Goal: Task Accomplishment & Management: Use online tool/utility

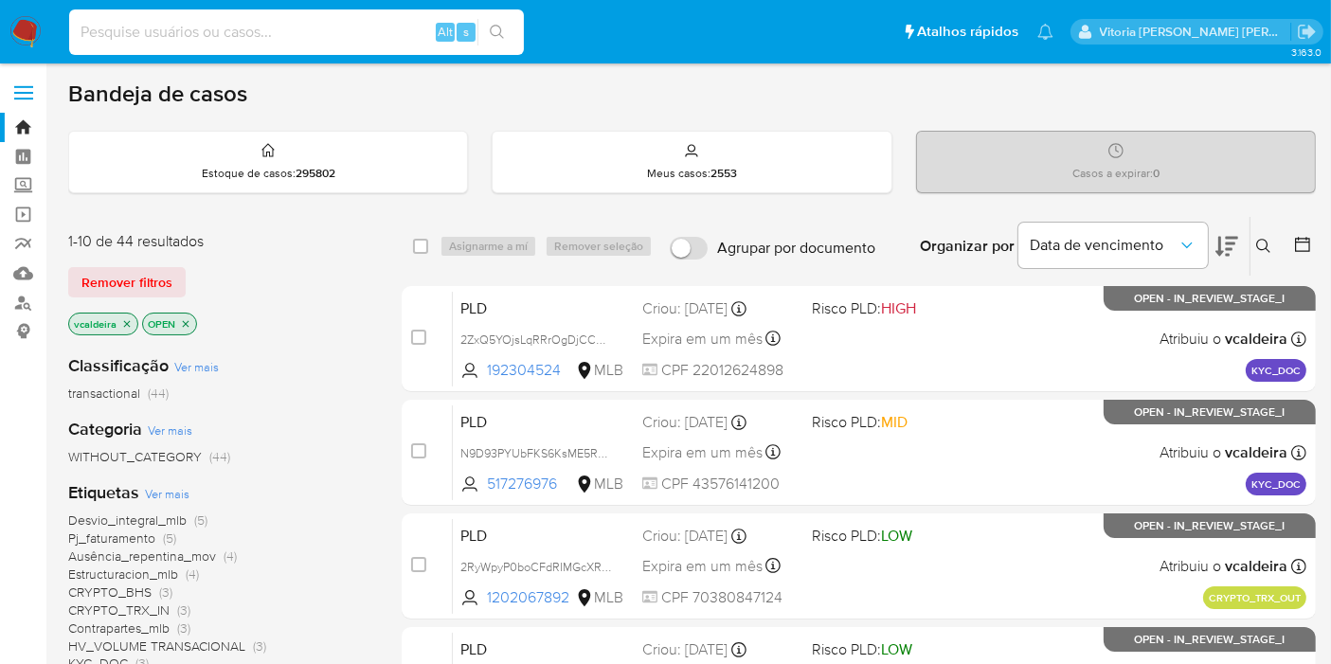
click at [324, 32] on input at bounding box center [296, 32] width 455 height 25
paste input "p16r17XfhSwpHs4Mf9j2tBr1"
type input "p16r17XfhSwpHs4Mf9j2tBr1"
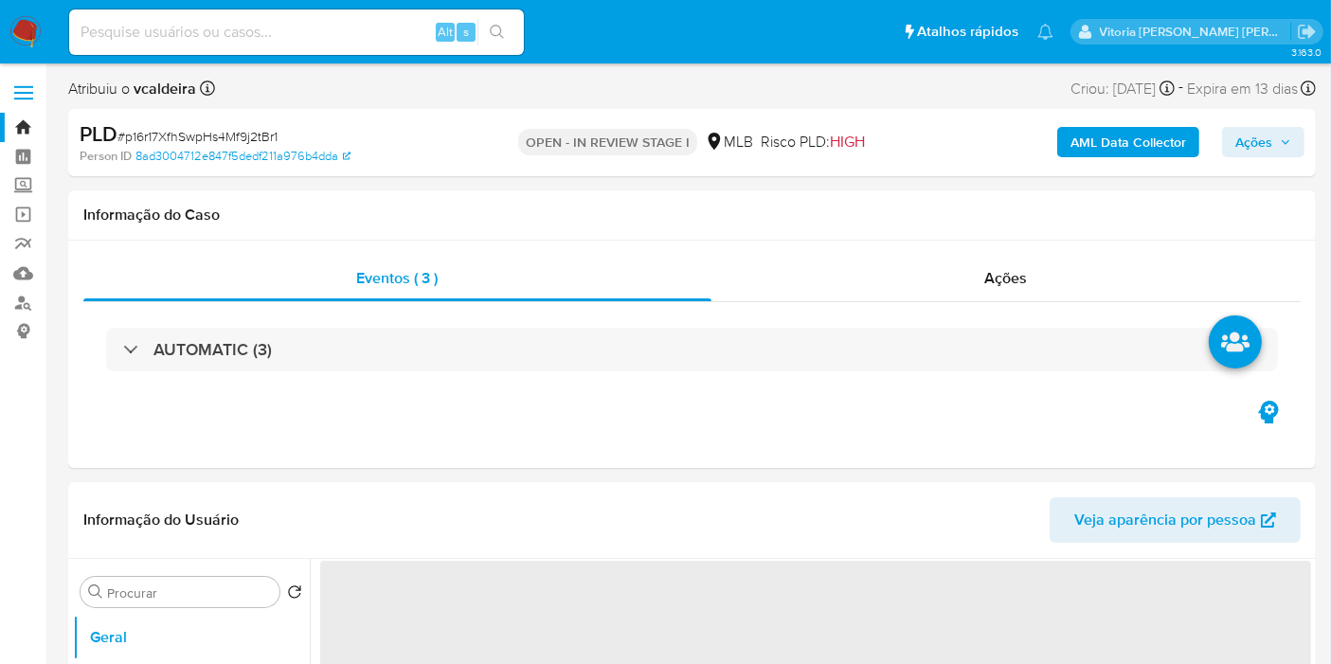
select select "10"
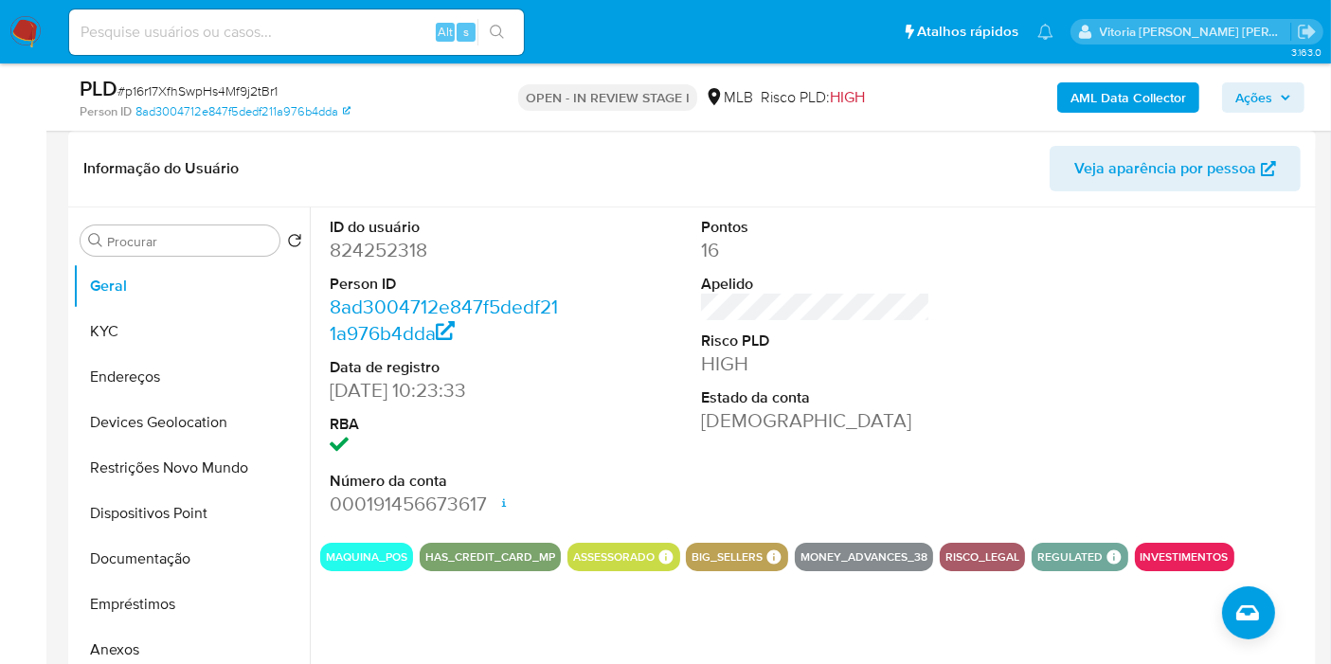
scroll to position [315, 0]
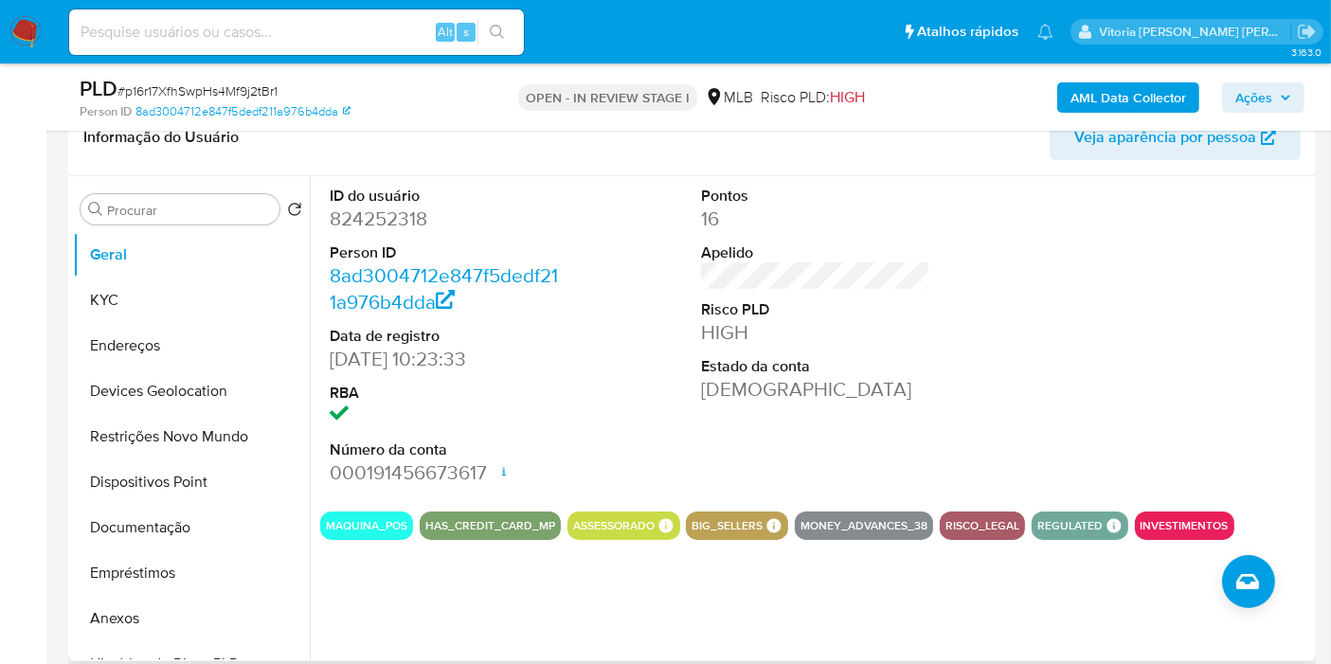
click at [384, 213] on dd "824252318" at bounding box center [444, 219] width 229 height 27
copy dd "824252318"
click at [388, 220] on dd "824252318" at bounding box center [444, 219] width 229 height 27
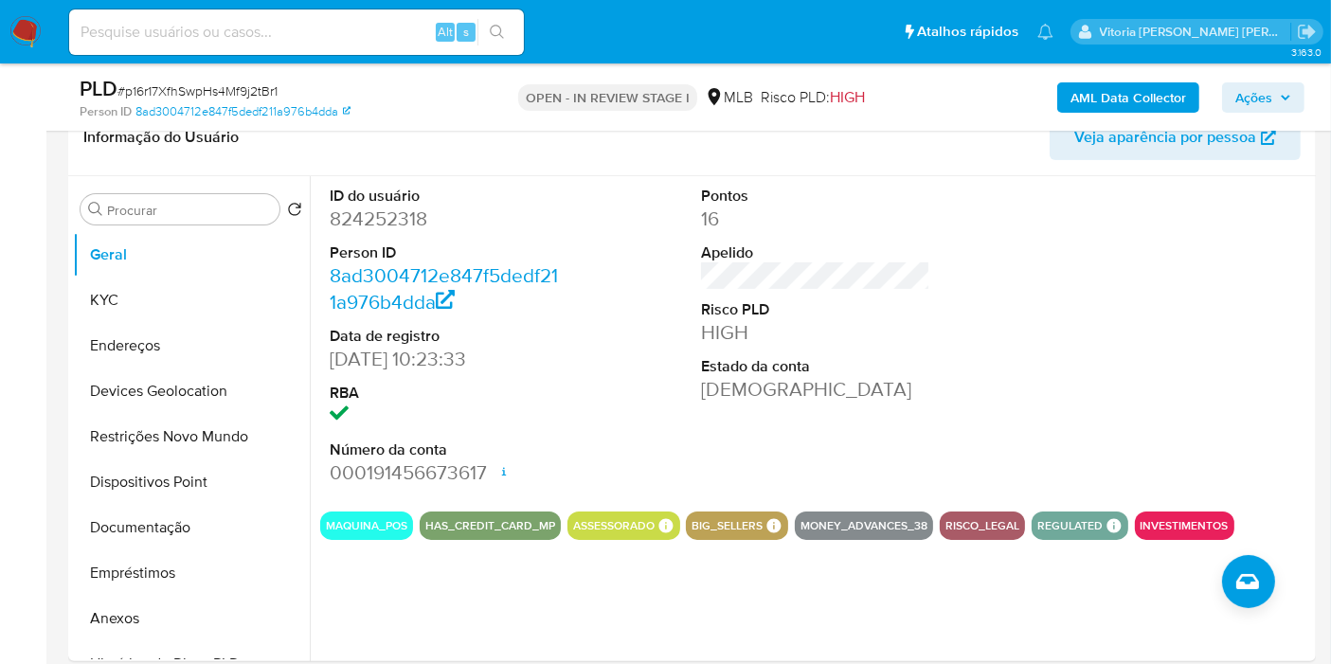
click at [276, 21] on input at bounding box center [296, 32] width 455 height 25
paste input "N8ZTlDEq9KXN2gtg6l6OdbN3"
type input "N8ZTlDEq9KXN2gtg6l6OdbN3"
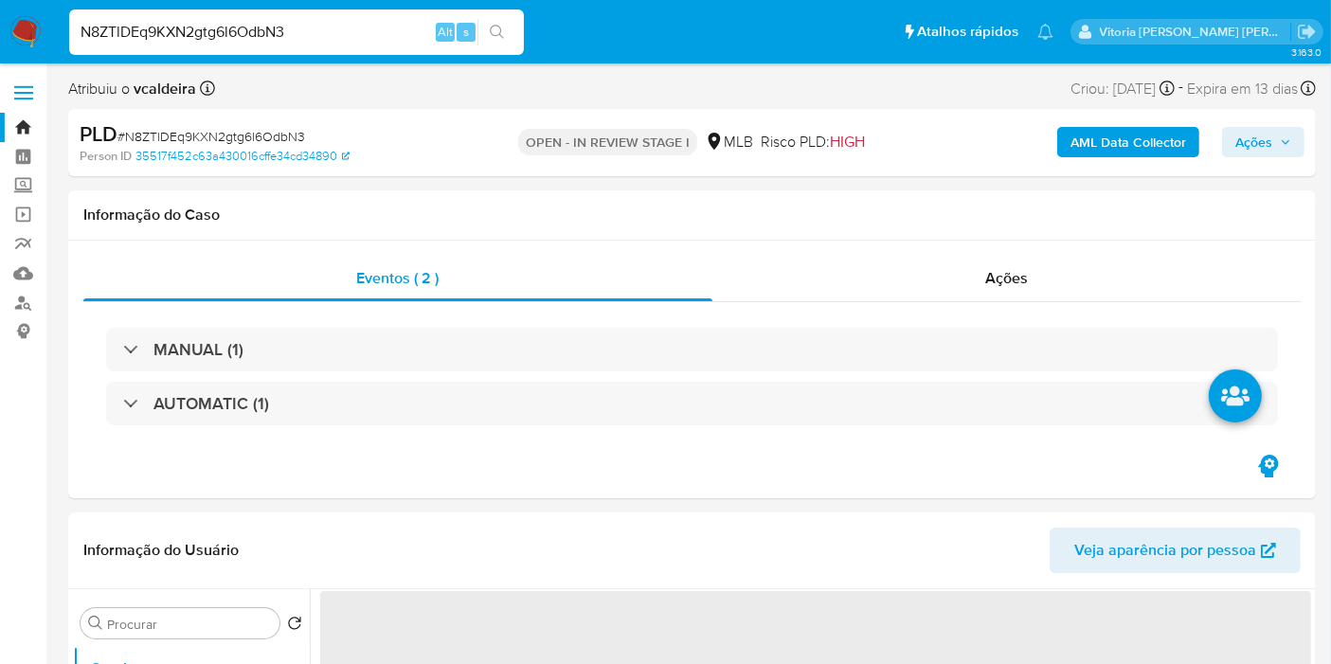
select select "10"
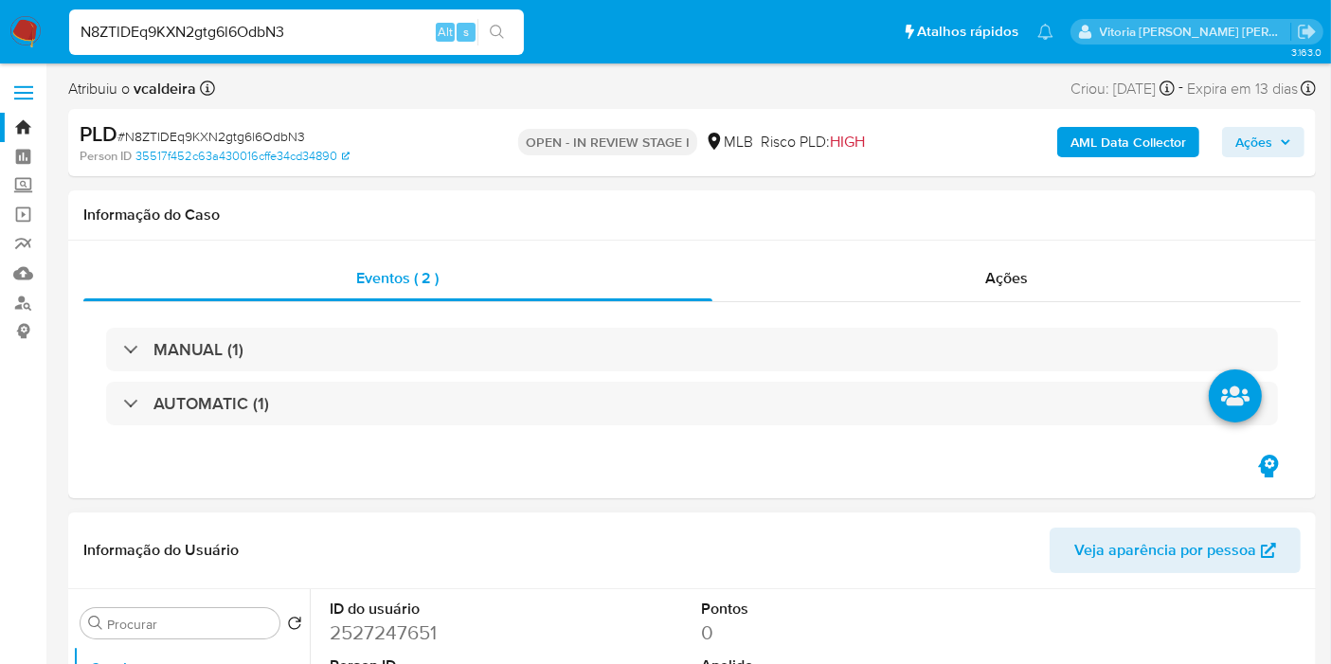
click at [404, 627] on dd "2527247651" at bounding box center [444, 632] width 229 height 27
copy dd "2527247651"
click at [177, 44] on input "N8ZTlDEq9KXN2gtg6l6OdbN3" at bounding box center [296, 32] width 455 height 25
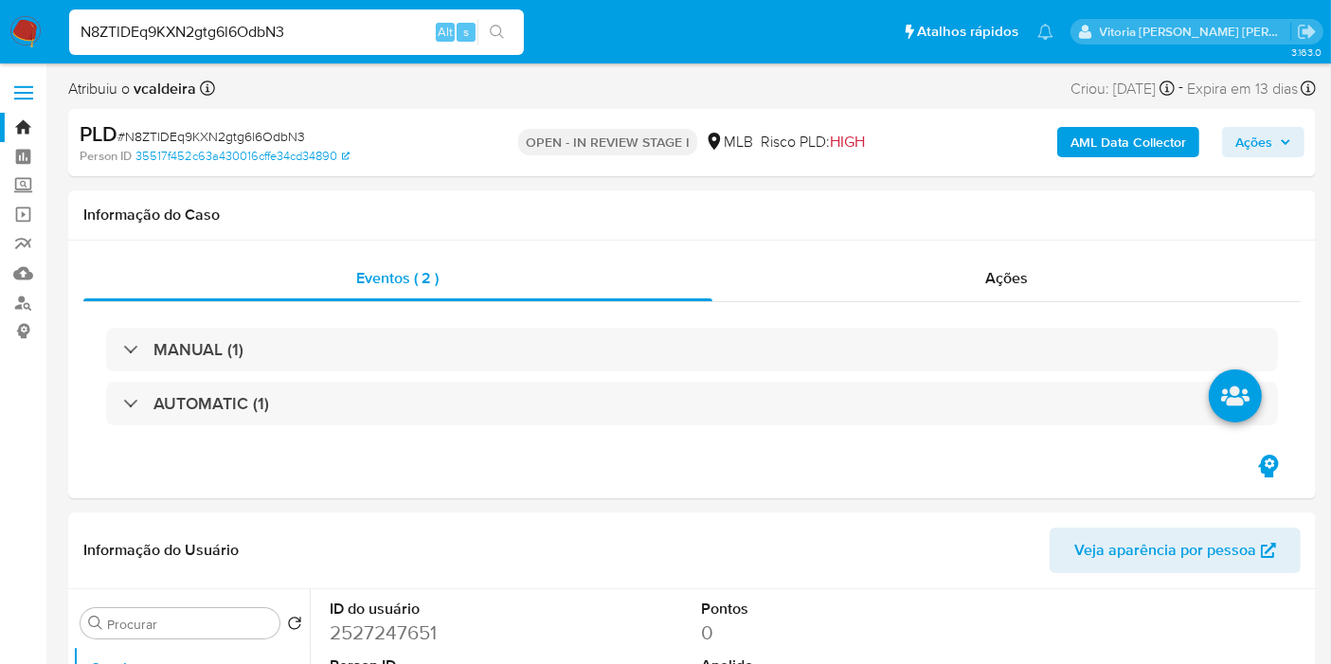
click at [177, 44] on input "N8ZTlDEq9KXN2gtg6l6OdbN3" at bounding box center [296, 32] width 455 height 25
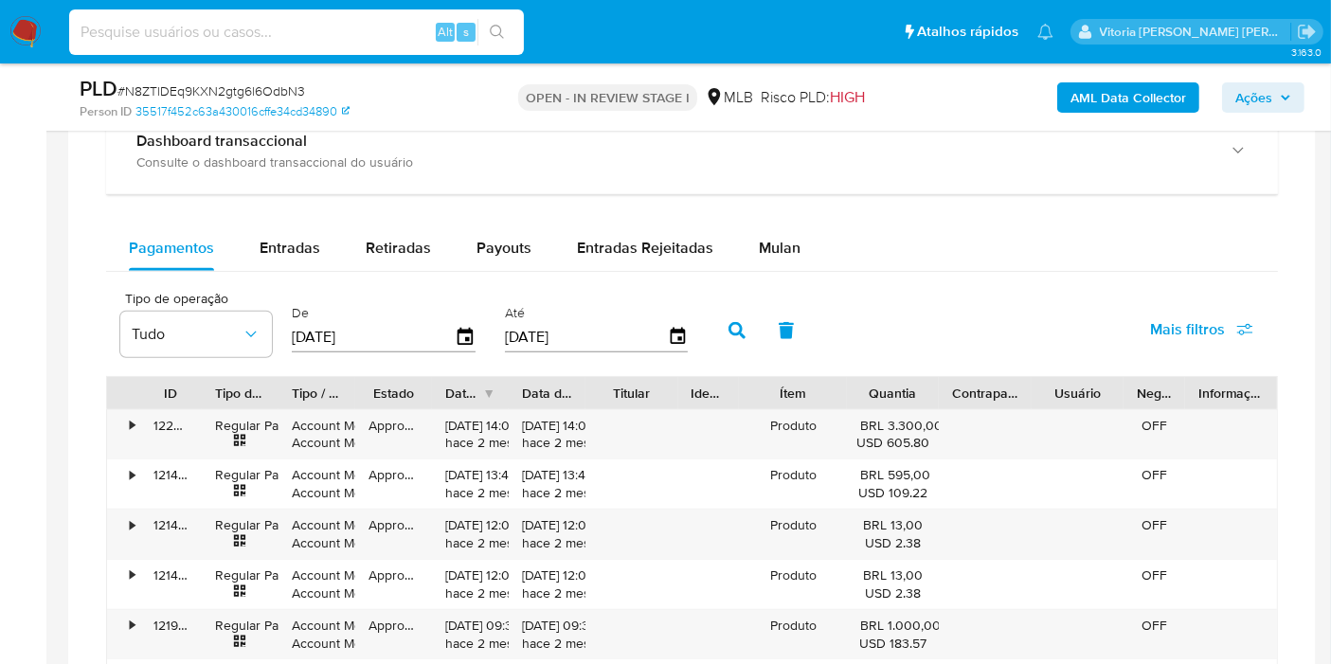
scroll to position [1578, 0]
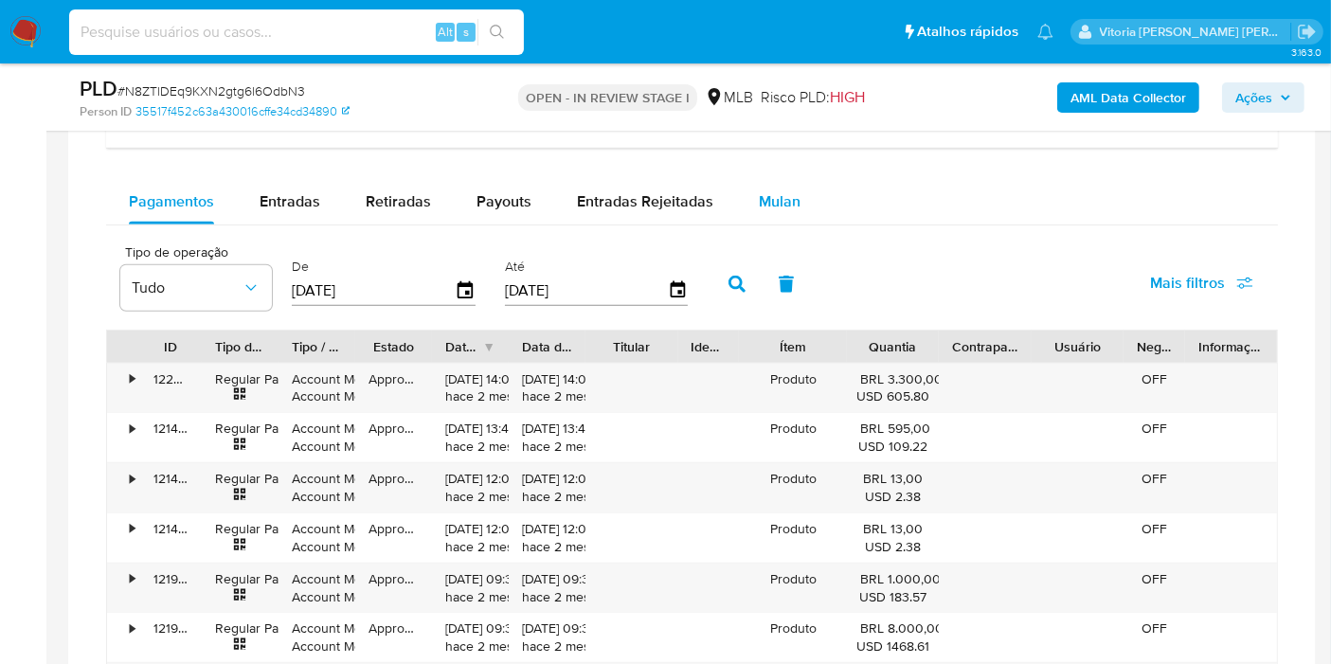
click at [762, 193] on span "Mulan" at bounding box center [780, 201] width 42 height 22
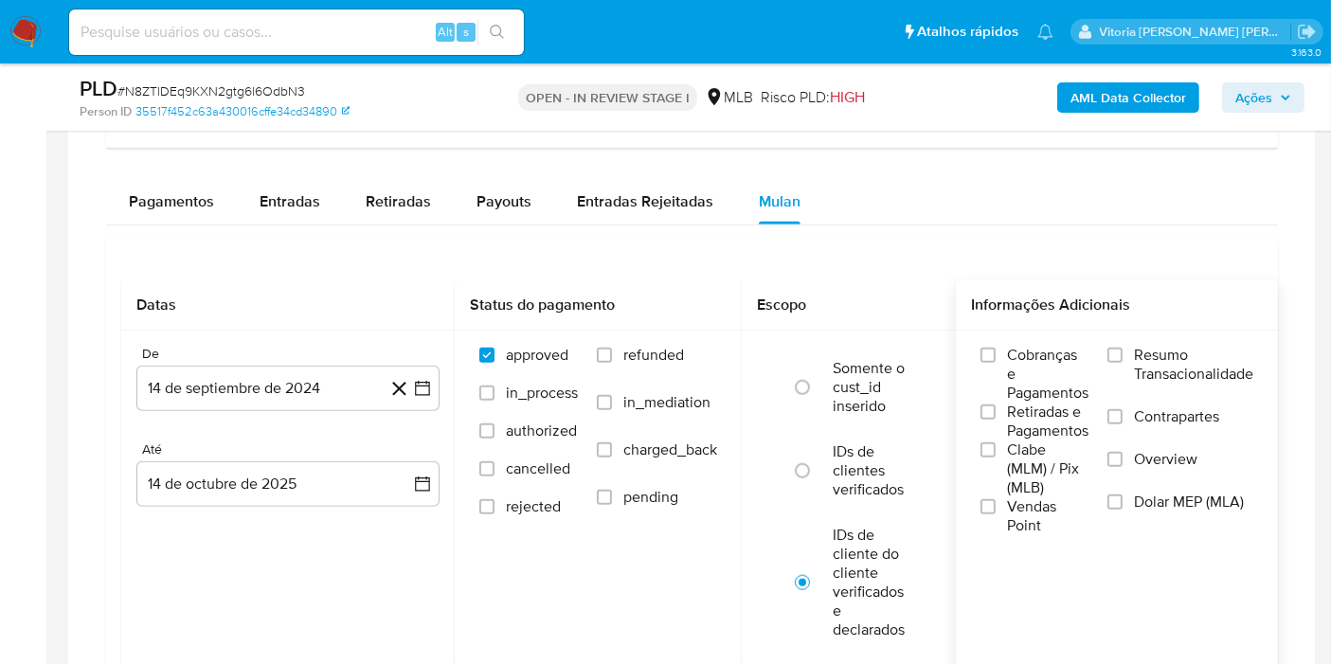
scroll to position [1683, 0]
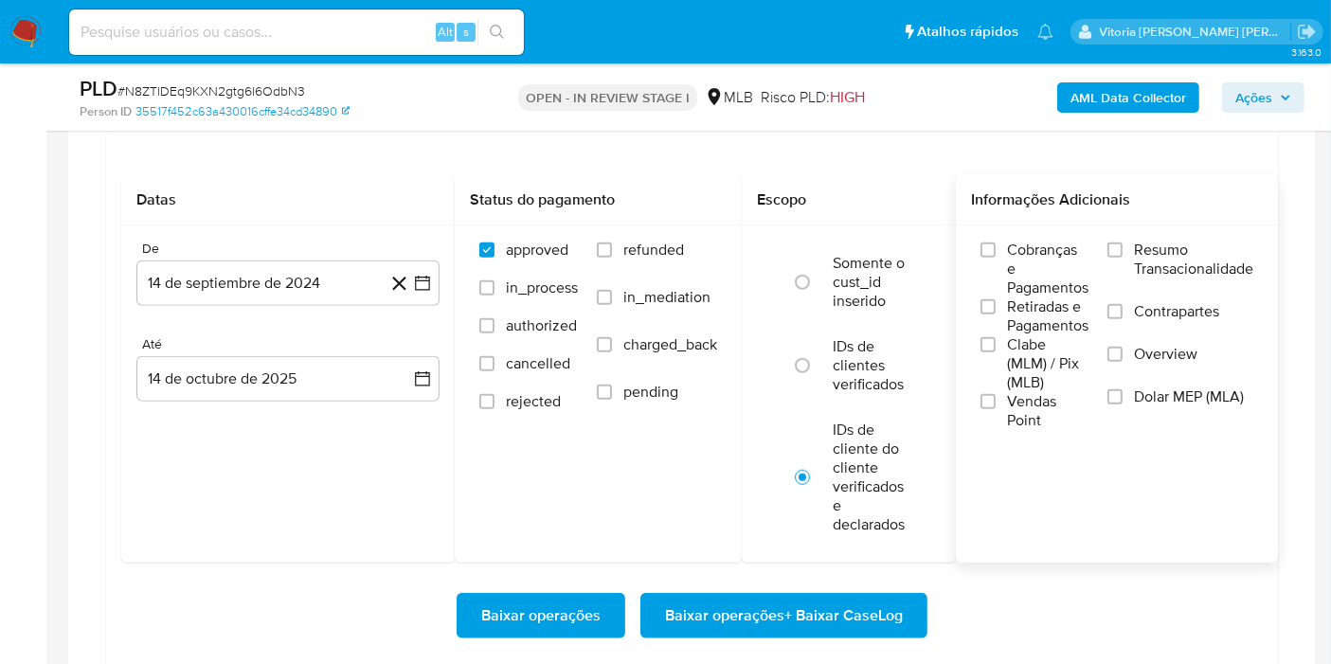
click at [1179, 272] on span "Resumo Transacionalidade" at bounding box center [1193, 260] width 119 height 38
click at [1122, 258] on input "Resumo Transacionalidade" at bounding box center [1114, 249] width 15 height 15
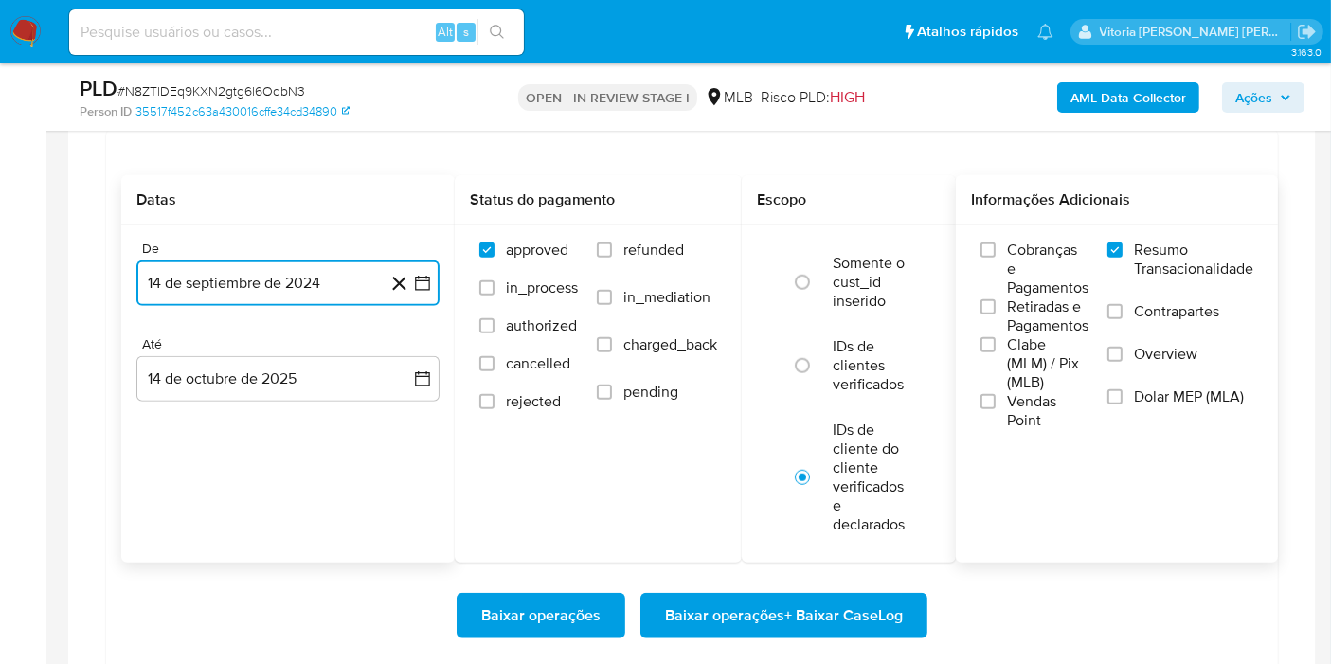
click at [306, 282] on button "14 de septiembre de 2024" at bounding box center [287, 282] width 303 height 45
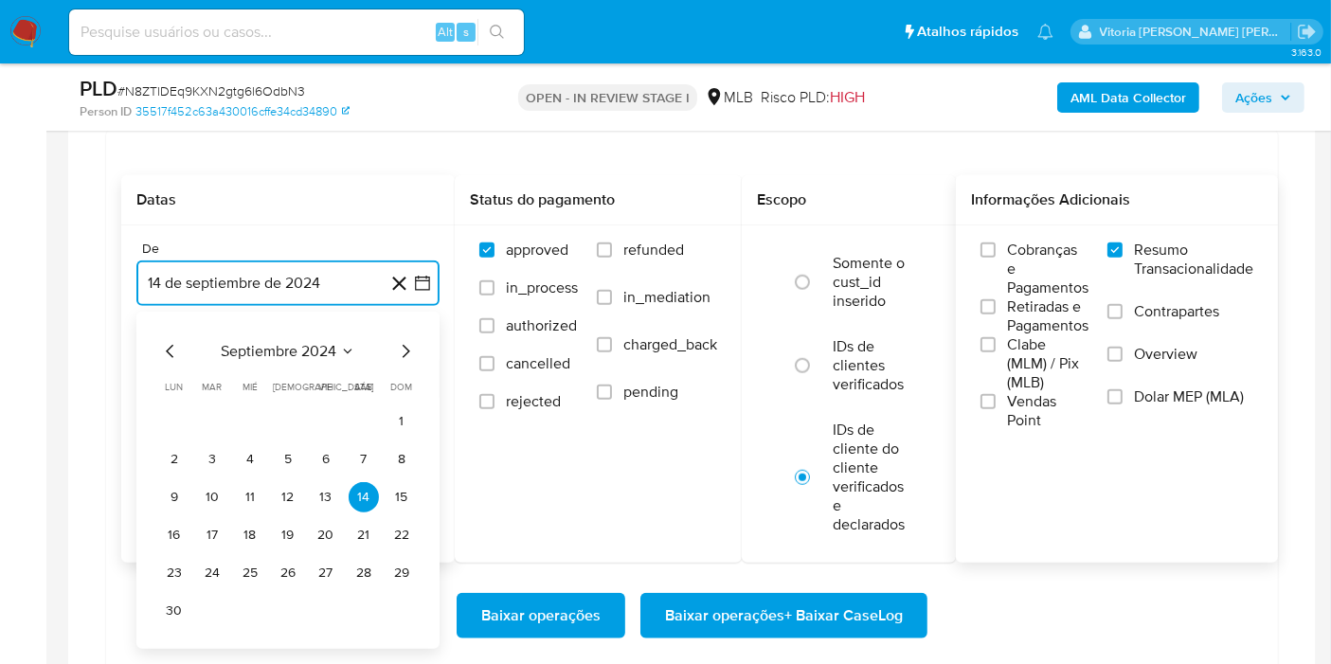
click at [340, 346] on icon "Seleccionar mes y año" at bounding box center [347, 351] width 15 height 15
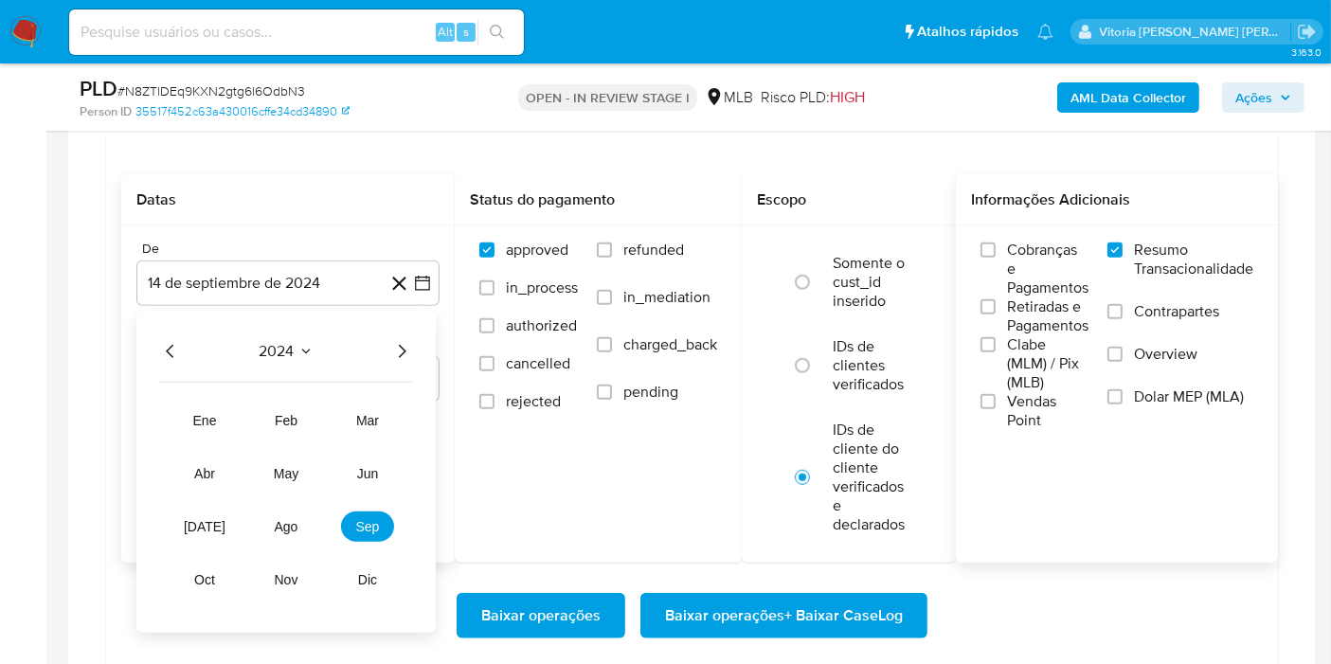
click at [403, 345] on icon "Año siguiente" at bounding box center [403, 351] width 8 height 13
click at [295, 529] on button "ago" at bounding box center [286, 526] width 53 height 30
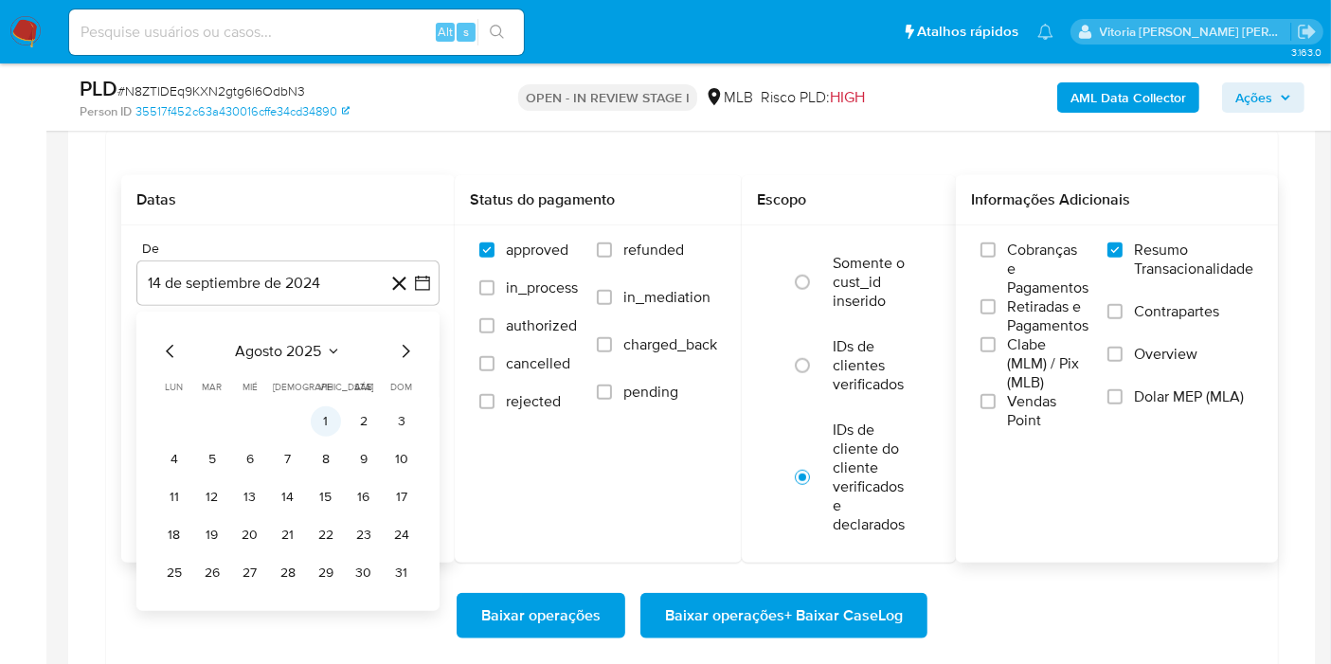
click at [321, 407] on button "1" at bounding box center [326, 421] width 30 height 30
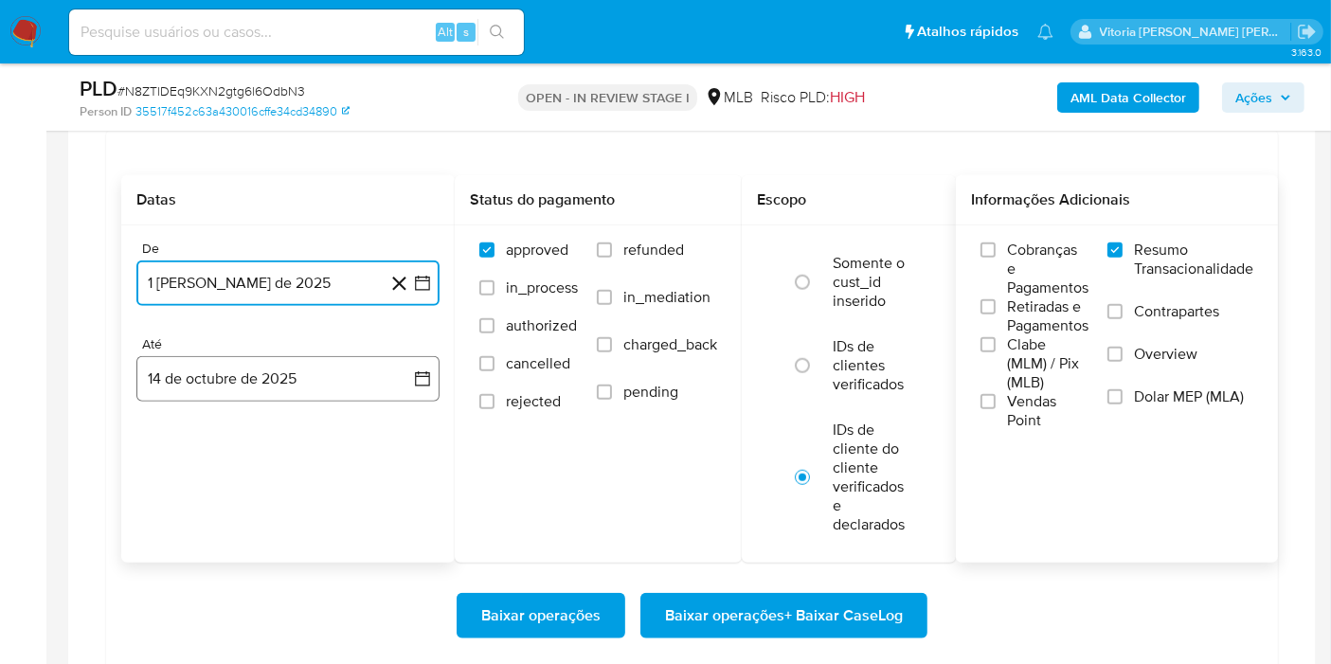
click at [275, 371] on button "14 de octubre de 2025" at bounding box center [287, 378] width 303 height 45
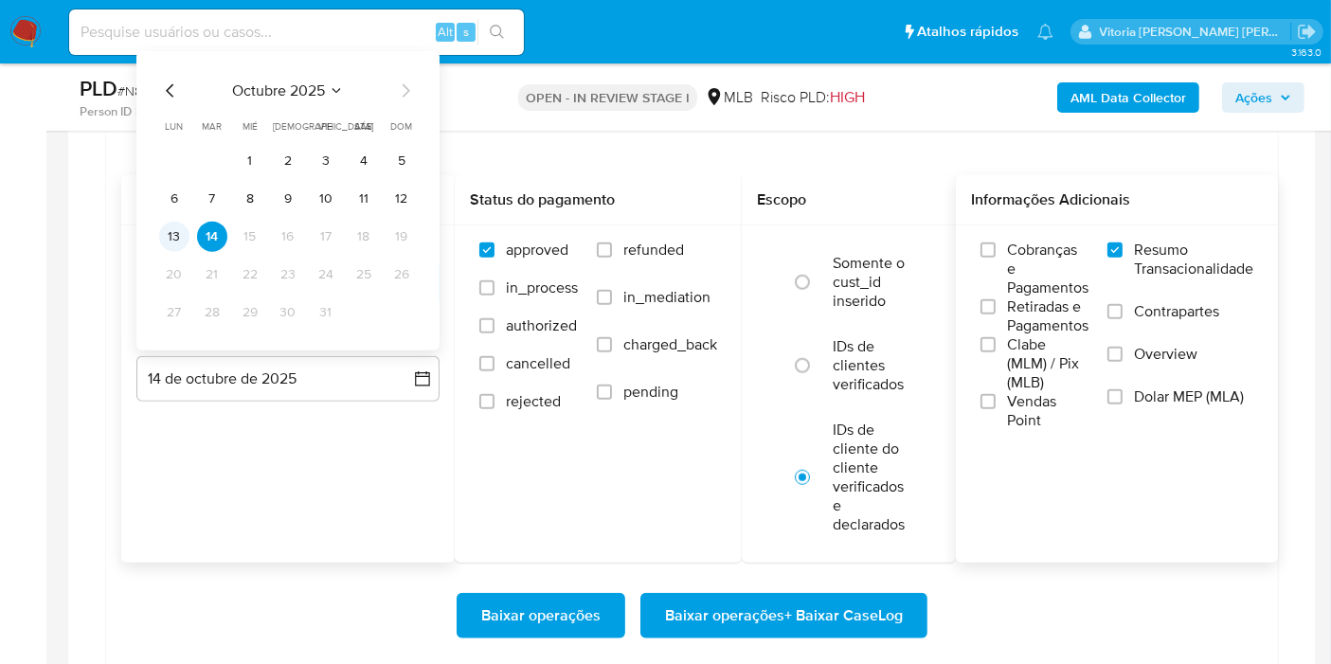
click at [175, 235] on button "13" at bounding box center [174, 236] width 30 height 30
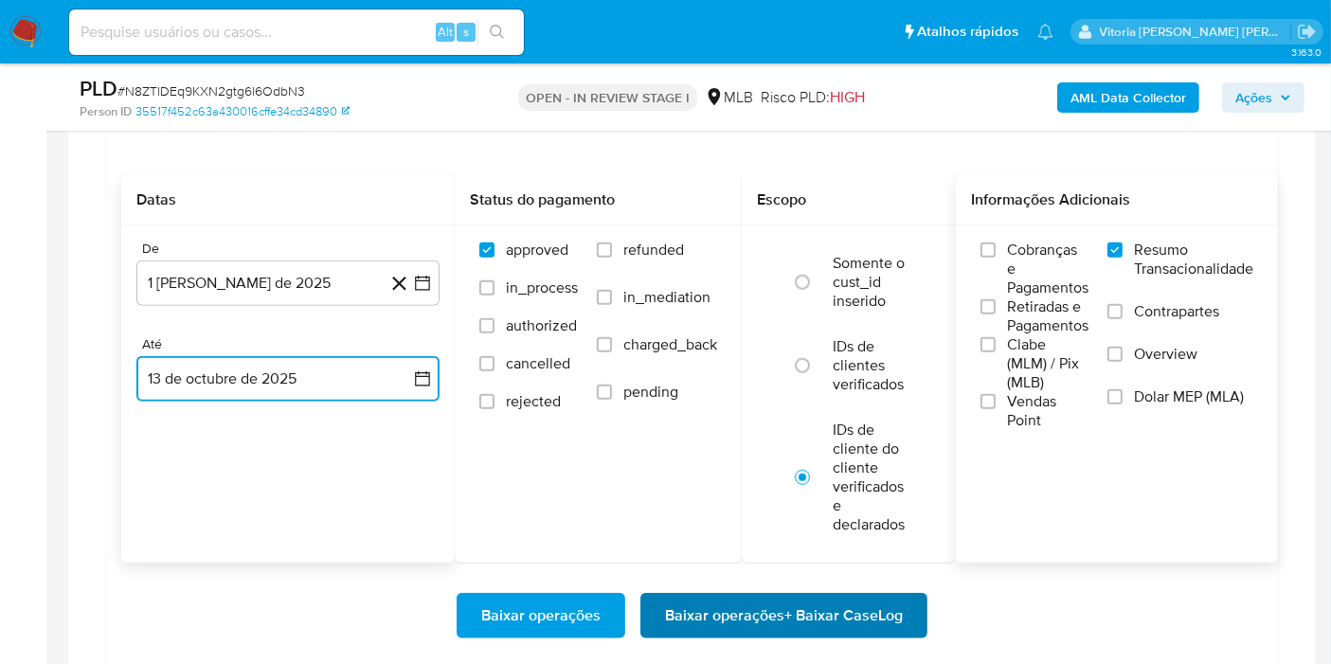
click at [795, 612] on span "Baixar operações + Baixar CaseLog" at bounding box center [784, 616] width 238 height 42
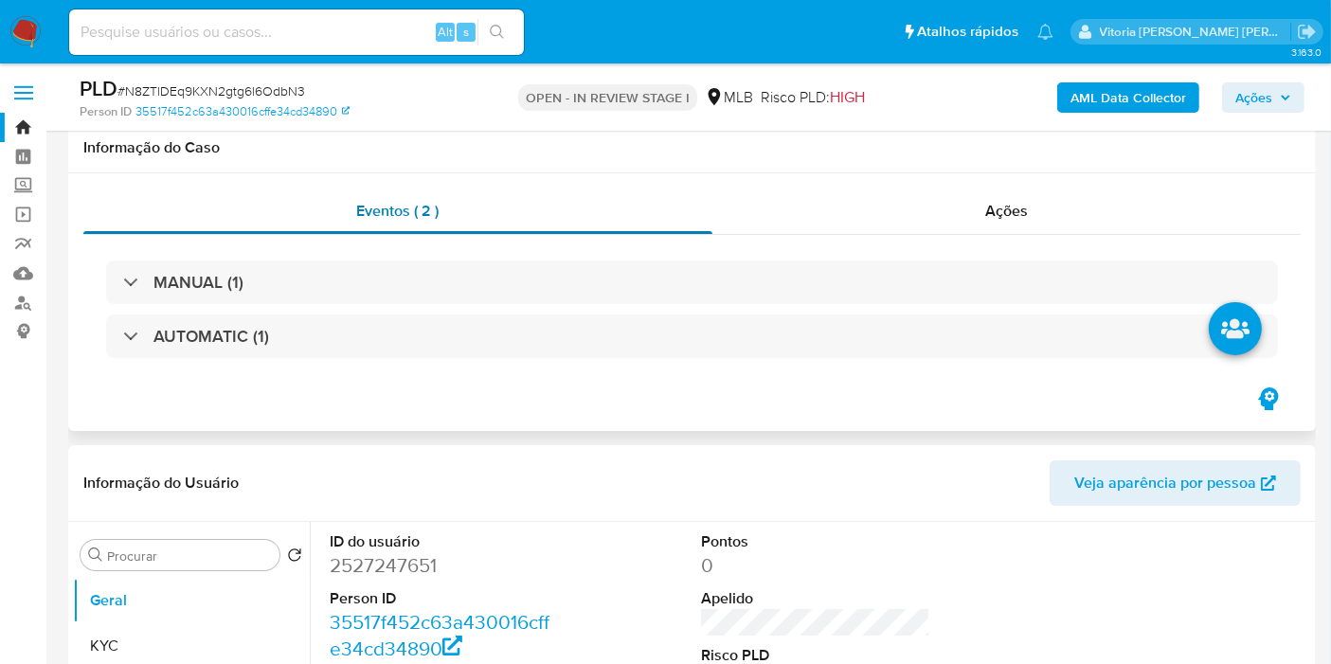
scroll to position [421, 0]
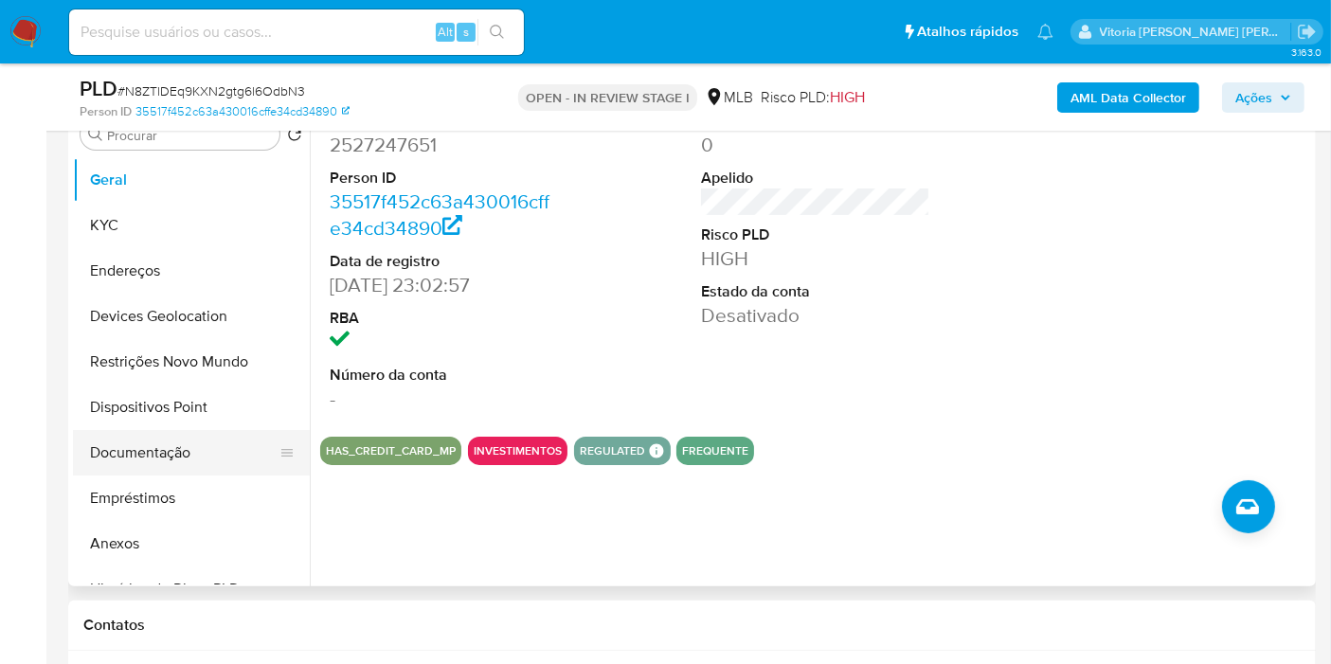
click at [125, 447] on button "Documentação" at bounding box center [184, 452] width 222 height 45
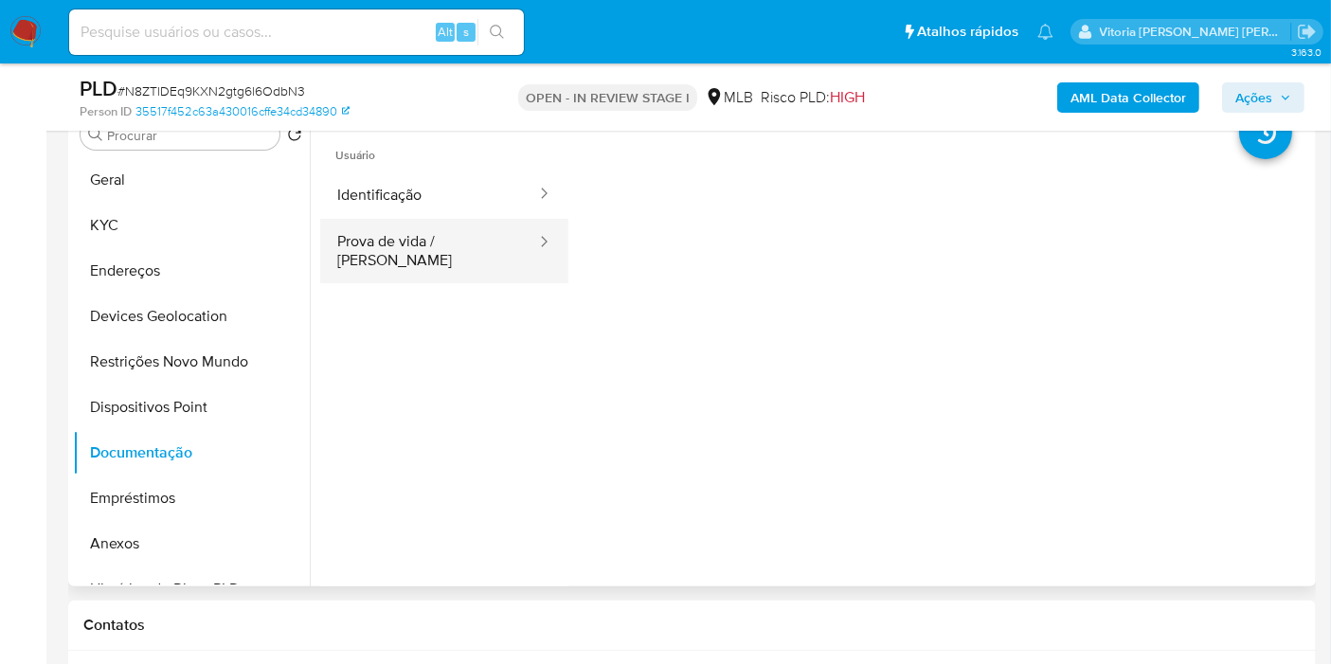
click at [452, 230] on button "Prova de vida / Selfie" at bounding box center [429, 251] width 218 height 64
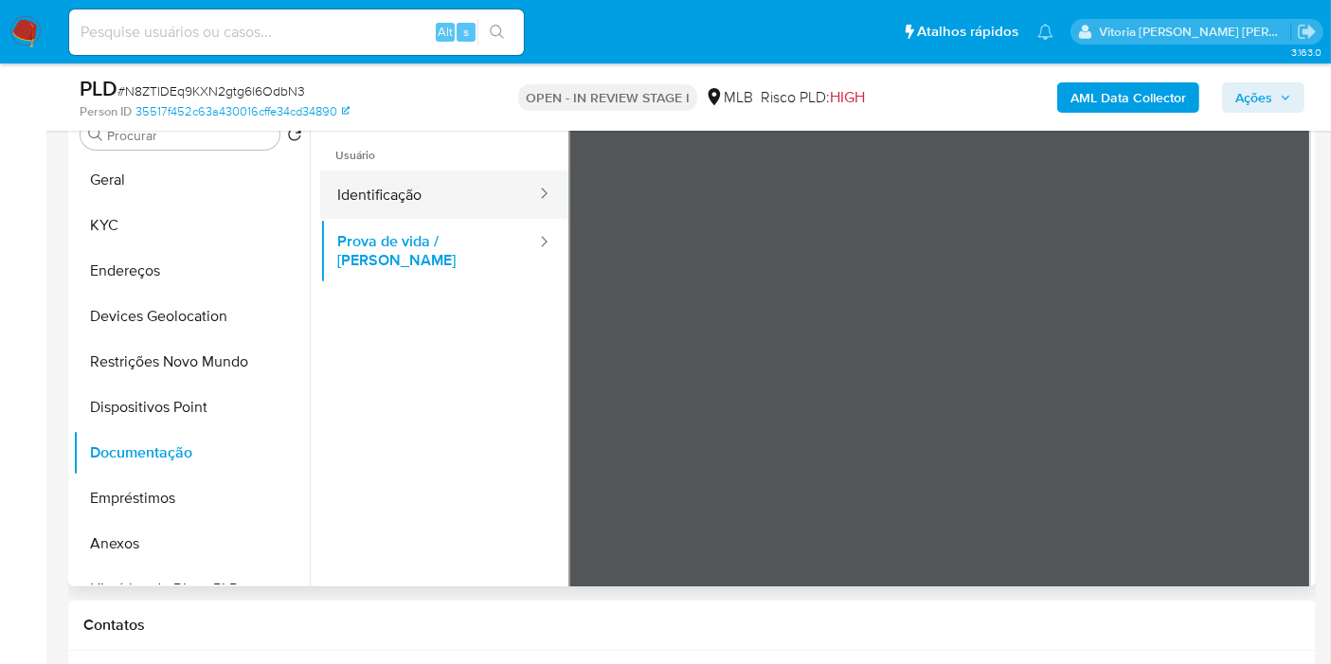
click at [449, 192] on button "Identificação" at bounding box center [429, 194] width 218 height 48
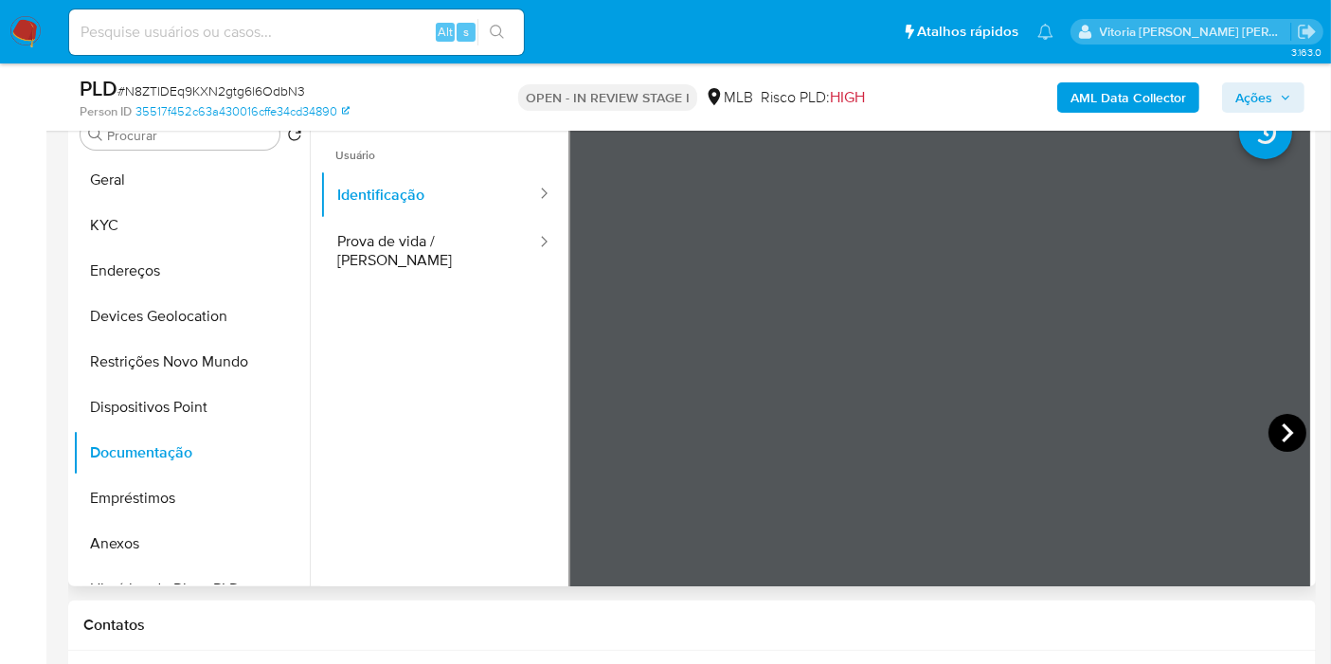
click at [1270, 435] on icon at bounding box center [1287, 433] width 38 height 38
click at [601, 434] on icon at bounding box center [592, 433] width 38 height 38
click at [1268, 437] on icon at bounding box center [1287, 433] width 38 height 38
click at [592, 440] on icon at bounding box center [592, 433] width 38 height 38
click at [400, 254] on button "Prova de vida / Selfie" at bounding box center [429, 251] width 218 height 64
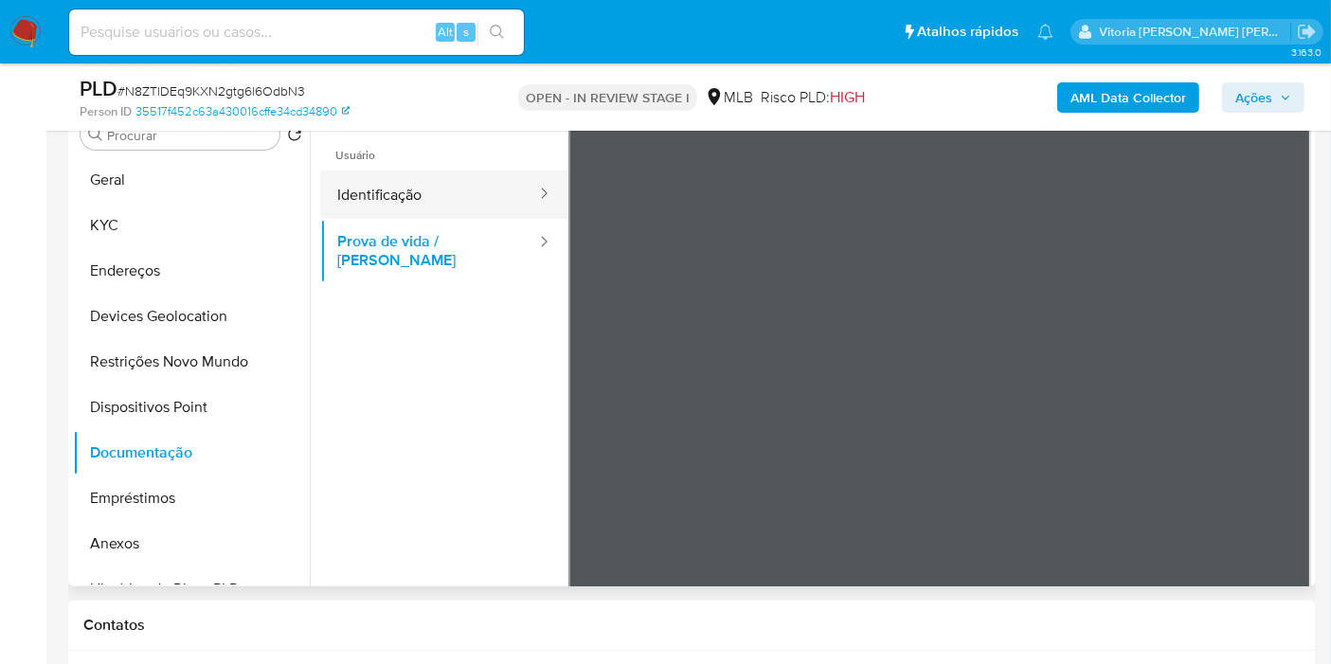
click at [368, 206] on button "Identificação" at bounding box center [429, 194] width 218 height 48
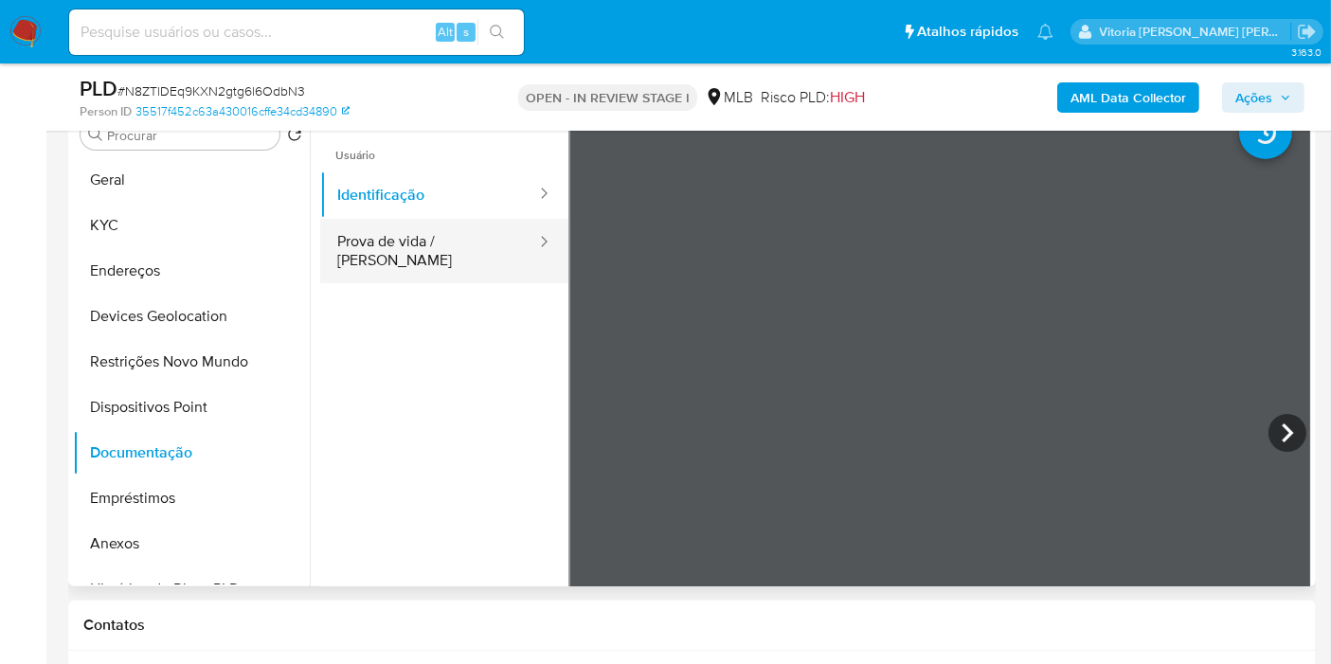
click at [477, 246] on button "Prova de vida / Selfie" at bounding box center [429, 251] width 218 height 64
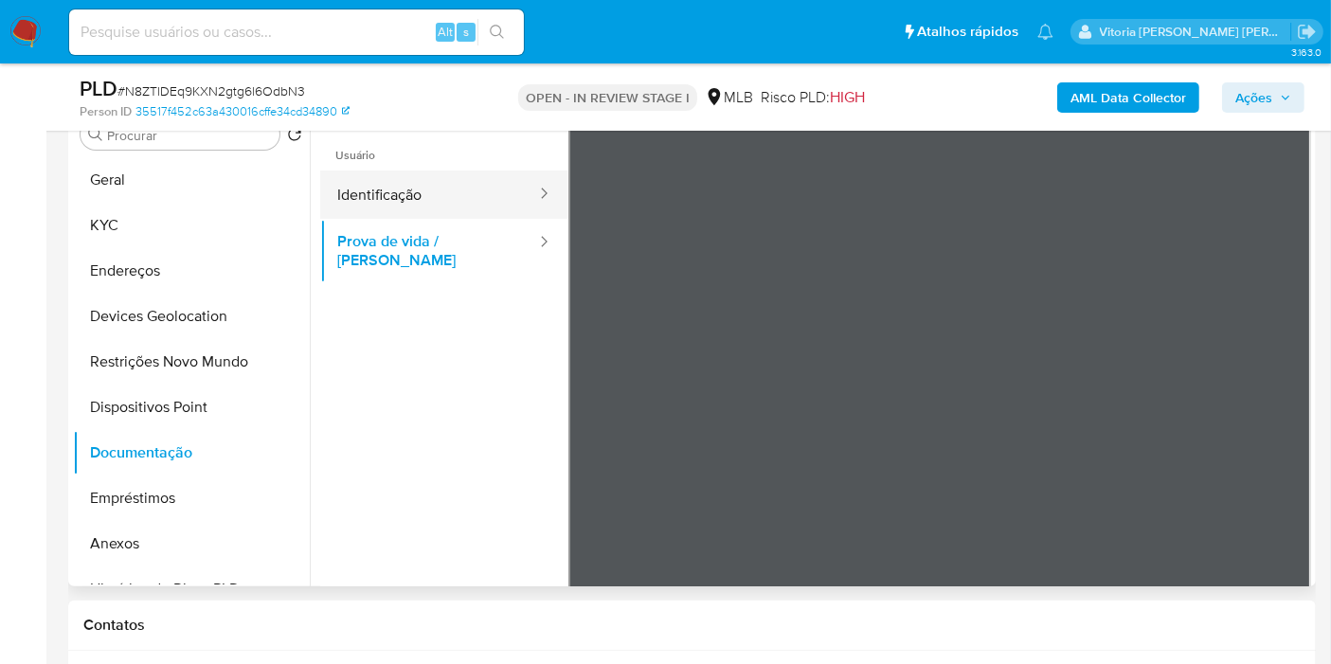
click at [439, 197] on button "Identificação" at bounding box center [429, 194] width 218 height 48
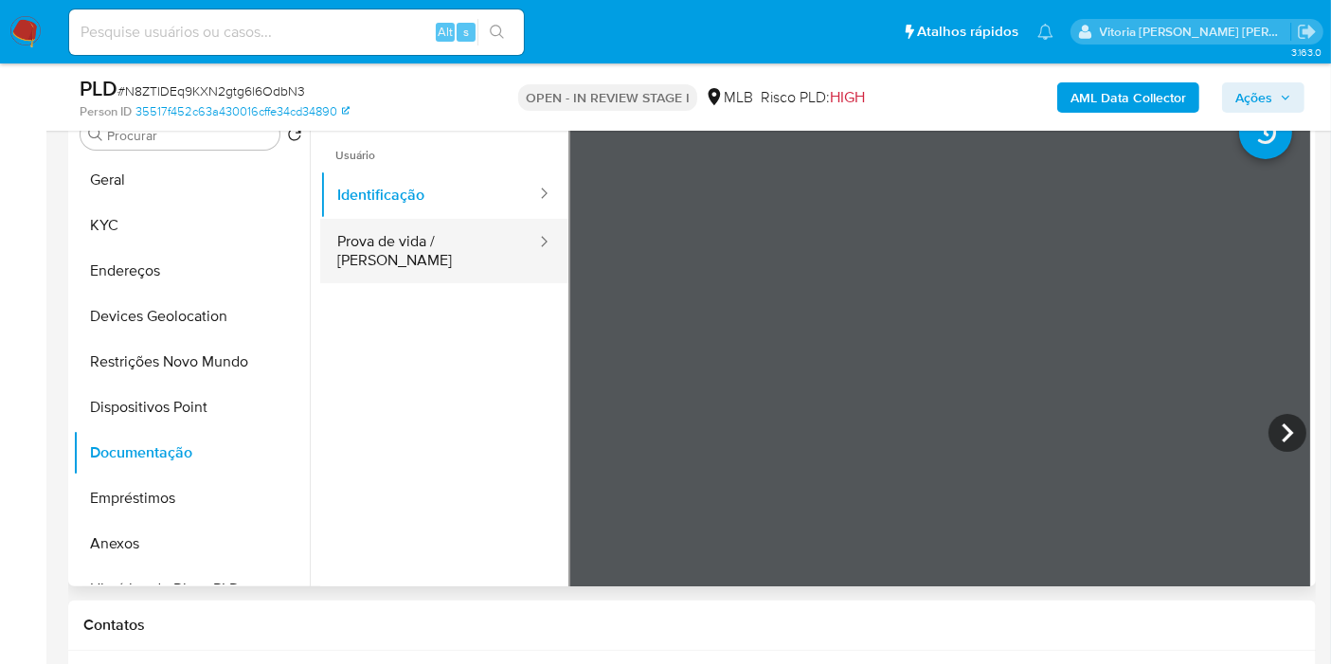
click at [405, 237] on button "Prova de vida / Selfie" at bounding box center [429, 251] width 218 height 64
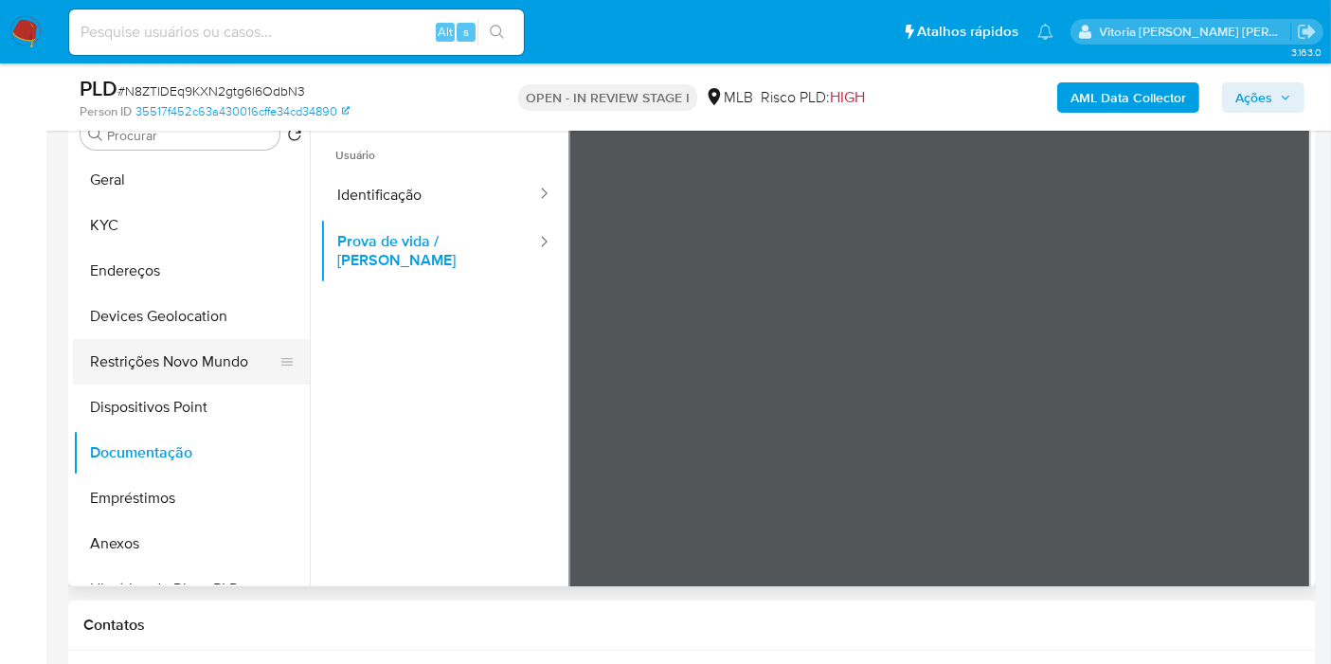
click at [151, 377] on button "Restrições Novo Mundo" at bounding box center [184, 361] width 222 height 45
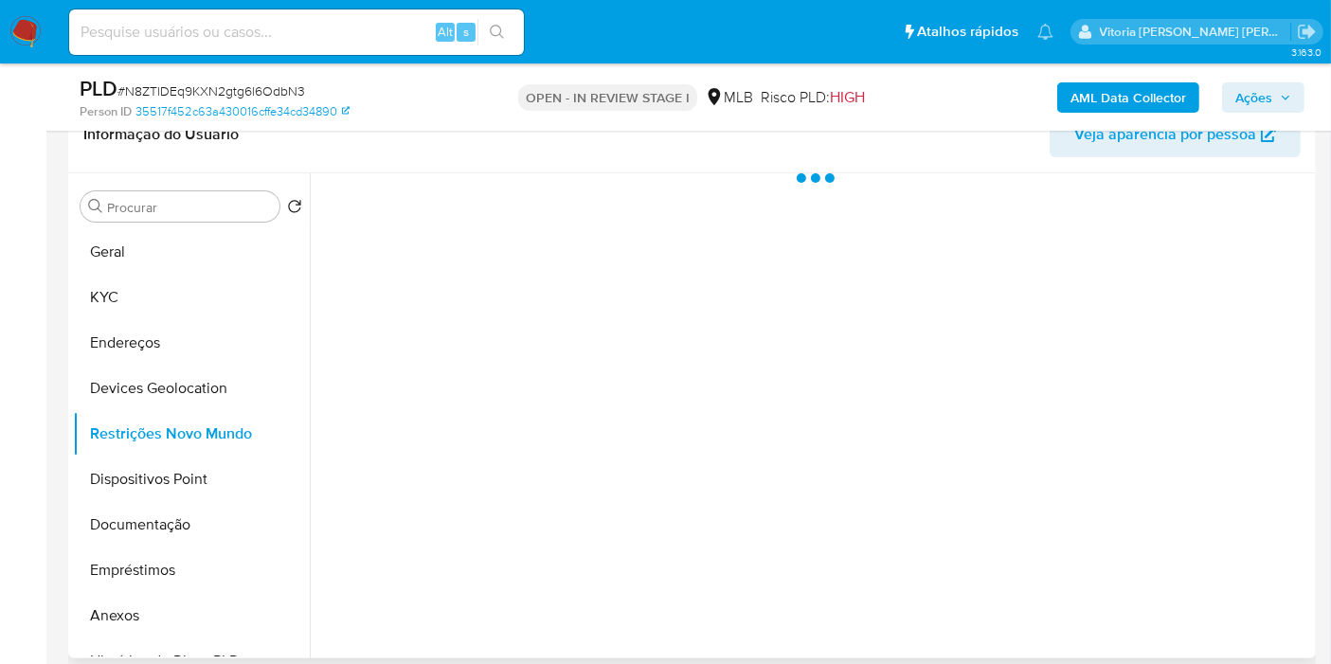
scroll to position [315, 0]
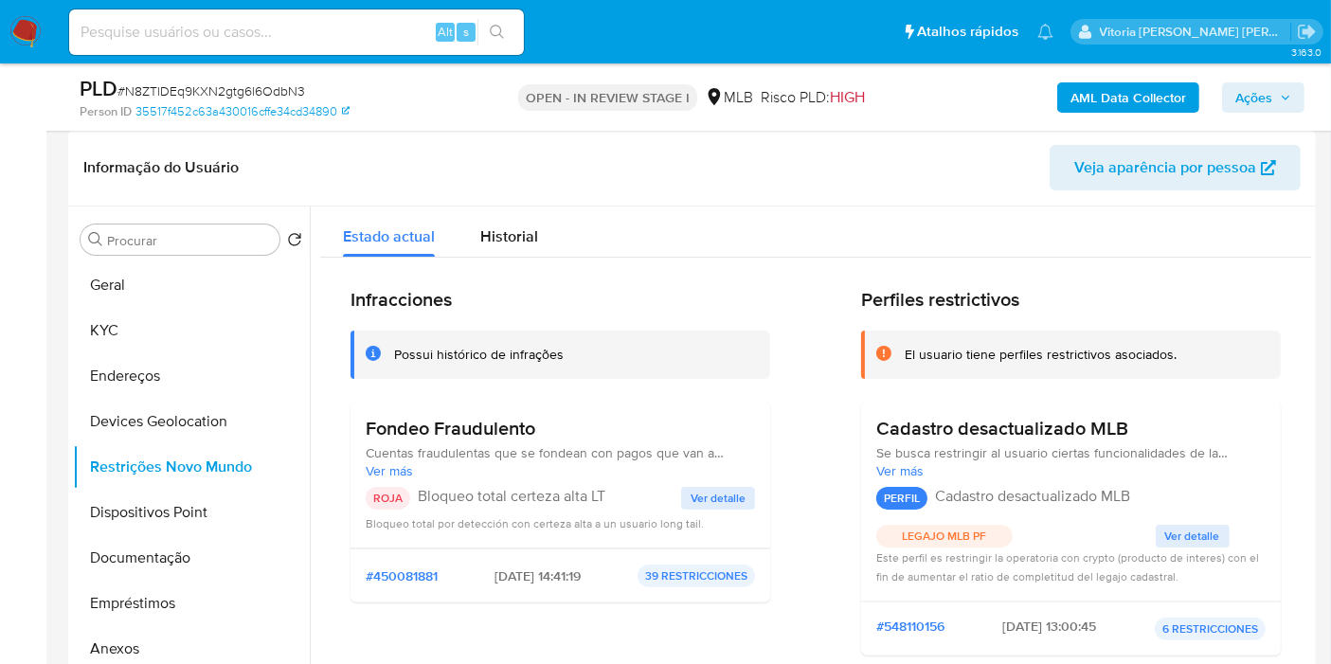
drag, startPoint x: 557, startPoint y: 431, endPoint x: 388, endPoint y: 428, distance: 168.6
click at [388, 428] on h3 "Fondeo Fraudulento" at bounding box center [560, 429] width 389 height 24
click at [135, 569] on button "Documentação" at bounding box center [184, 557] width 222 height 45
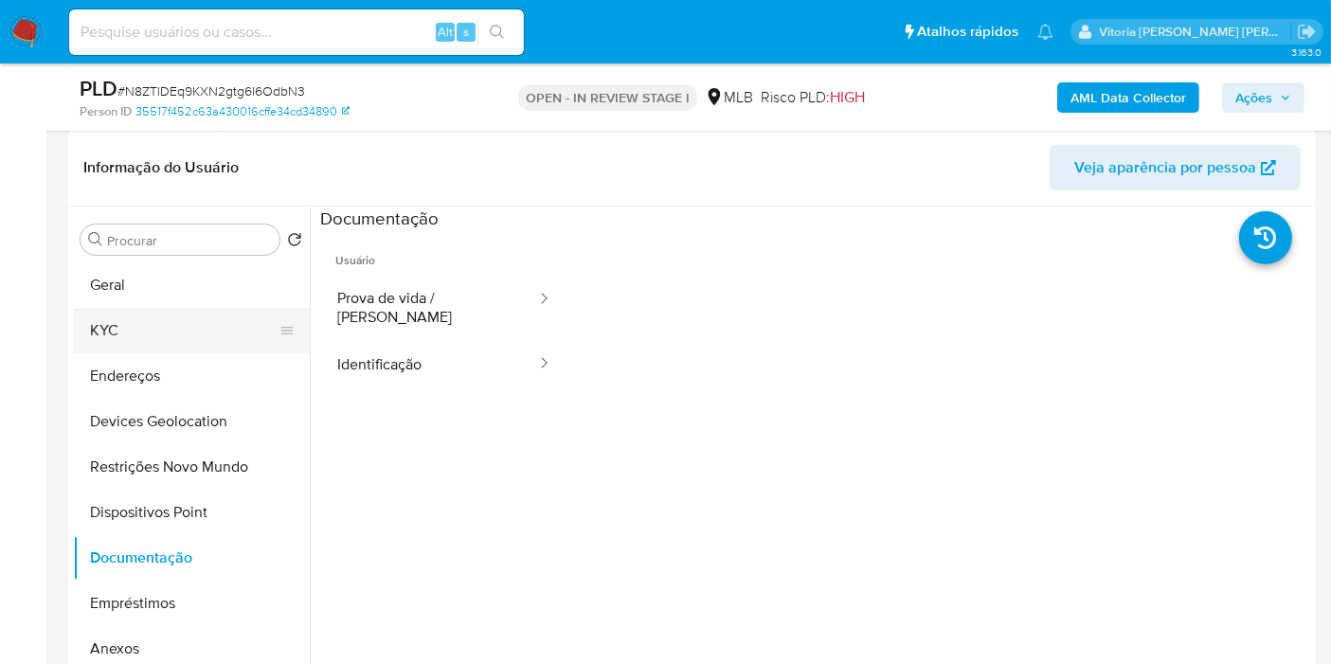
click at [147, 314] on button "KYC" at bounding box center [184, 330] width 222 height 45
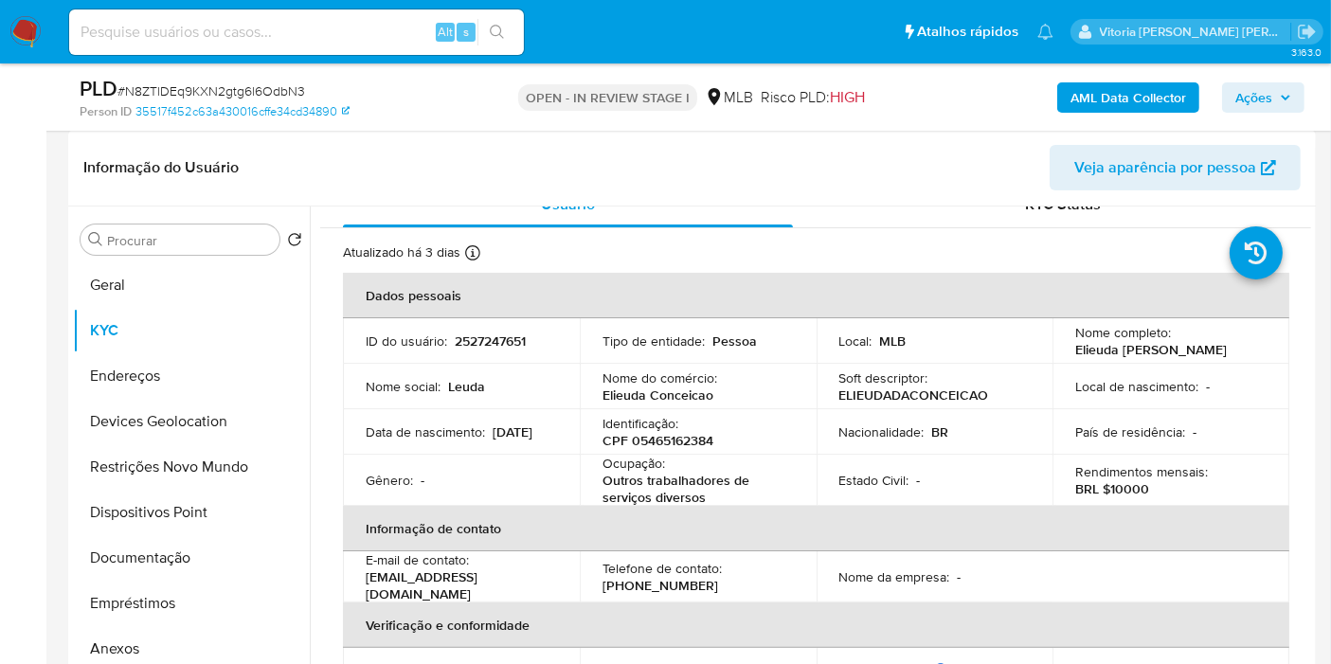
scroll to position [24, 0]
click at [455, 353] on td "ID do usuário : 2527247651" at bounding box center [461, 341] width 237 height 45
click at [464, 339] on p "2527247651" at bounding box center [490, 341] width 71 height 17
copy p "2527247651"
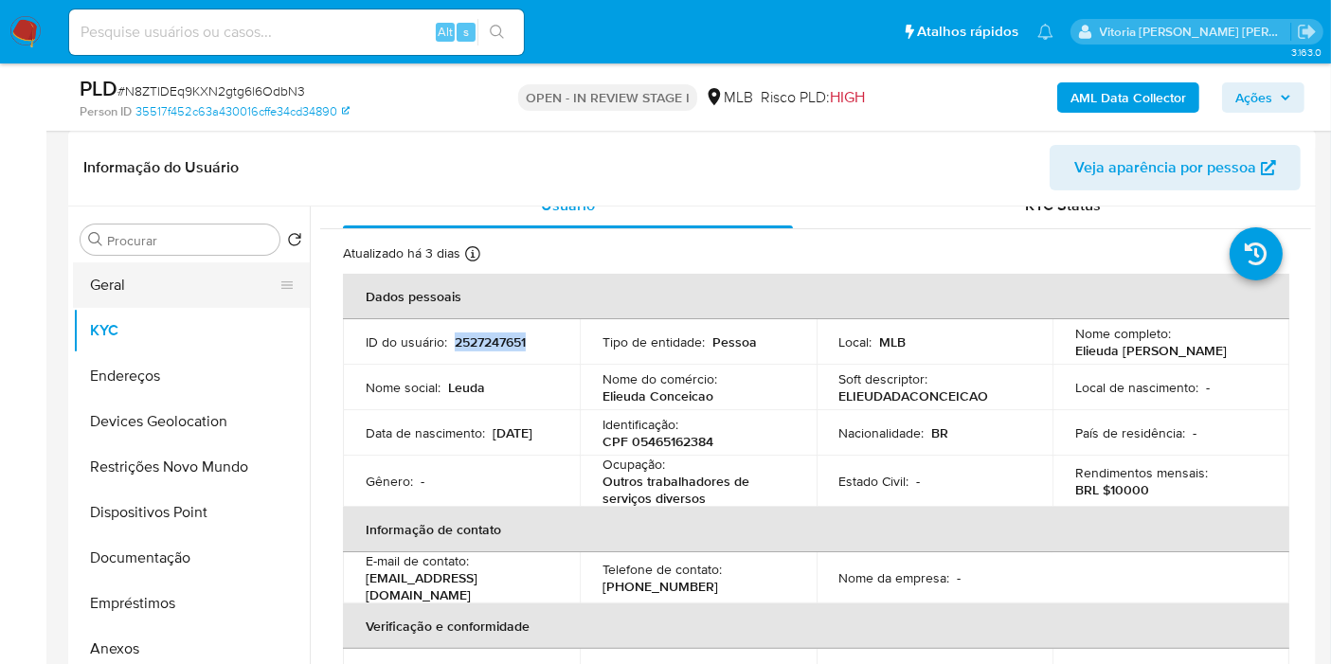
click at [154, 298] on button "Geral" at bounding box center [184, 284] width 222 height 45
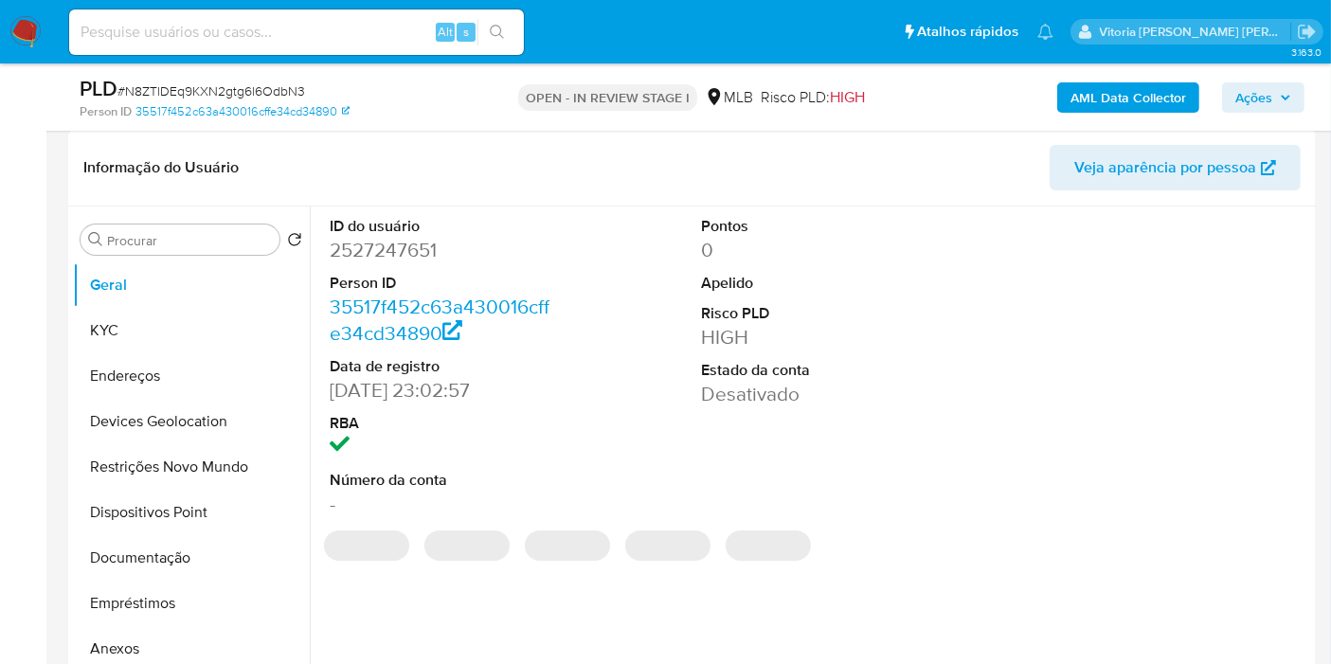
scroll to position [394, 0]
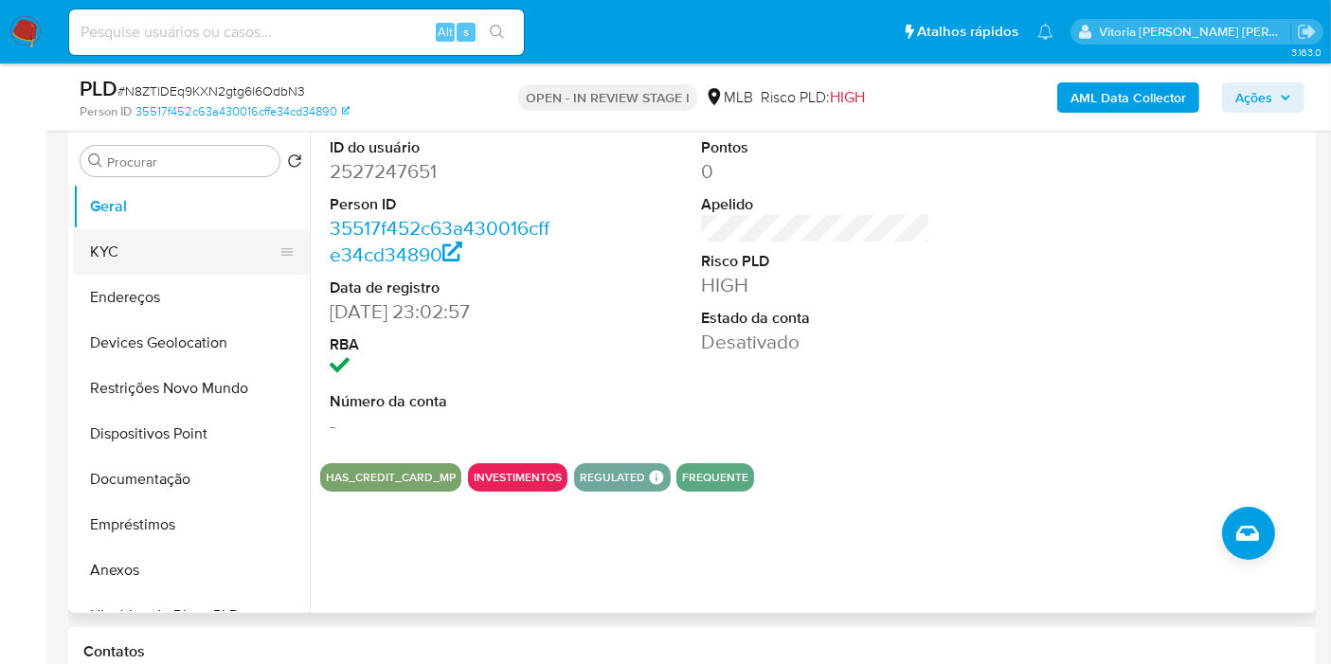
click at [160, 242] on button "KYC" at bounding box center [184, 251] width 222 height 45
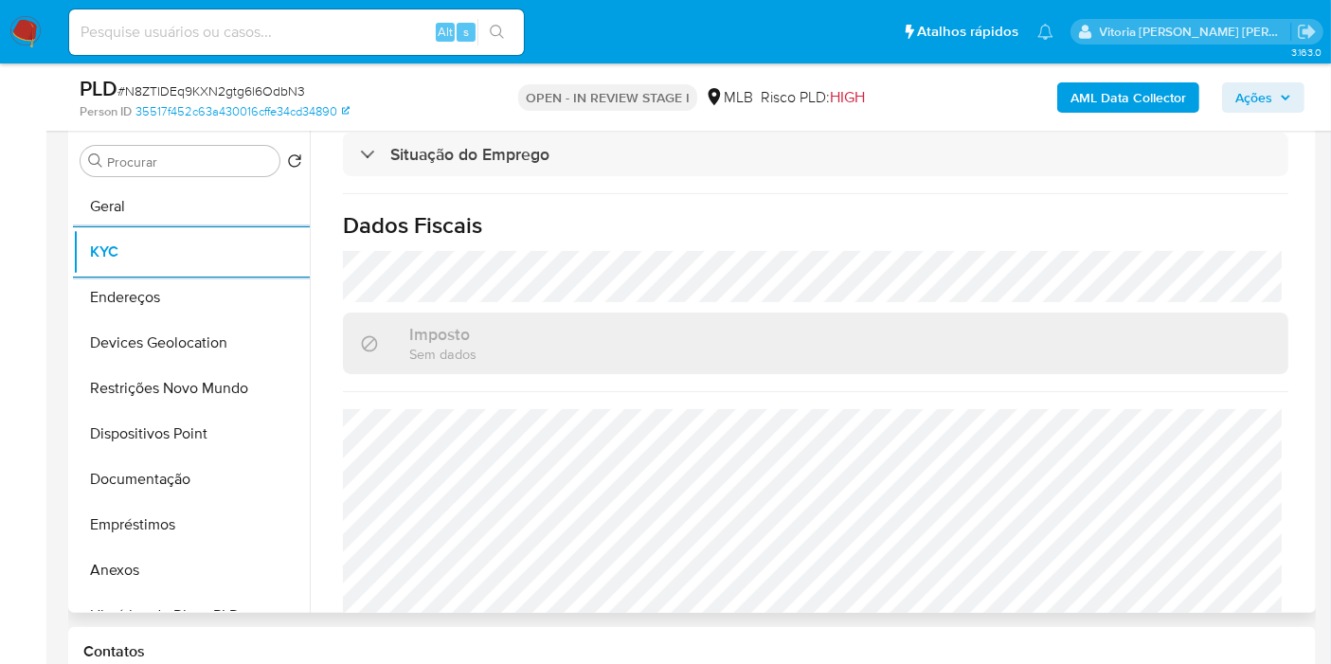
scroll to position [866, 0]
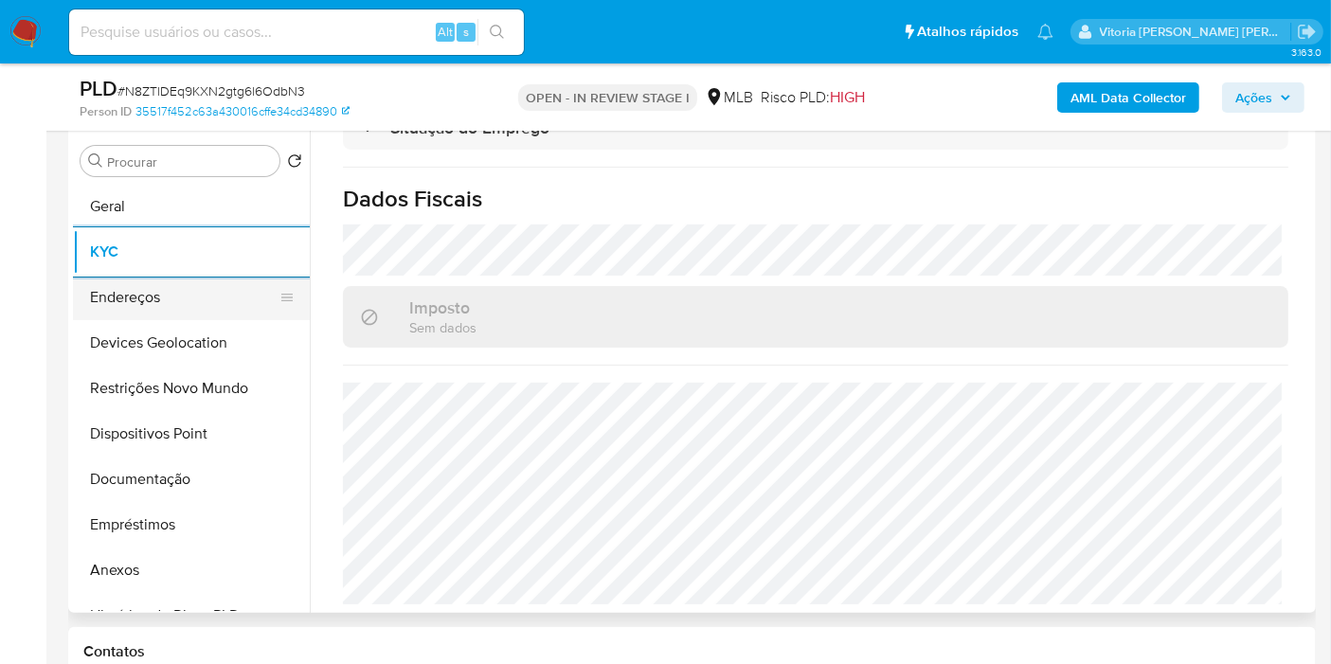
click at [121, 289] on button "Endereços" at bounding box center [184, 297] width 222 height 45
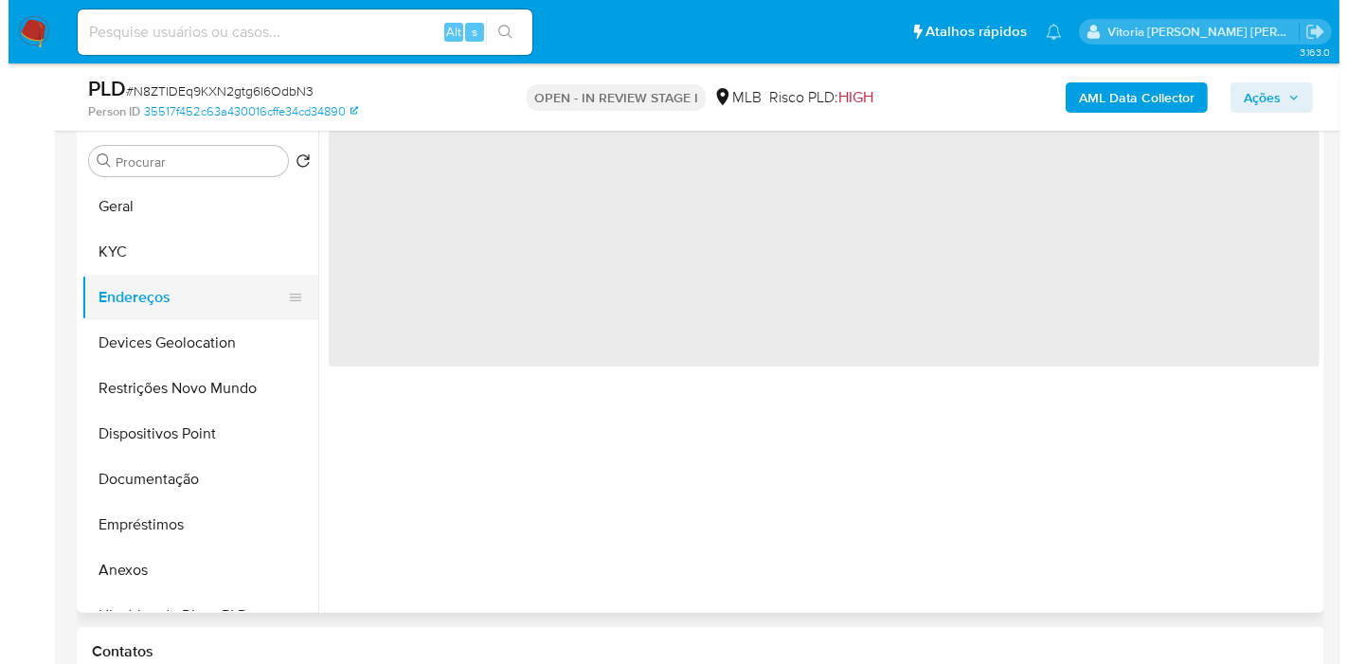
scroll to position [0, 0]
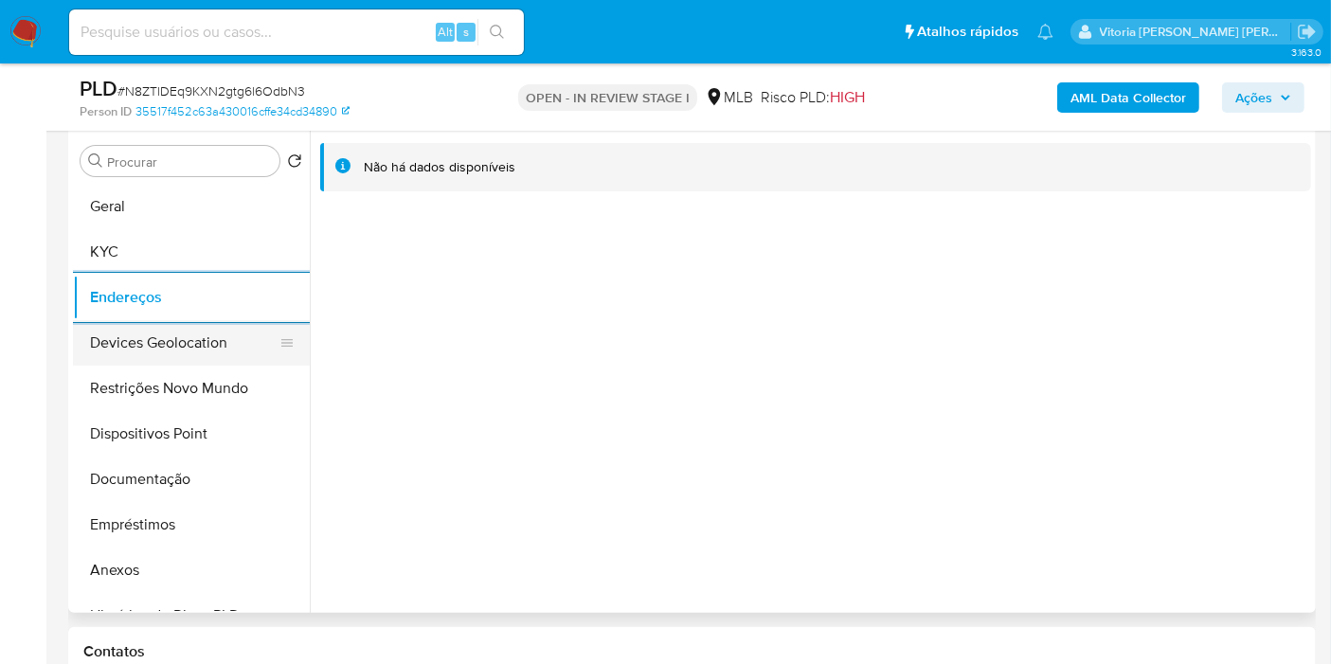
click at [133, 342] on button "Devices Geolocation" at bounding box center [184, 342] width 222 height 45
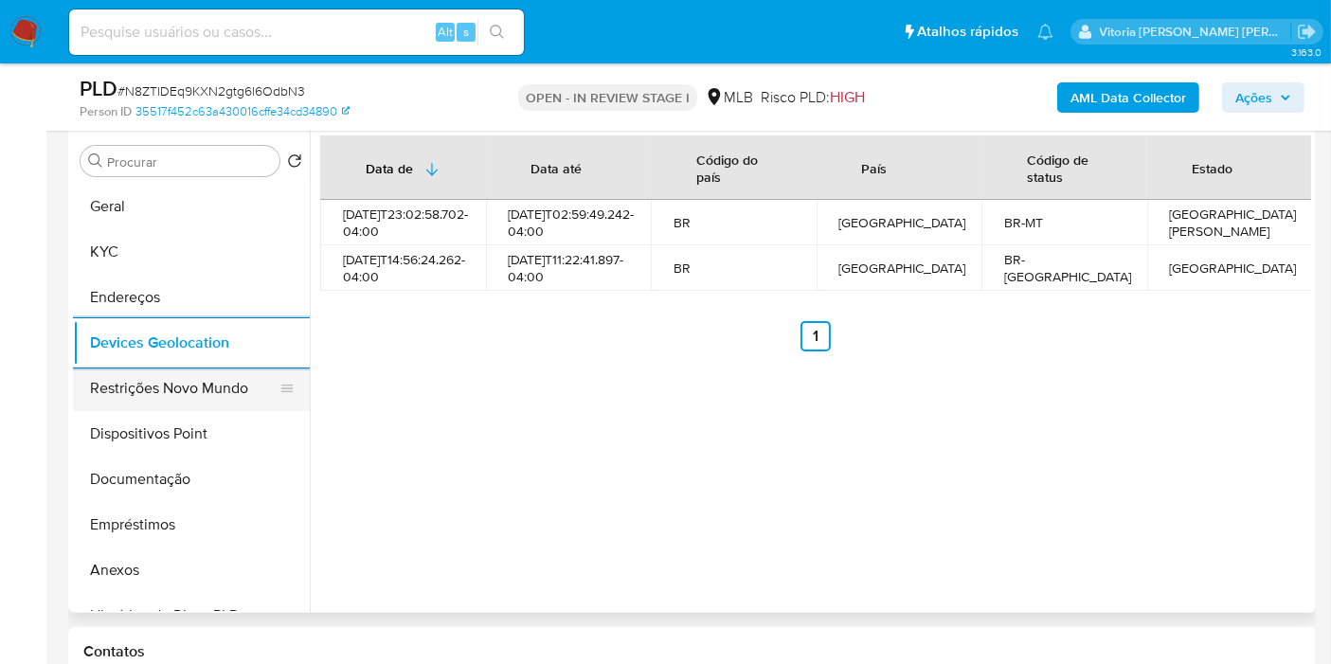
click at [181, 376] on button "Restrições Novo Mundo" at bounding box center [184, 388] width 222 height 45
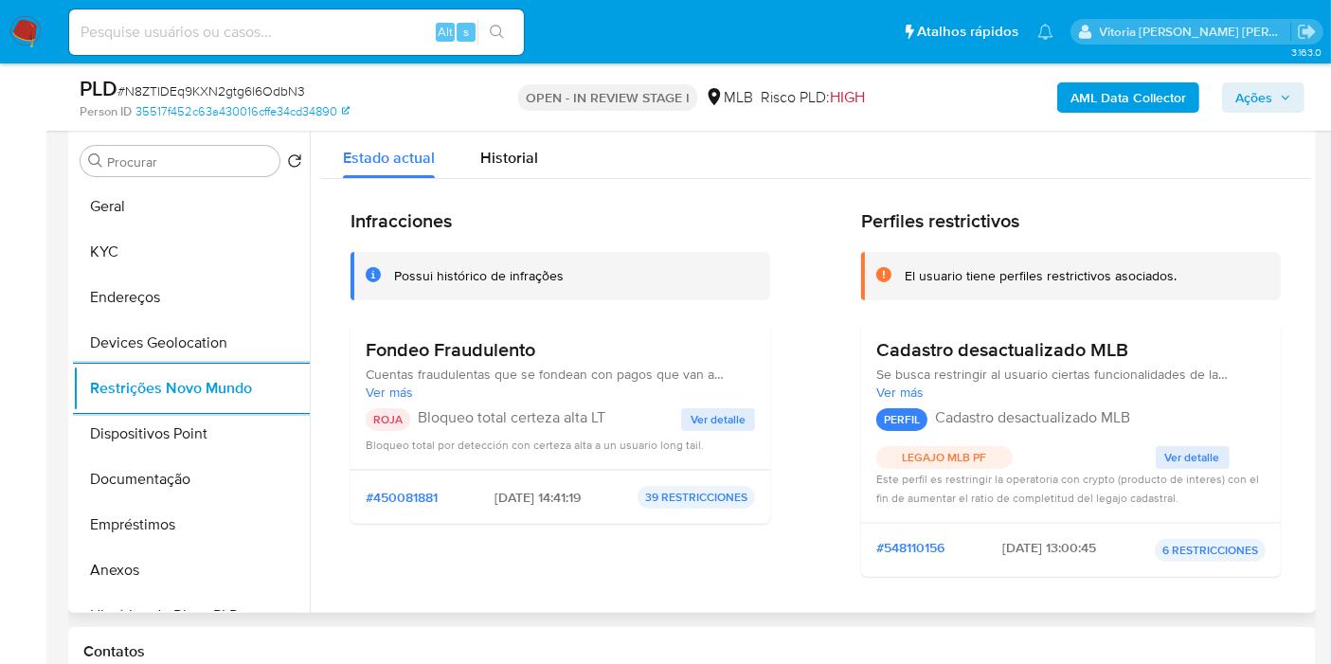
click at [733, 423] on span "Ver detalle" at bounding box center [717, 419] width 55 height 19
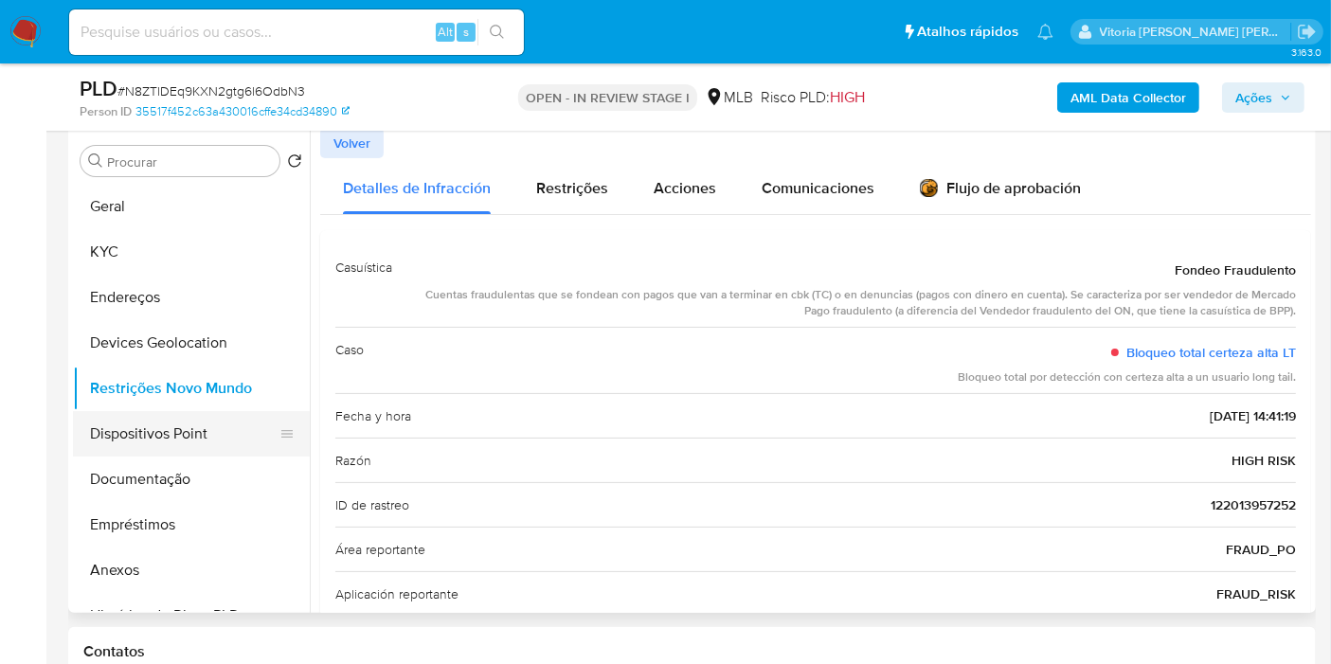
click at [170, 433] on button "Dispositivos Point" at bounding box center [184, 433] width 222 height 45
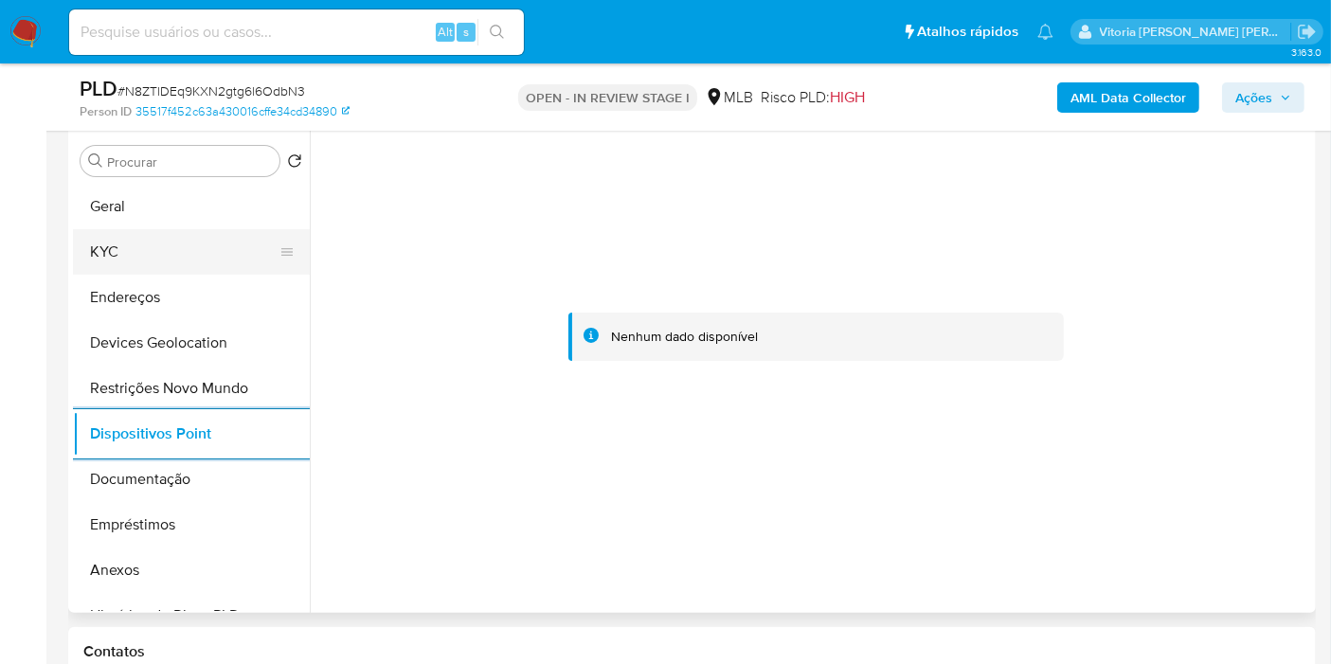
click at [146, 260] on button "KYC" at bounding box center [184, 251] width 222 height 45
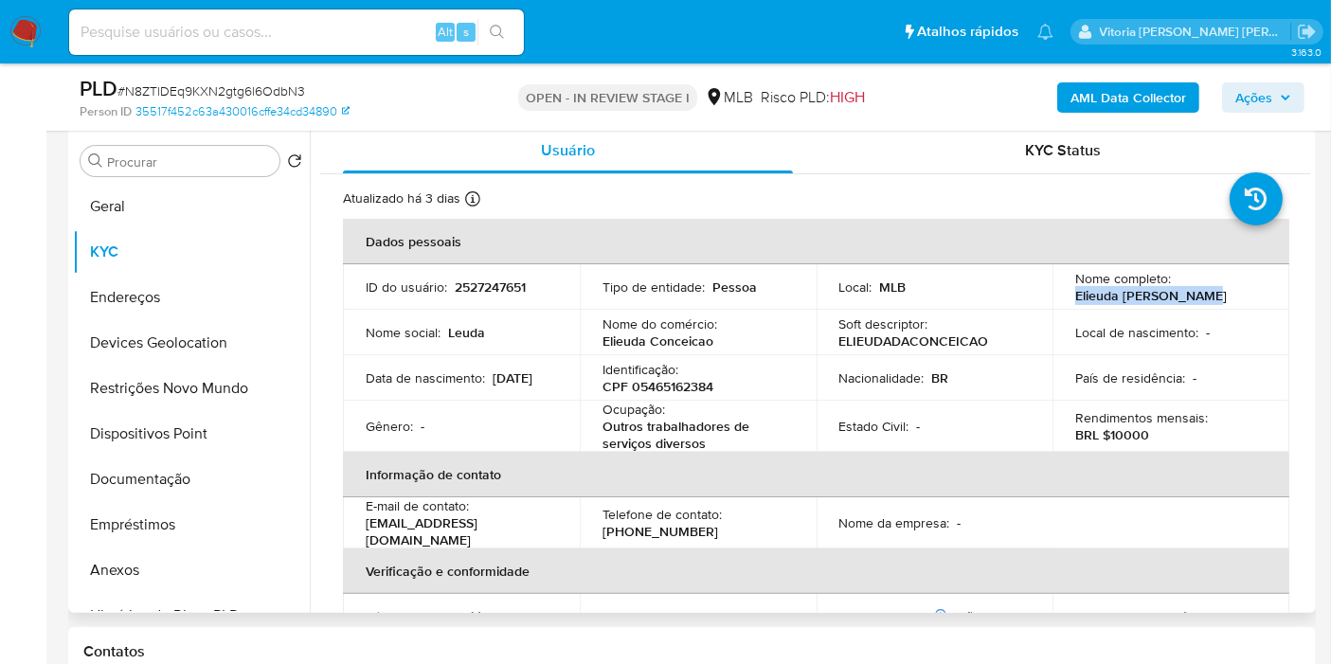
drag, startPoint x: 1220, startPoint y: 296, endPoint x: 1067, endPoint y: 297, distance: 153.5
click at [1067, 297] on td "Nome completo : Elieuda da Conceicao" at bounding box center [1170, 286] width 237 height 45
copy p "Elieuda [PERSON_NAME]"
click at [1157, 95] on b "AML Data Collector" at bounding box center [1128, 97] width 116 height 30
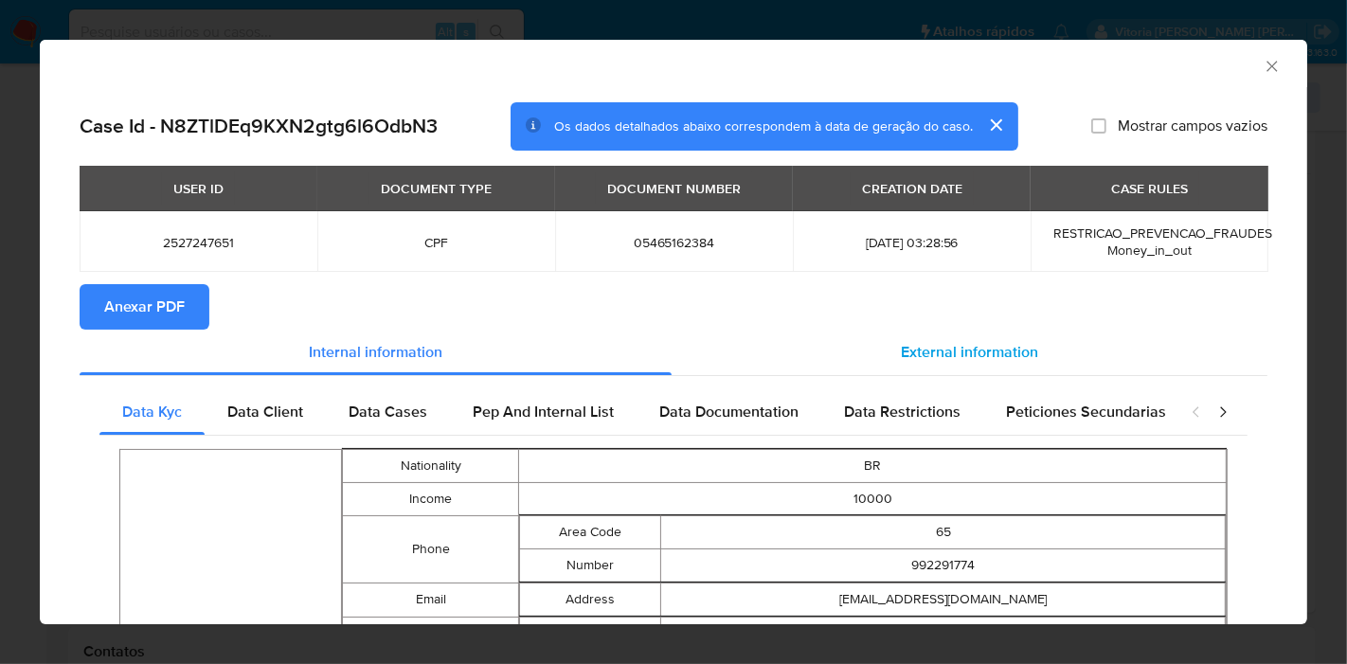
click at [941, 342] on span "External information" at bounding box center [969, 352] width 137 height 22
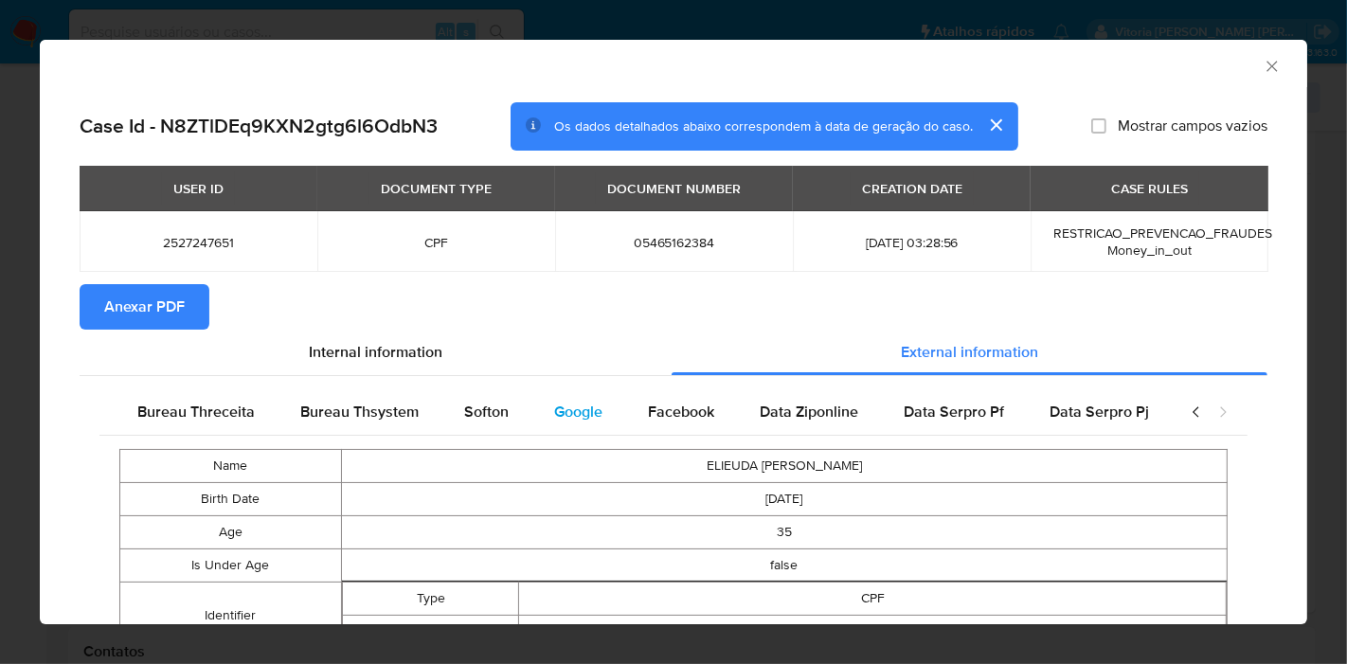
click at [547, 422] on div "Google" at bounding box center [578, 411] width 94 height 45
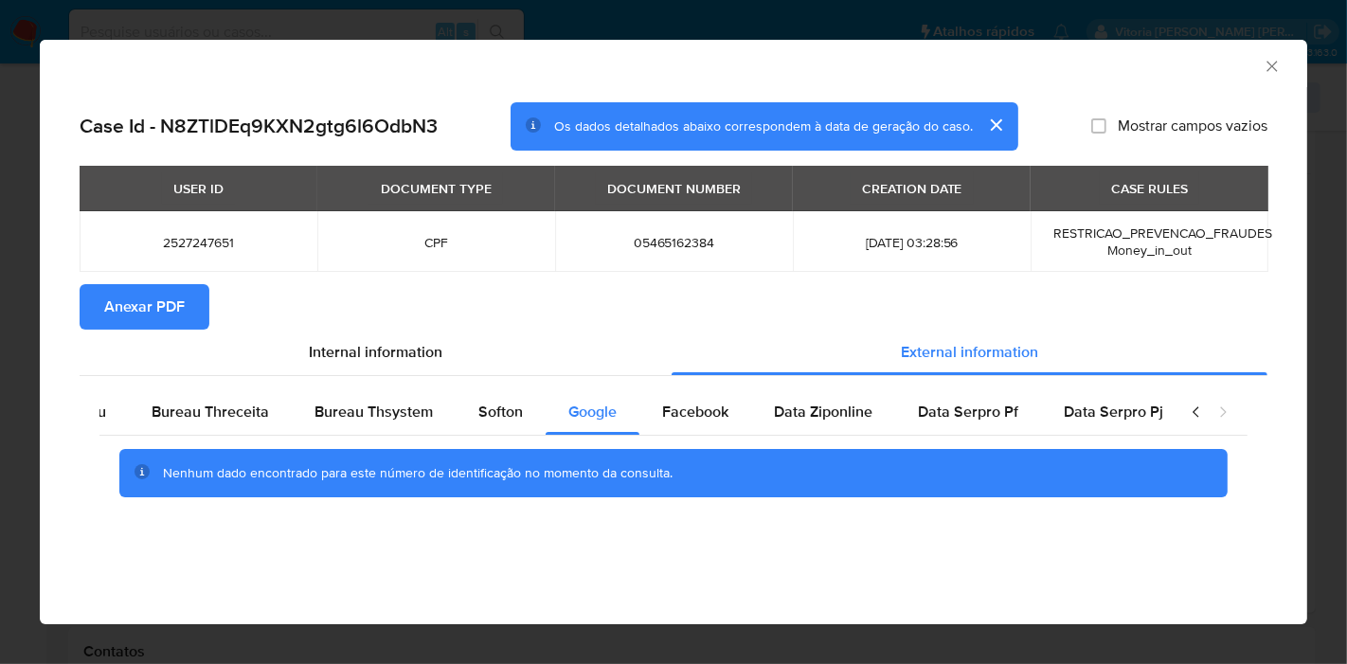
click at [206, 304] on button "Anexar PDF" at bounding box center [145, 306] width 130 height 45
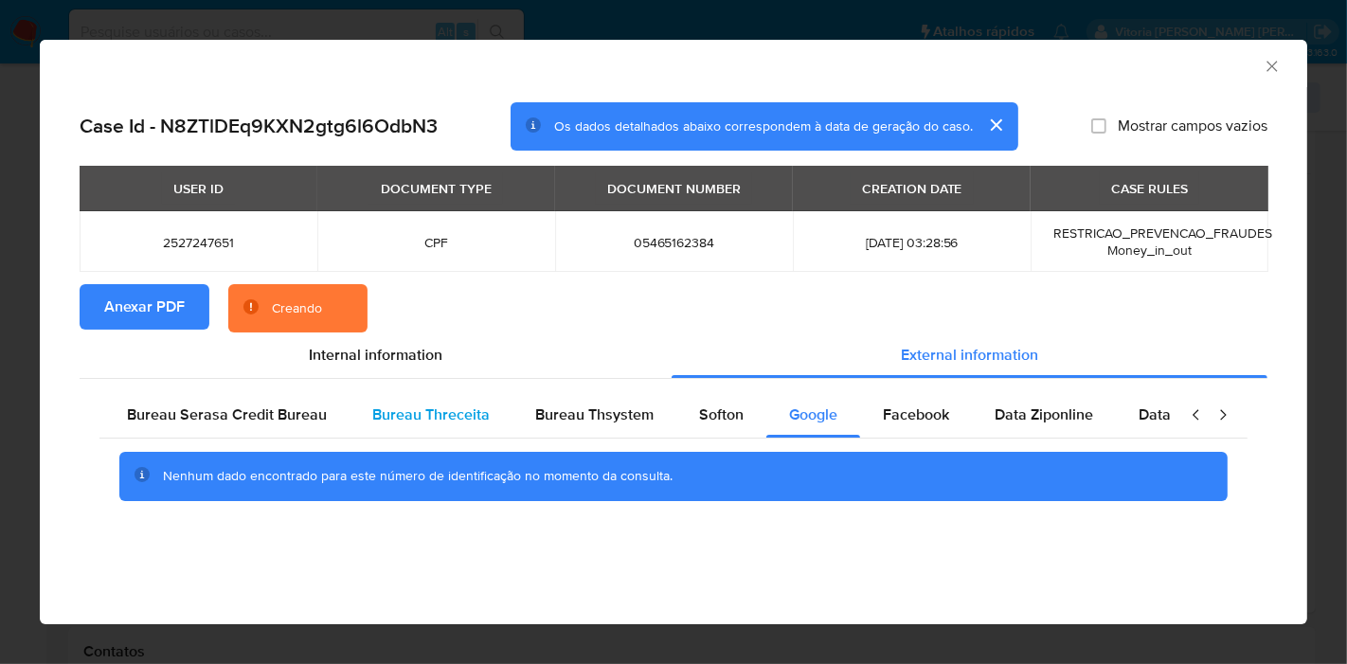
scroll to position [0, 398]
click at [200, 399] on div "Bureau Serasa Credit Bureau" at bounding box center [228, 414] width 245 height 45
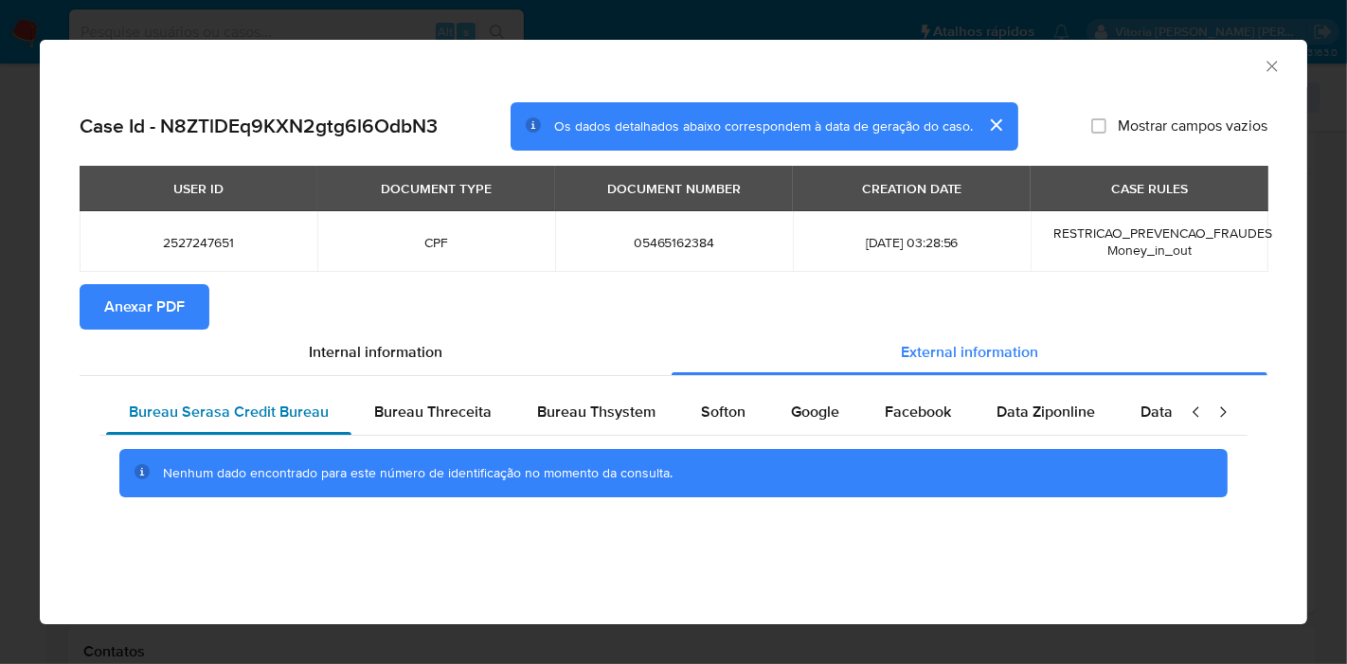
scroll to position [0, 0]
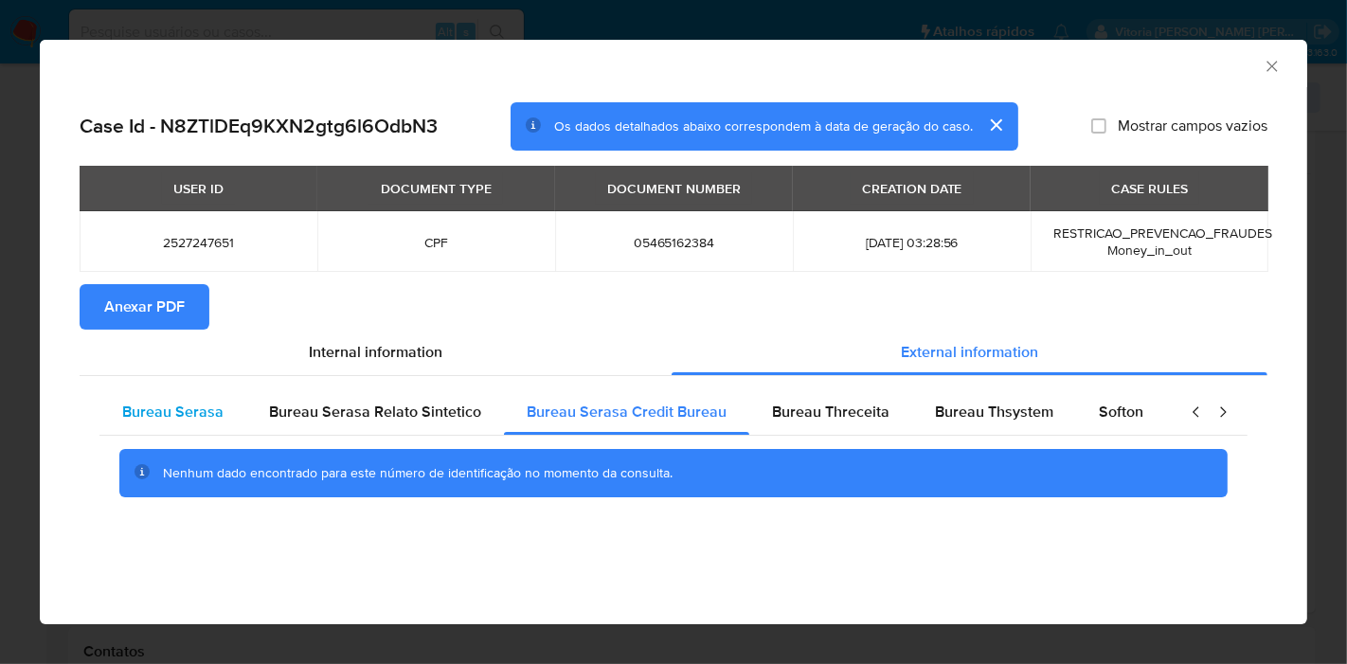
click at [168, 408] on span "Bureau Serasa" at bounding box center [172, 412] width 101 height 22
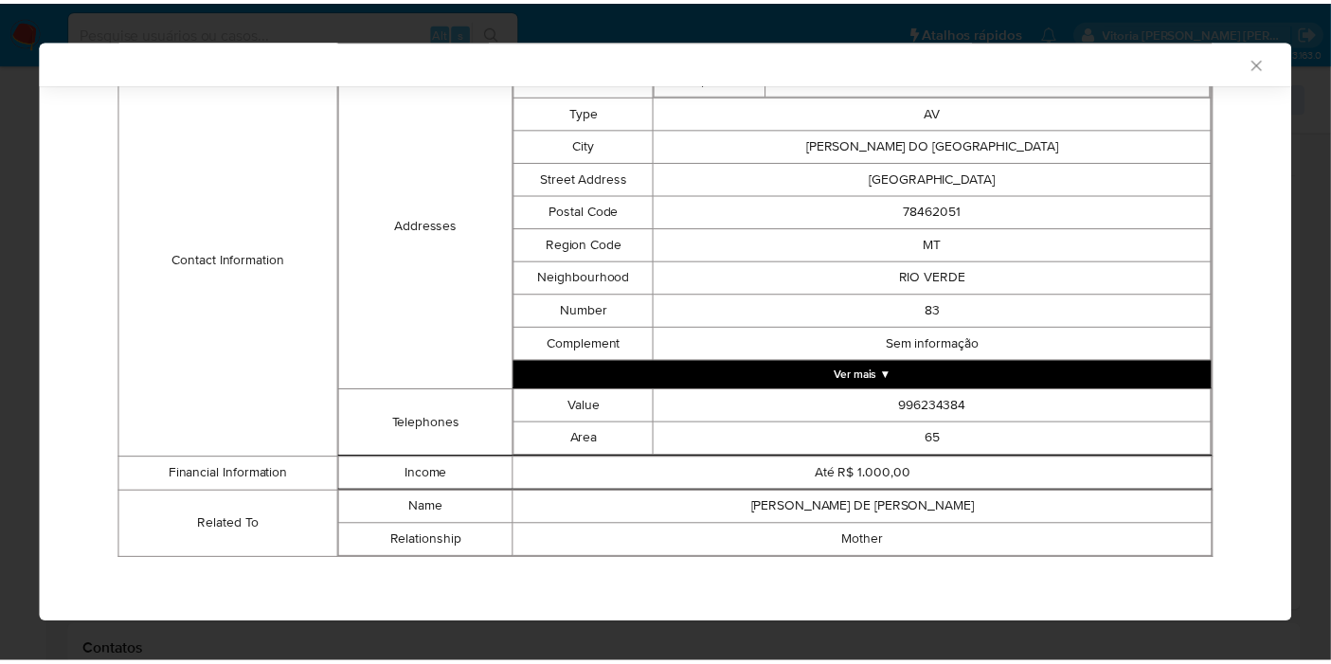
scroll to position [649, 0]
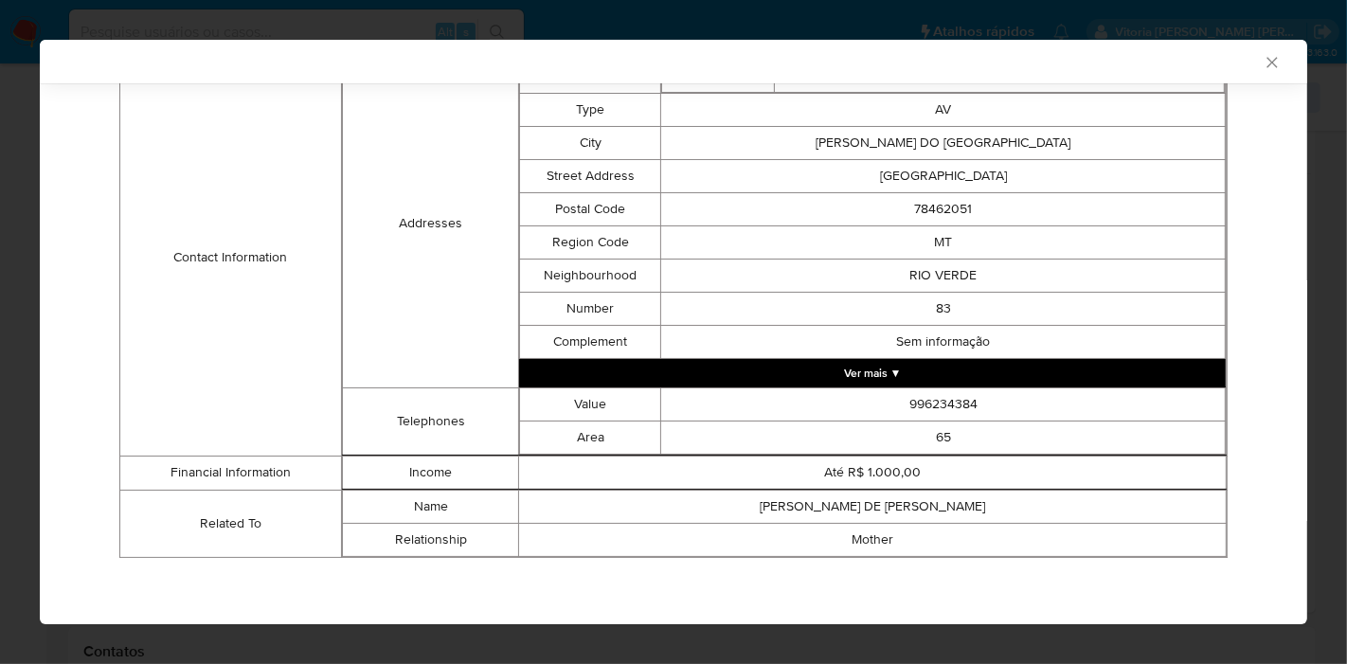
click at [1263, 67] on icon "Fechar a janela" at bounding box center [1272, 62] width 19 height 19
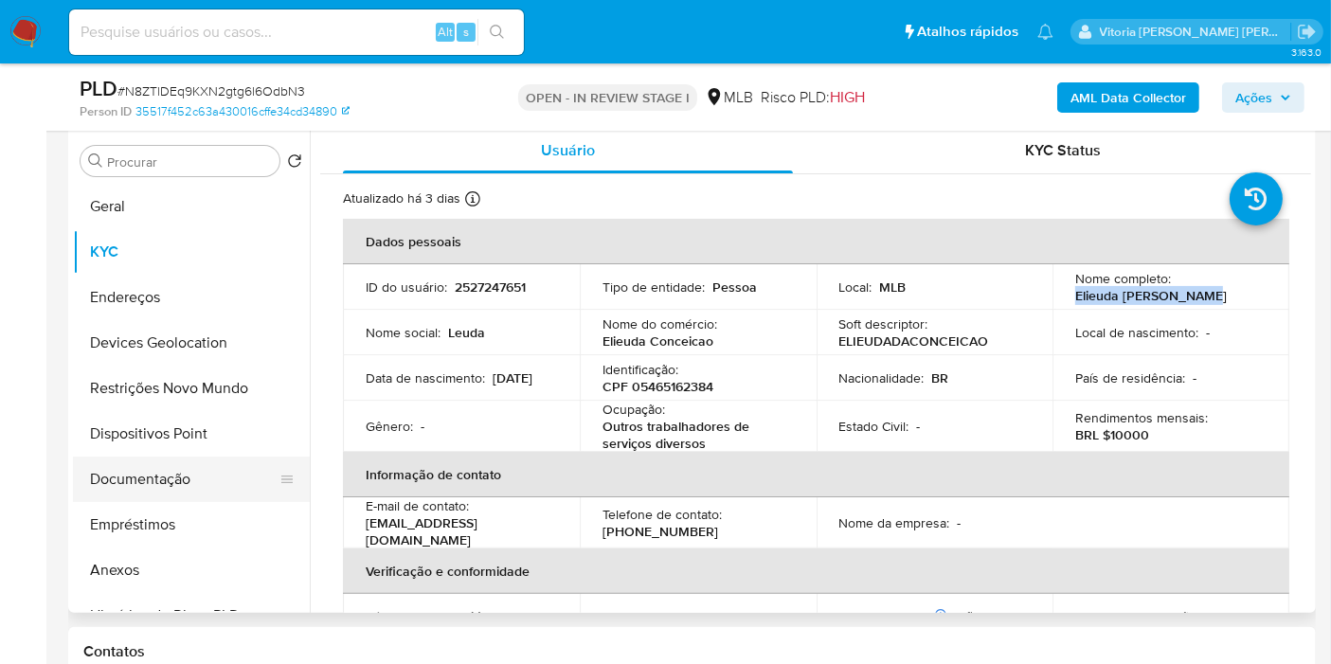
click at [187, 467] on button "Documentação" at bounding box center [184, 479] width 222 height 45
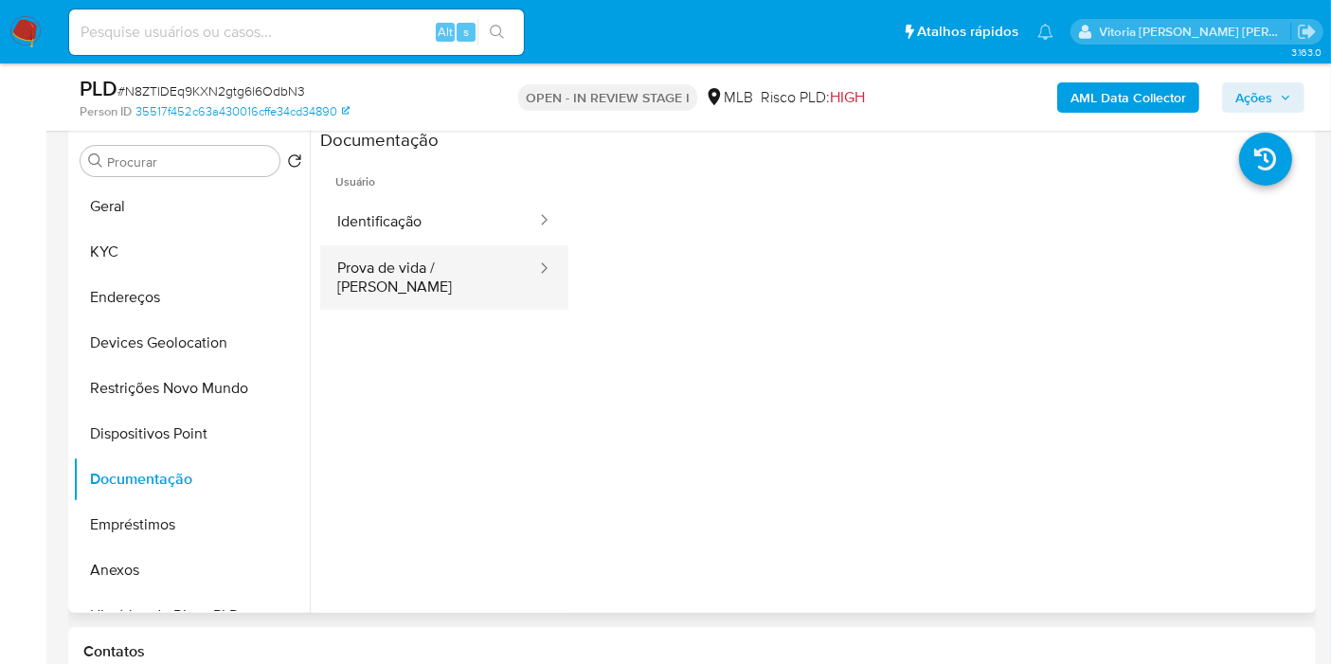
click at [405, 280] on button "Prova de vida / [PERSON_NAME]" at bounding box center [429, 277] width 218 height 64
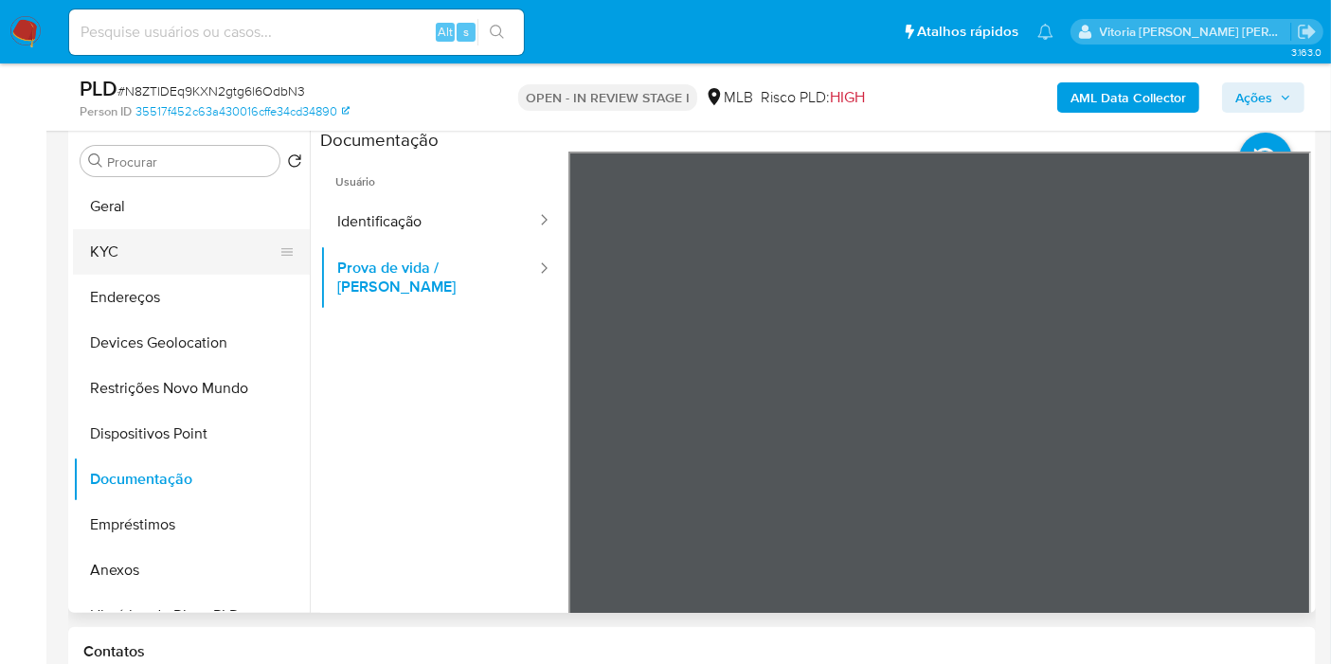
drag, startPoint x: 163, startPoint y: 253, endPoint x: 165, endPoint y: 242, distance: 11.5
click at [163, 251] on button "KYC" at bounding box center [184, 251] width 222 height 45
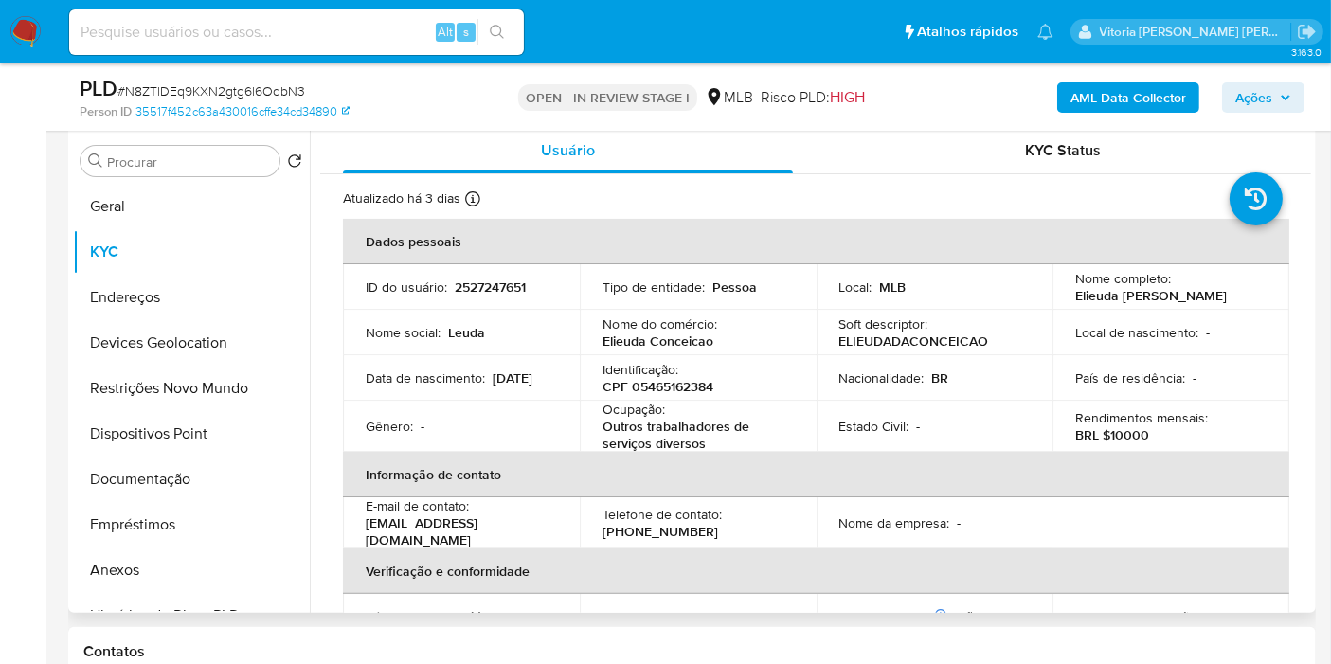
click at [710, 440] on p "Outros trabalhadores de serviços diversos" at bounding box center [694, 435] width 184 height 34
drag, startPoint x: 702, startPoint y: 444, endPoint x: 601, endPoint y: 430, distance: 101.4
click at [602, 430] on p "Outros trabalhadores de serviços diversos" at bounding box center [694, 435] width 184 height 34
copy p "Outros trabalhadores de serviços diversos"
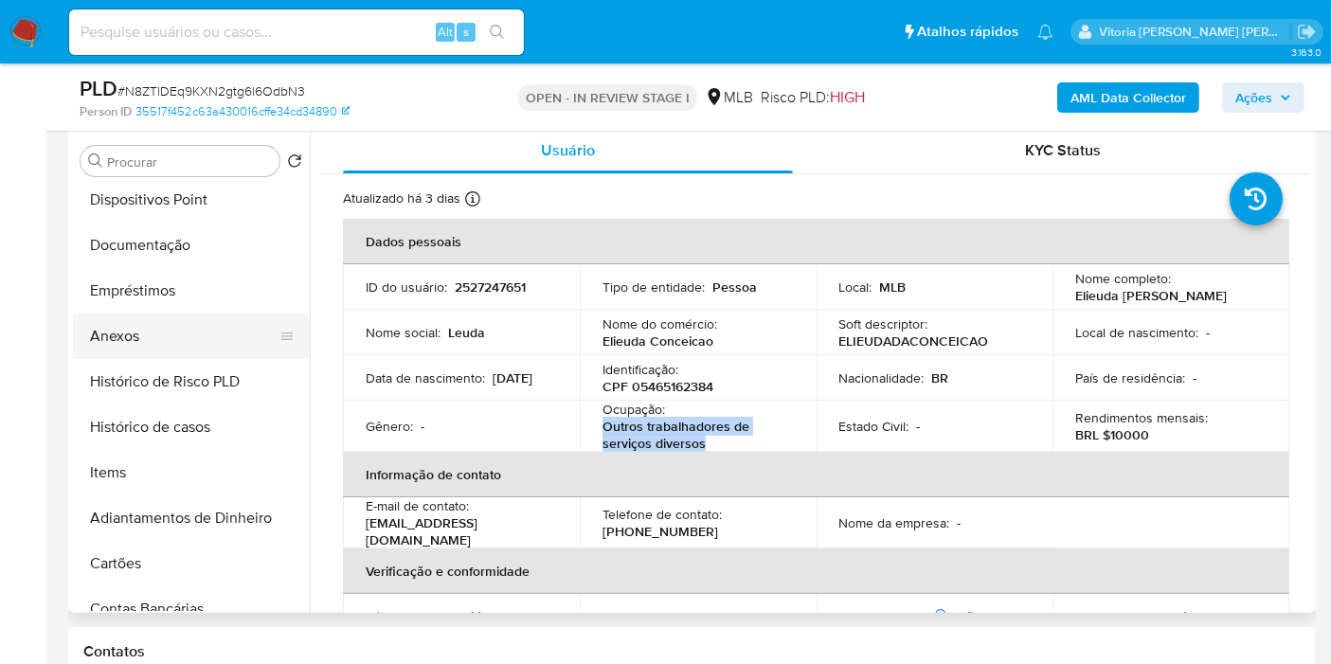
scroll to position [210, 0]
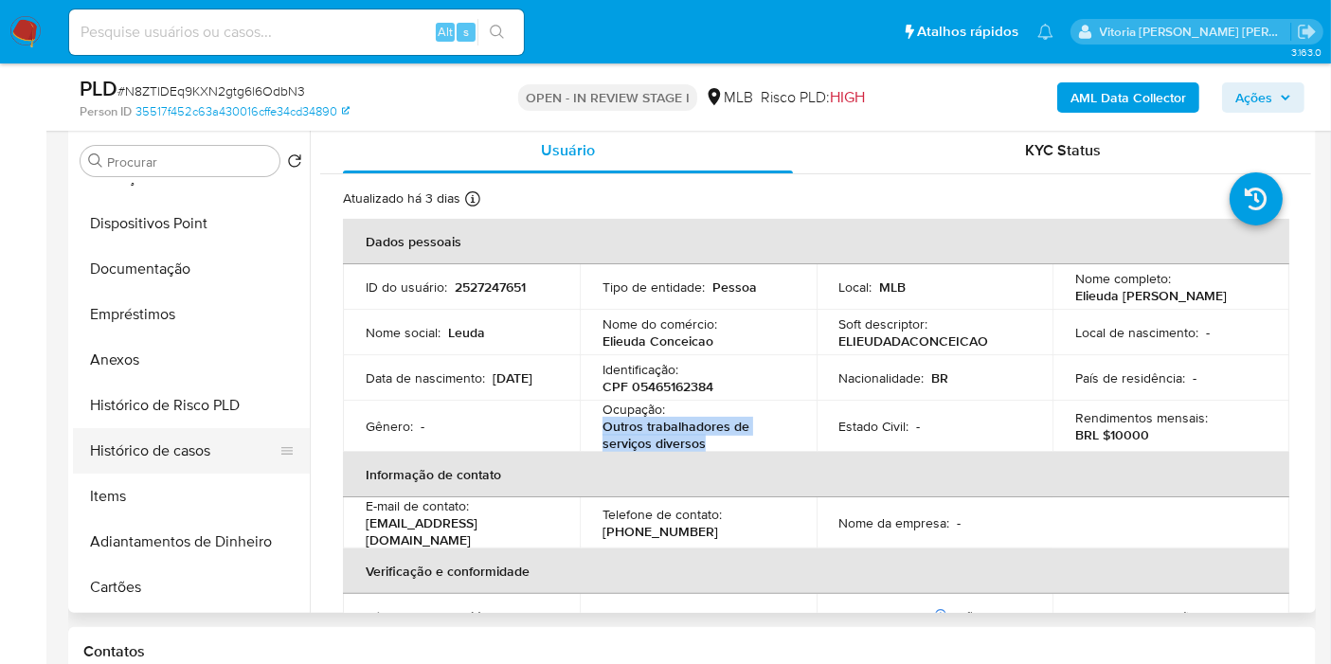
click at [150, 453] on button "Histórico de casos" at bounding box center [184, 450] width 222 height 45
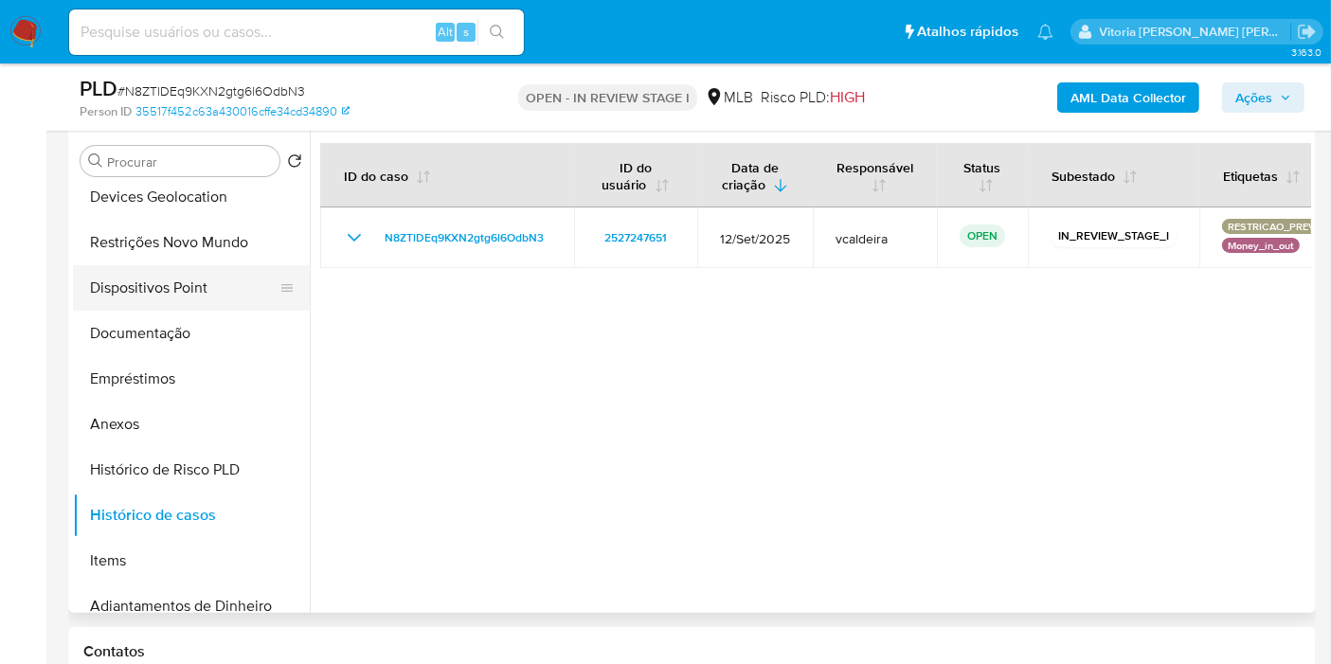
scroll to position [0, 0]
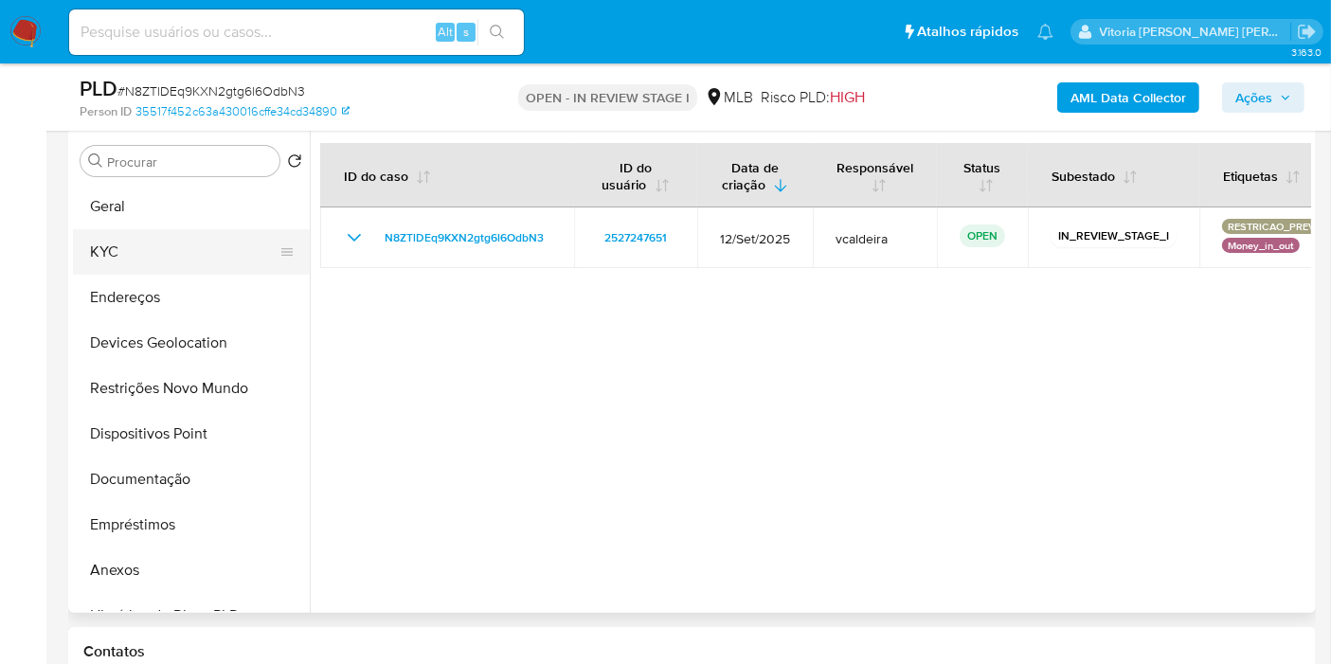
click at [108, 237] on button "KYC" at bounding box center [184, 251] width 222 height 45
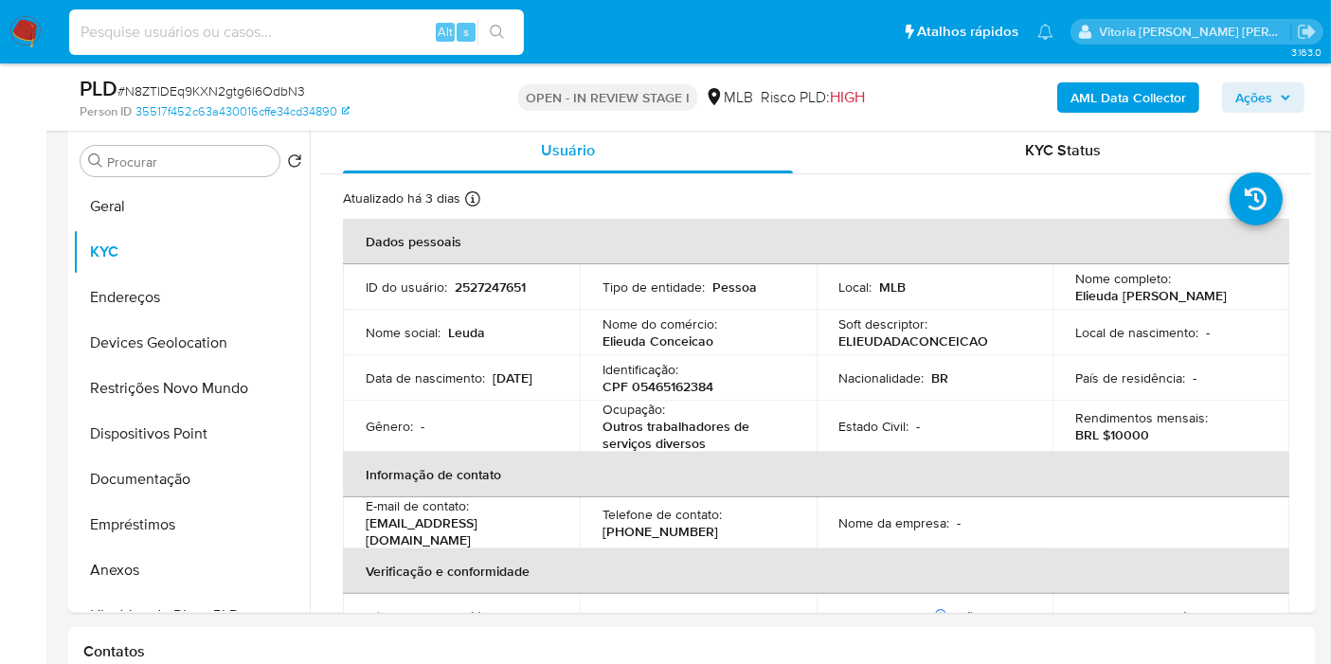
click at [332, 27] on input at bounding box center [296, 32] width 455 height 25
paste input "2393183431"
type input "2393183431"
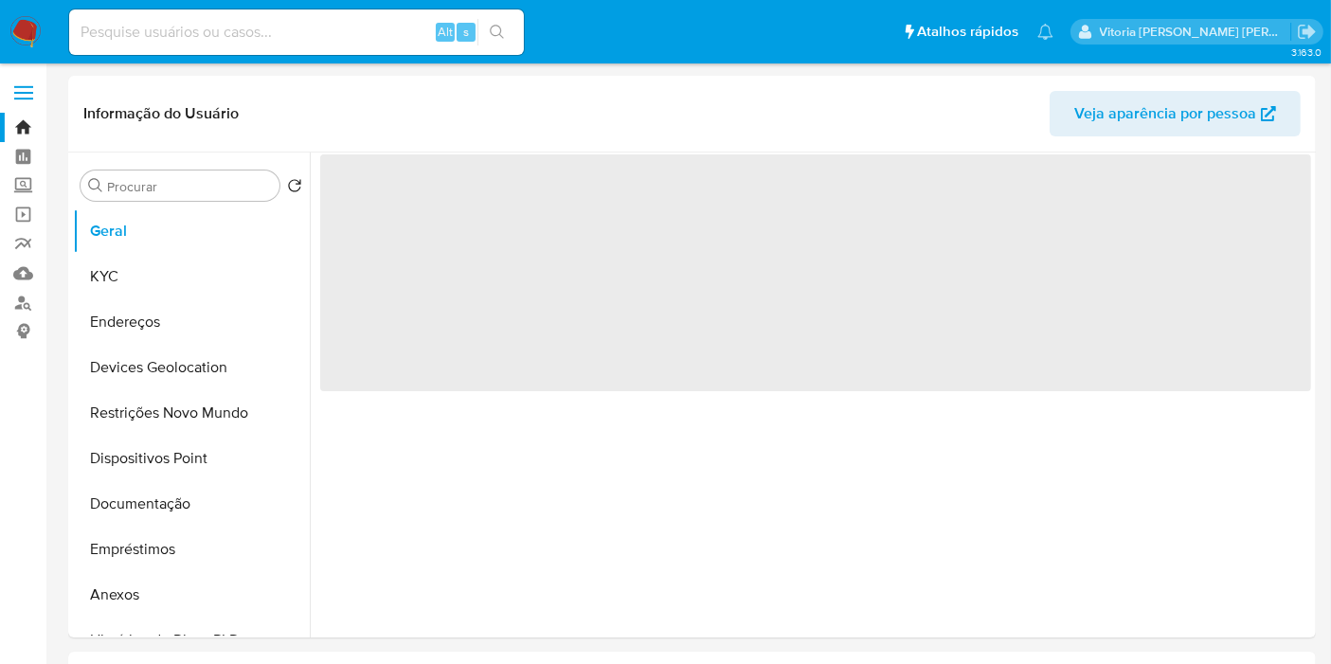
select select "10"
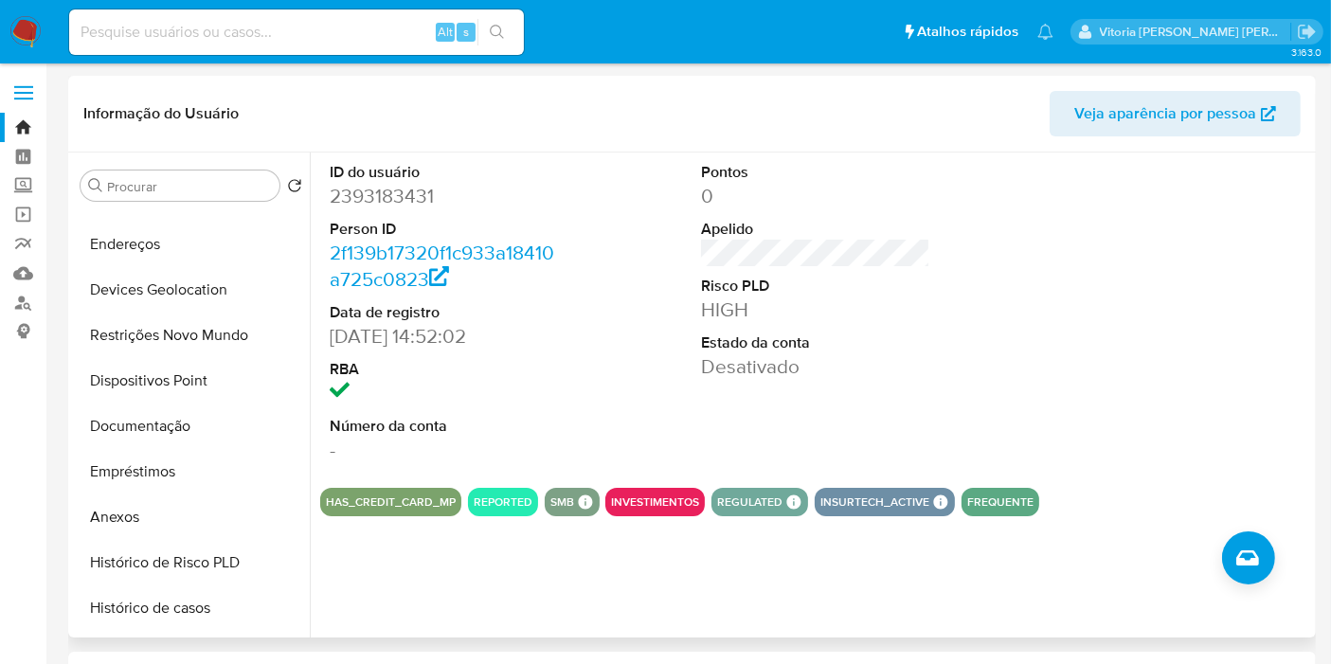
scroll to position [315, 0]
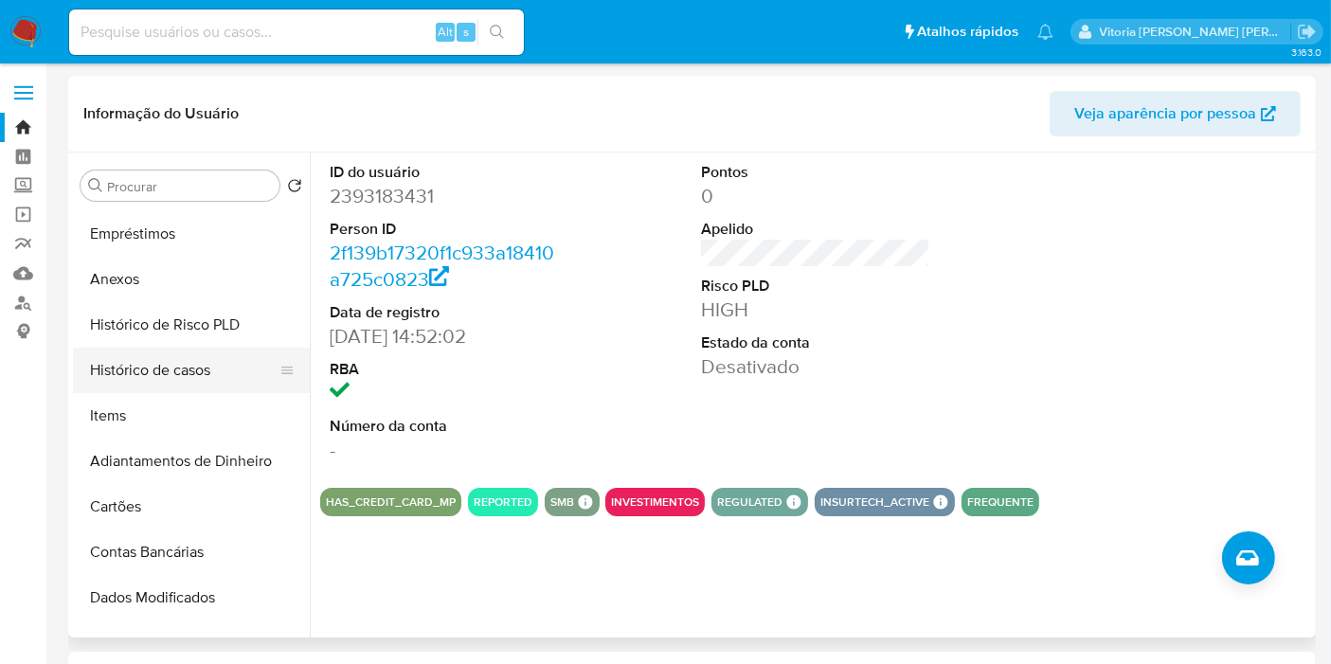
click at [140, 379] on button "Histórico de casos" at bounding box center [184, 370] width 222 height 45
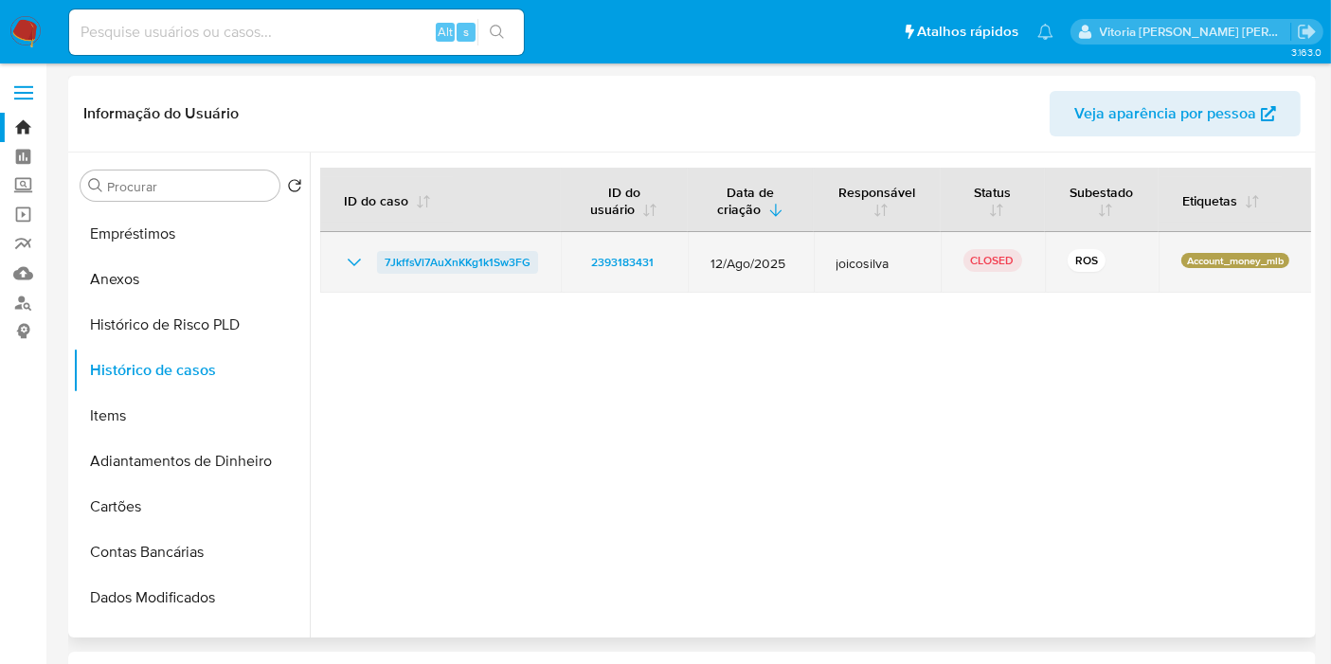
click at [509, 256] on span "7JkffsVl7AuXnKKg1k1Sw3FG" at bounding box center [458, 262] width 146 height 23
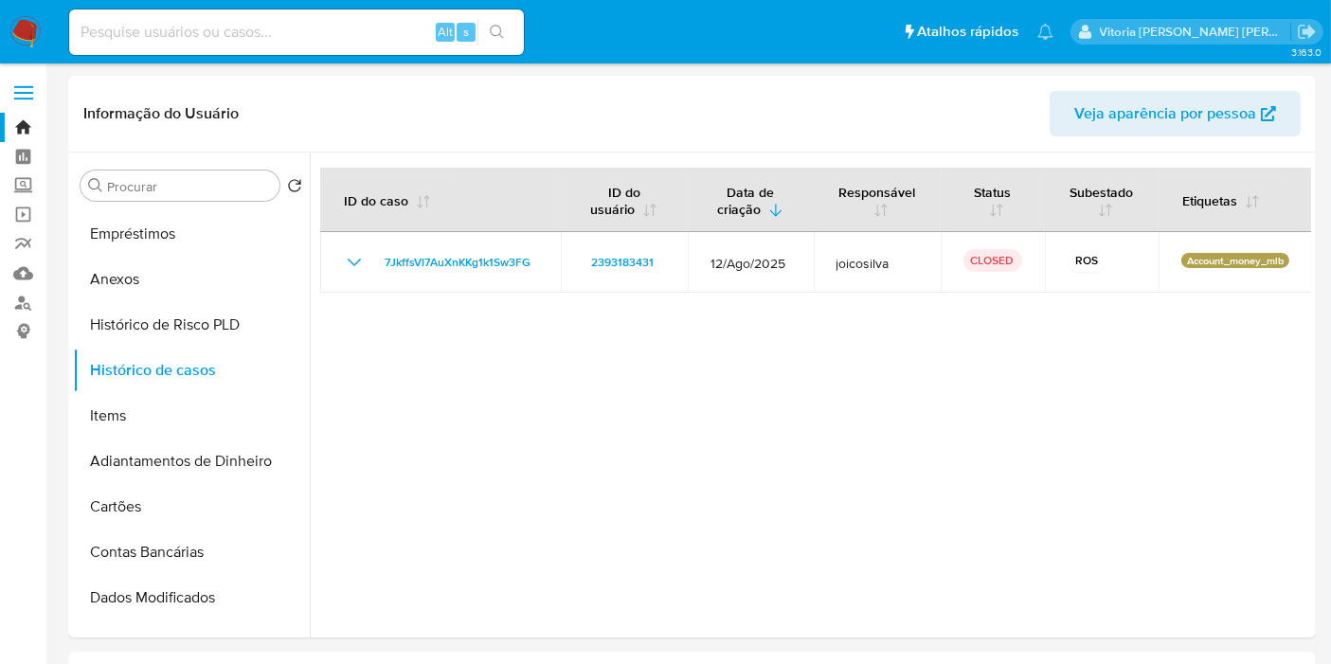
click at [286, 9] on div "Alt s" at bounding box center [296, 31] width 455 height 45
click at [278, 27] on input at bounding box center [296, 32] width 455 height 25
paste input "2481353196"
type input "2481353196"
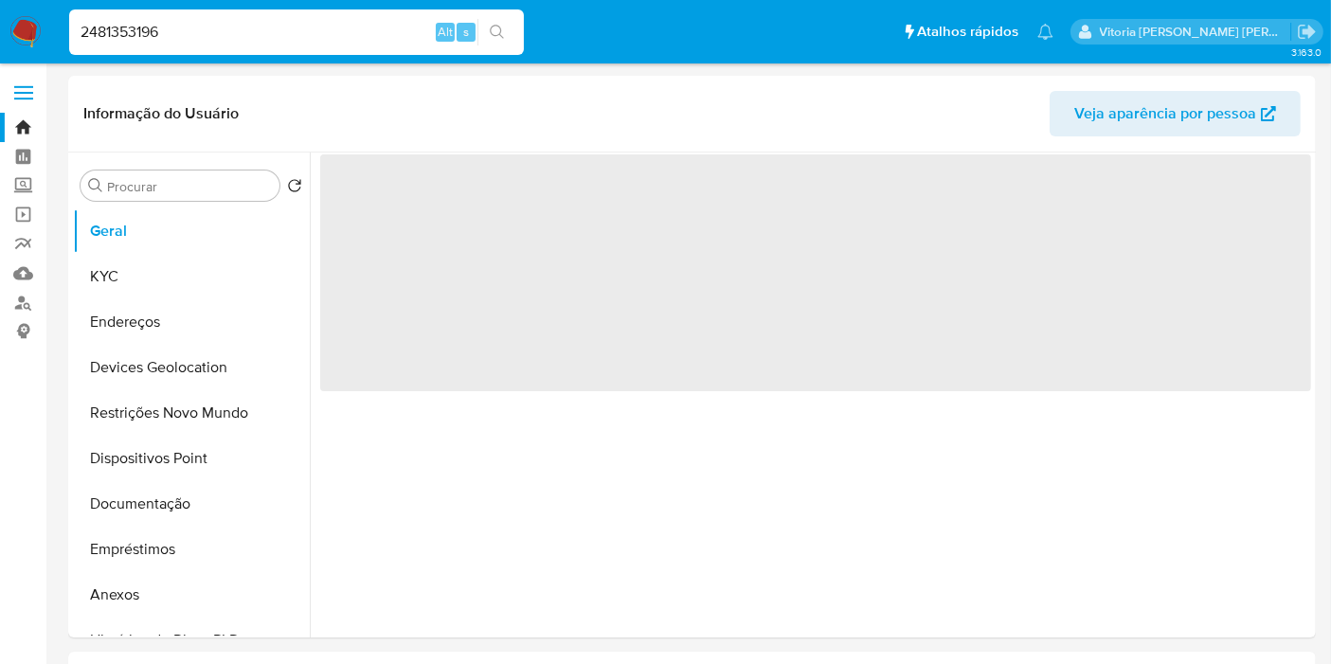
select select "10"
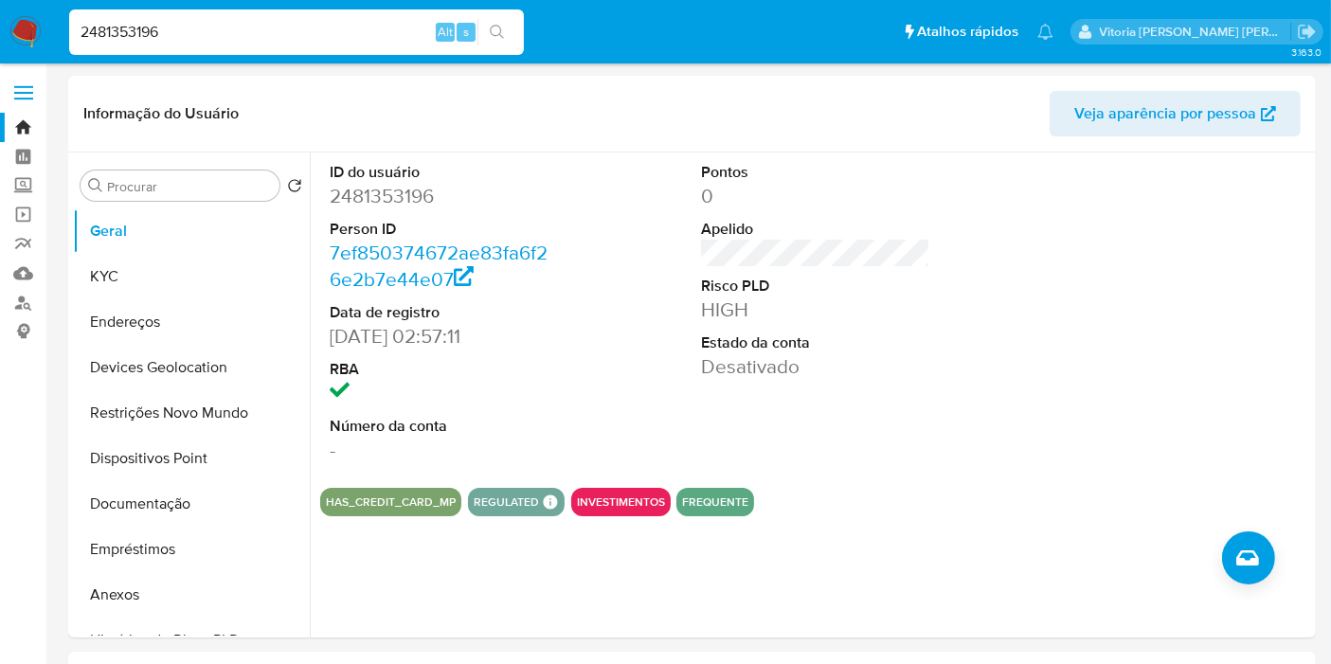
click at [123, 32] on input "2481353196" at bounding box center [296, 32] width 455 height 25
click at [165, 271] on button "KYC" at bounding box center [184, 276] width 222 height 45
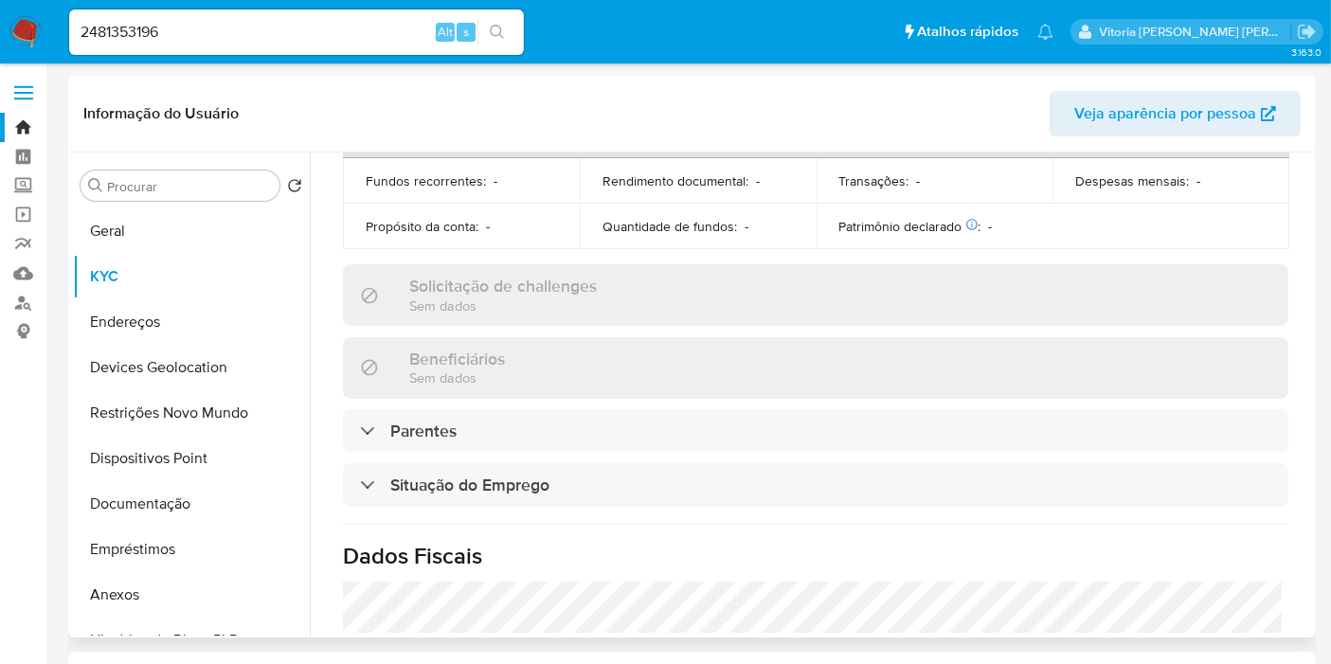
scroll to position [885, 0]
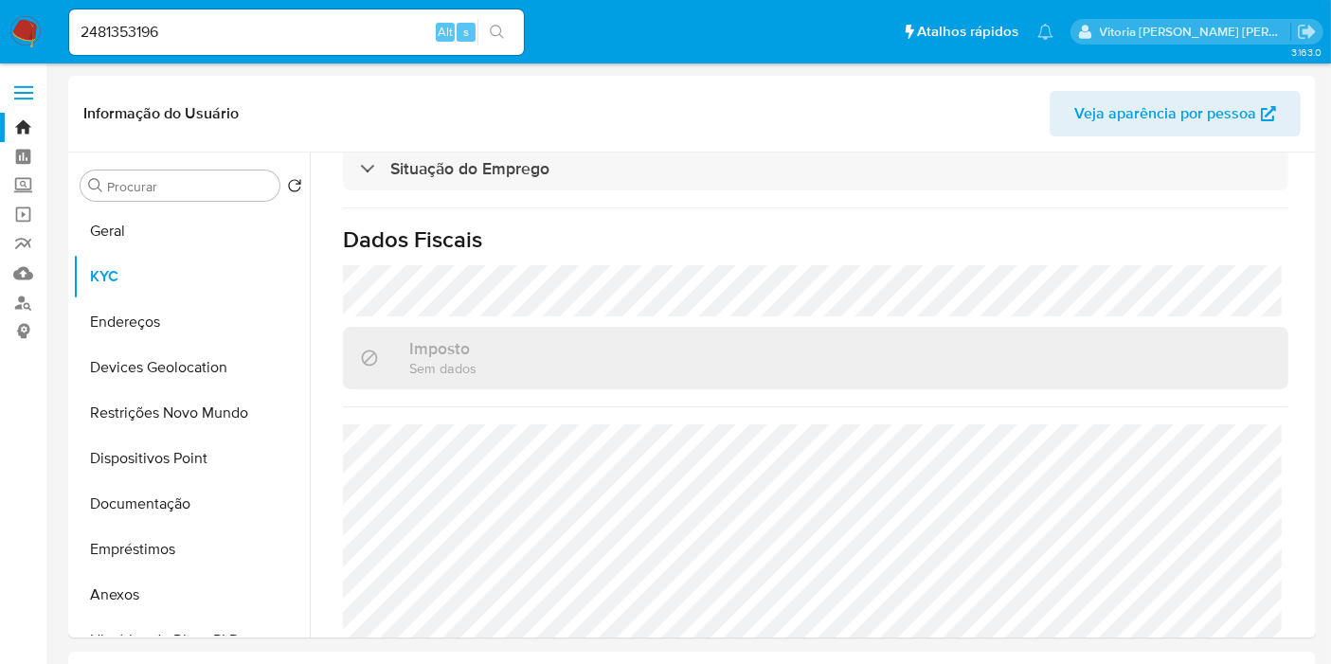
click at [245, 46] on div "2481353196 Alt s" at bounding box center [296, 31] width 455 height 45
click at [242, 35] on input "2481353196" at bounding box center [296, 32] width 455 height 25
paste input "YjzDiAOINvBl9z2KjwDbdjEQ"
type input "YjzDiAOINvBl9z2KjwDbdjEQ"
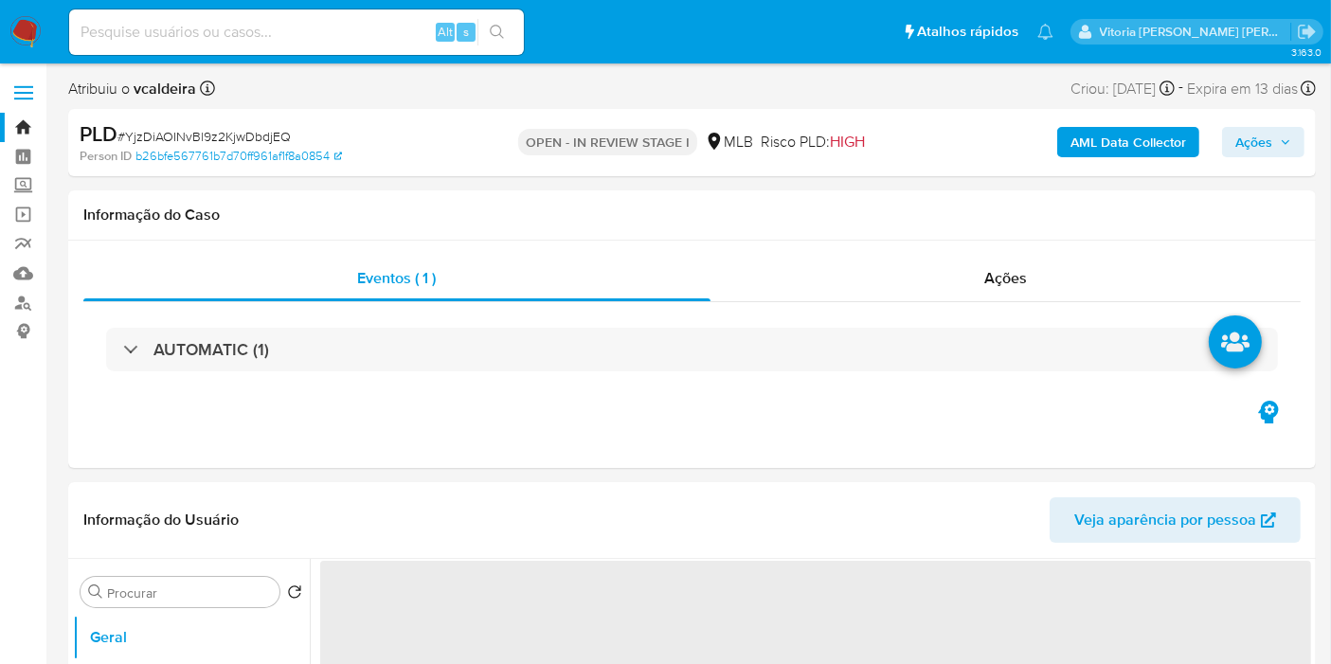
select select "10"
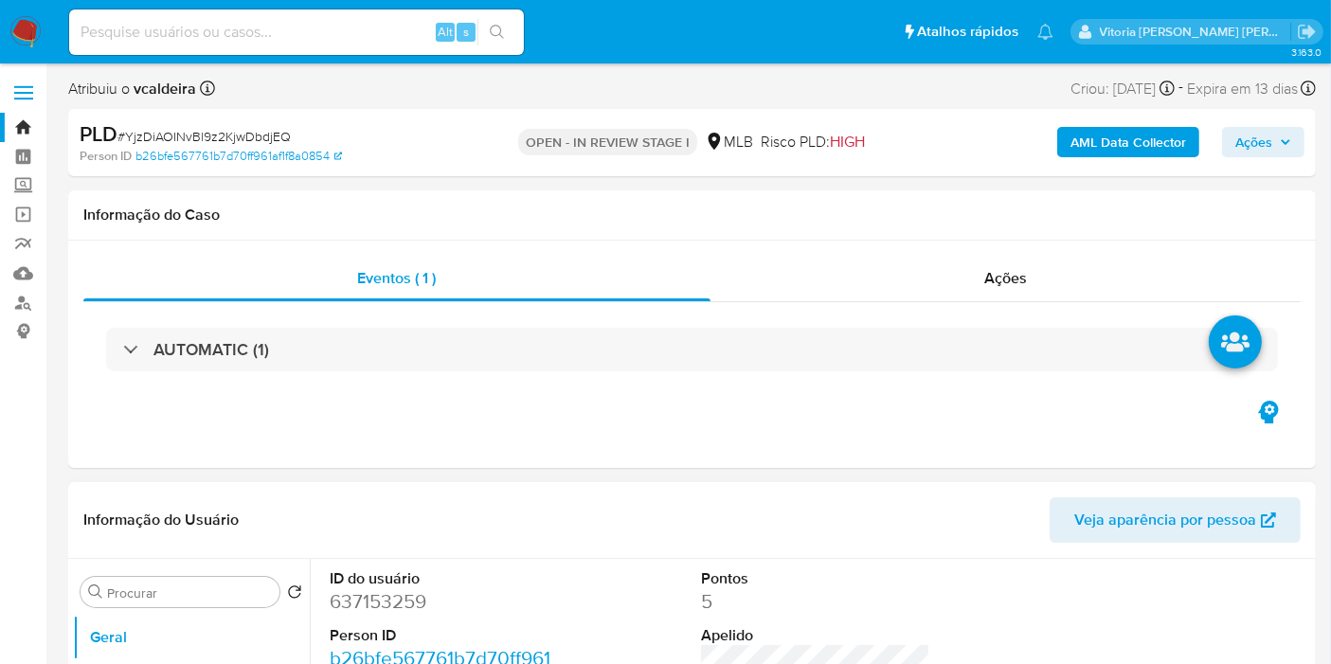
click at [381, 601] on dd "637153259" at bounding box center [444, 601] width 229 height 27
copy dd "637153259"
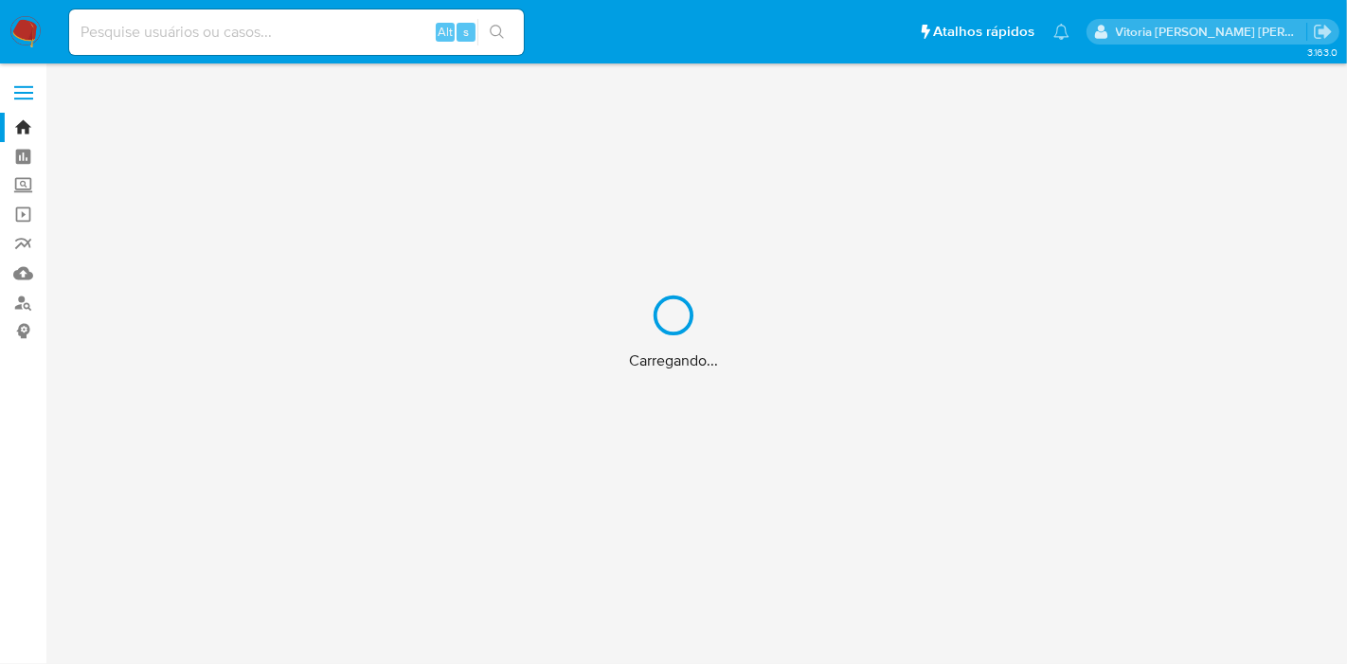
click at [214, 42] on div "Carregando..." at bounding box center [673, 332] width 1347 height 664
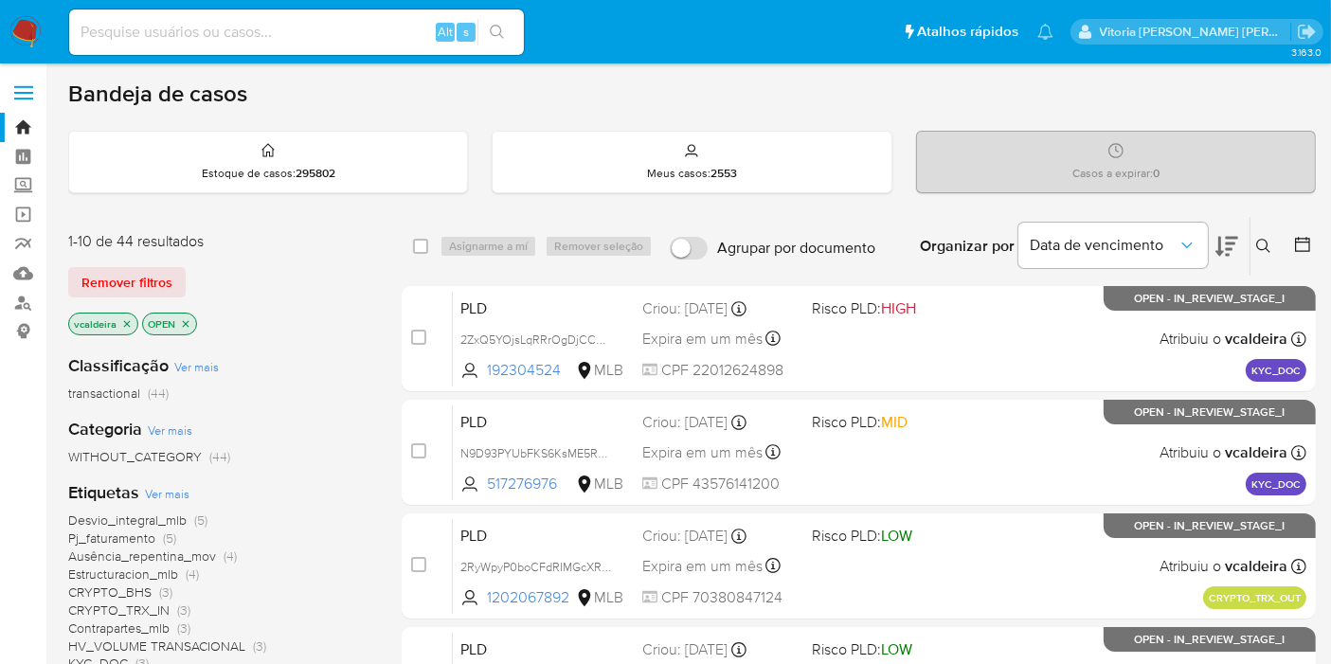
click at [214, 45] on div "Alt s" at bounding box center [296, 31] width 455 height 45
paste input "2RyWpyP0boCFdRIMGcXRp8HE"
type input "2RyWpyP0boCFdRIMGcXRp8HE"
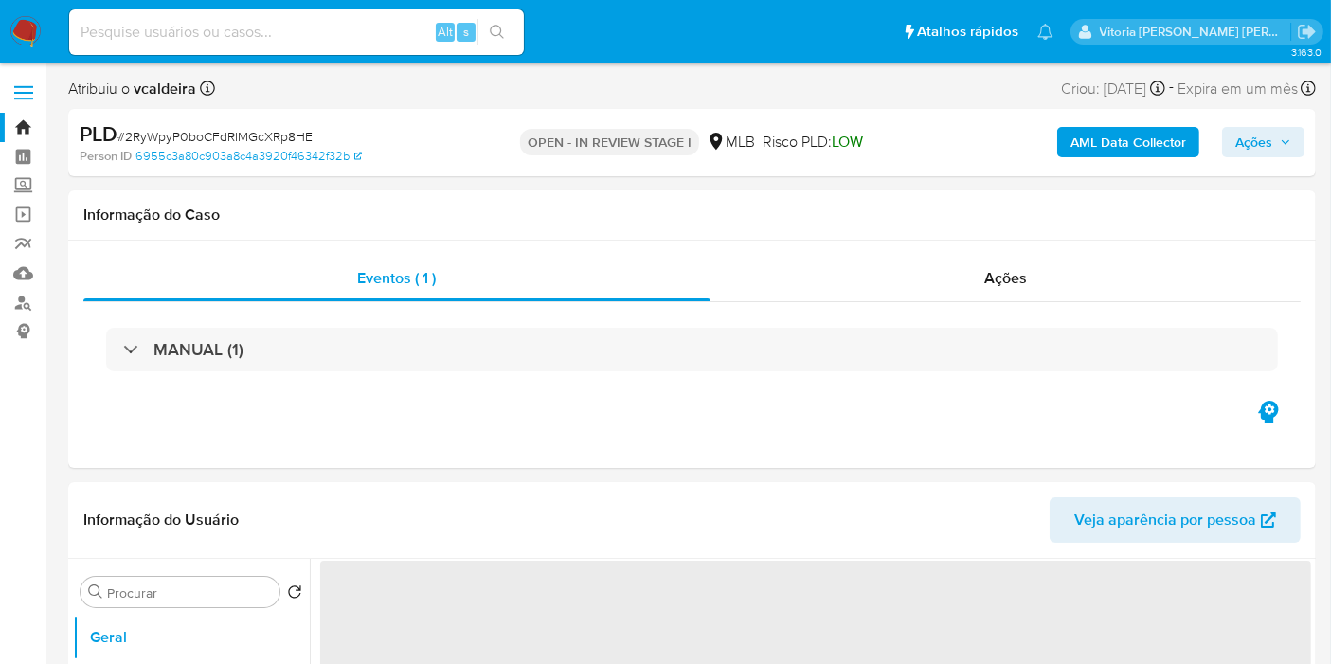
select select "10"
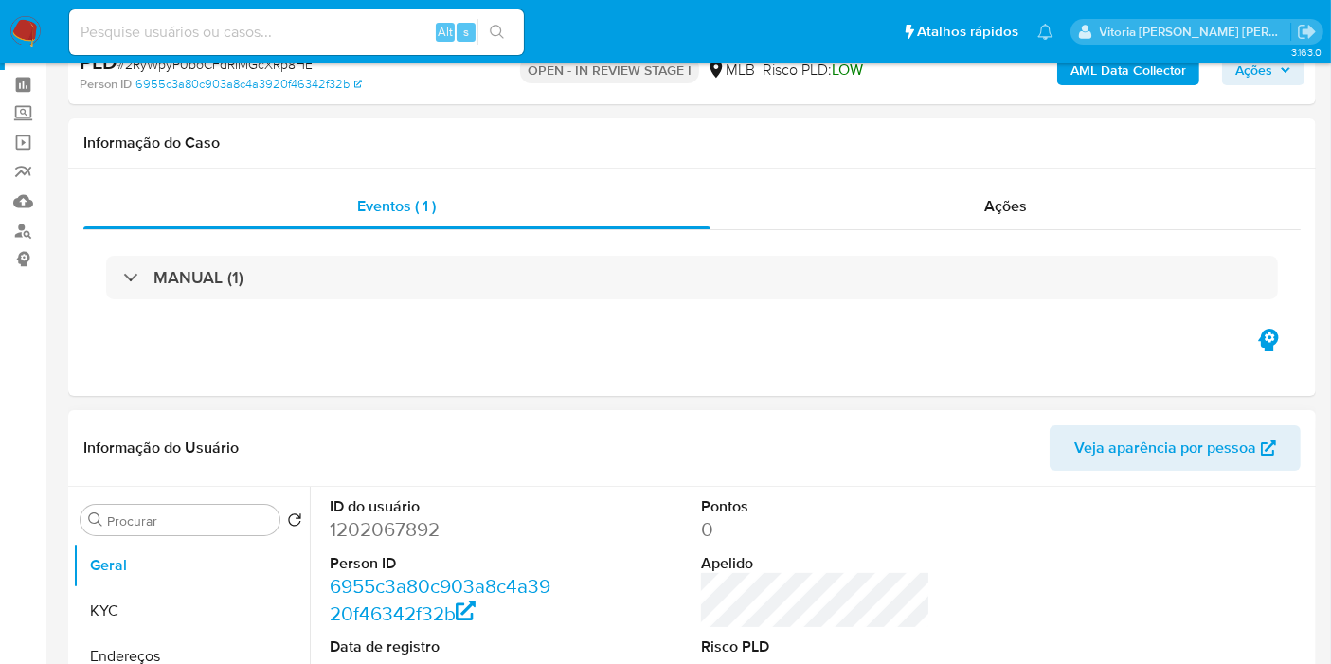
scroll to position [105, 0]
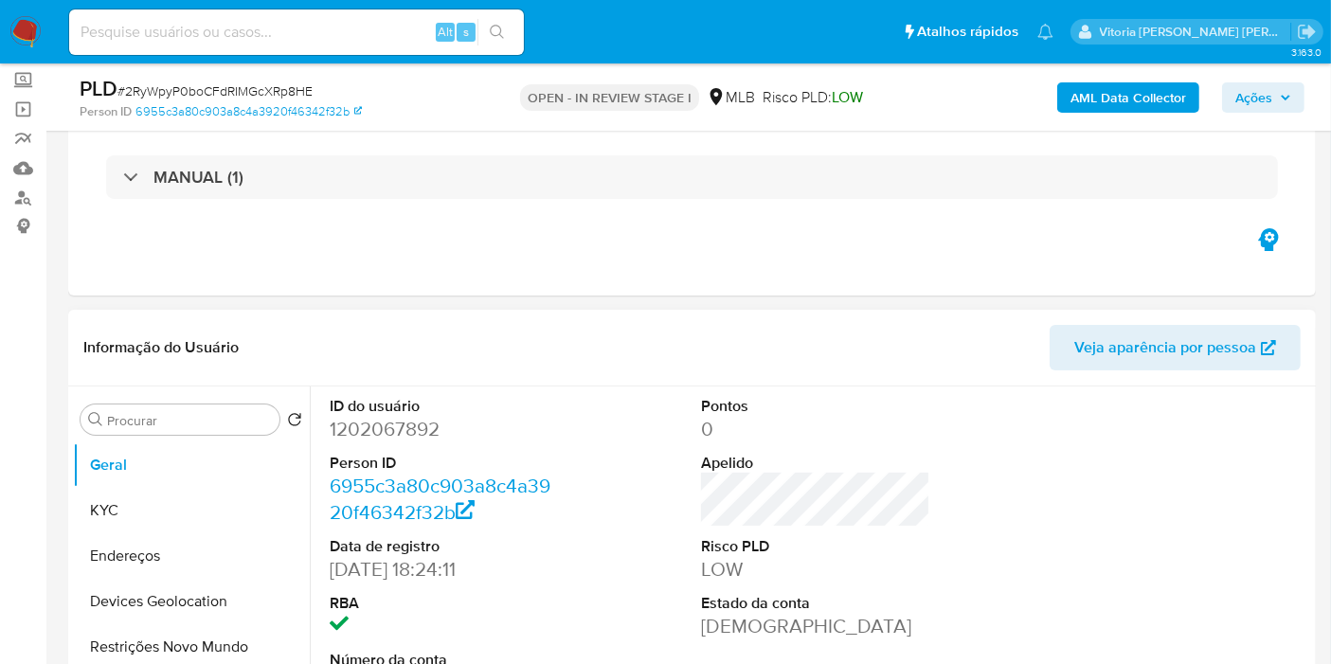
click at [404, 421] on dd "1202067892" at bounding box center [444, 429] width 229 height 27
copy dd "1202067892"
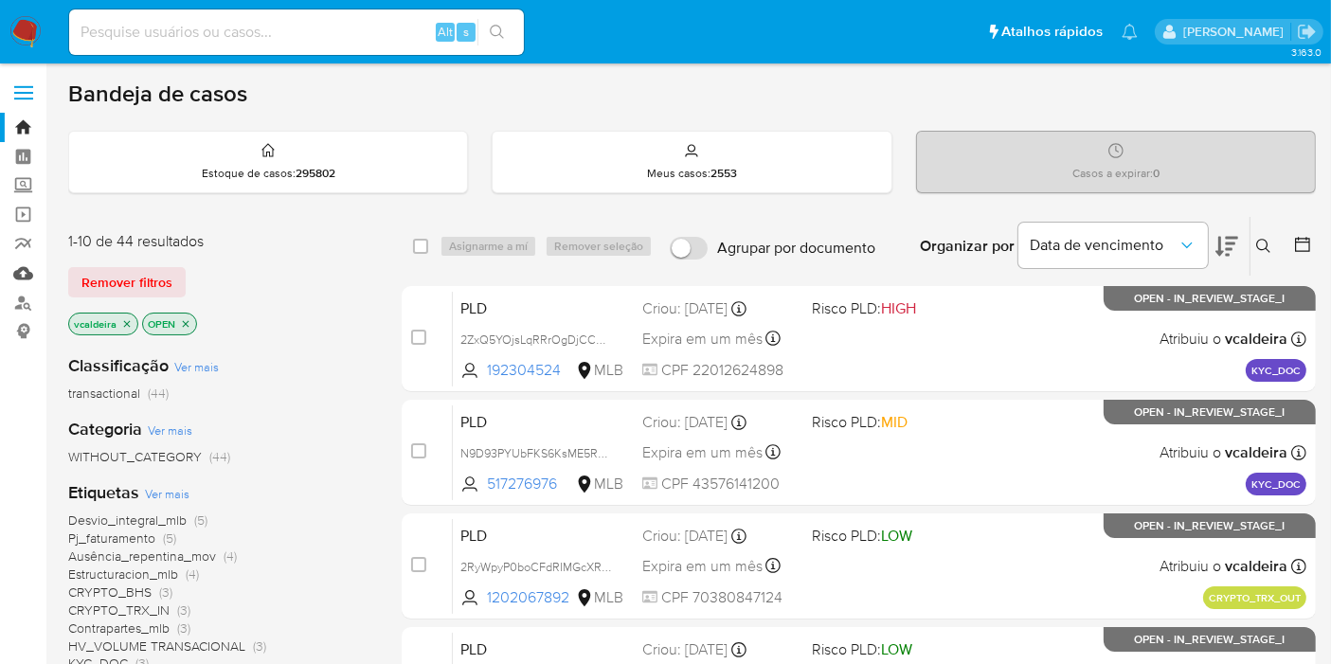
click at [31, 273] on link "Mulan" at bounding box center [112, 273] width 225 height 29
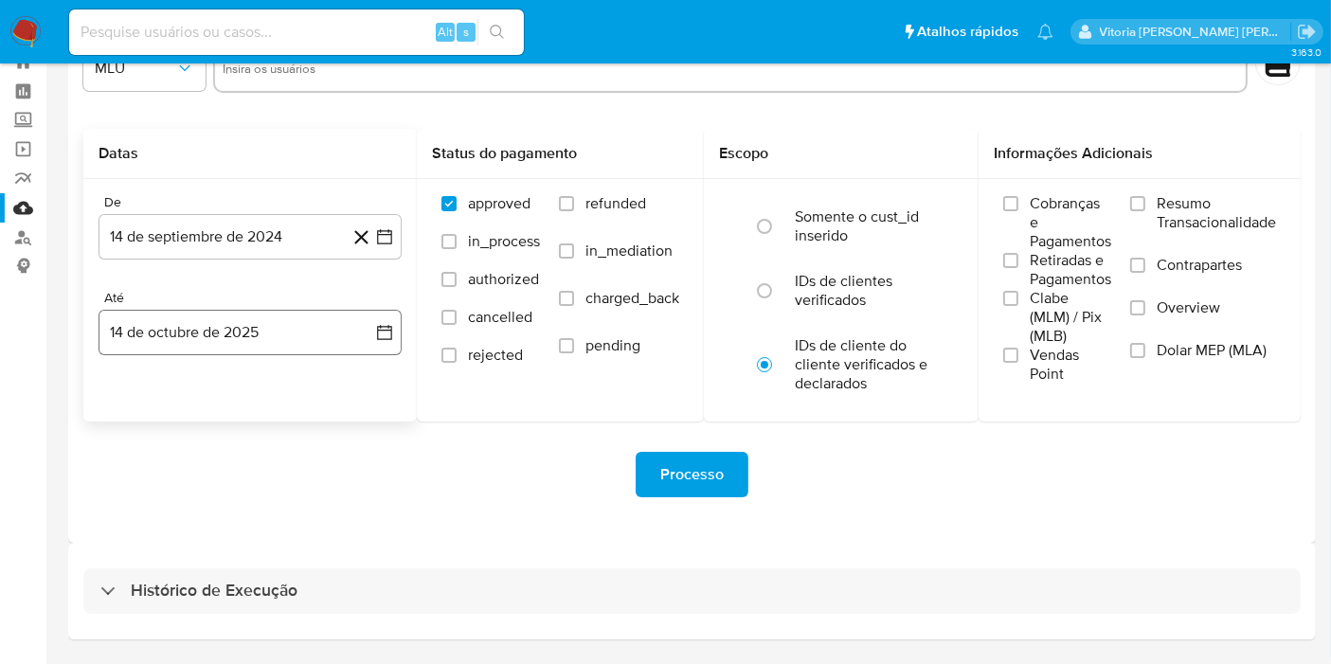
scroll to position [119, 0]
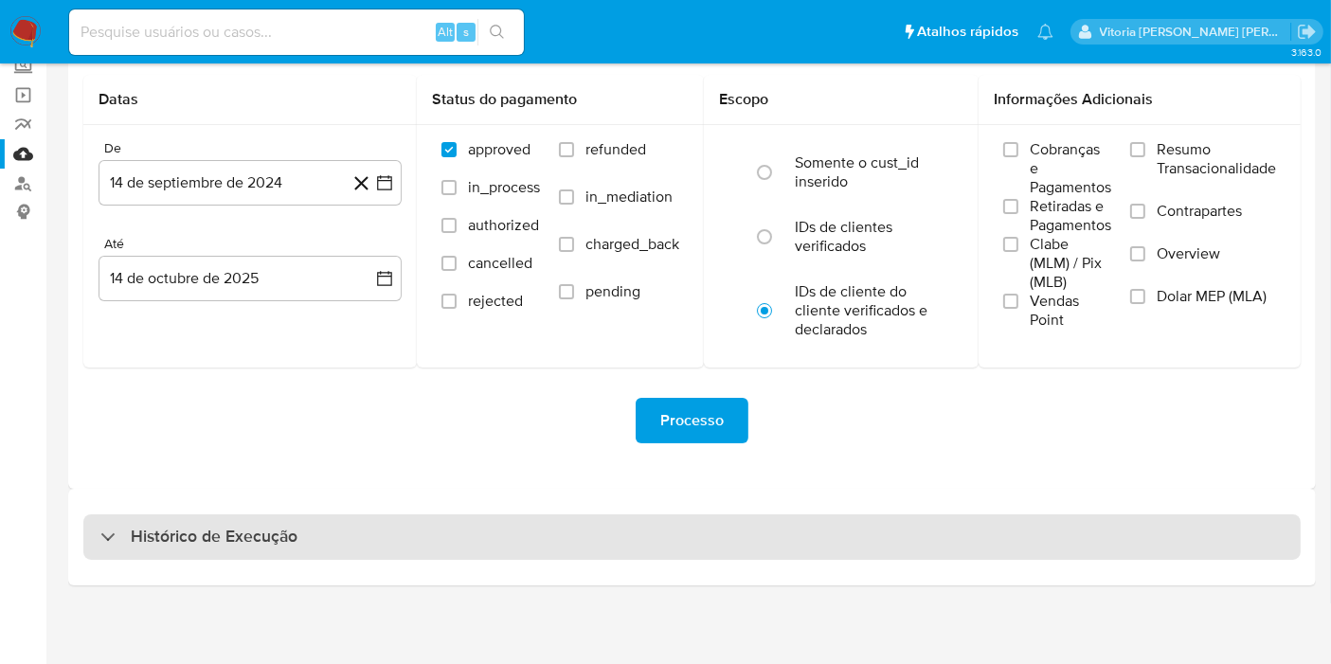
click at [202, 530] on h3 "Histórico de Execução" at bounding box center [214, 537] width 167 height 23
select select "10"
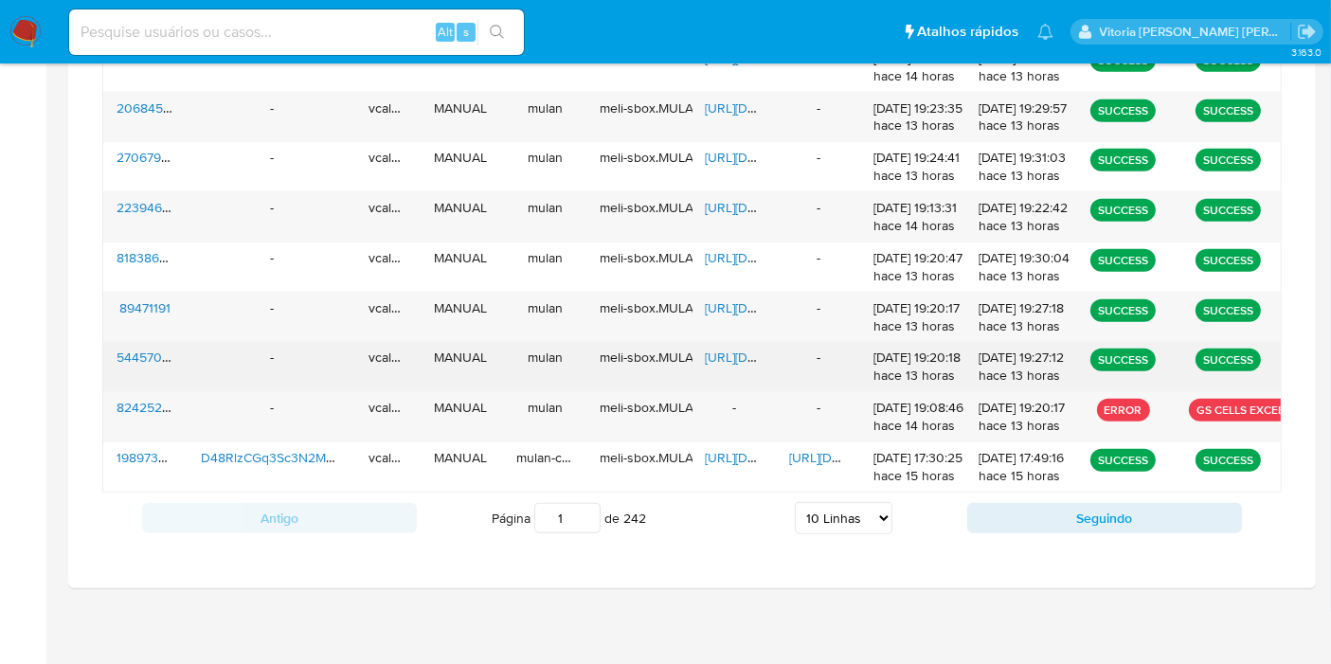
scroll to position [516, 0]
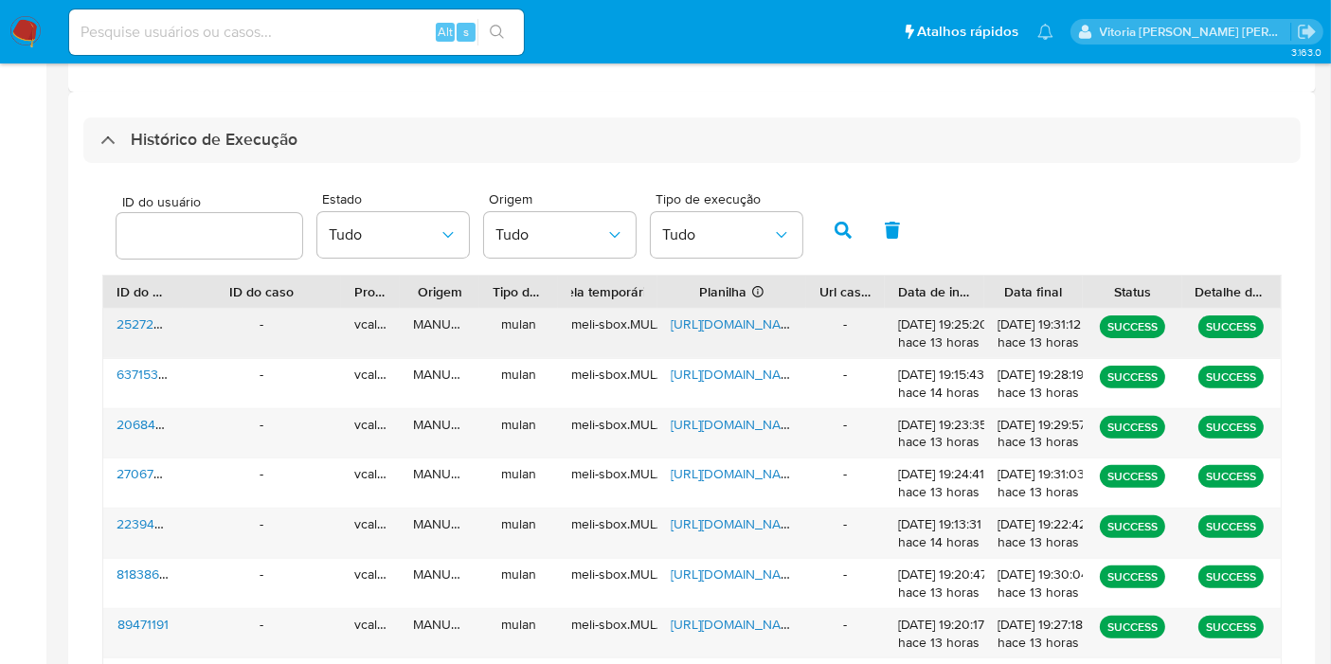
drag, startPoint x: 778, startPoint y: 296, endPoint x: 842, endPoint y: 324, distance: 70.4
click at [842, 324] on div "ID do usuário ID do caso Proprietário Origem Tipo de execução Tabela temporária…" at bounding box center [691, 542] width 1179 height 534
click at [768, 319] on span "https://docs.google.com/spreadsheets/d/13pe03DXbYeV_myw6-PwLrIHZlkqG_7J-1zSGS8J…" at bounding box center [736, 323] width 131 height 19
click at [430, 317] on div "MANUAL" at bounding box center [440, 333] width 80 height 49
click at [604, 323] on div "meli-sbox.MULANIT.mulan_result_vcaldeira_20251013T182519_acce_2527247651" at bounding box center [607, 324] width 72 height 18
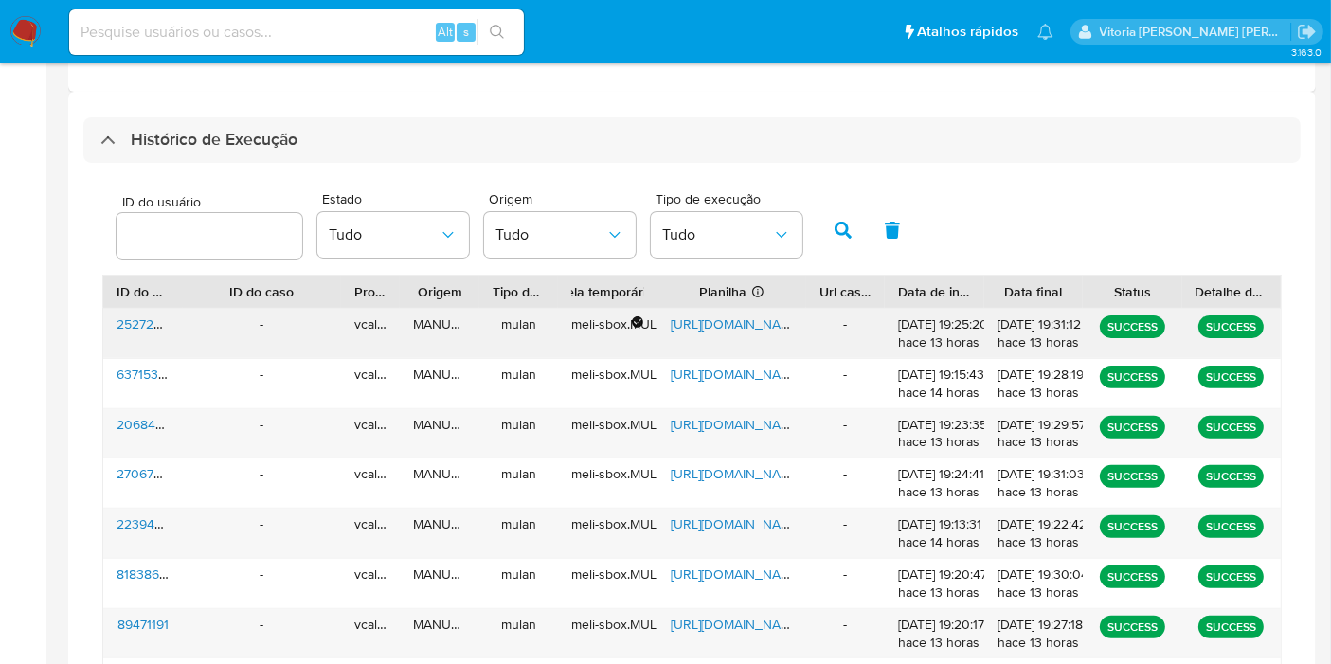
click at [604, 323] on div "meli-sbox.MULANIT.mulan_result_vcaldeira_20251013T182519_acce_2527247651" at bounding box center [607, 324] width 72 height 18
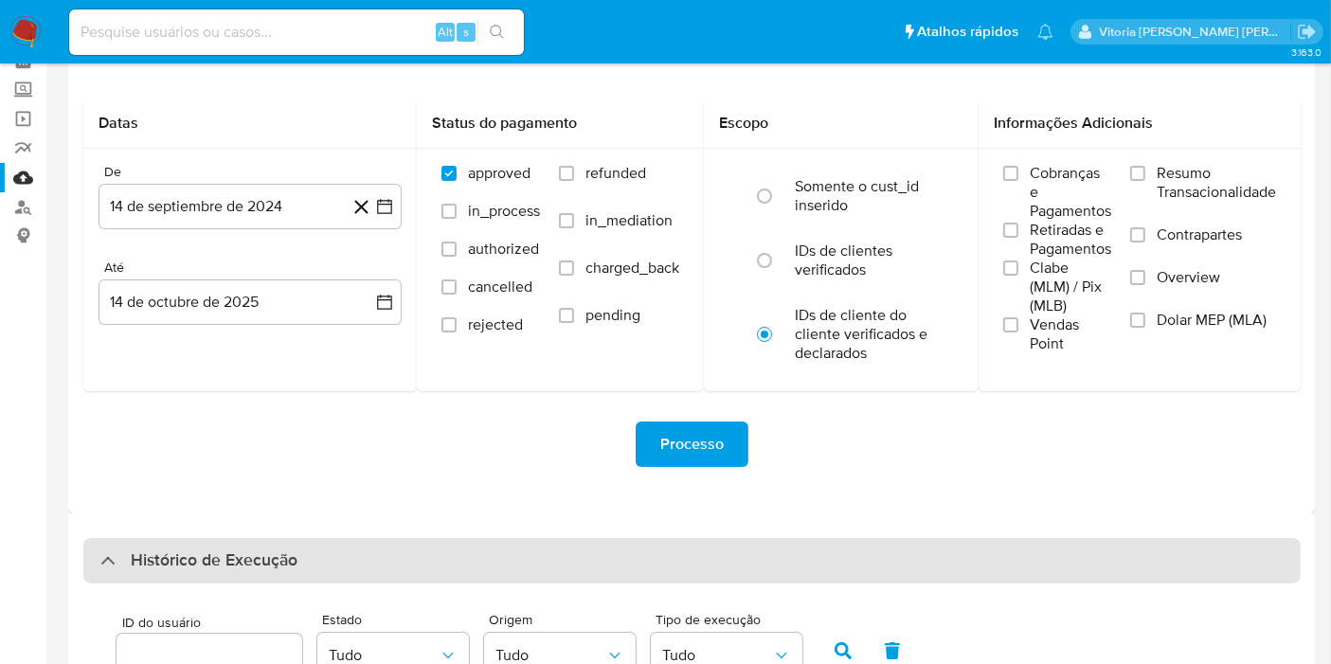
scroll to position [411, 0]
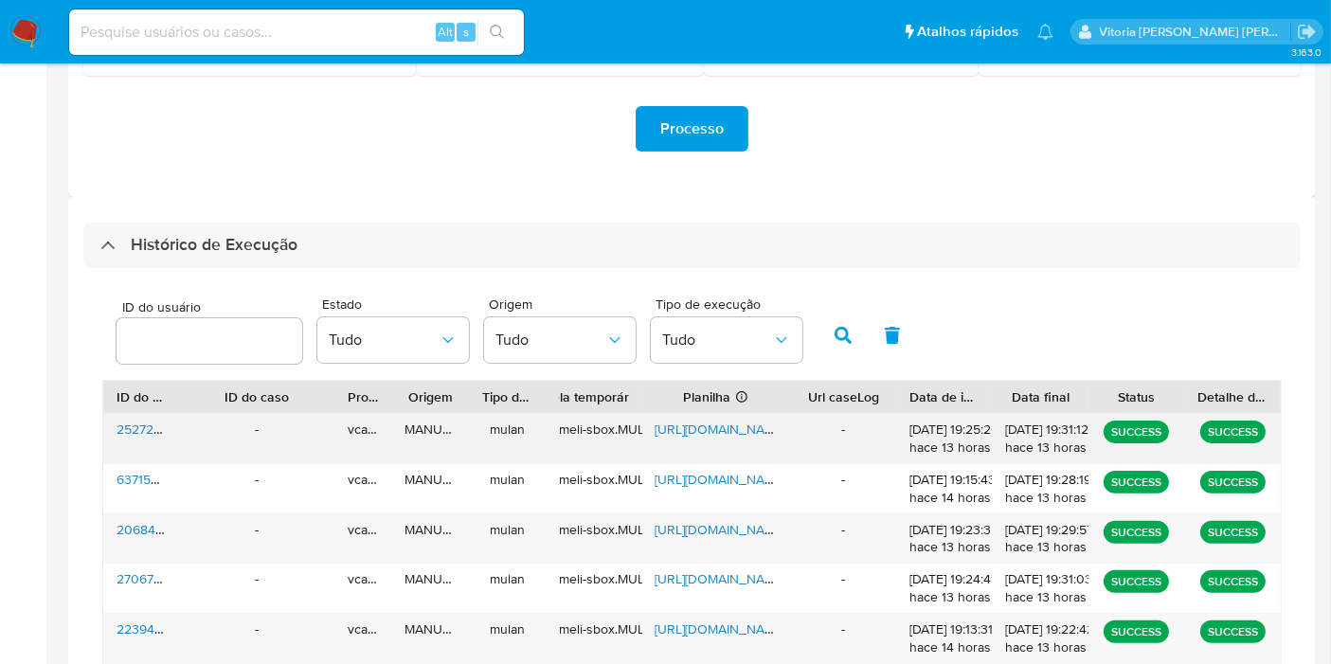
drag, startPoint x: 890, startPoint y: 391, endPoint x: 917, endPoint y: 415, distance: 35.6
click at [917, 415] on div "ID do usuário ID do caso Proprietário Origem Tipo de execução Tabela temporária…" at bounding box center [691, 647] width 1179 height 534
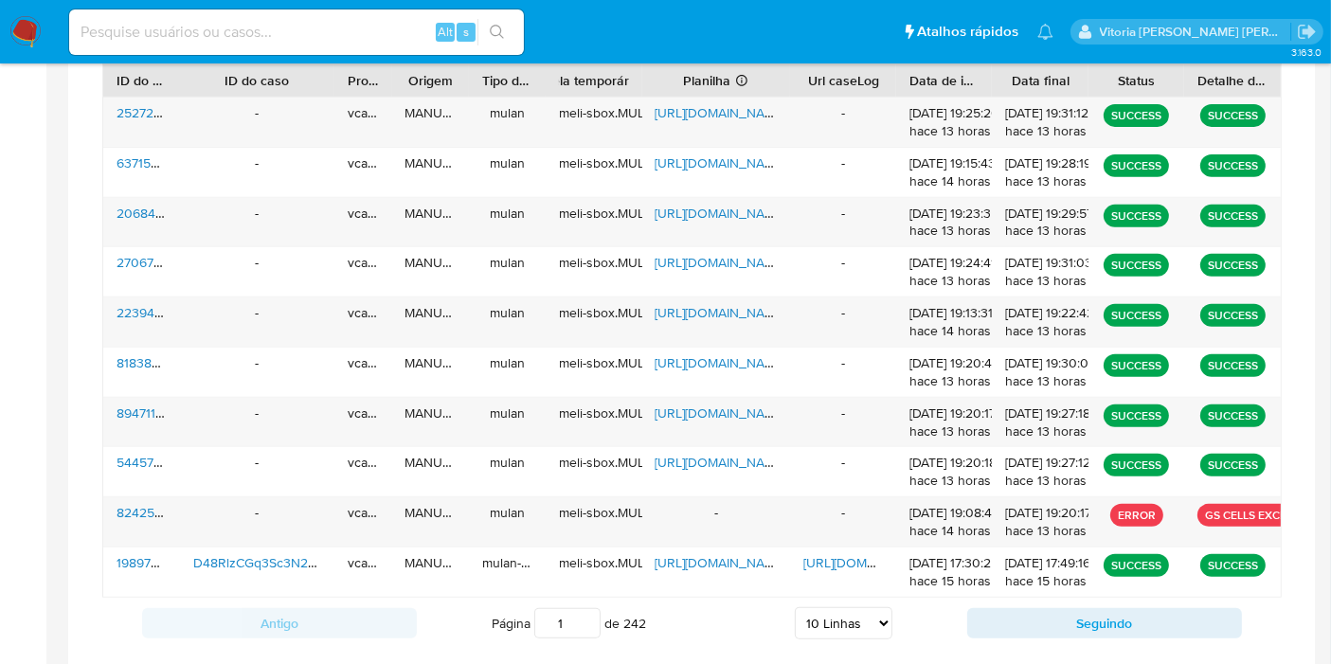
scroll to position [0, 0]
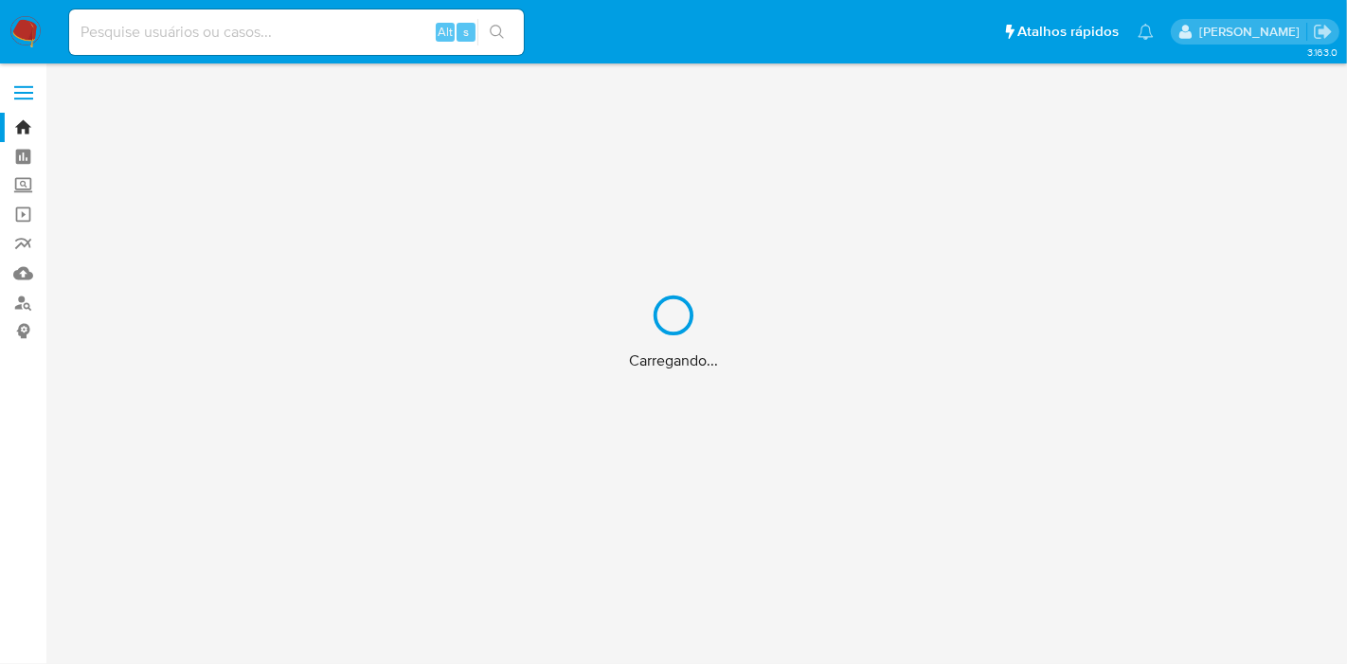
click at [208, 38] on div "Carregando..." at bounding box center [673, 332] width 1347 height 664
click at [210, 26] on div "Carregando..." at bounding box center [673, 332] width 1347 height 664
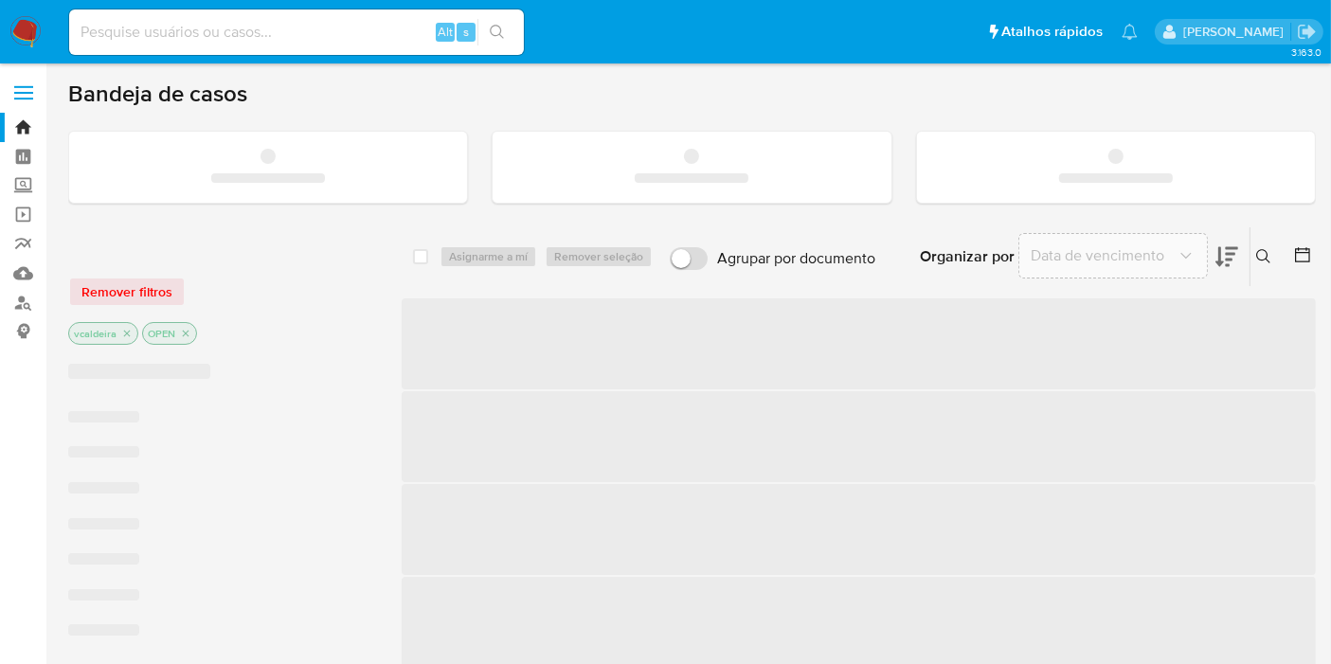
click at [202, 38] on input at bounding box center [296, 32] width 455 height 25
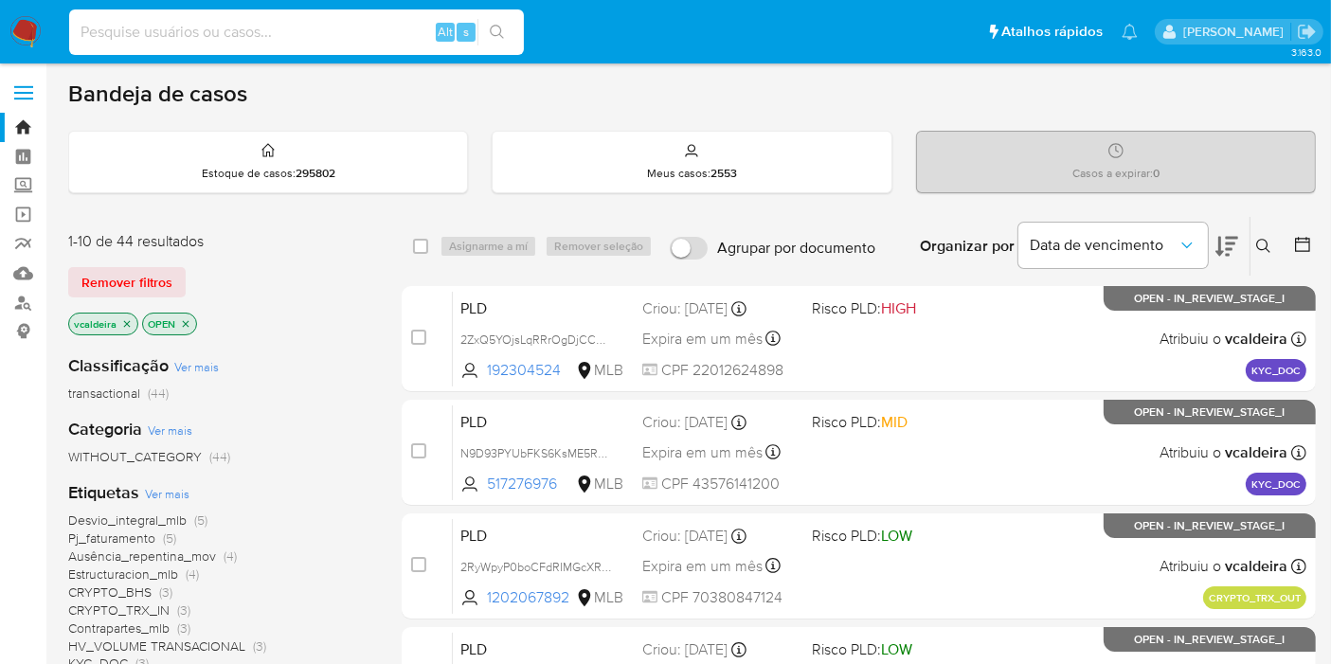
paste input "YjzDiAOINvBl9z2KjwDbdjEQ"
type input "YjzDiAOINvBl9z2KjwDbdjEQ"
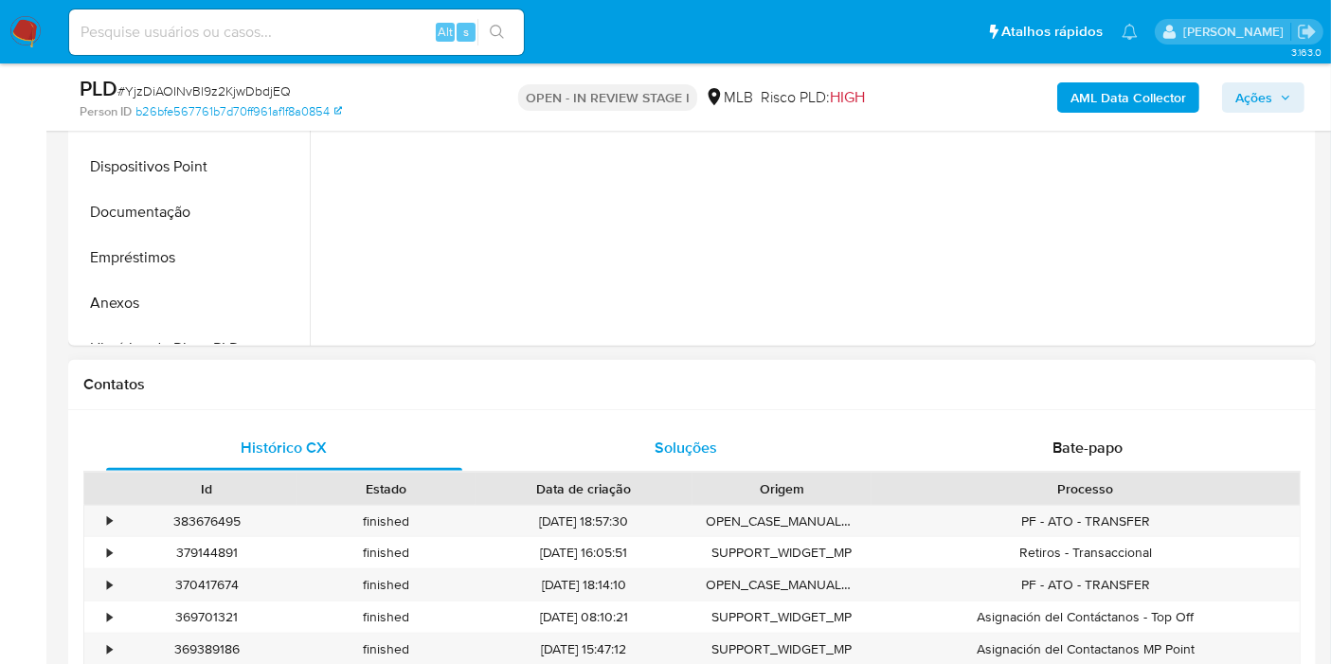
select select "10"
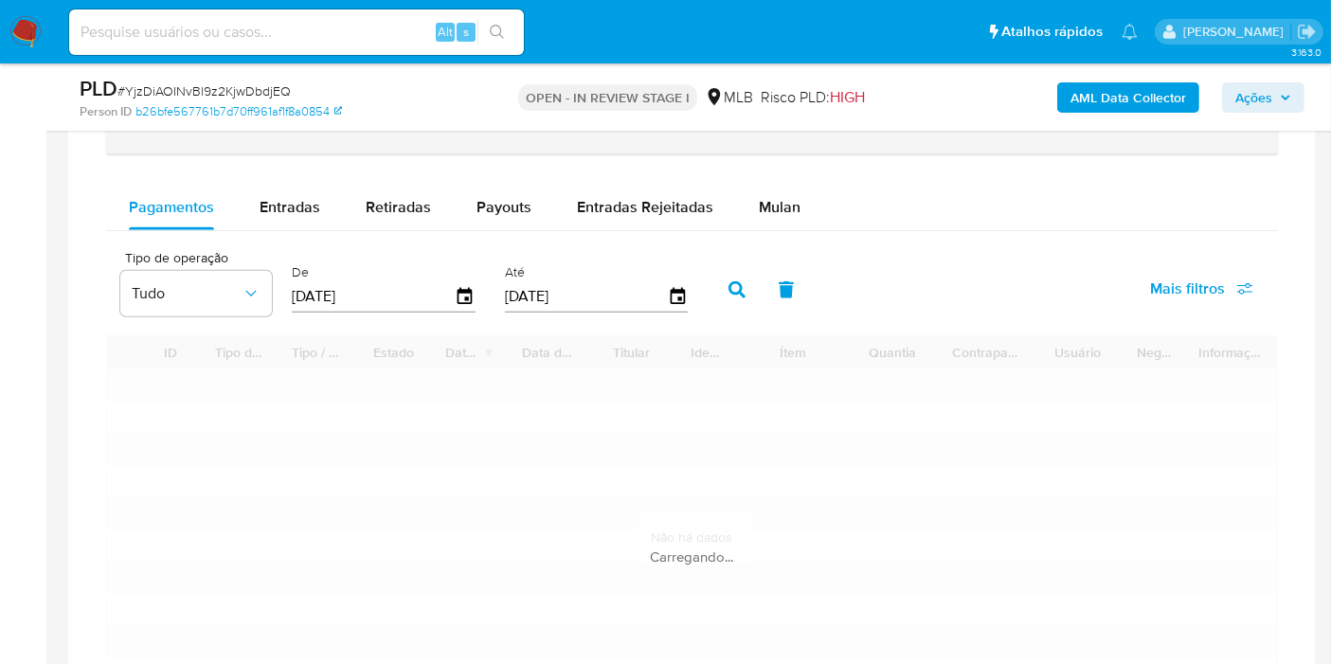
scroll to position [1578, 0]
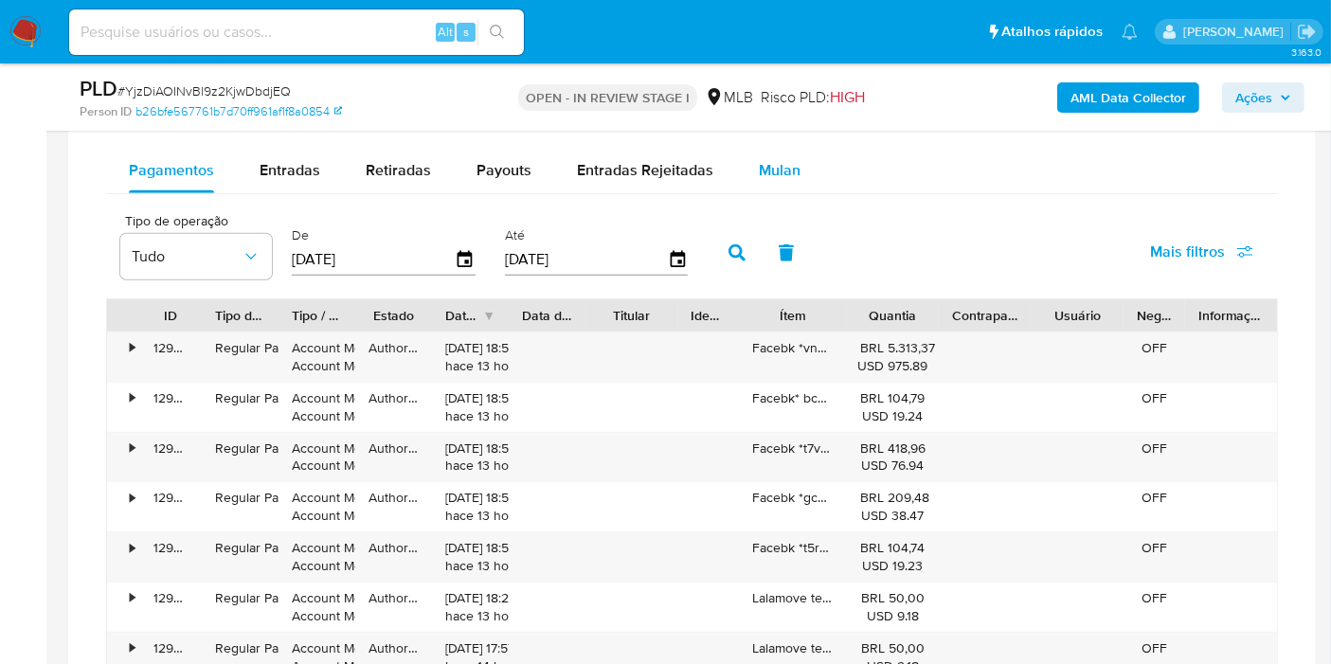
click at [761, 169] on span "Mulan" at bounding box center [780, 170] width 42 height 22
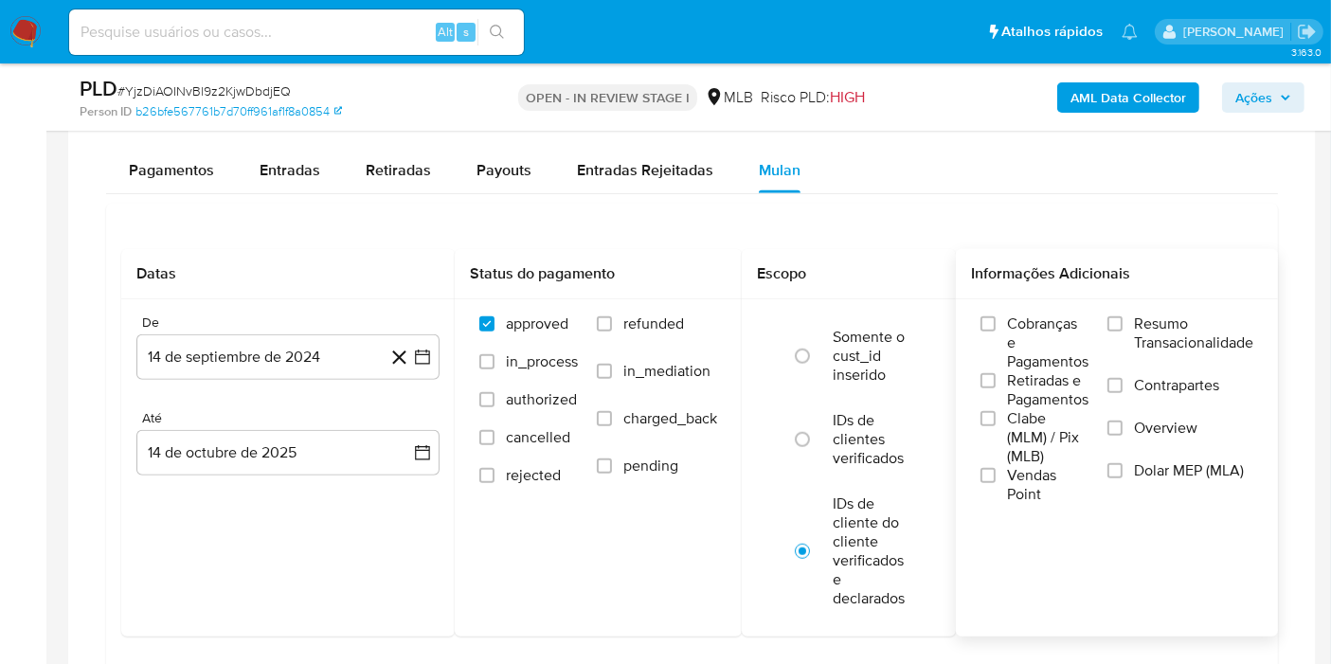
click at [1170, 320] on span "Resumo Transacionalidade" at bounding box center [1193, 333] width 119 height 38
click at [1122, 320] on input "Resumo Transacionalidade" at bounding box center [1114, 323] width 15 height 15
click at [292, 365] on button "14 de septiembre de 2024" at bounding box center [287, 356] width 303 height 45
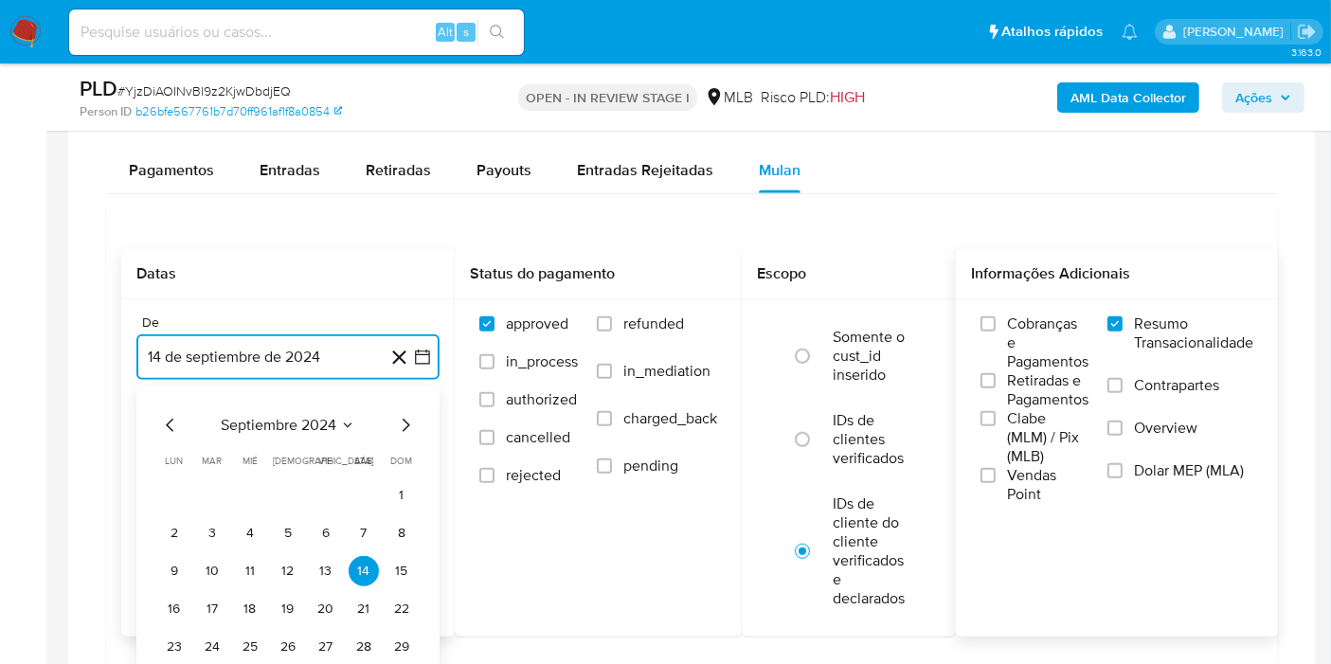
click at [316, 417] on span "septiembre 2024" at bounding box center [279, 425] width 116 height 19
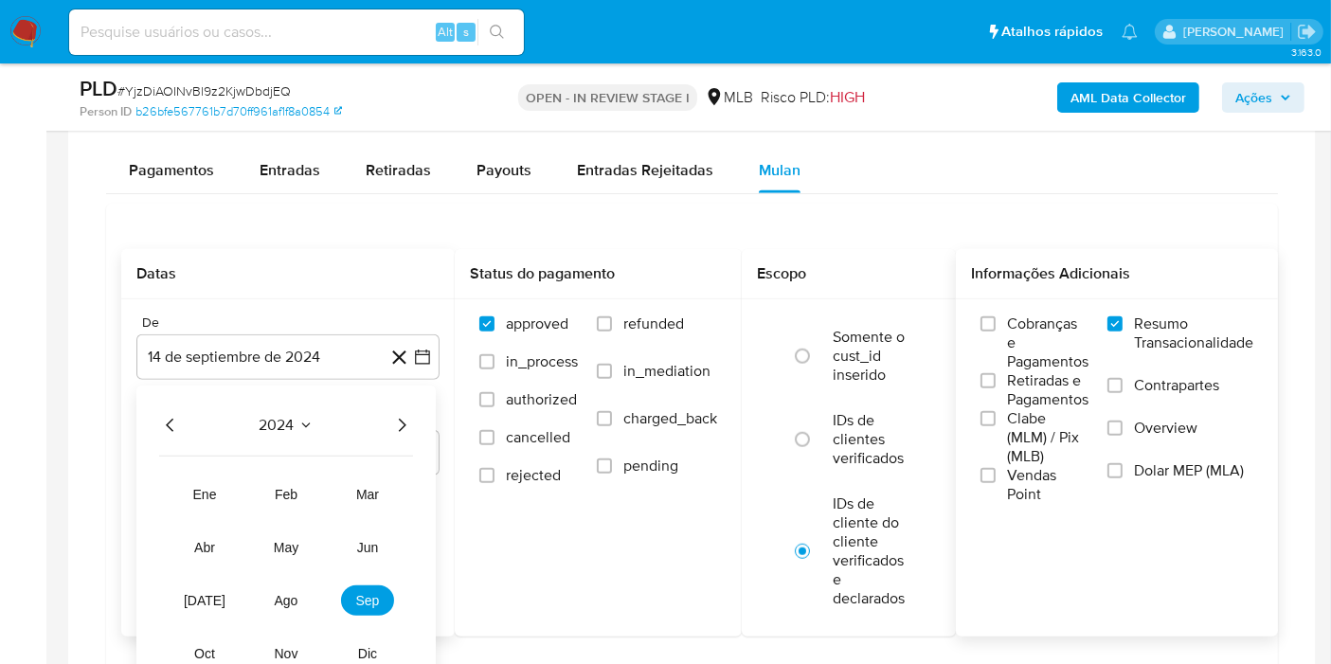
click at [408, 426] on icon "Año siguiente" at bounding box center [401, 425] width 23 height 23
click at [295, 596] on span "ago" at bounding box center [287, 600] width 24 height 15
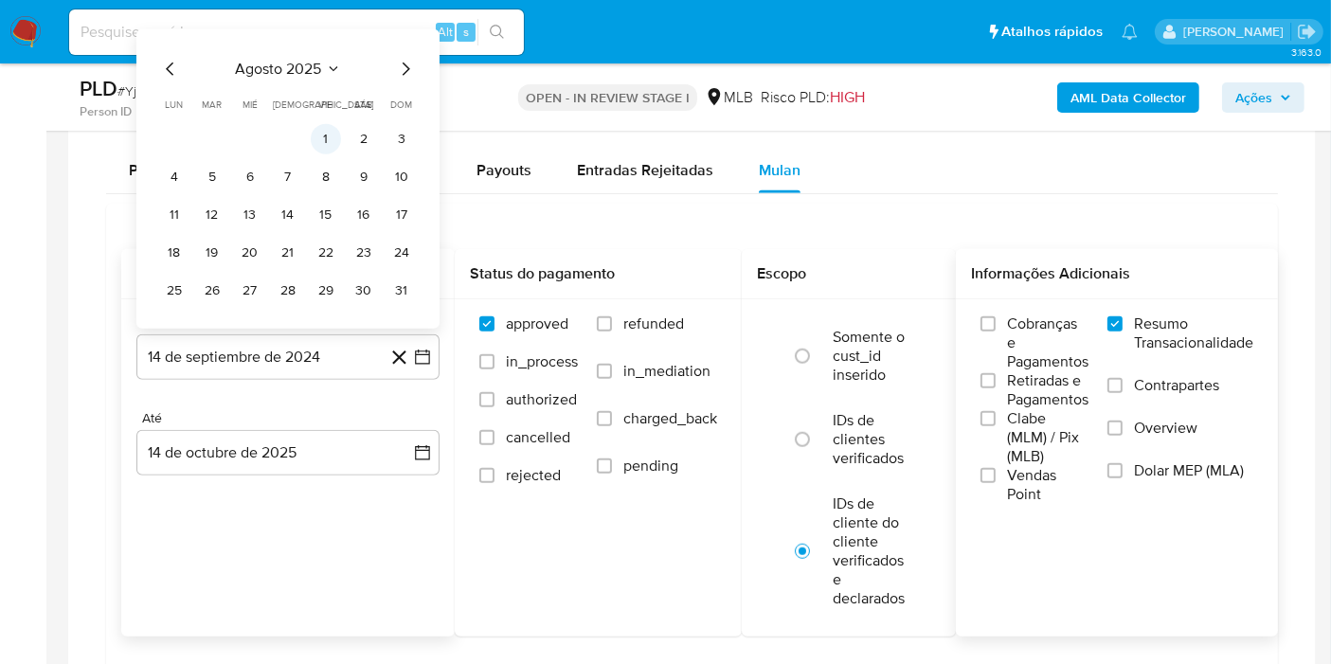
click at [322, 135] on button "1" at bounding box center [326, 139] width 30 height 30
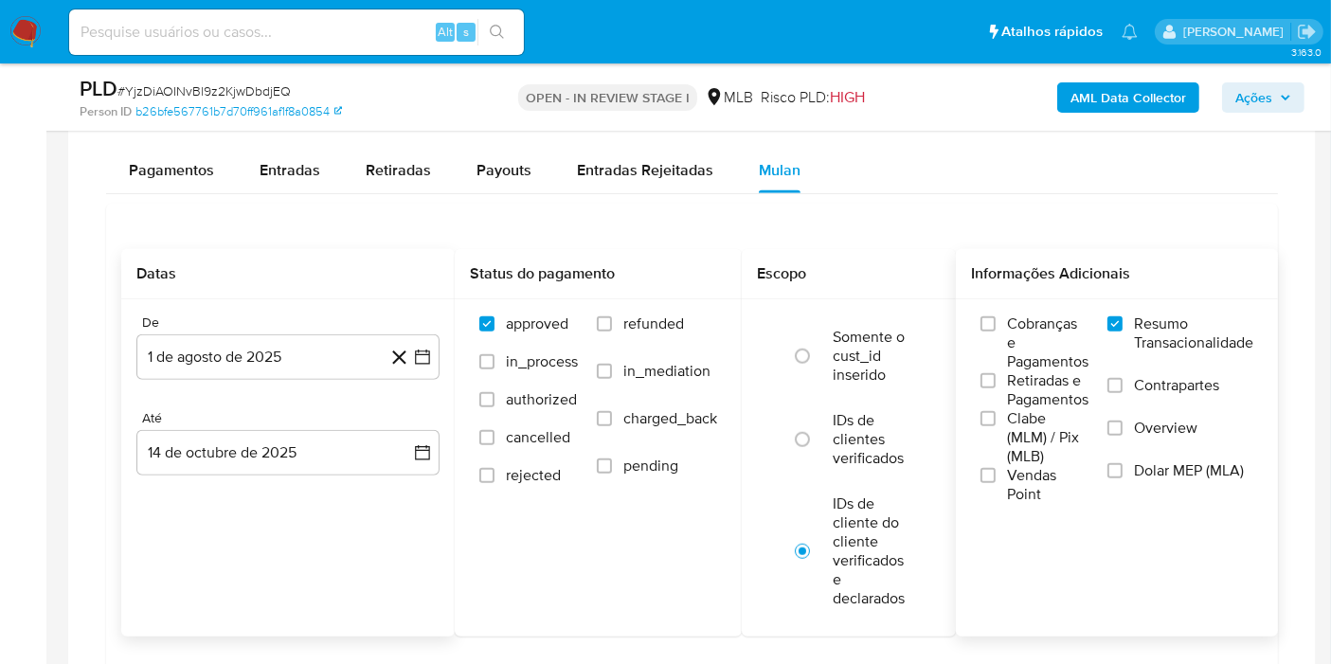
click at [291, 483] on div "De 1 de agosto de 2025 1-08-2025 Até 14 de octubre de 2025 14-10-2025" at bounding box center [287, 410] width 333 height 222
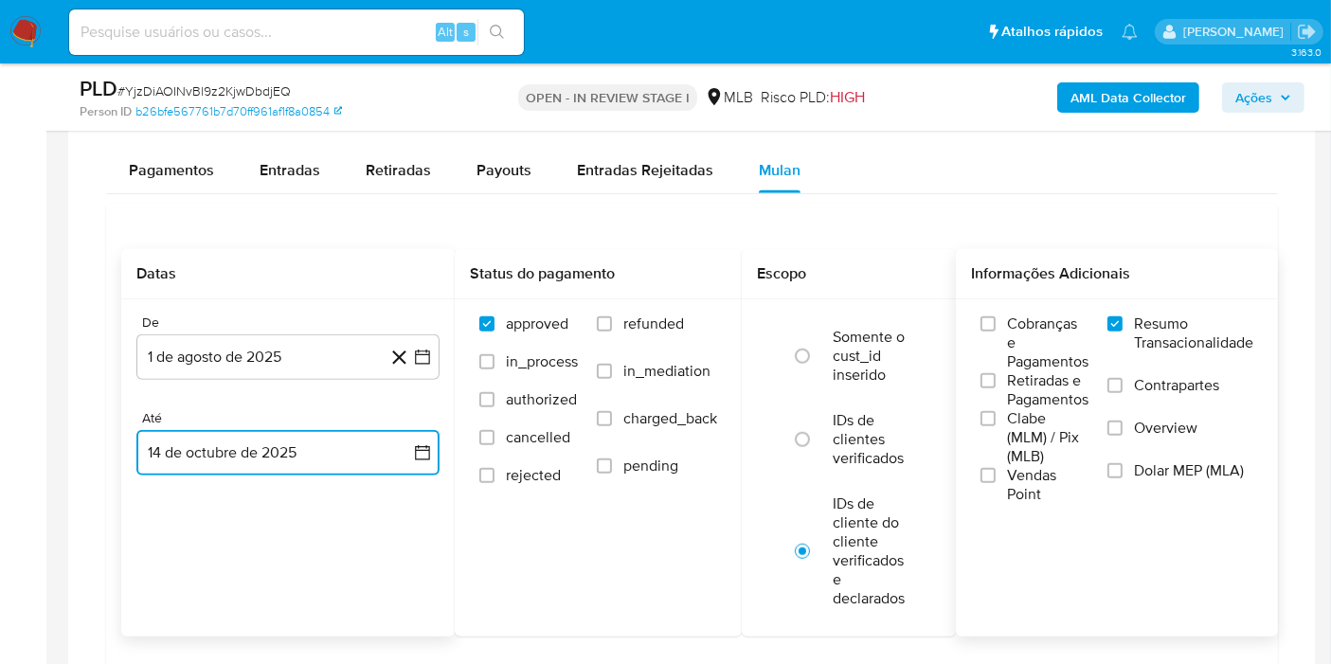
click at [289, 461] on button "14 de octubre de 2025" at bounding box center [287, 452] width 303 height 45
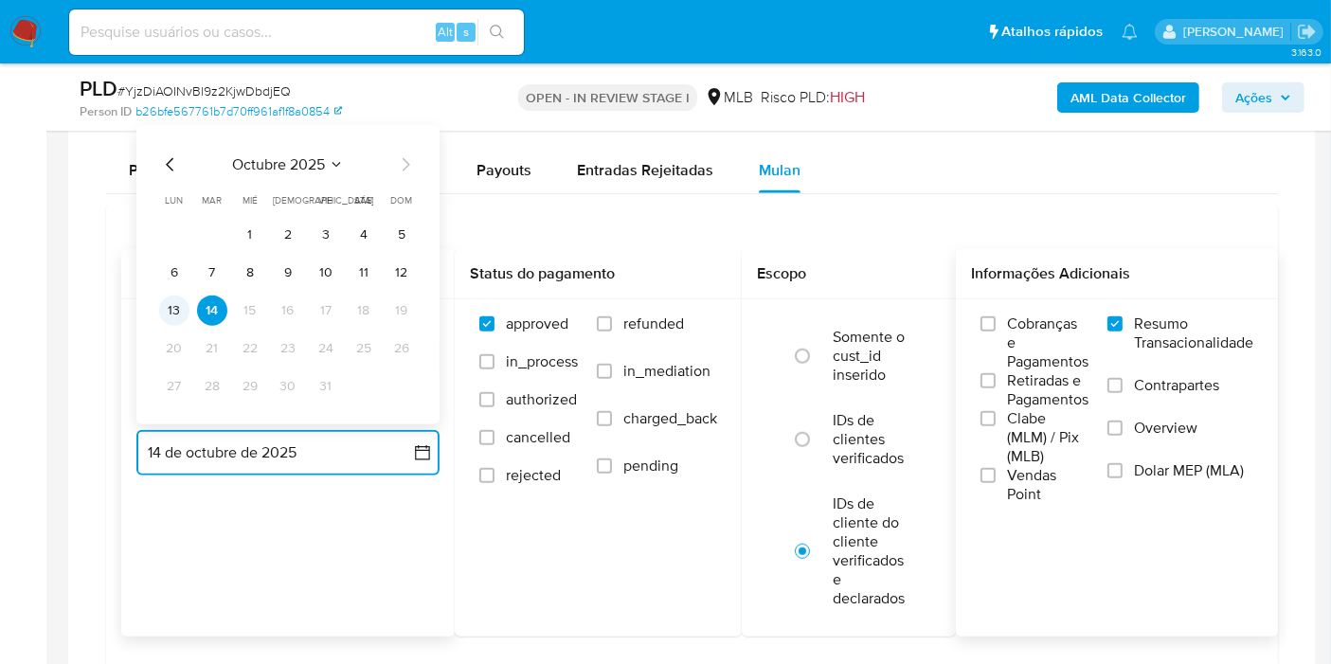
click at [174, 302] on button "13" at bounding box center [174, 311] width 30 height 30
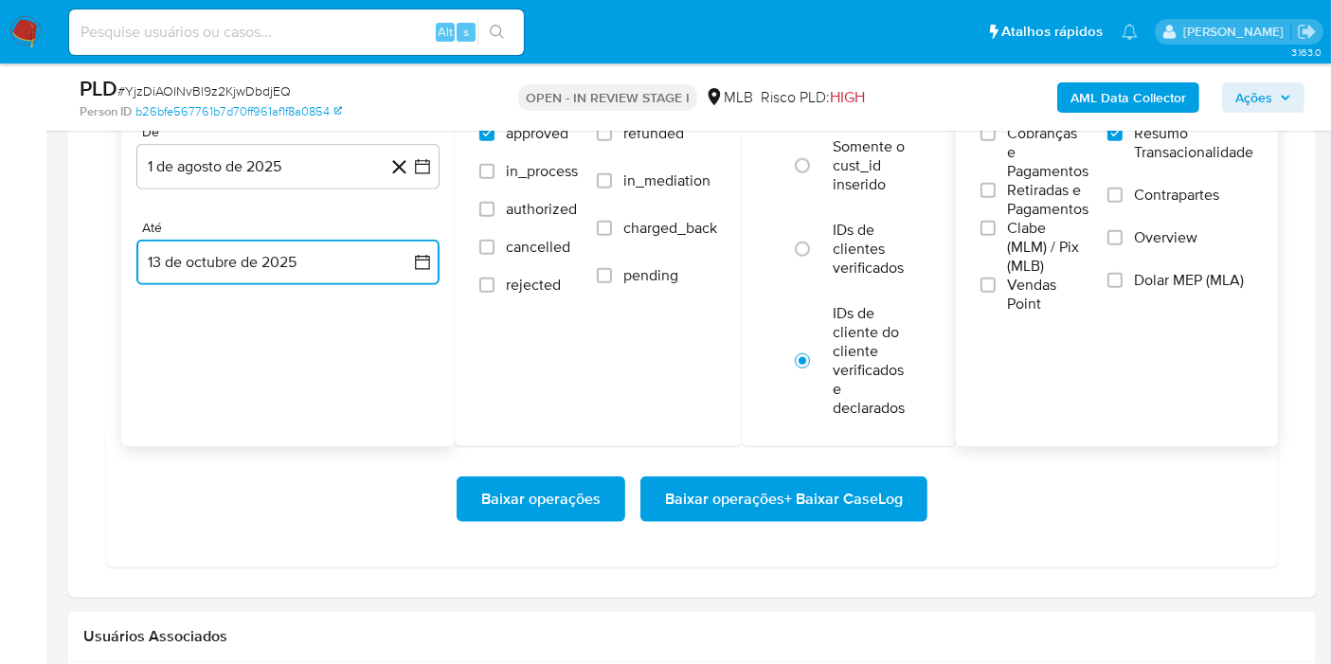
scroll to position [1788, 0]
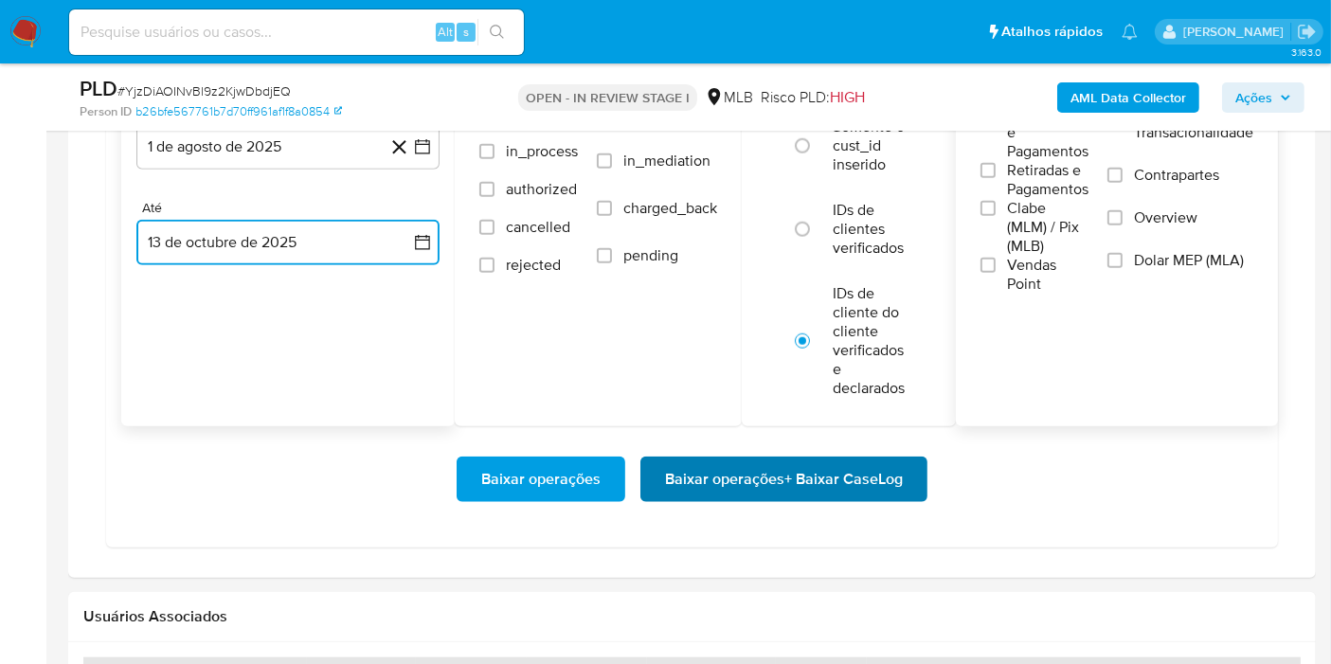
click at [741, 491] on span "Baixar operações + Baixar CaseLog" at bounding box center [784, 479] width 238 height 42
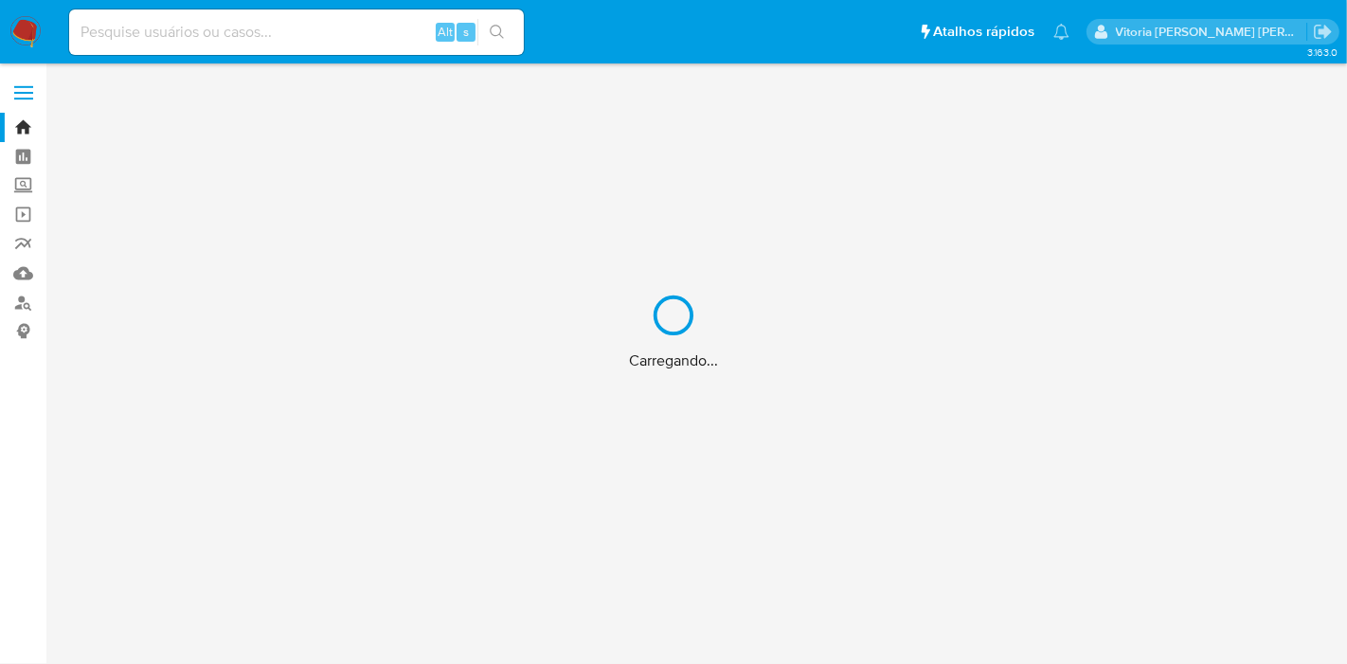
click at [300, 33] on div "Carregando..." at bounding box center [673, 332] width 1347 height 664
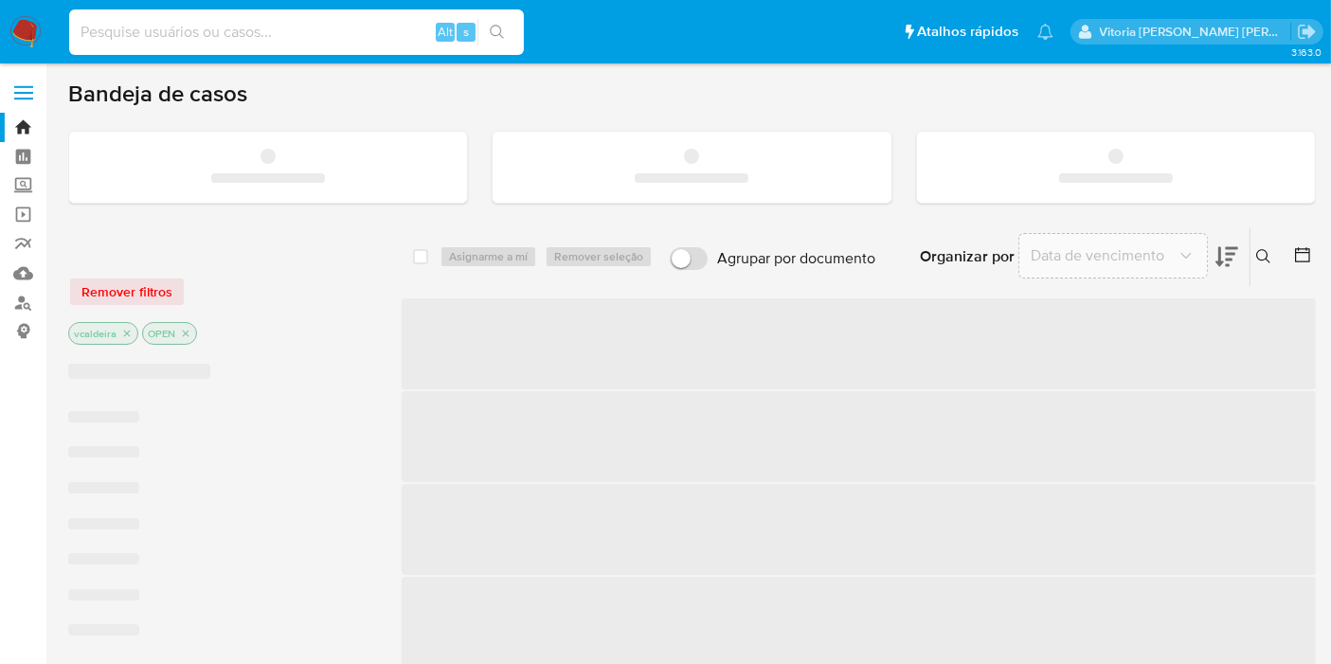
click at [224, 38] on input at bounding box center [296, 32] width 455 height 25
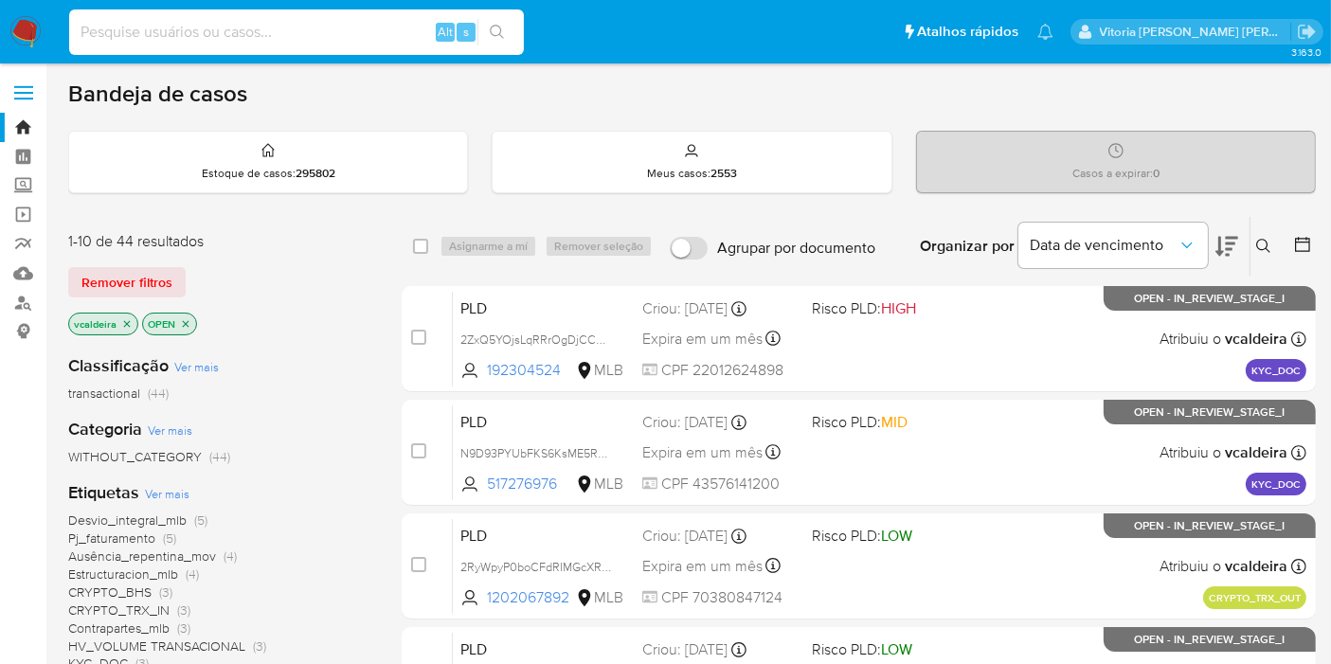
paste input "d0P6HfUArdBq6dbnpucXVwLK"
type input "d0P6HfUArdBq6dbnpucXVwLK"
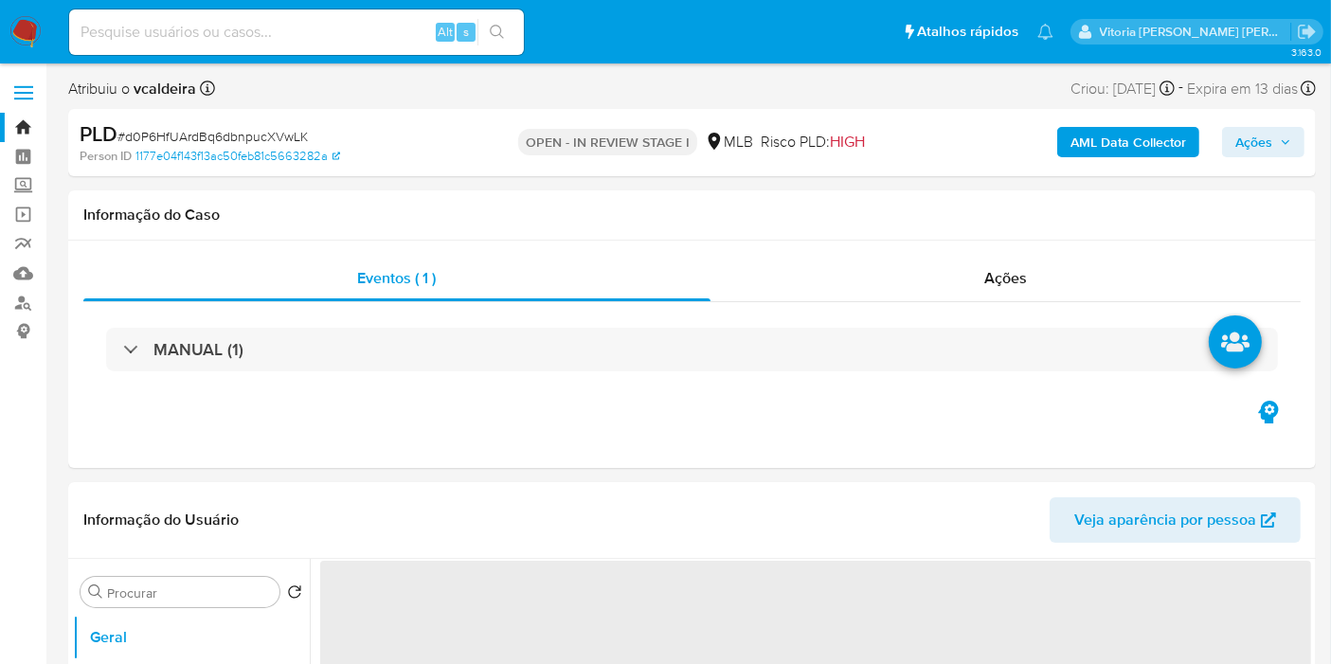
select select "10"
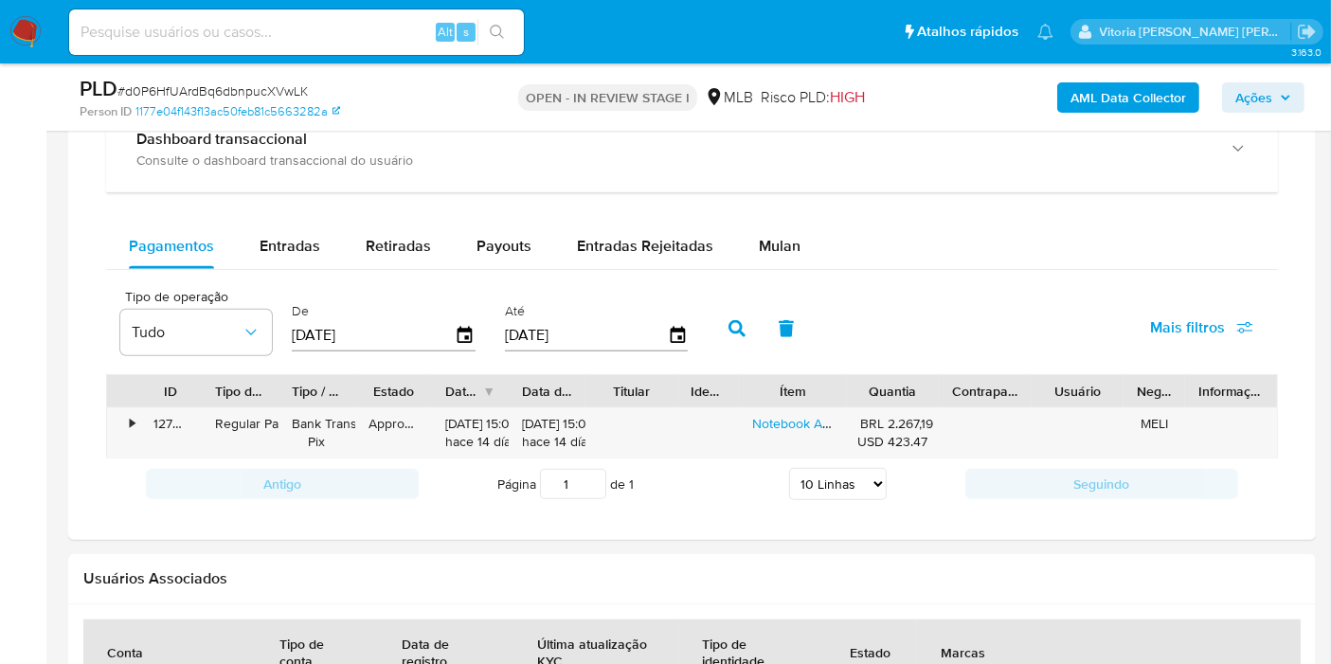
scroll to position [1578, 0]
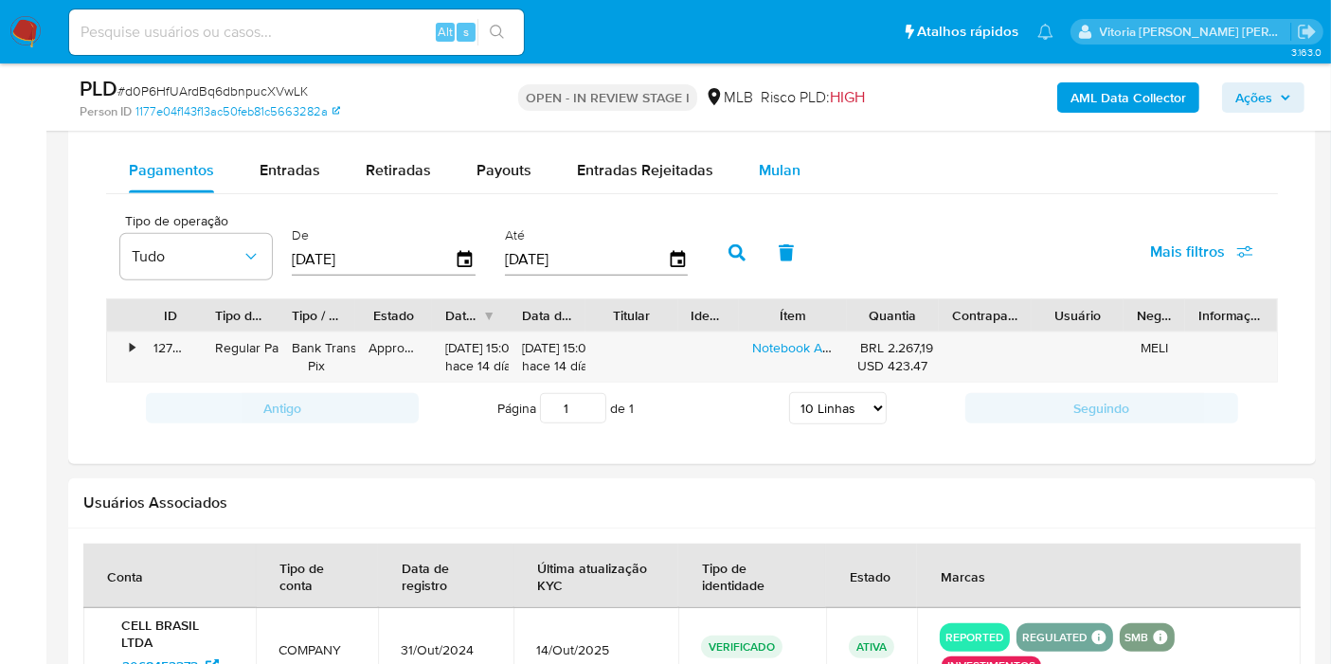
click at [772, 168] on span "Mulan" at bounding box center [780, 170] width 42 height 22
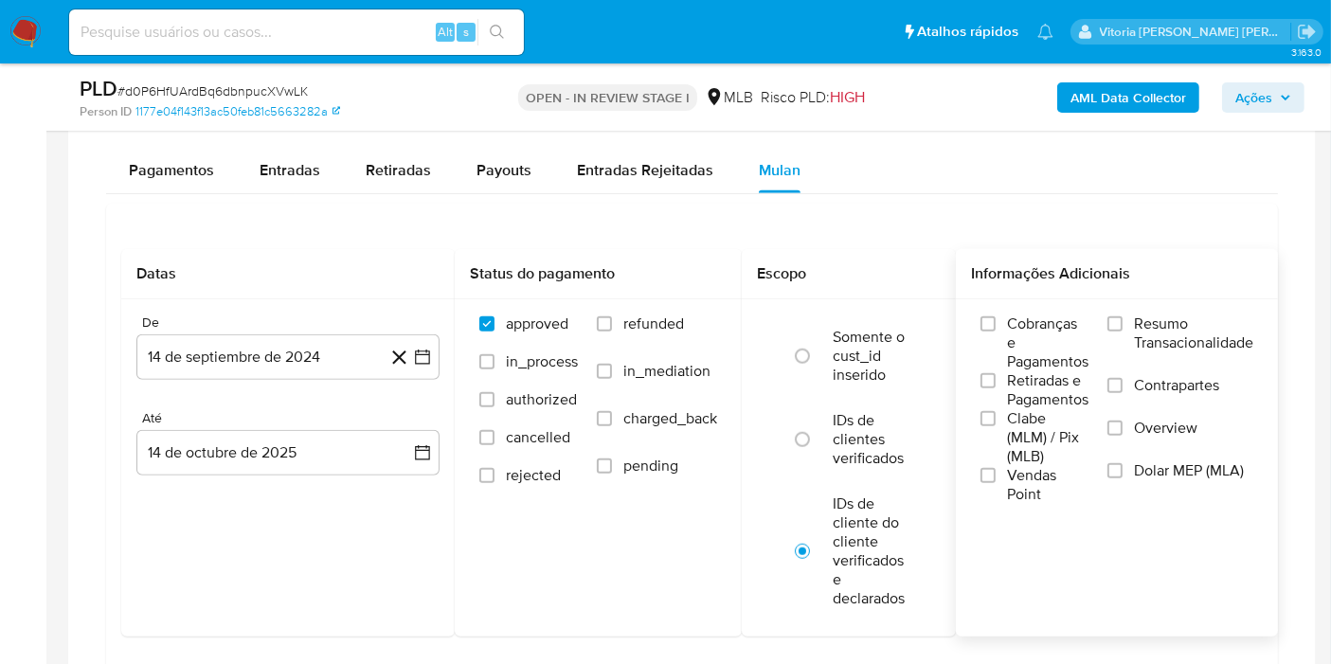
click at [1153, 328] on span "Resumo Transacionalidade" at bounding box center [1193, 333] width 119 height 38
click at [1122, 328] on input "Resumo Transacionalidade" at bounding box center [1114, 323] width 15 height 15
click at [341, 365] on button "14 de septiembre de 2024" at bounding box center [287, 356] width 303 height 45
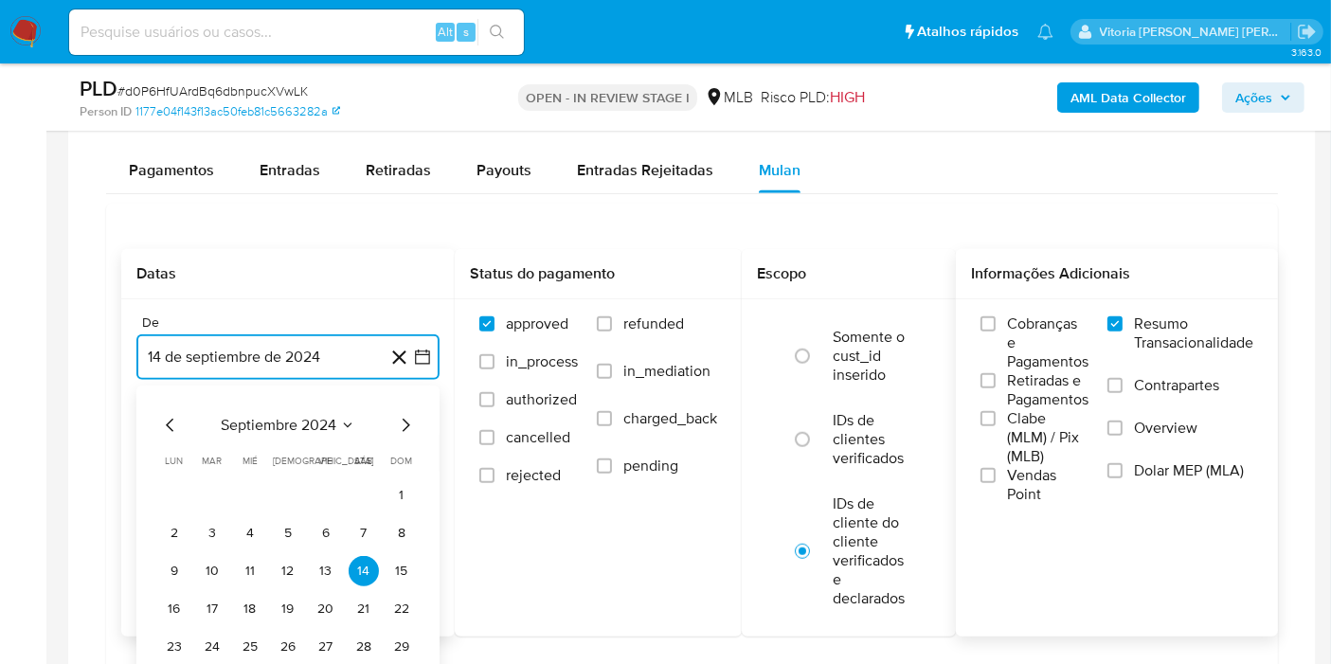
click at [286, 416] on span "septiembre 2024" at bounding box center [279, 425] width 116 height 19
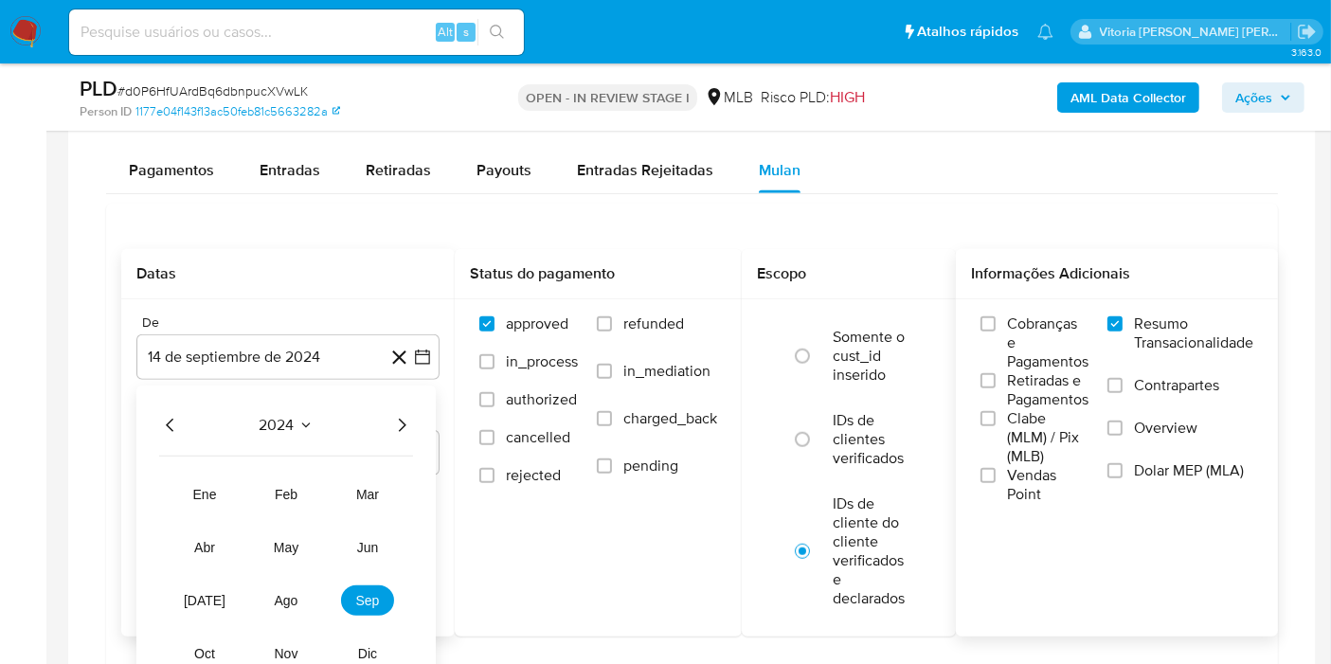
click at [400, 418] on icon "Año siguiente" at bounding box center [401, 425] width 23 height 23
click at [278, 594] on span "ago" at bounding box center [287, 600] width 24 height 15
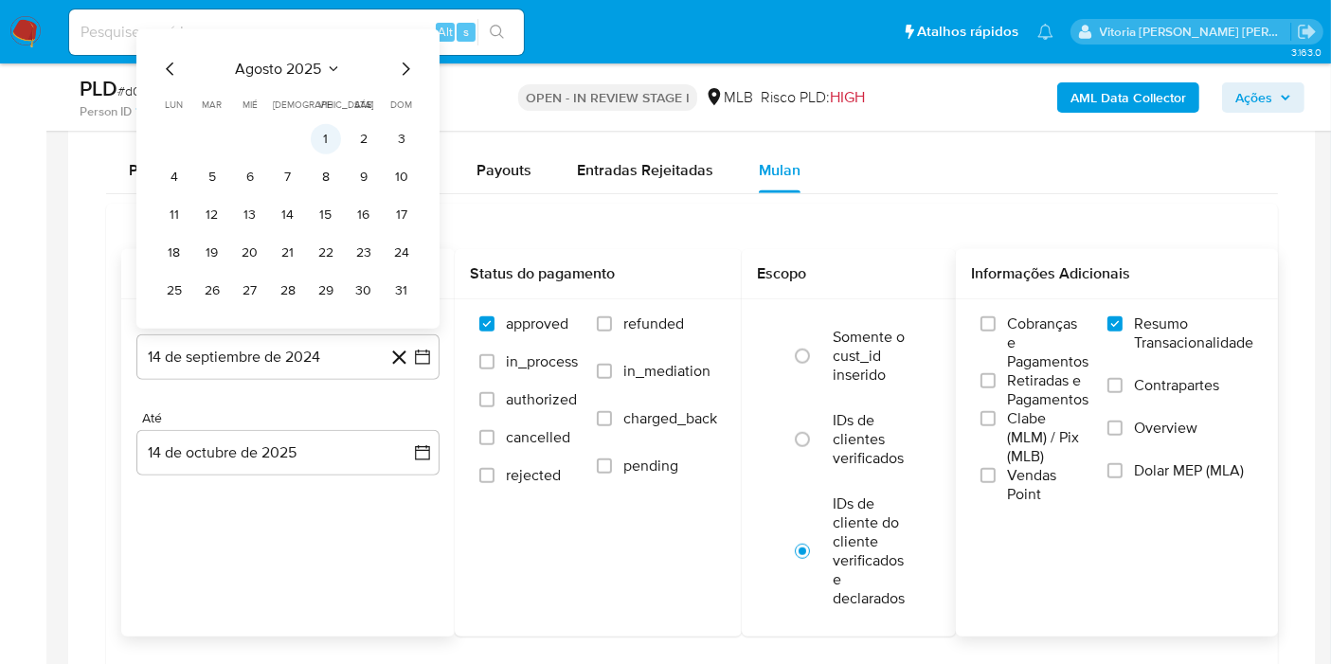
click at [330, 129] on button "1" at bounding box center [326, 139] width 30 height 30
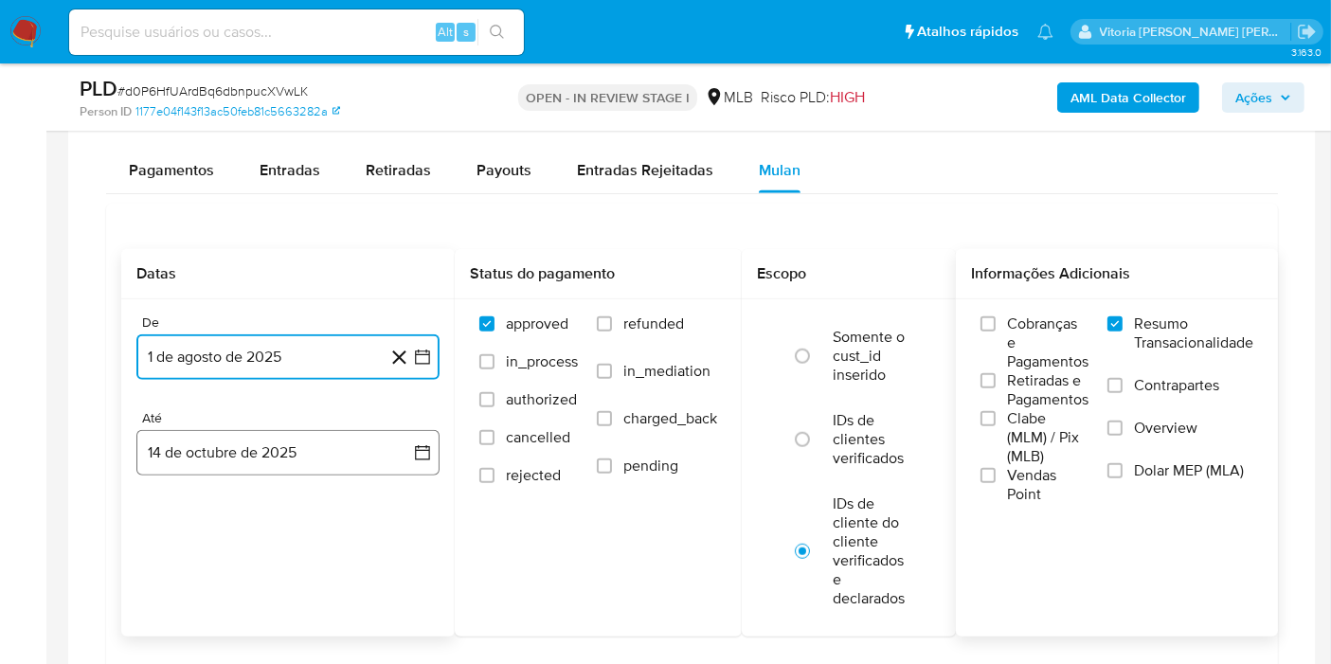
click at [300, 460] on button "14 de octubre de 2025" at bounding box center [287, 452] width 303 height 45
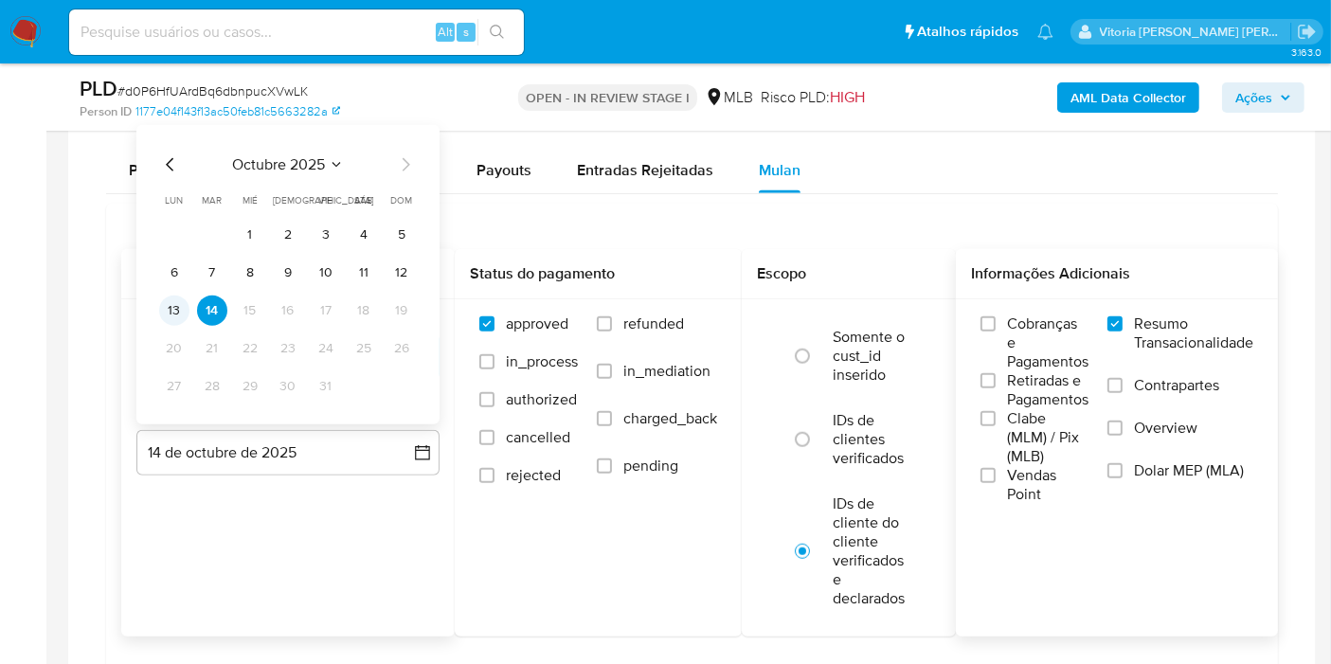
click at [178, 310] on button "13" at bounding box center [174, 311] width 30 height 30
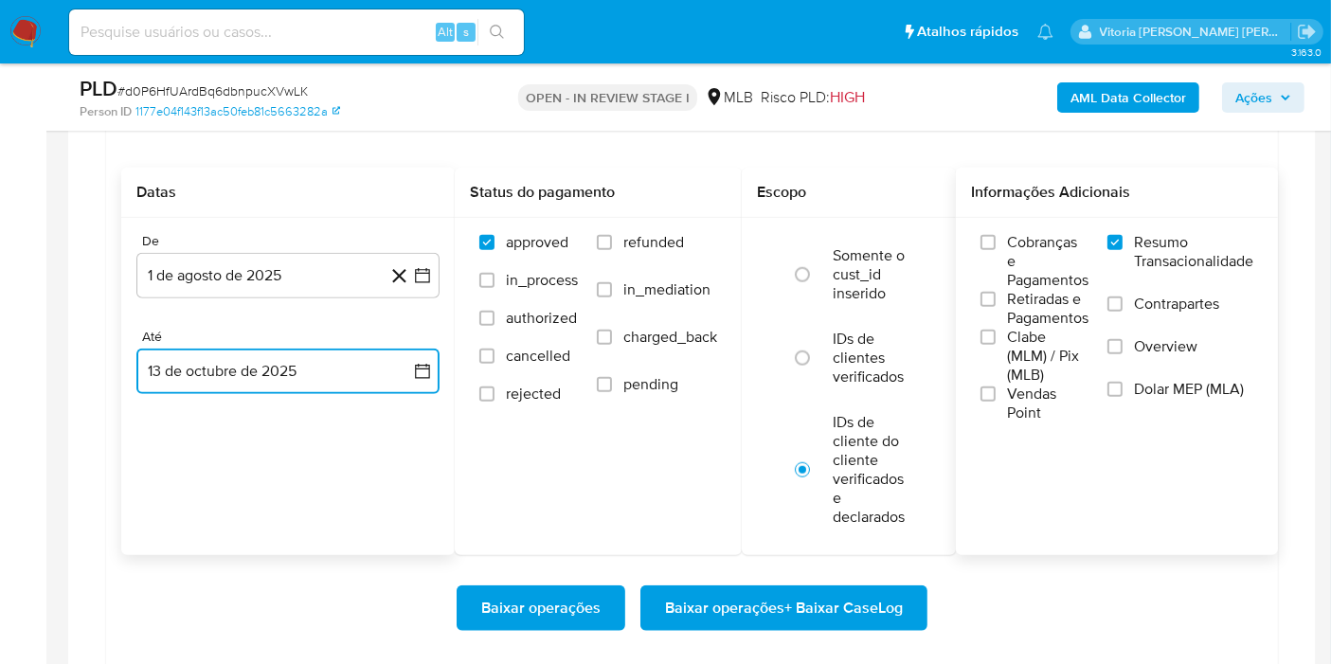
scroll to position [1788, 0]
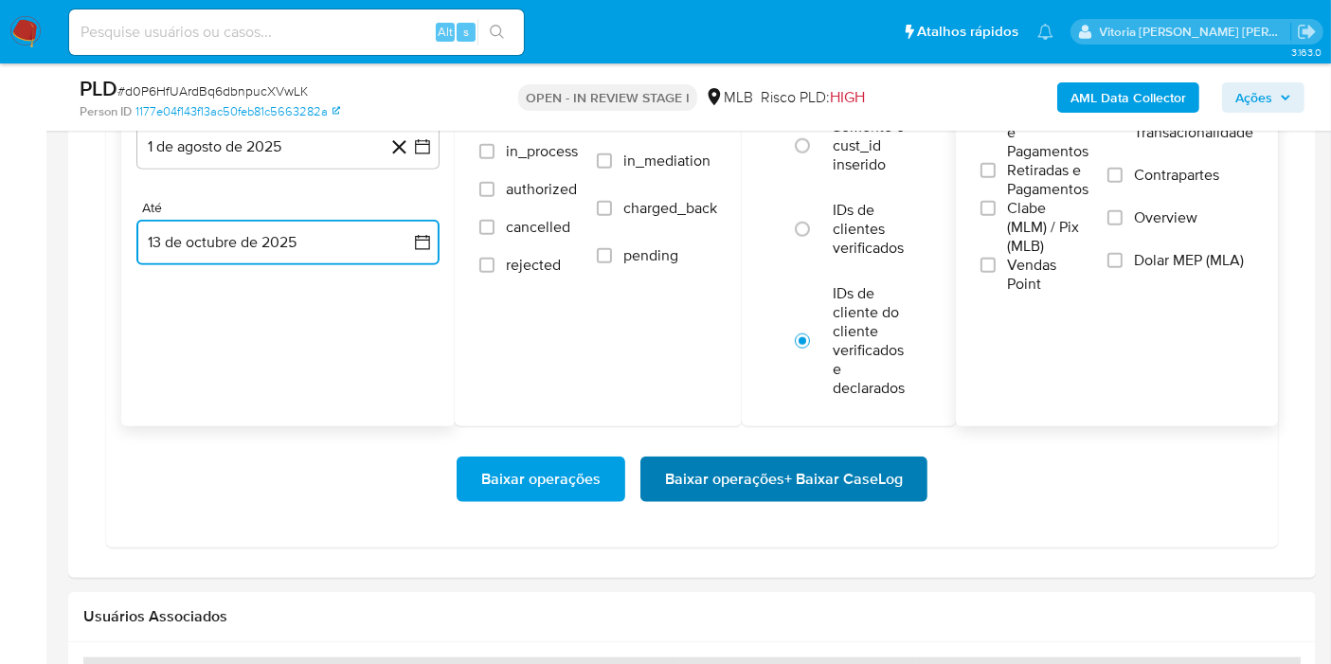
click at [701, 493] on span "Baixar operações + Baixar CaseLog" at bounding box center [784, 479] width 238 height 42
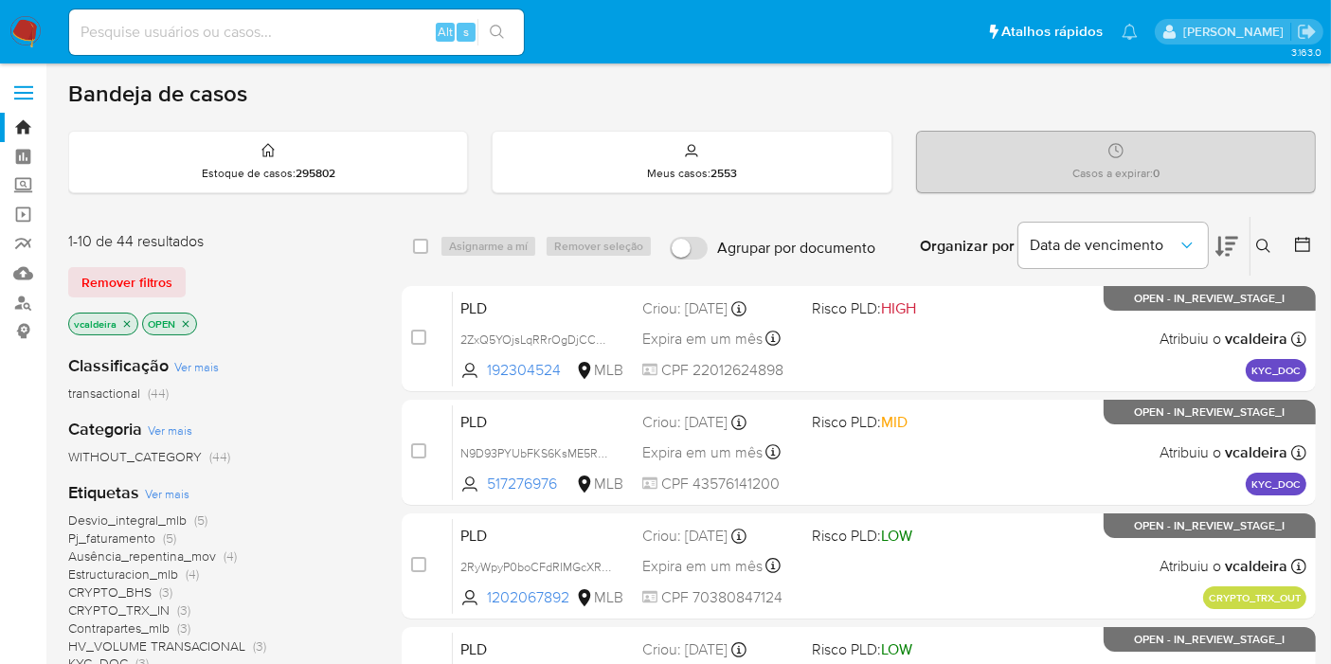
click at [328, 25] on input at bounding box center [296, 32] width 455 height 25
paste input "tznnMfY5tVoajJBmp5IMv9cL"
type input "tznnMfY5tVoajJBmp5IMv9cL"
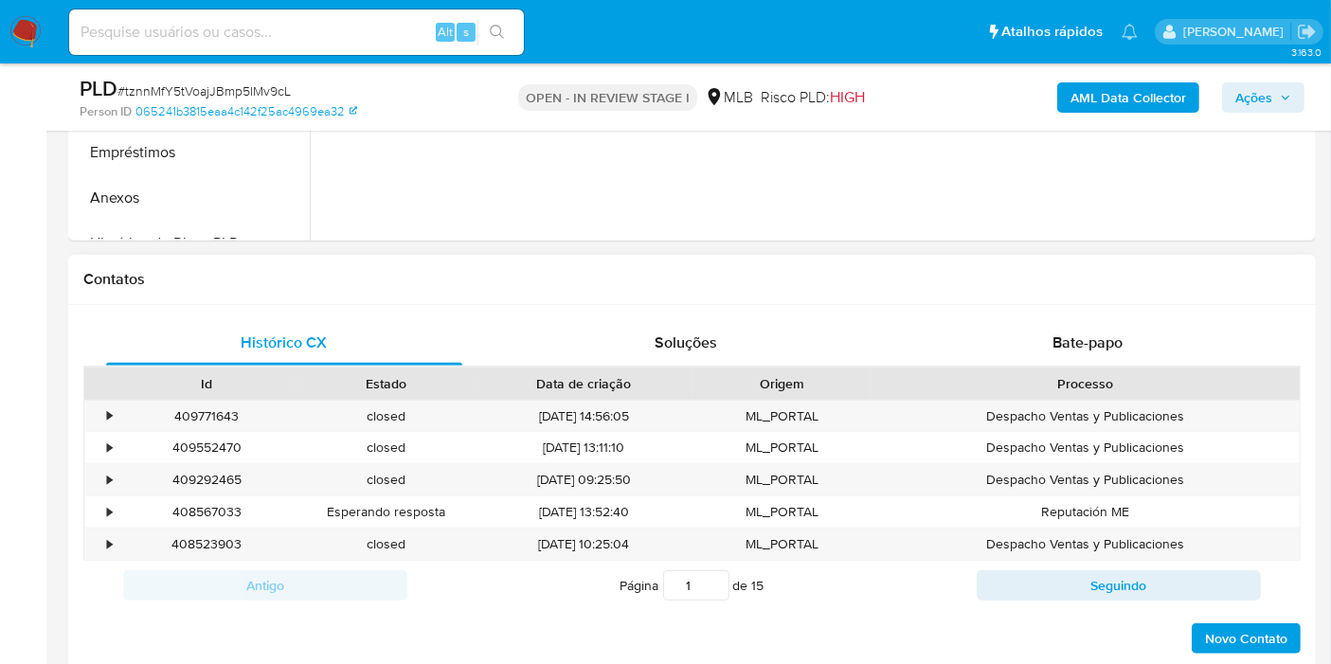
select select "10"
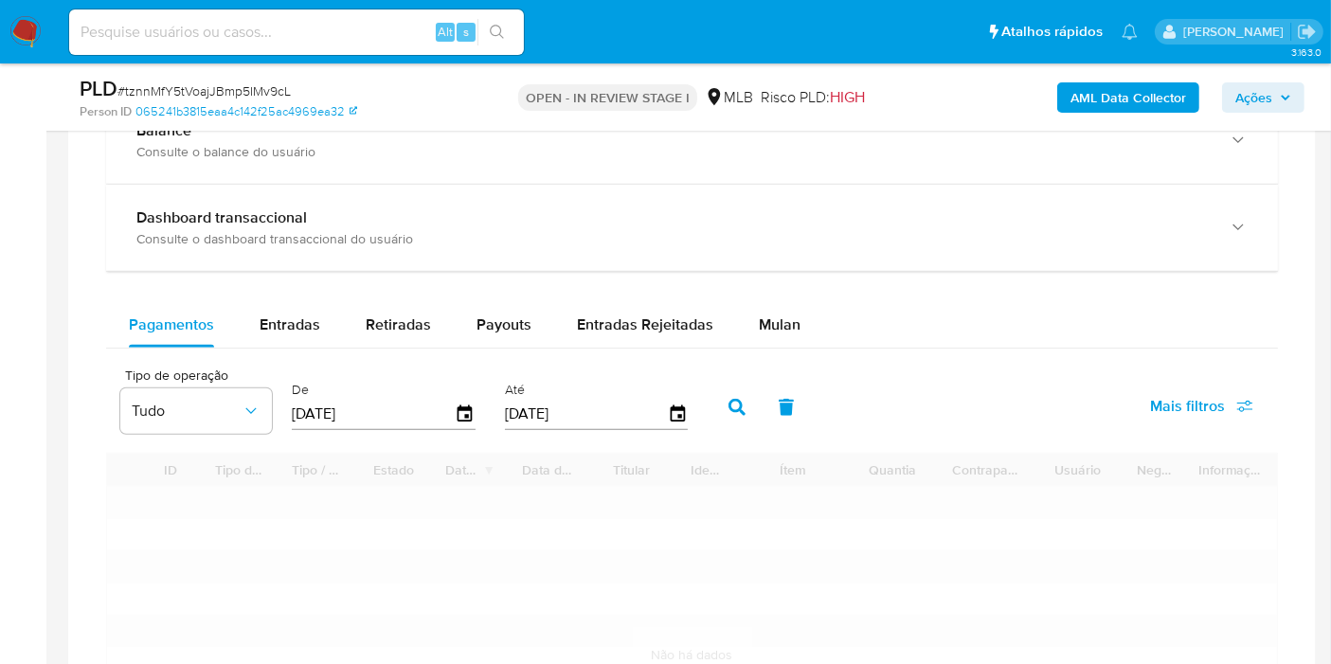
scroll to position [1473, 0]
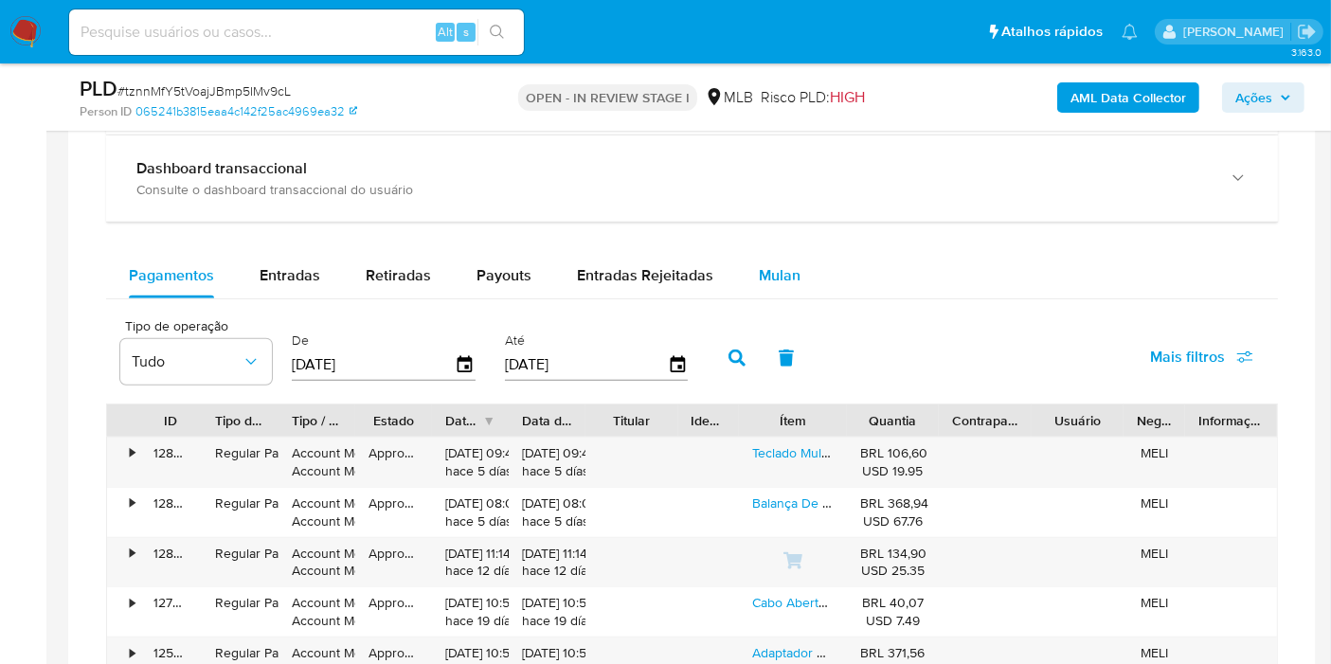
click at [786, 278] on span "Mulan" at bounding box center [780, 275] width 42 height 22
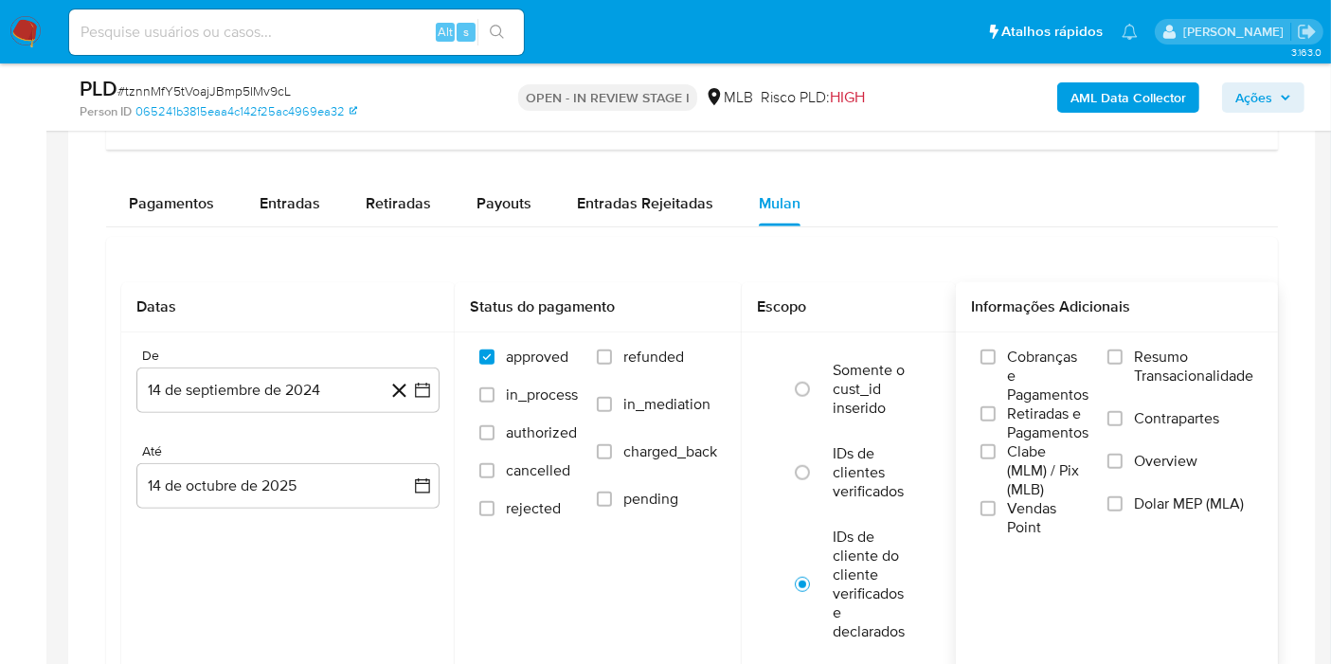
scroll to position [1578, 0]
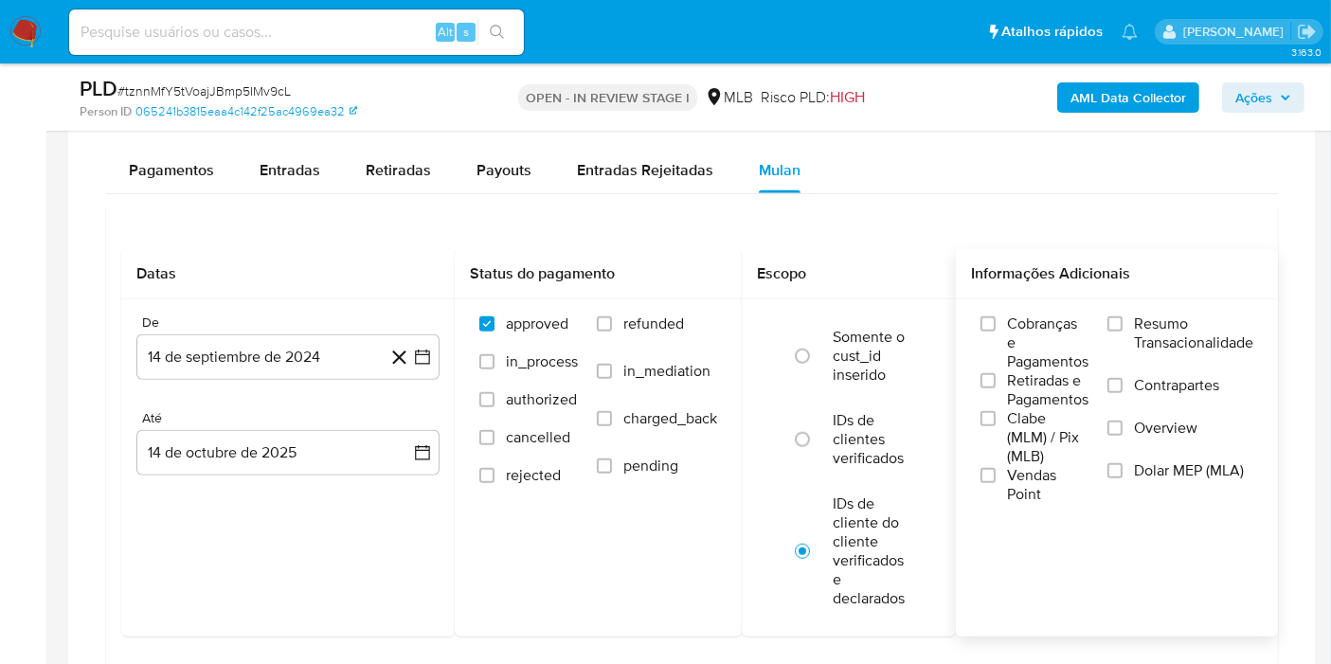
click at [1155, 299] on div "Cobranças e Pagamentos Retiradas e Pagamentos Clabe (MLM) / Pix (MLB) Vendas Po…" at bounding box center [1117, 409] width 322 height 220
click at [1122, 318] on input "Resumo Transacionalidade" at bounding box center [1114, 323] width 15 height 15
click at [248, 343] on button "14 de septiembre de 2024" at bounding box center [287, 356] width 303 height 45
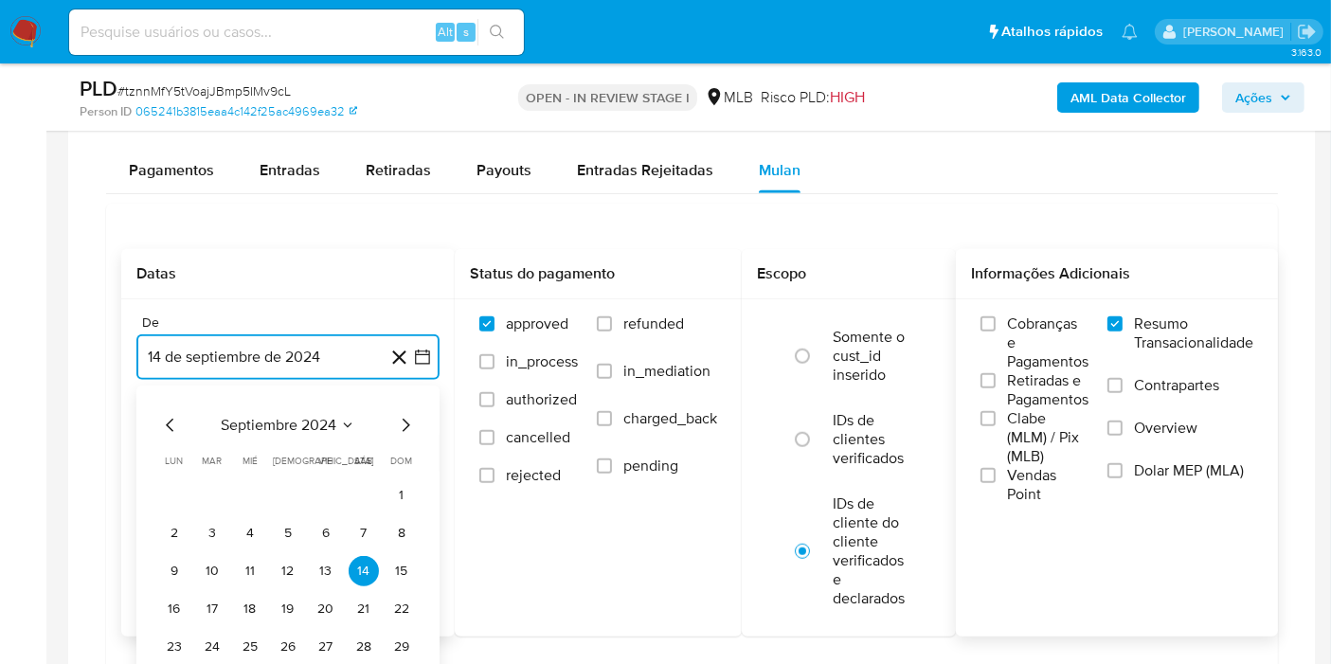
click at [305, 418] on span "septiembre 2024" at bounding box center [279, 425] width 116 height 19
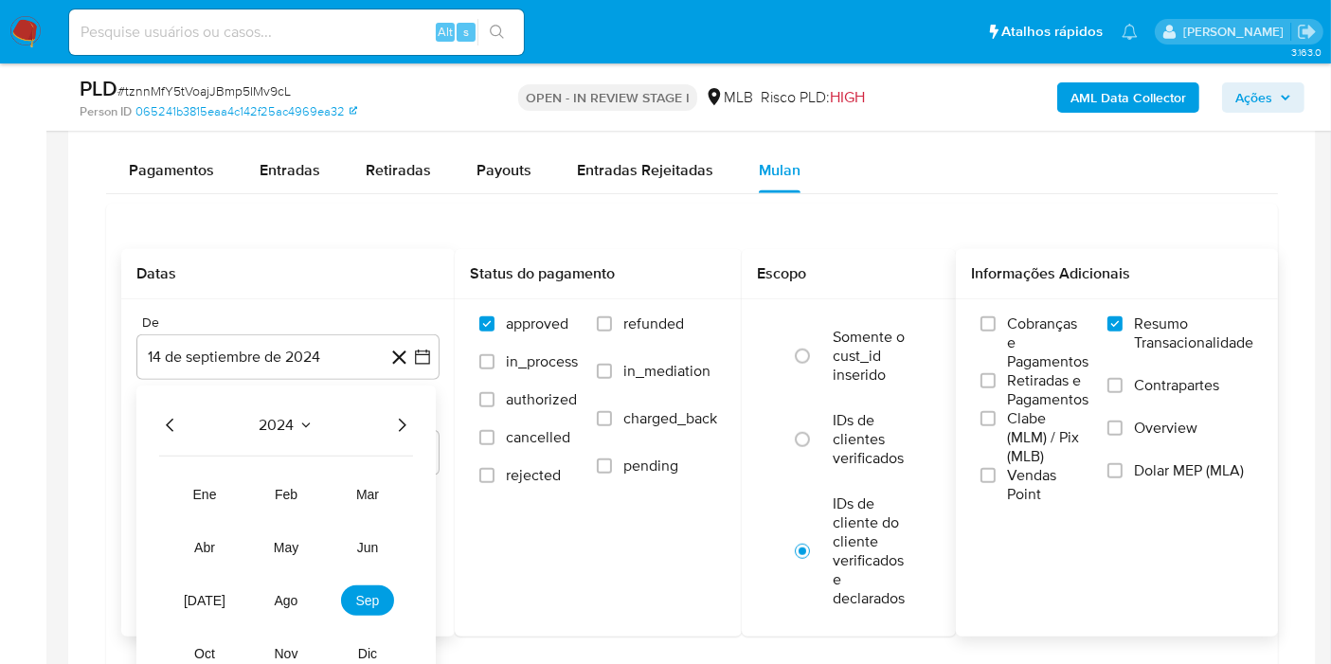
click at [403, 425] on icon "Año siguiente" at bounding box center [401, 425] width 23 height 23
click at [270, 603] on button "ago" at bounding box center [286, 600] width 53 height 30
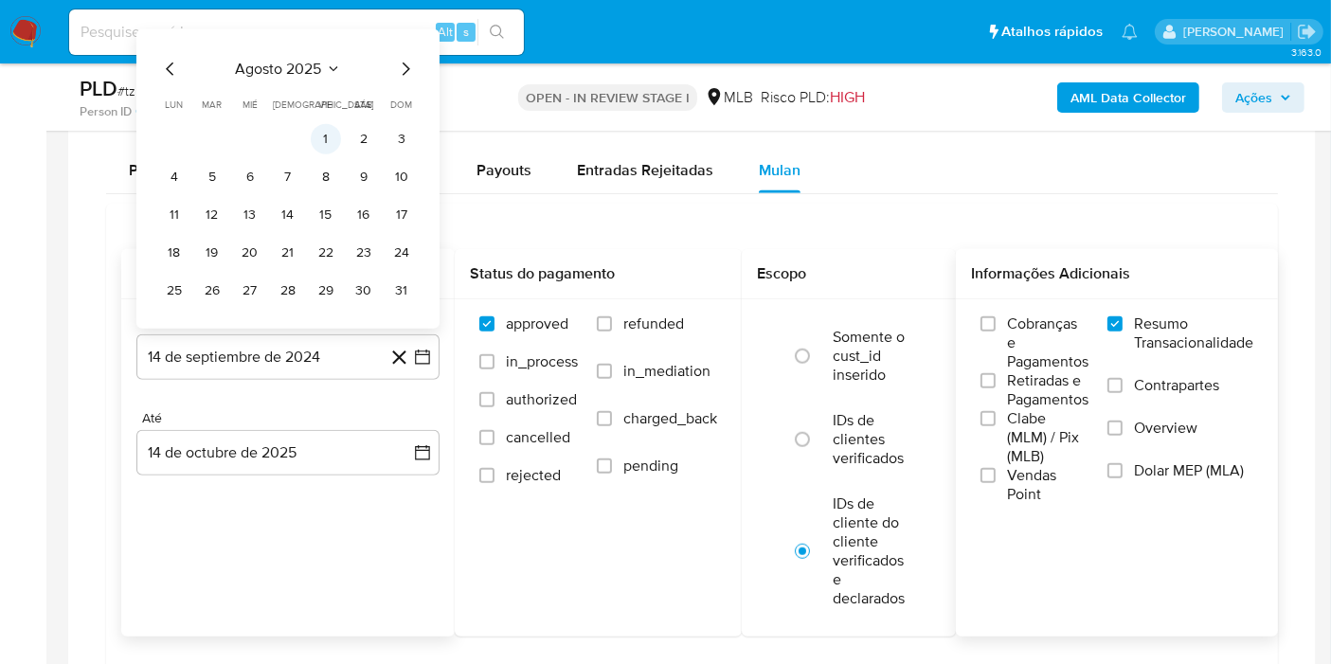
click at [328, 129] on button "1" at bounding box center [326, 139] width 30 height 30
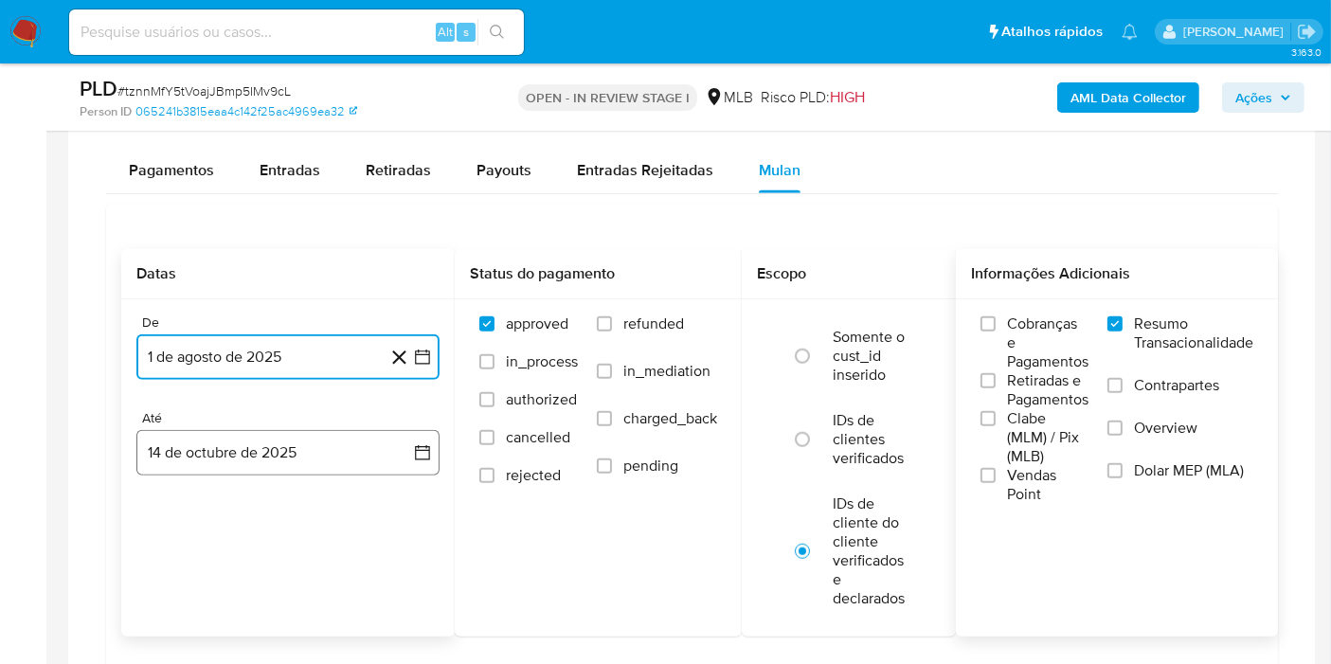
click at [227, 464] on button "14 de octubre de 2025" at bounding box center [287, 452] width 303 height 45
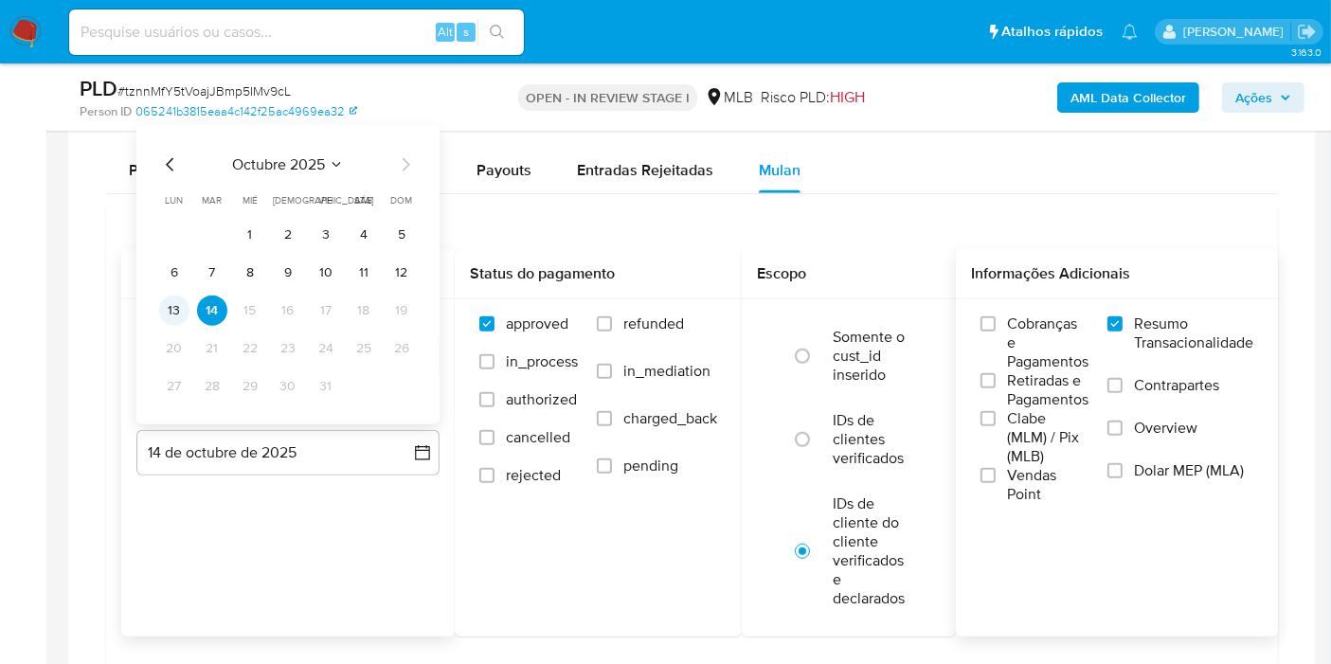
click at [172, 313] on button "13" at bounding box center [174, 311] width 30 height 30
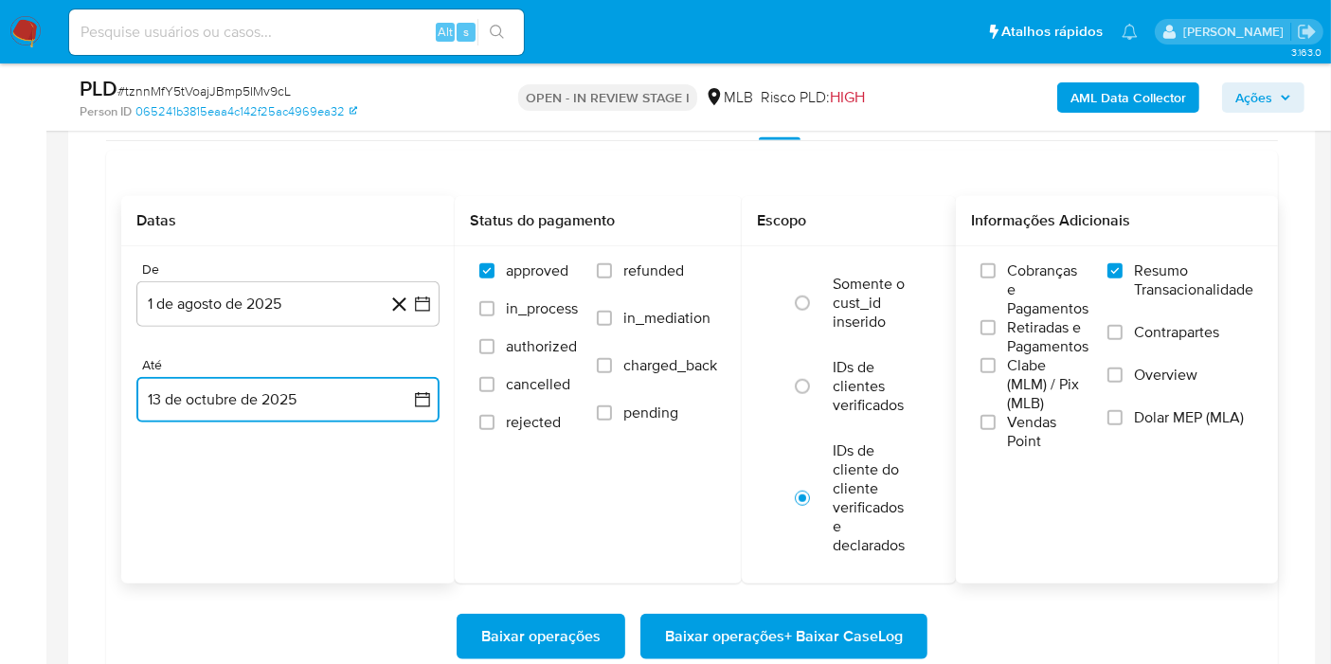
scroll to position [1788, 0]
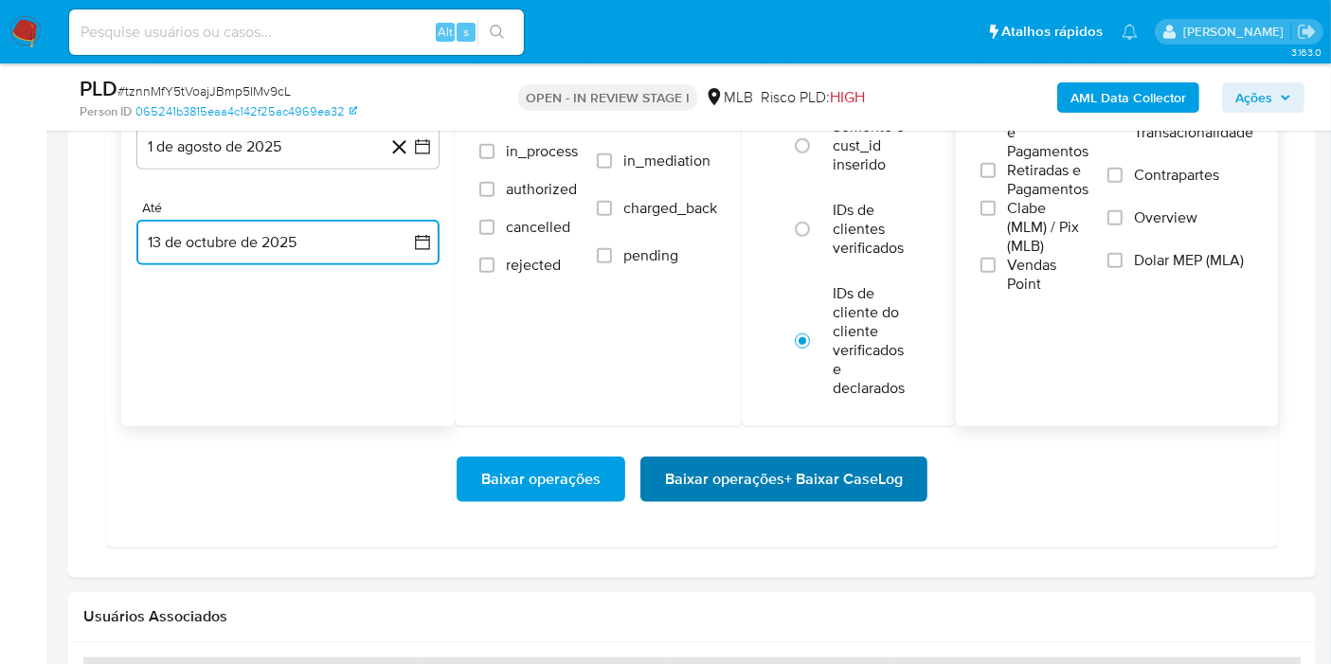
click at [779, 461] on span "Baixar operações + Baixar CaseLog" at bounding box center [784, 479] width 238 height 42
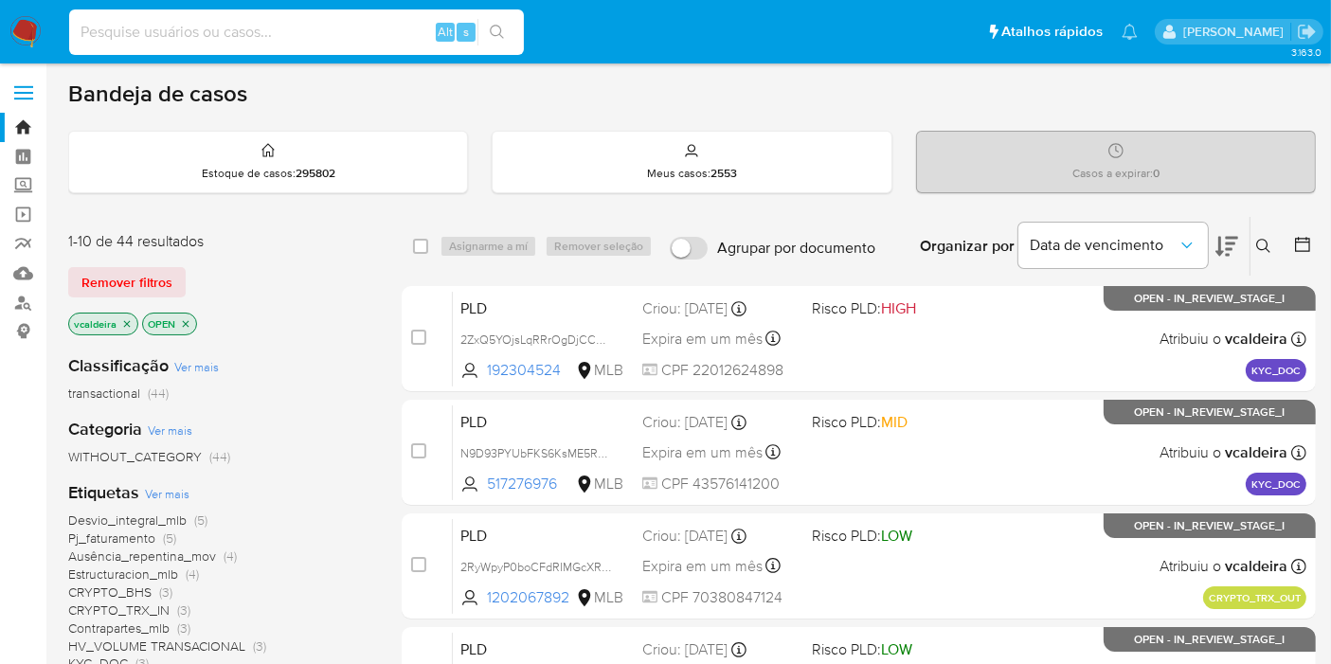
click at [224, 33] on input at bounding box center [296, 32] width 455 height 25
paste input "xUmt60m30ImJ22DOCPQB1Udp"
type input "xUmt60m30ImJ22DOCPQB1Udp"
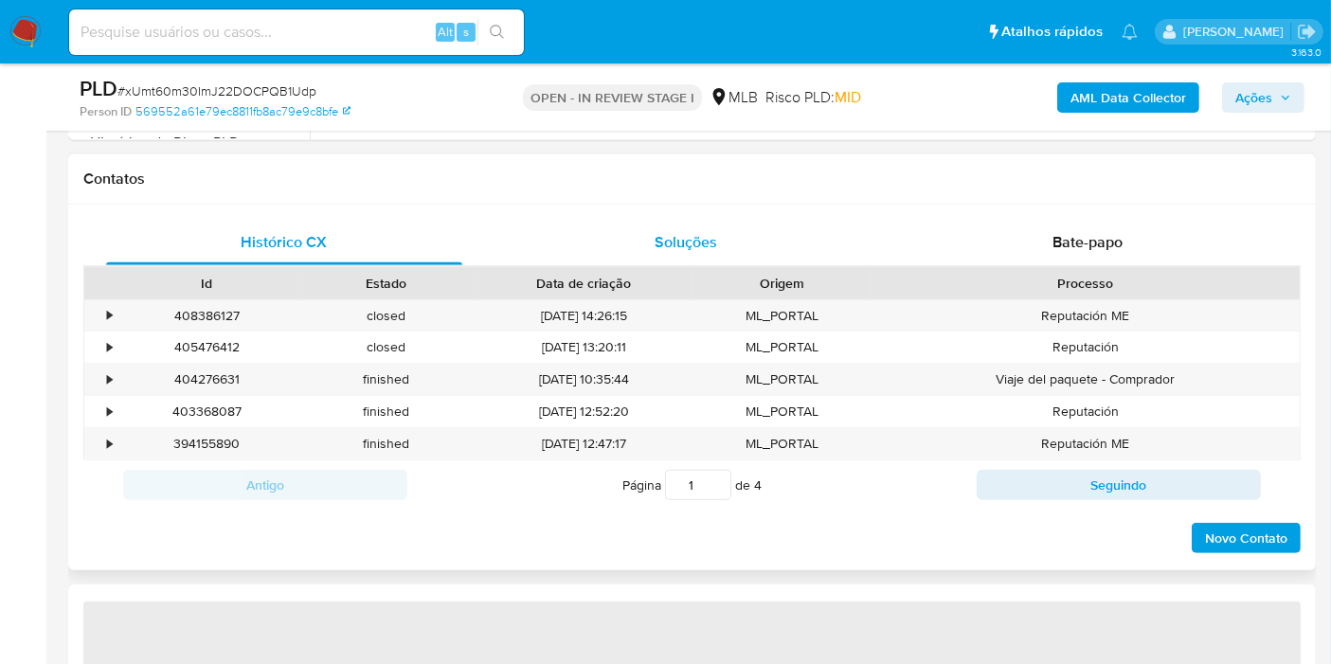
scroll to position [841, 0]
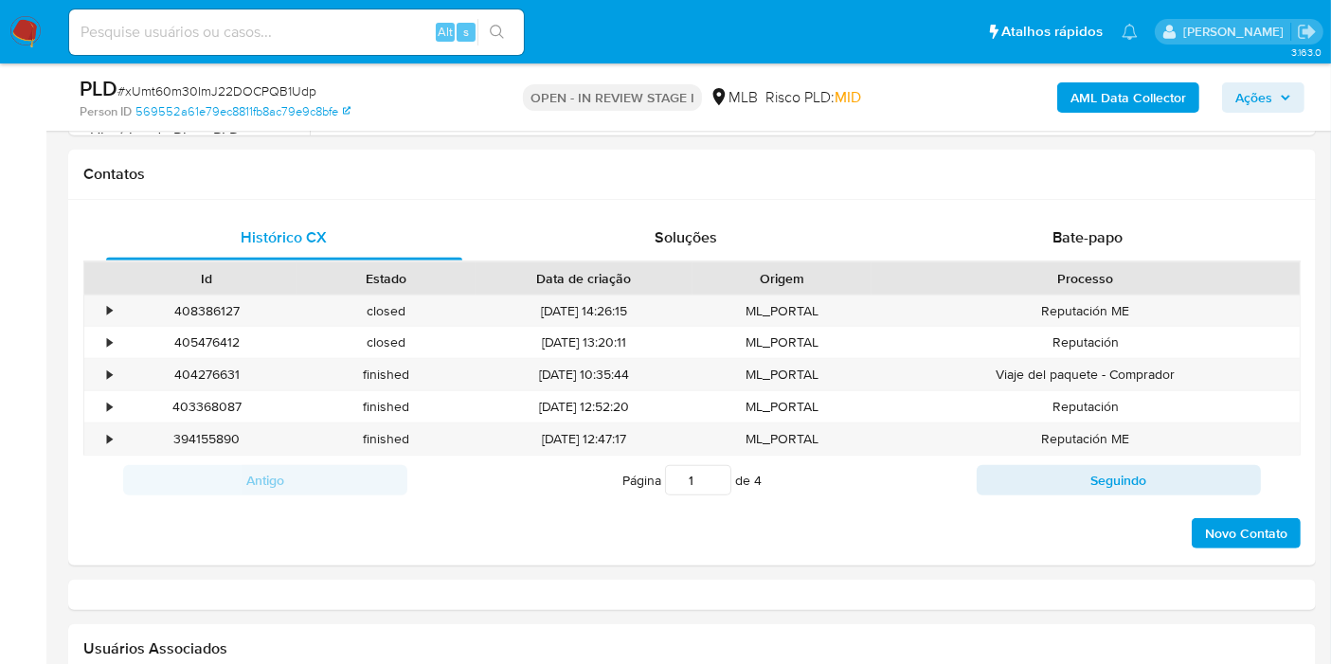
select select "10"
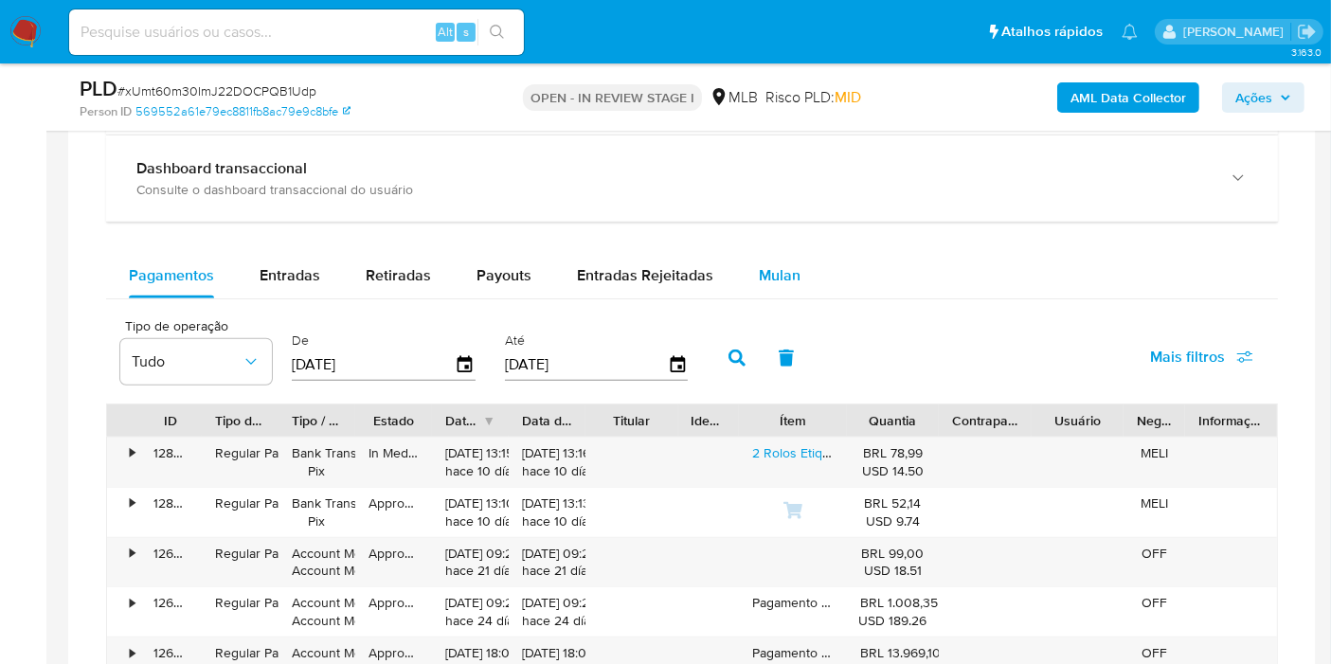
click at [783, 275] on span "Mulan" at bounding box center [780, 275] width 42 height 22
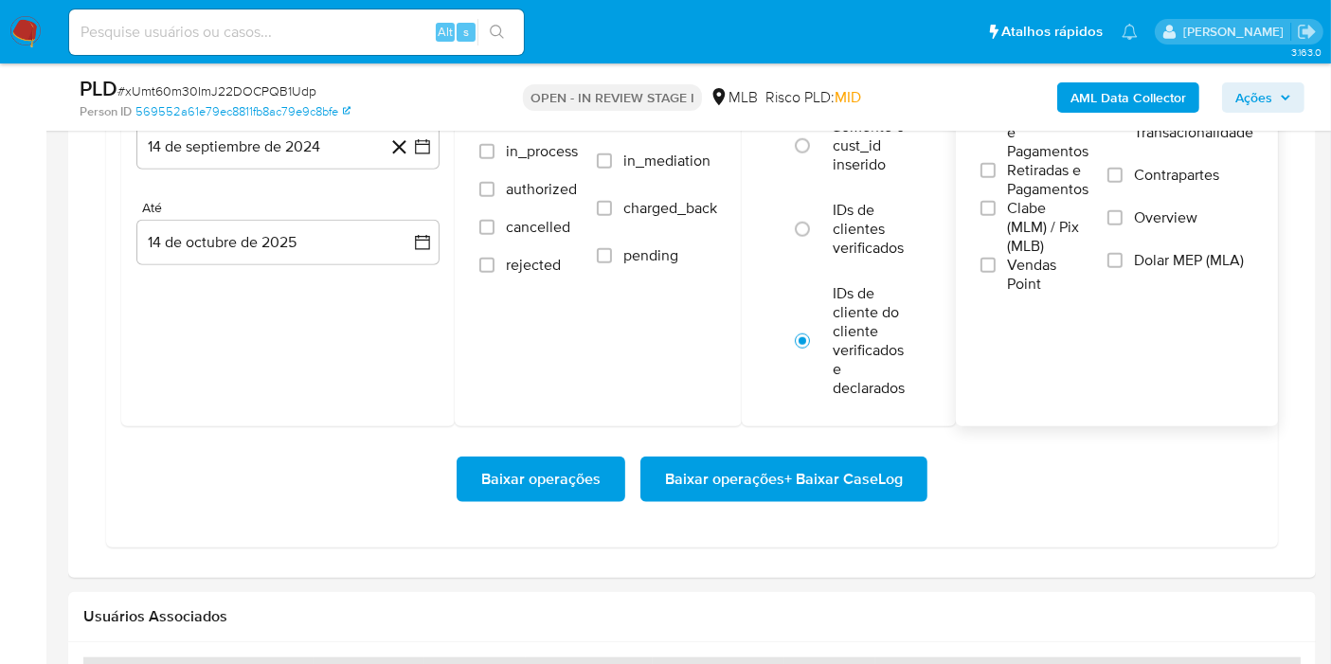
scroll to position [1683, 0]
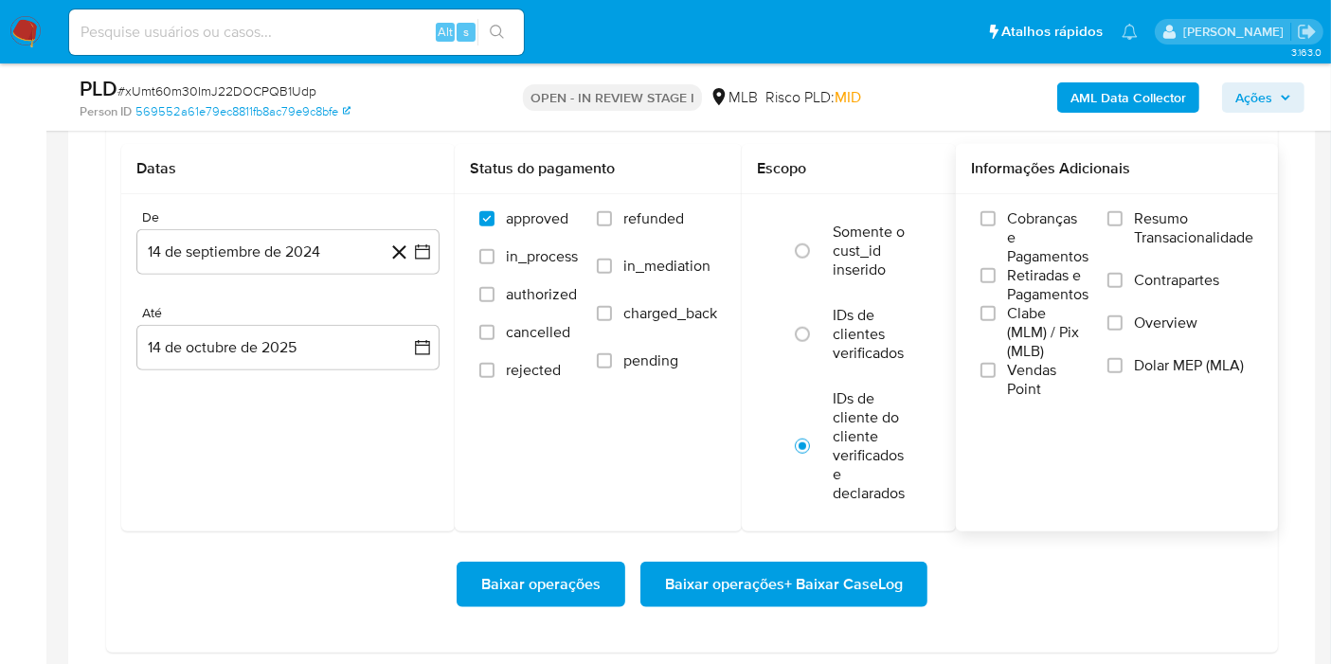
click at [1165, 233] on span "Resumo Transacionalidade" at bounding box center [1193, 228] width 119 height 38
click at [1122, 226] on input "Resumo Transacionalidade" at bounding box center [1114, 218] width 15 height 15
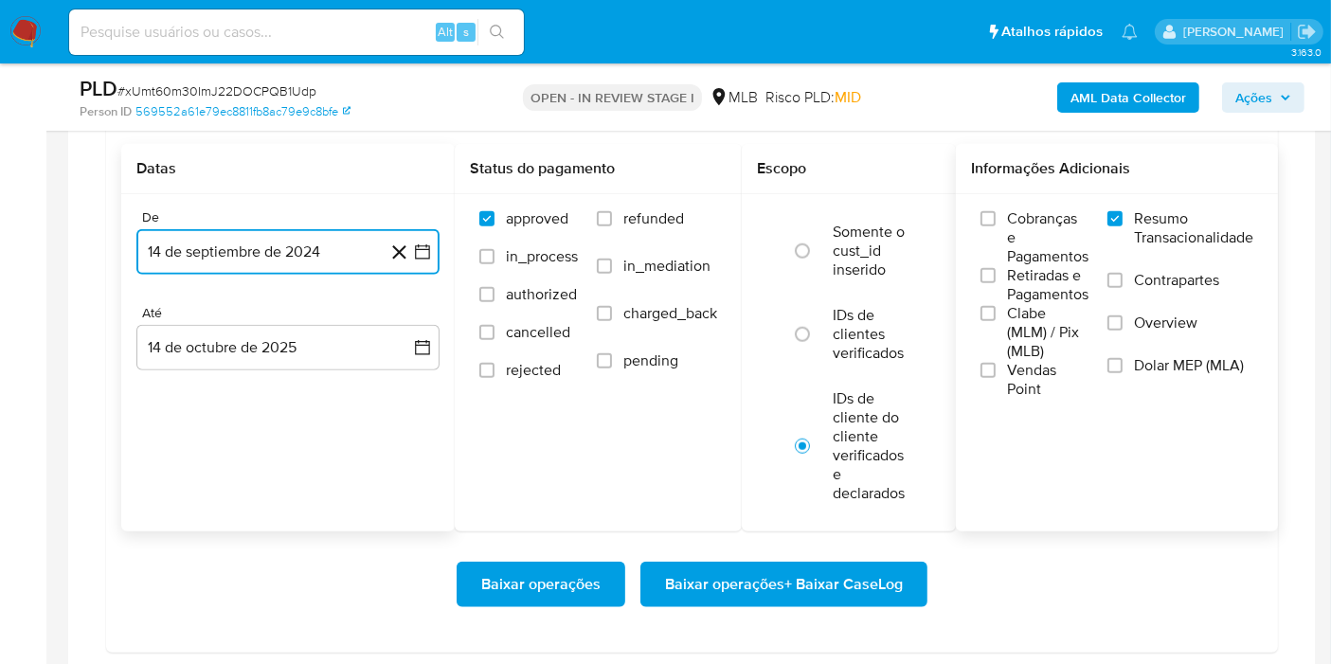
click at [313, 265] on button "14 de septiembre de 2024" at bounding box center [287, 251] width 303 height 45
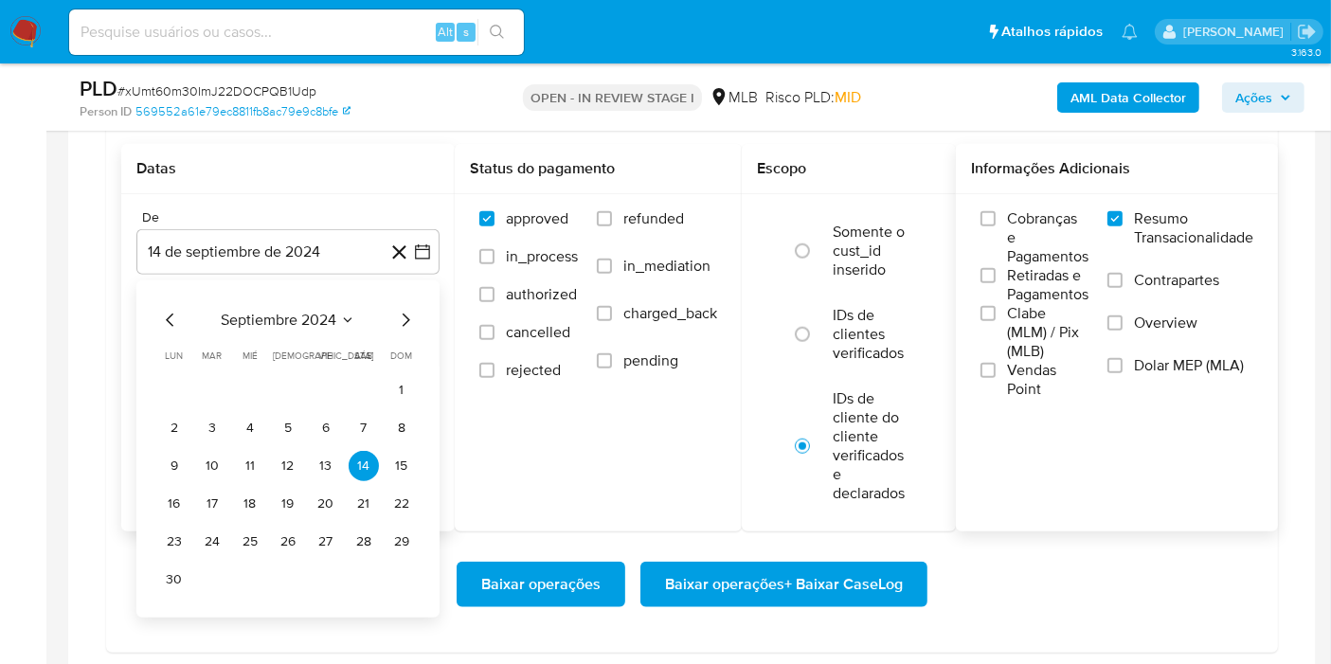
click at [338, 329] on div "septiembre 2024 septiembre 2024 lun lunes mar martes mié miércoles jue jueves v…" at bounding box center [288, 452] width 258 height 286
click at [335, 313] on span "septiembre 2024" at bounding box center [279, 320] width 116 height 19
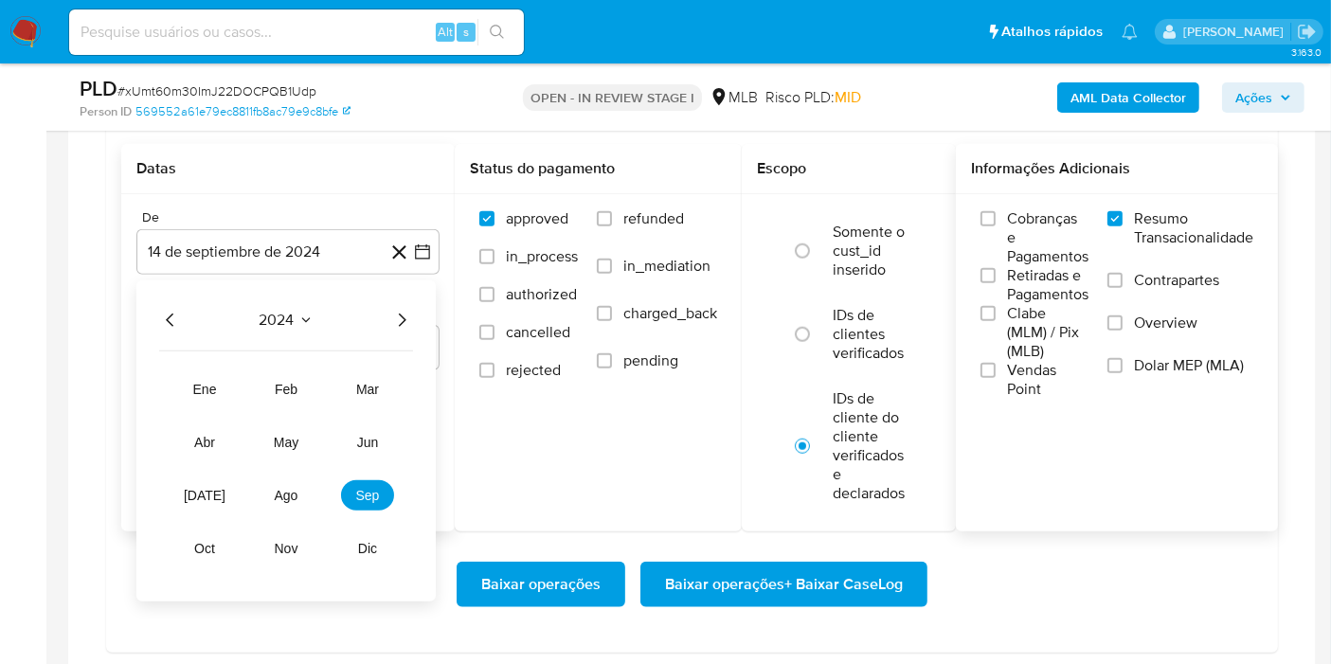
click at [400, 313] on icon "Año siguiente" at bounding box center [401, 320] width 23 height 23
click at [262, 485] on button "ago" at bounding box center [286, 495] width 53 height 30
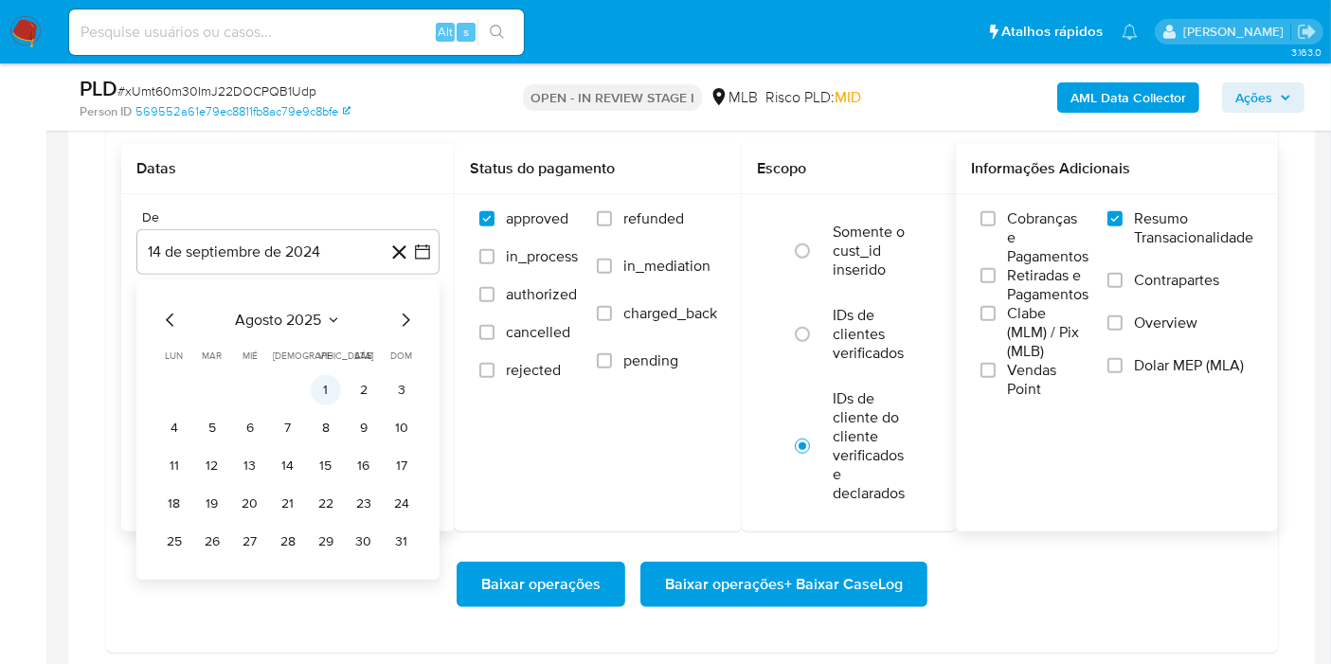
click at [321, 388] on button "1" at bounding box center [326, 390] width 30 height 30
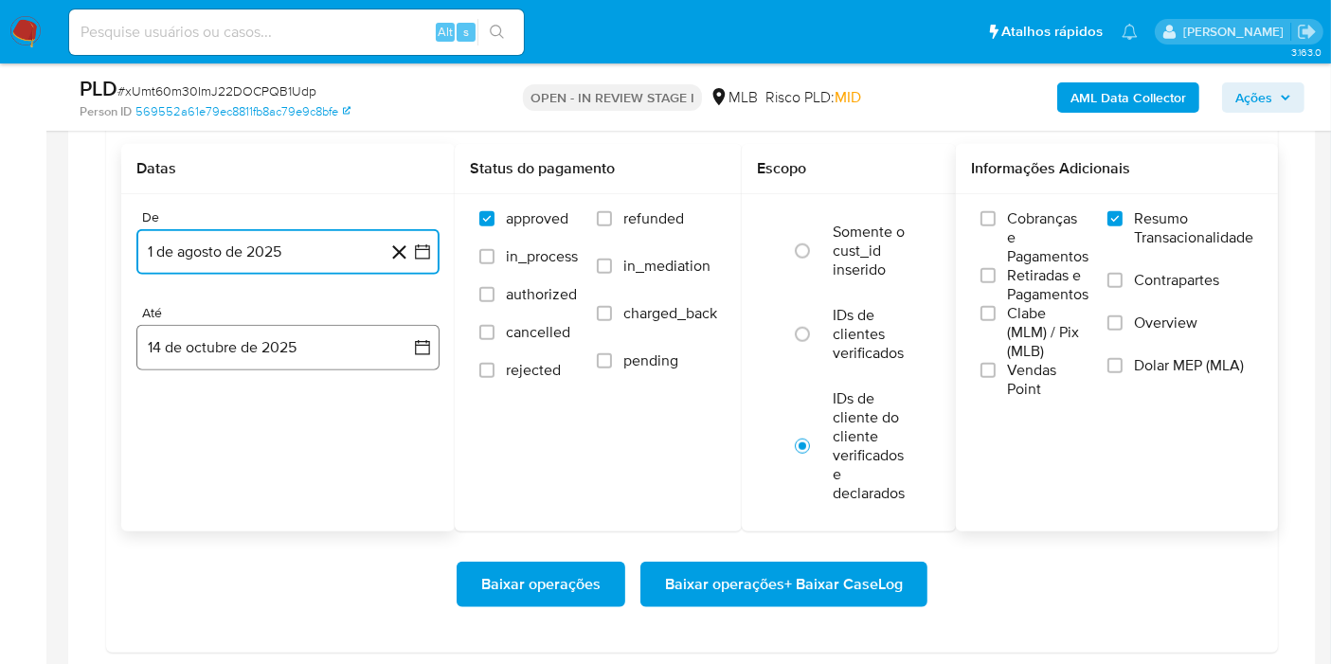
click at [254, 352] on button "14 de octubre de 2025" at bounding box center [287, 347] width 303 height 45
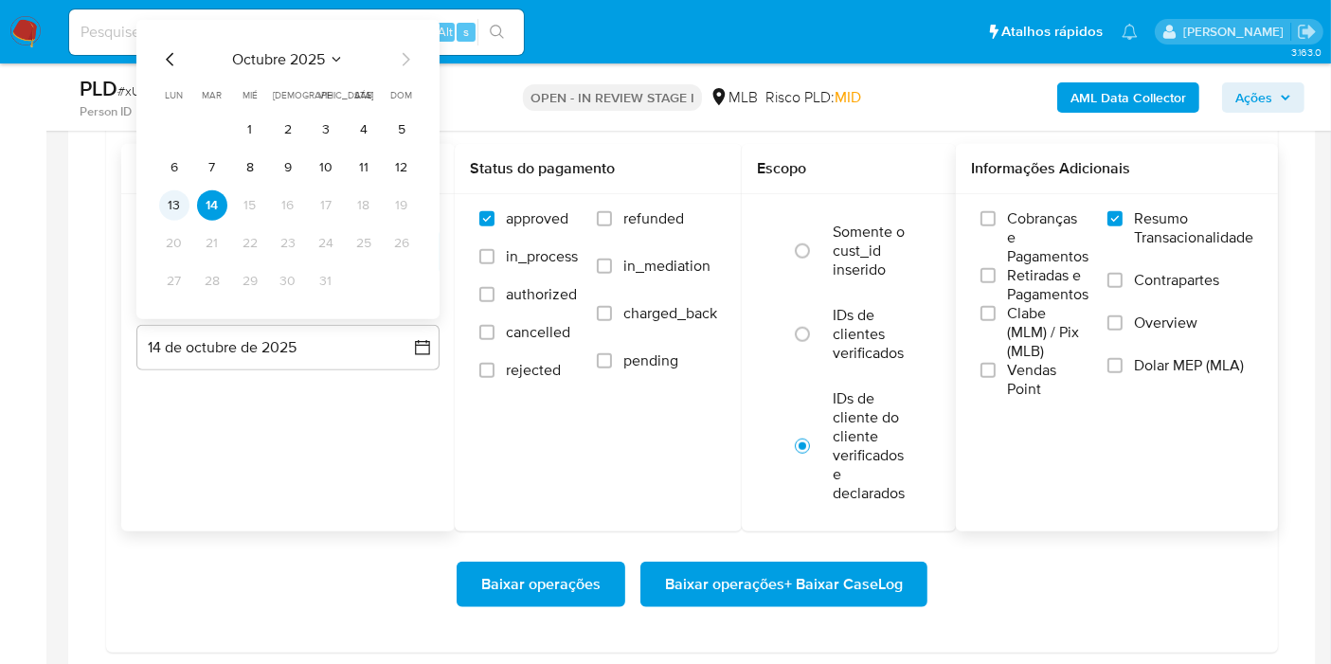
click at [162, 203] on button "13" at bounding box center [174, 205] width 30 height 30
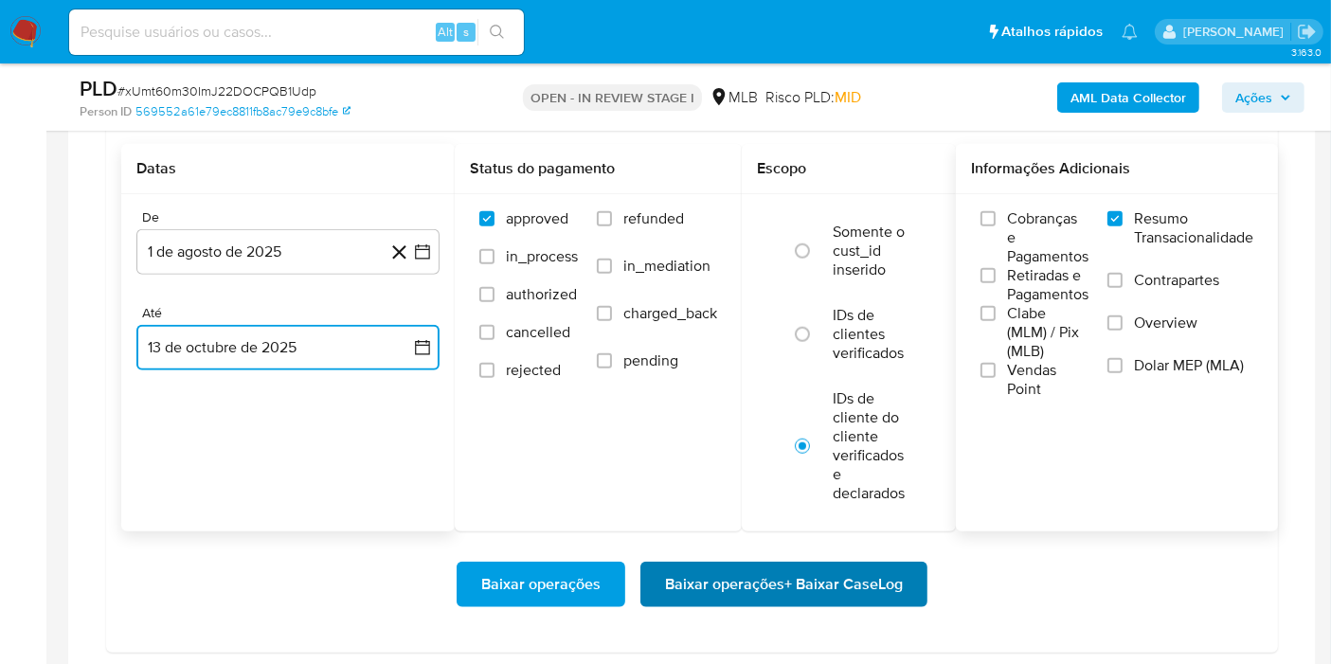
click at [747, 566] on span "Baixar operações + Baixar CaseLog" at bounding box center [784, 585] width 238 height 42
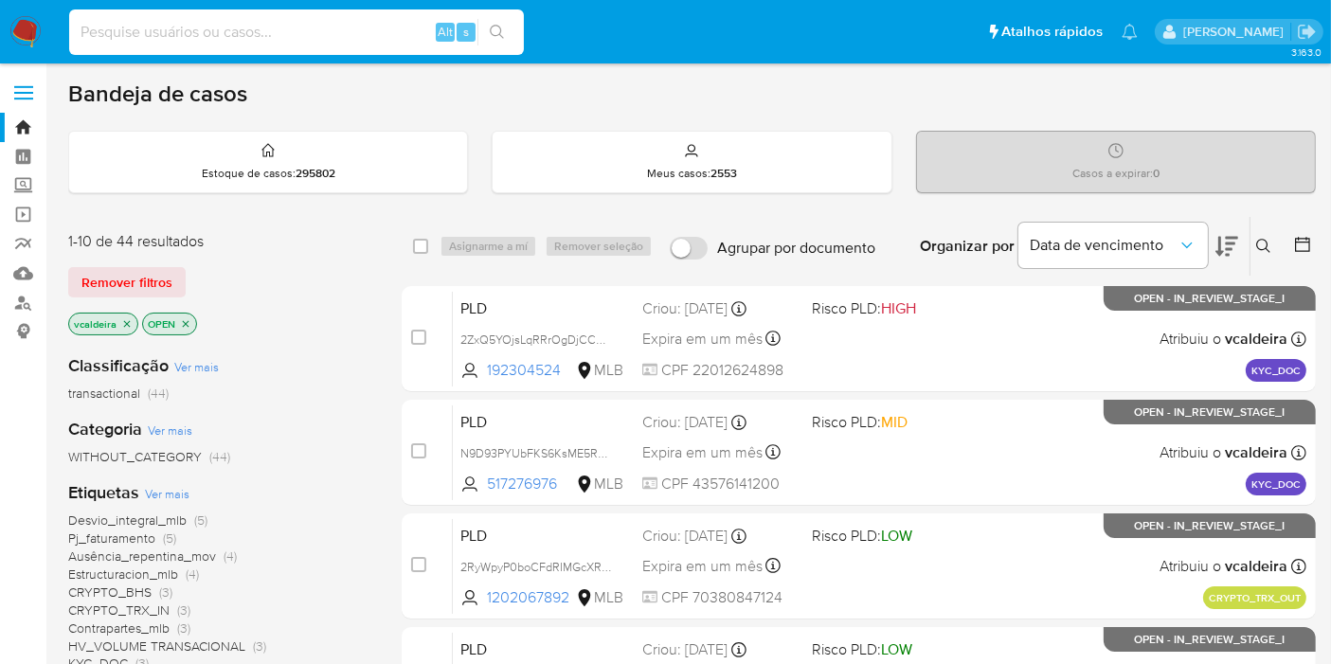
click at [270, 23] on input at bounding box center [296, 32] width 455 height 25
paste input "Yebv8kXsZ3pMrqGUnPoKAB5U"
type input "Yebv8kXsZ3pMrqGUnPoKAB5U"
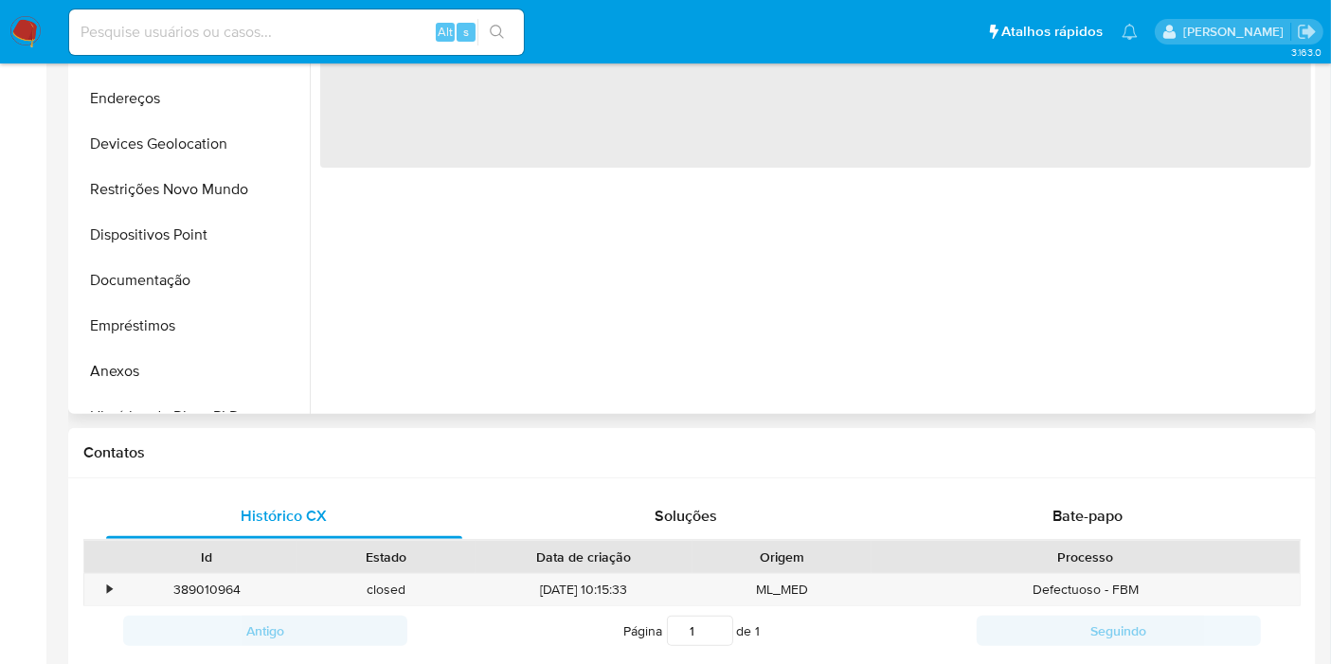
select select "10"
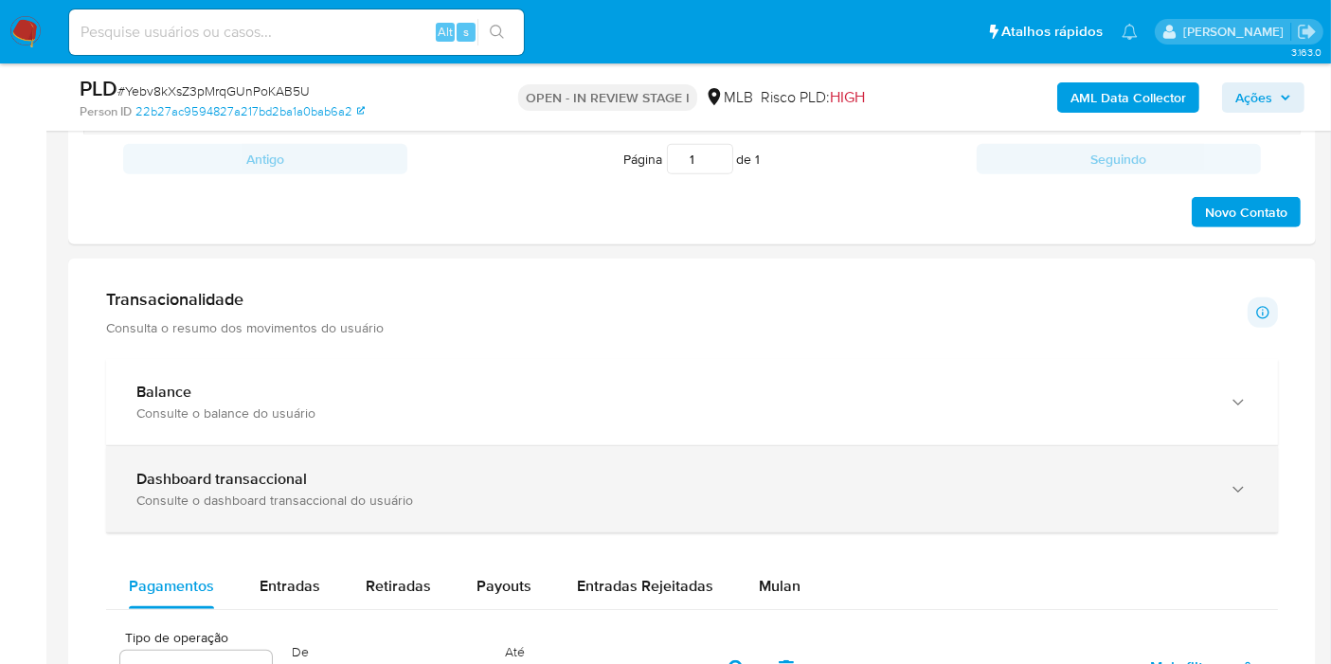
scroll to position [1157, 0]
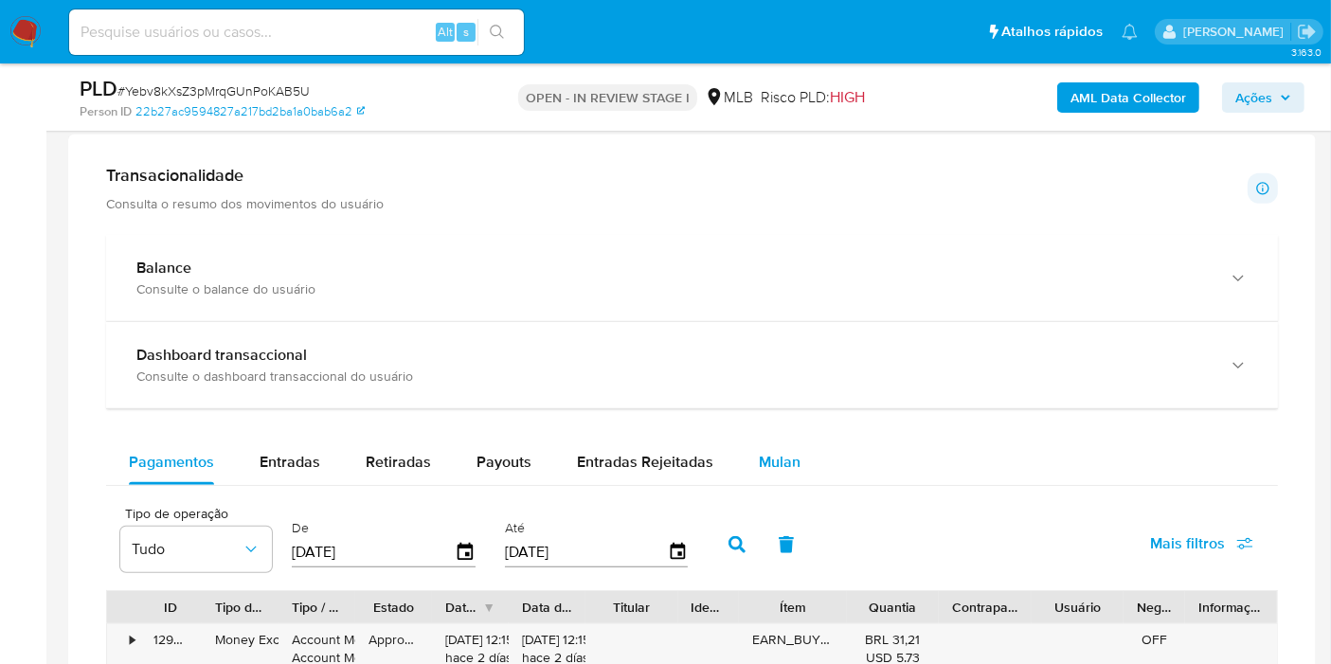
click at [762, 456] on span "Mulan" at bounding box center [780, 462] width 42 height 22
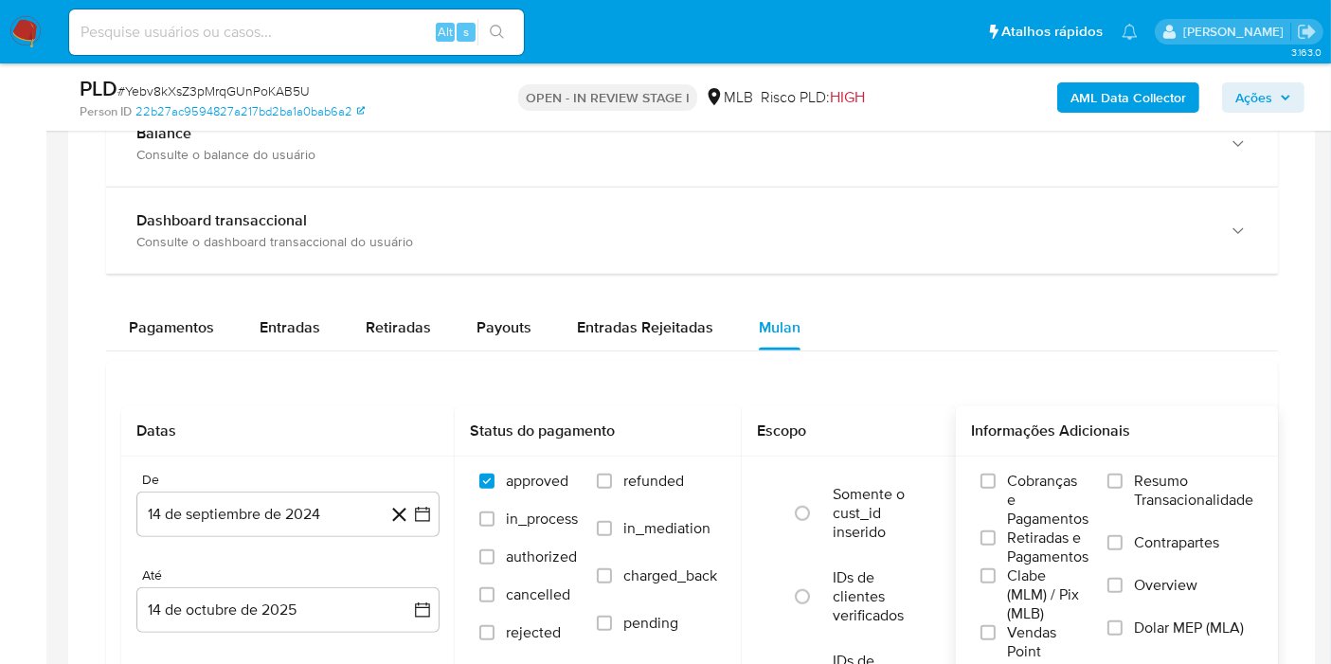
scroll to position [1368, 0]
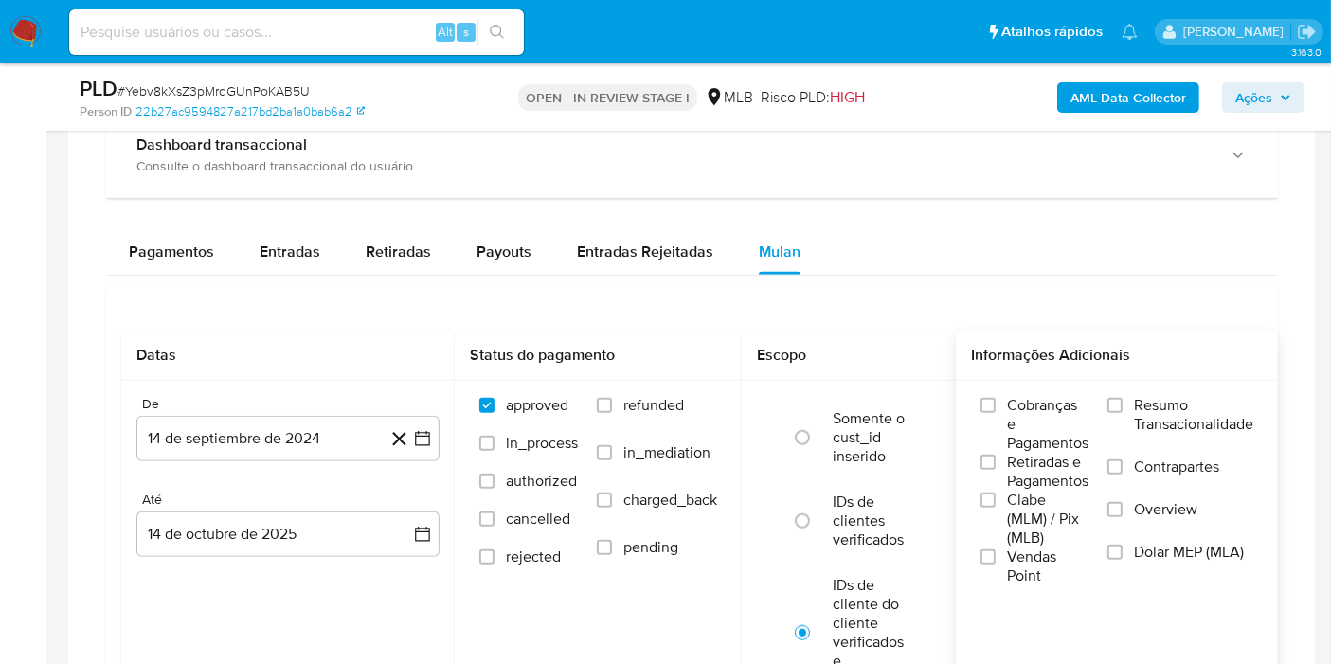
click at [1147, 411] on span "Resumo Transacionalidade" at bounding box center [1193, 415] width 119 height 38
click at [1122, 411] on input "Resumo Transacionalidade" at bounding box center [1114, 405] width 15 height 15
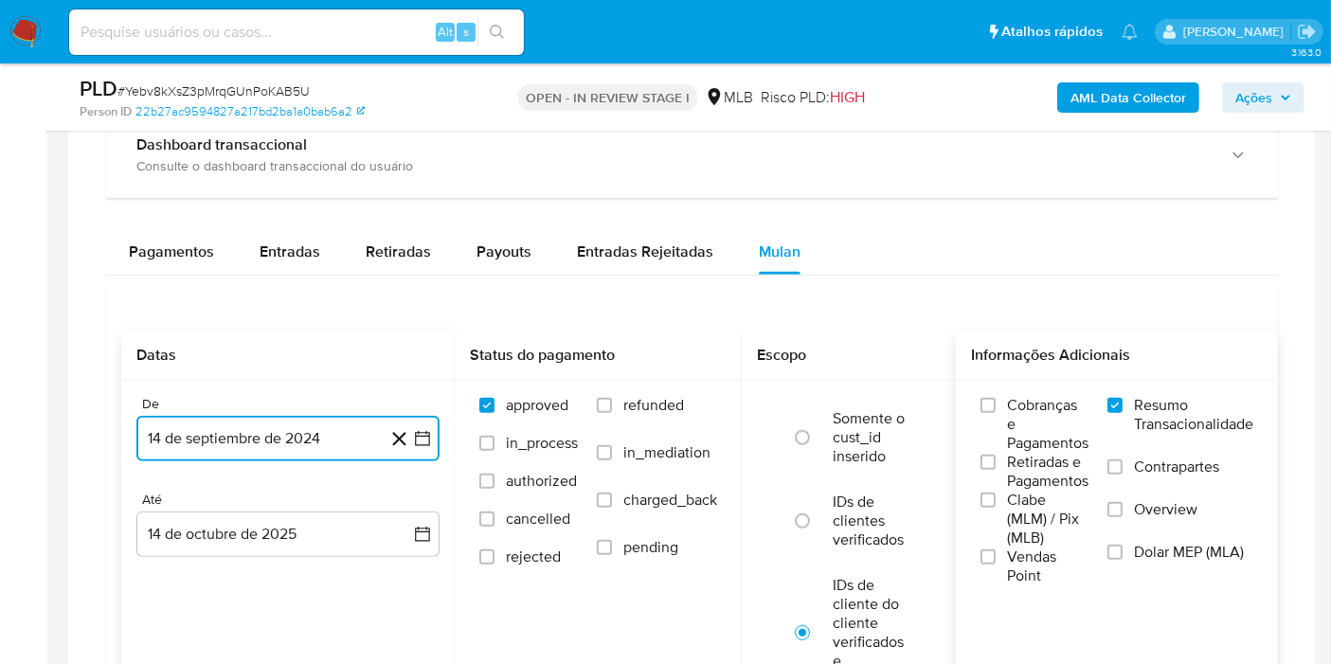
click at [192, 425] on button "14 de septiembre de 2024" at bounding box center [287, 438] width 303 height 45
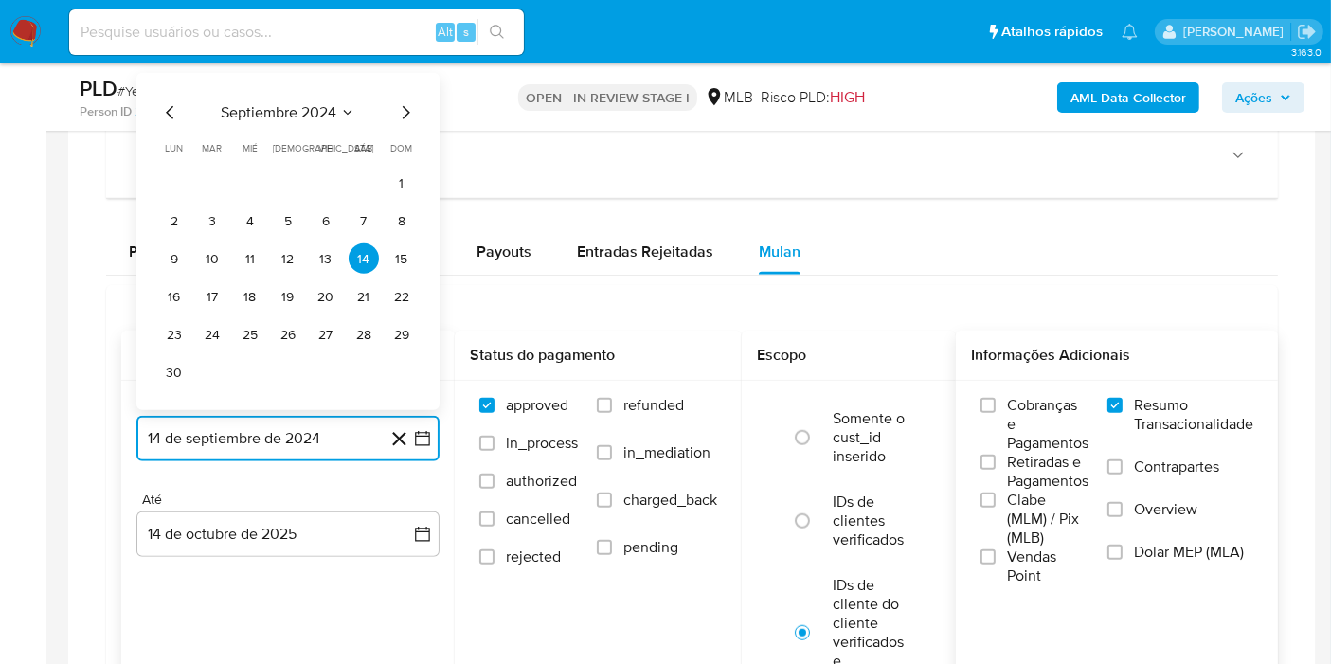
click at [338, 103] on button "septiembre 2024" at bounding box center [288, 112] width 135 height 19
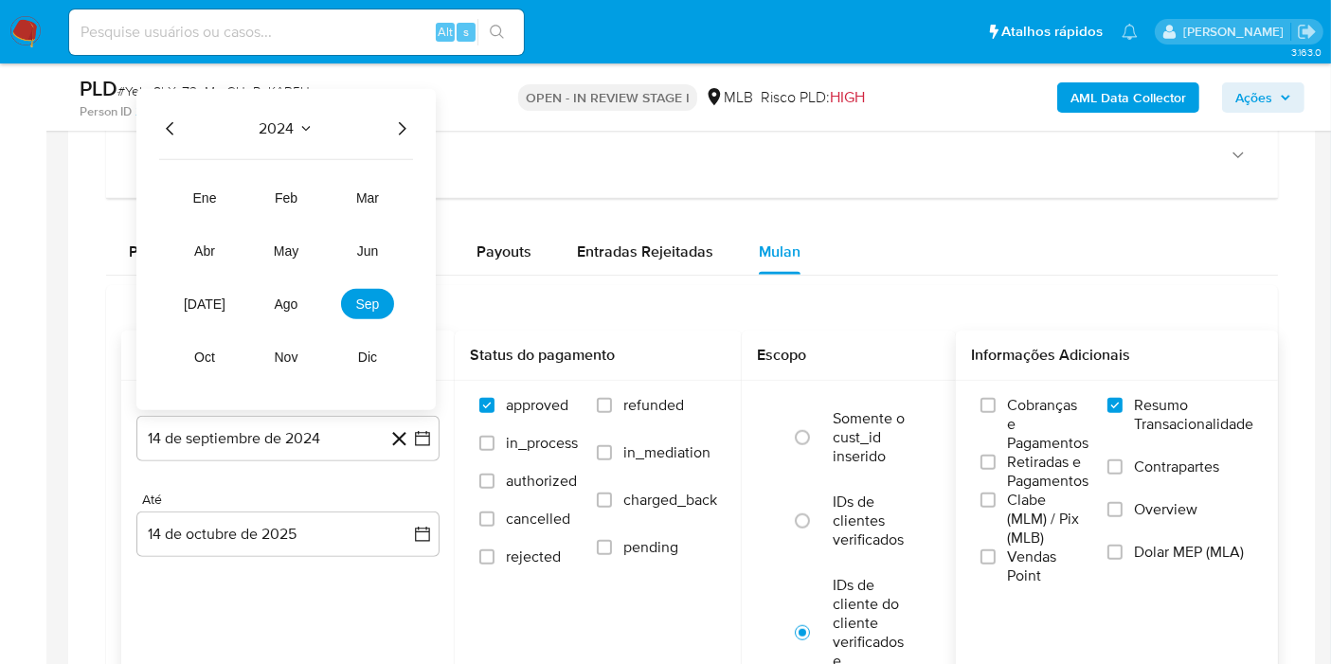
click at [403, 123] on icon "Año siguiente" at bounding box center [403, 128] width 8 height 13
click at [283, 312] on button "ago" at bounding box center [286, 304] width 53 height 30
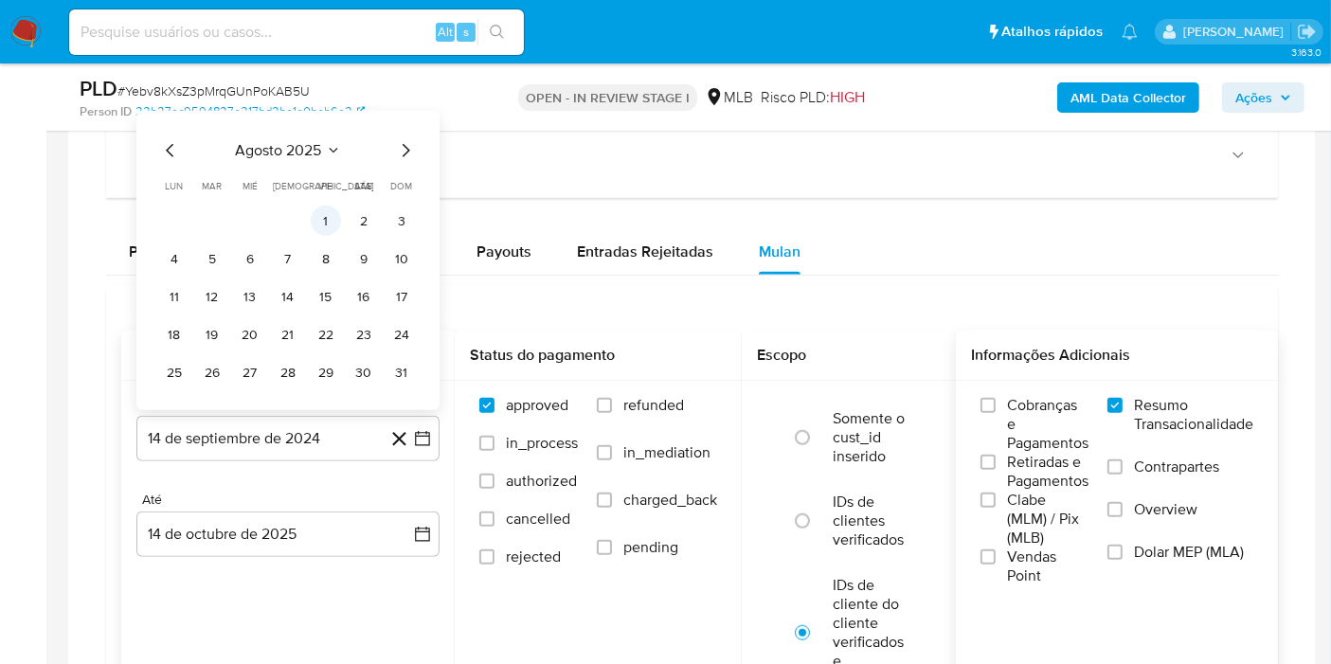
click at [319, 214] on button "1" at bounding box center [326, 221] width 30 height 30
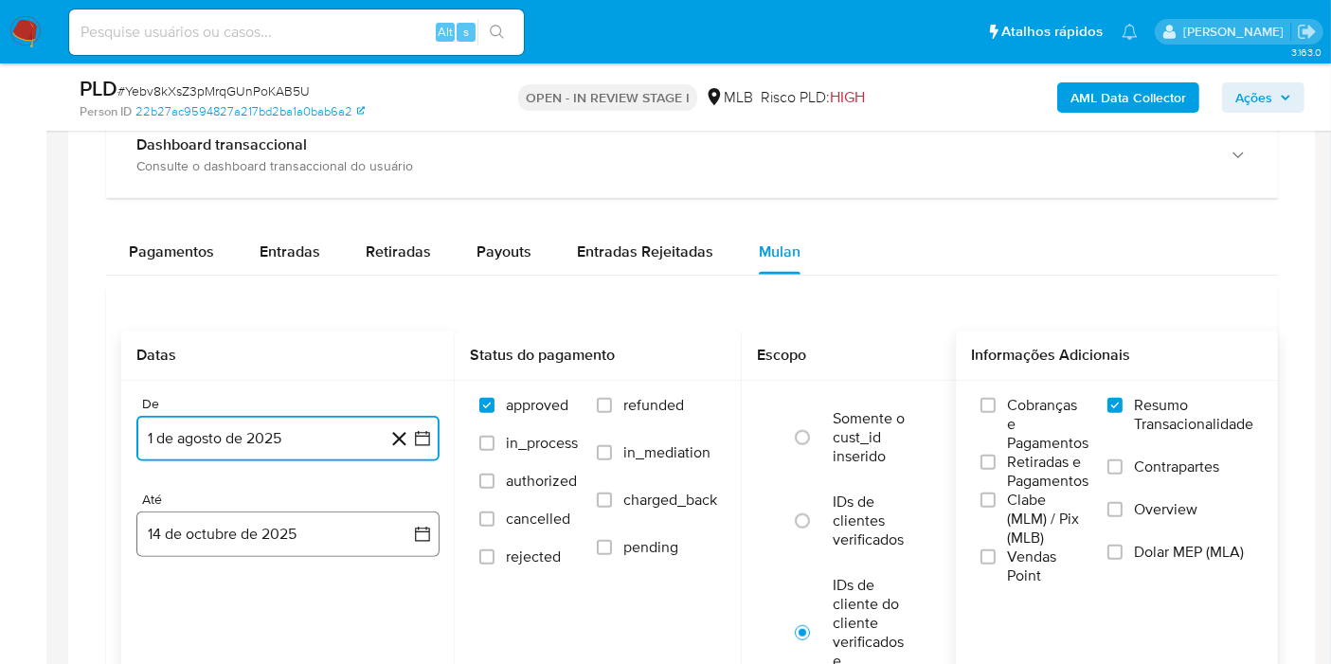
click at [251, 551] on button "14 de octubre de 2025" at bounding box center [287, 533] width 303 height 45
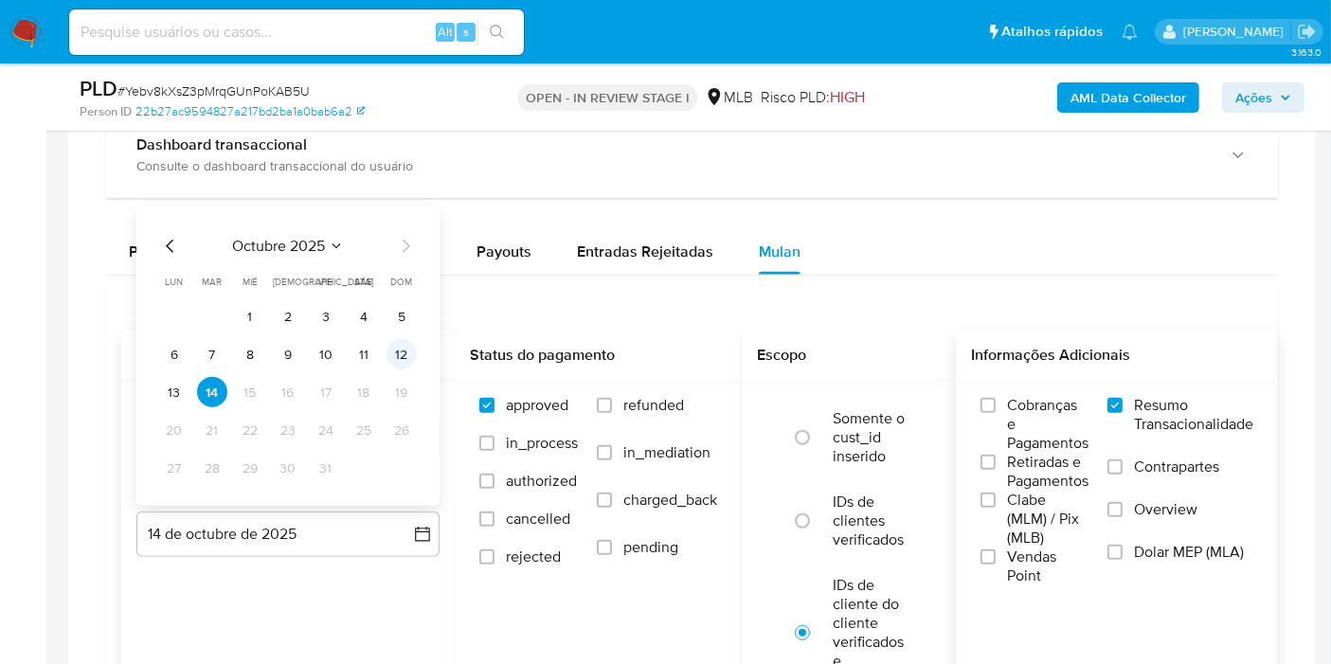
click at [398, 351] on button "12" at bounding box center [401, 354] width 30 height 30
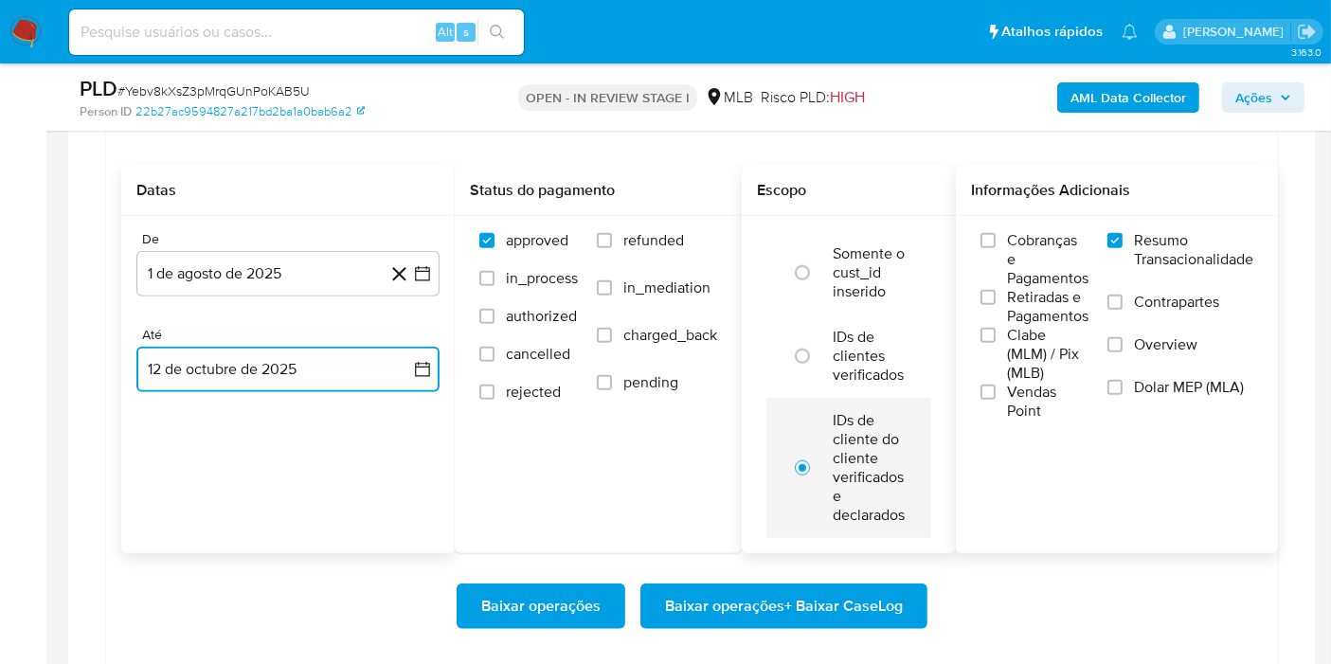
scroll to position [1578, 0]
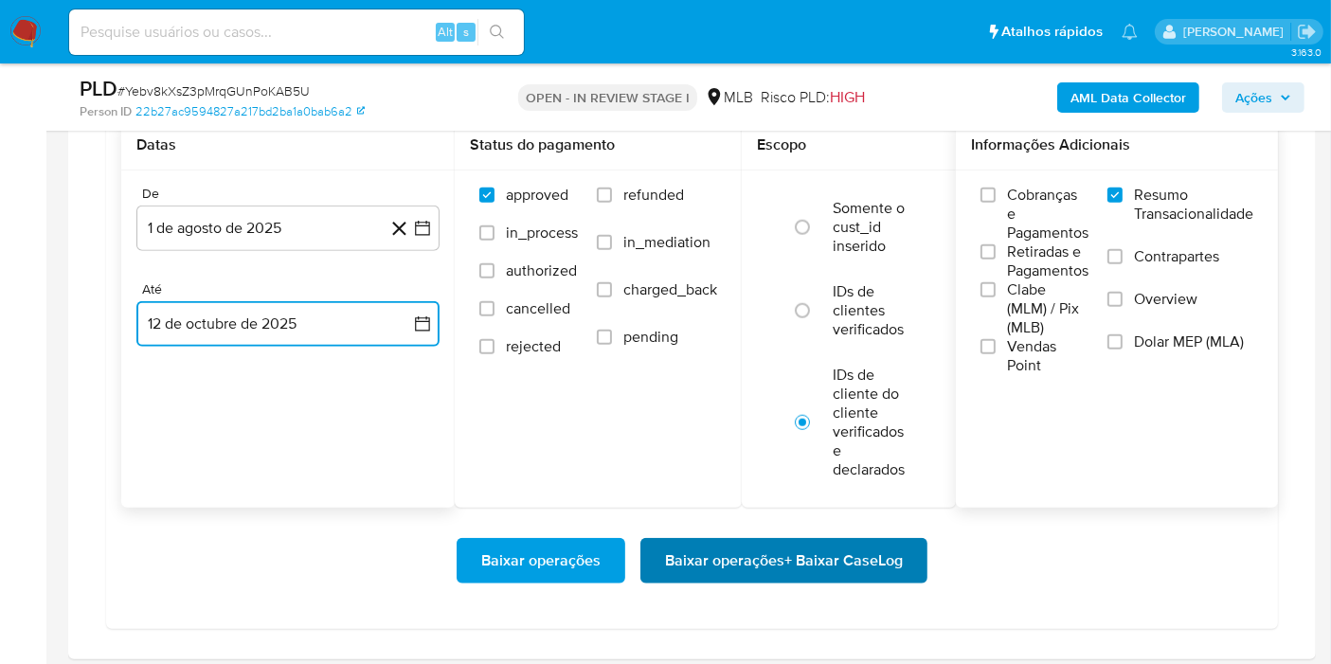
click at [725, 559] on span "Baixar operações + Baixar CaseLog" at bounding box center [784, 561] width 238 height 42
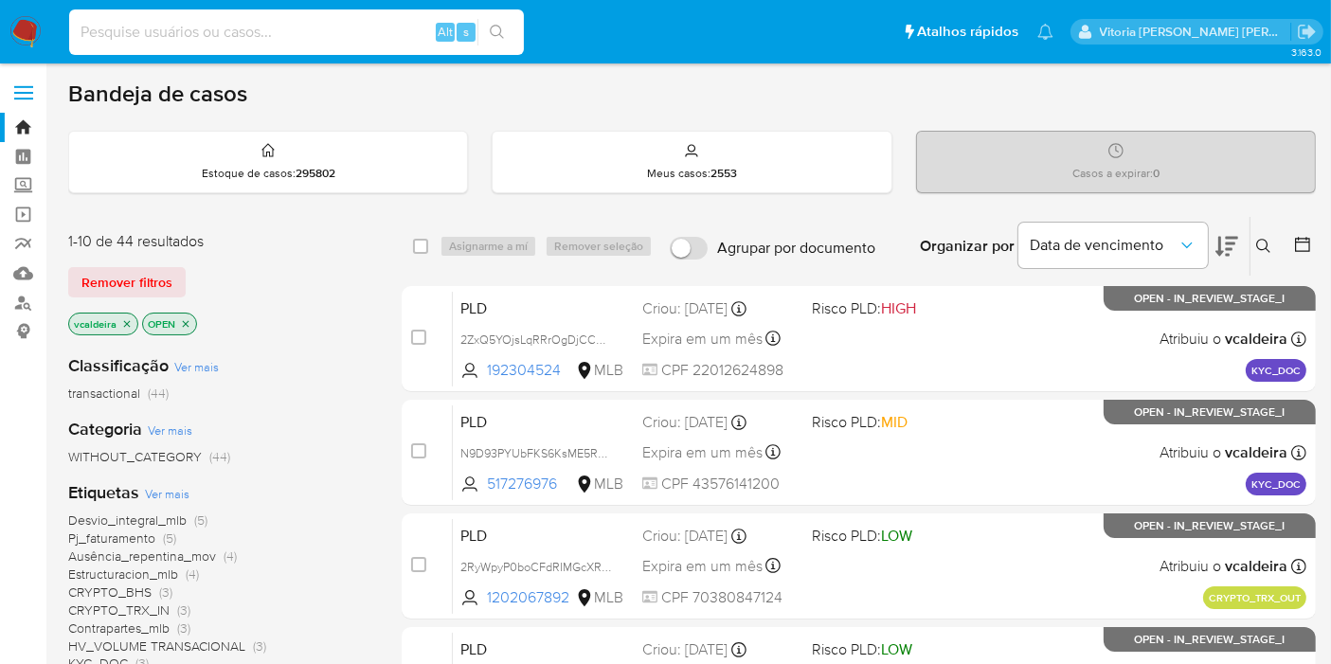
click at [271, 30] on input at bounding box center [296, 32] width 455 height 25
paste input "sImhKZtEkODdLc54cDygkYeo"
type input "sImhKZtEkODdLc54cDygkYeo"
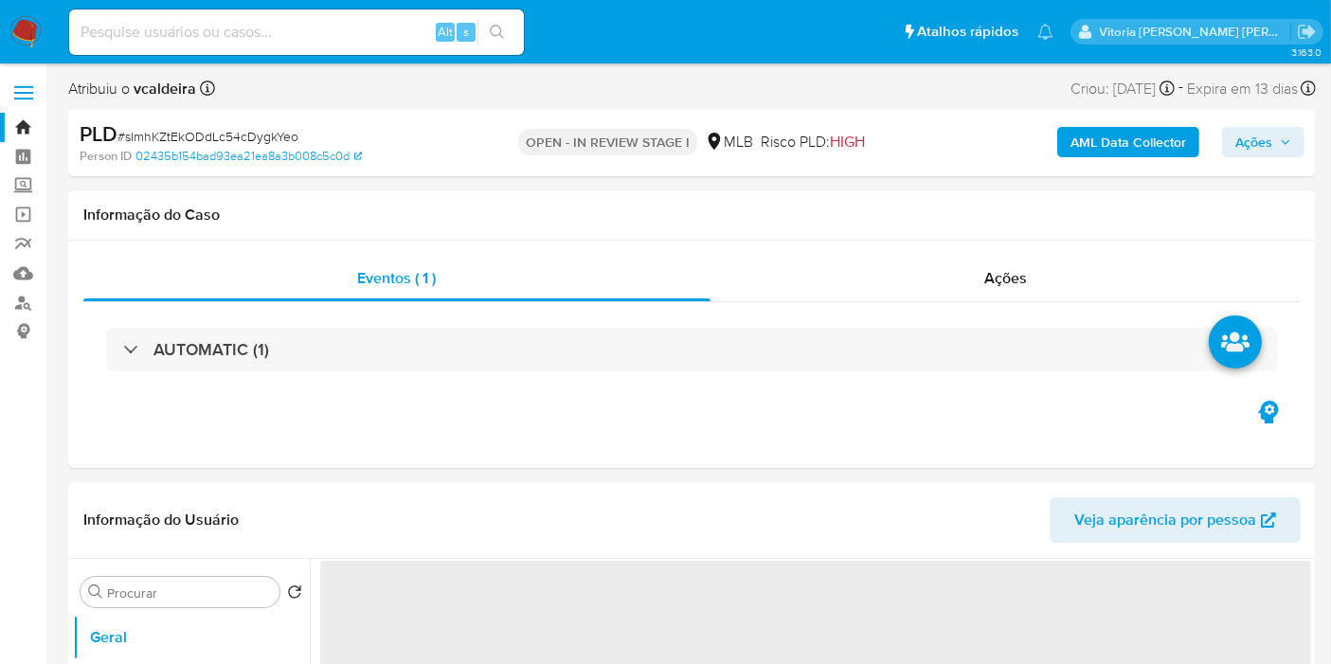
select select "10"
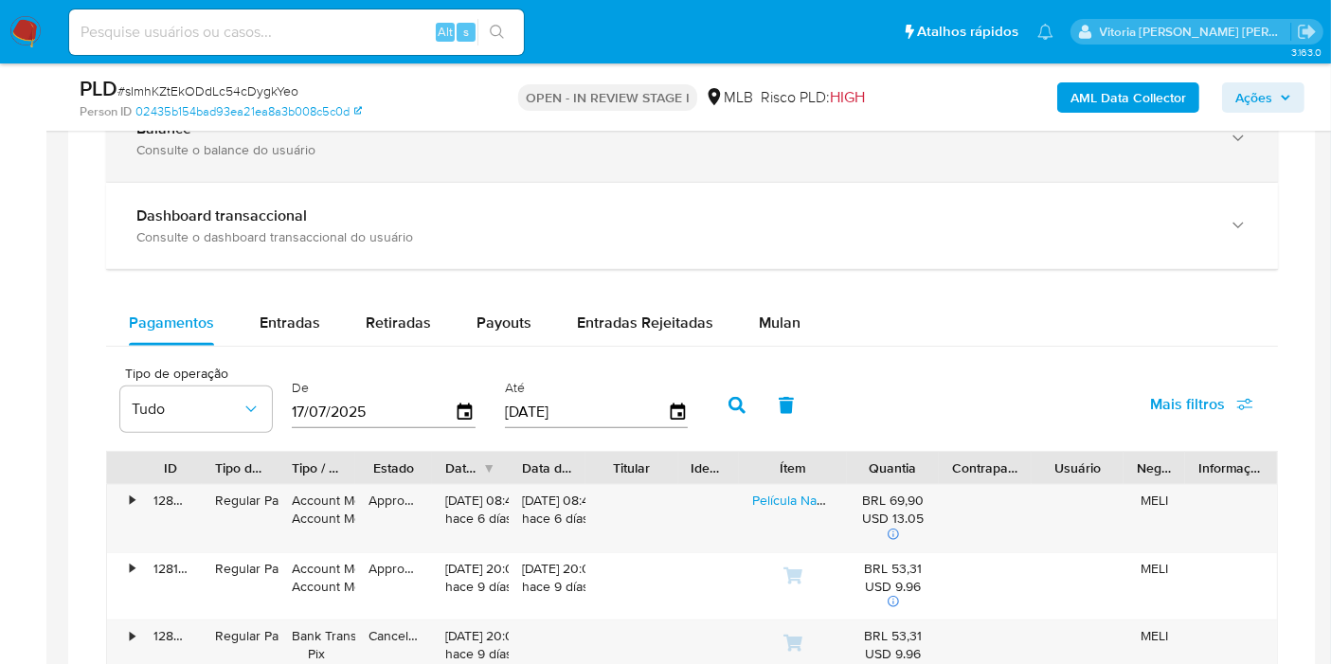
scroll to position [1473, 0]
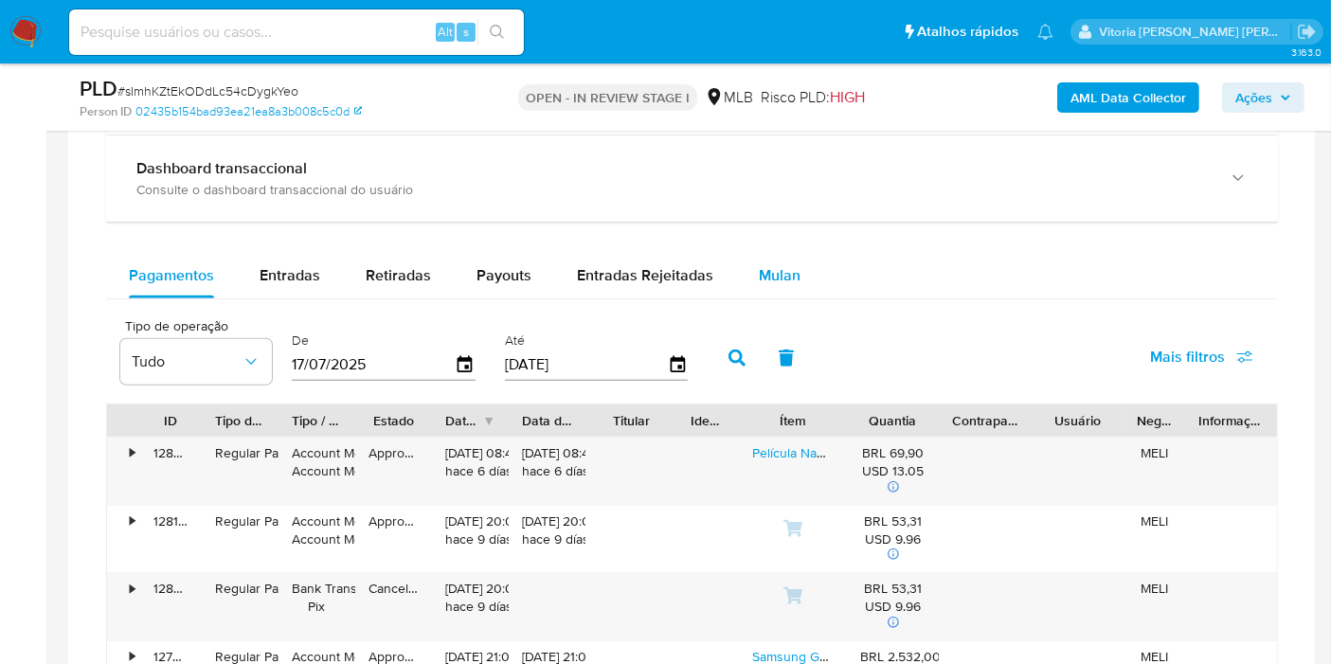
click at [791, 268] on span "Mulan" at bounding box center [780, 275] width 42 height 22
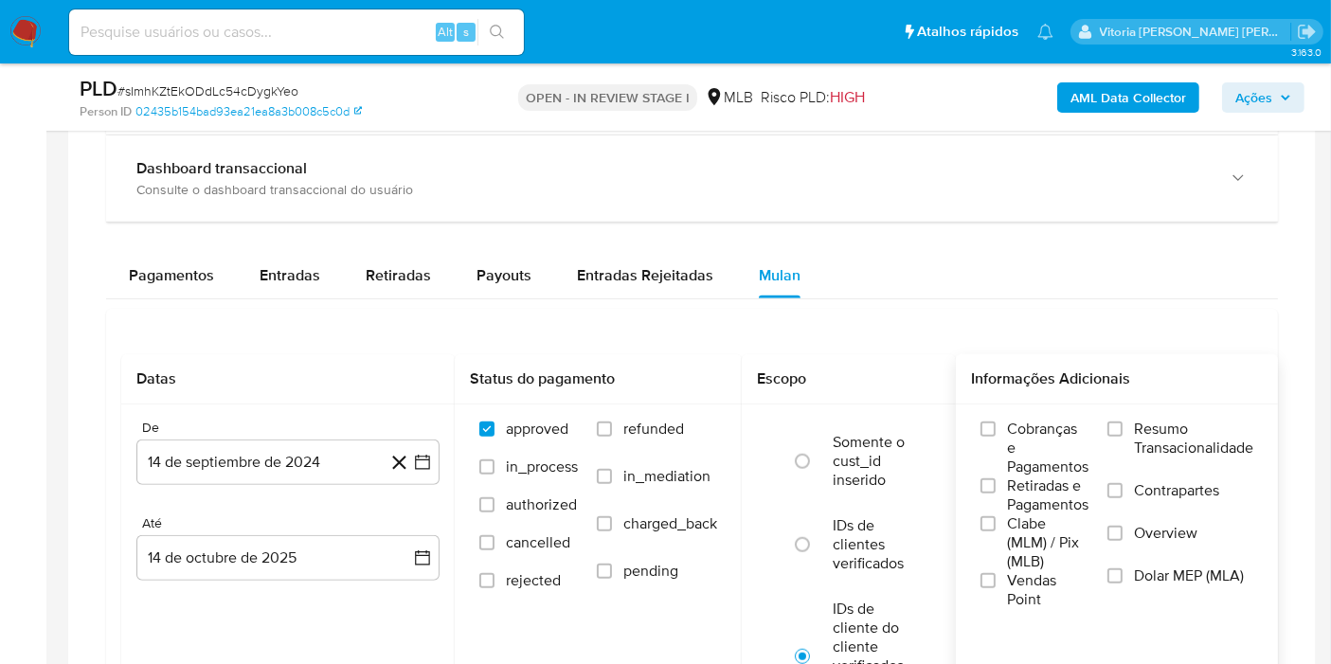
click at [1175, 430] on span "Resumo Transacionalidade" at bounding box center [1193, 439] width 119 height 38
click at [1122, 430] on input "Resumo Transacionalidade" at bounding box center [1114, 428] width 15 height 15
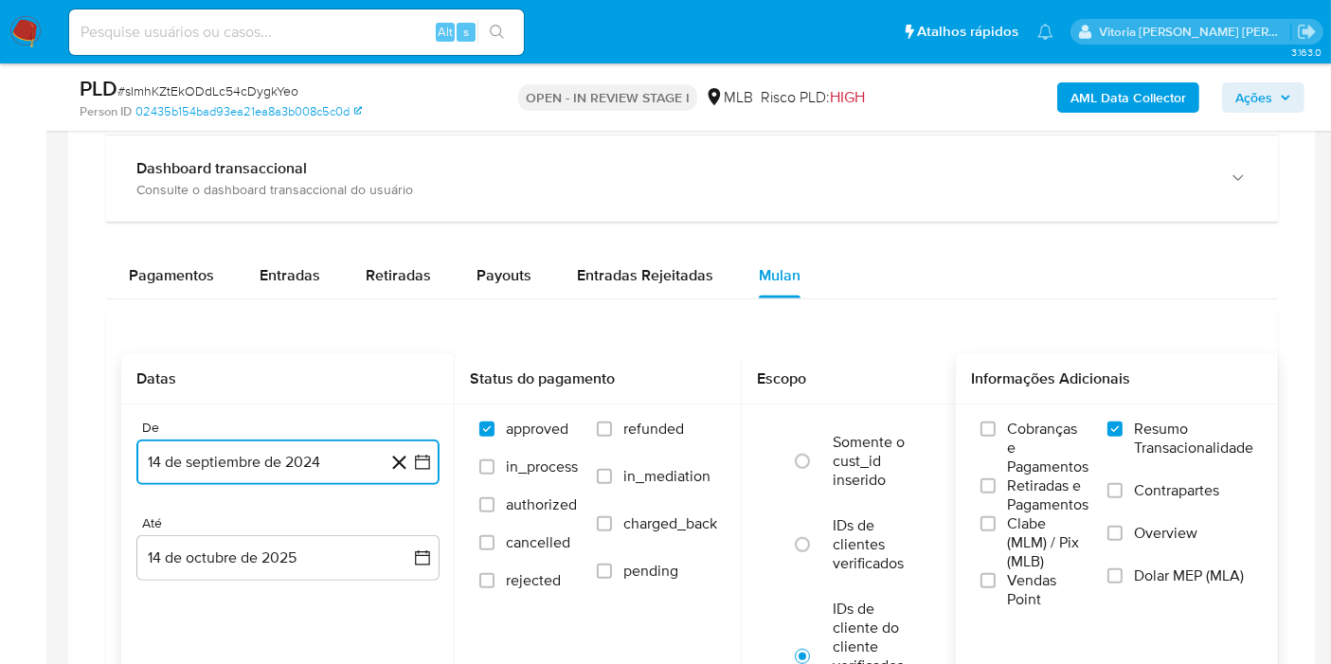
click at [303, 479] on button "14 de septiembre de 2024" at bounding box center [287, 461] width 303 height 45
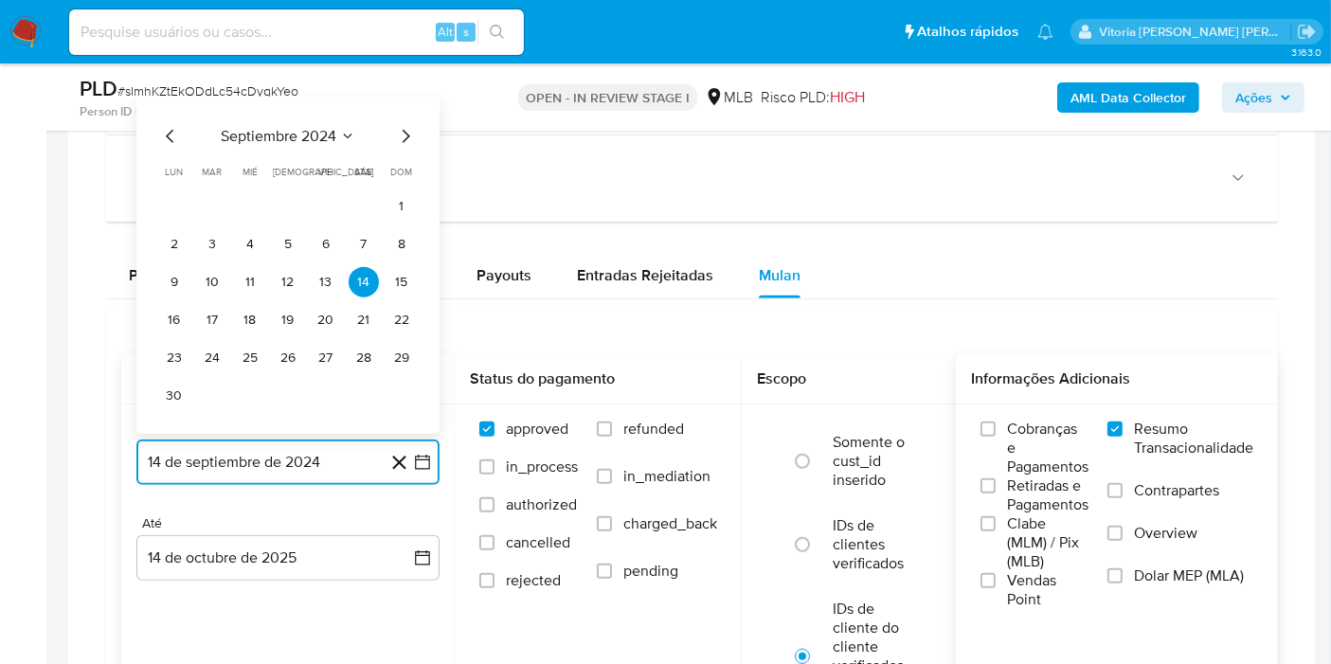
click at [317, 127] on span "septiembre 2024" at bounding box center [279, 136] width 116 height 19
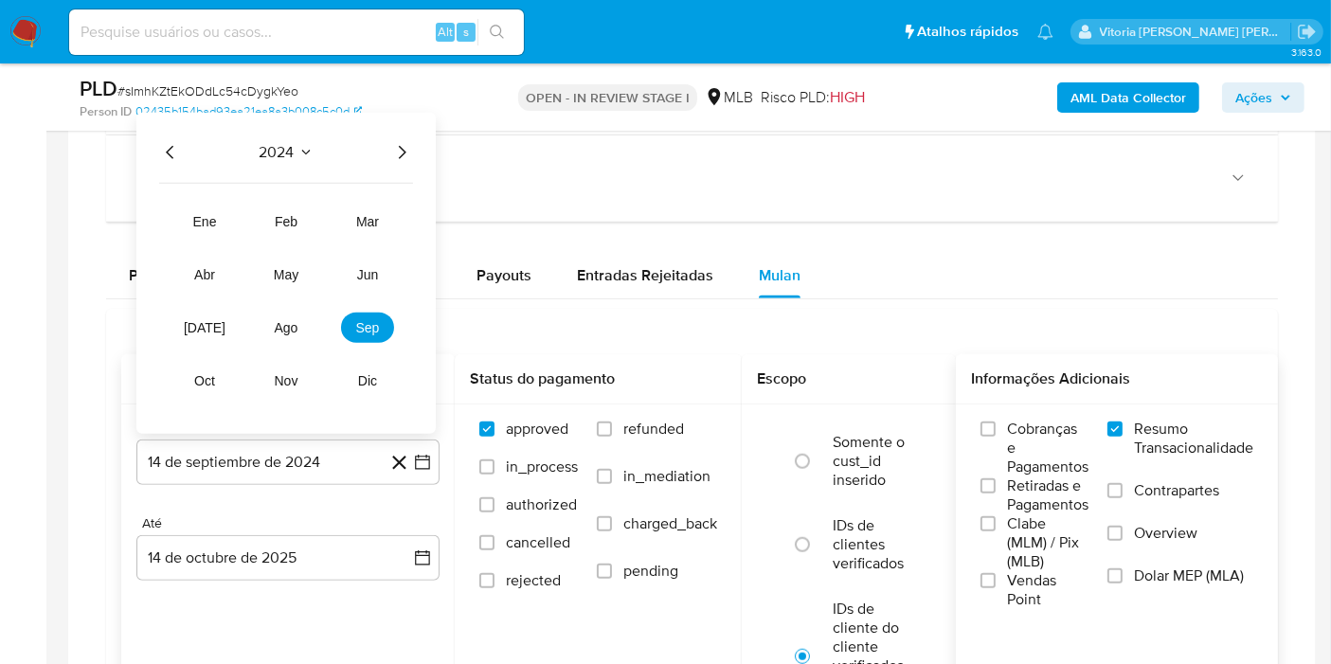
click at [403, 152] on icon "Año siguiente" at bounding box center [401, 152] width 23 height 23
click at [284, 335] on button "ago" at bounding box center [286, 328] width 53 height 30
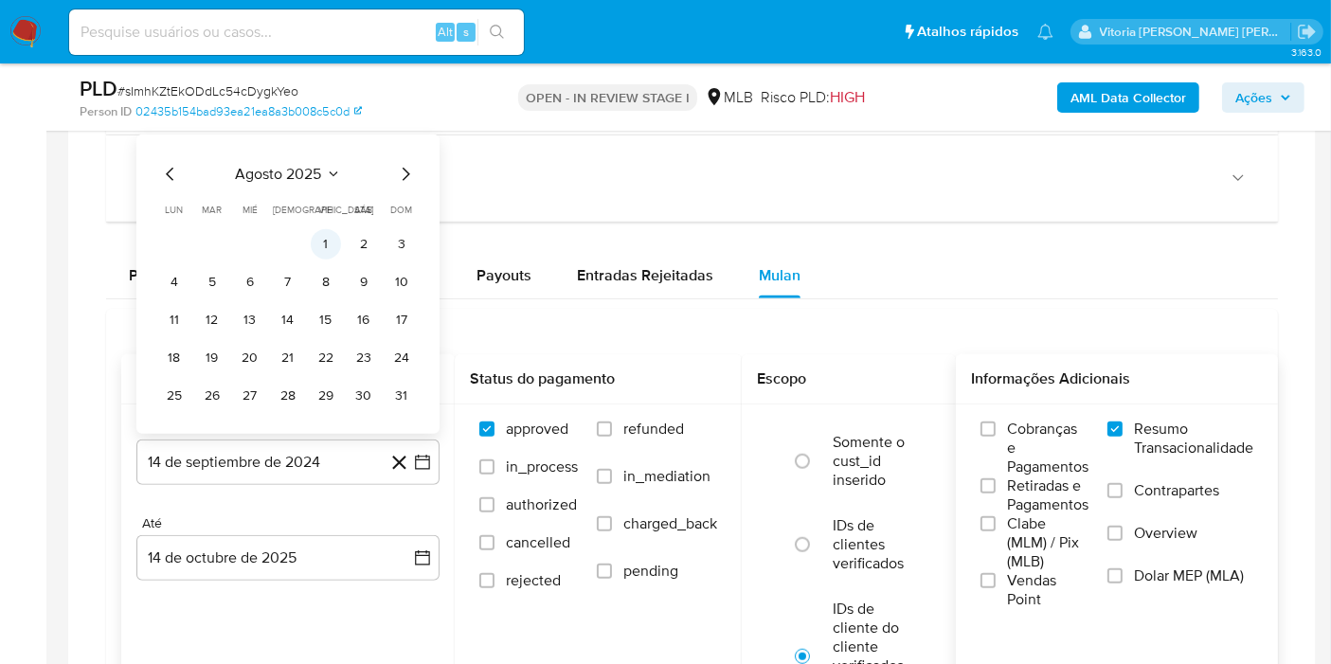
click at [320, 240] on button "1" at bounding box center [326, 244] width 30 height 30
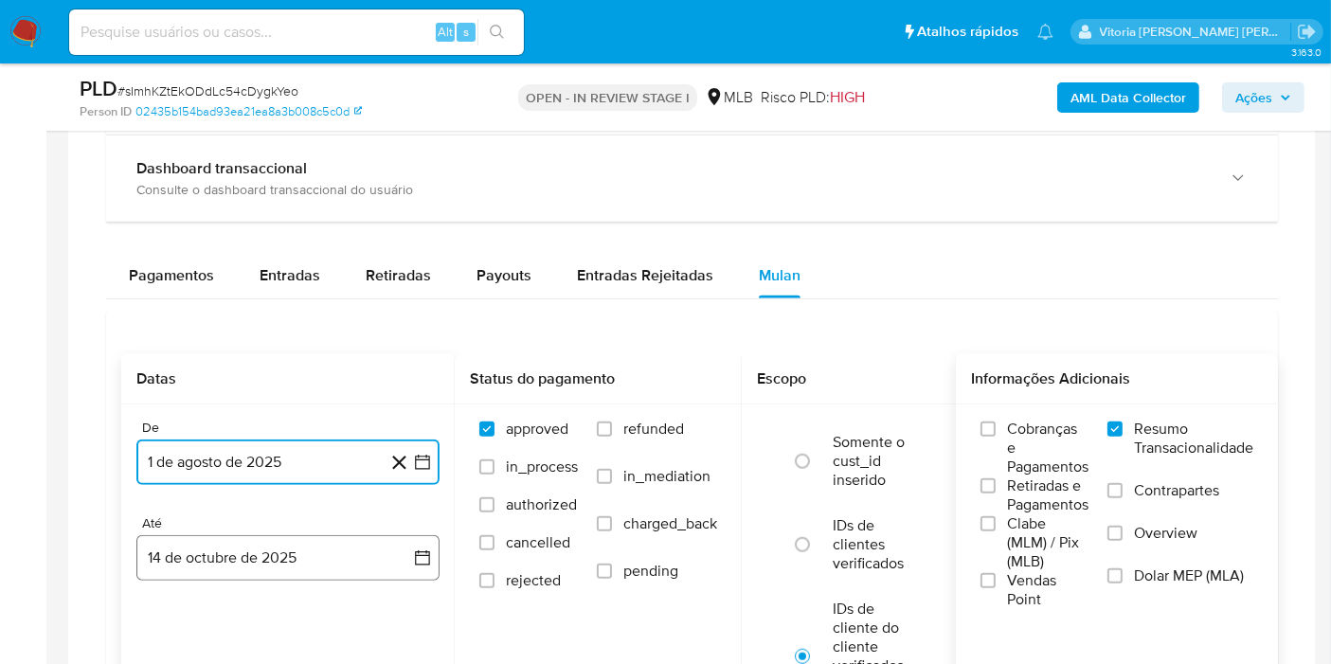
click at [190, 552] on button "14 de octubre de 2025" at bounding box center [287, 557] width 303 height 45
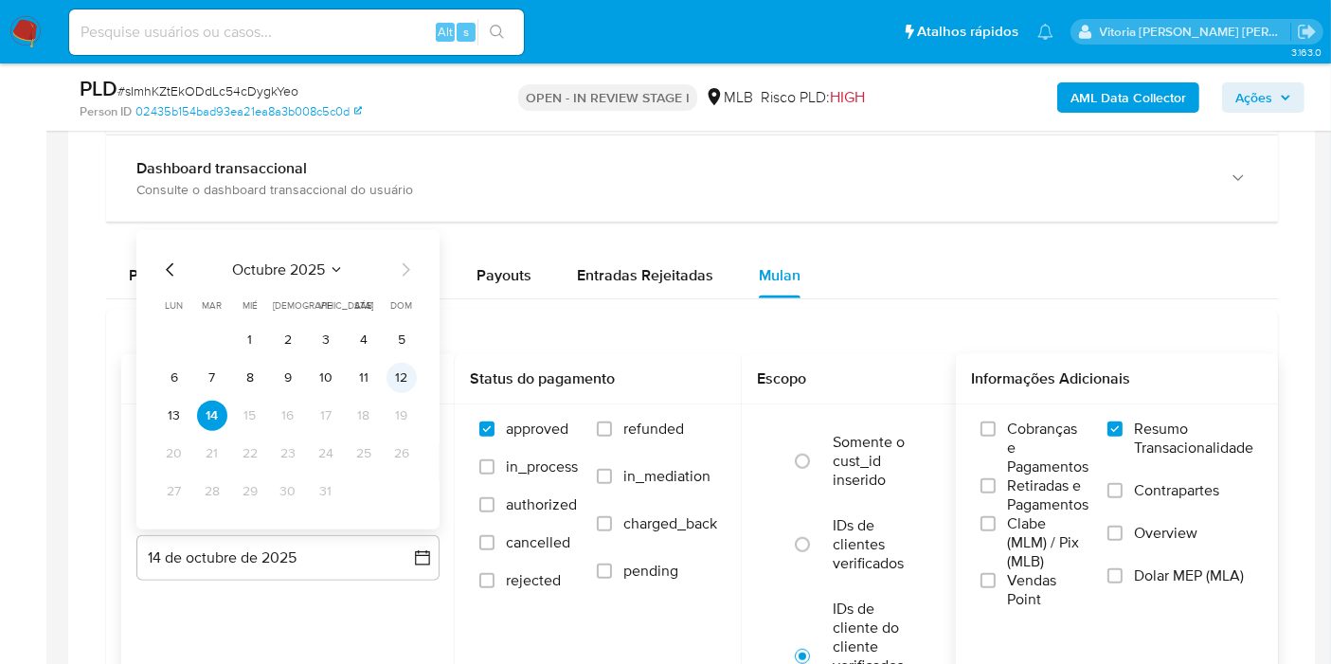
click at [403, 382] on button "12" at bounding box center [401, 378] width 30 height 30
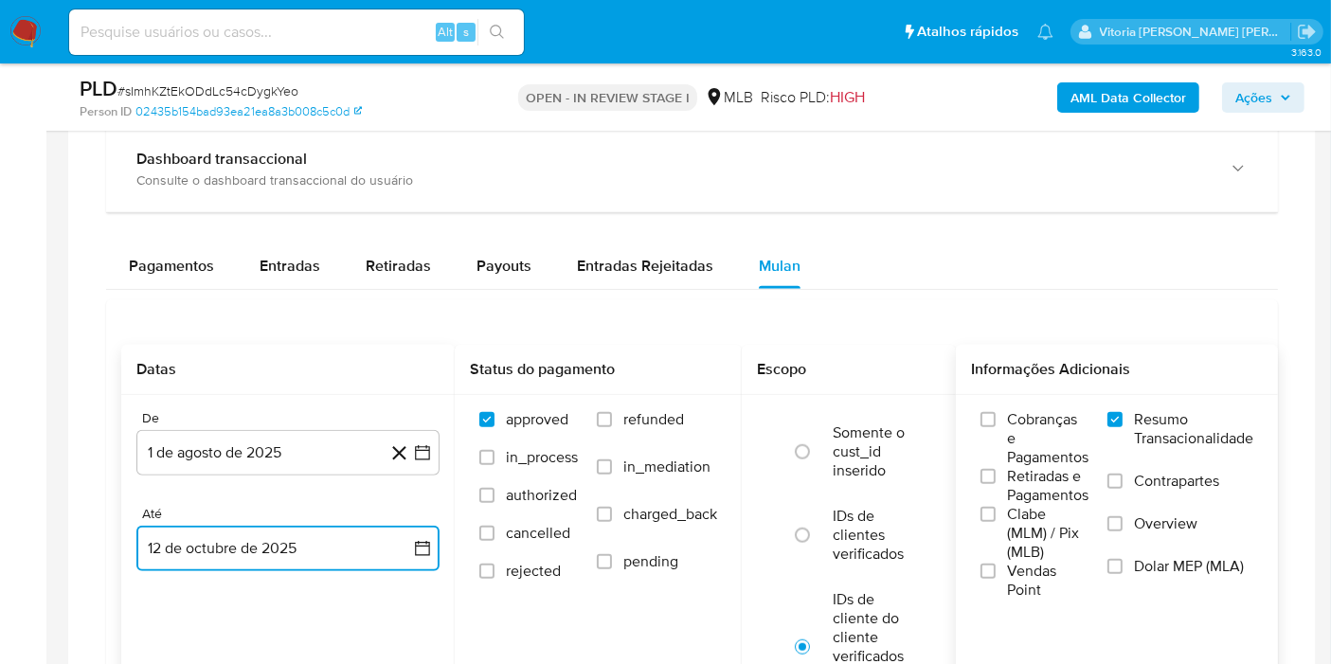
scroll to position [1894, 0]
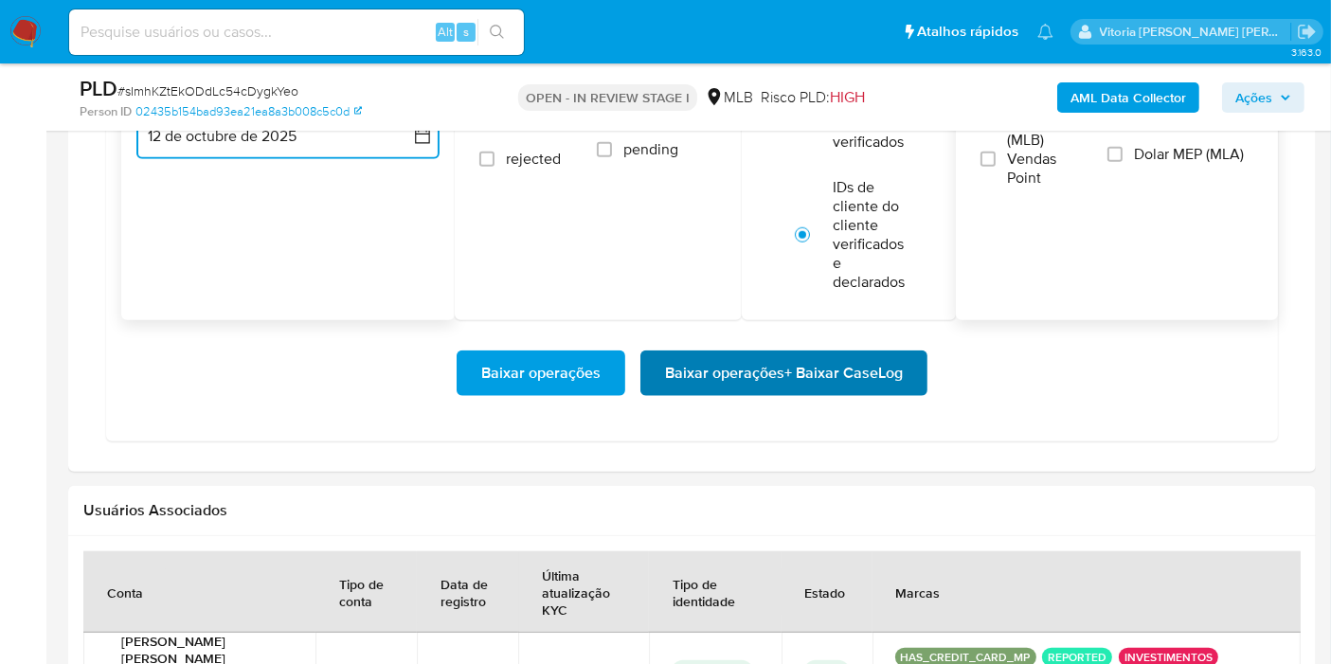
click at [812, 380] on span "Baixar operações + Baixar CaseLog" at bounding box center [784, 373] width 238 height 42
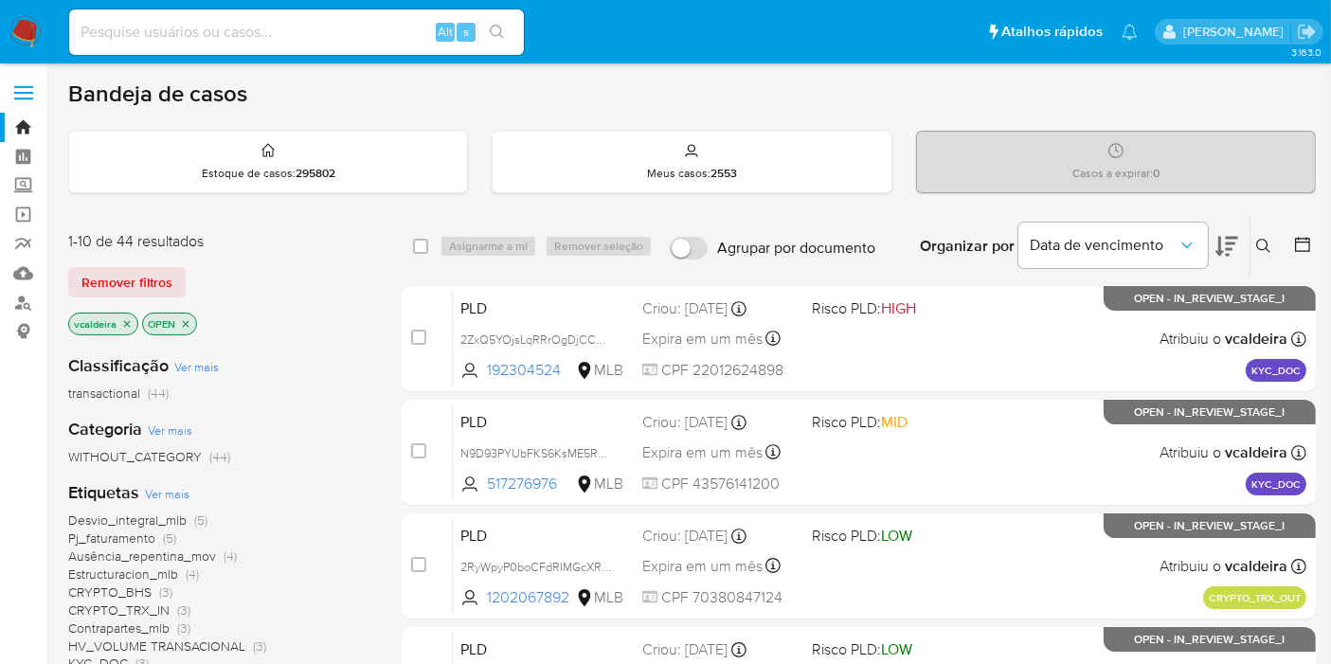
click at [303, 36] on input at bounding box center [296, 32] width 455 height 25
paste input "wlWbWlhh8jbYPYx1TK3ieeeh"
type input "wlWbWlhh8jbYPYx1TK3ieeeh"
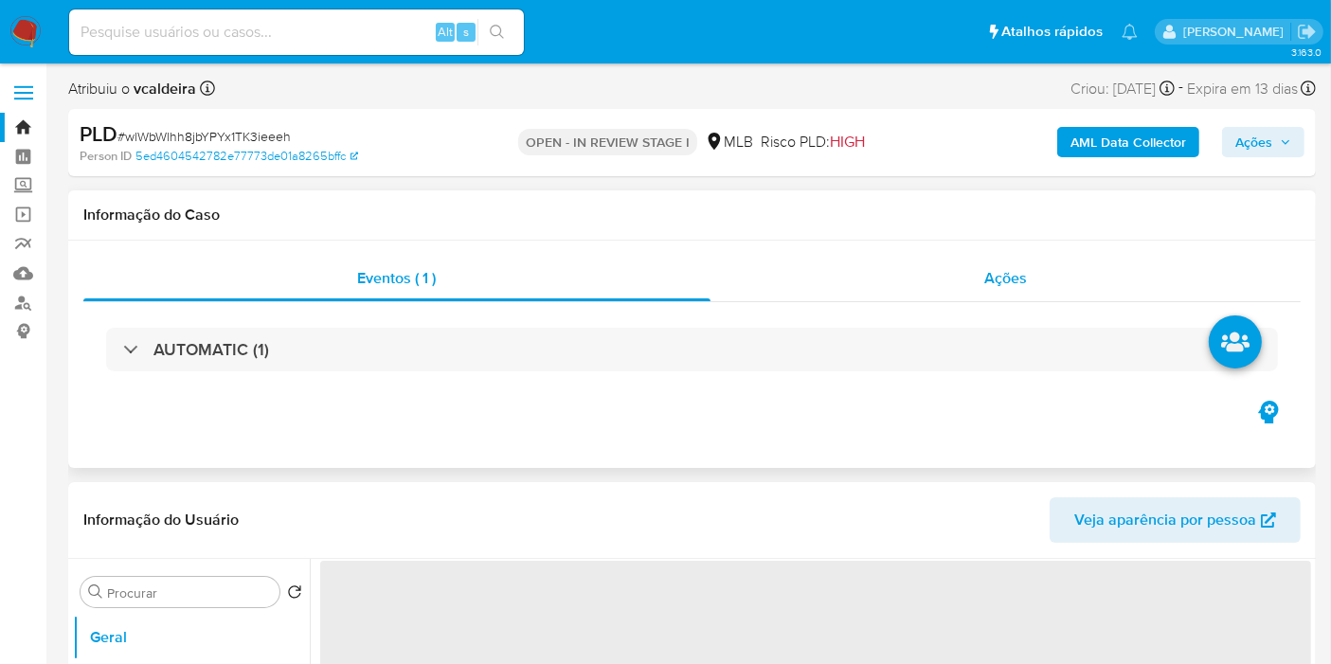
click at [975, 279] on div "Ações" at bounding box center [1005, 278] width 591 height 45
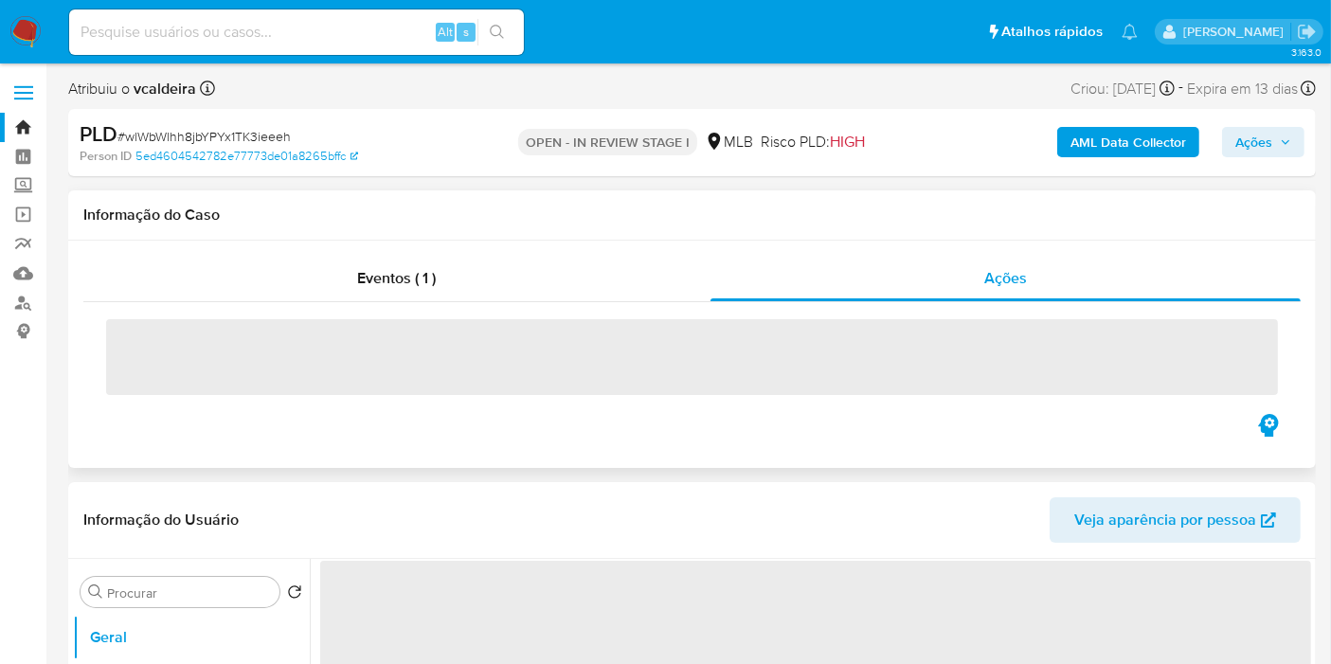
select select "10"
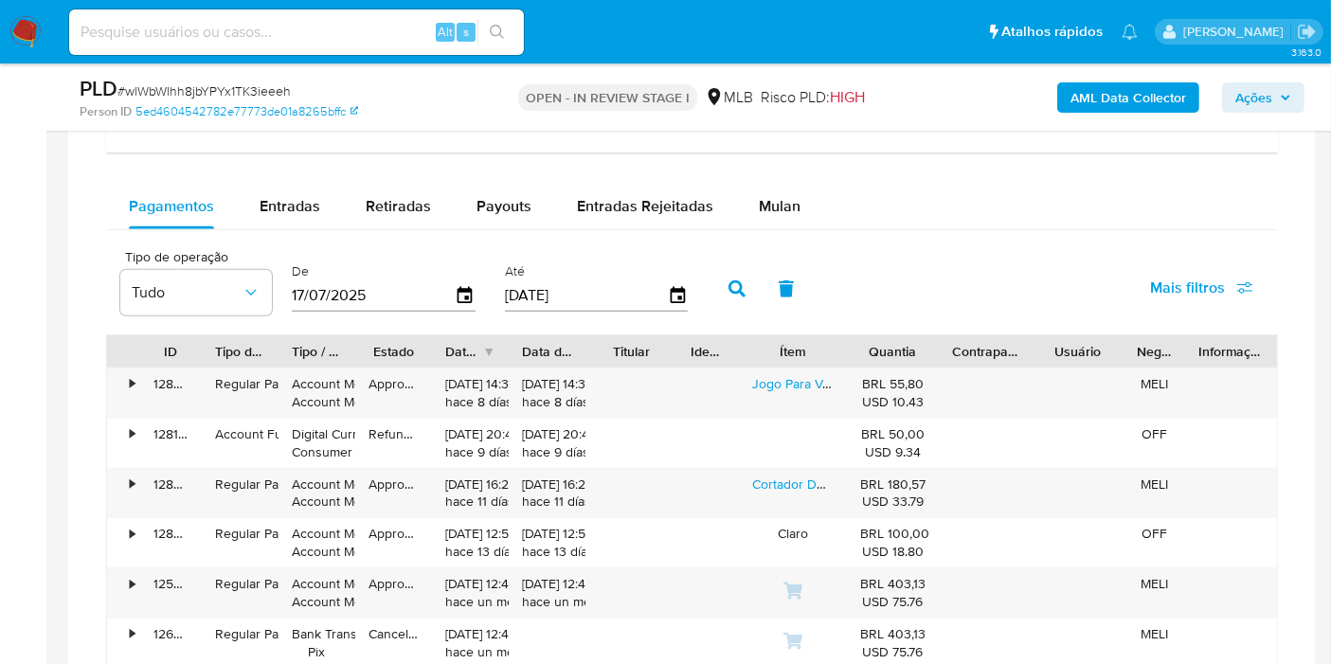
scroll to position [1683, 0]
click at [765, 205] on span "Mulan" at bounding box center [780, 204] width 42 height 22
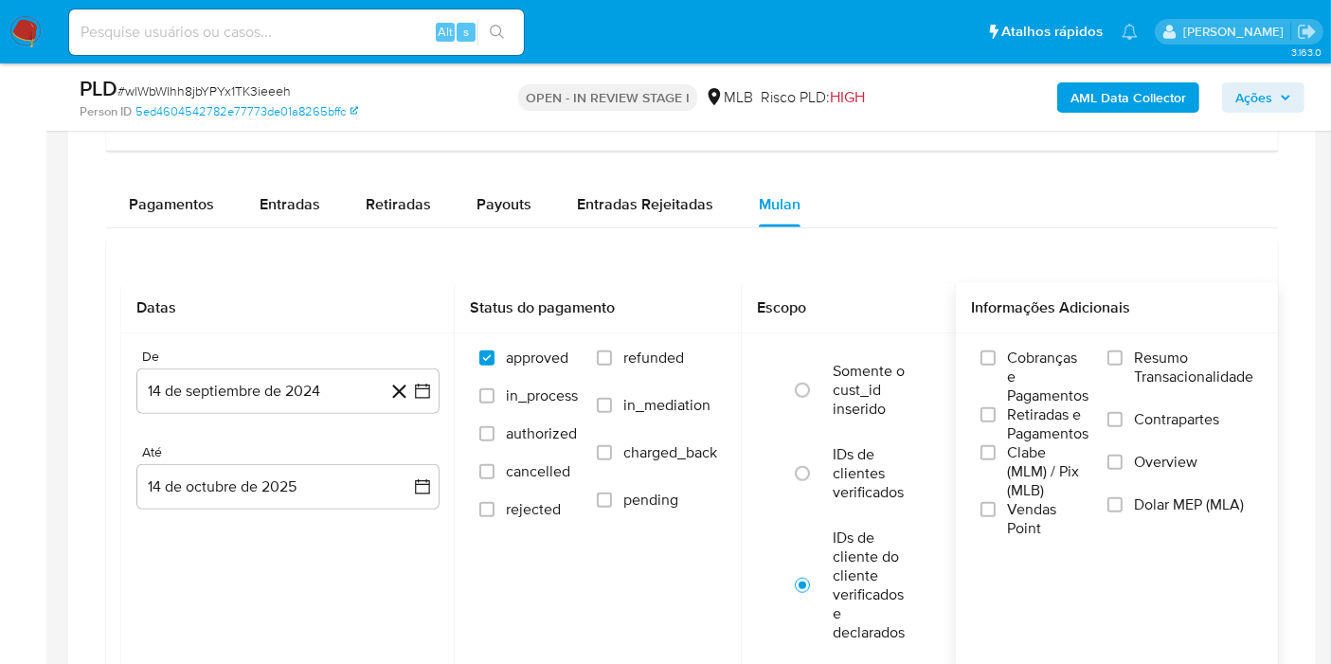
click at [1146, 371] on span "Resumo Transacionalidade" at bounding box center [1193, 368] width 119 height 38
click at [1122, 366] on input "Resumo Transacionalidade" at bounding box center [1114, 357] width 15 height 15
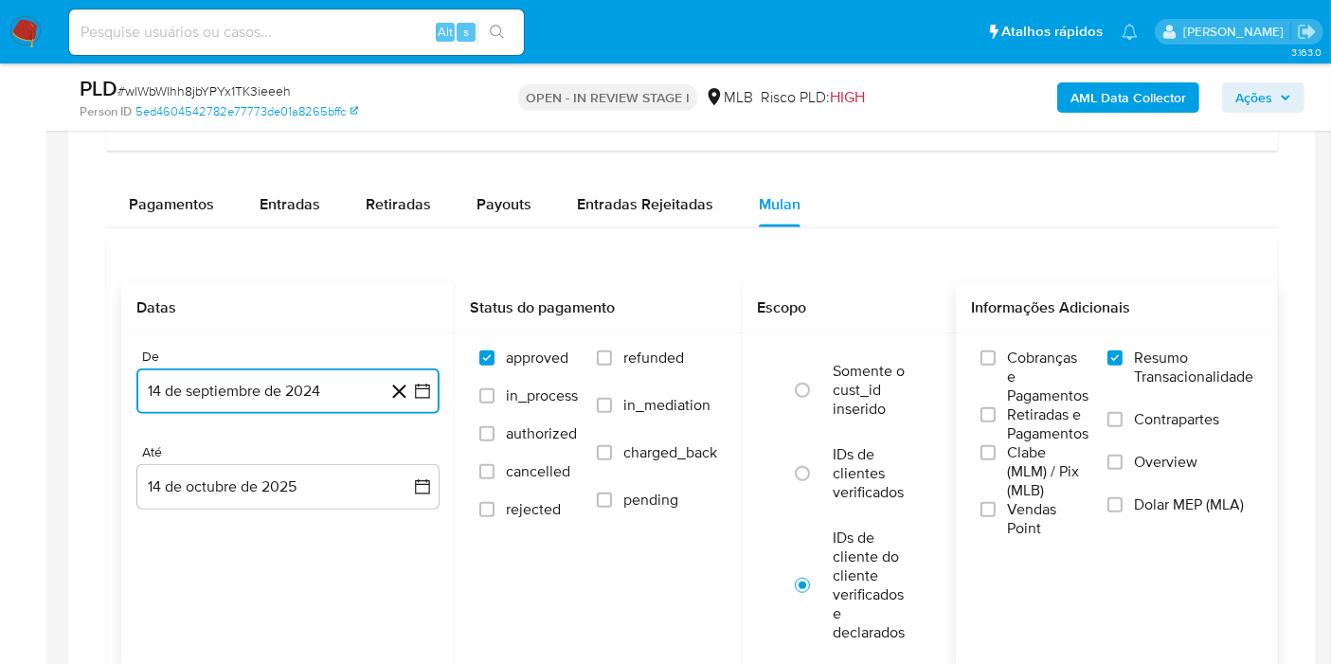
click at [219, 390] on button "14 de septiembre de 2024" at bounding box center [287, 390] width 303 height 45
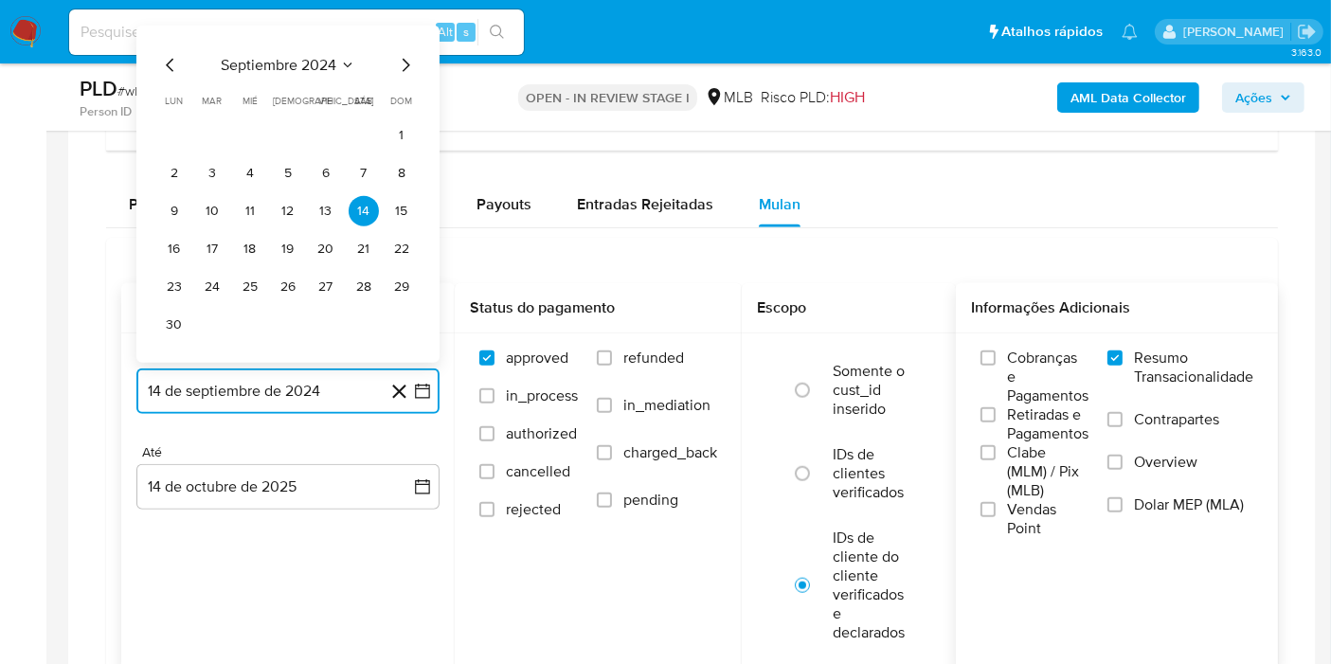
click at [314, 71] on span "septiembre 2024" at bounding box center [279, 65] width 116 height 19
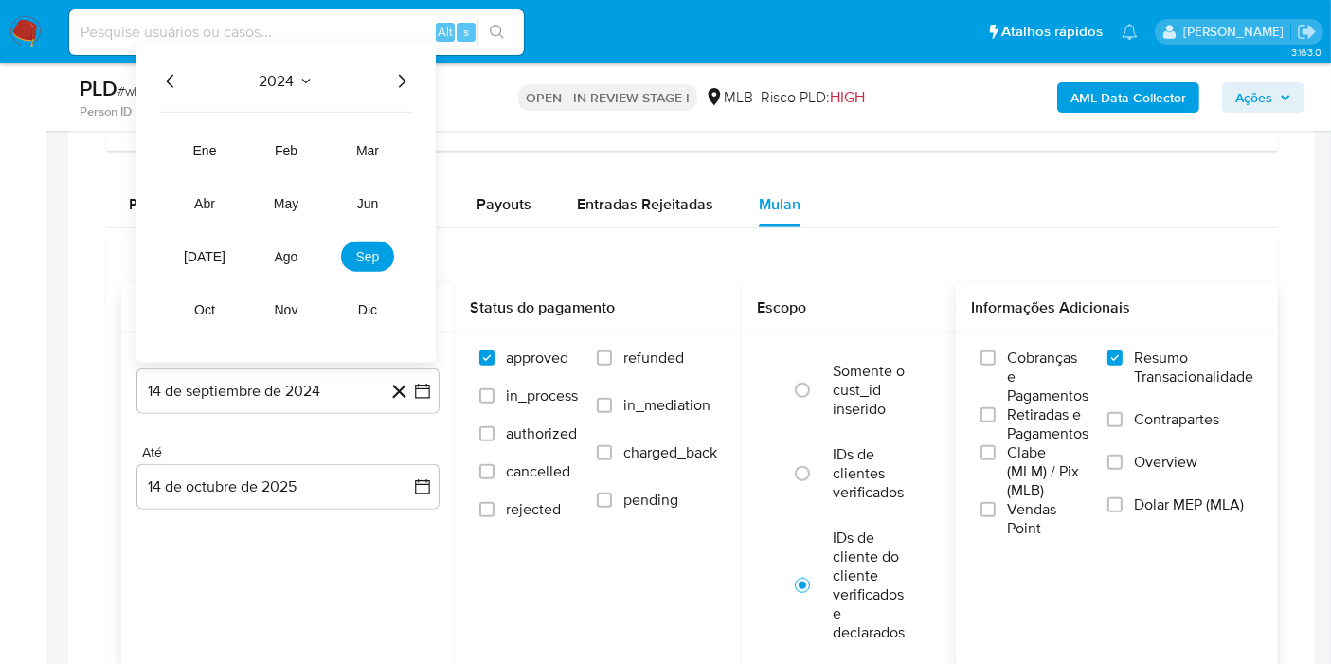
click at [387, 63] on div "2024 2024 ene feb mar abr may jun jul ago sep oct nov dic" at bounding box center [285, 202] width 299 height 321
drag, startPoint x: 397, startPoint y: 71, endPoint x: 404, endPoint y: 81, distance: 12.9
click at [400, 74] on icon "Año siguiente" at bounding box center [401, 81] width 23 height 23
click at [295, 263] on button "ago" at bounding box center [286, 257] width 53 height 30
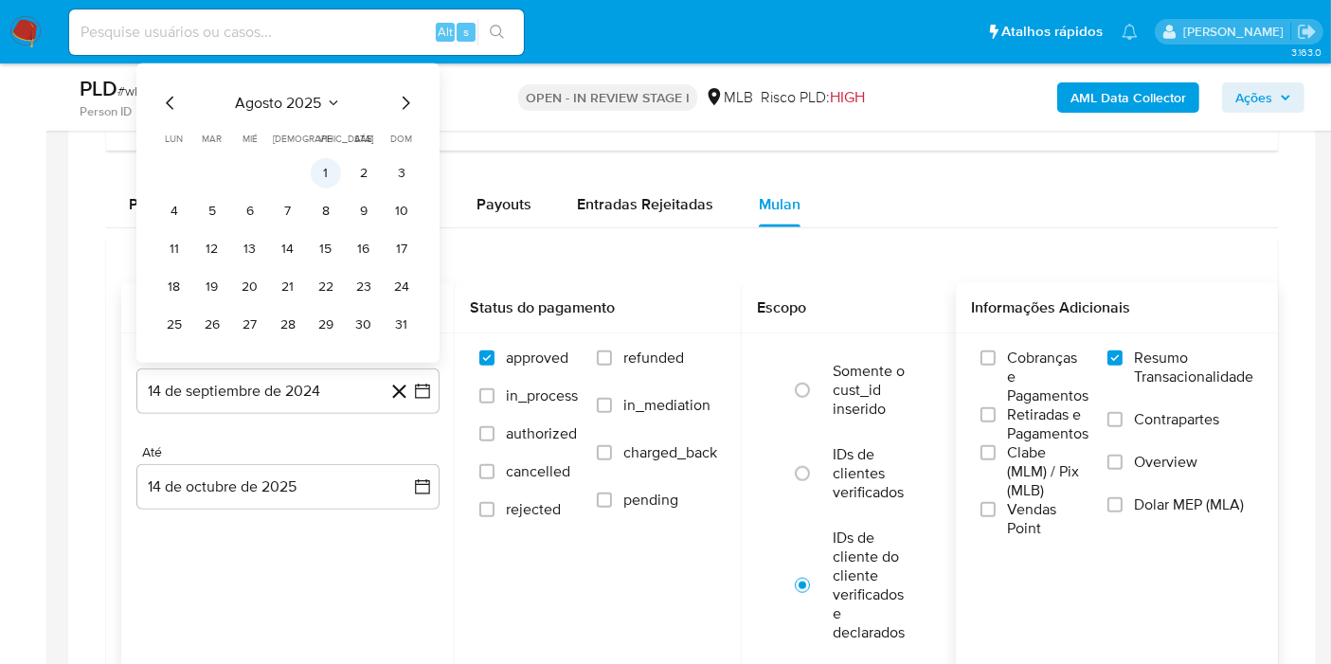
click at [318, 165] on button "1" at bounding box center [326, 173] width 30 height 30
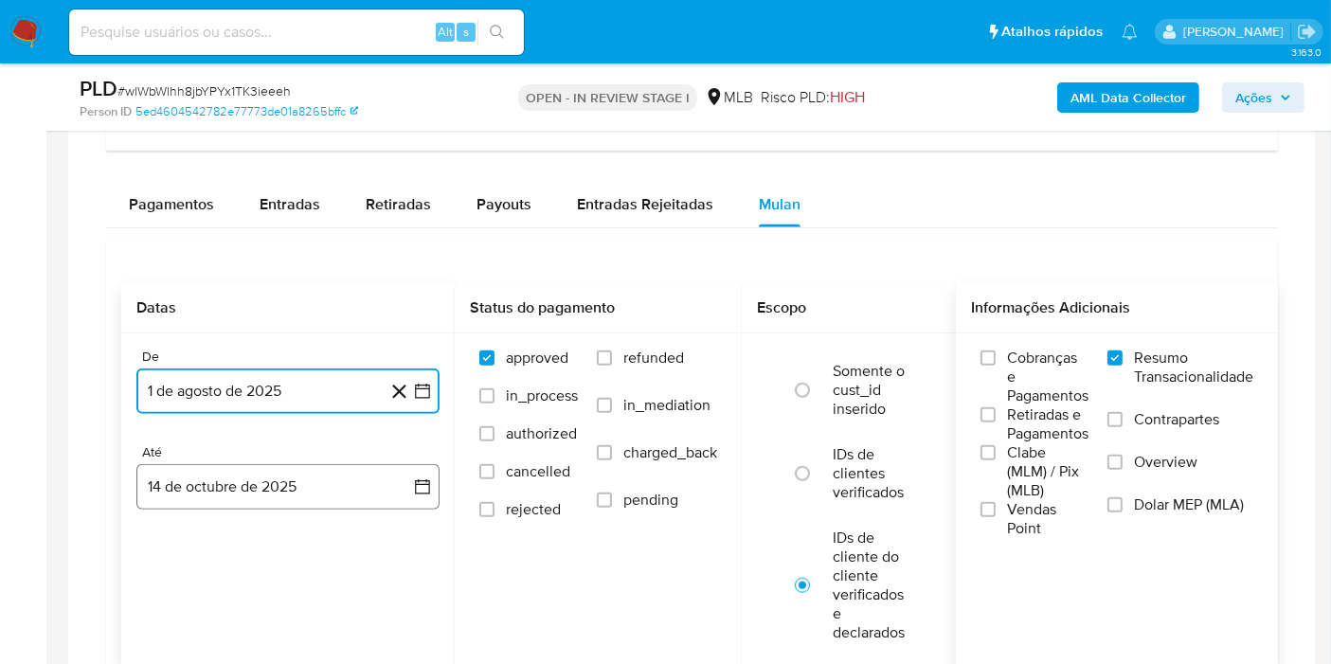
click at [241, 479] on button "14 de octubre de 2025" at bounding box center [287, 486] width 303 height 45
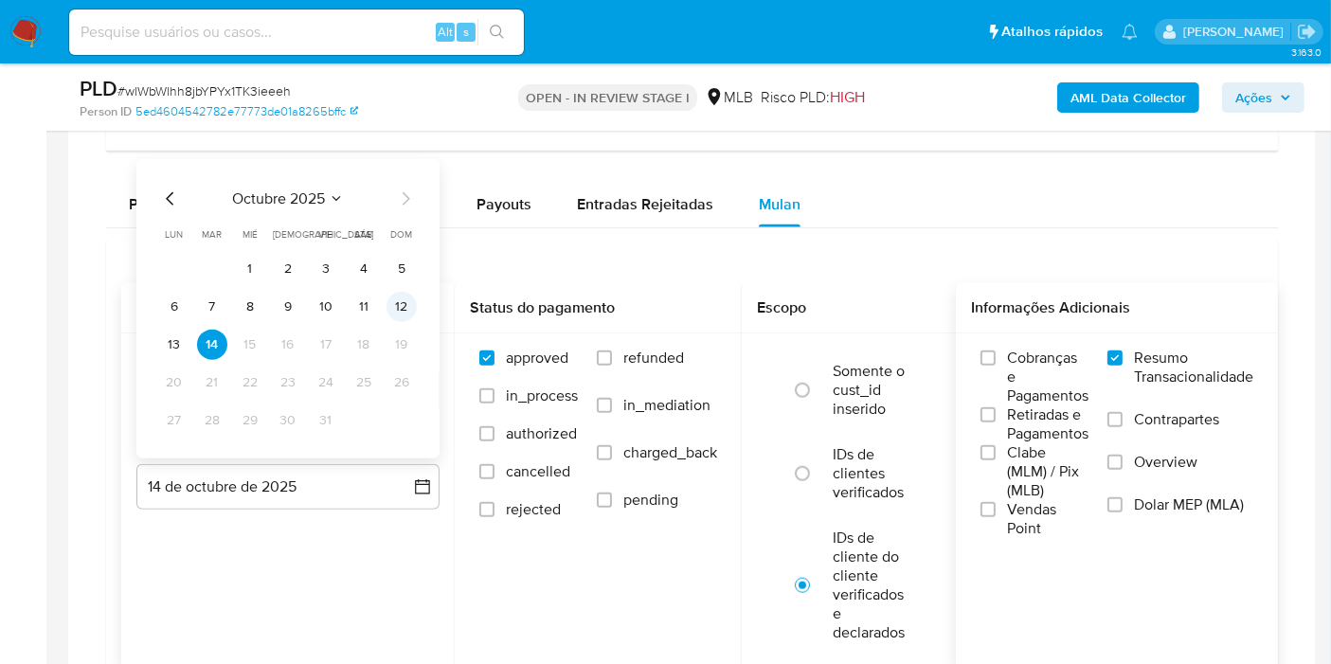
click at [409, 307] on button "12" at bounding box center [401, 307] width 30 height 30
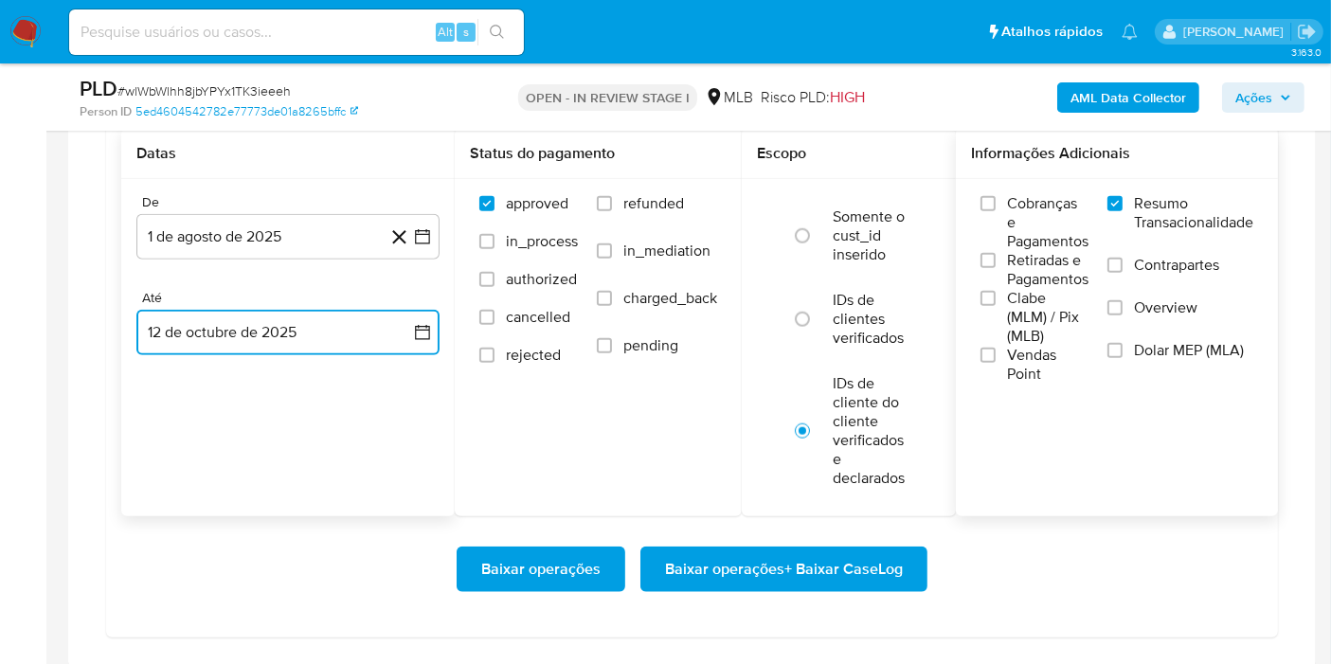
scroll to position [2105, 0]
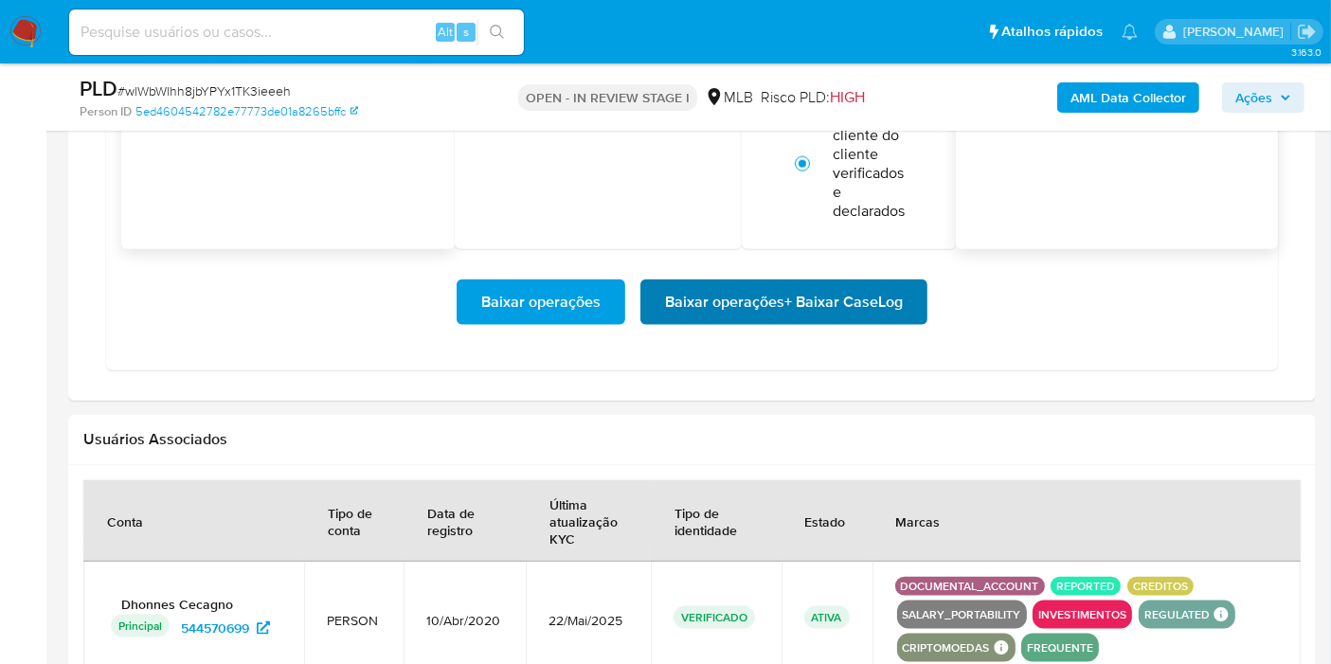
click at [793, 304] on span "Baixar operações + Baixar CaseLog" at bounding box center [784, 302] width 238 height 42
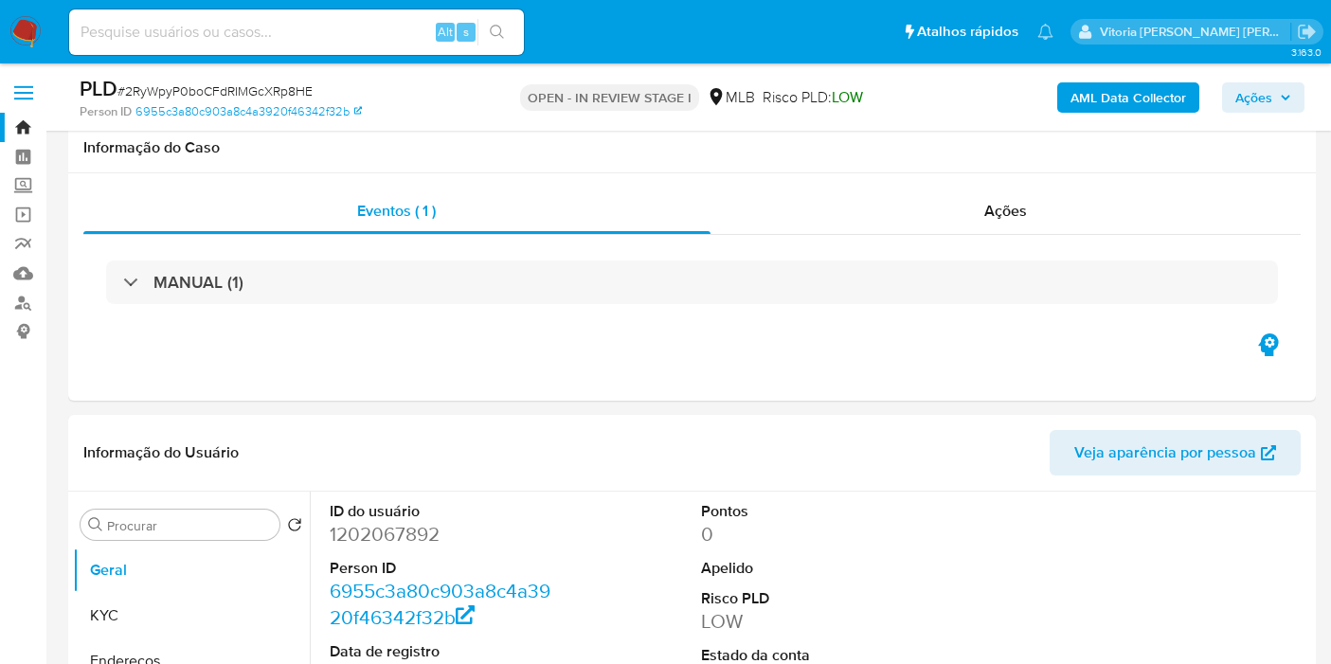
select select "10"
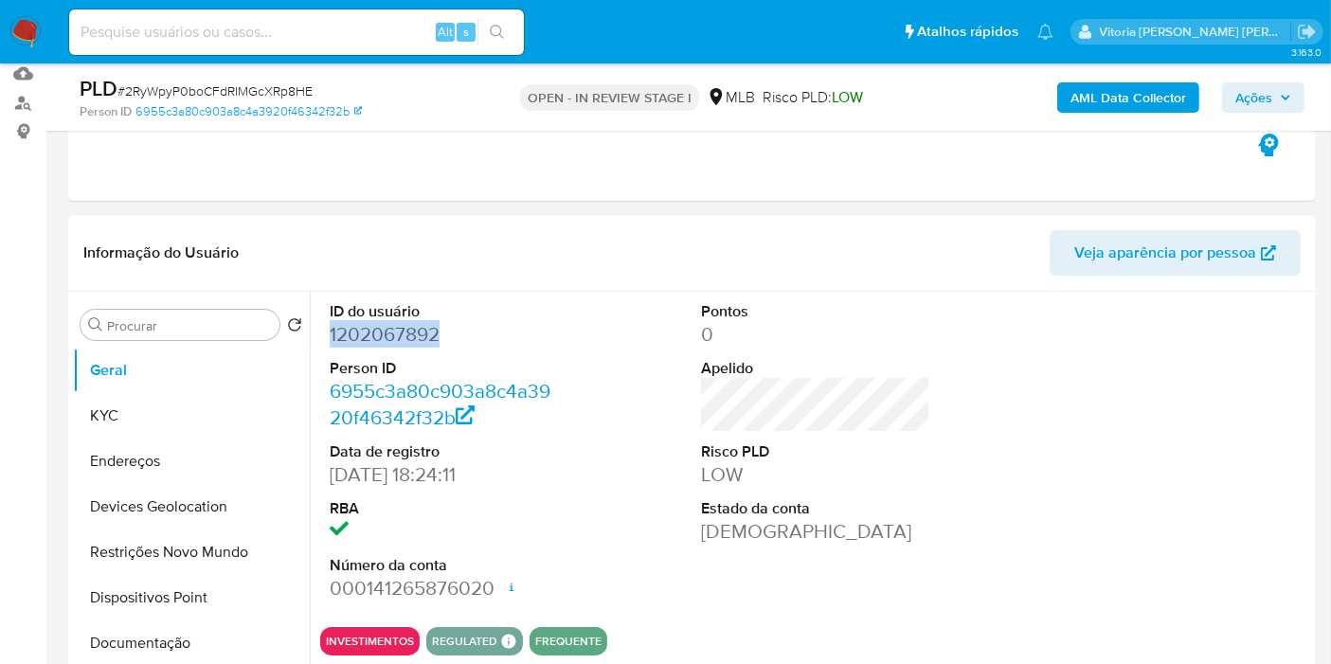
scroll to position [315, 0]
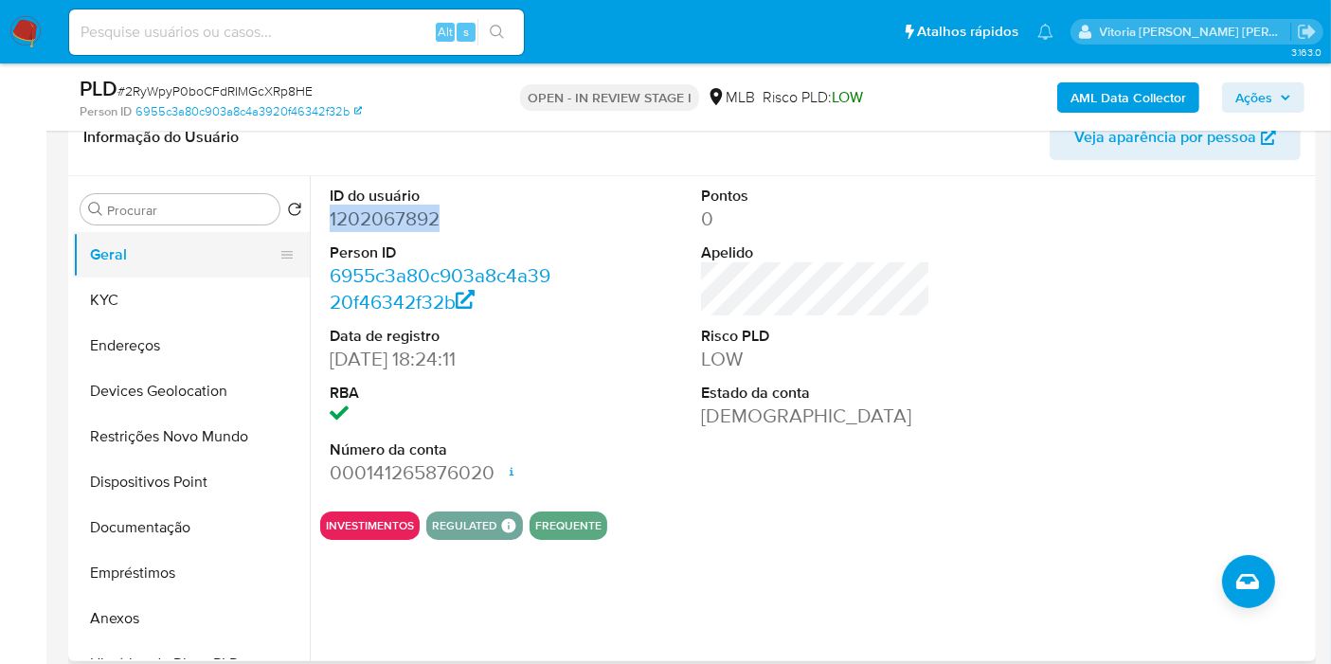
drag, startPoint x: 147, startPoint y: 296, endPoint x: 155, endPoint y: 272, distance: 25.2
click at [147, 296] on button "KYC" at bounding box center [191, 300] width 237 height 45
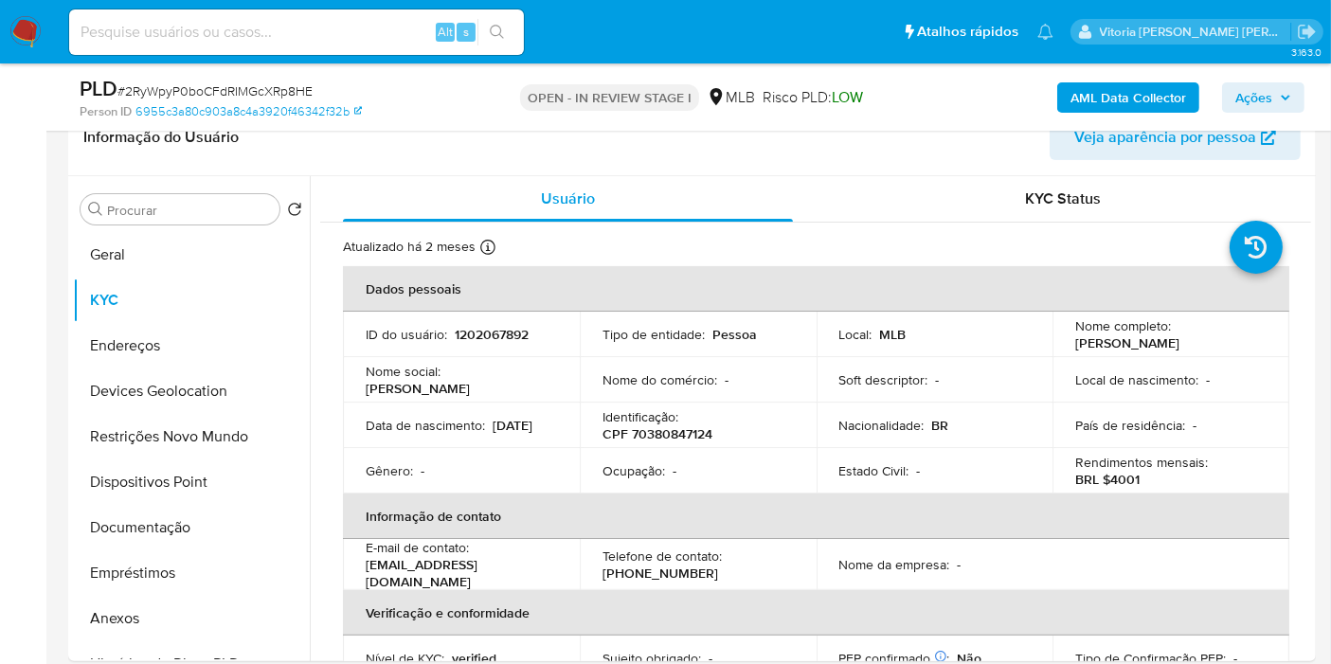
click at [237, 20] on input at bounding box center [296, 32] width 455 height 25
click at [224, 29] on input at bounding box center [296, 32] width 455 height 25
paste input "34299202000106"
click at [200, 33] on input "34299202000106" at bounding box center [296, 32] width 455 height 25
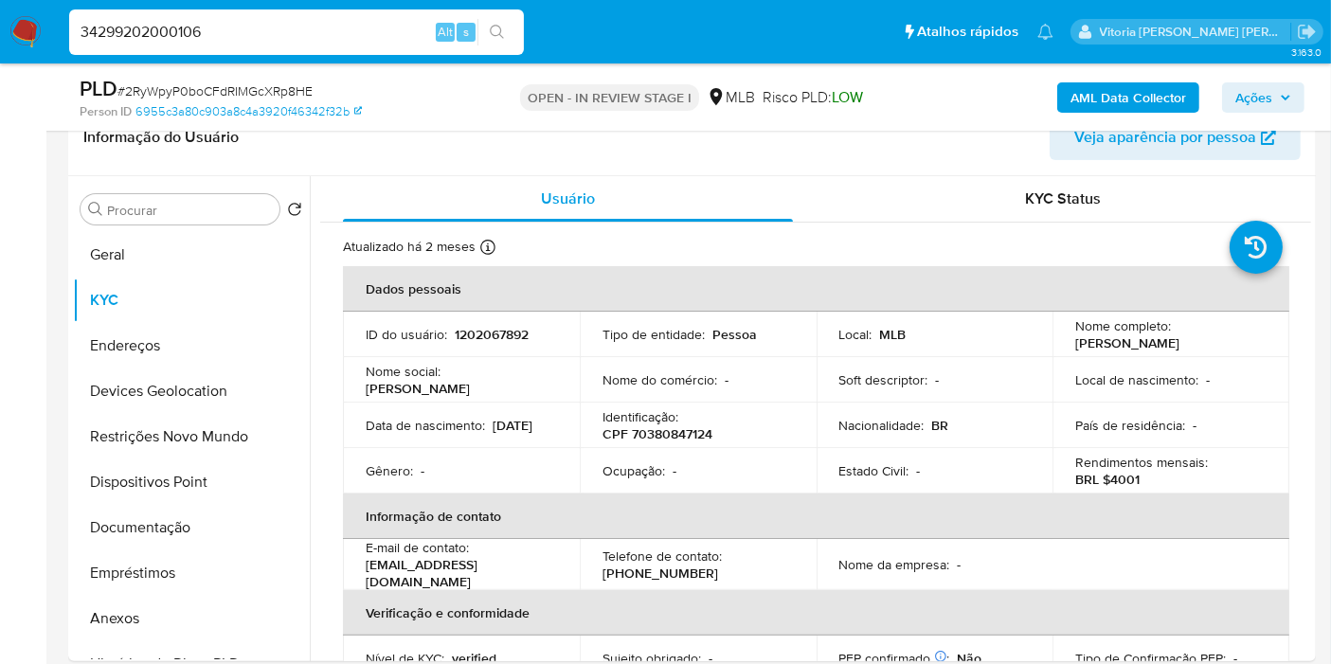
paste input "p16r17XfhSwpHs4Mf9j2tBr1"
type input "p16r17XfhSwpHs4Mf9j2tBr1"
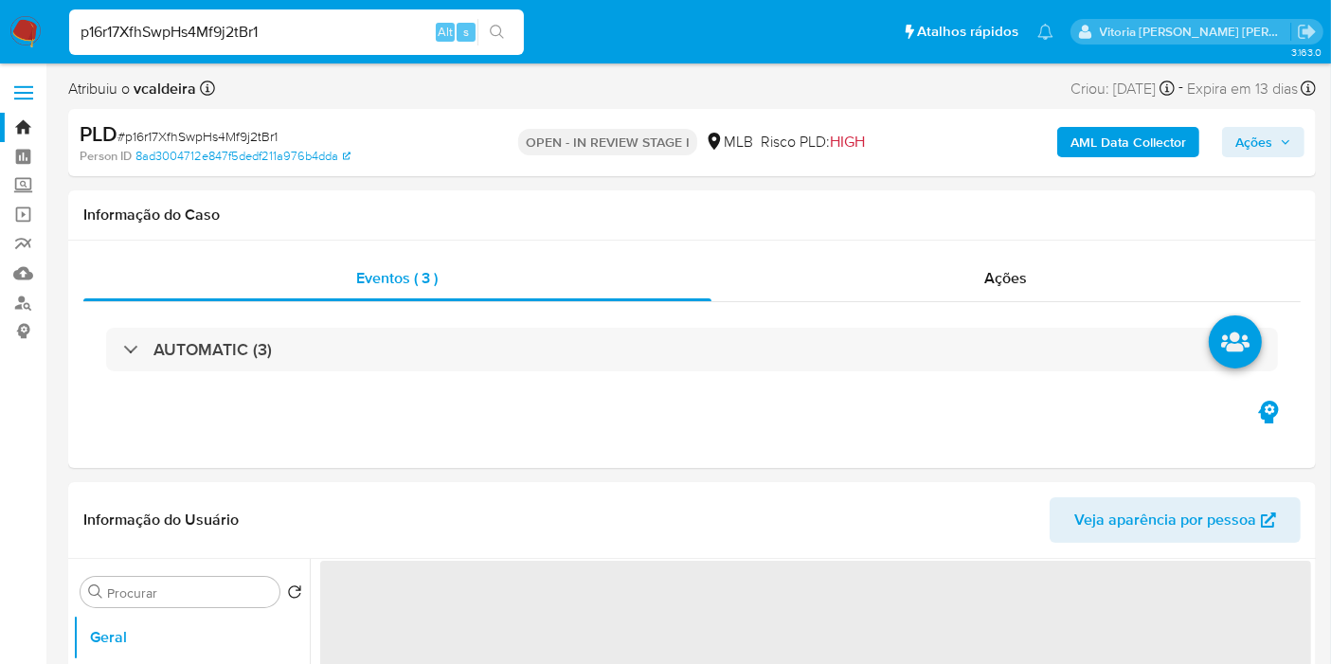
select select "10"
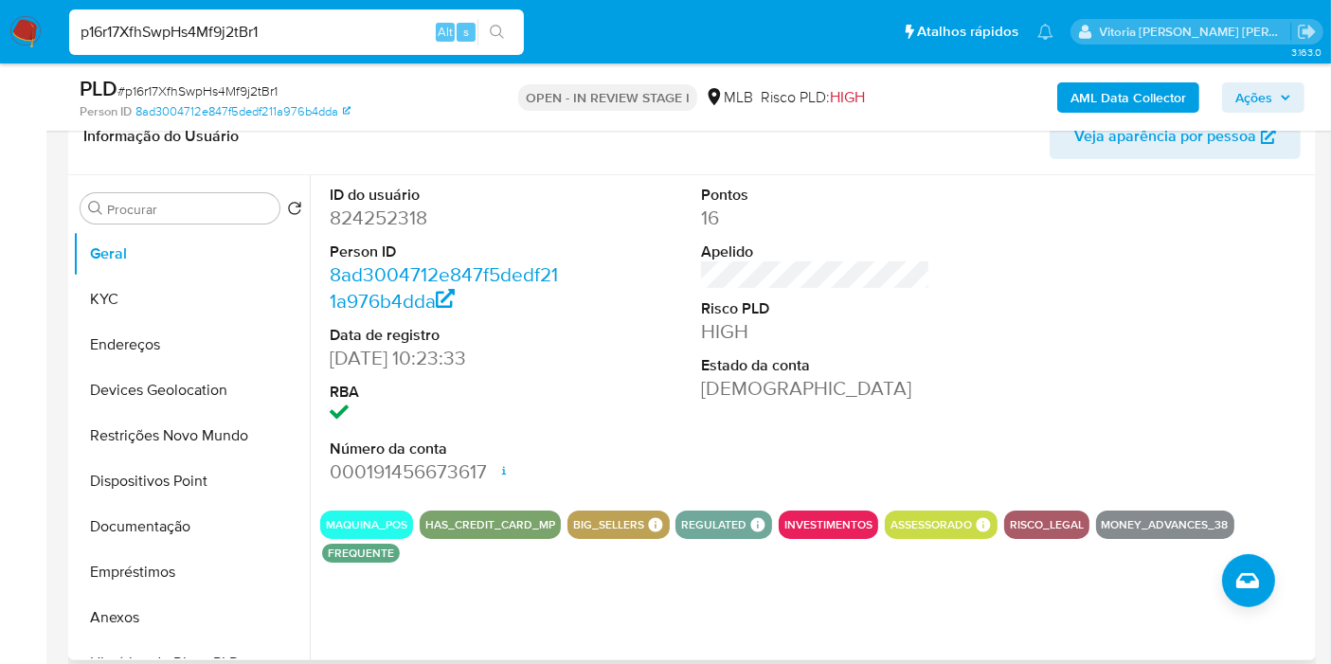
scroll to position [315, 0]
click at [368, 228] on dd "824252318" at bounding box center [444, 219] width 229 height 27
copy dd "824252318"
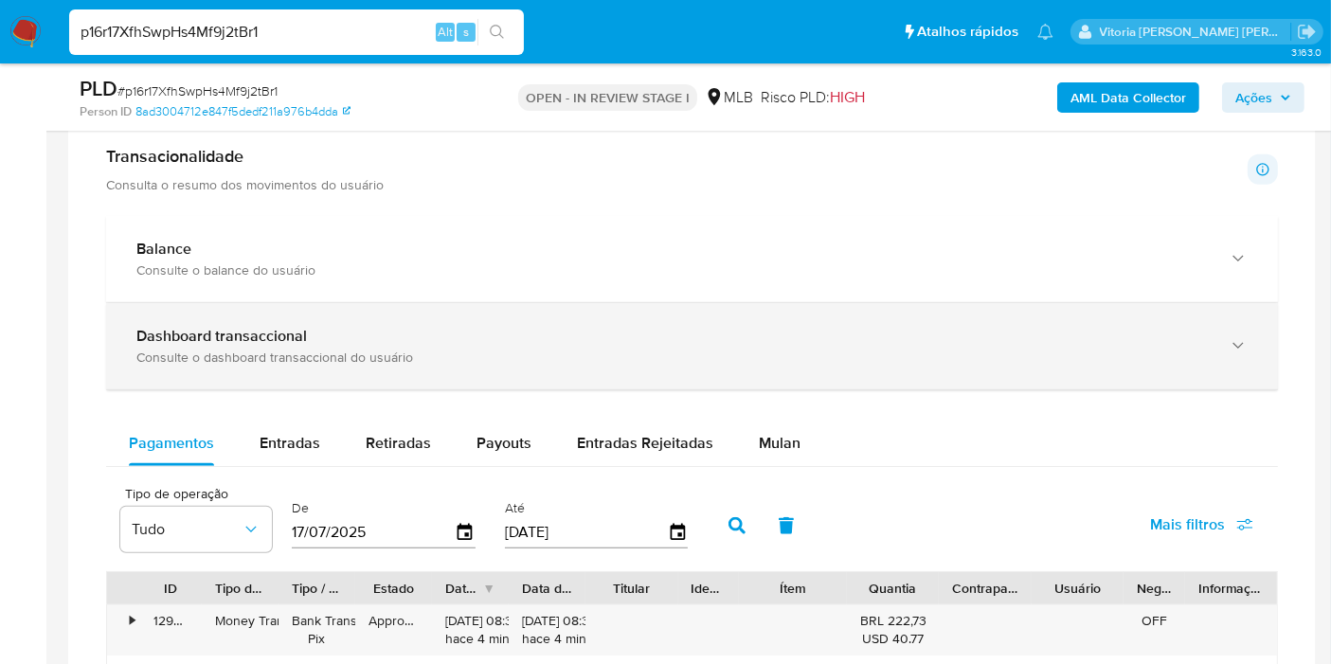
scroll to position [1263, 0]
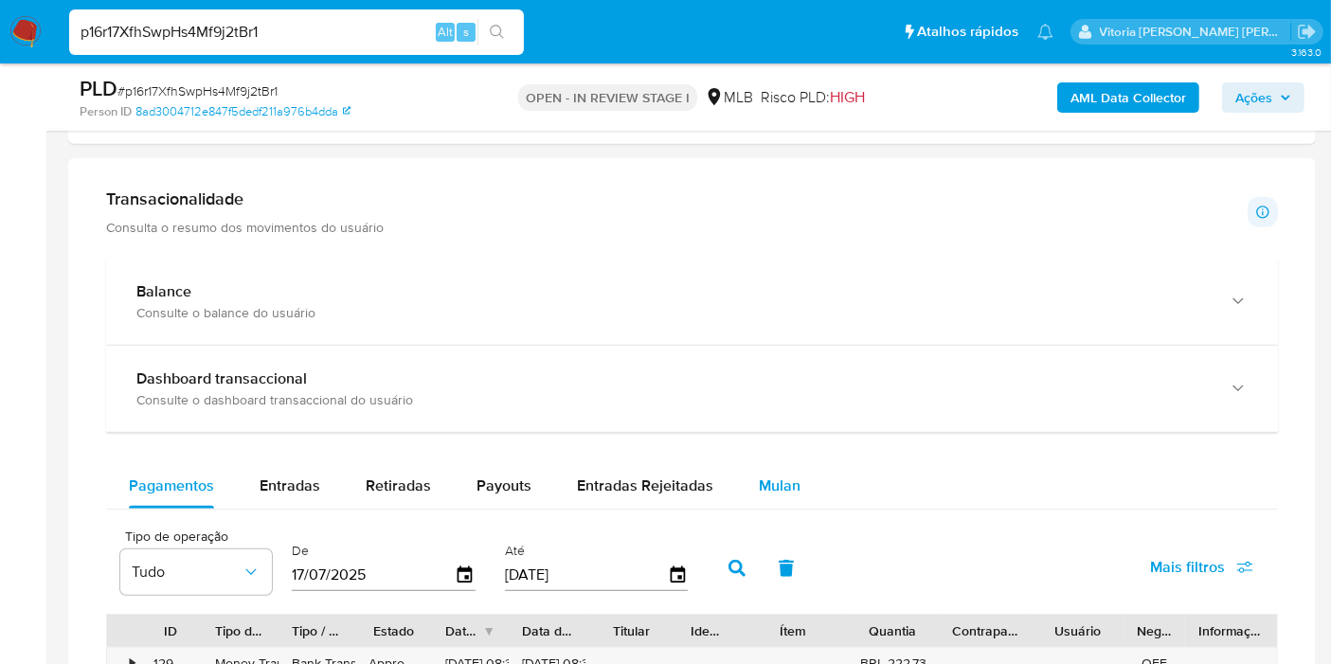
click at [779, 496] on div "Mulan" at bounding box center [780, 485] width 42 height 45
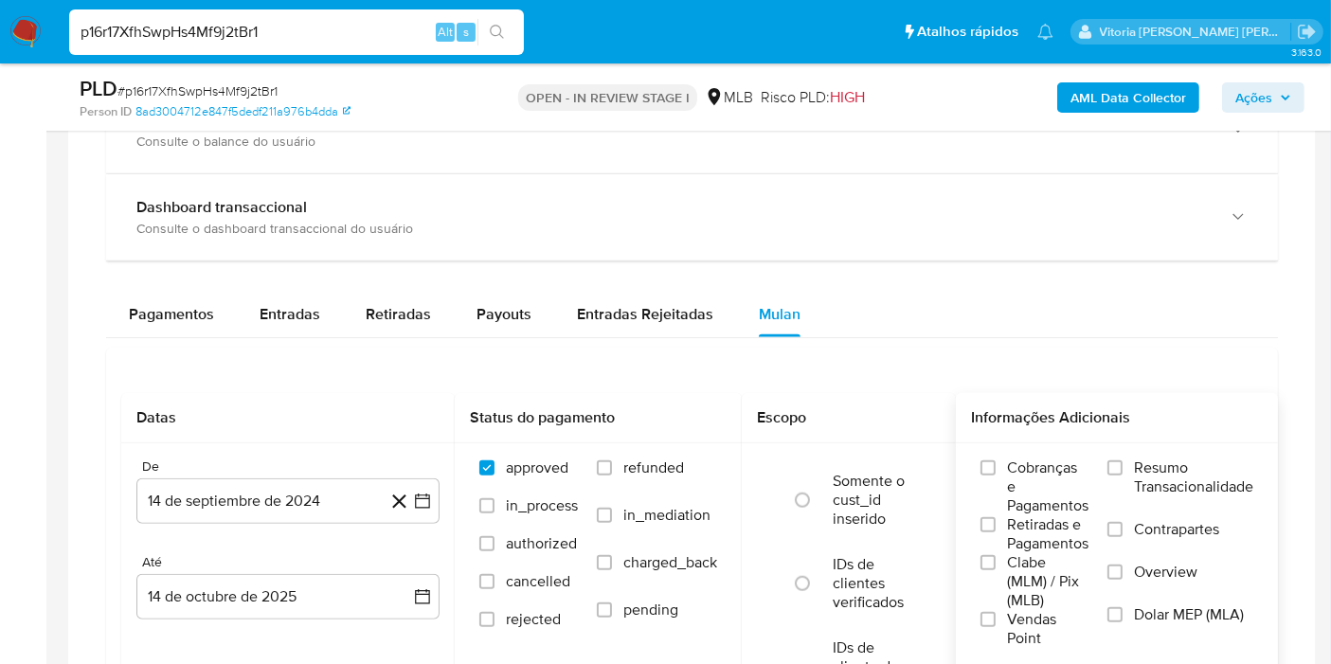
scroll to position [1683, 0]
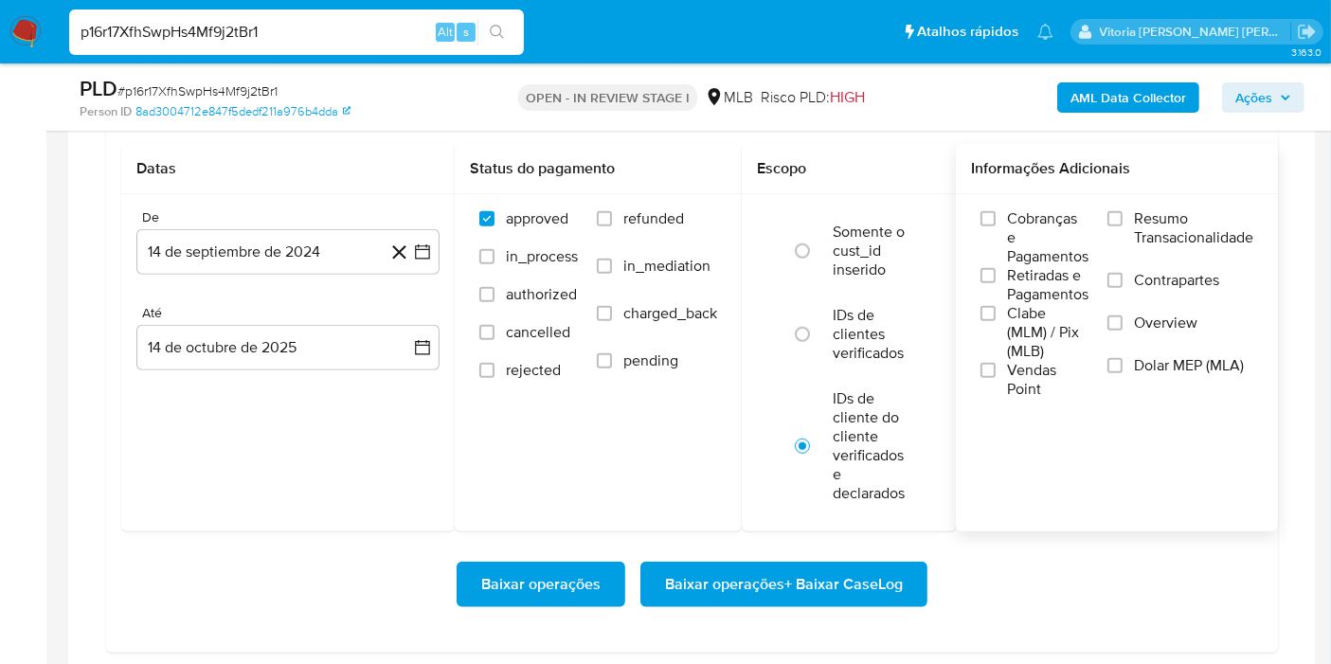
click at [1154, 222] on span "Resumo Transacionalidade" at bounding box center [1193, 228] width 119 height 38
click at [1122, 222] on input "Resumo Transacionalidade" at bounding box center [1114, 218] width 15 height 15
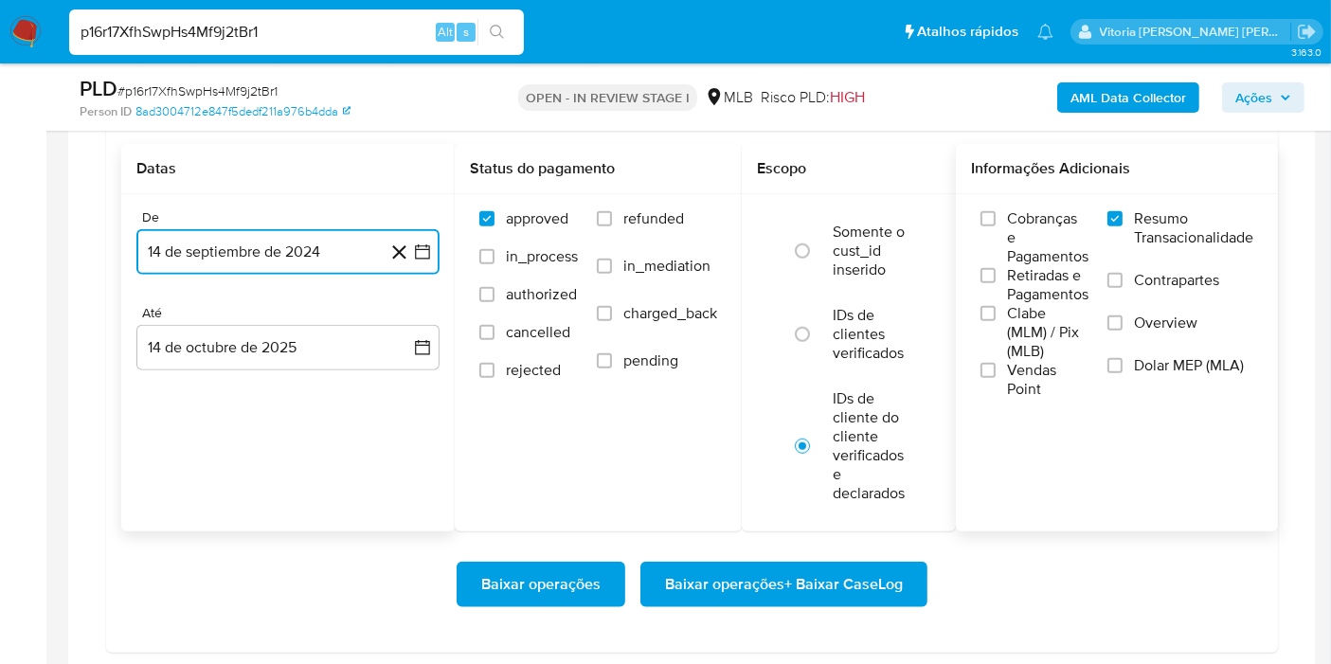
click at [241, 267] on button "14 de septiembre de 2024" at bounding box center [287, 251] width 303 height 45
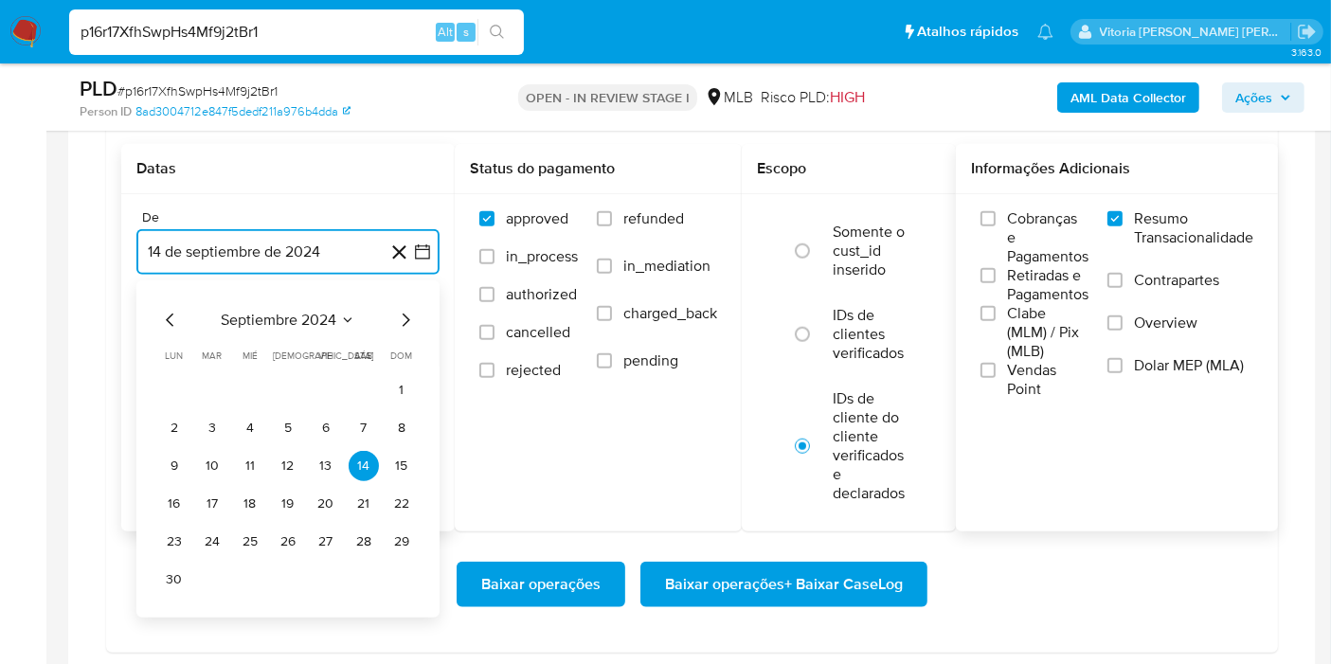
click at [319, 315] on span "septiembre 2024" at bounding box center [279, 320] width 116 height 19
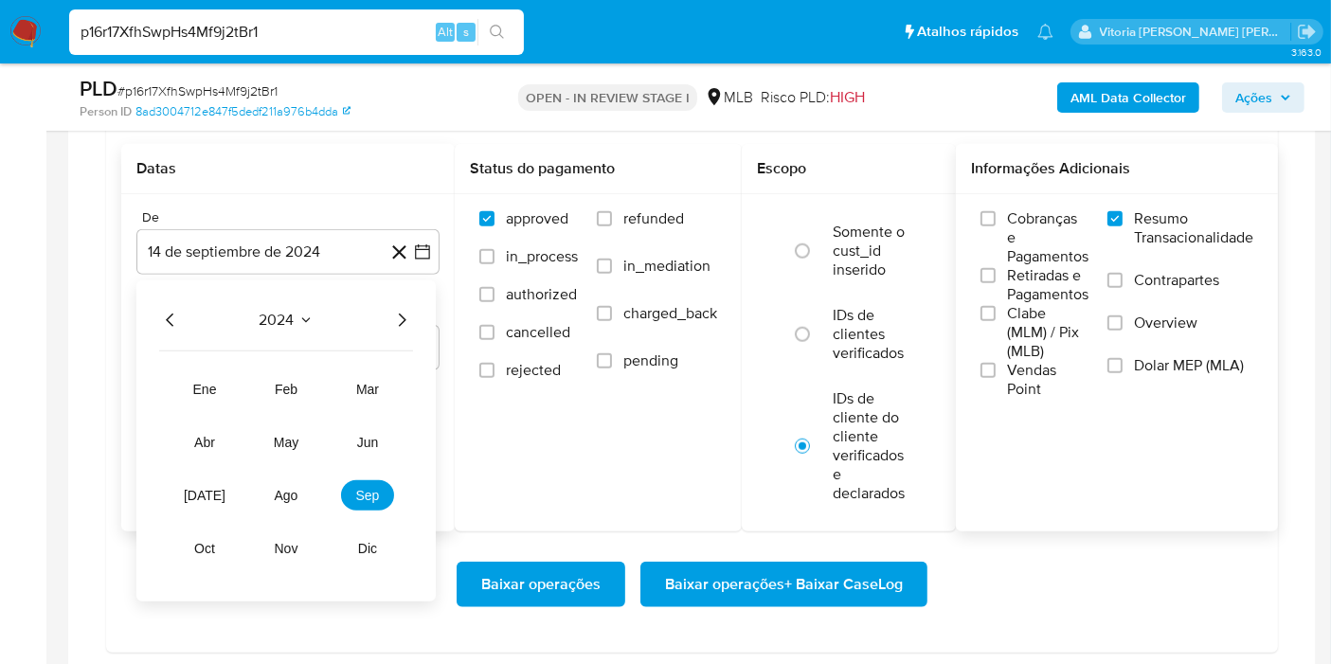
click at [414, 320] on div "2024 2024 ene feb mar abr may jun jul ago sep oct nov dic" at bounding box center [285, 440] width 299 height 321
click at [393, 312] on icon "Año siguiente" at bounding box center [401, 320] width 23 height 23
click at [373, 492] on span "sep" at bounding box center [368, 495] width 24 height 15
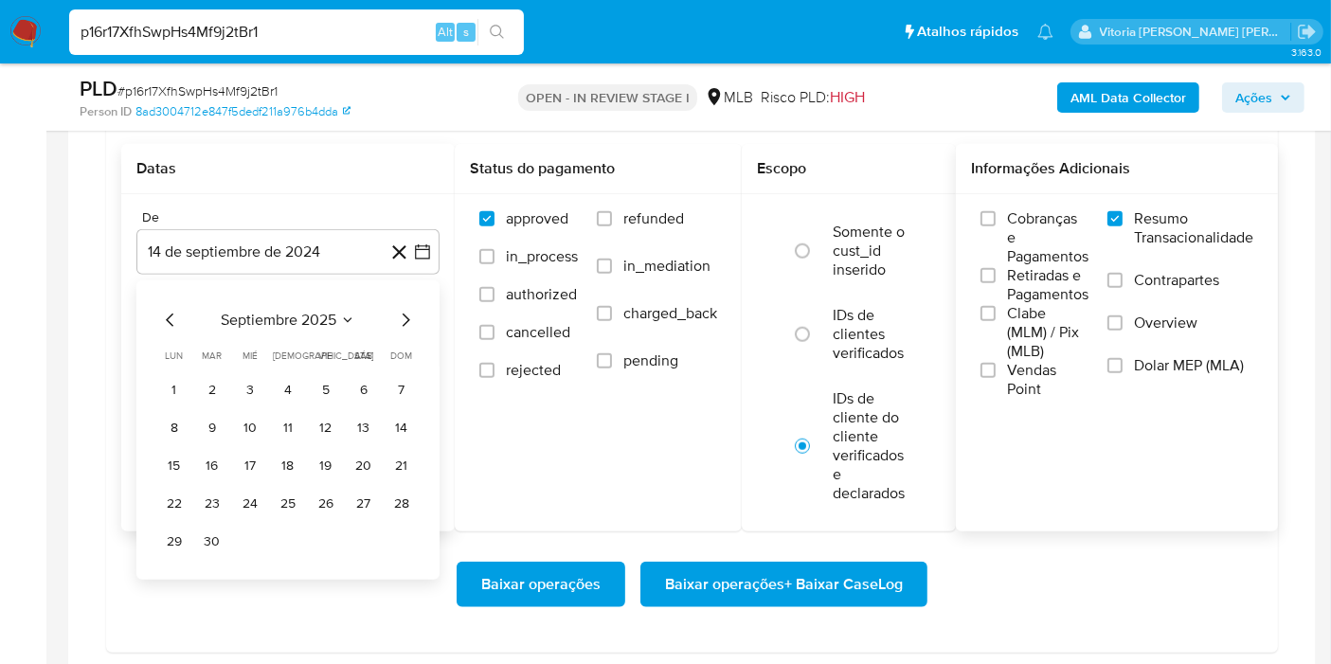
click at [411, 310] on icon "Mes siguiente" at bounding box center [405, 320] width 23 height 23
click at [284, 421] on button "9" at bounding box center [288, 428] width 30 height 30
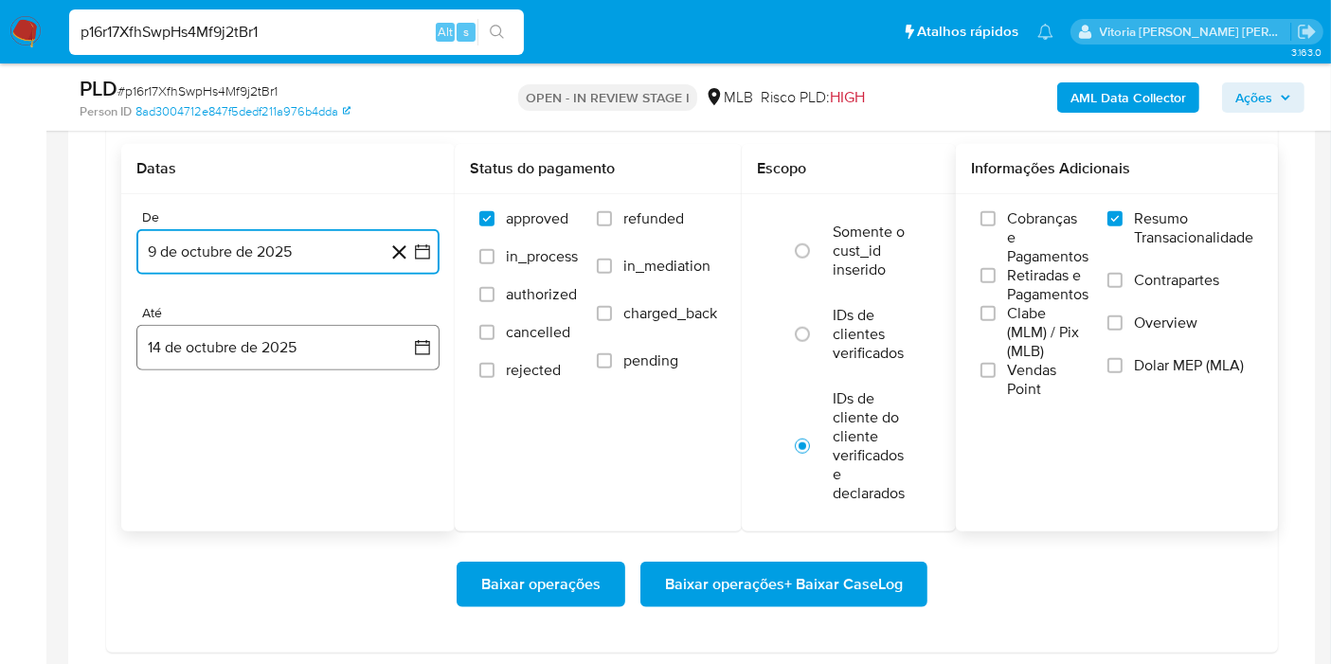
click at [281, 355] on button "14 de octubre de 2025" at bounding box center [287, 347] width 303 height 45
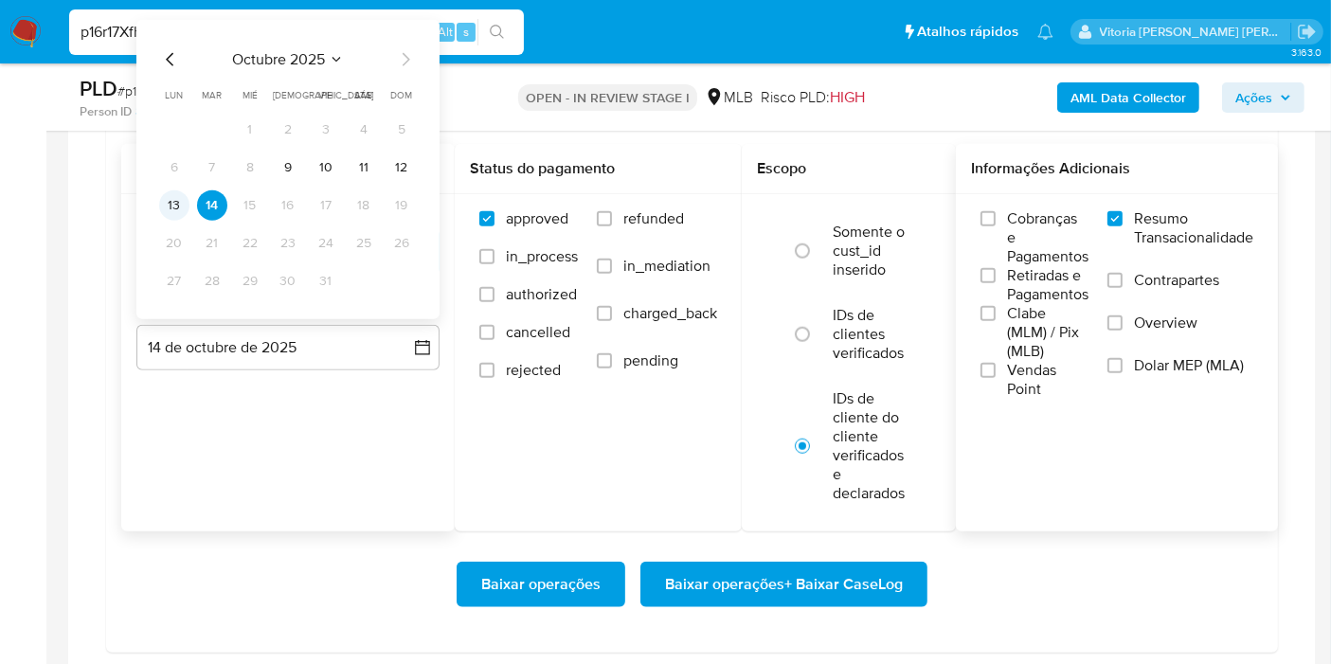
click at [178, 198] on button "13" at bounding box center [174, 205] width 30 height 30
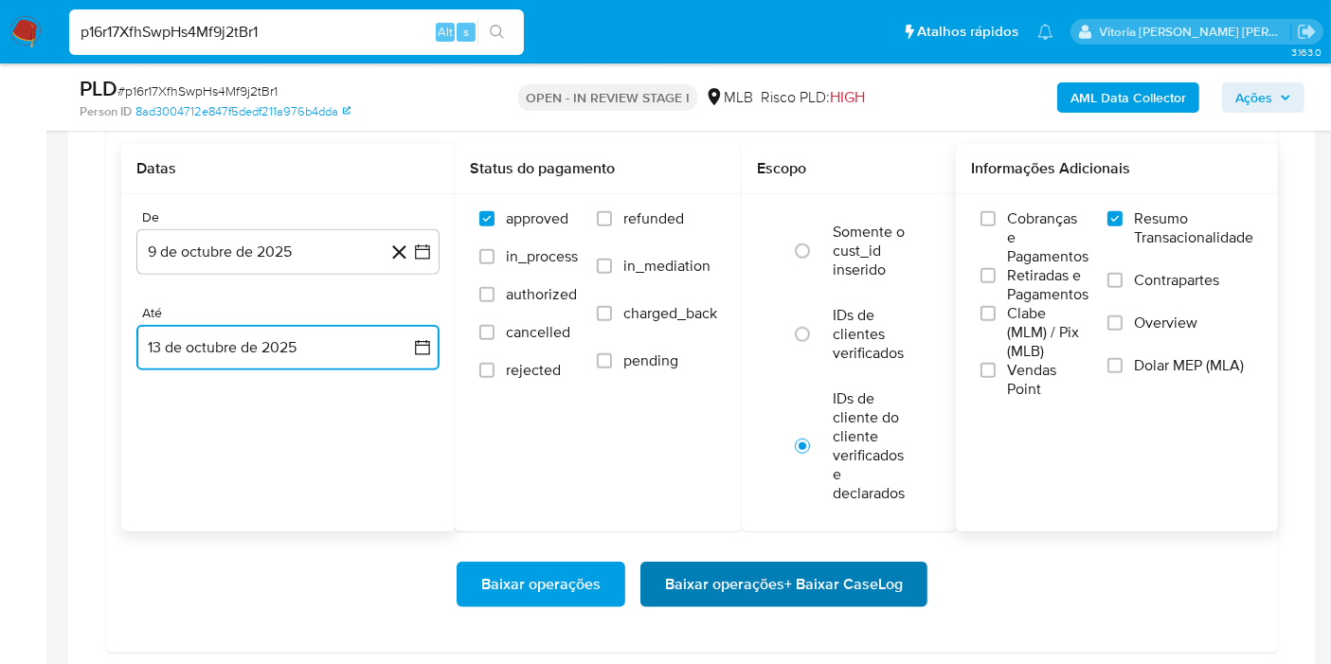
click at [758, 576] on span "Baixar operações + Baixar CaseLog" at bounding box center [784, 585] width 238 height 42
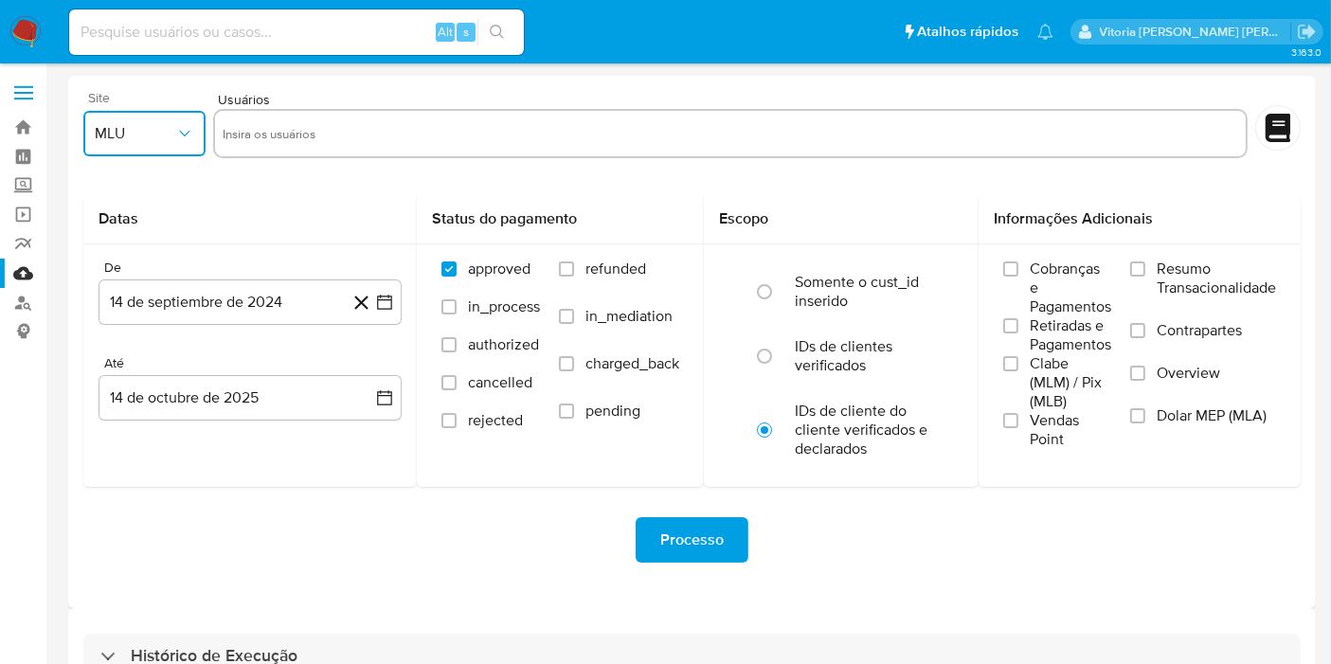
click at [142, 138] on span "MLU" at bounding box center [135, 133] width 81 height 19
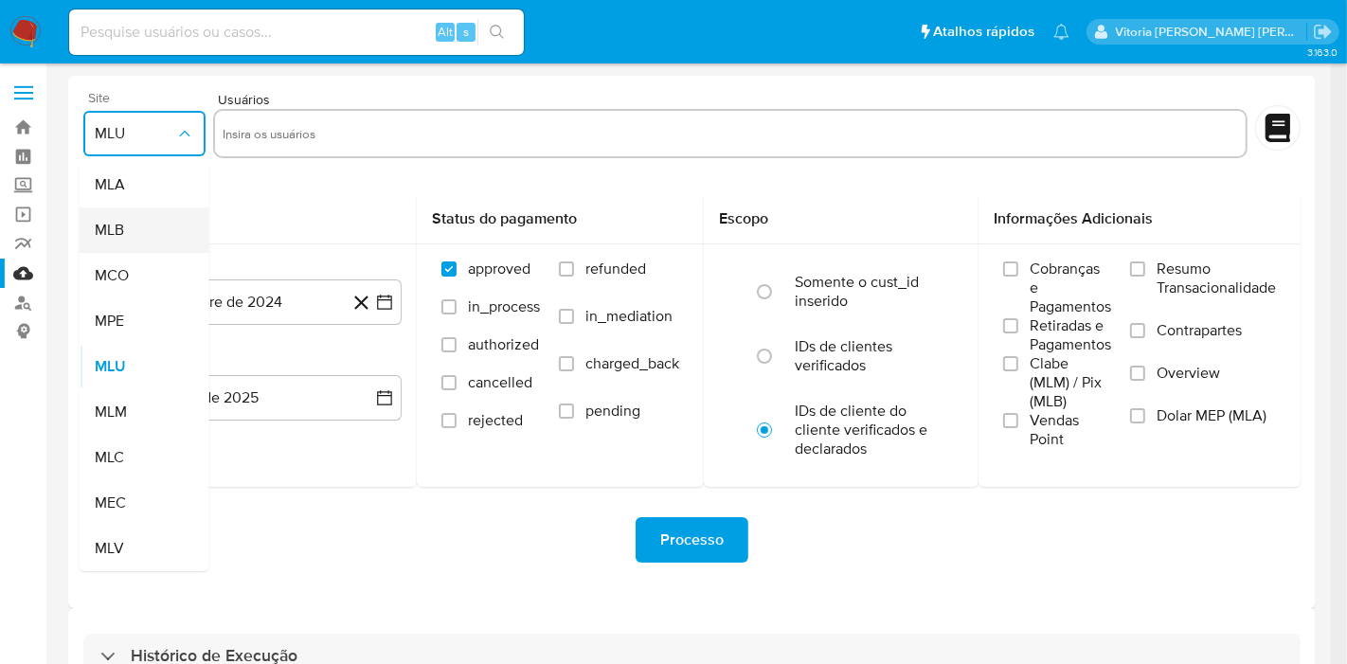
click at [135, 238] on div "MLB" at bounding box center [139, 229] width 88 height 45
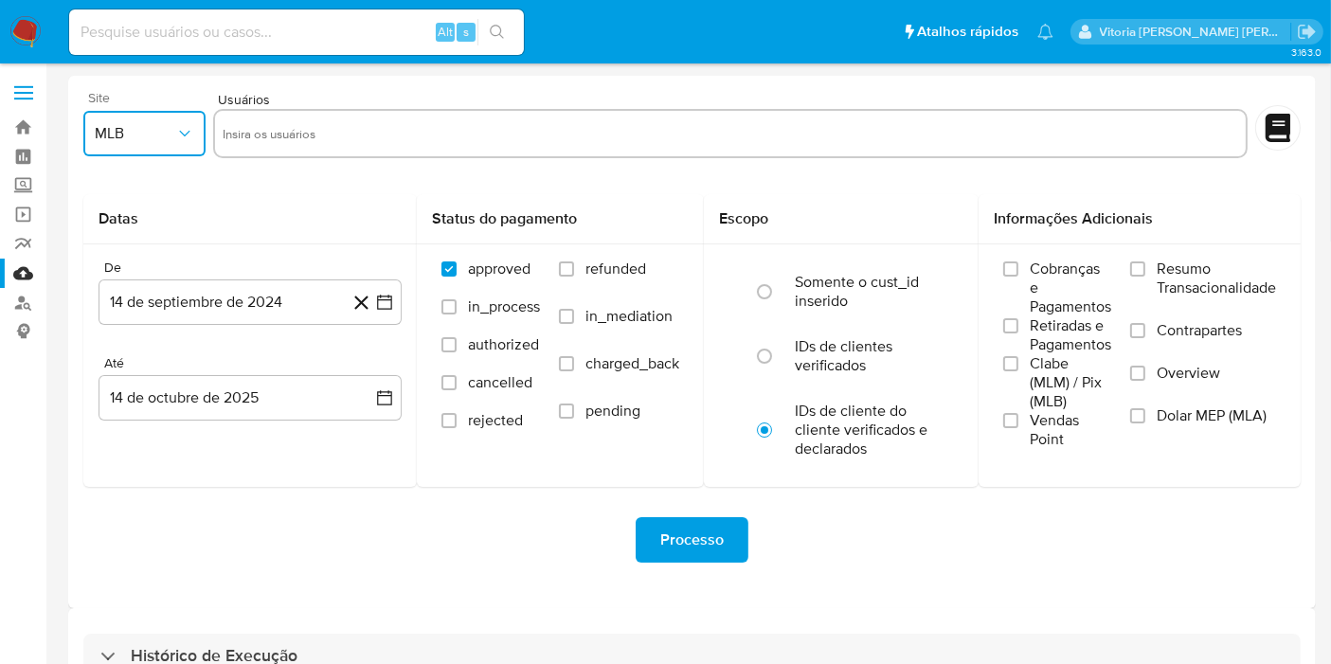
click at [295, 135] on input "text" at bounding box center [730, 133] width 1015 height 30
type input "824252318"
click at [211, 305] on button "14 de septiembre de 2024" at bounding box center [250, 301] width 303 height 45
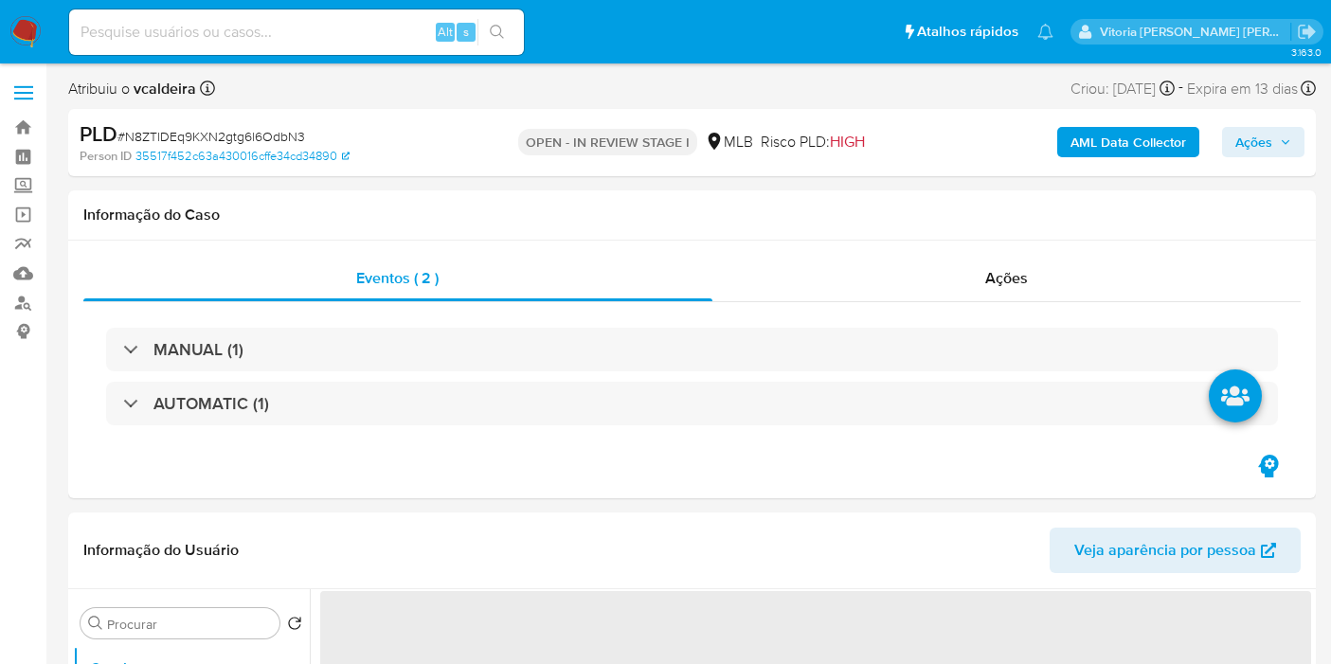
select select "10"
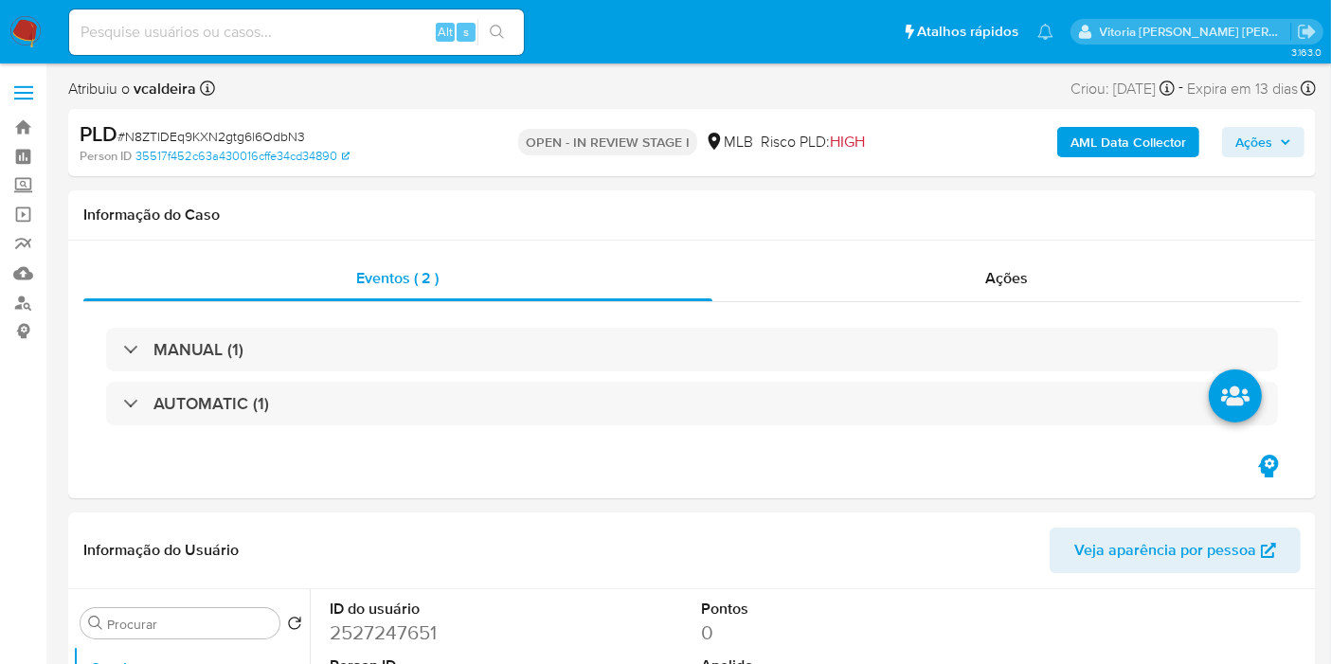
click at [1258, 152] on span "Ações" at bounding box center [1253, 142] width 37 height 30
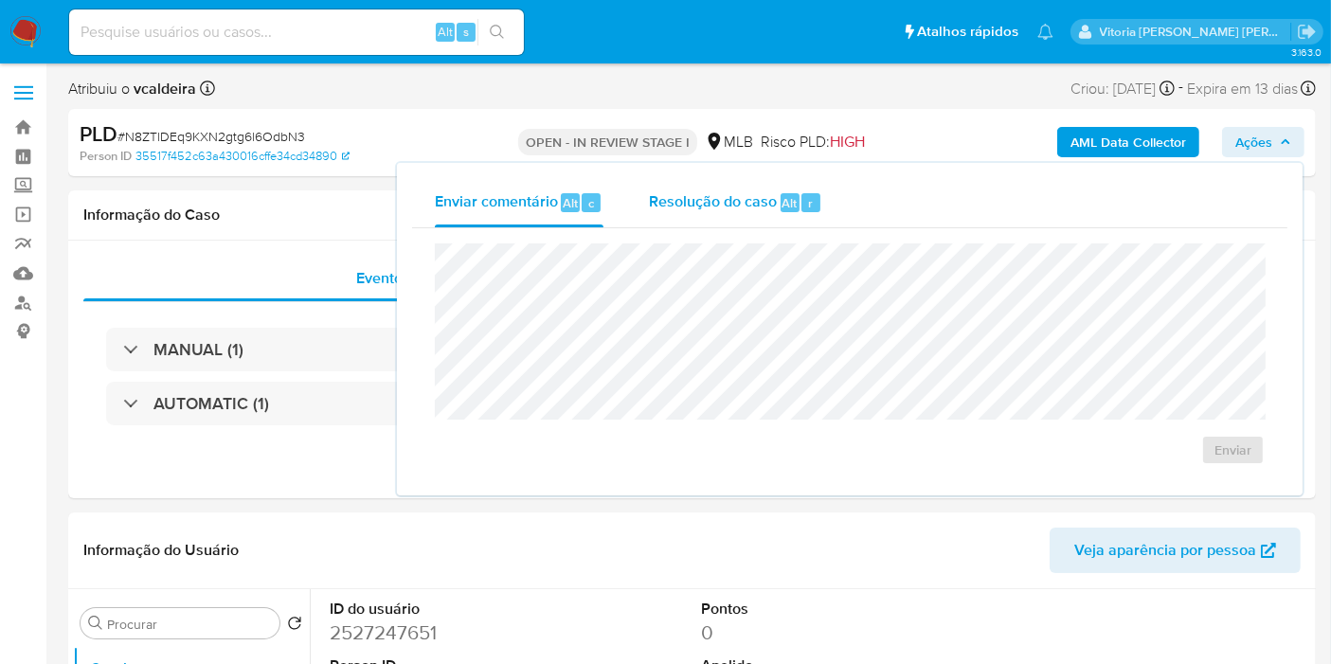
click at [684, 206] on div "Resolução do caso Alt r" at bounding box center [735, 202] width 173 height 49
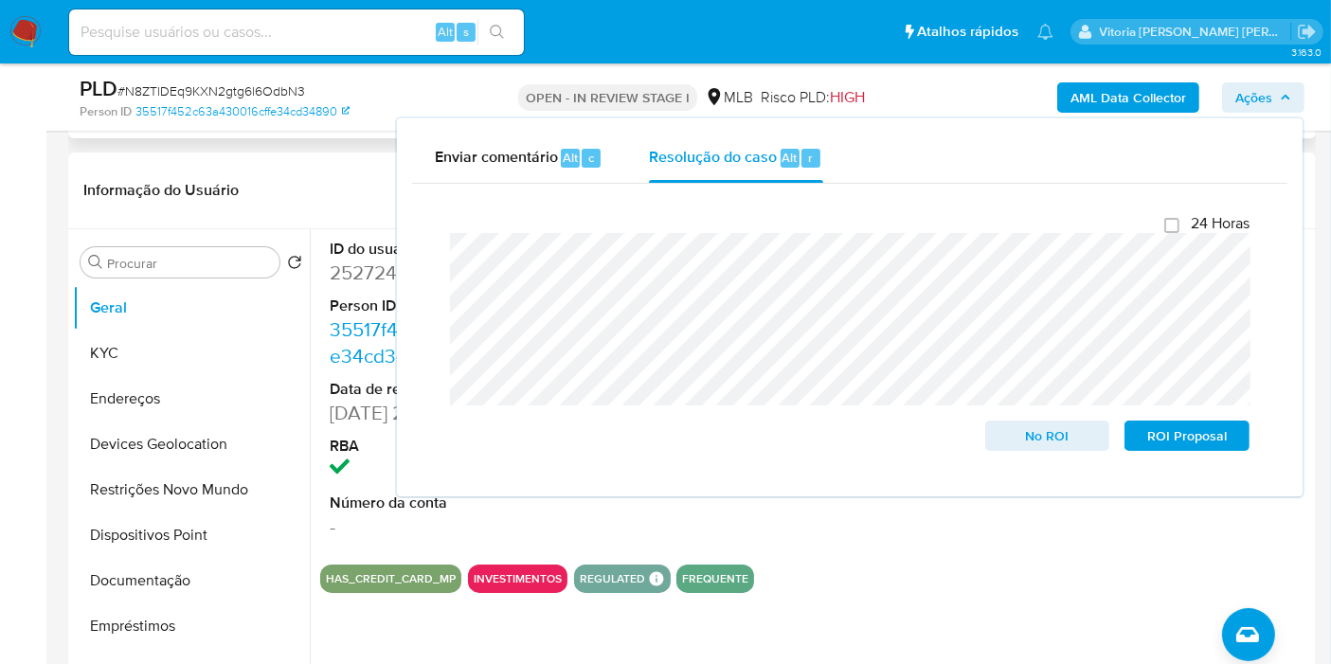
scroll to position [315, 0]
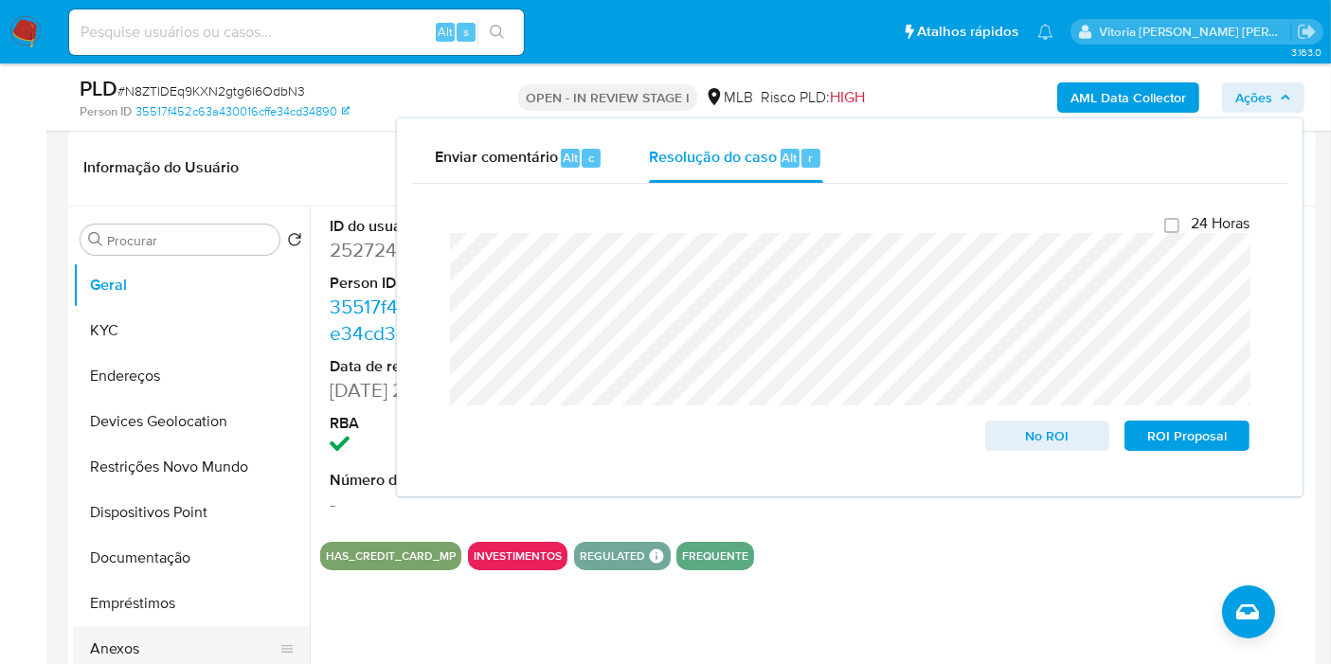
click at [150, 638] on button "Anexos" at bounding box center [184, 648] width 222 height 45
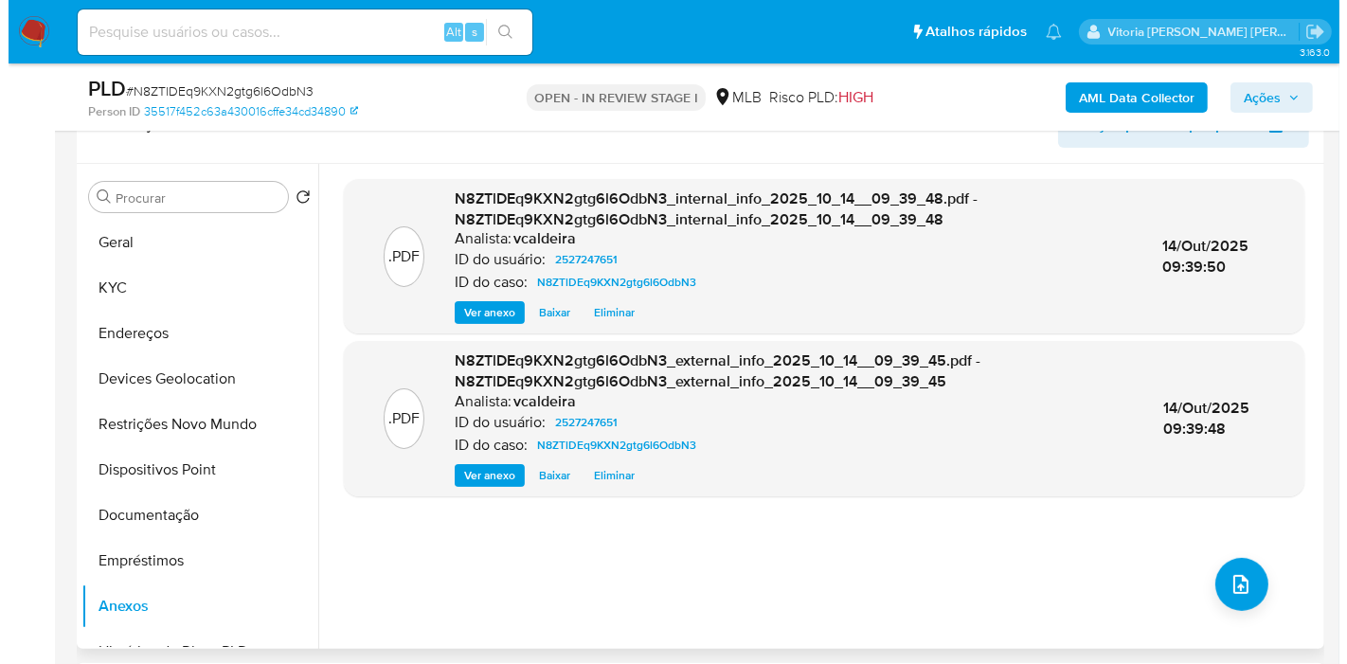
scroll to position [421, 0]
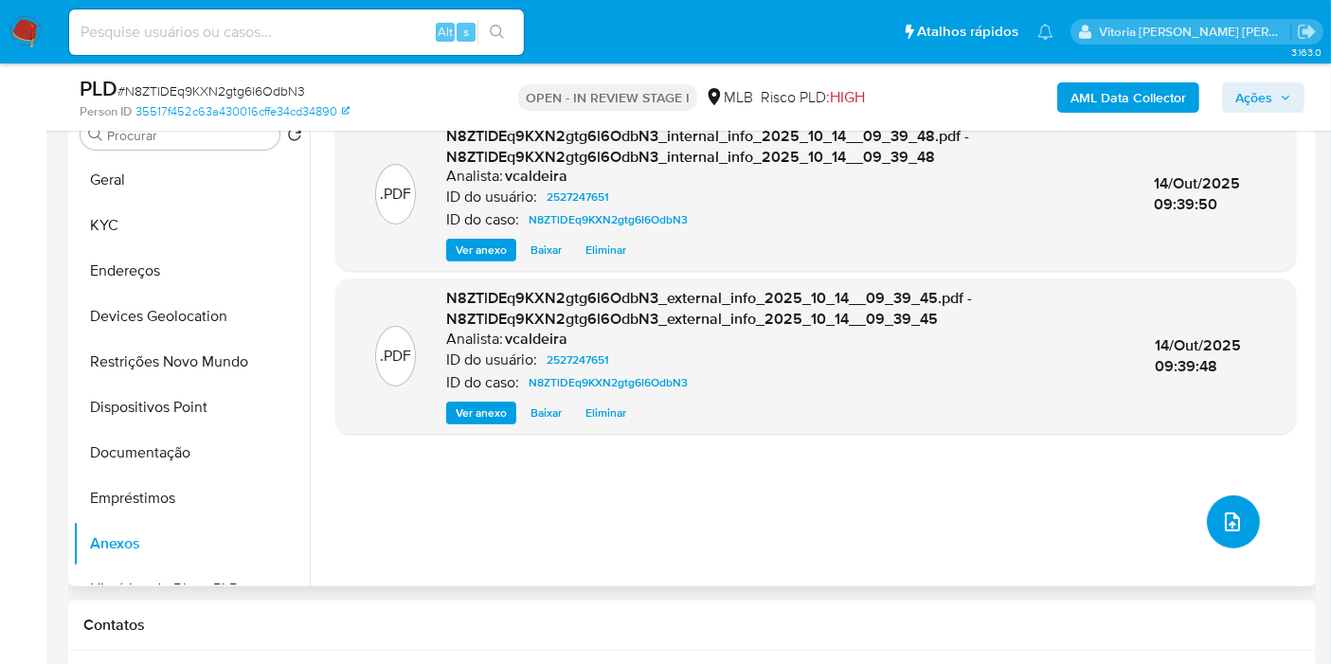
click at [1232, 534] on button "upload-file" at bounding box center [1233, 521] width 53 height 53
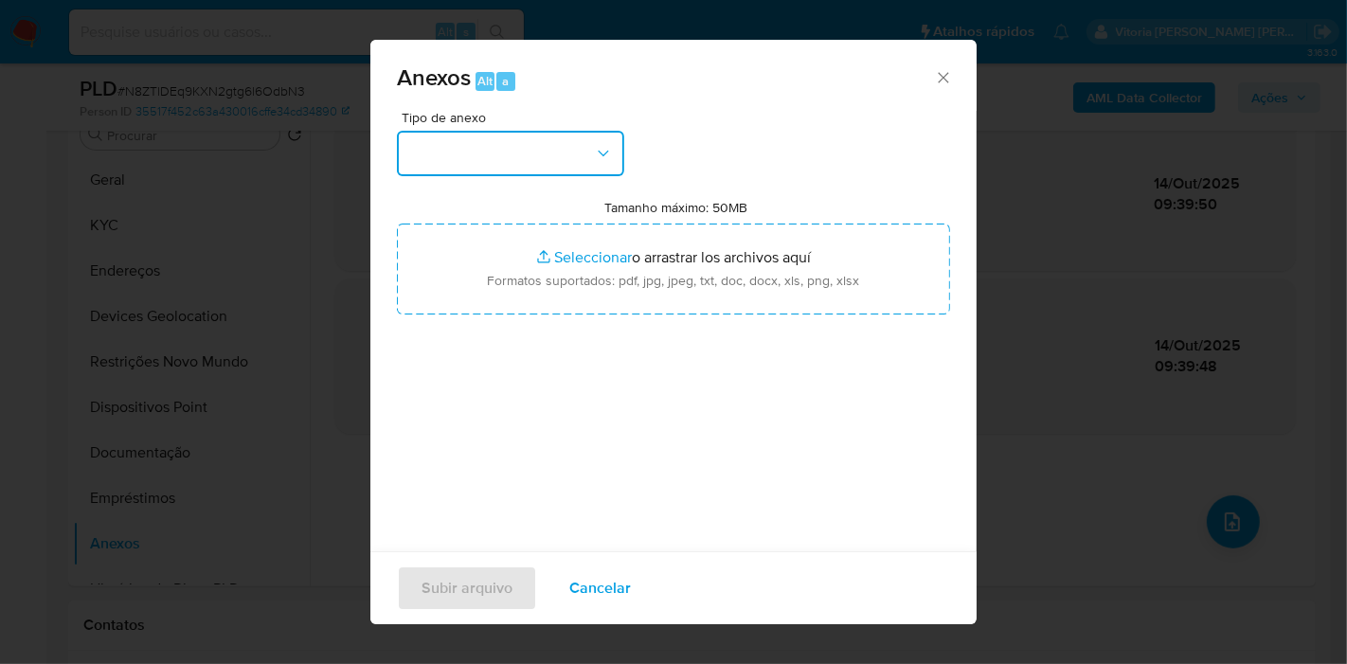
click at [554, 161] on button "button" at bounding box center [510, 153] width 227 height 45
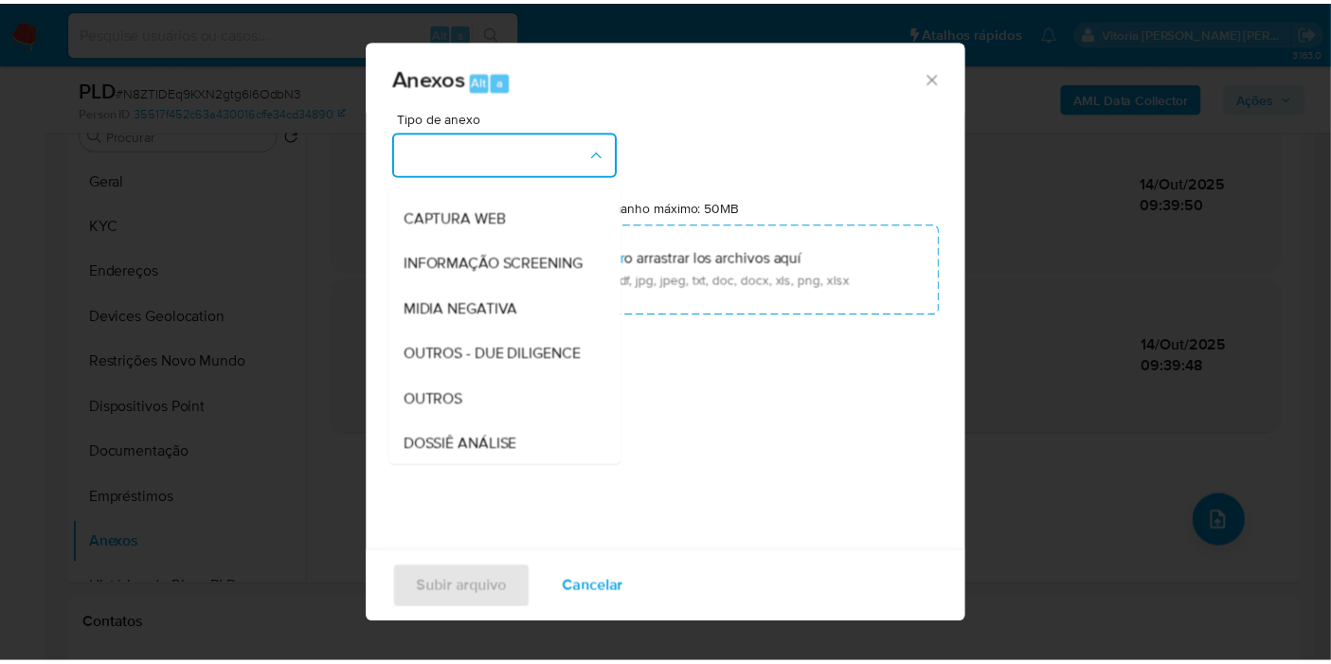
scroll to position [291, 0]
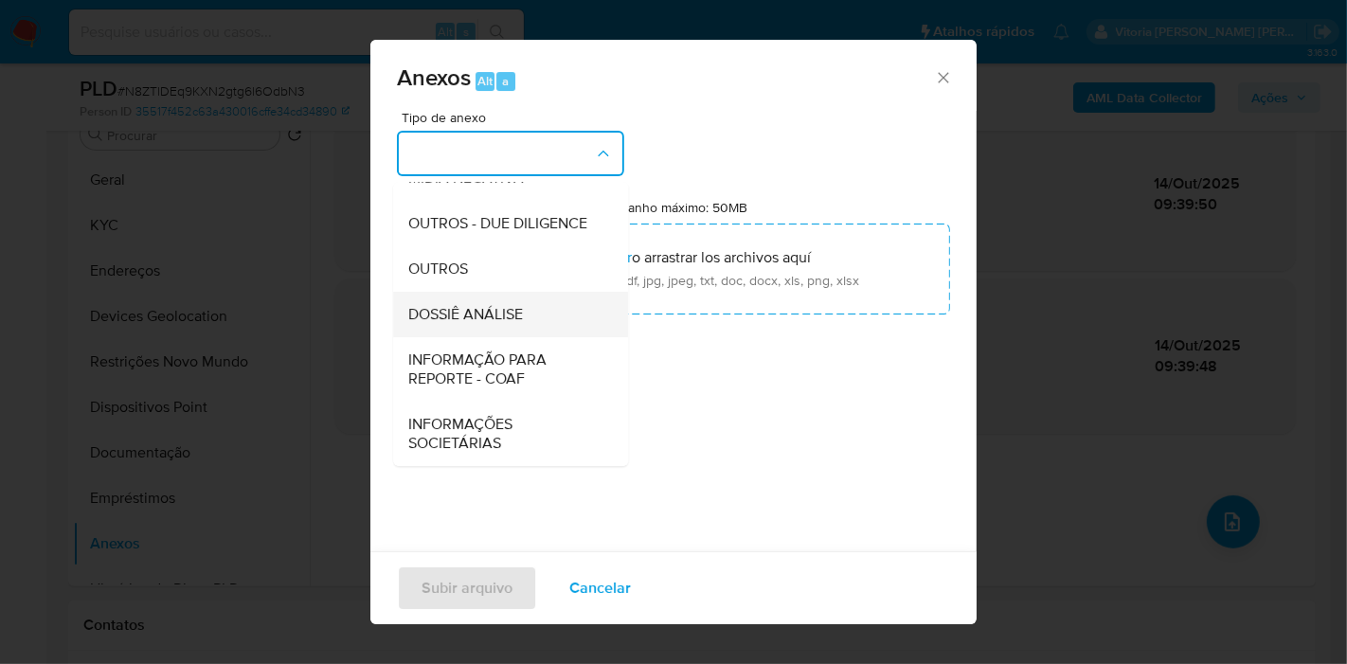
click at [481, 308] on span "DOSSIÊ ANÁLISE" at bounding box center [465, 314] width 115 height 19
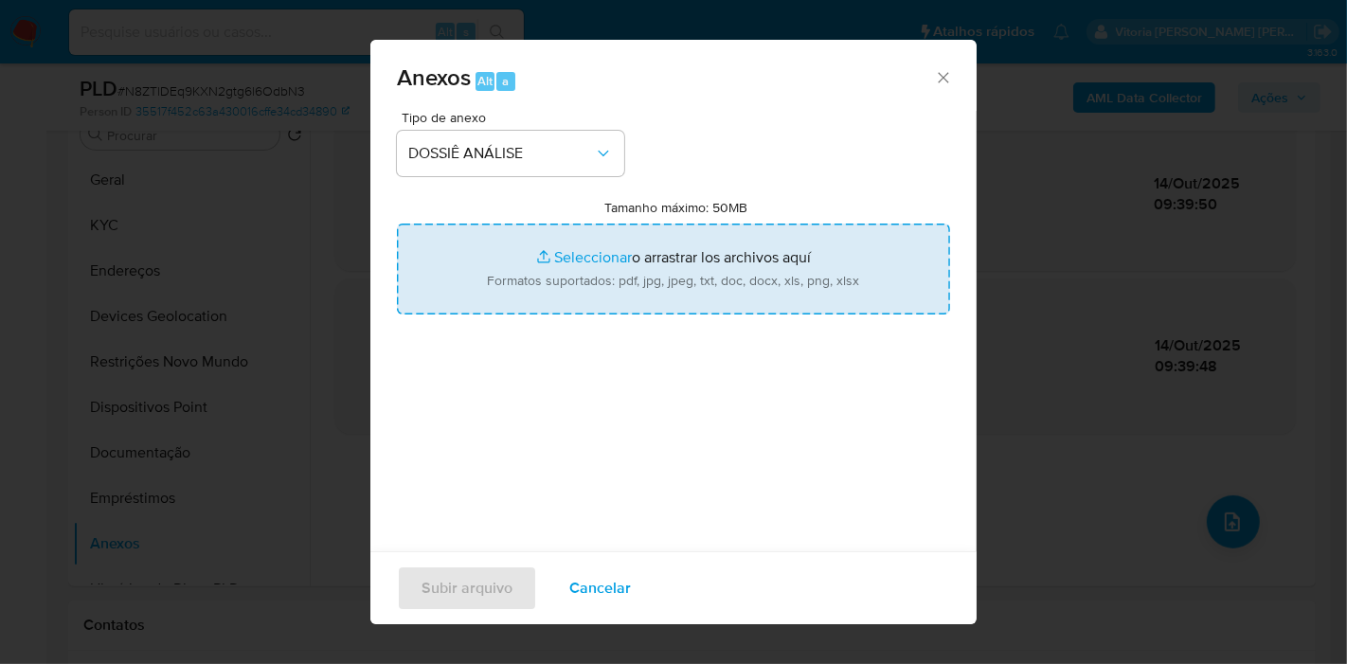
click at [617, 260] on input "Tamanho máximo: 50MB Seleccionar archivos" at bounding box center [673, 269] width 553 height 91
type input "C:\fakepath\Mulan 2527247651_2025_10_14_08_02_37.pdf"
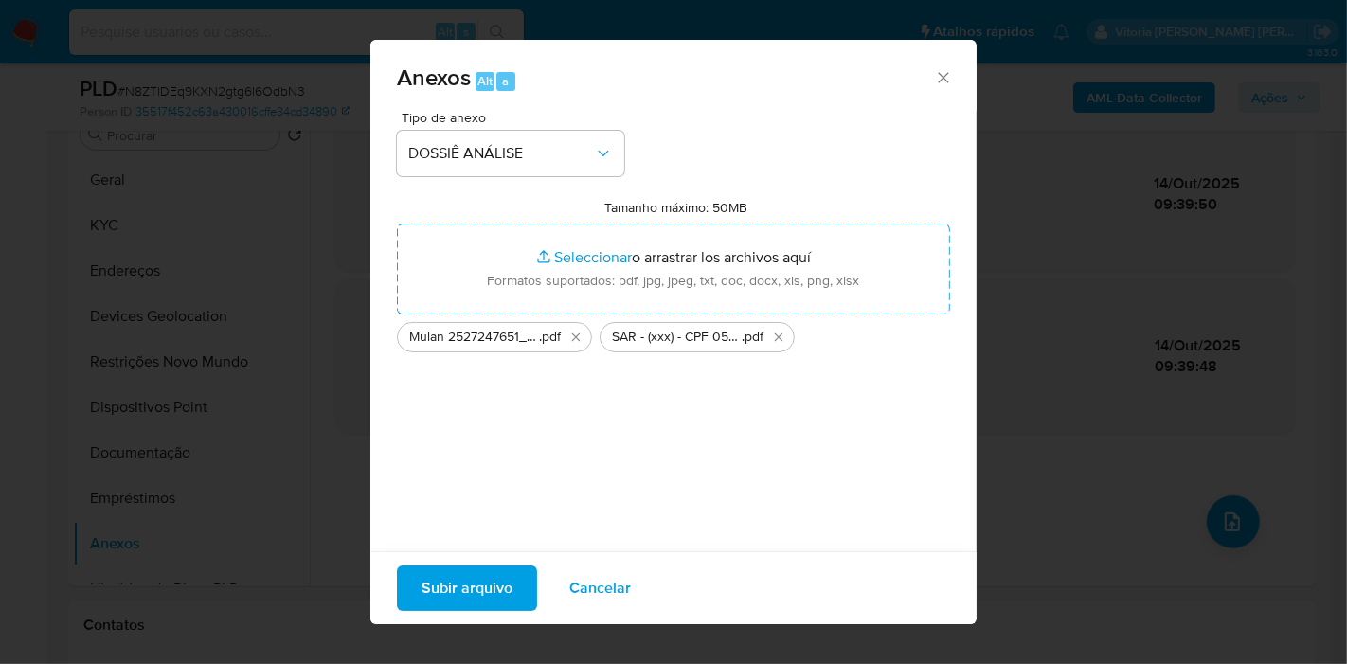
click at [468, 590] on span "Subir arquivo" at bounding box center [466, 588] width 91 height 42
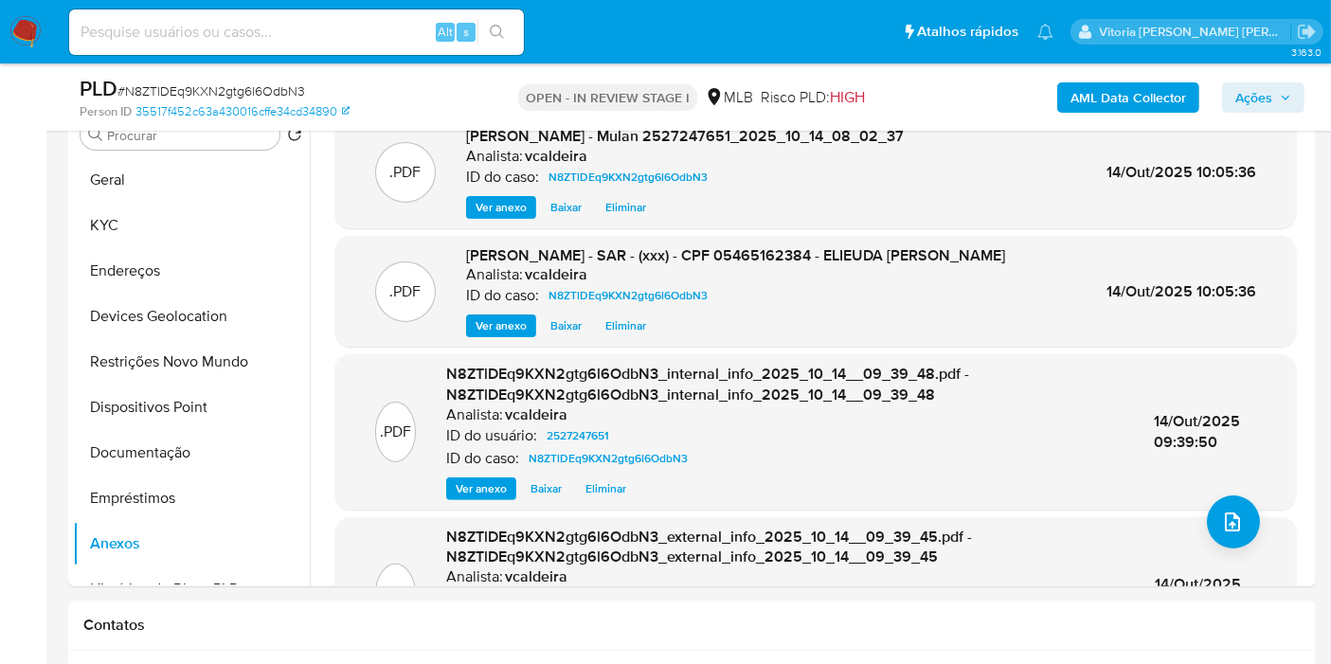
click at [1242, 99] on span "Ações" at bounding box center [1253, 97] width 37 height 30
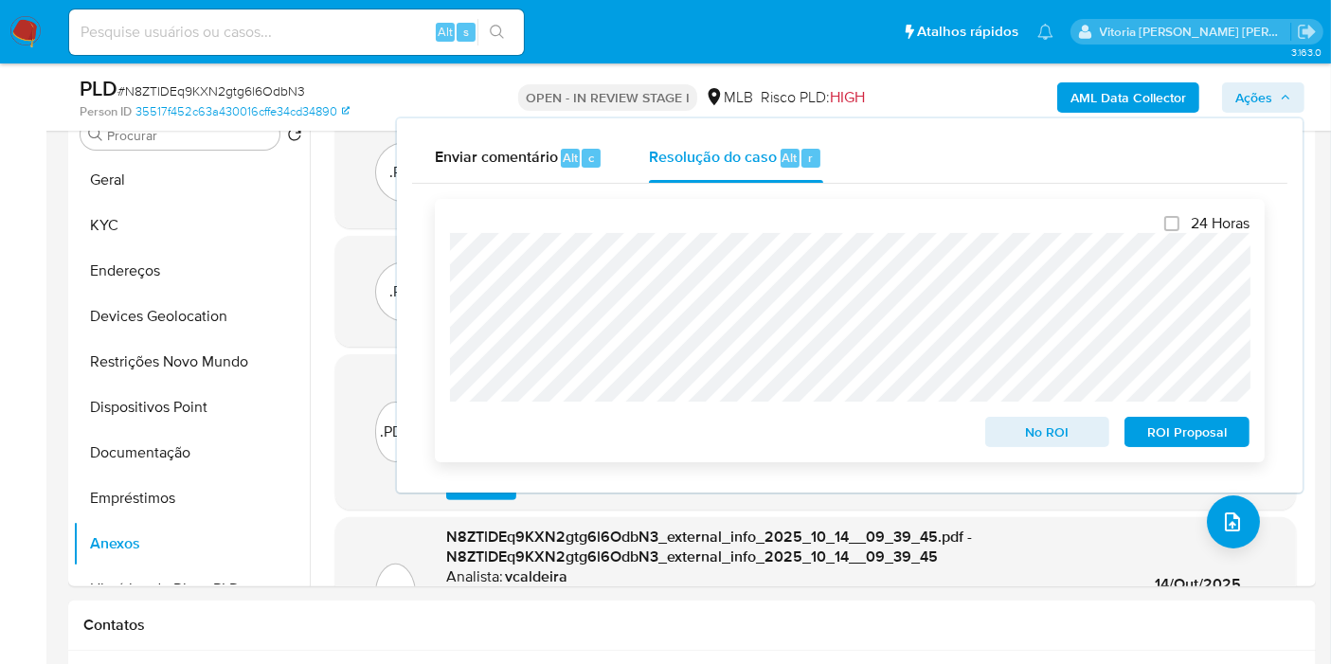
click at [1180, 430] on span "ROI Proposal" at bounding box center [1187, 432] width 99 height 27
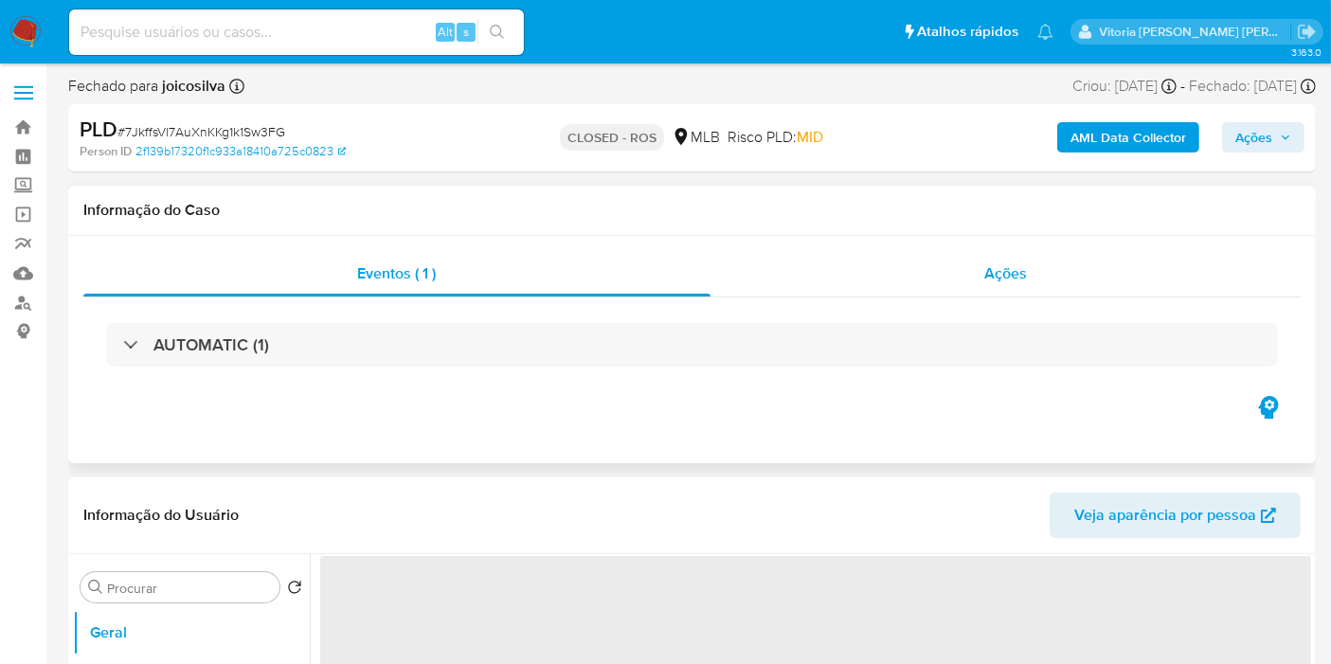
click at [1042, 275] on div "Ações" at bounding box center [1005, 273] width 591 height 45
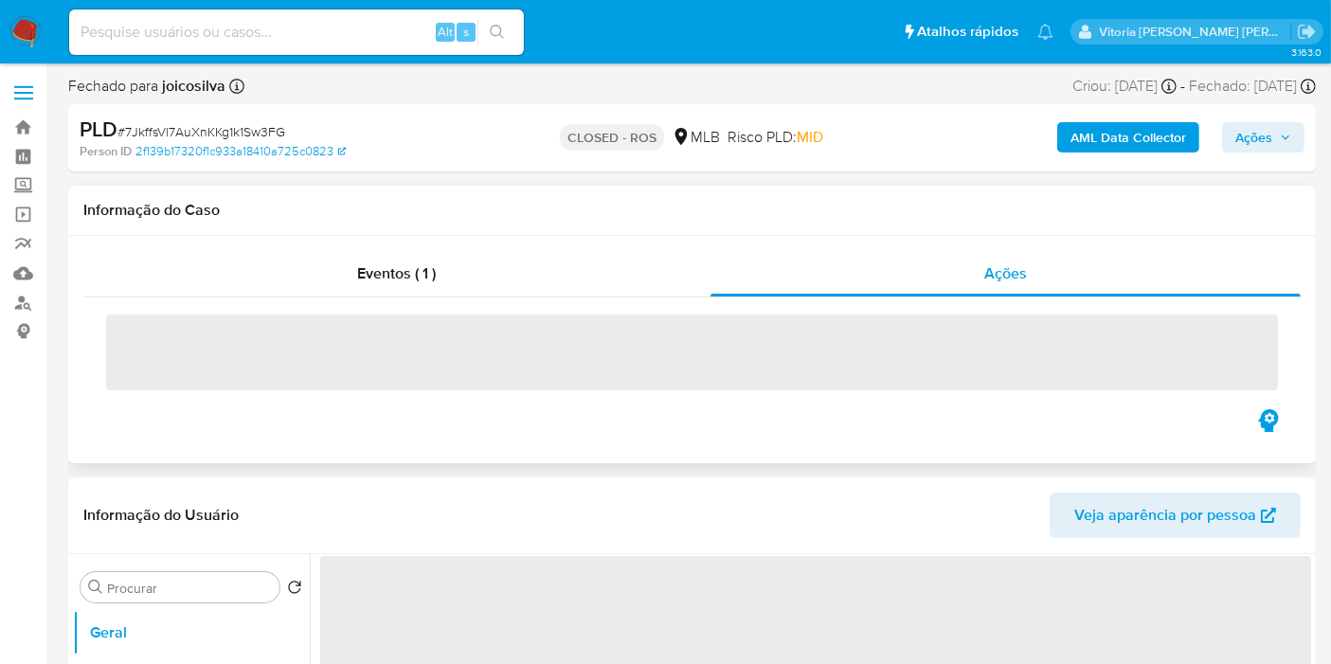
select select "10"
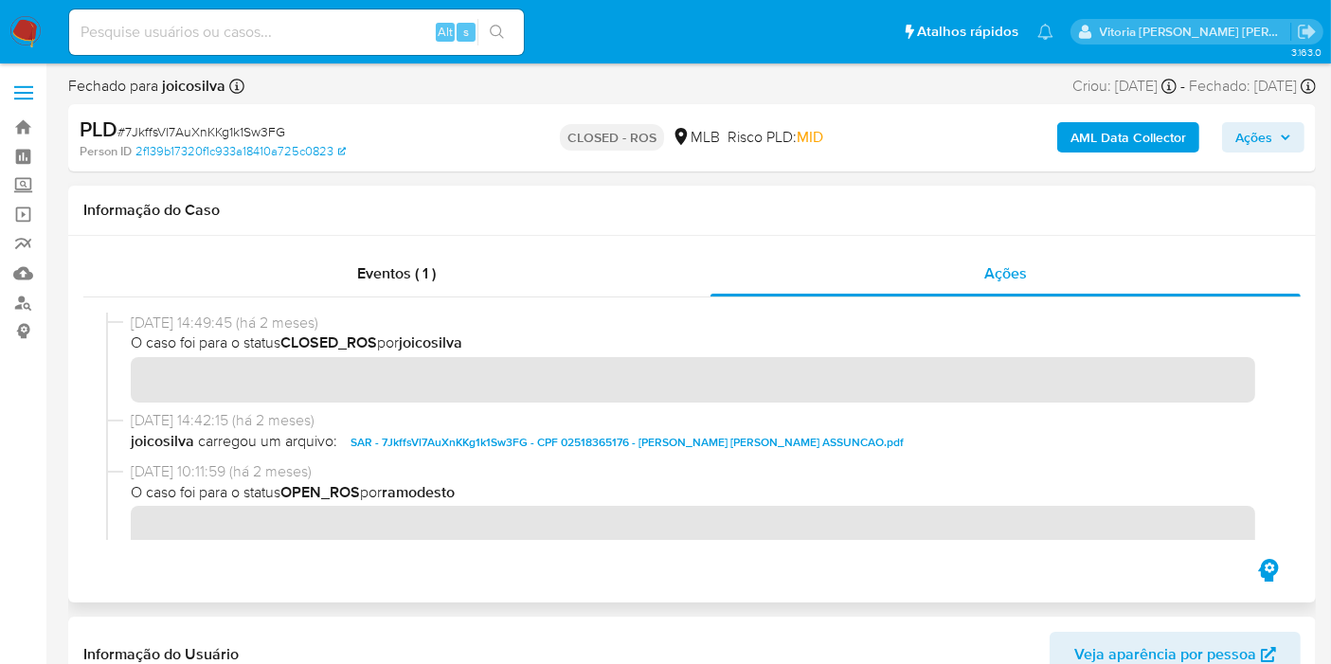
drag, startPoint x: 208, startPoint y: 326, endPoint x: 127, endPoint y: 328, distance: 81.5
click at [127, 328] on div "[DATE] 14:49:45 (há 2 meses) O caso foi para o status CLOSED_ROS por joicosilva" at bounding box center [692, 362] width 1172 height 98
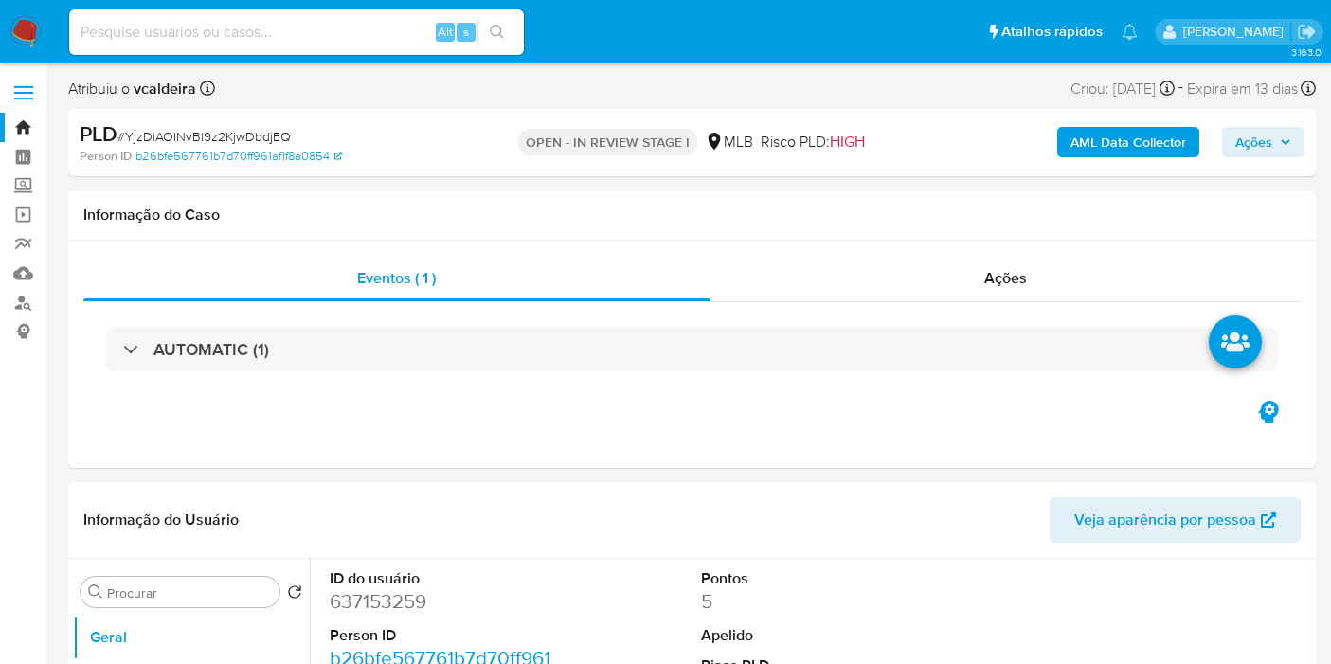
select select "10"
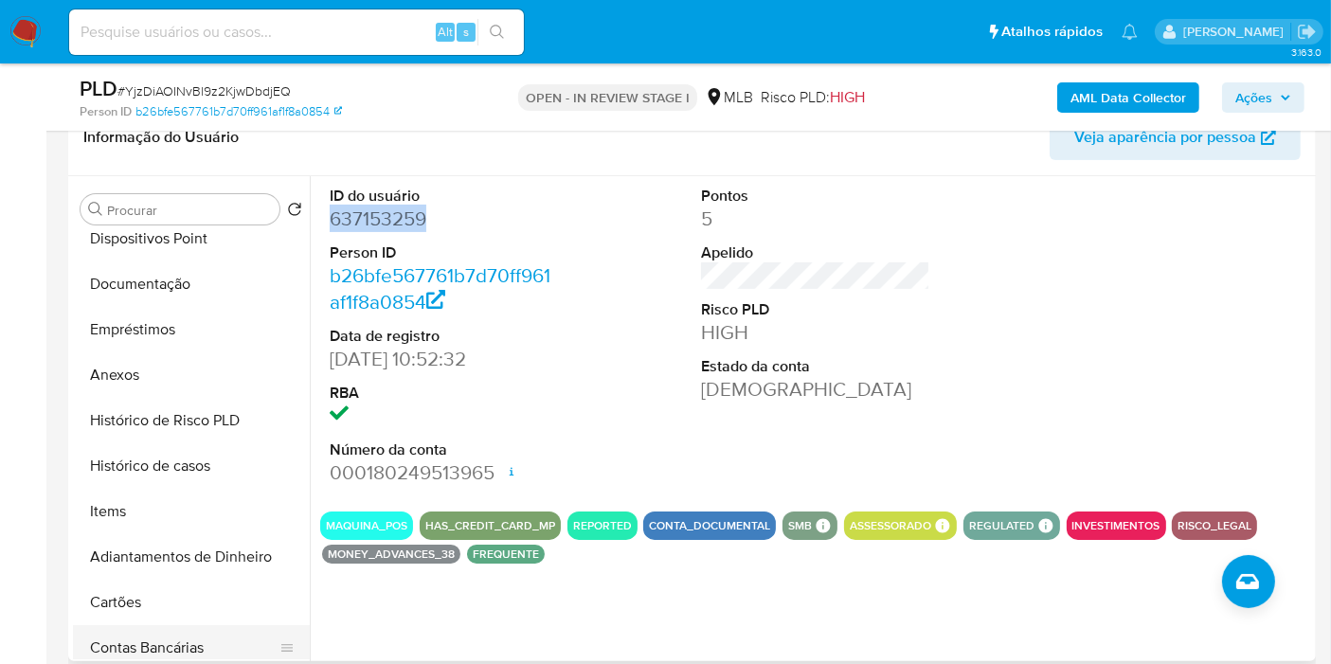
scroll to position [421, 0]
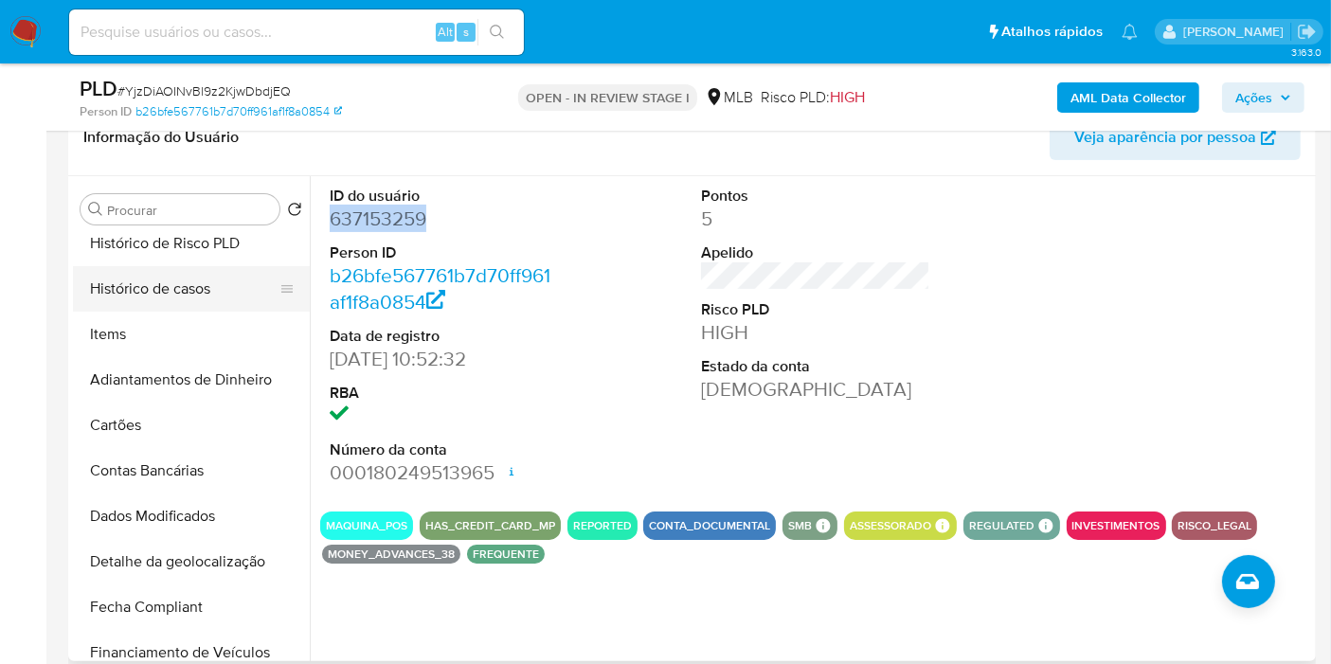
click at [170, 279] on button "Histórico de casos" at bounding box center [184, 288] width 222 height 45
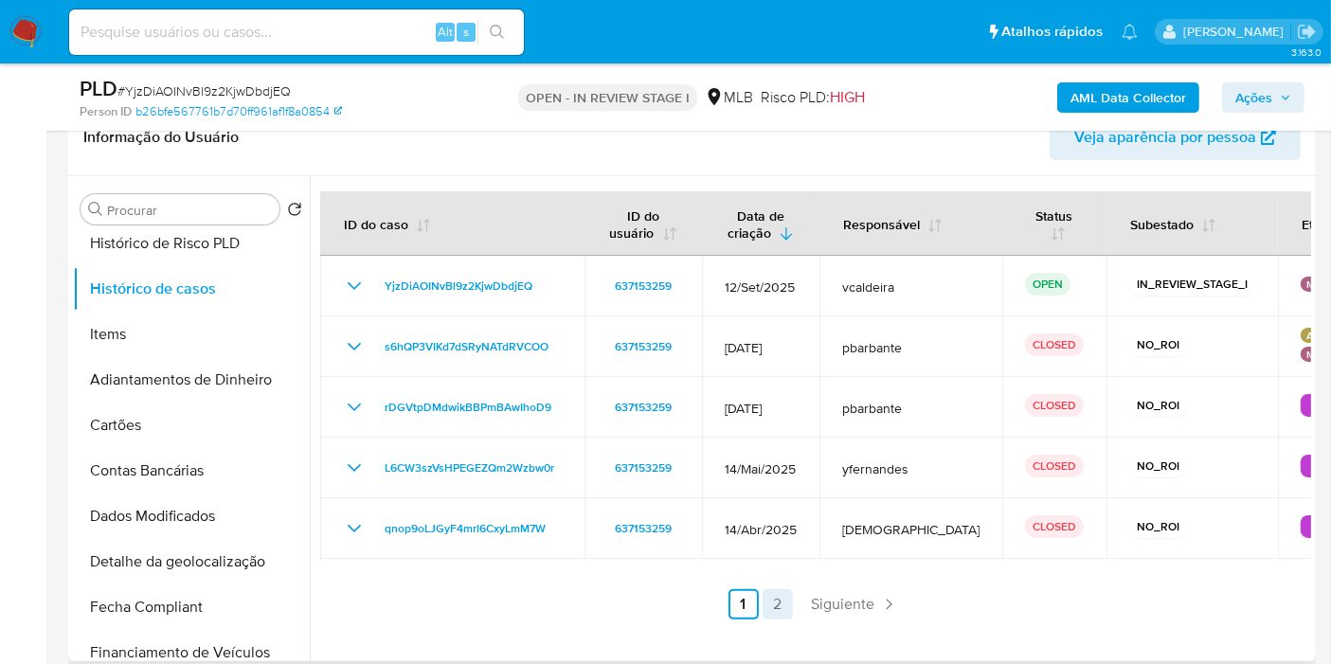
click at [771, 608] on link "2" at bounding box center [777, 604] width 30 height 30
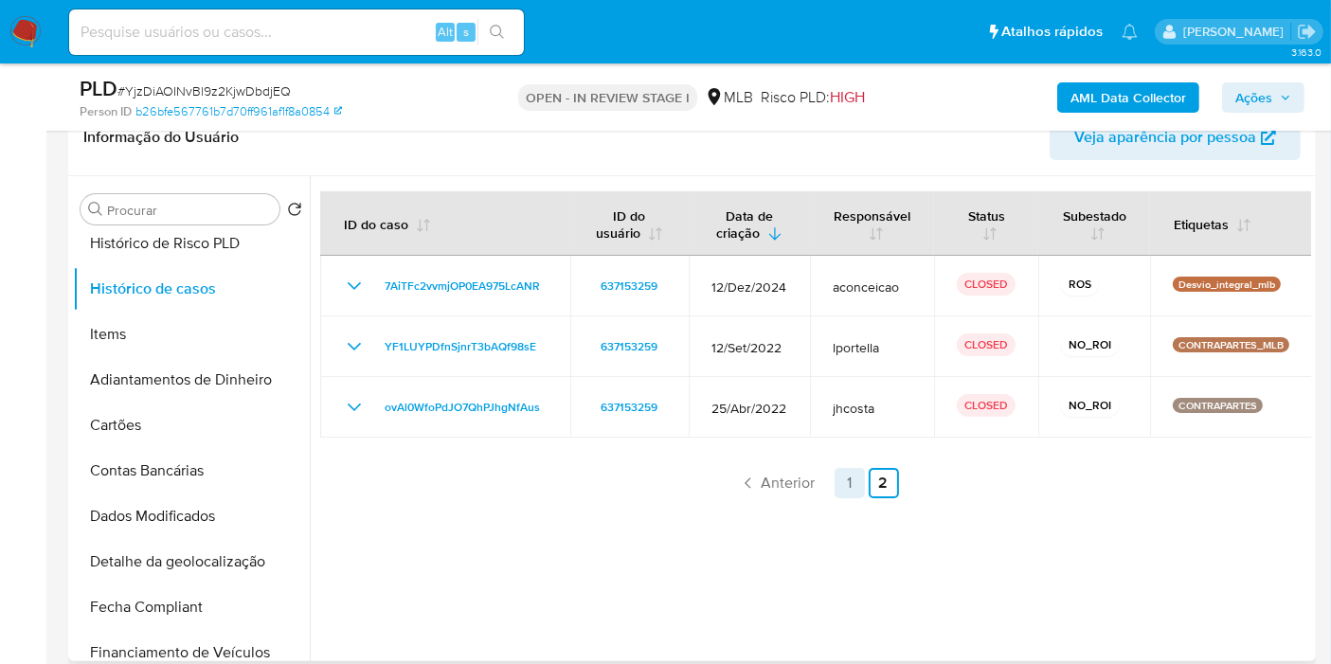
click at [853, 475] on link "1" at bounding box center [849, 483] width 30 height 30
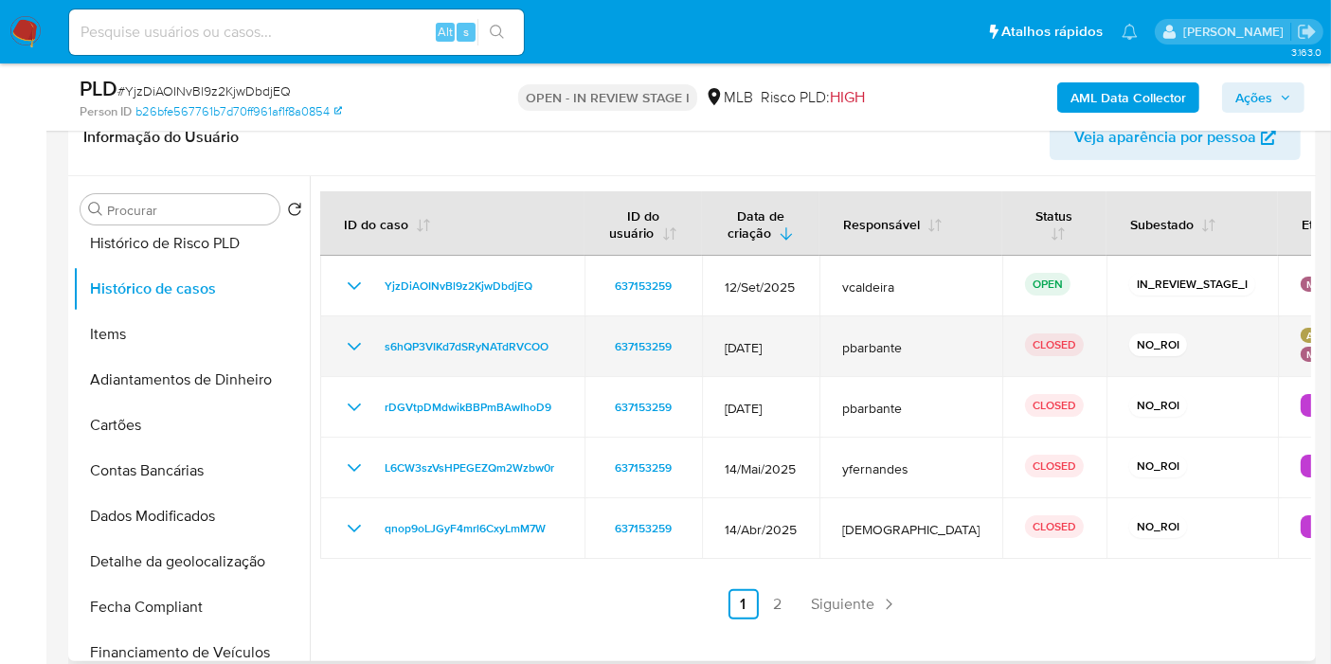
click at [350, 348] on icon "Mostrar/Ocultar" at bounding box center [354, 346] width 23 height 23
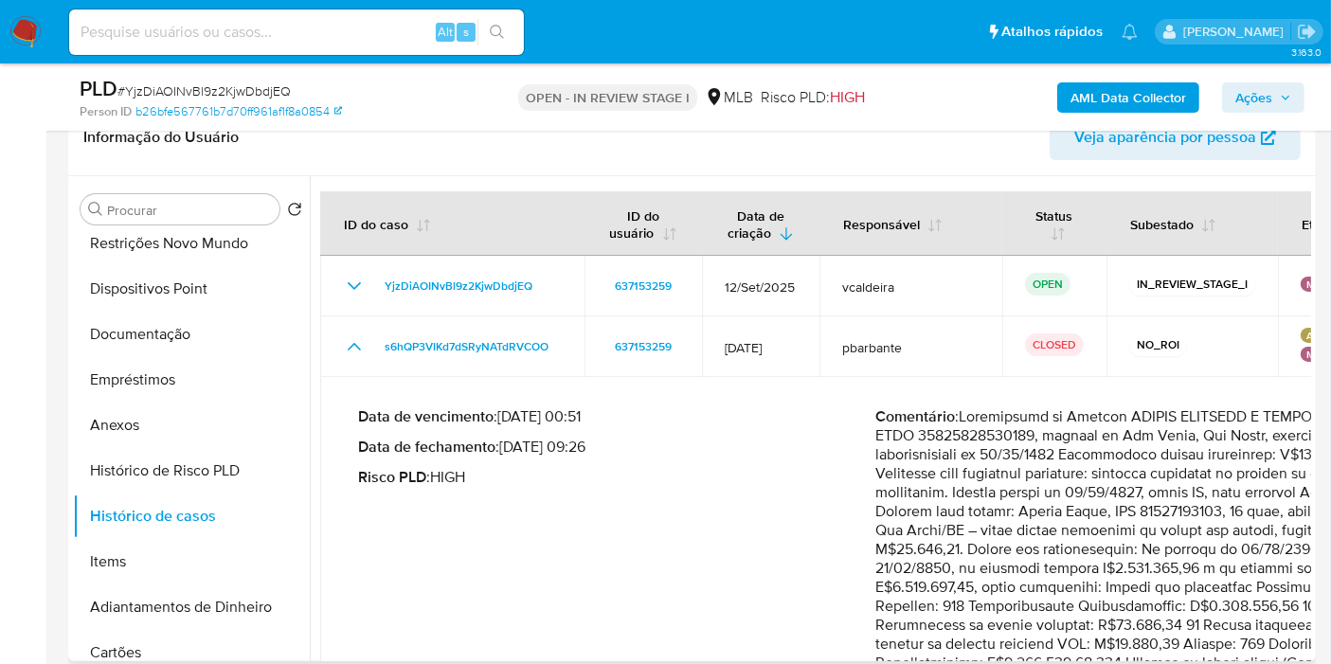
scroll to position [0, 0]
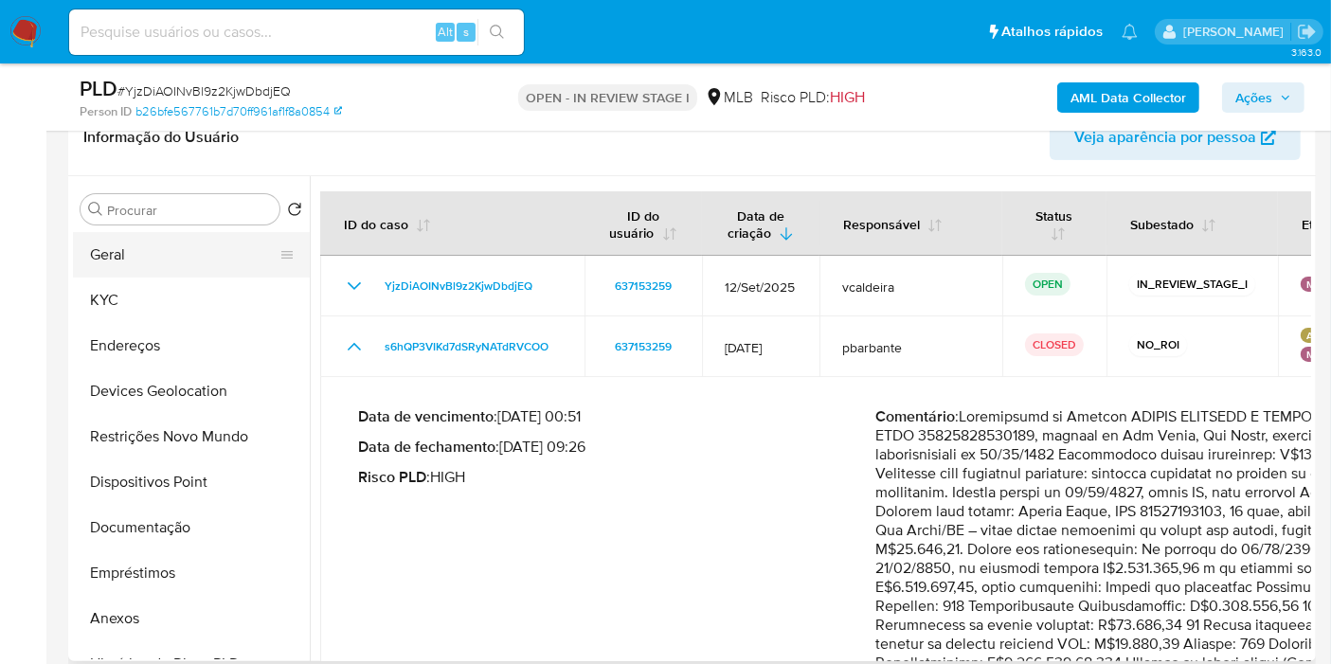
click at [139, 261] on button "Geral" at bounding box center [184, 254] width 222 height 45
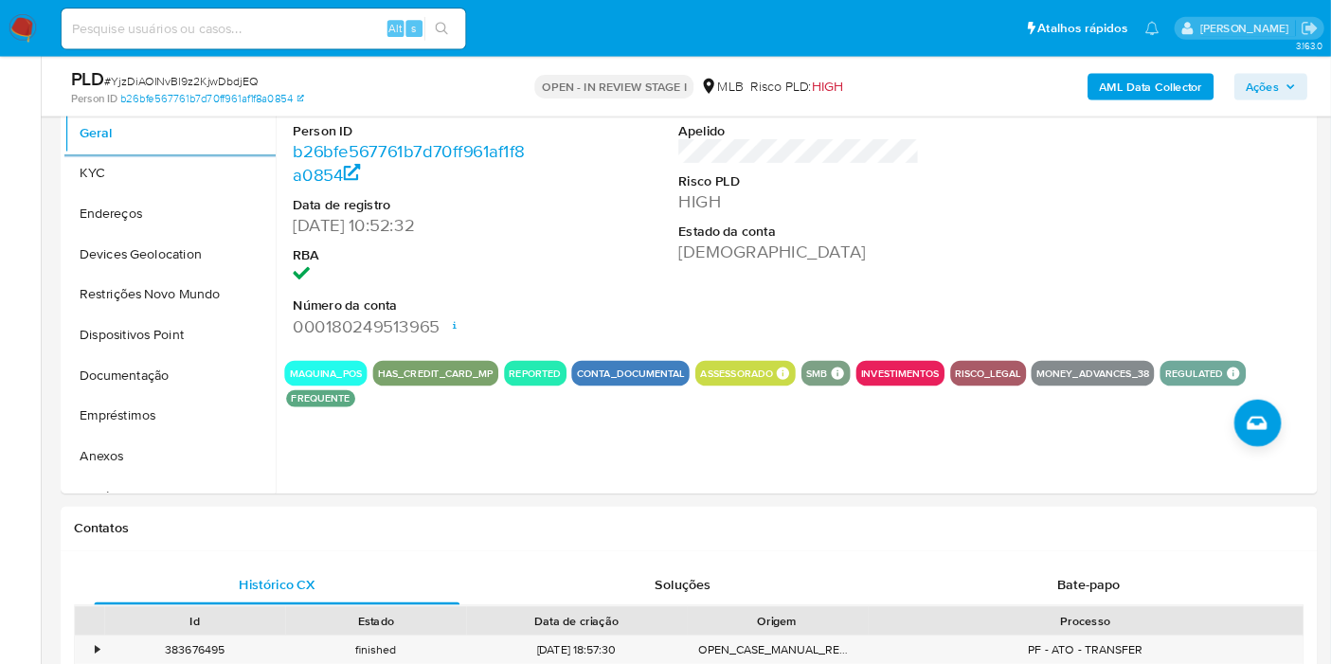
scroll to position [421, 0]
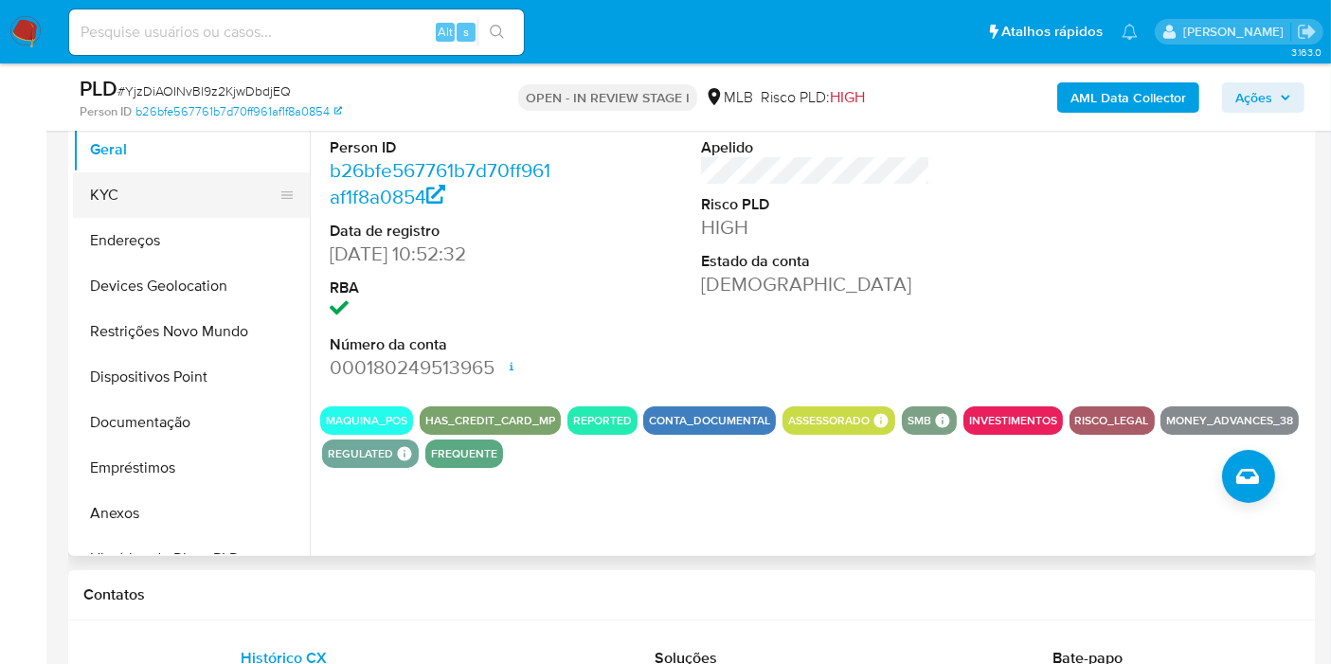
click at [173, 199] on button "KYC" at bounding box center [184, 194] width 222 height 45
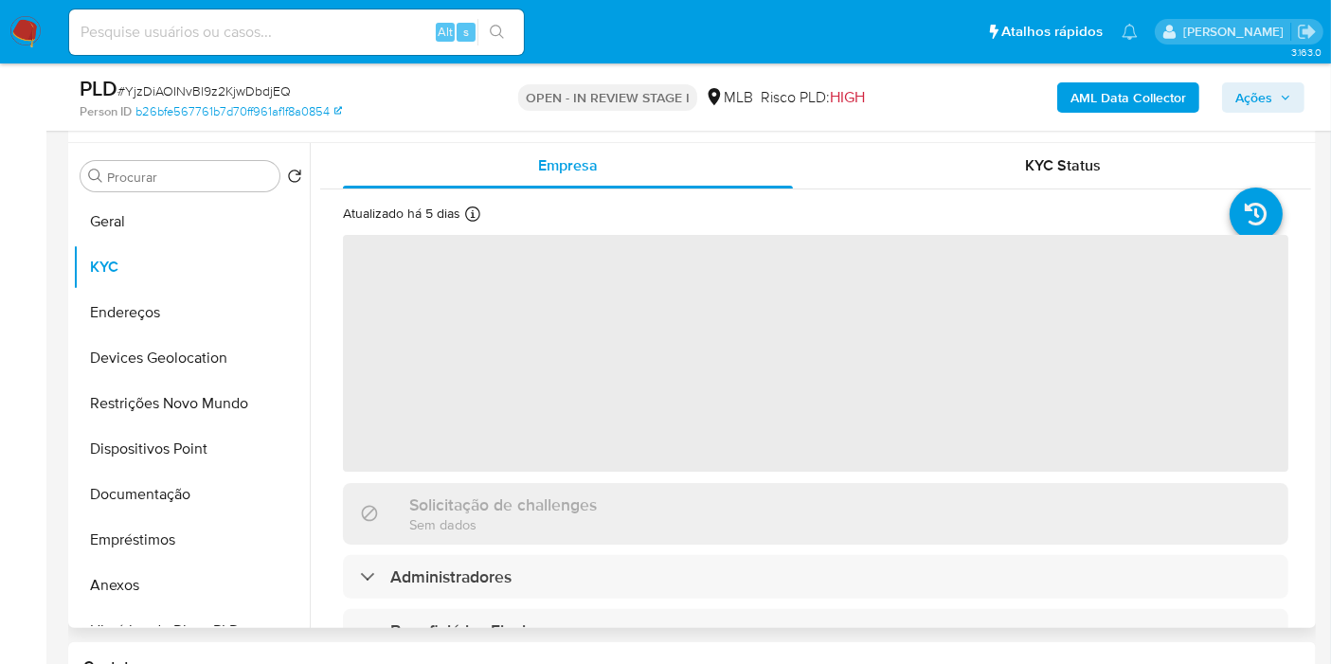
scroll to position [315, 0]
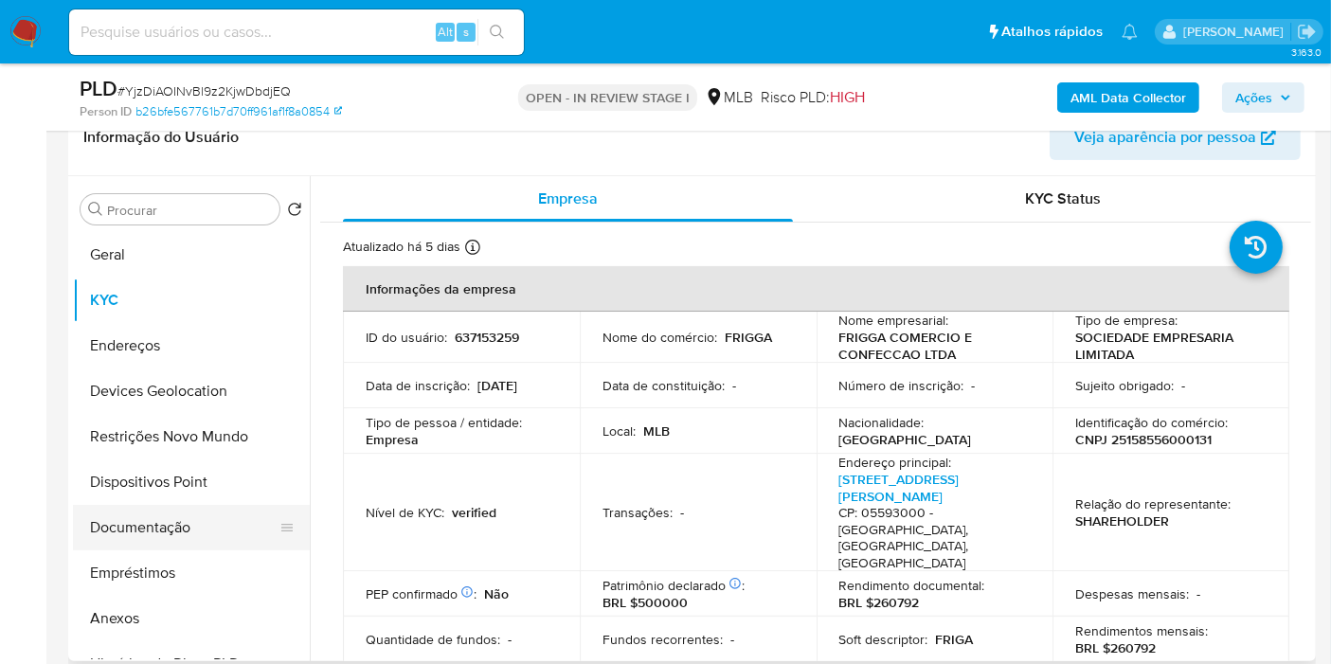
click at [142, 533] on button "Documentação" at bounding box center [184, 527] width 222 height 45
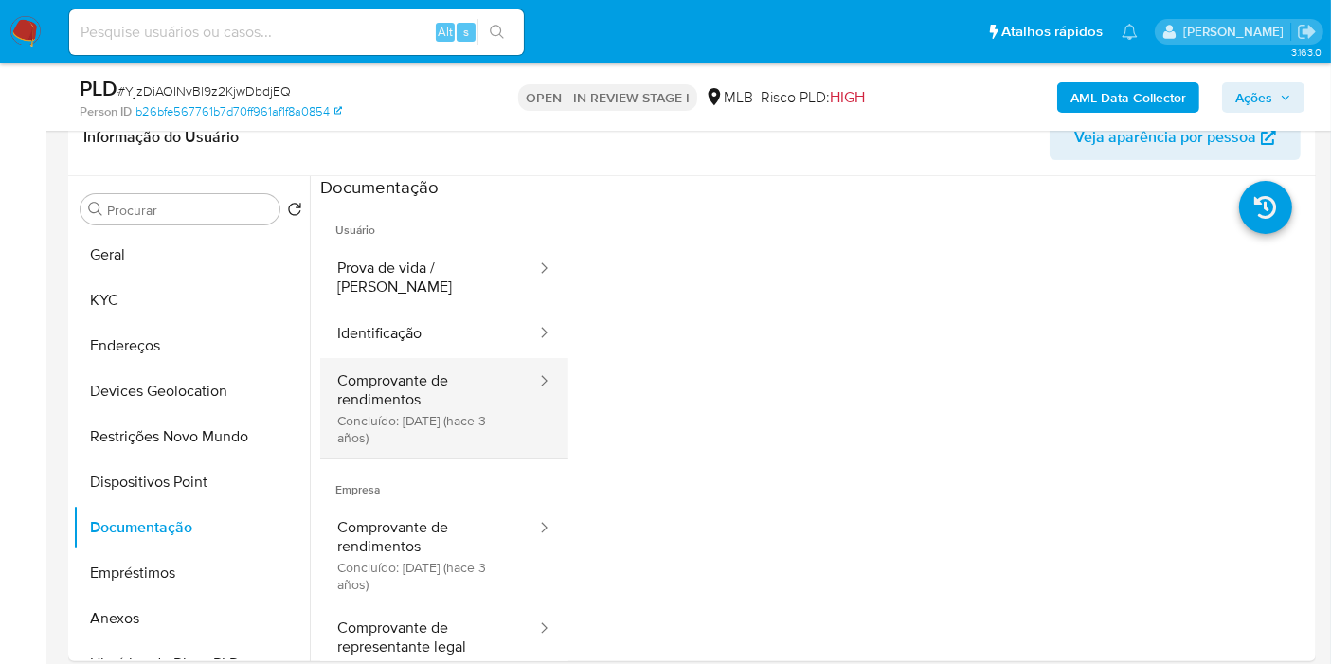
click at [458, 391] on button "Comprovante de rendimentos Concluído: [DATE] (hace 3 años)" at bounding box center [429, 408] width 218 height 100
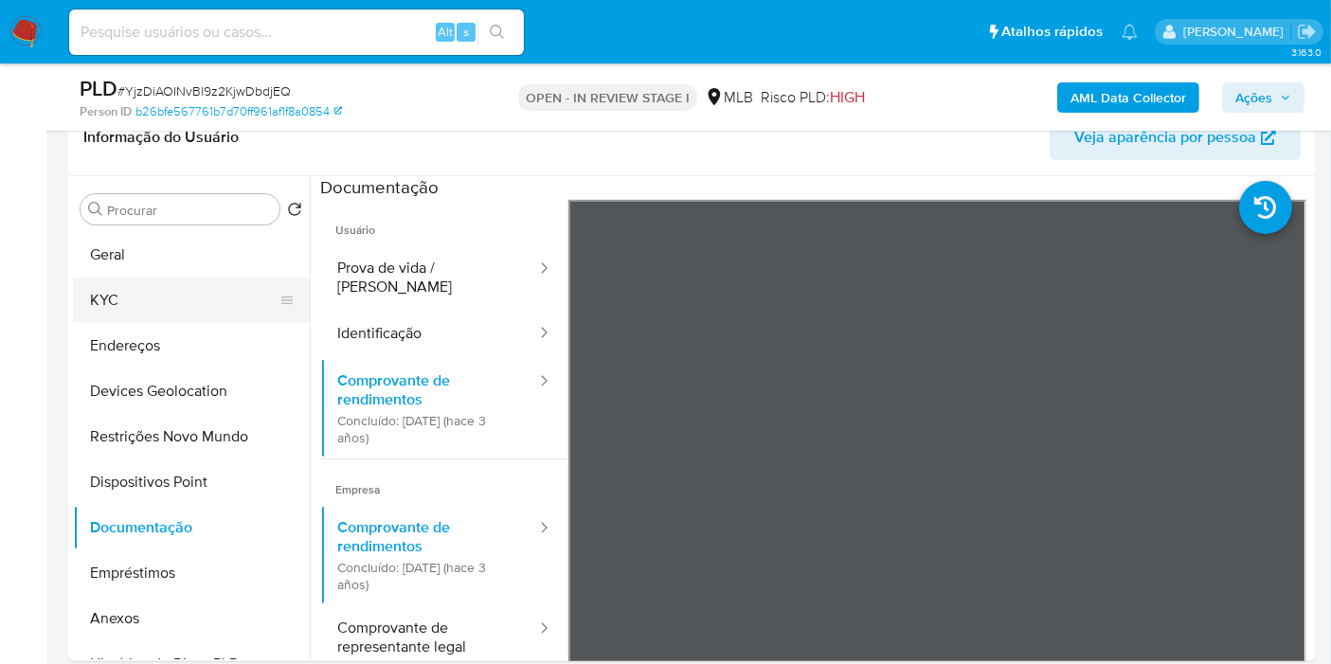
drag, startPoint x: 149, startPoint y: 282, endPoint x: 173, endPoint y: 314, distance: 39.8
click at [148, 281] on button "KYC" at bounding box center [184, 300] width 222 height 45
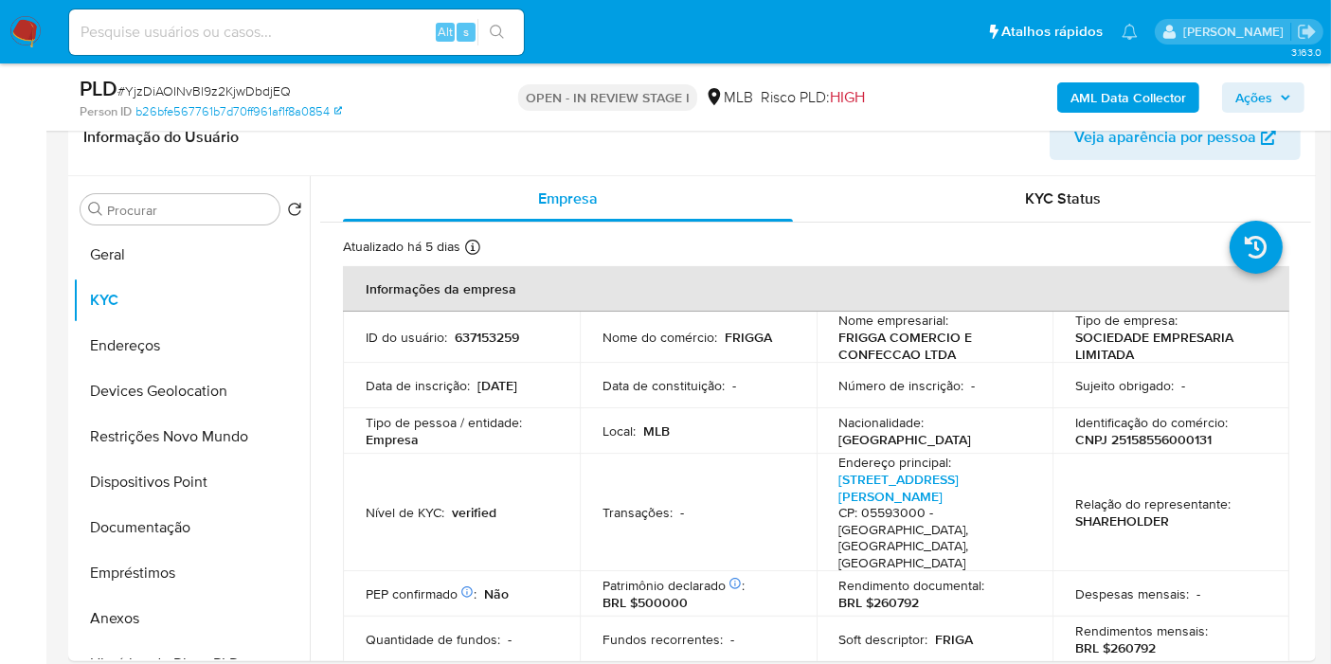
click at [1148, 439] on p "CNPJ 25158556000131" at bounding box center [1143, 439] width 136 height 17
copy p "25158556000131"
click at [102, 260] on button "Geral" at bounding box center [184, 254] width 222 height 45
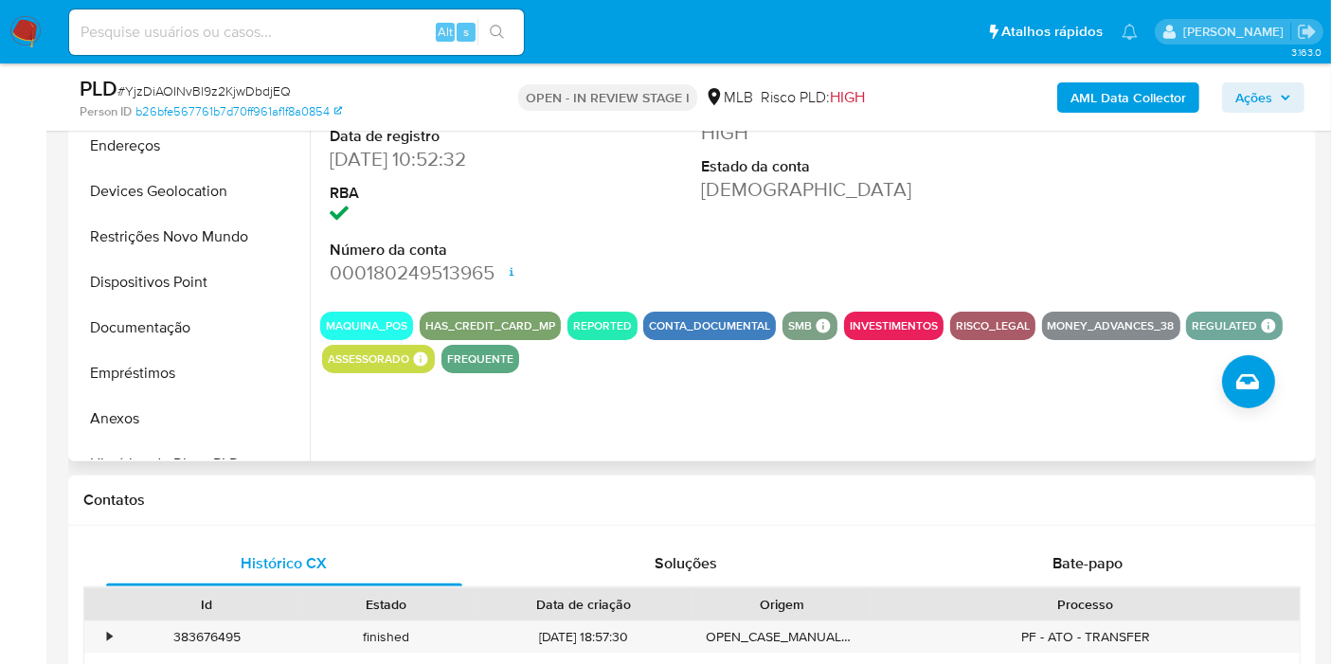
scroll to position [0, 0]
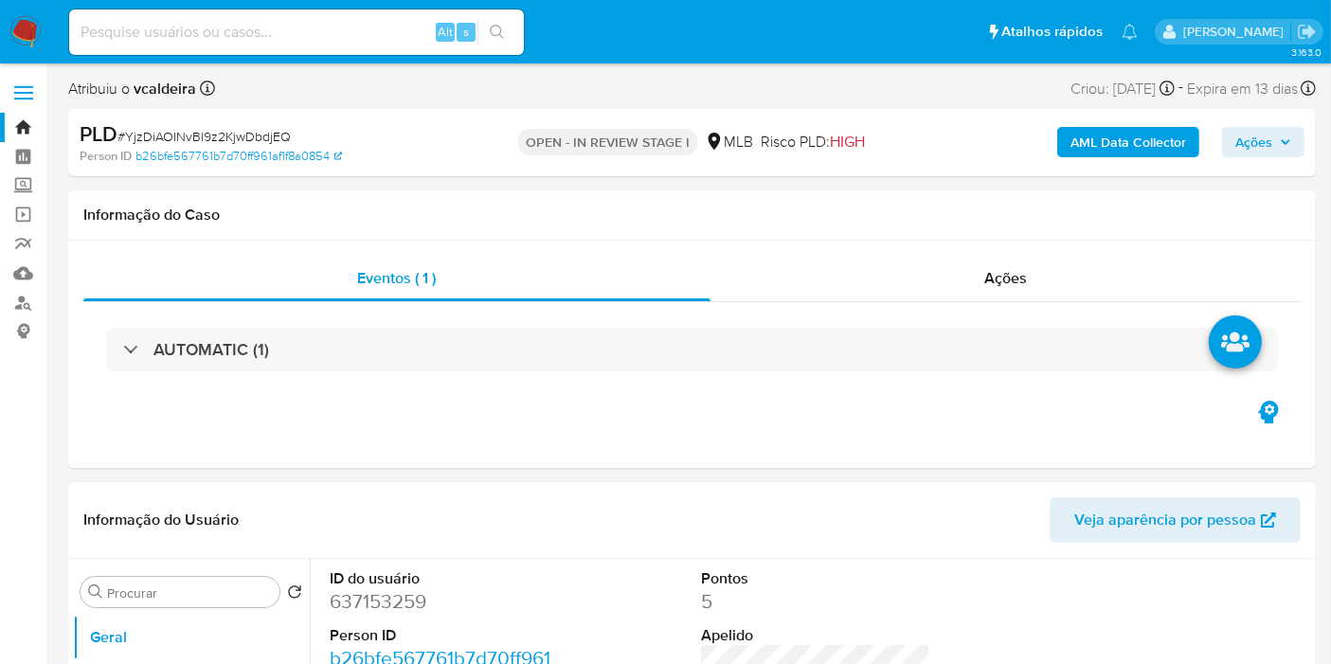
click at [354, 611] on dd "637153259" at bounding box center [444, 601] width 229 height 27
copy dd "637153259"
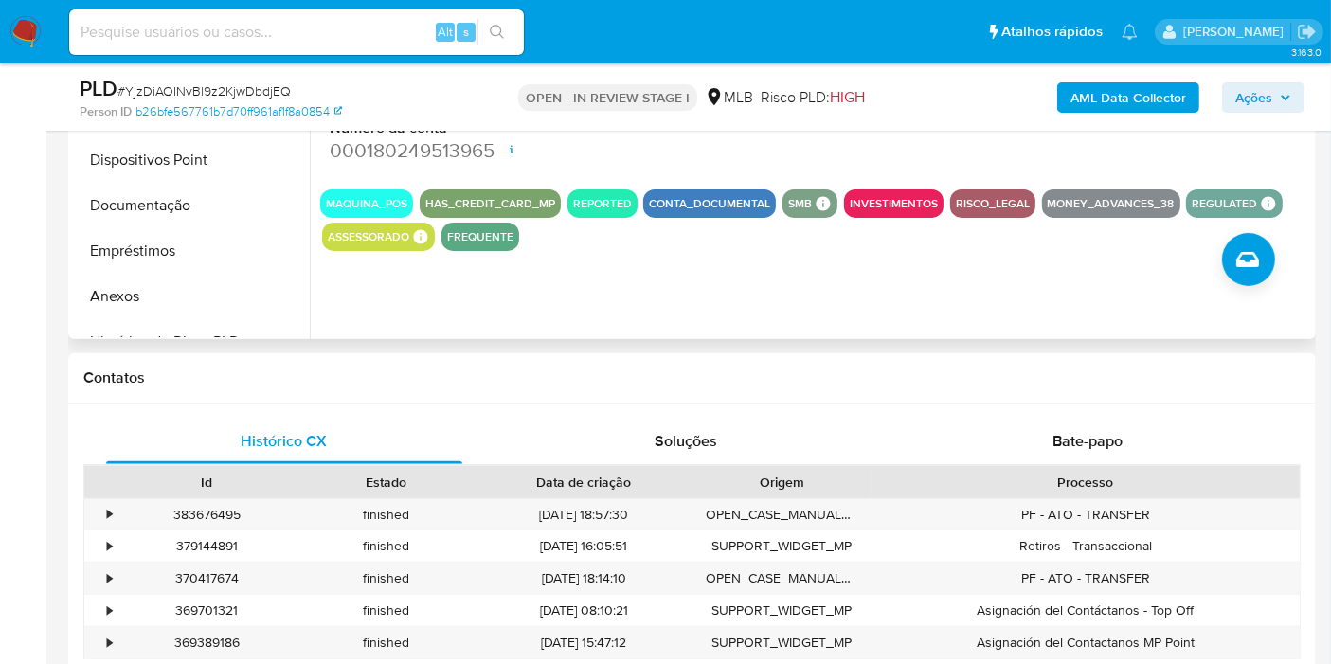
scroll to position [210, 0]
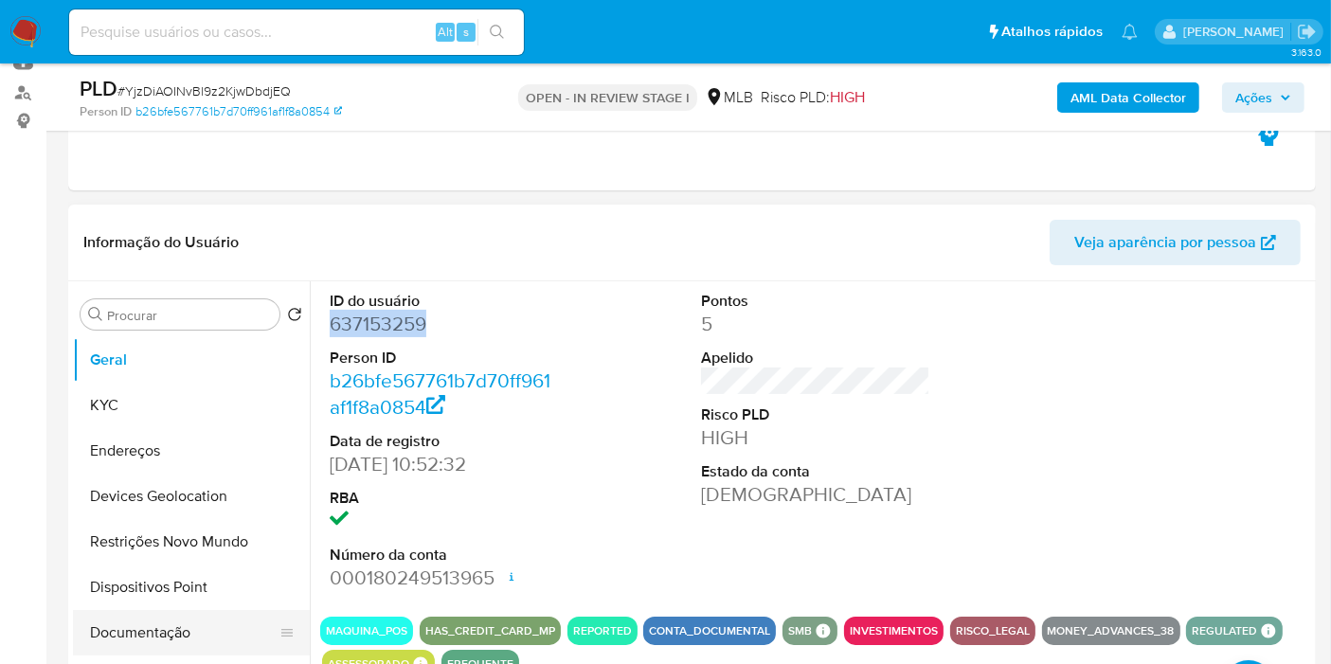
click at [127, 629] on button "Documentação" at bounding box center [184, 632] width 222 height 45
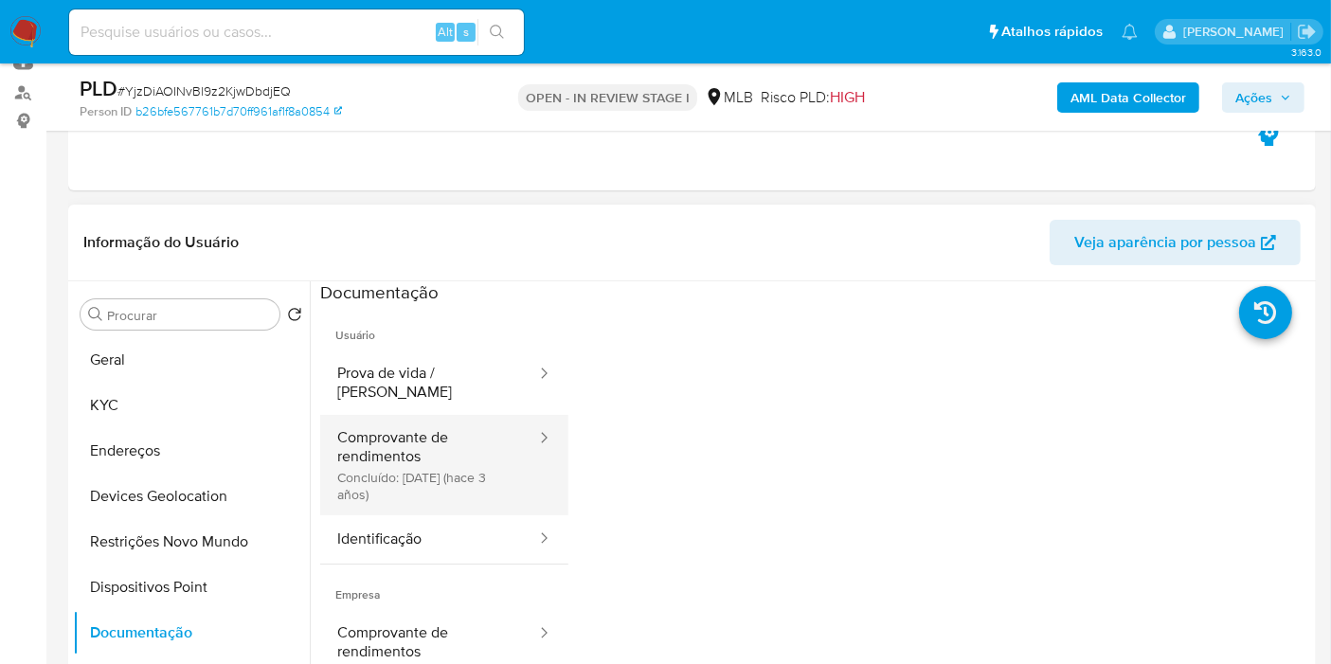
click at [404, 461] on button "Comprovante de rendimentos Concluído: 13/12/2022 (hace 3 años)" at bounding box center [429, 465] width 218 height 100
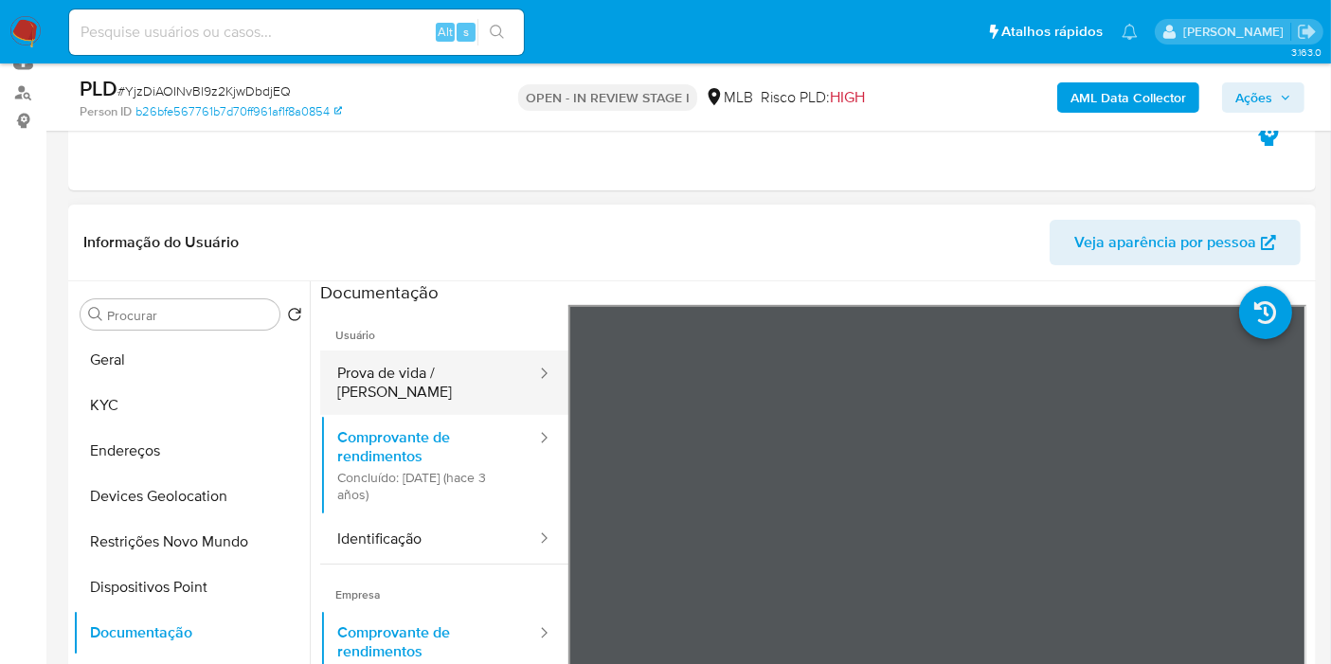
drag, startPoint x: 487, startPoint y: 368, endPoint x: 476, endPoint y: 360, distance: 13.5
click at [486, 367] on button "Prova de vida / Selfie" at bounding box center [429, 382] width 218 height 64
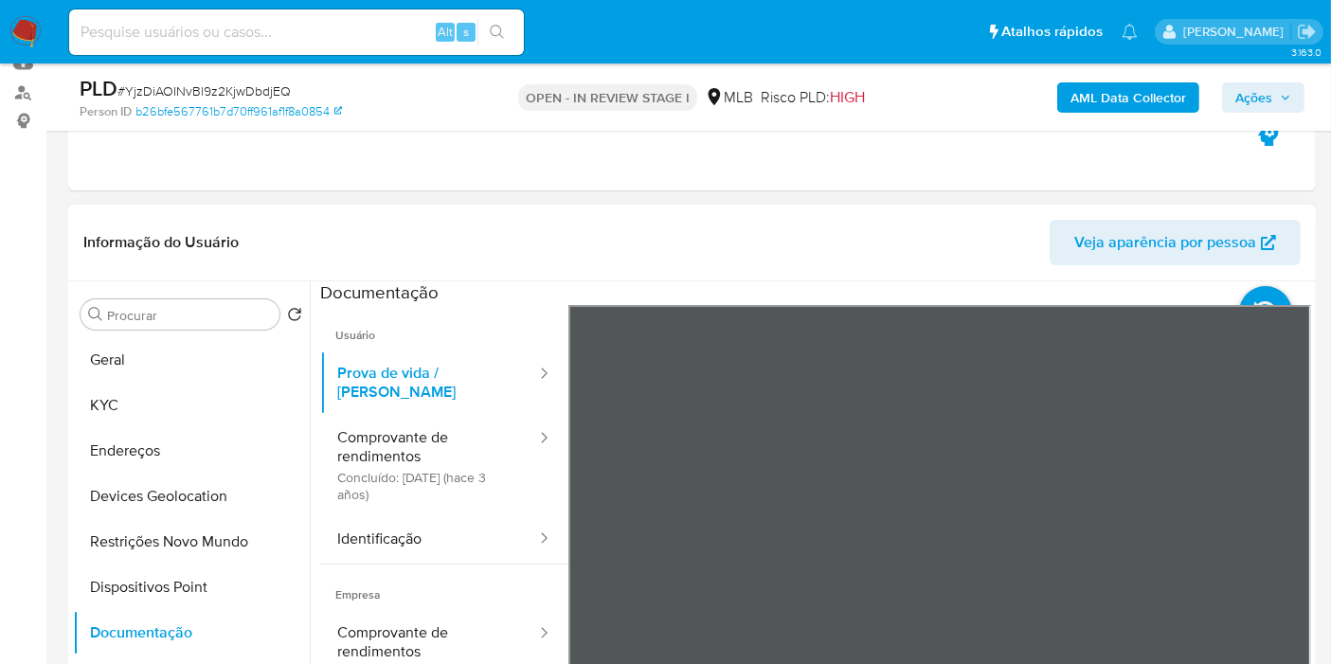
scroll to position [58, 0]
click at [193, 405] on button "KYC" at bounding box center [184, 405] width 222 height 45
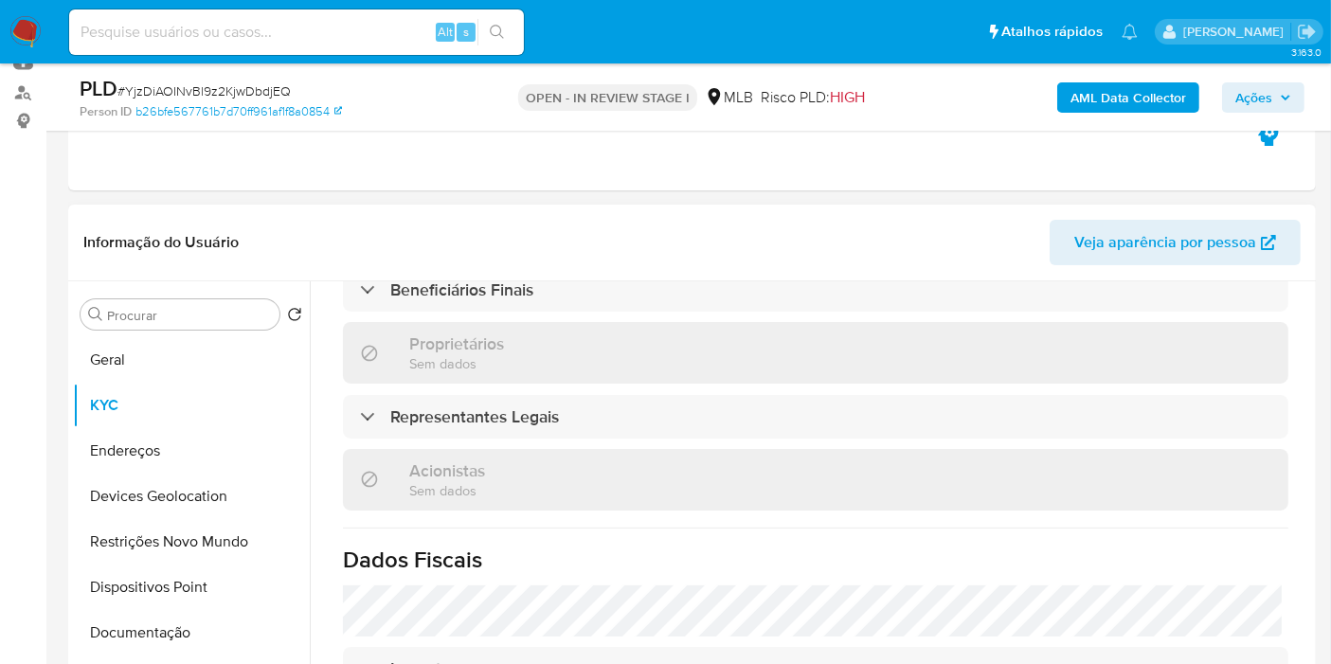
scroll to position [1052, 0]
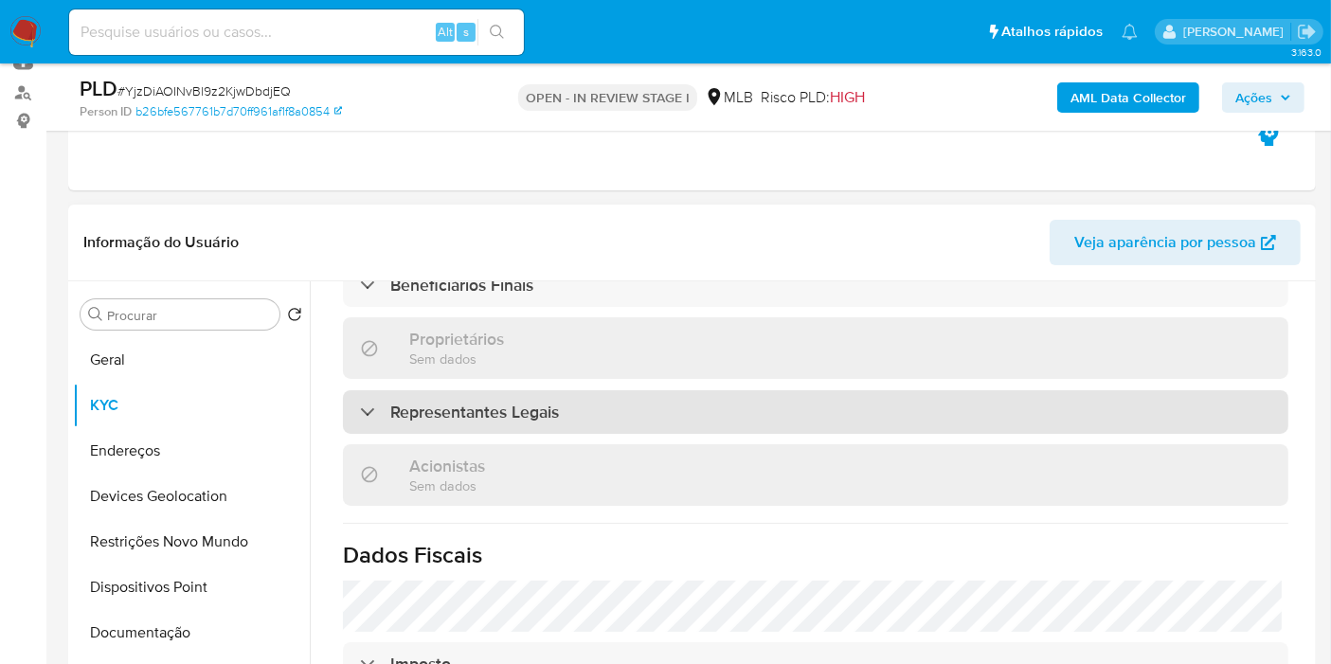
click at [421, 394] on div "Representantes Legais" at bounding box center [815, 412] width 945 height 44
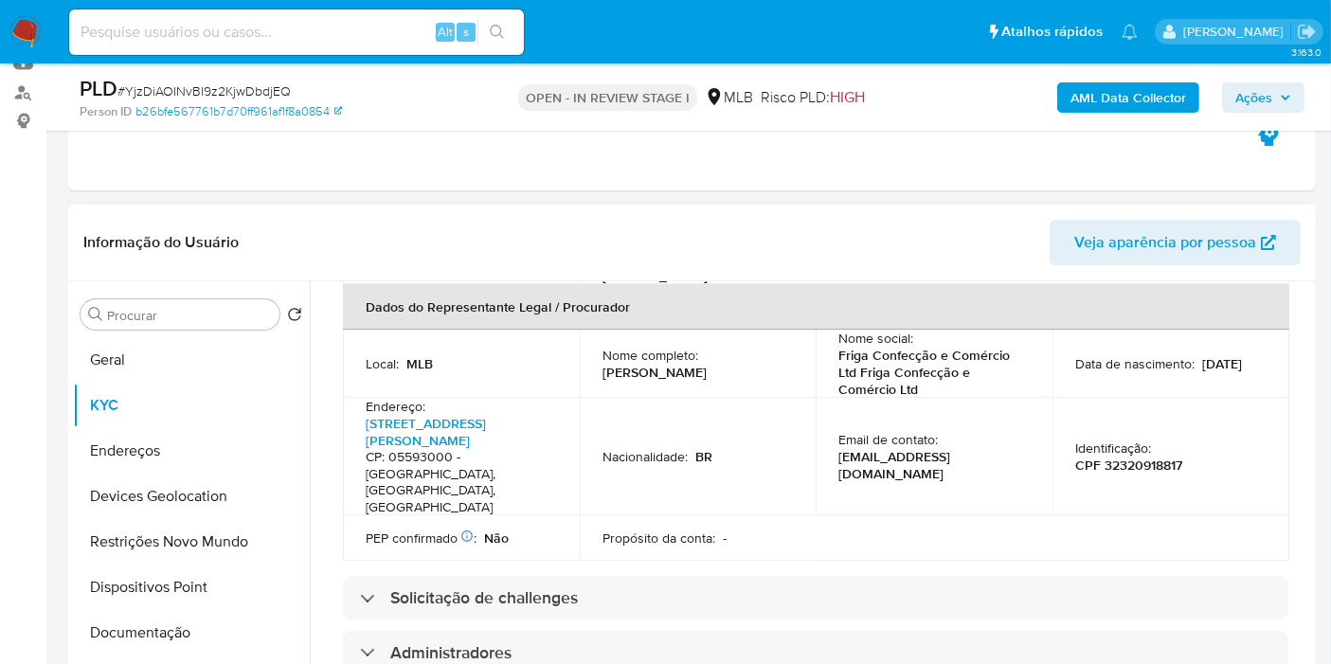
scroll to position [947, 0]
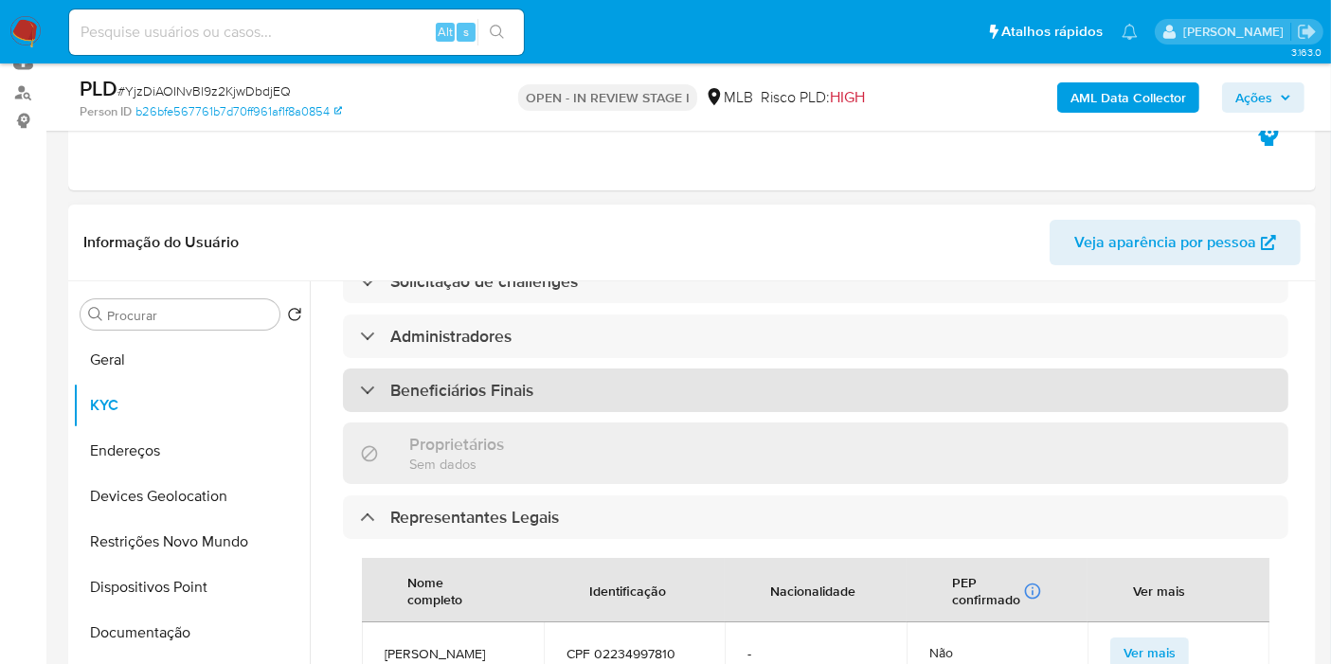
click at [440, 380] on h3 "Beneficiários Finais" at bounding box center [461, 390] width 143 height 21
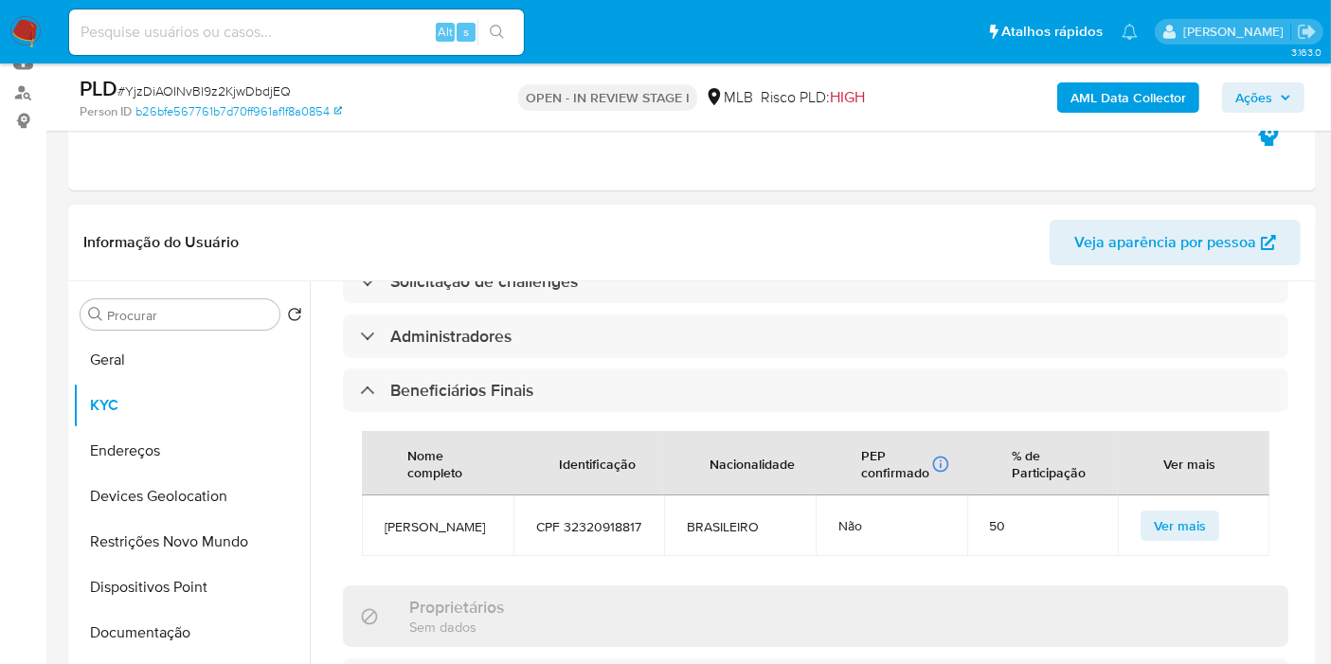
scroll to position [841, 0]
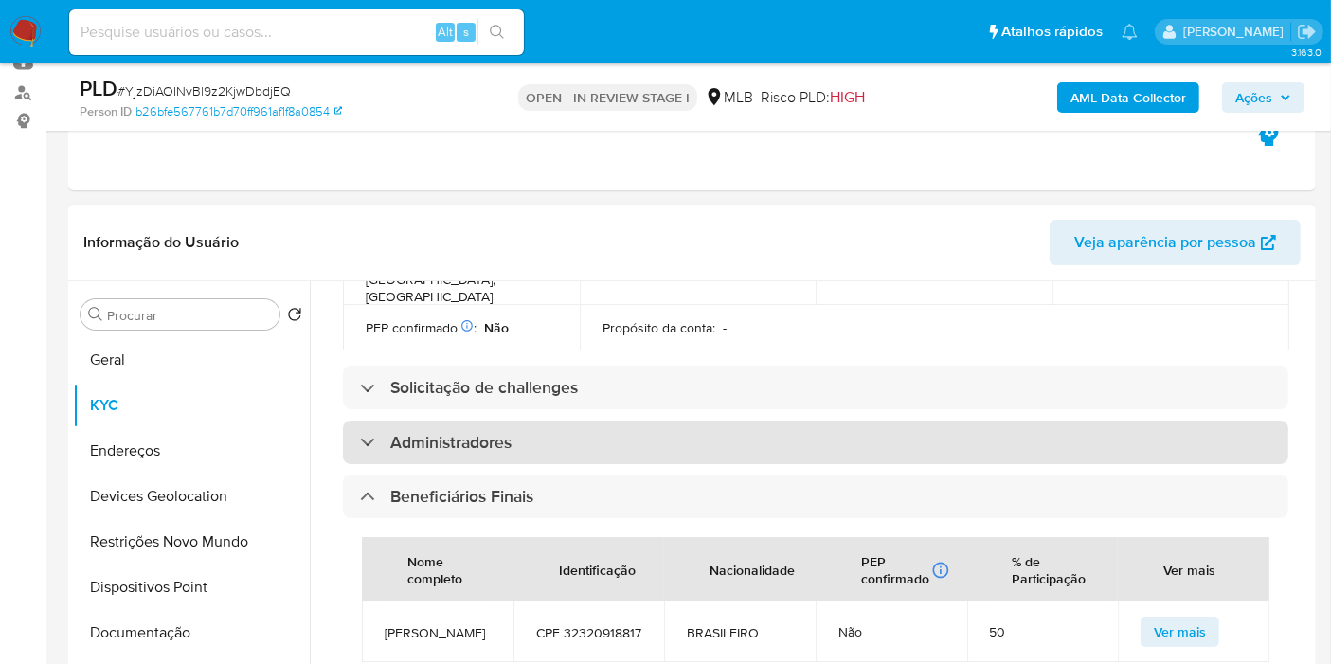
click at [506, 432] on h3 "Administradores" at bounding box center [450, 442] width 121 height 21
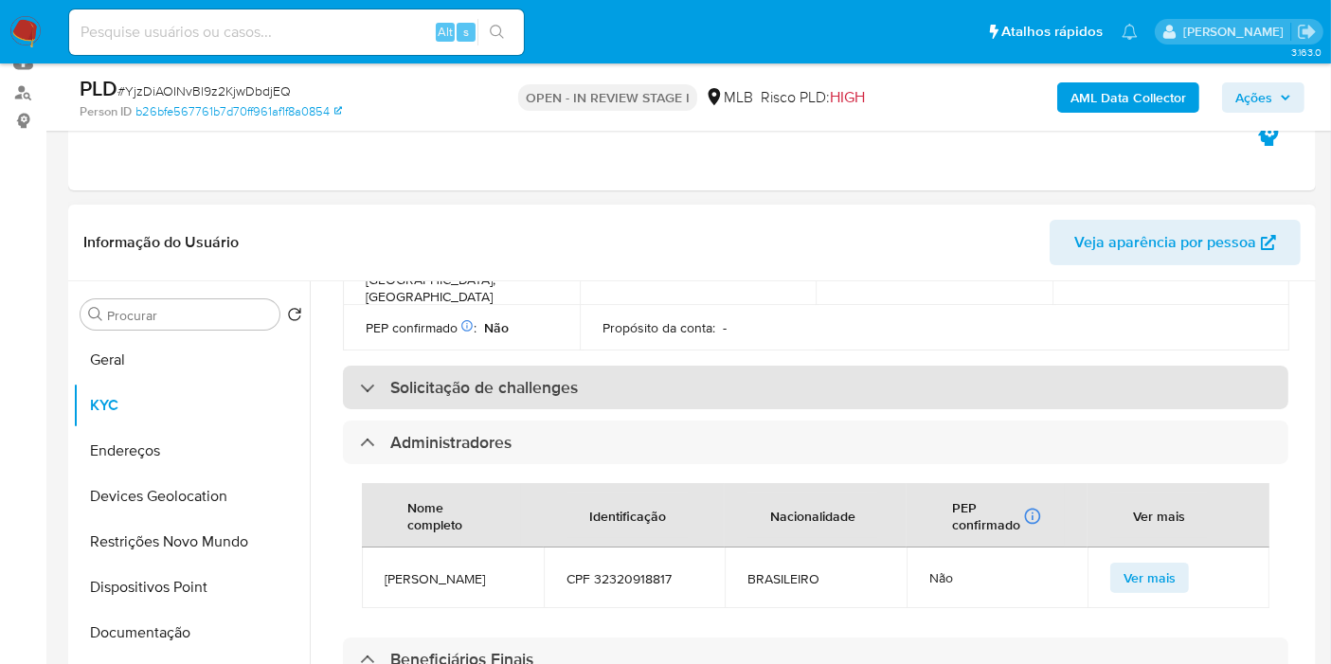
click at [570, 377] on h3 "Solicitação de challenges" at bounding box center [484, 387] width 188 height 21
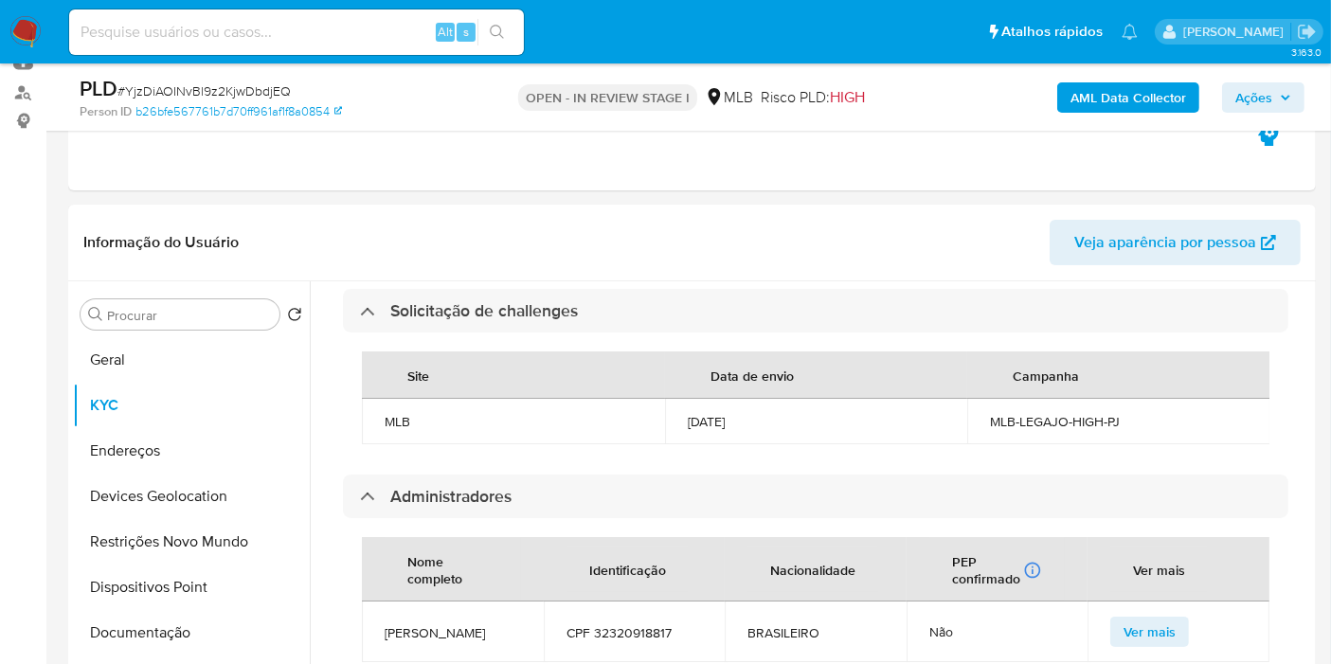
scroll to position [947, 0]
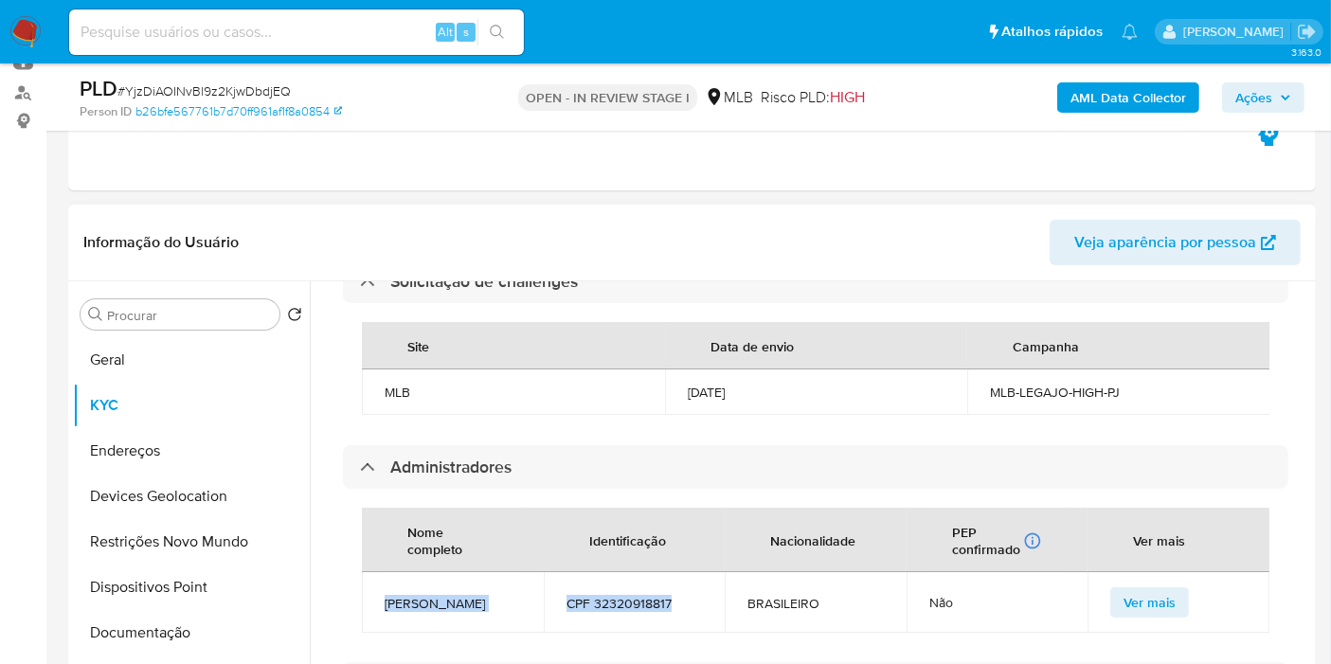
drag, startPoint x: 672, startPoint y: 583, endPoint x: 382, endPoint y: 589, distance: 289.9
click at [382, 589] on tr "GISELE GOMES CPF 32320918817 BRASILEIRO Não Ver mais" at bounding box center [815, 602] width 907 height 61
copy tr "GISELE GOMES CPF 32320918817"
click at [264, 44] on input at bounding box center [296, 32] width 455 height 25
paste input "1072846322"
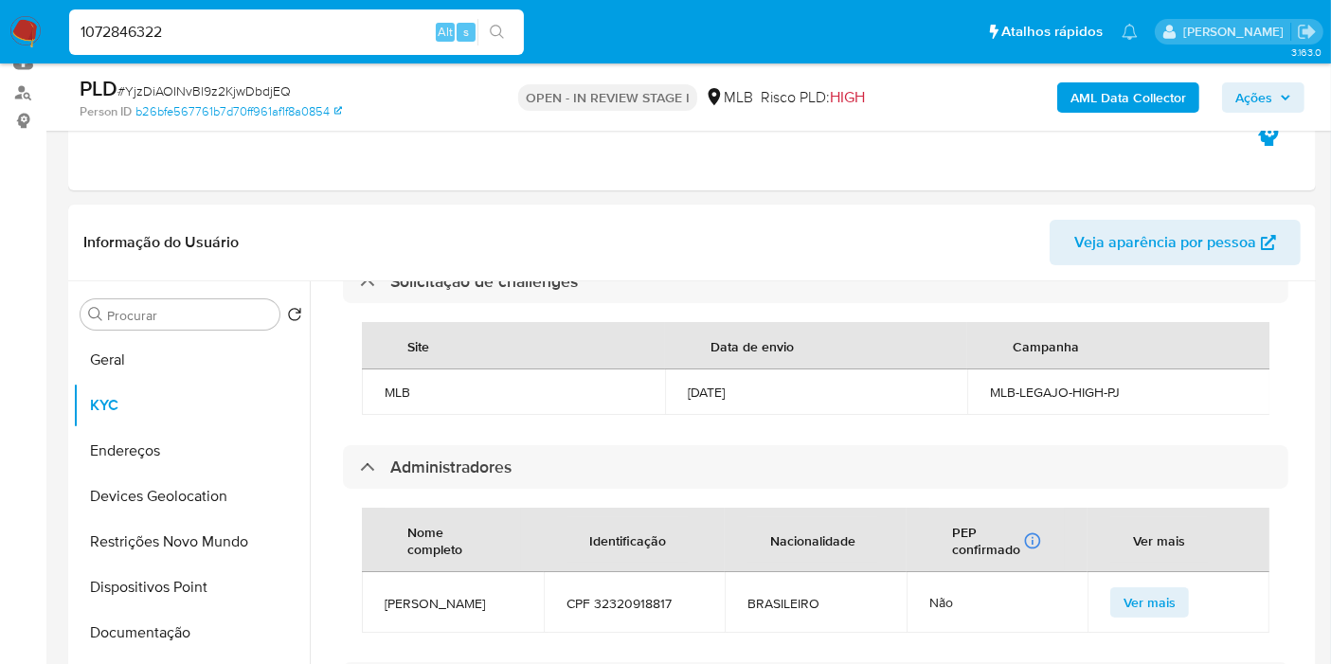
type input "1072846322"
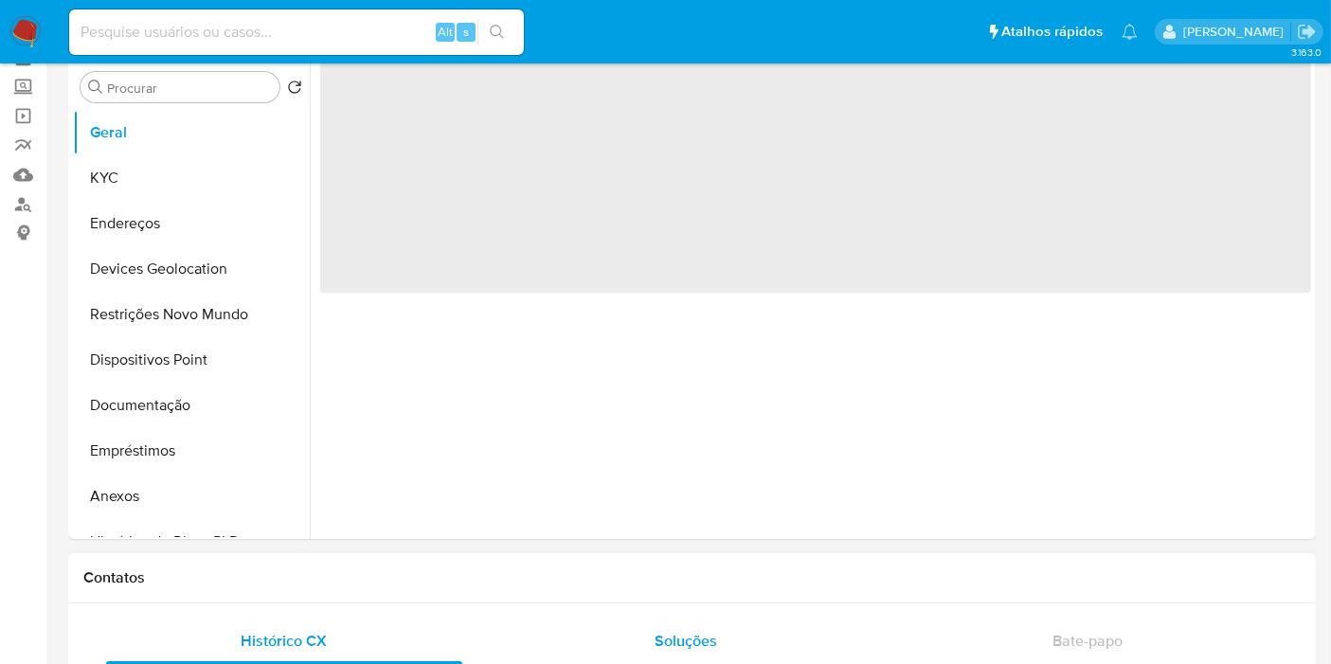
select select "10"
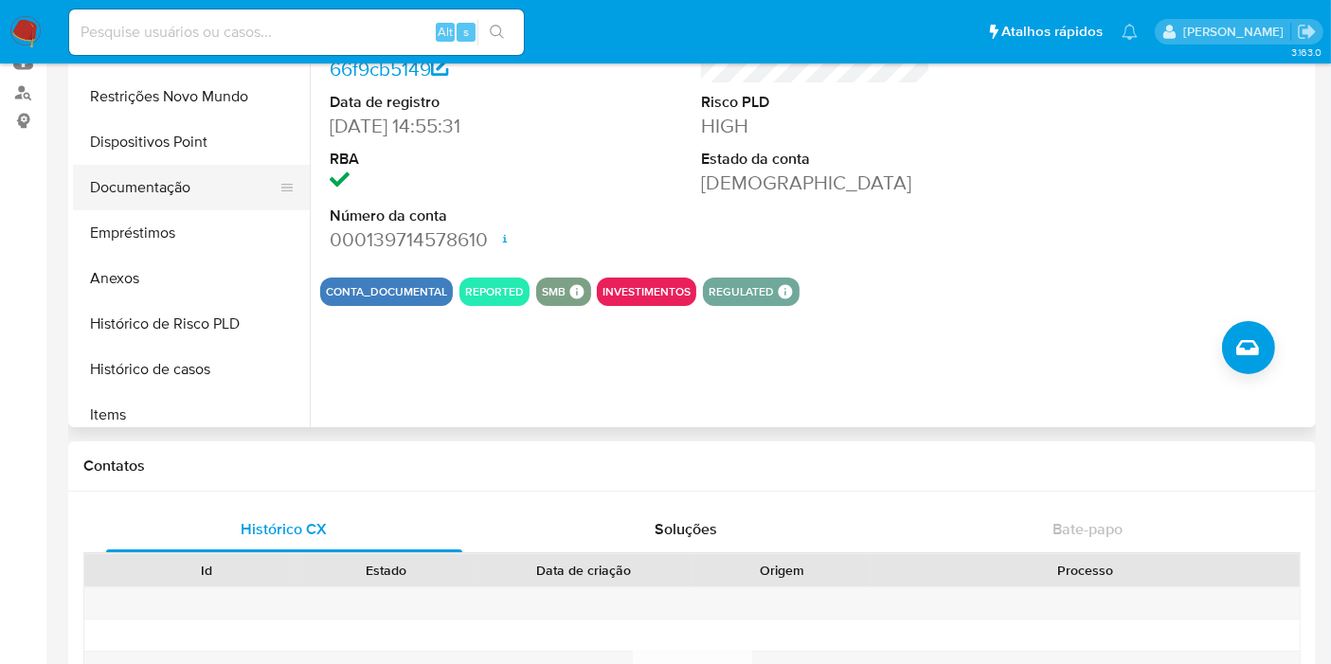
scroll to position [210, 0]
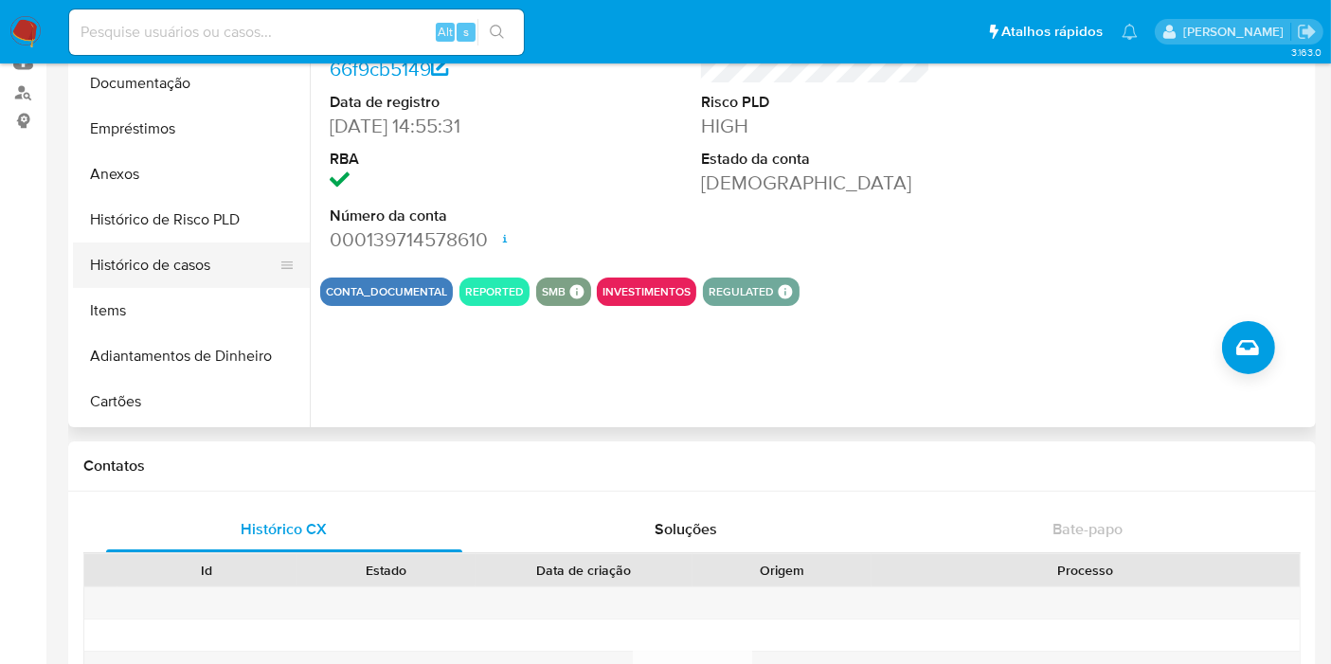
click at [181, 262] on button "Histórico de casos" at bounding box center [184, 264] width 222 height 45
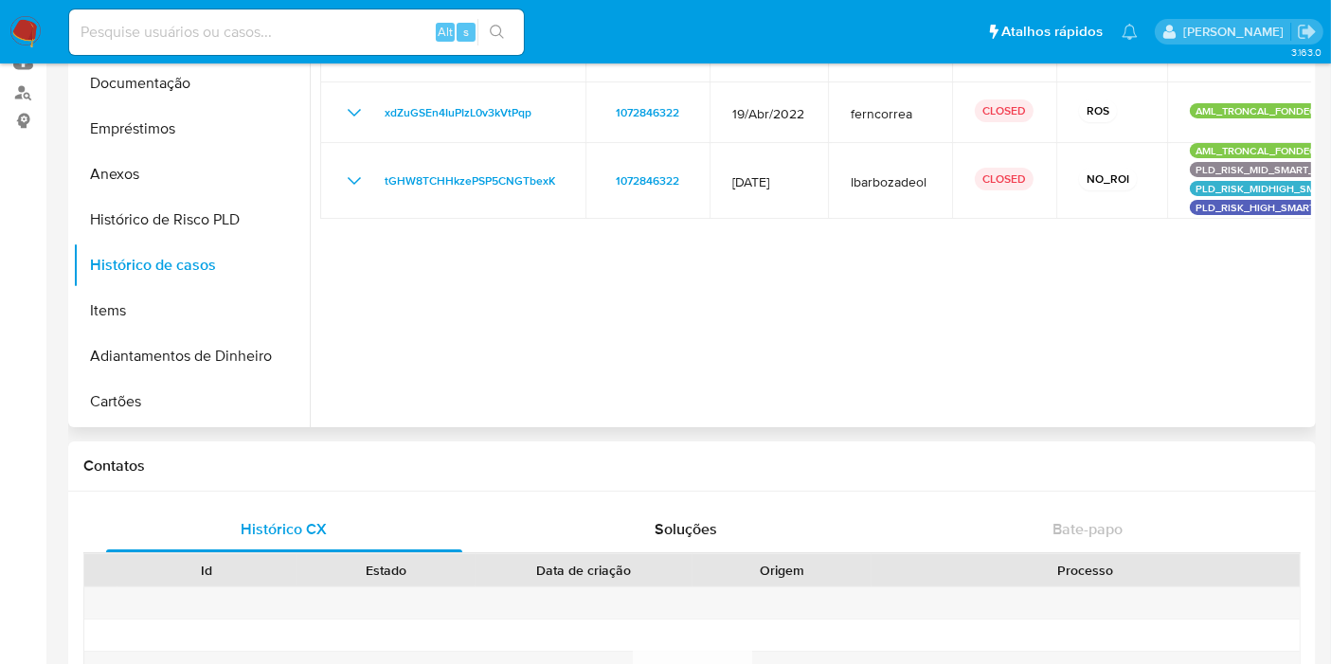
scroll to position [0, 0]
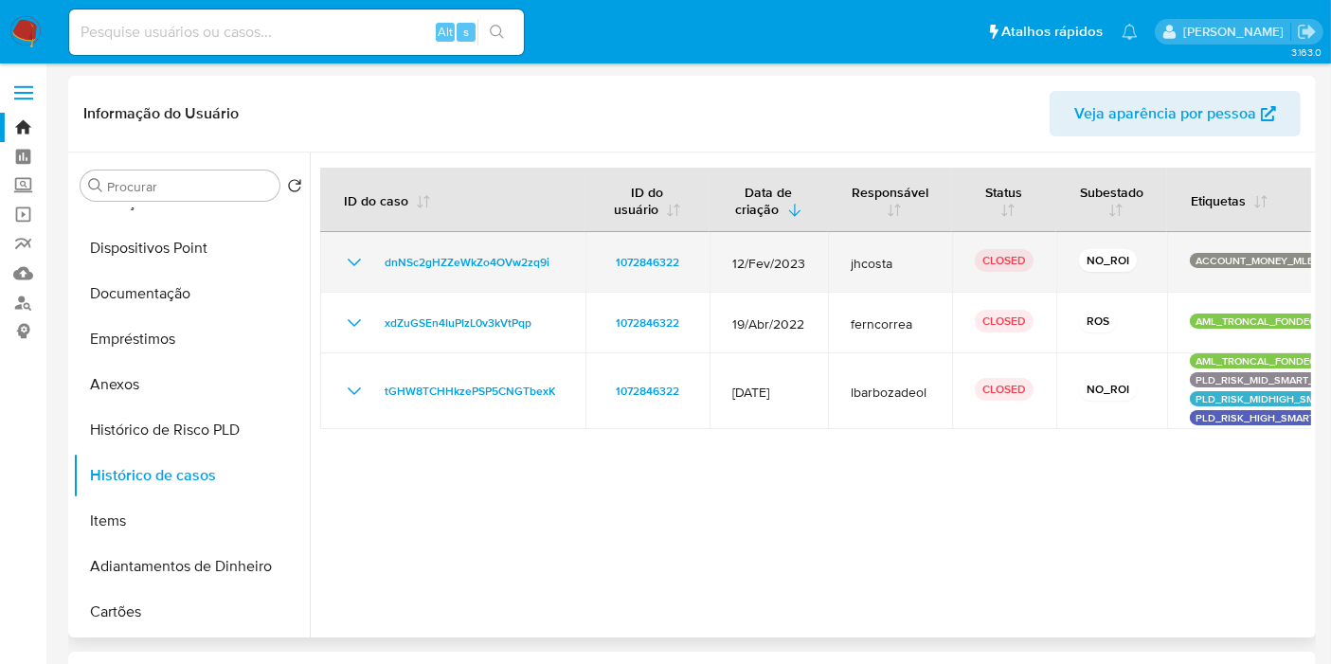
click at [351, 260] on icon "Mostrar/Ocultar" at bounding box center [354, 262] width 23 height 23
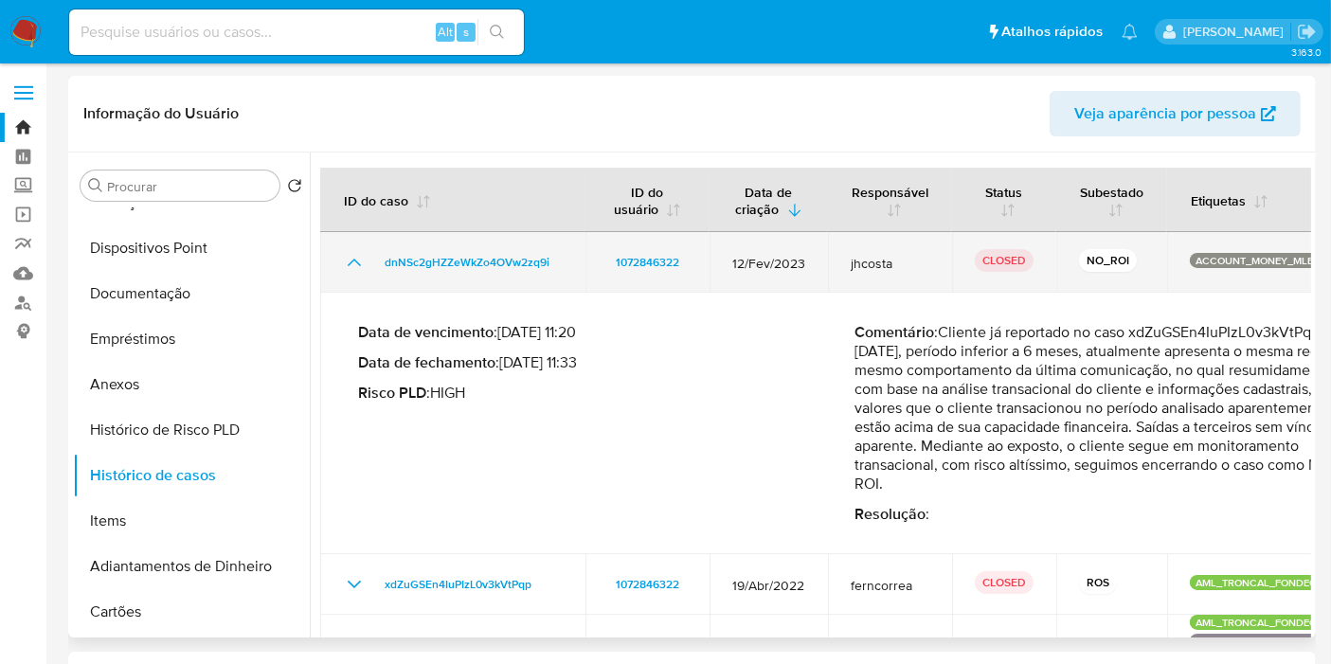
click at [348, 262] on icon "Mostrar/Ocultar" at bounding box center [354, 262] width 23 height 23
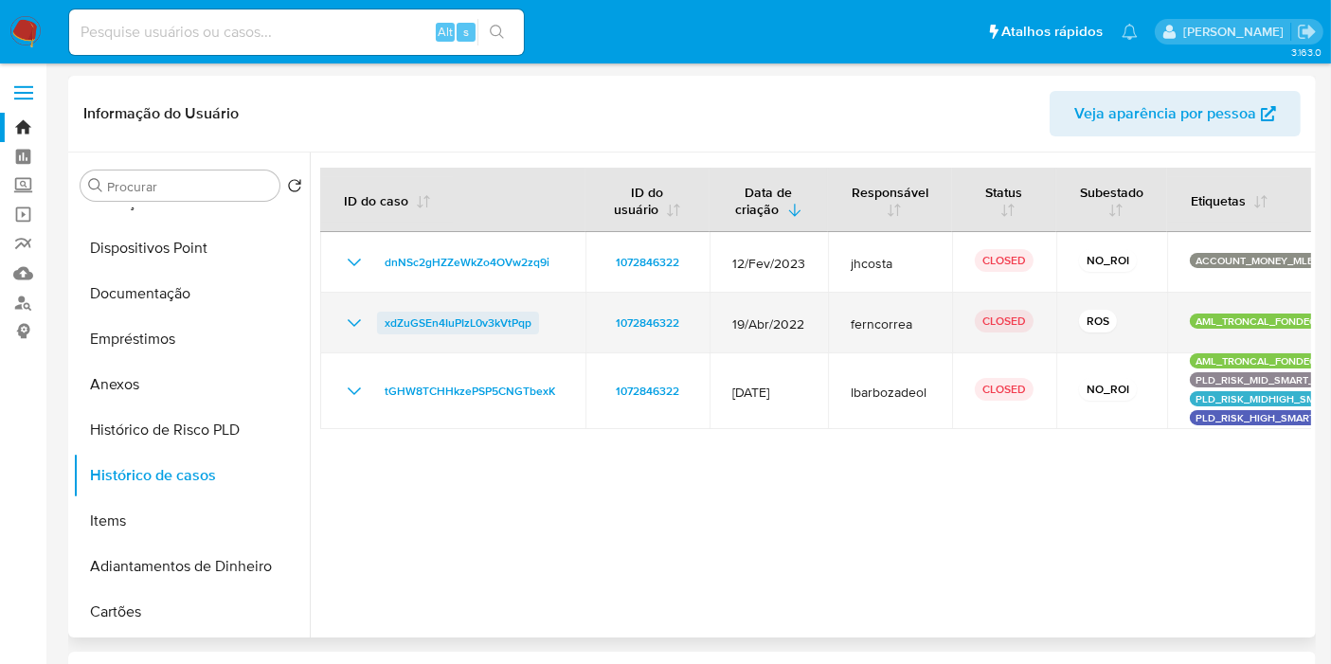
click at [394, 320] on span "xdZuGSEn4IuPIzL0v3kVtPqp" at bounding box center [458, 323] width 147 height 23
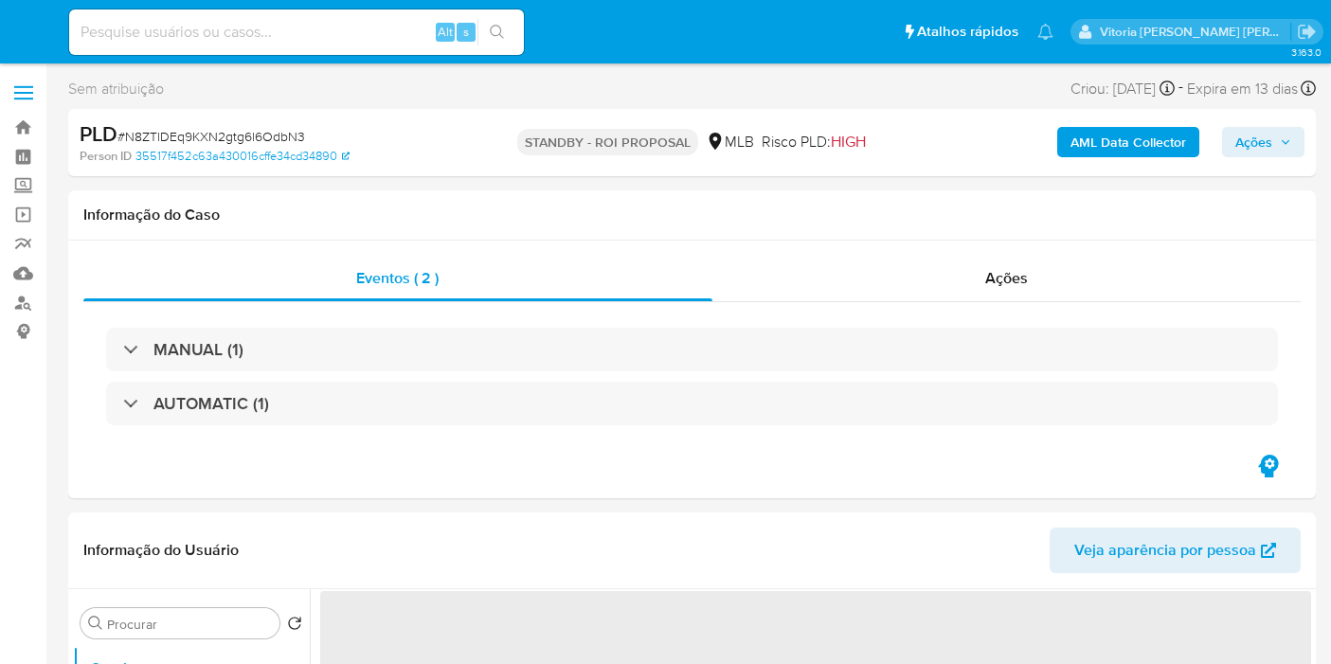
select select "10"
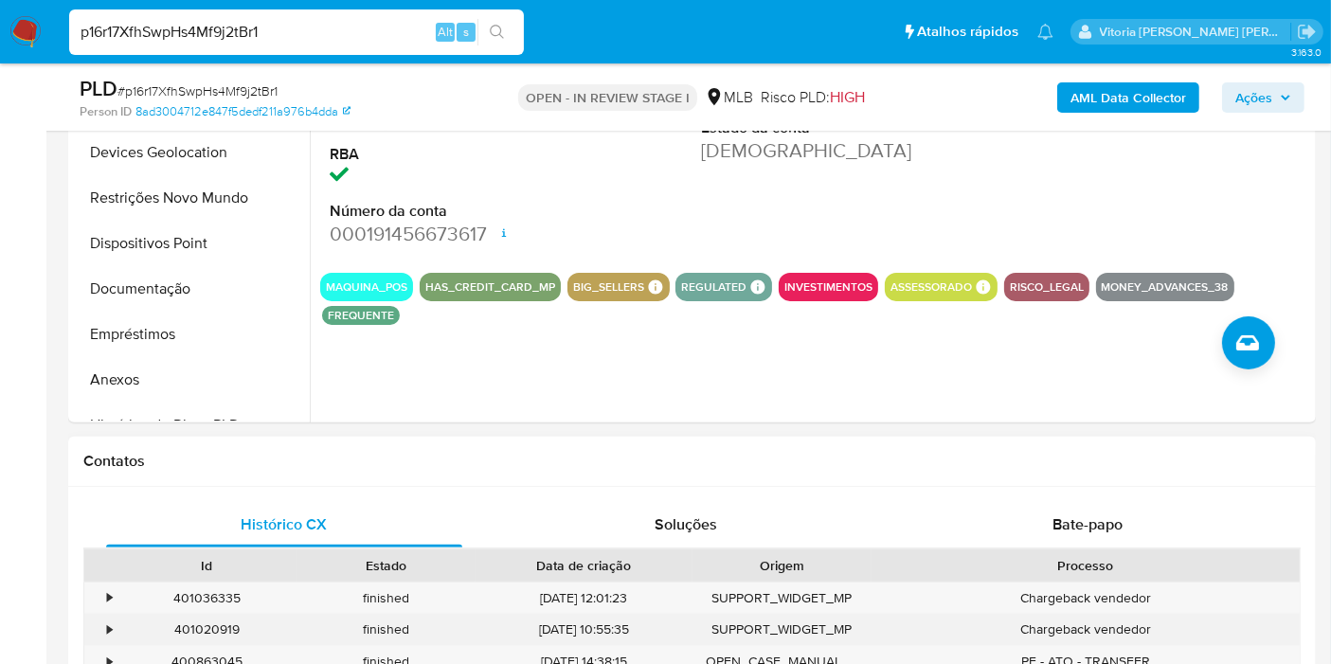
scroll to position [210, 0]
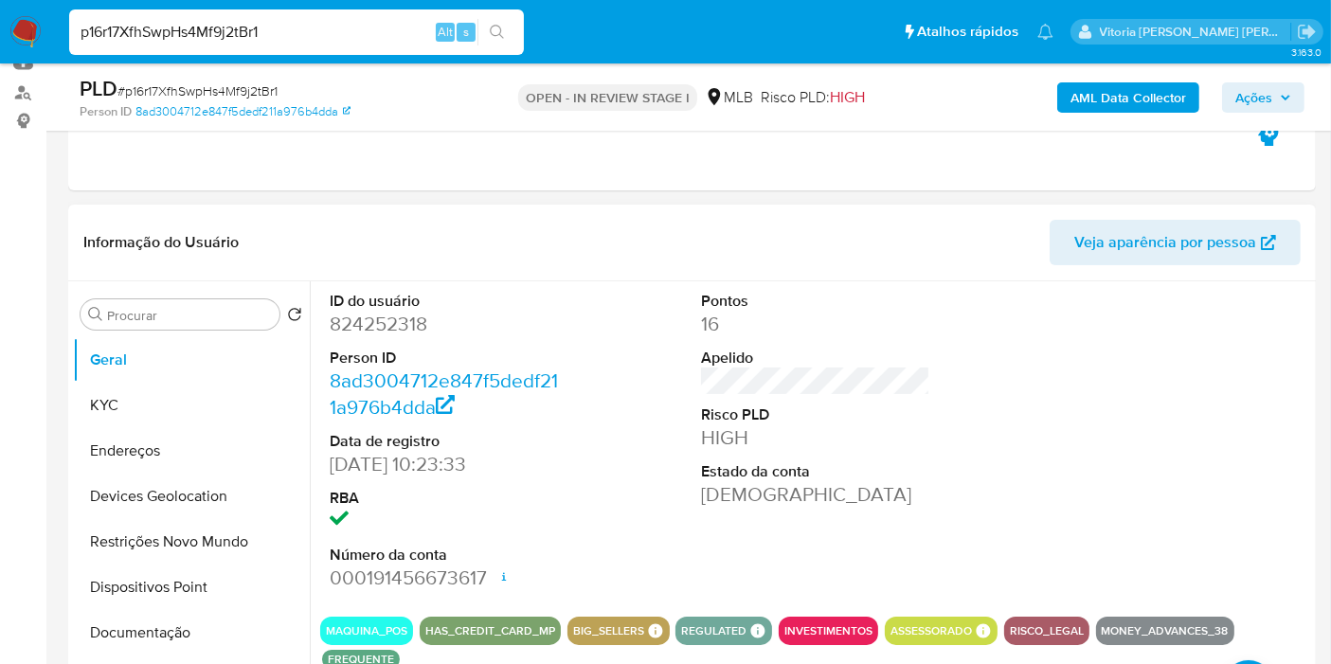
click at [417, 325] on dd "824252318" at bounding box center [444, 324] width 229 height 27
copy dd "824252318"
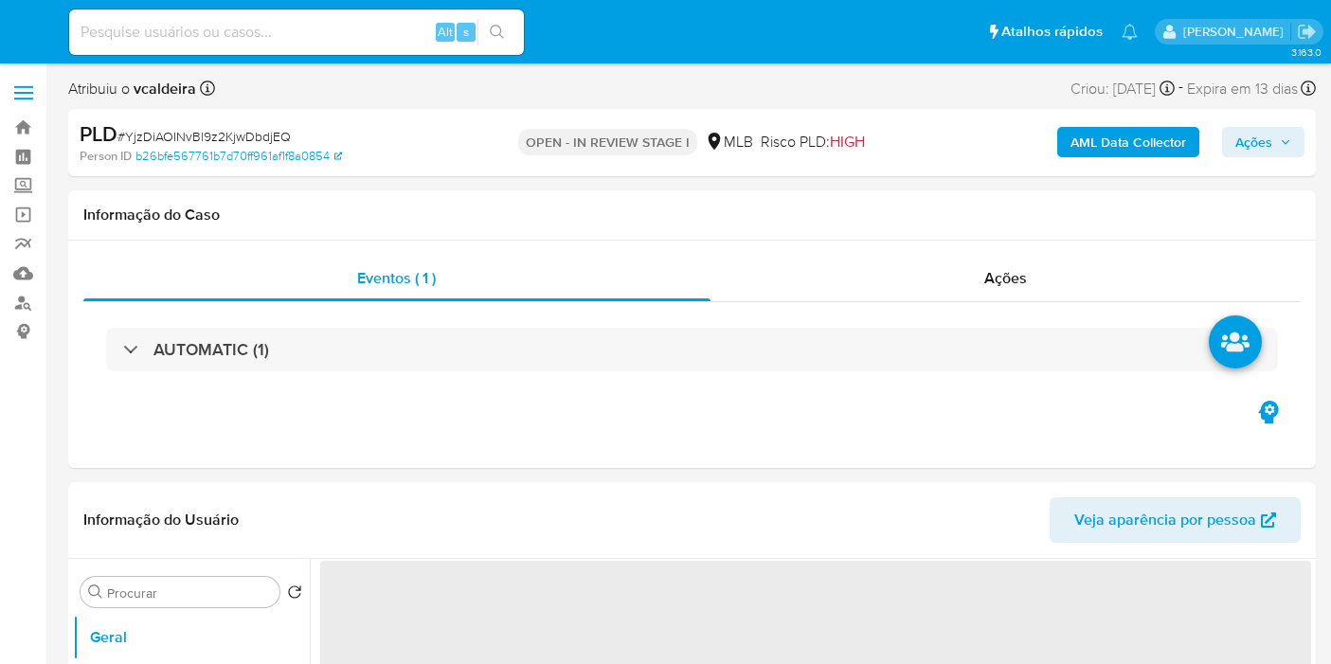
select select "10"
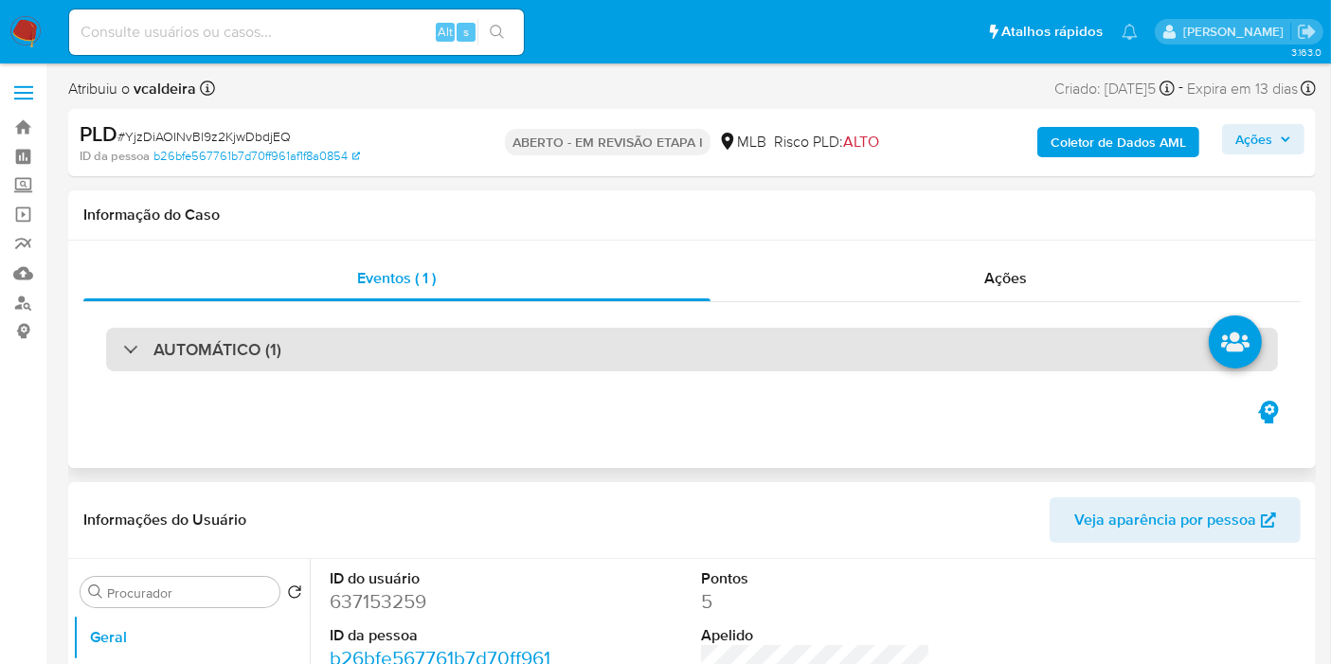
click at [213, 350] on font "AUTOMÁTICO (1)" at bounding box center [217, 349] width 128 height 25
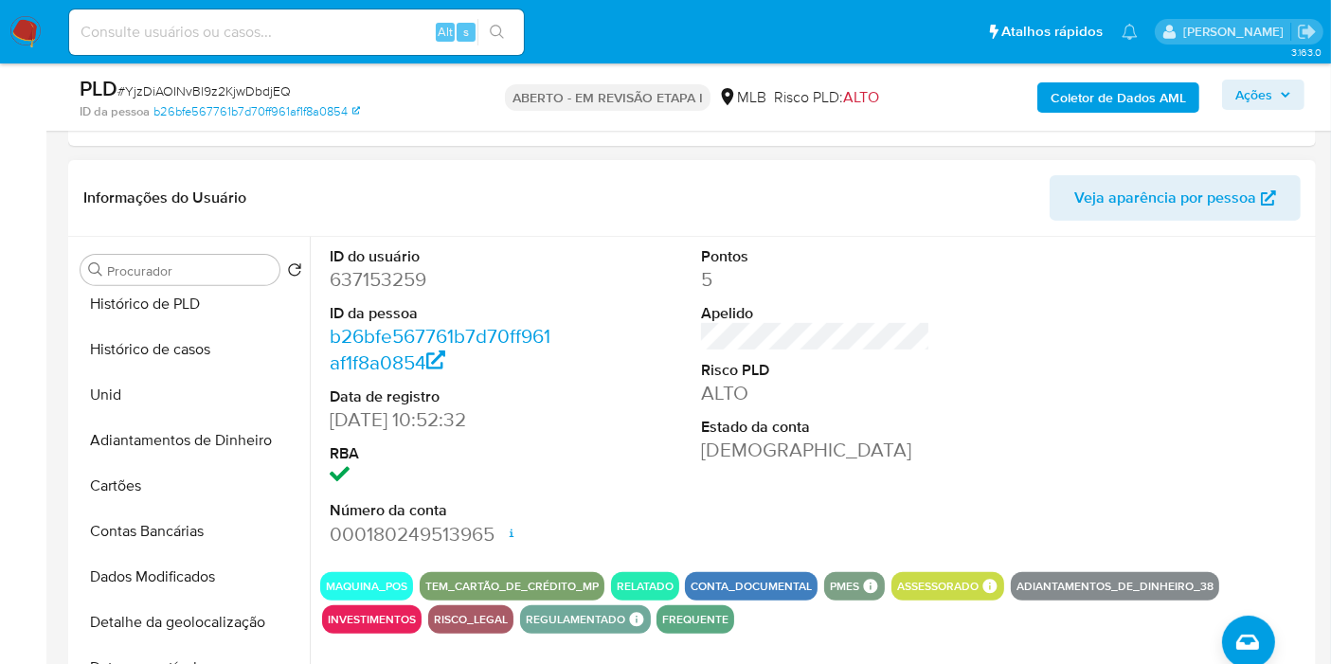
scroll to position [105, 0]
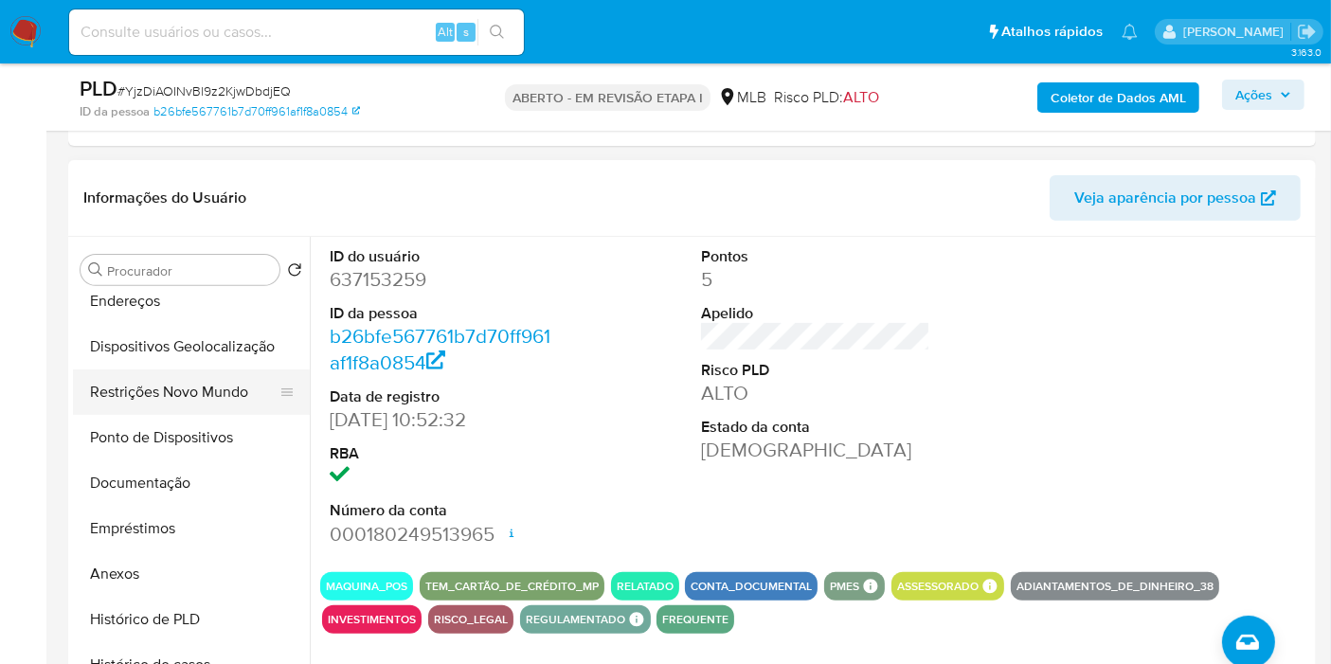
click at [153, 380] on button "Restrições Novo Mundo" at bounding box center [184, 391] width 222 height 45
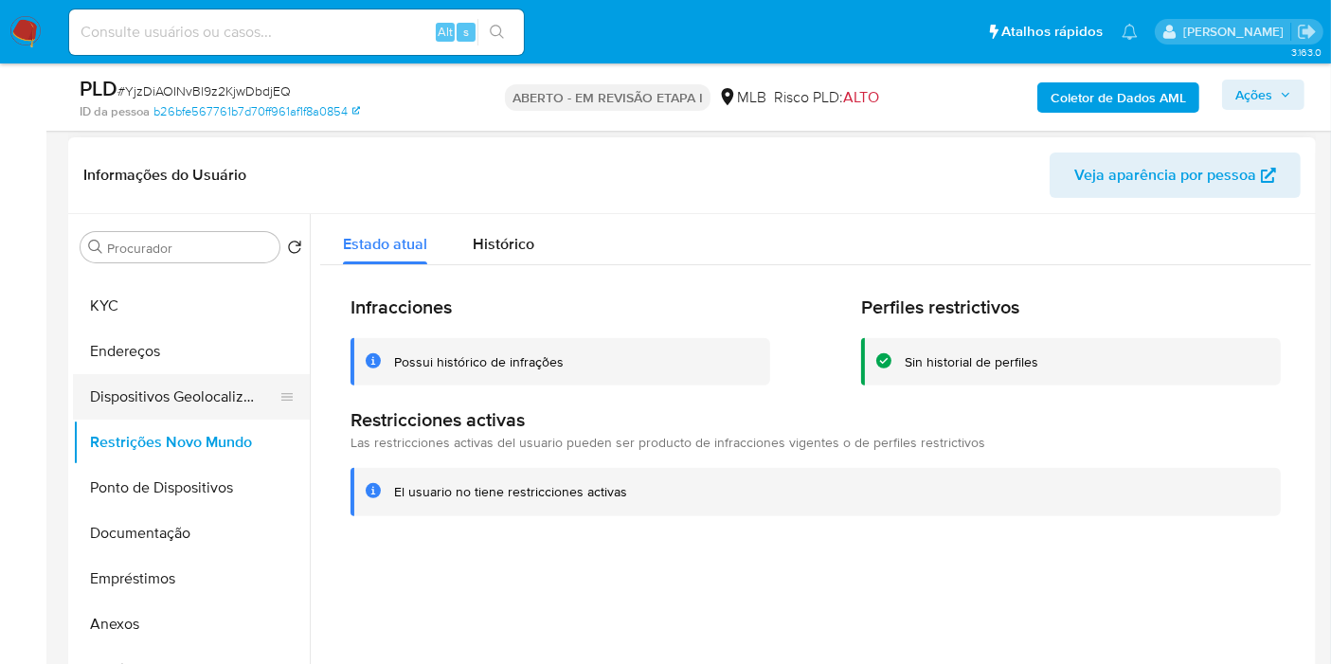
scroll to position [0, 0]
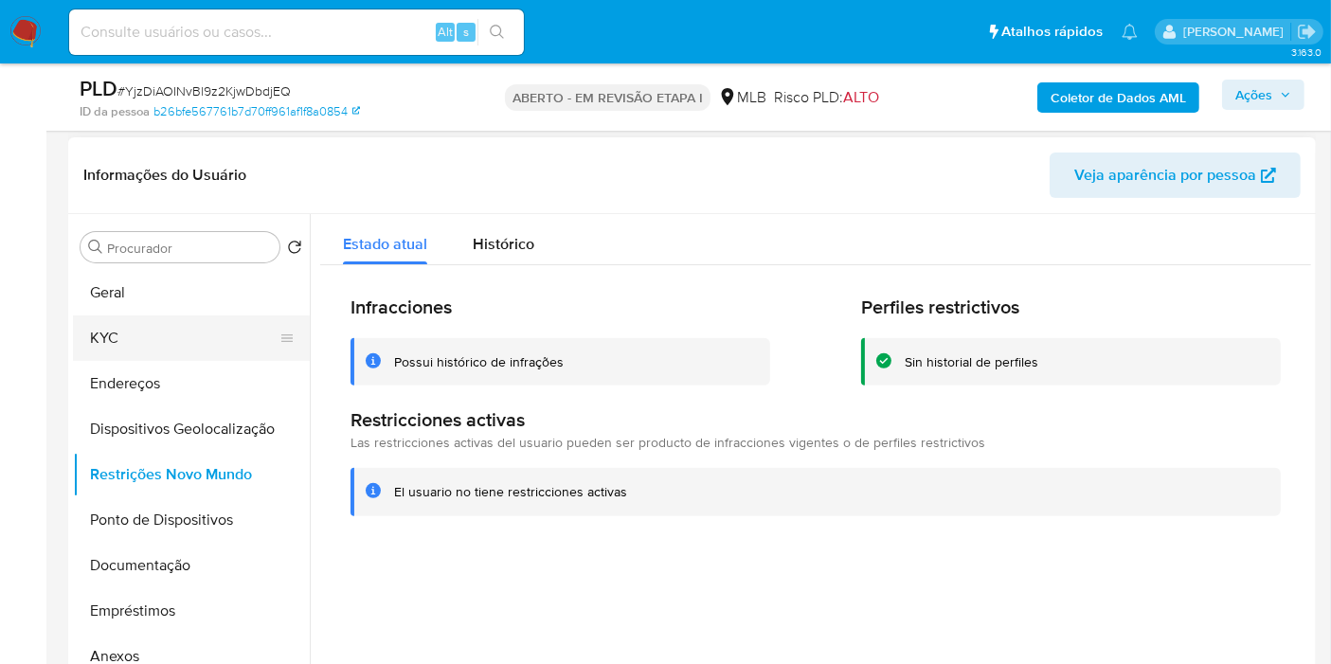
click at [148, 339] on button "KYC" at bounding box center [184, 337] width 222 height 45
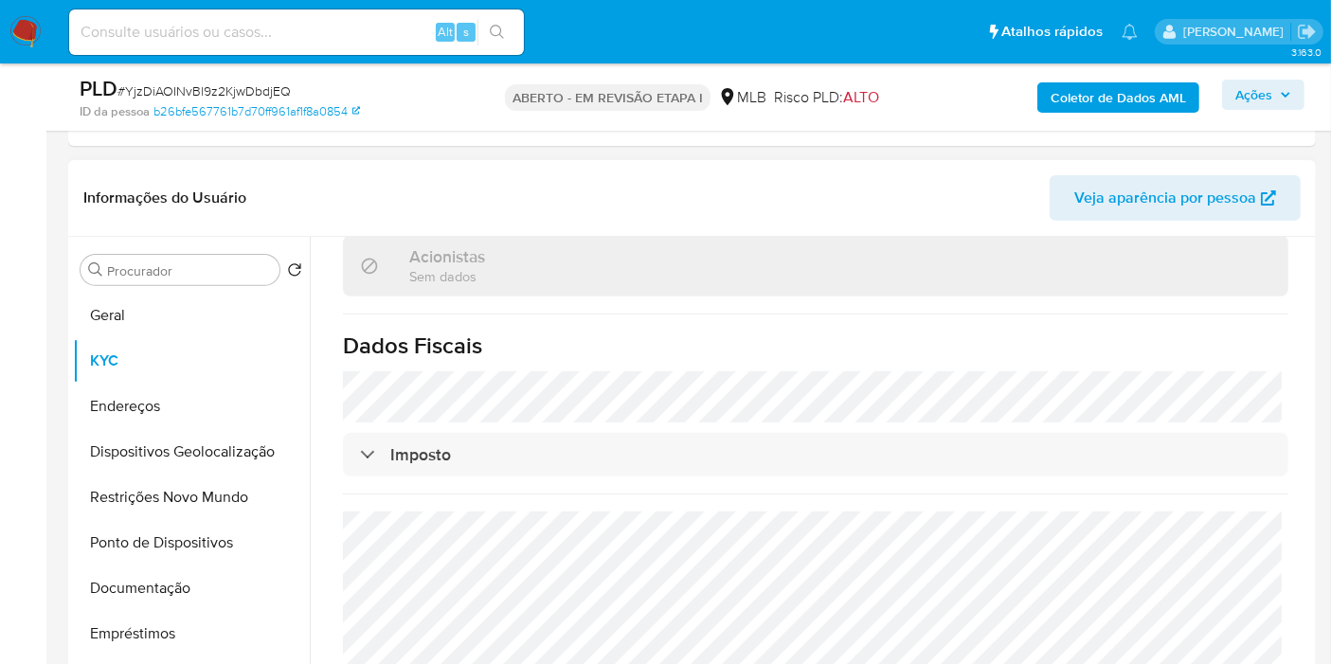
scroll to position [1217, 0]
click at [118, 395] on button "Endereços" at bounding box center [184, 406] width 222 height 45
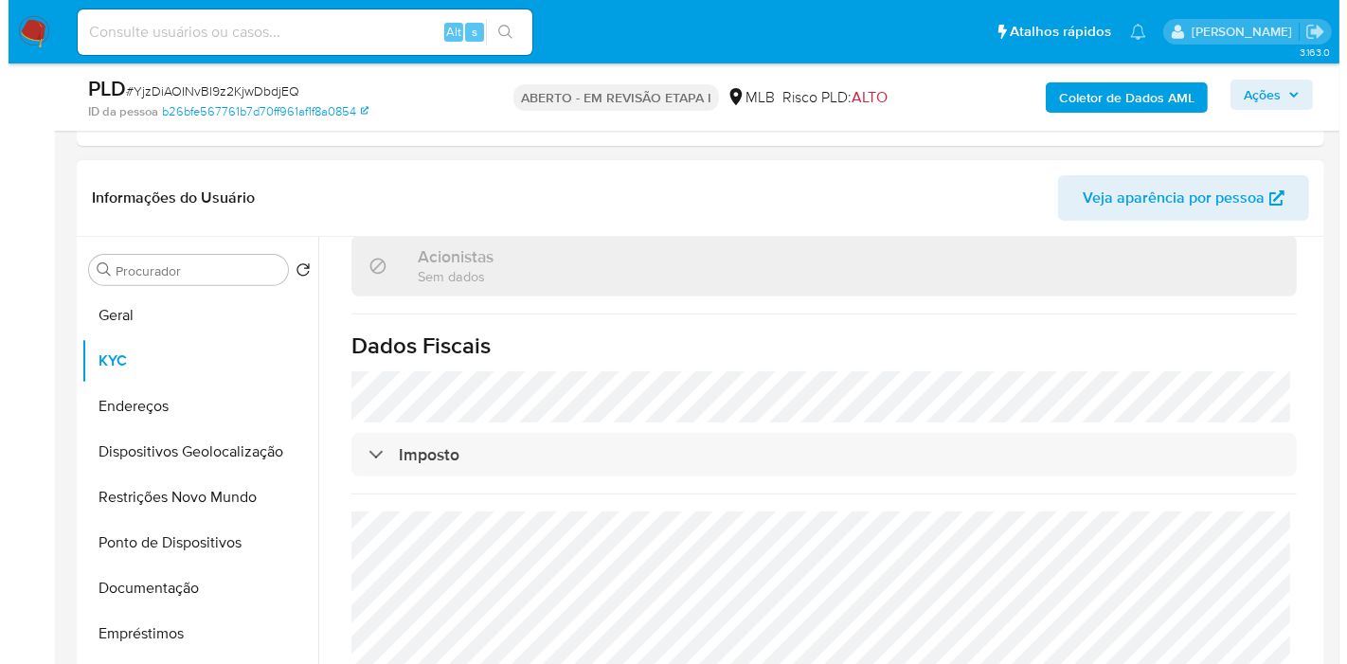
scroll to position [0, 0]
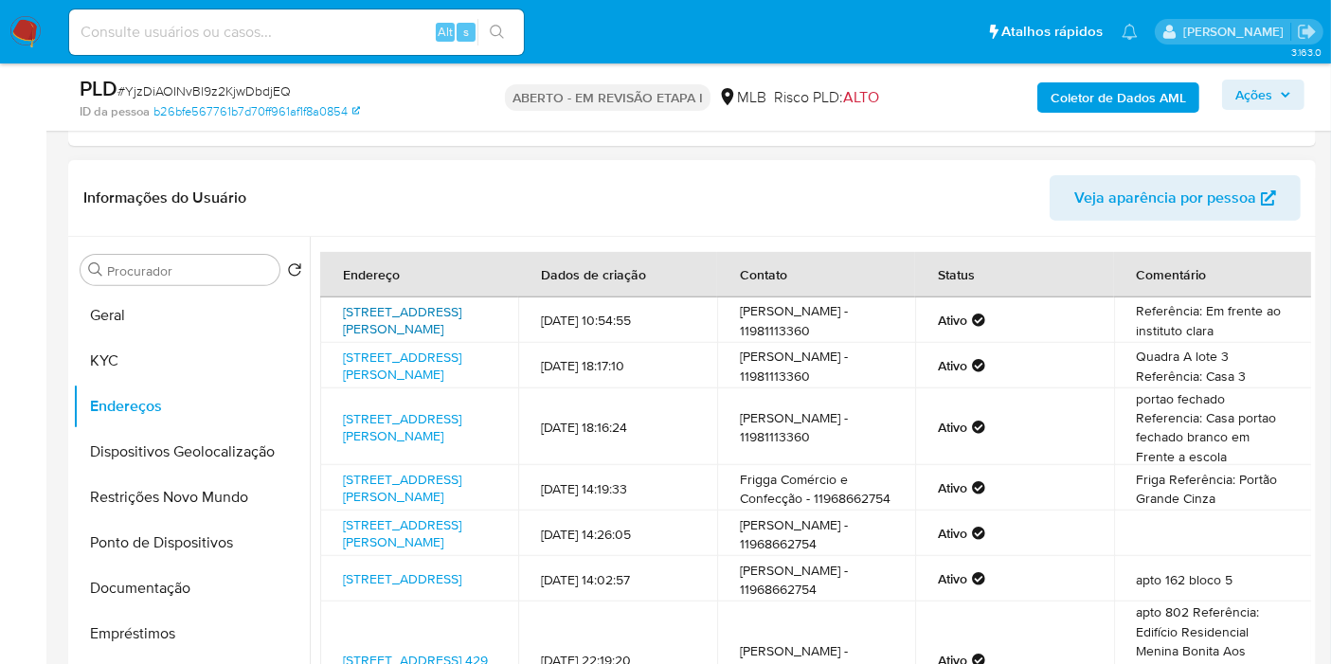
click at [397, 312] on font "Rua Rubens Do Amaral 101, Osasco, São Paulo, 06070210, Brasil 101" at bounding box center [402, 320] width 118 height 36
click at [1082, 108] on font "Coletor de Dados AML" at bounding box center [1117, 97] width 135 height 30
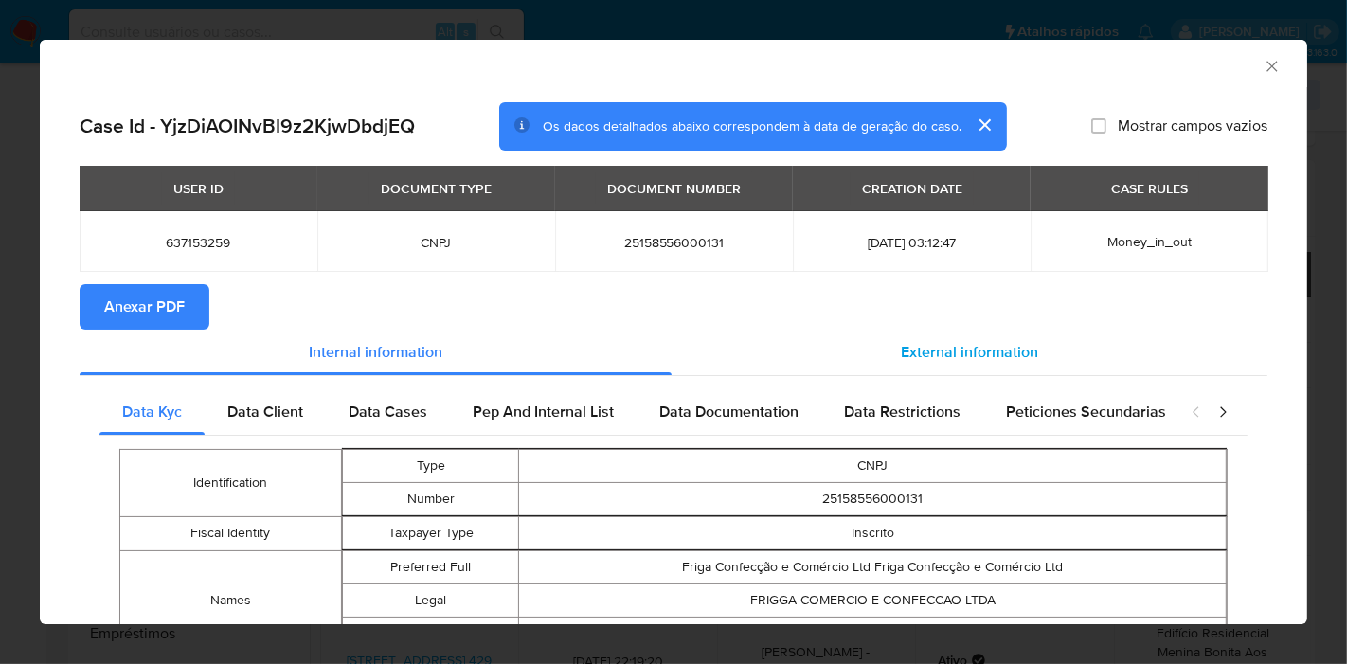
click at [993, 358] on span "External information" at bounding box center [969, 352] width 137 height 22
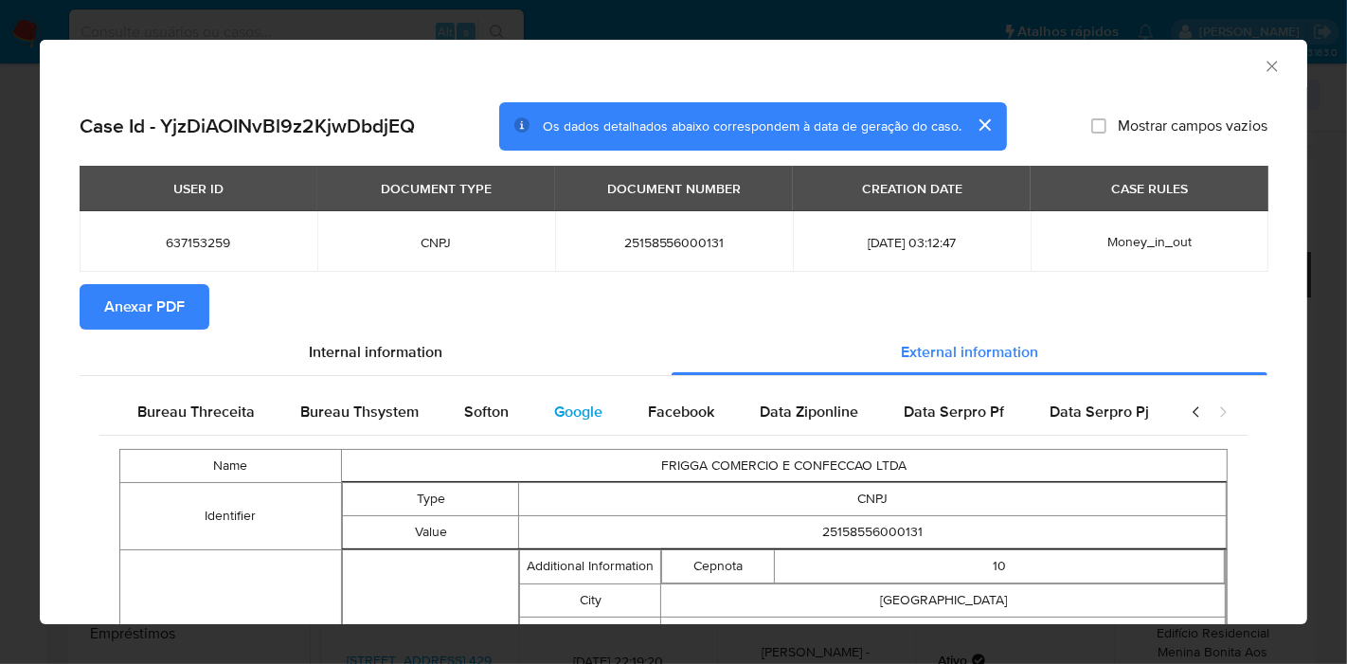
click at [579, 405] on span "Google" at bounding box center [578, 412] width 48 height 22
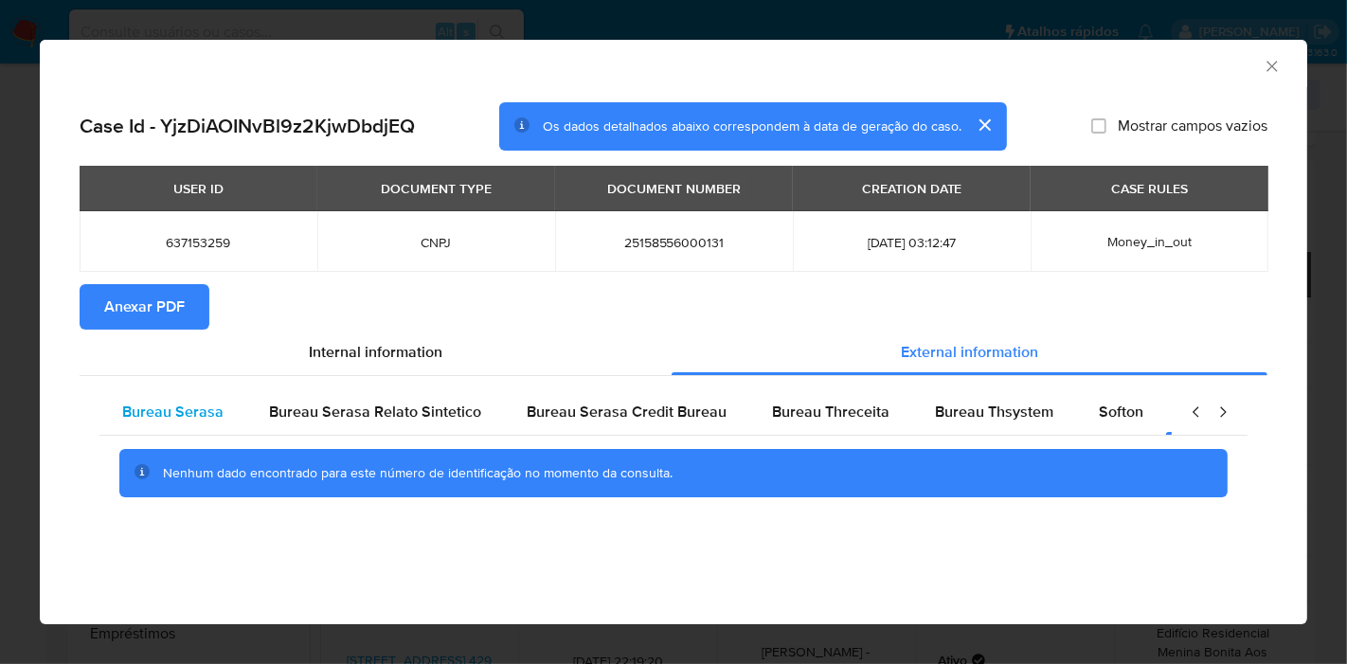
click at [224, 418] on div "Bureau Serasa" at bounding box center [172, 411] width 147 height 45
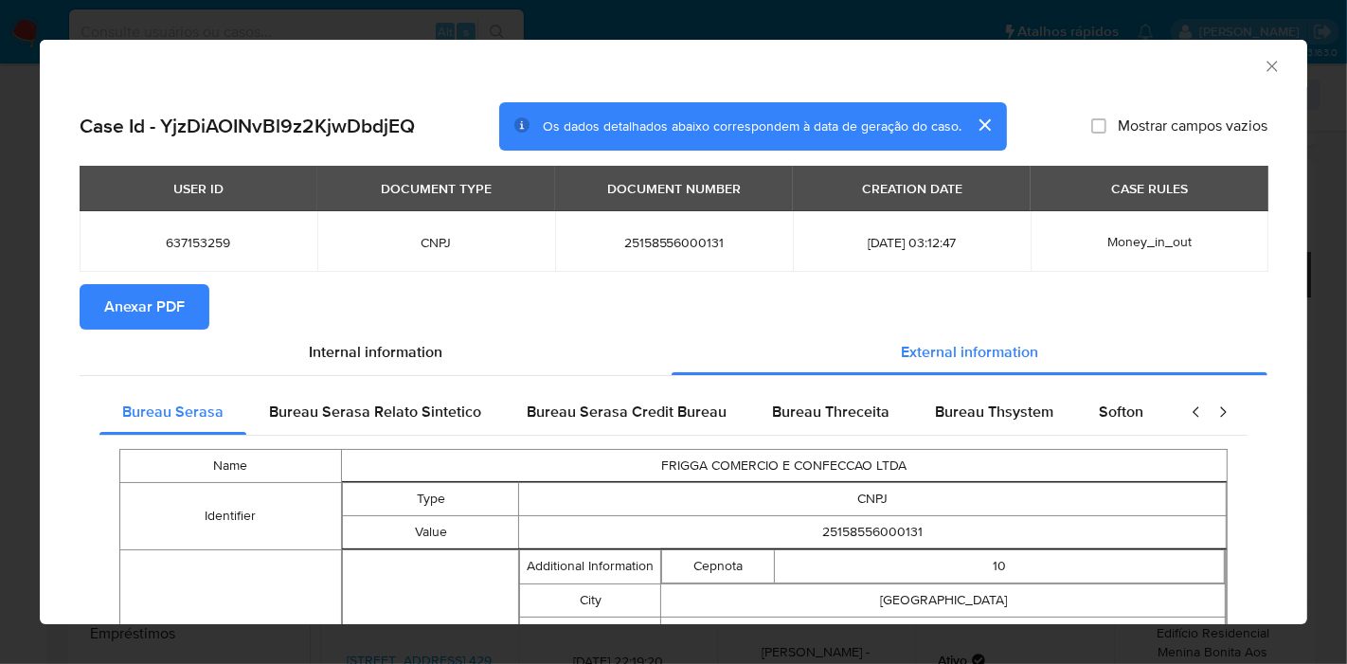
click at [170, 301] on span "Anexar PDF" at bounding box center [144, 307] width 81 height 42
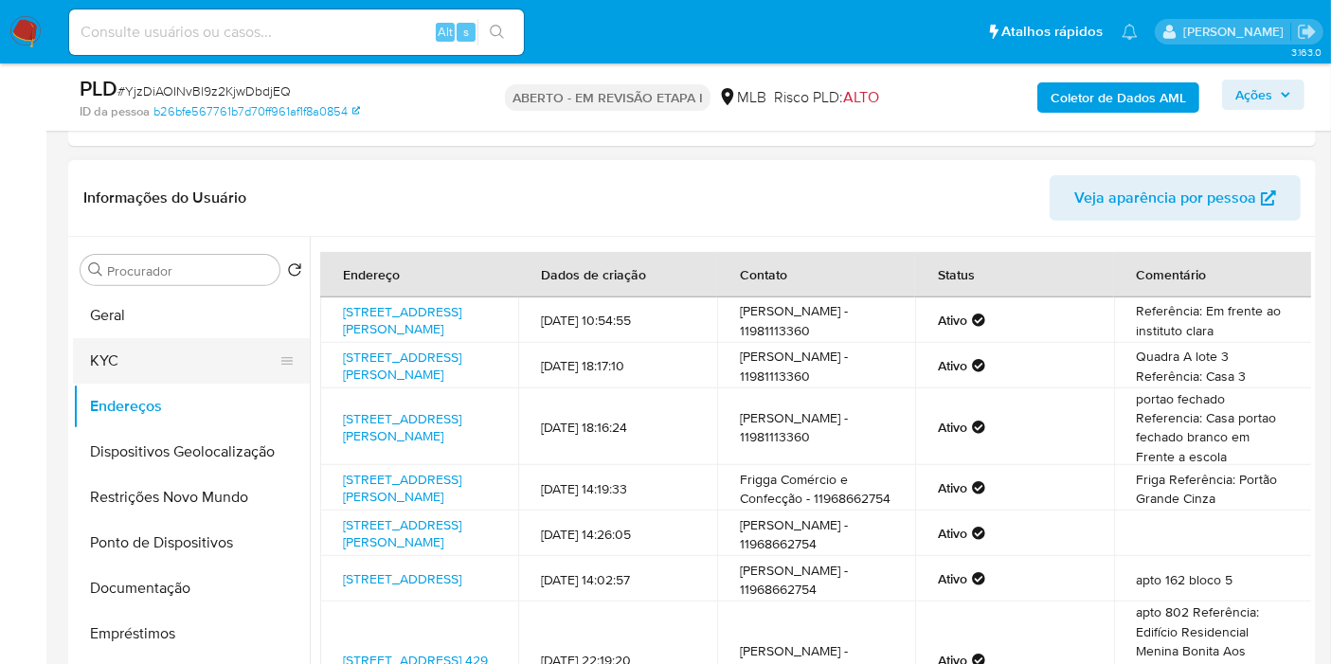
click at [127, 320] on button "Geral" at bounding box center [191, 315] width 237 height 45
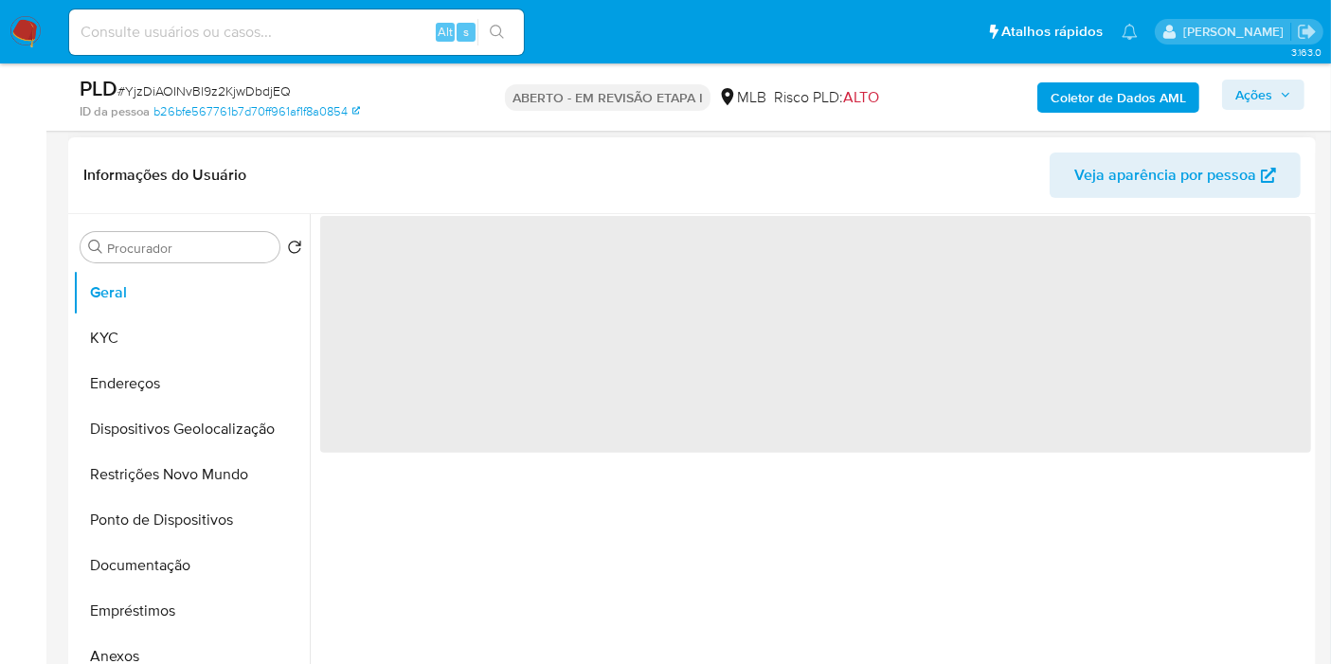
scroll to position [736, 0]
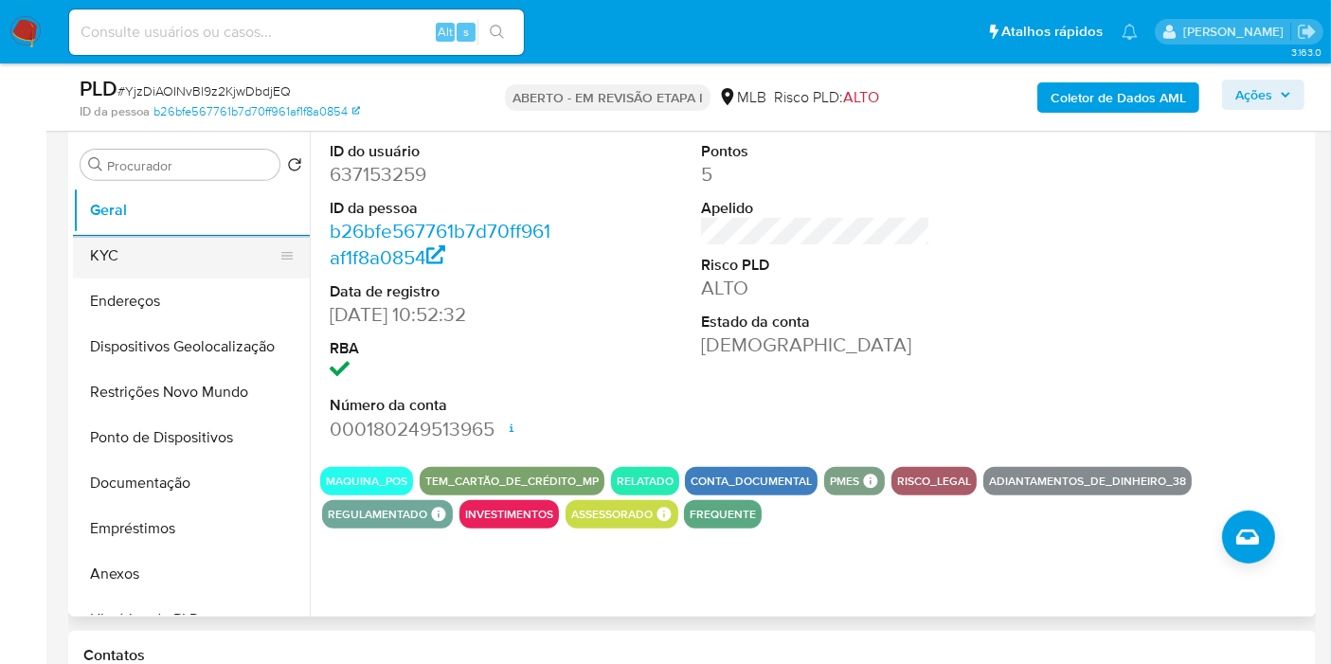
click at [99, 244] on button "KYC" at bounding box center [184, 255] width 222 height 45
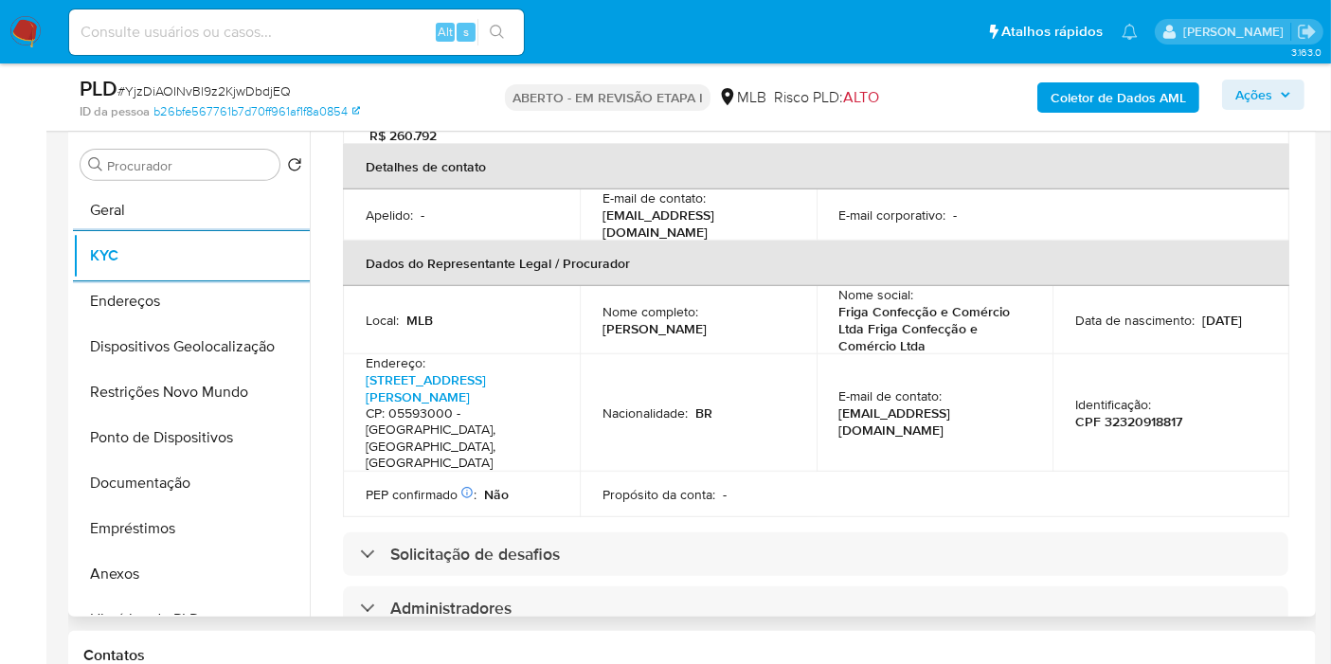
scroll to position [841, 0]
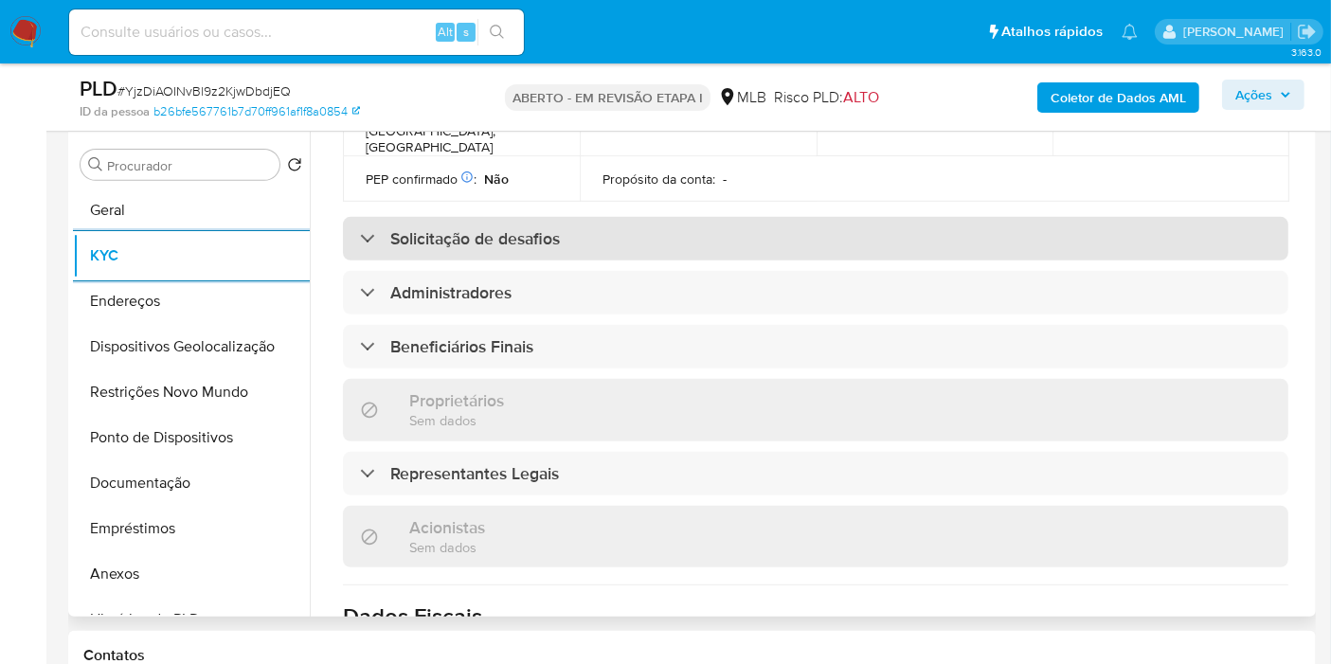
click at [504, 217] on div "Solicitação de desafios" at bounding box center [815, 239] width 945 height 44
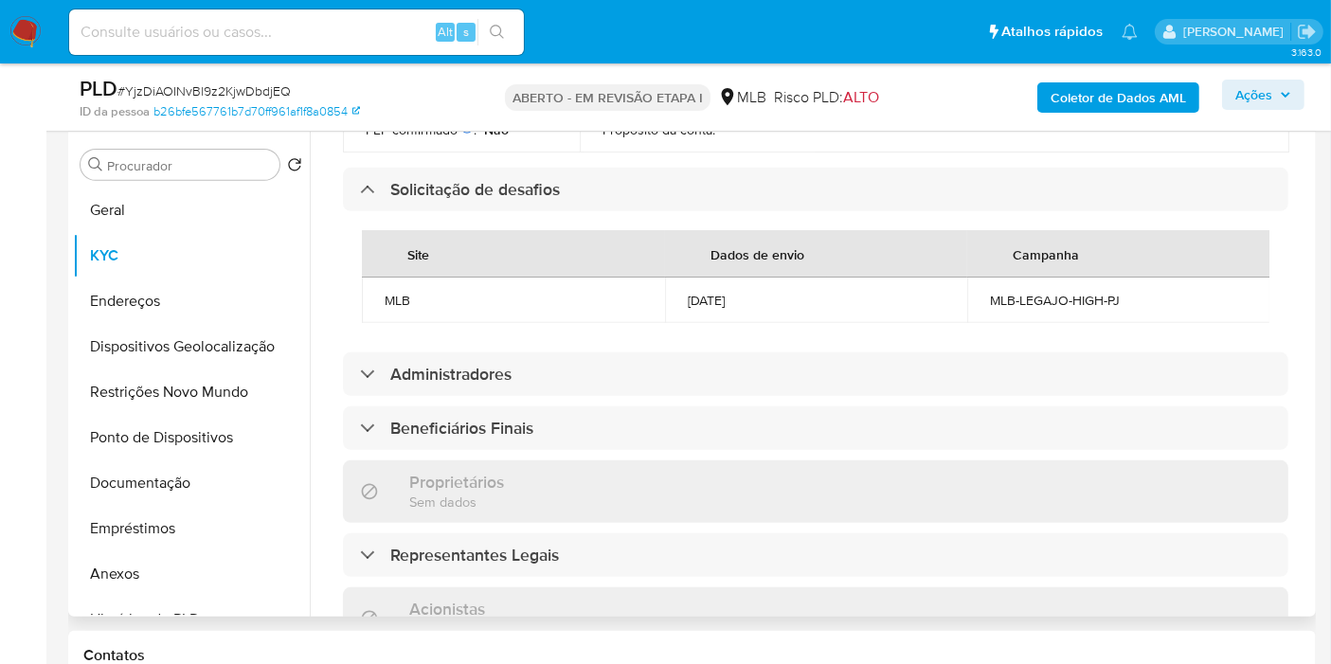
scroll to position [896, 0]
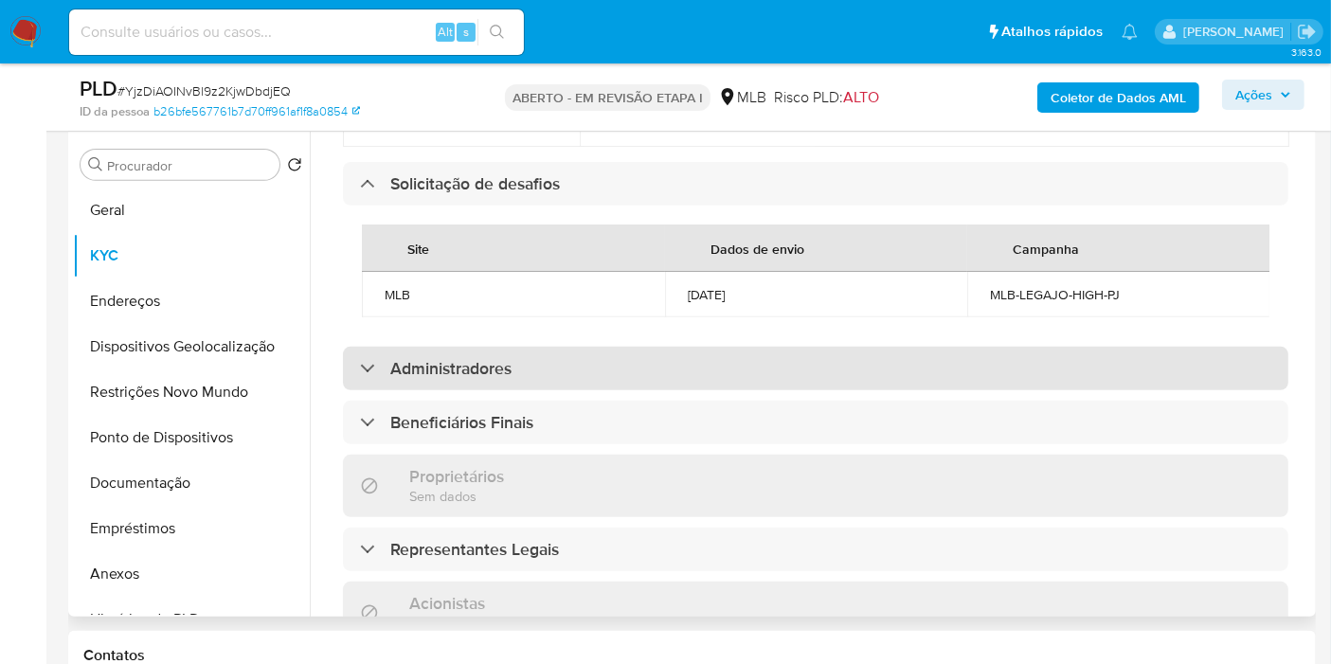
click at [595, 347] on div "Administradores" at bounding box center [815, 369] width 945 height 44
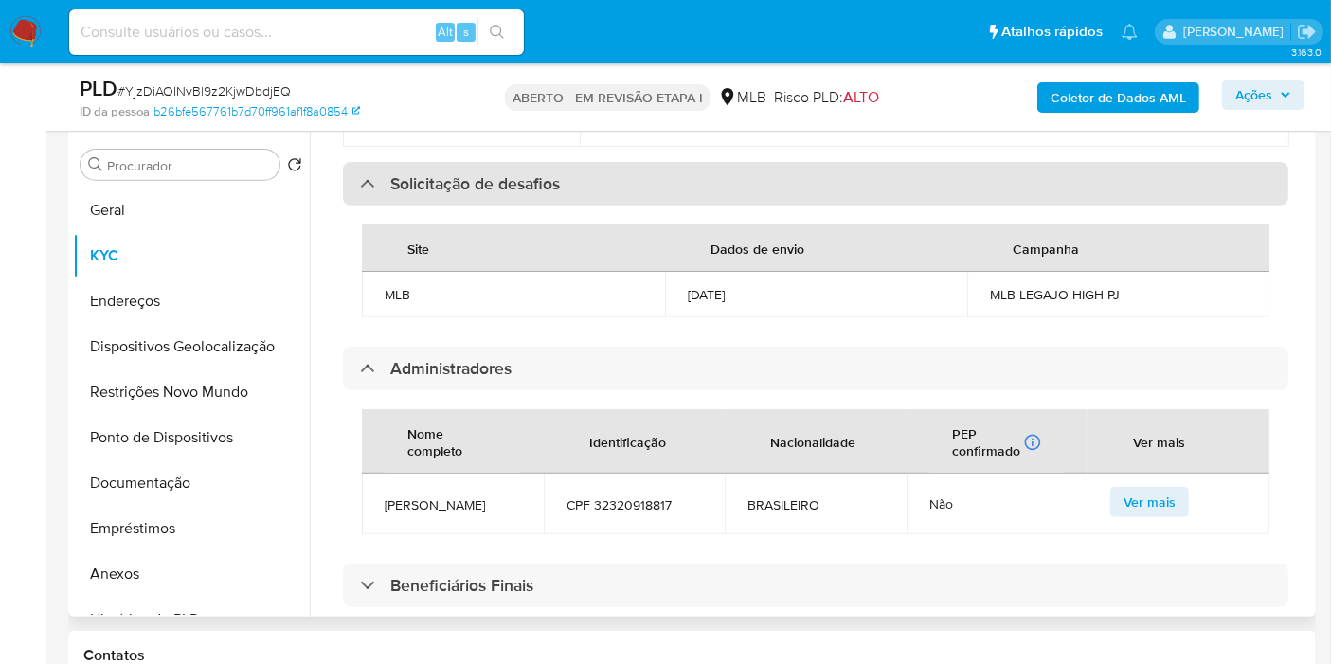
drag, startPoint x: 563, startPoint y: 190, endPoint x: 560, endPoint y: 161, distance: 29.5
click at [554, 224] on th "Site" at bounding box center [513, 247] width 303 height 47
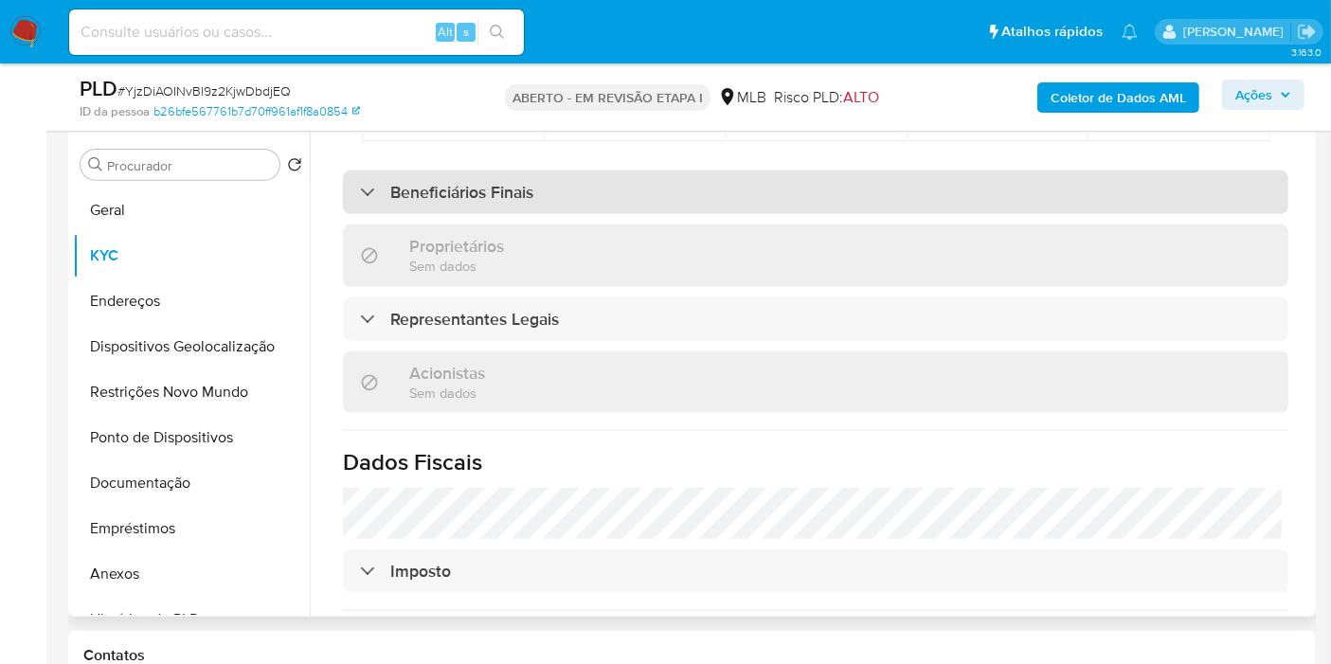
scroll to position [1318, 0]
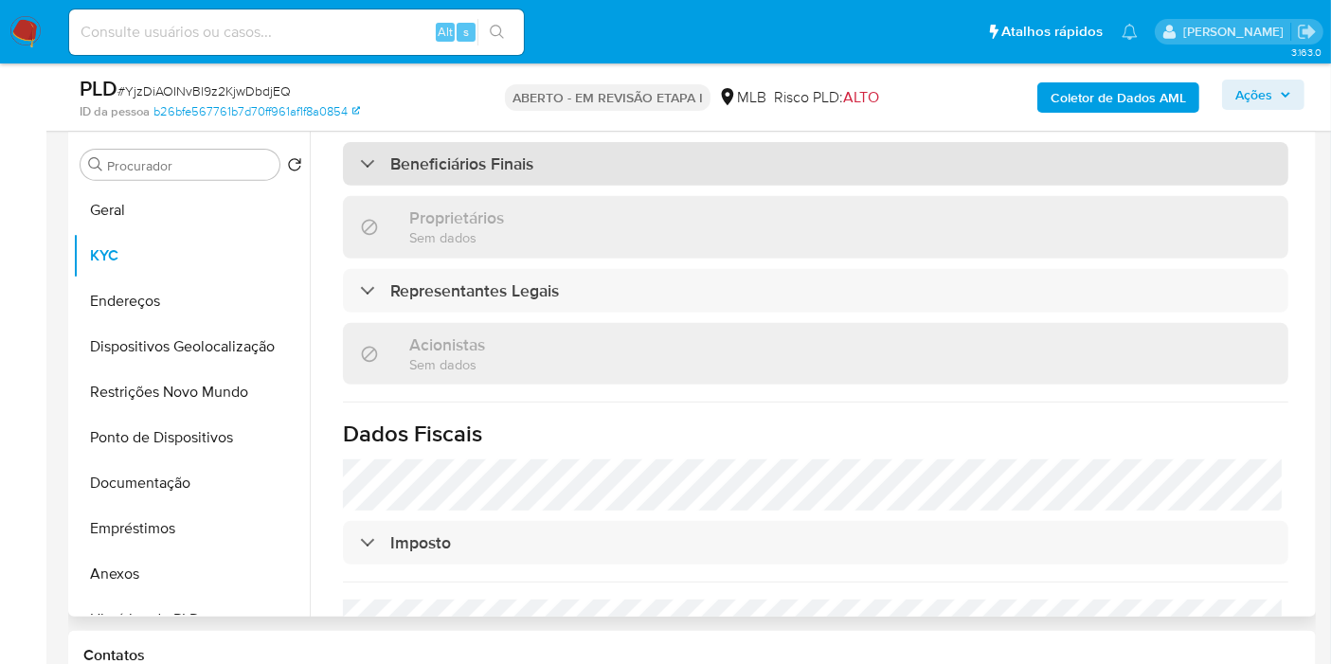
click at [582, 155] on div "Beneficiários Finais" at bounding box center [815, 164] width 945 height 44
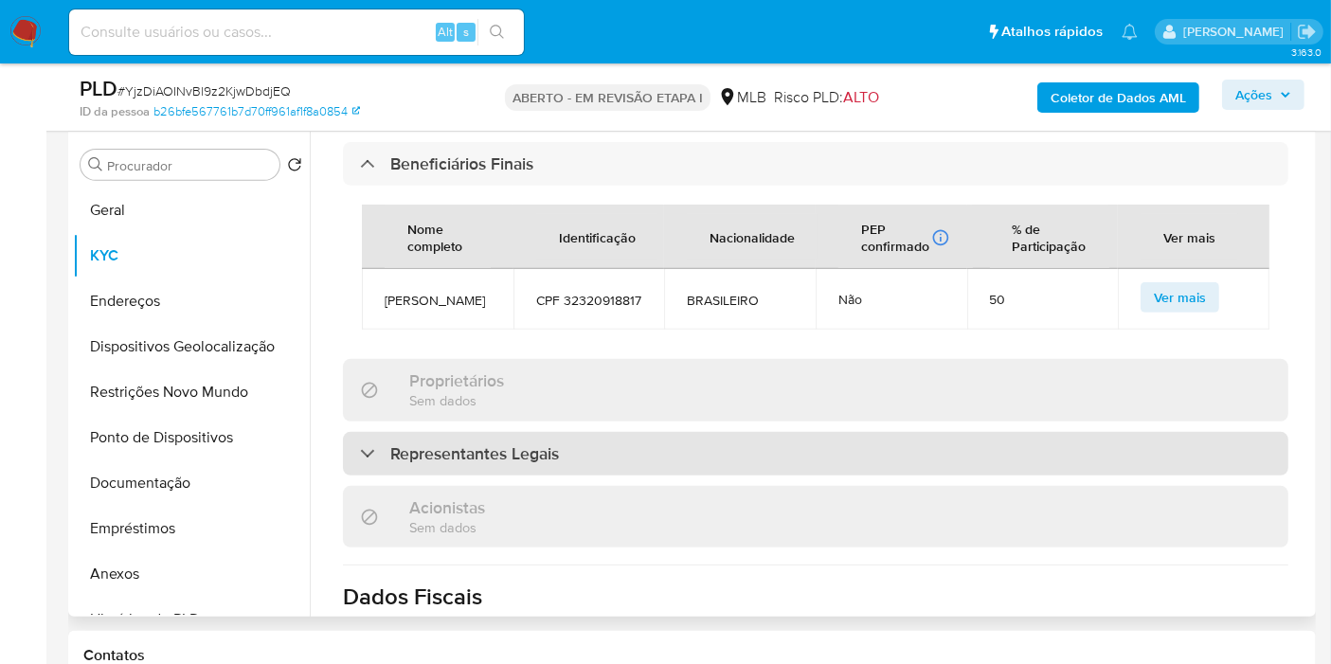
click at [458, 441] on font "Representantes Legais" at bounding box center [474, 453] width 169 height 25
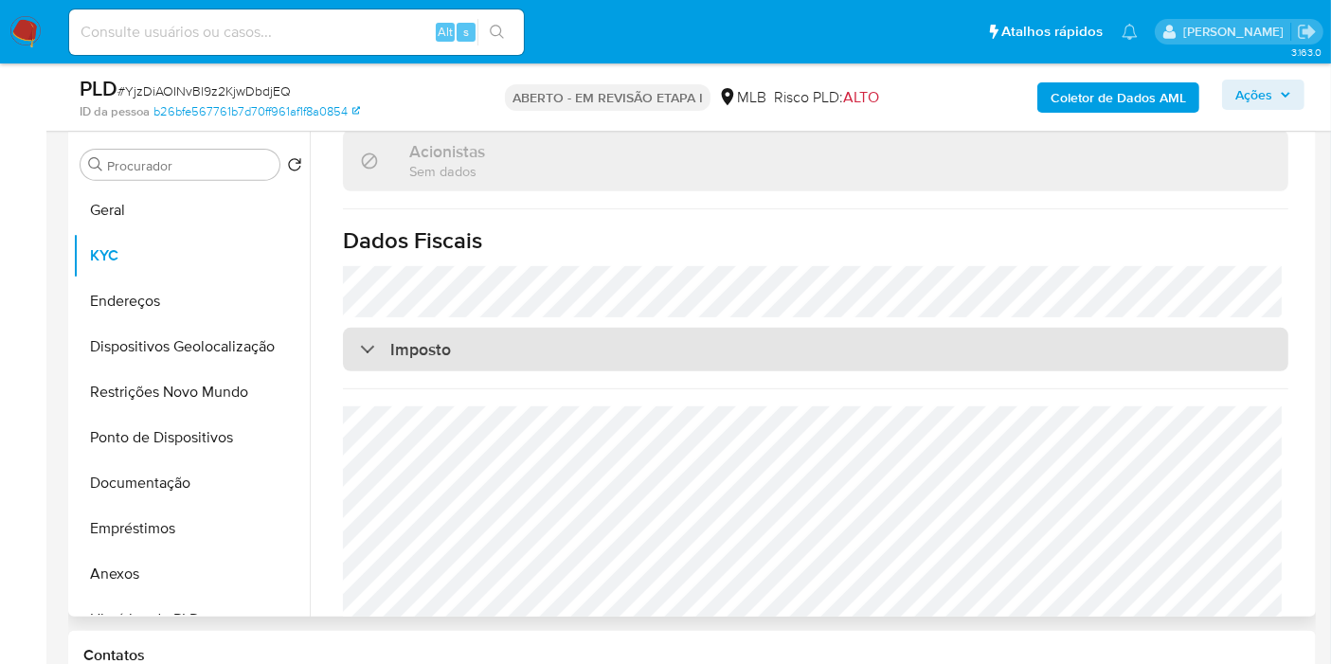
scroll to position [1982, 0]
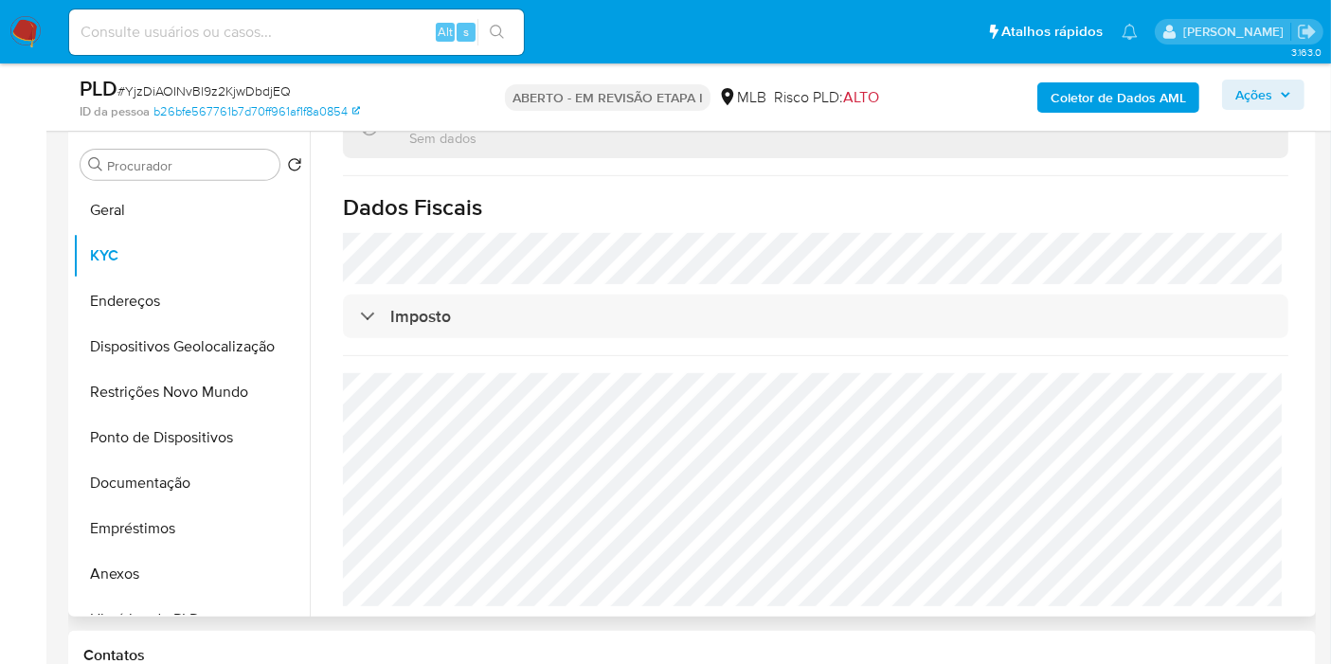
click at [551, 204] on h1 "Dados Fiscais" at bounding box center [815, 207] width 945 height 28
click at [188, 298] on button "Endereços" at bounding box center [184, 300] width 222 height 45
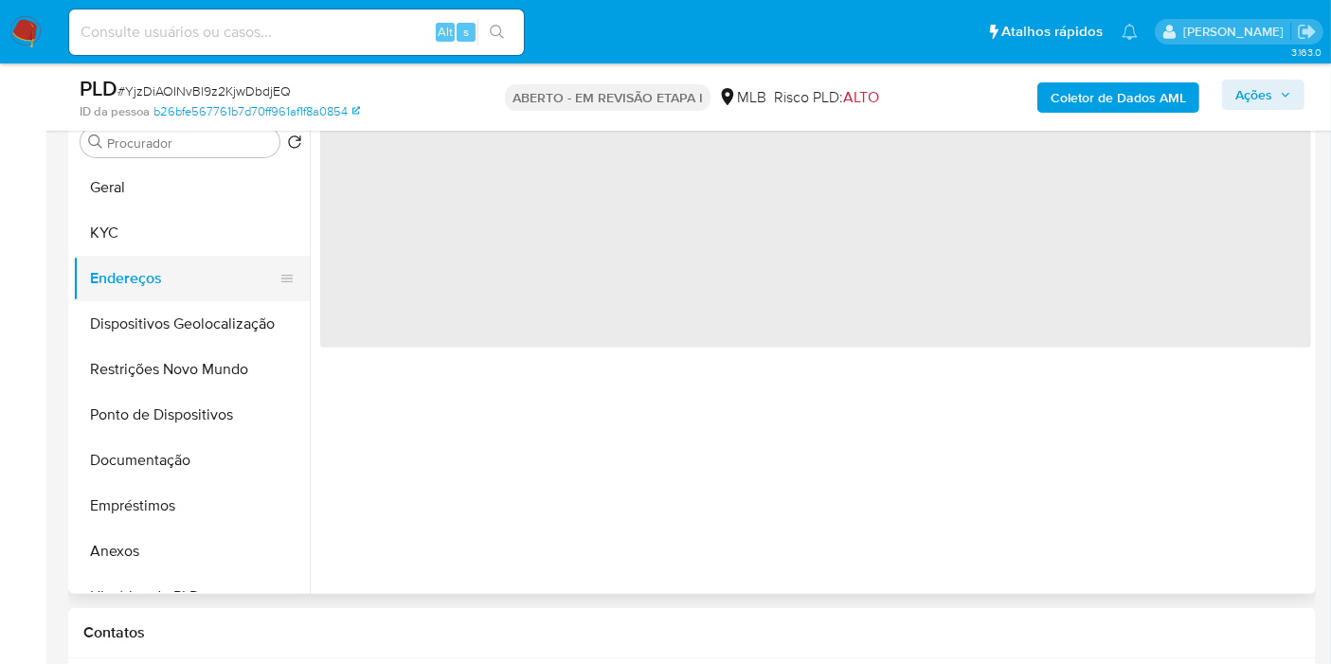
scroll to position [0, 0]
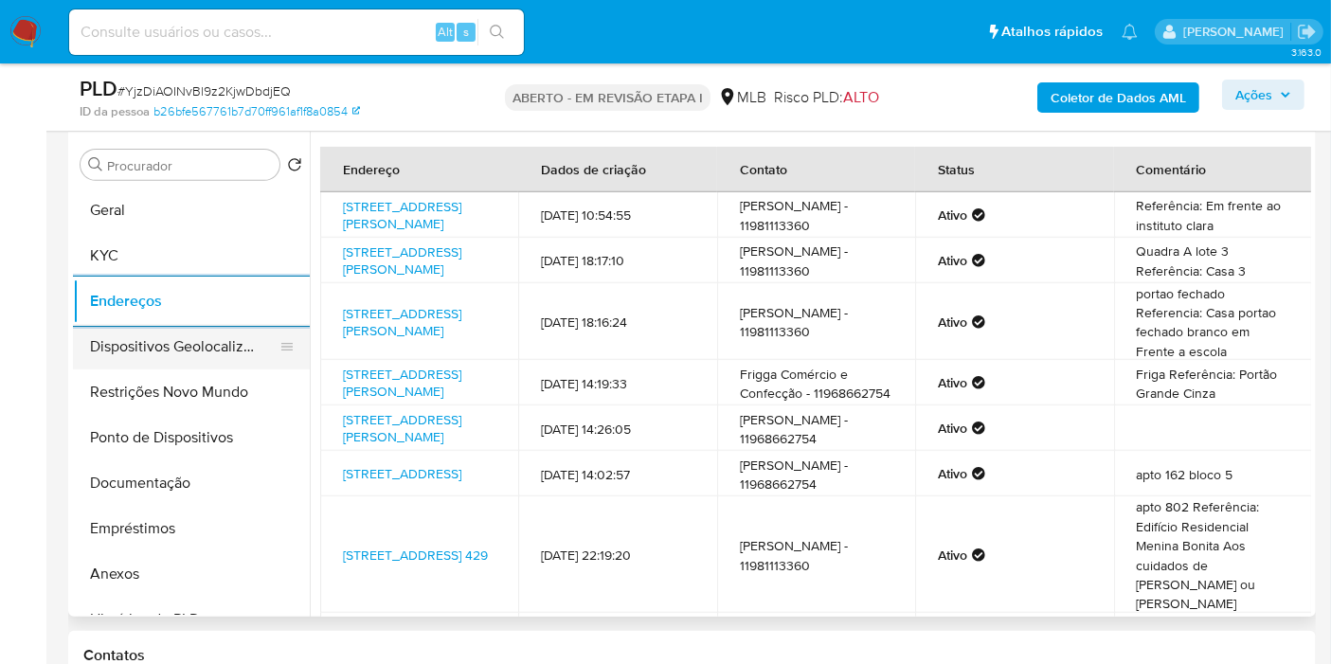
click at [218, 350] on button "Dispositivos Geolocalização" at bounding box center [184, 346] width 222 height 45
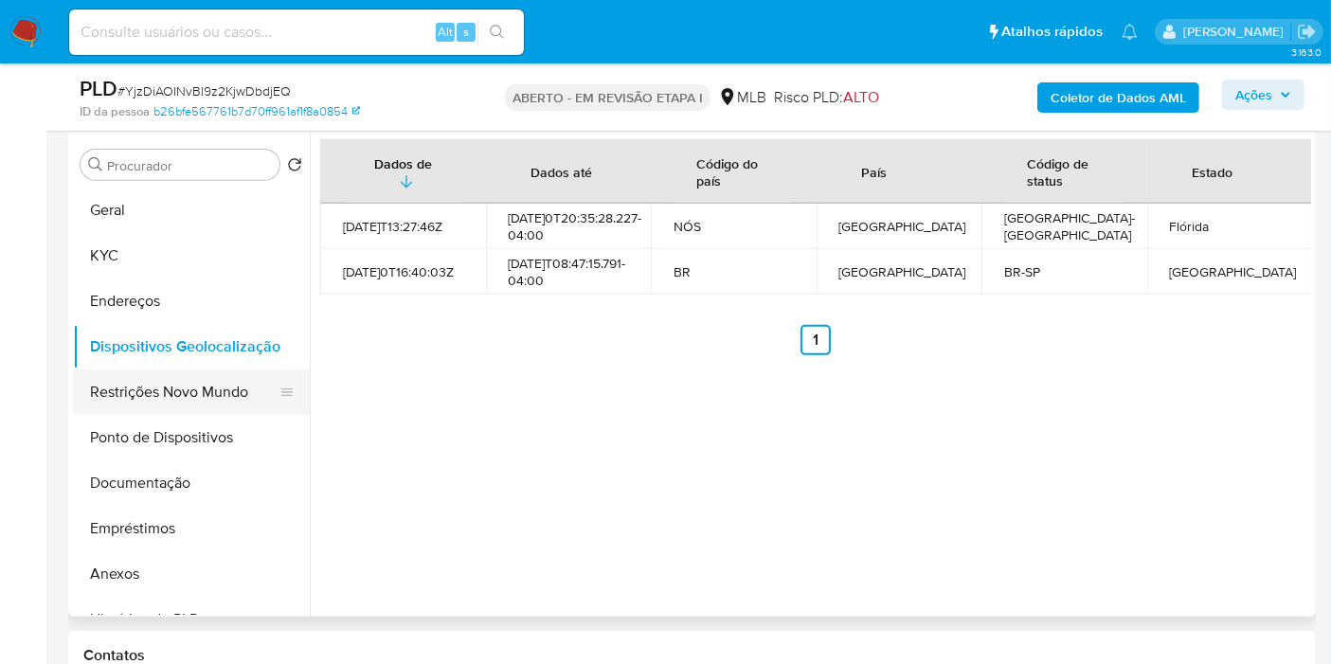
click at [210, 374] on button "Restrições Novo Mundo" at bounding box center [184, 391] width 222 height 45
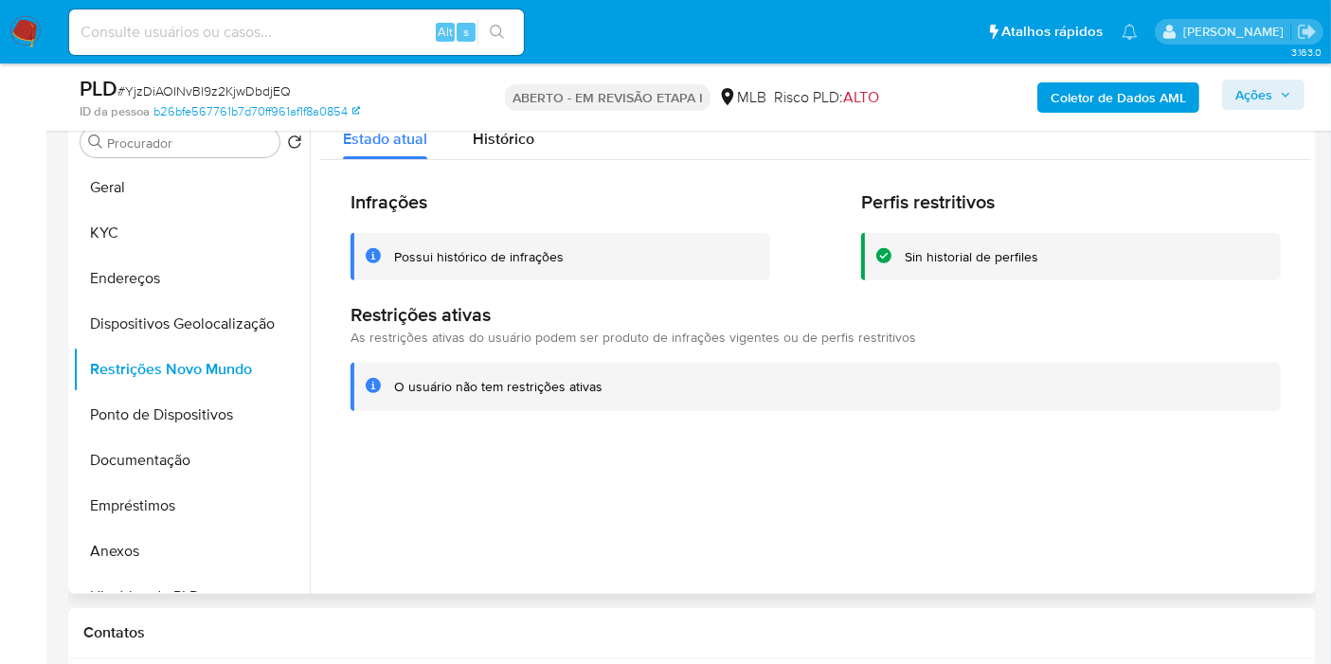
click at [601, 177] on div "Infrações Possui histórico de infrações Perfis restritivos Sin historial de per…" at bounding box center [815, 300] width 991 height 281
click at [188, 409] on button "Ponto de Dispositivos" at bounding box center [184, 414] width 222 height 45
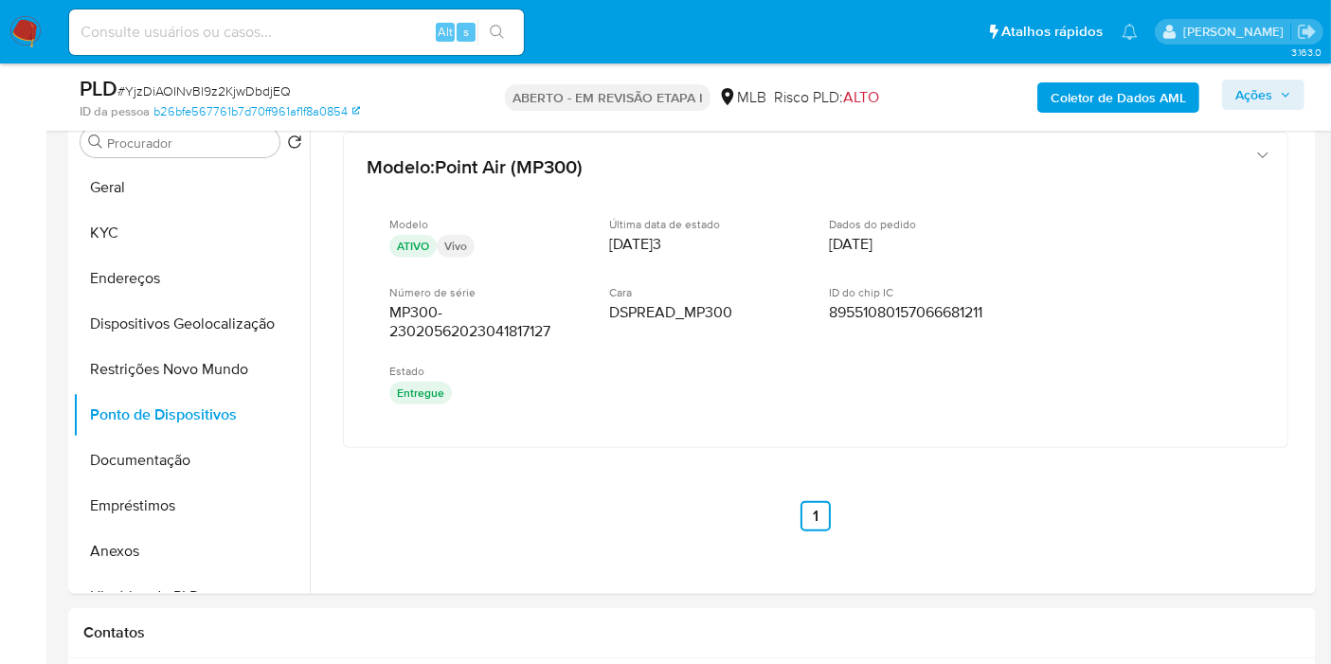
click at [1282, 81] on span "Ações" at bounding box center [1263, 94] width 56 height 27
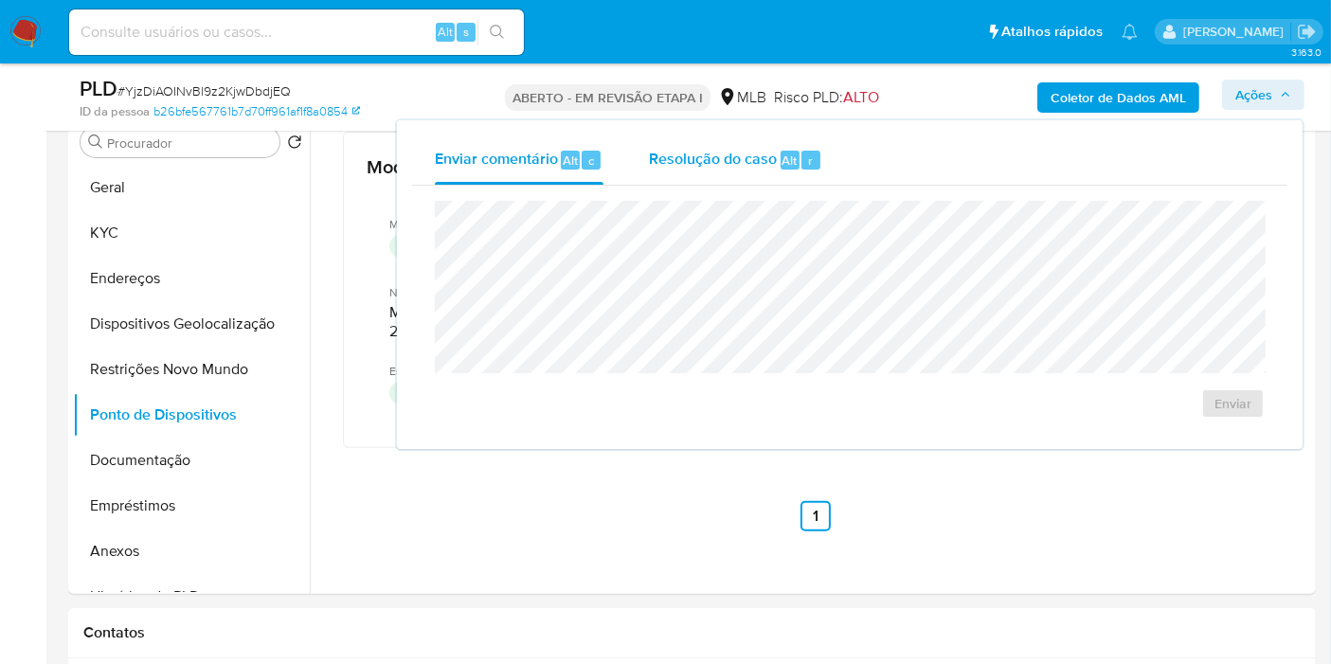
click at [717, 149] on font "Resolução do caso" at bounding box center [713, 160] width 128 height 22
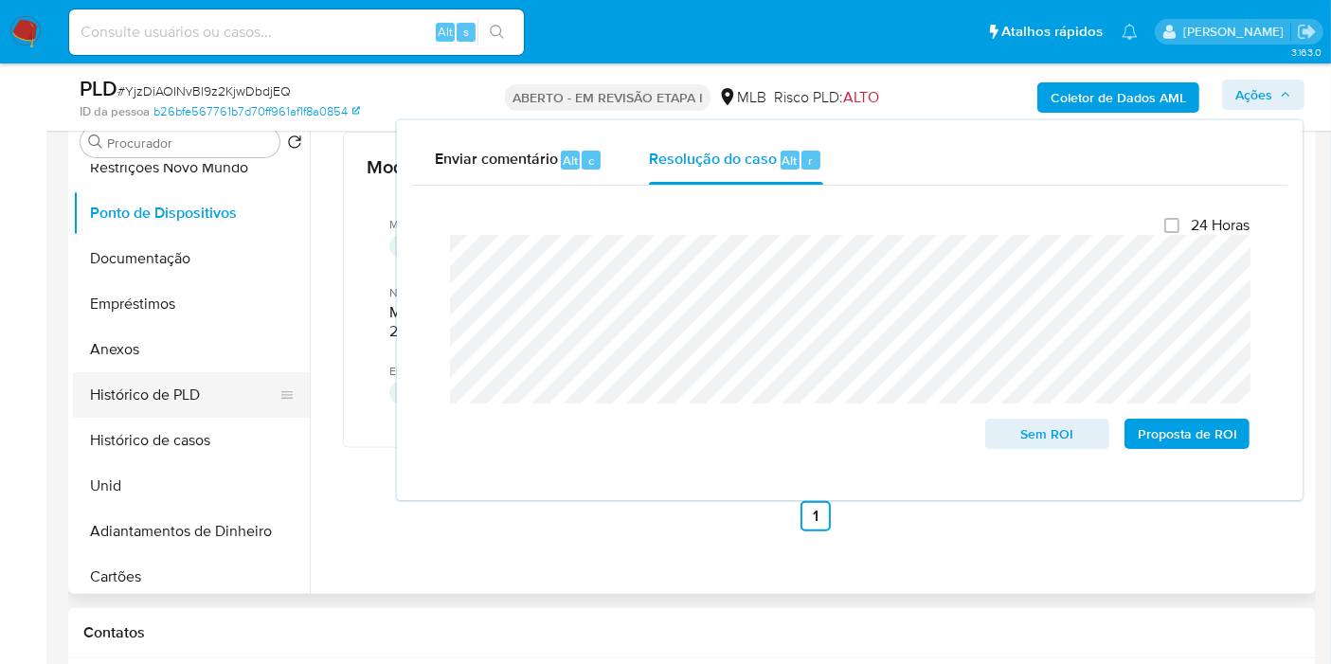
scroll to position [315, 0]
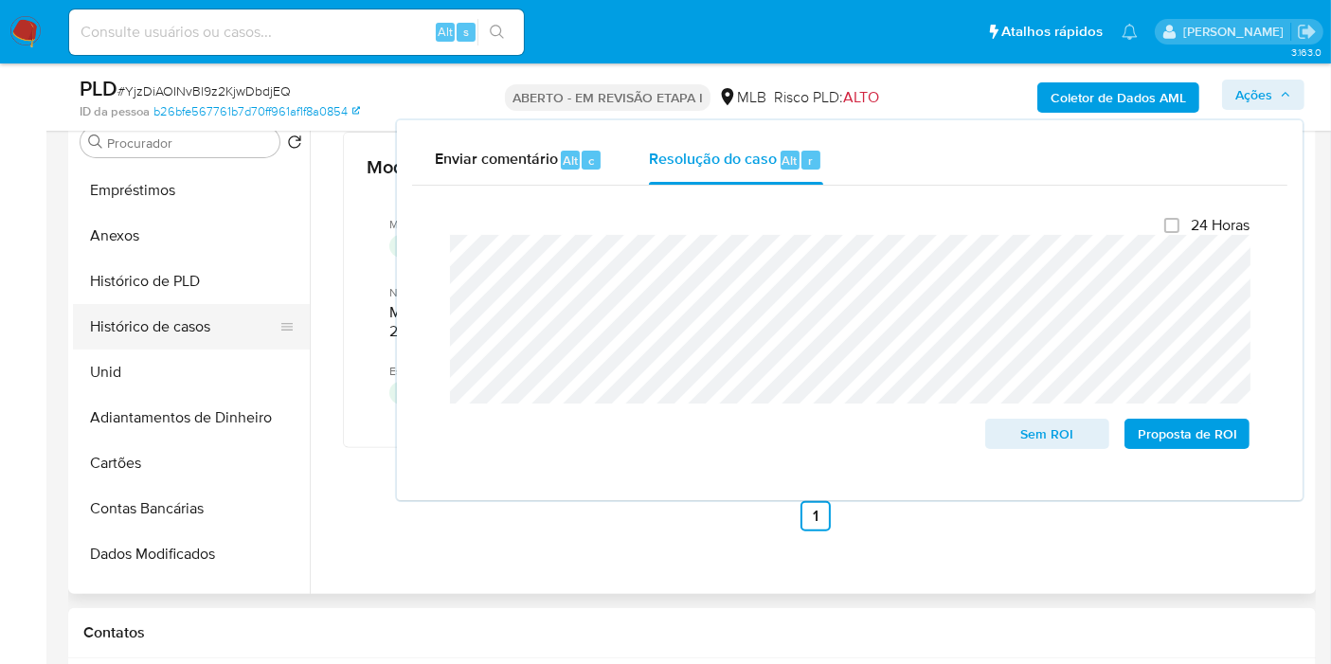
click at [149, 329] on button "Histórico de casos" at bounding box center [184, 326] width 222 height 45
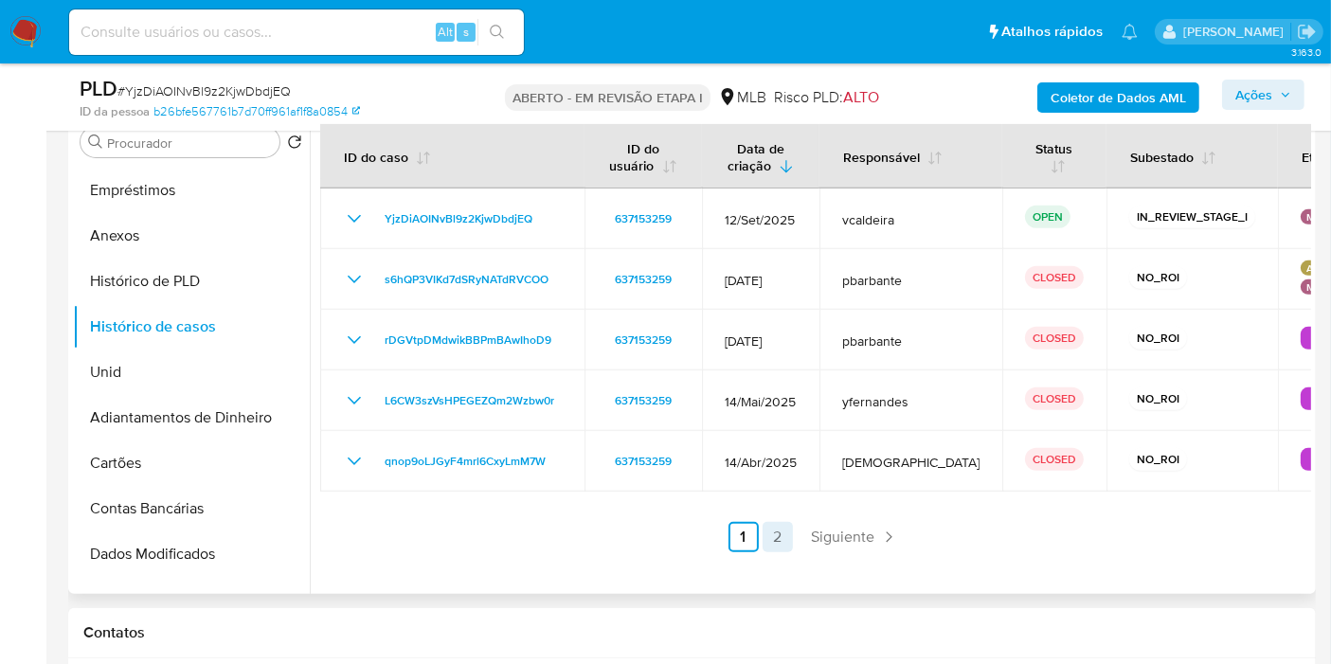
click at [767, 539] on link "2" at bounding box center [777, 537] width 30 height 30
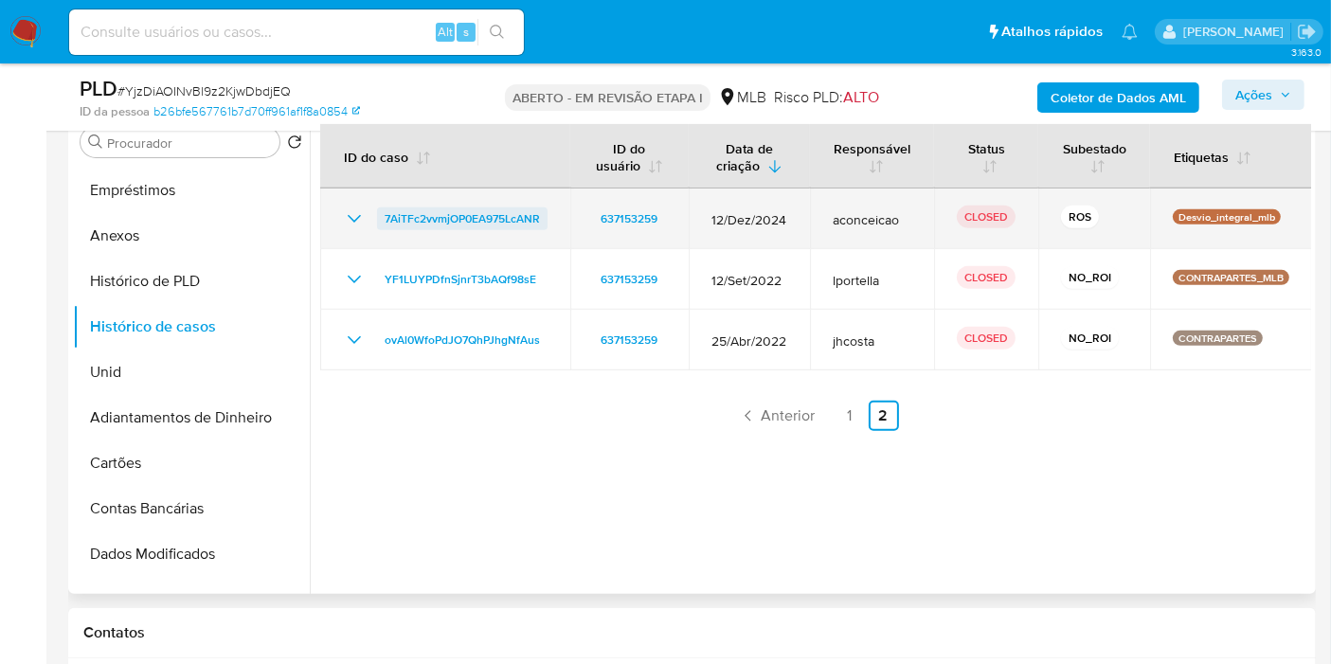
click at [497, 211] on span "7AiTFc2vvmjOP0EA975LcANR" at bounding box center [462, 218] width 155 height 23
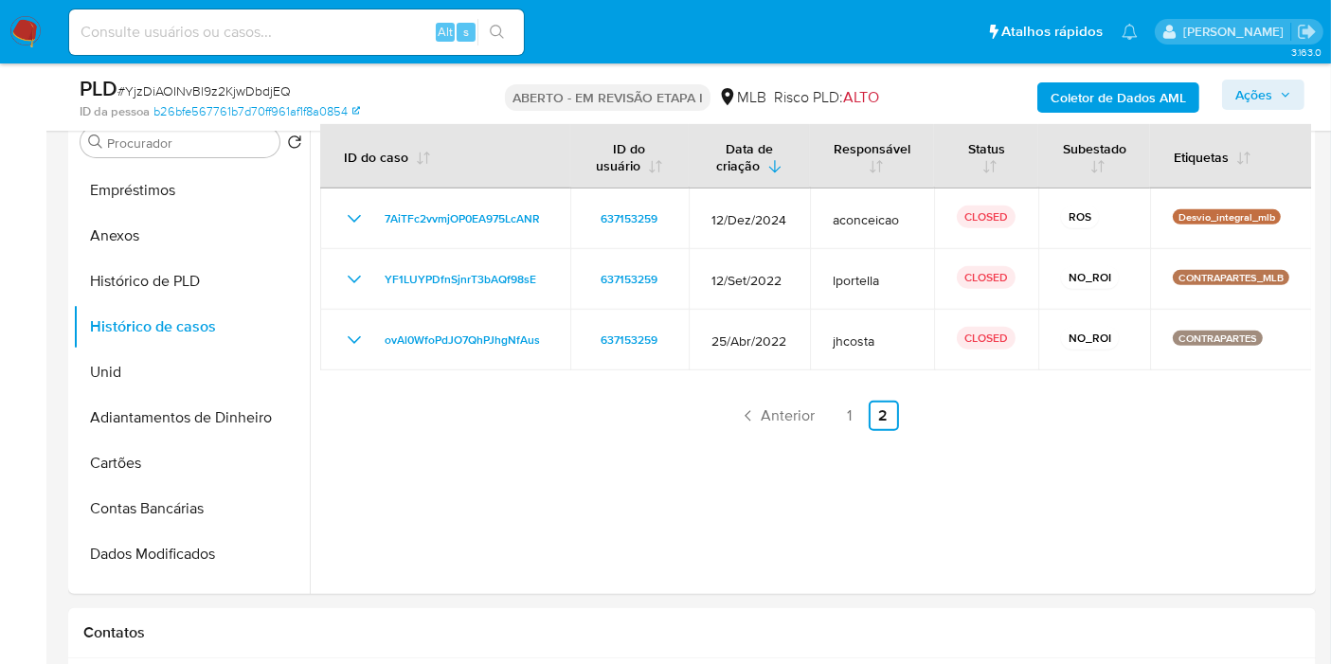
click at [1234, 90] on button "Ações" at bounding box center [1263, 95] width 82 height 30
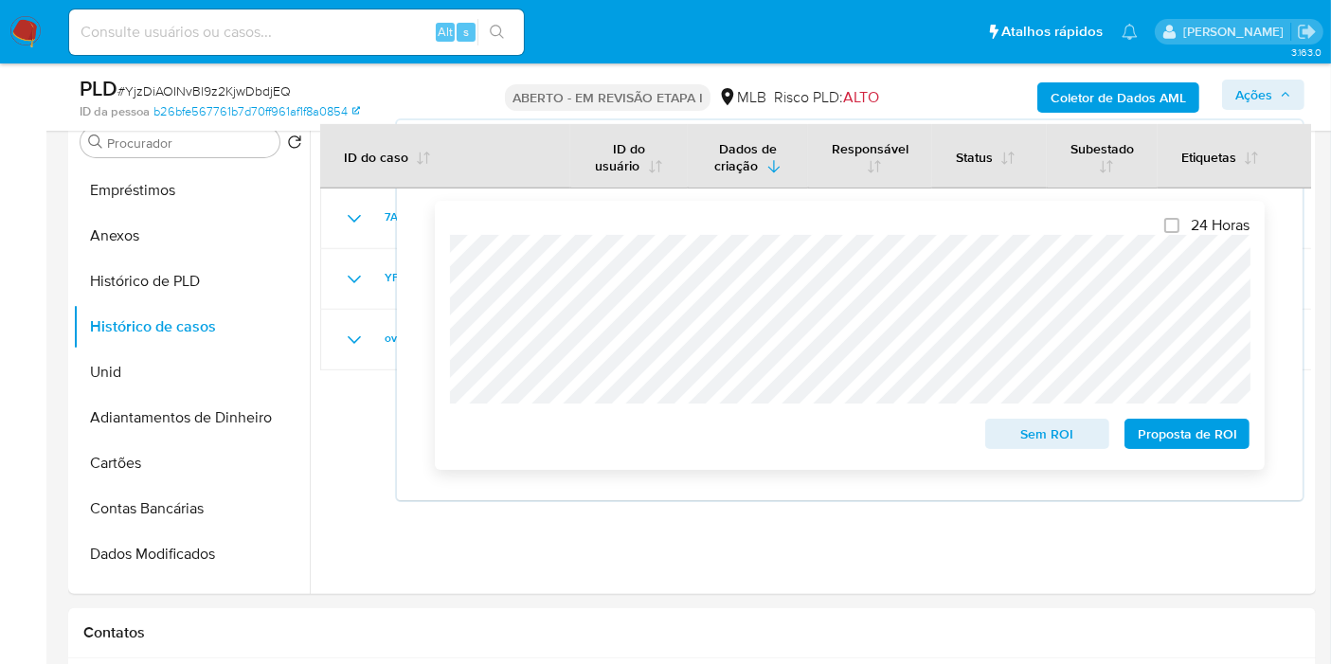
click at [955, 428] on div "24 Horas Sem ROI Proposta de ROI" at bounding box center [849, 335] width 799 height 238
click at [160, 229] on button "Anexos" at bounding box center [184, 235] width 222 height 45
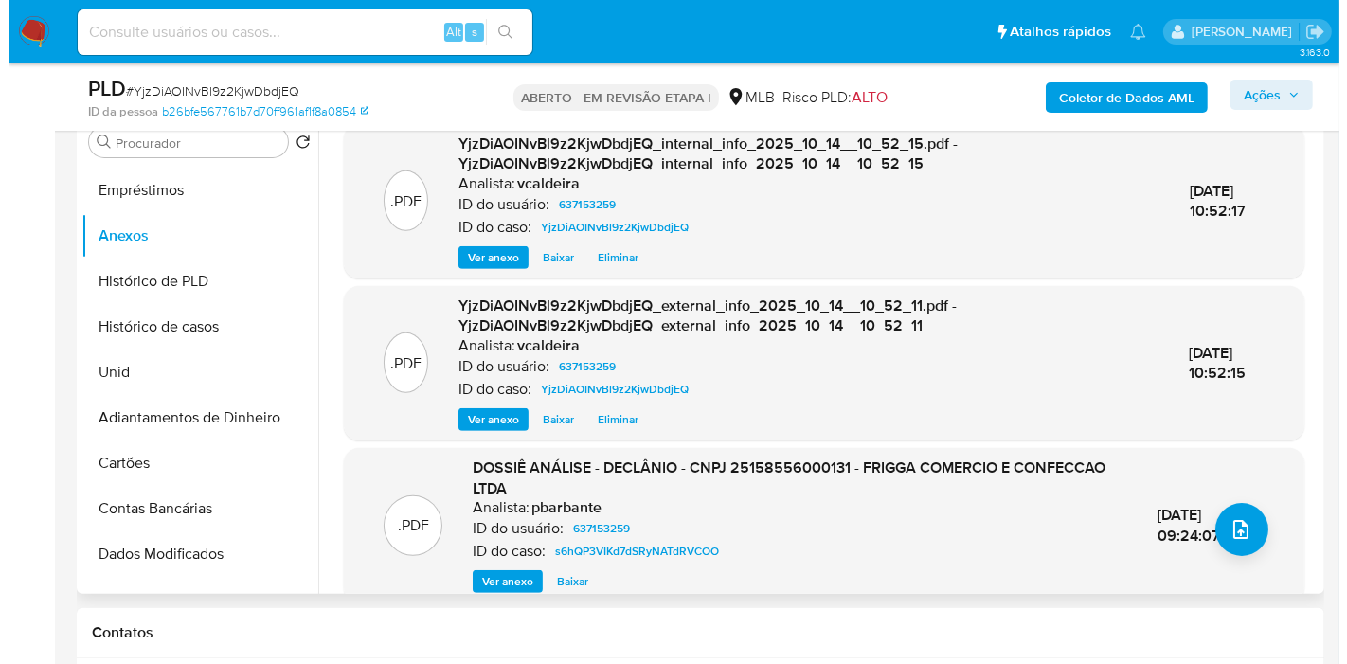
scroll to position [631, 0]
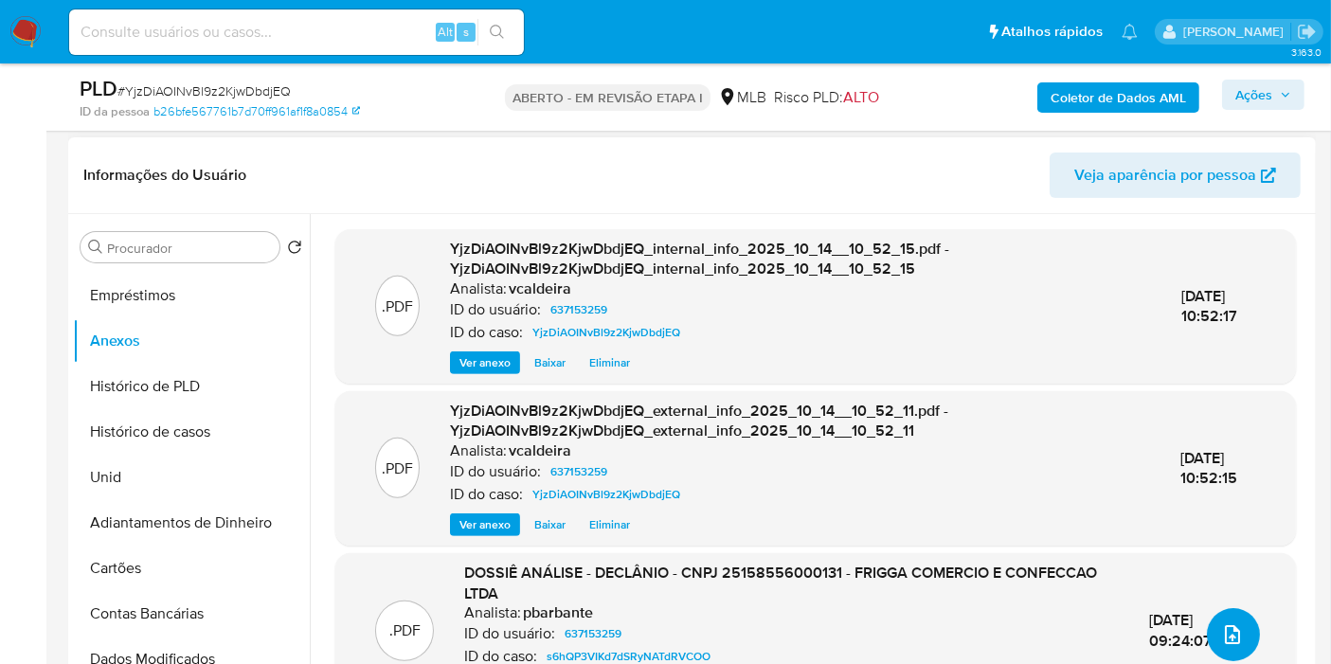
click at [1247, 638] on button "upload de arquivo" at bounding box center [1233, 634] width 53 height 53
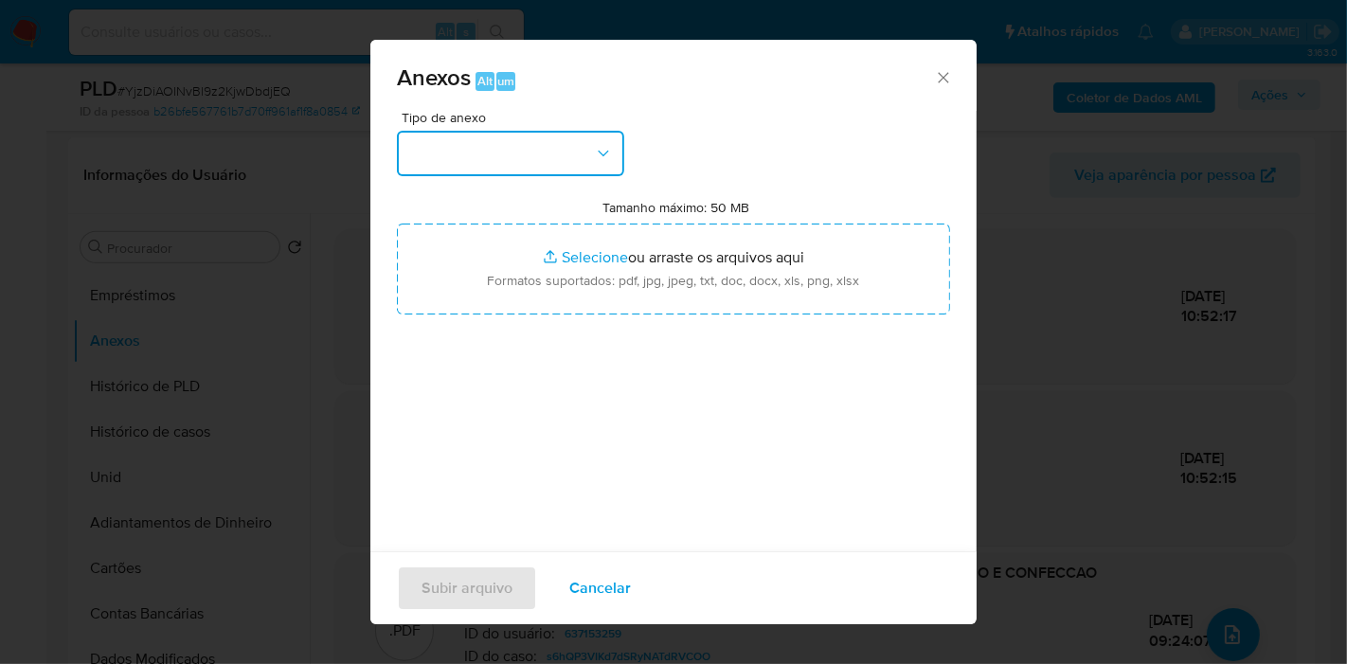
click at [559, 172] on button "button" at bounding box center [510, 153] width 227 height 45
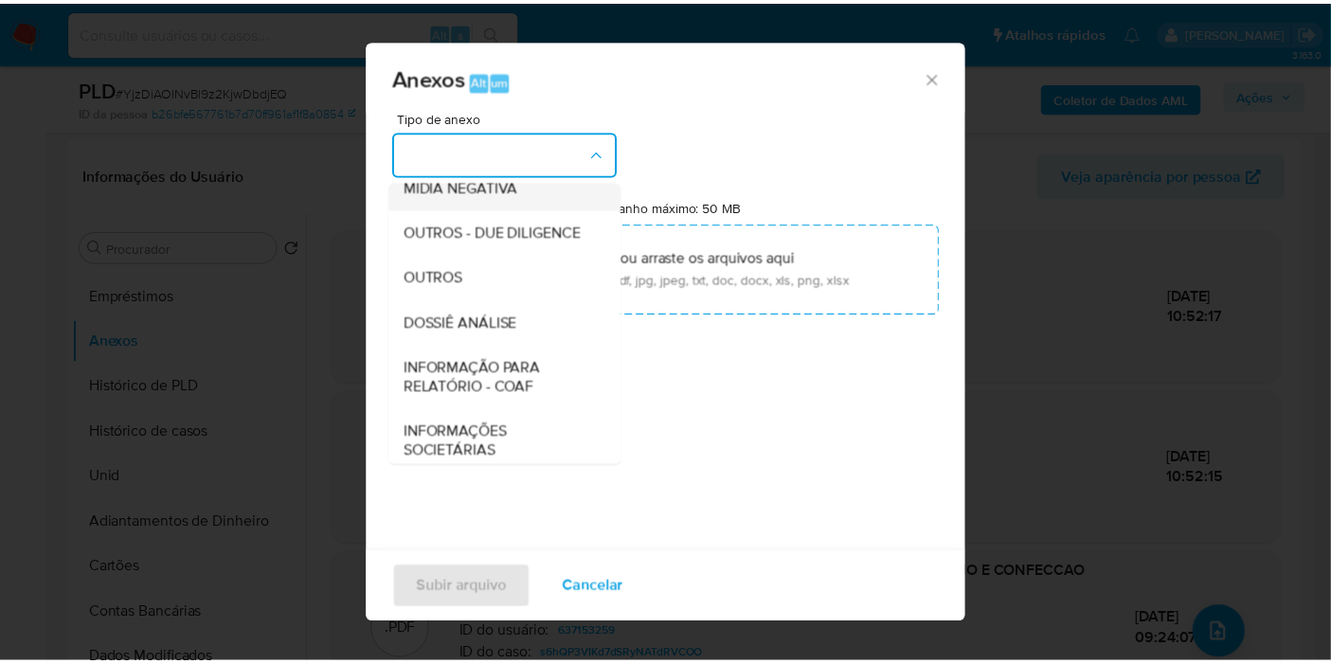
scroll to position [291, 0]
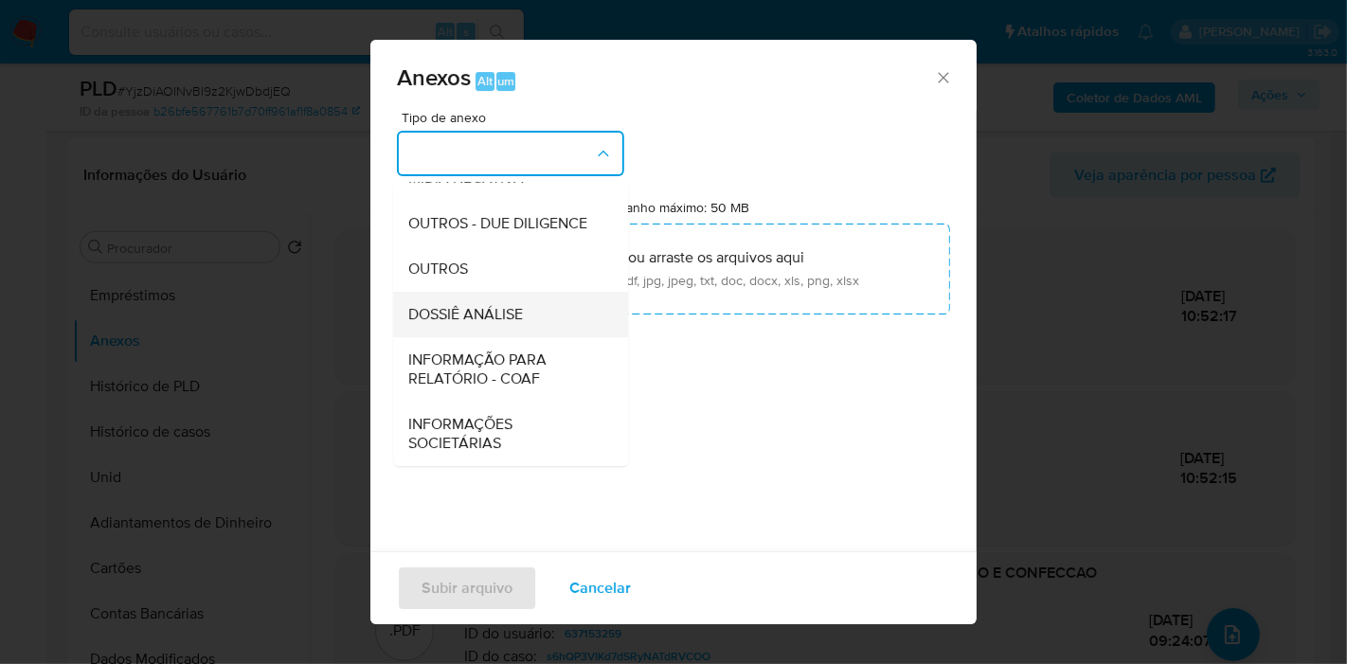
click at [476, 314] on font "DOSSIÊ ANÁLISE" at bounding box center [465, 314] width 115 height 22
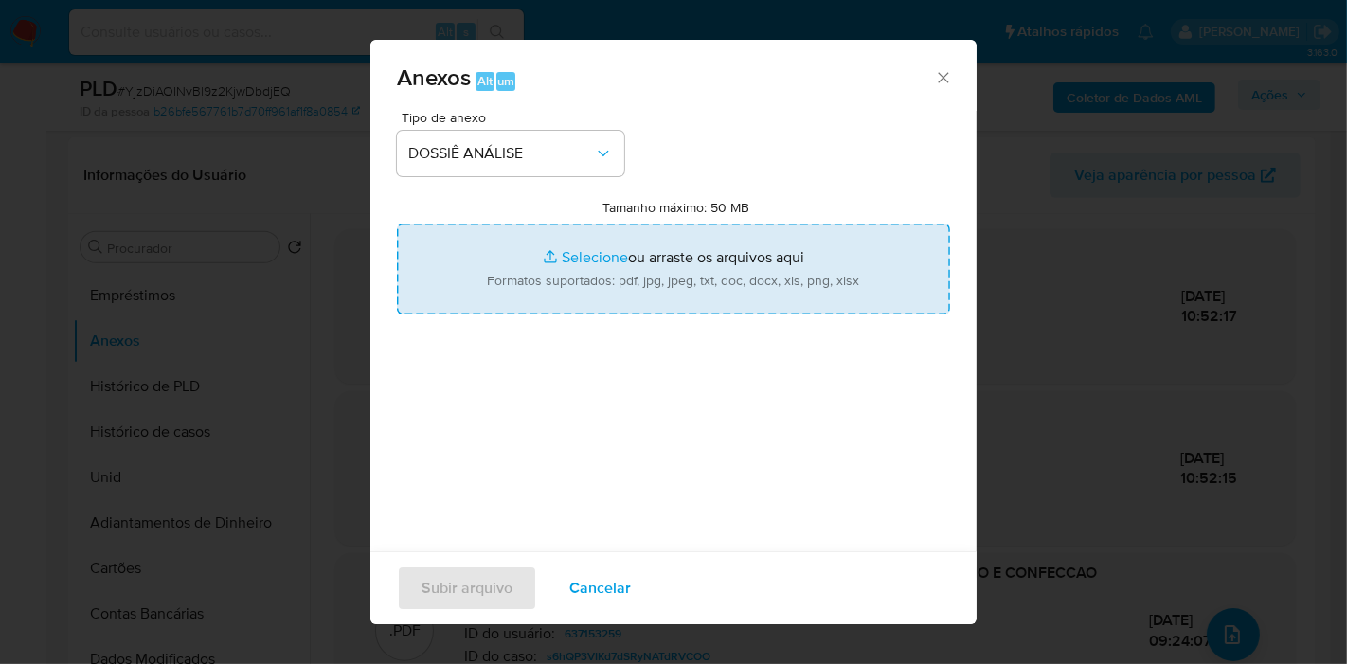
click at [550, 234] on input "Tamanho máximo: 50 MB Selecionar arquivos" at bounding box center [673, 269] width 553 height 91
type input "C:\fakepath\2º SAR - (xxx) - CNPJ 25158556000131 - FRIGGA COMERCIO E CONFECÇÃO …"
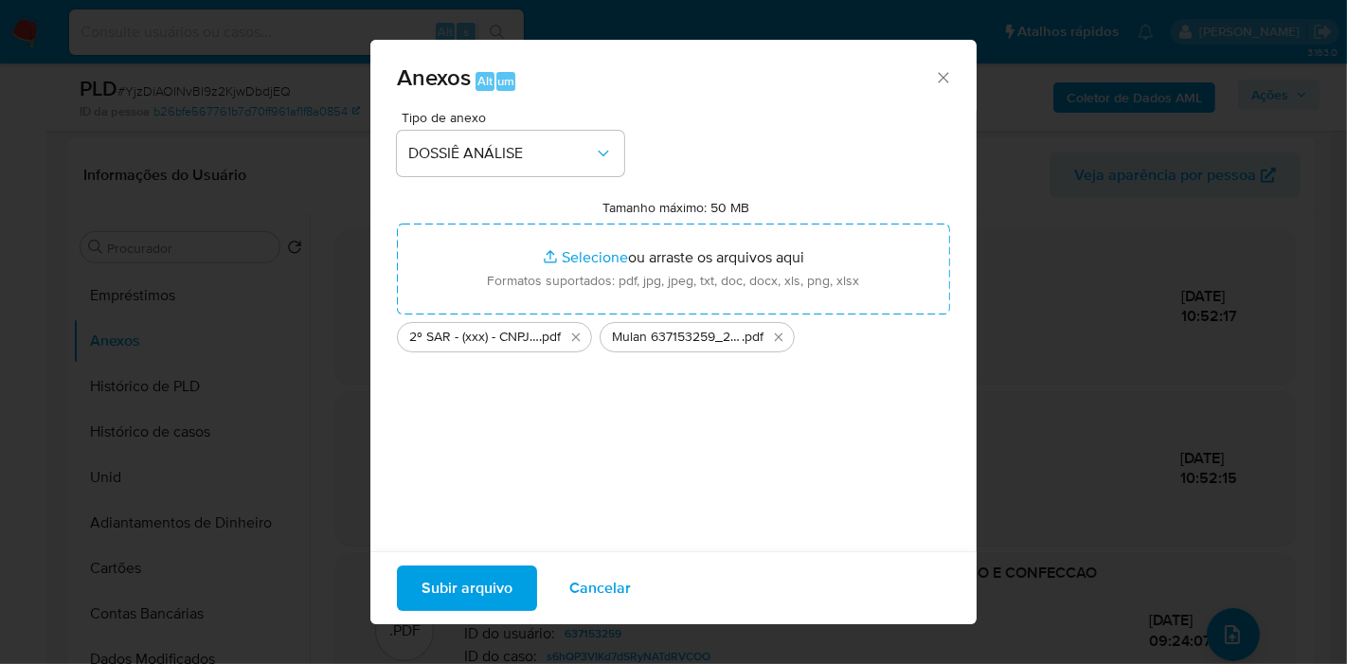
click at [473, 582] on font "Subir arquivo" at bounding box center [466, 587] width 91 height 45
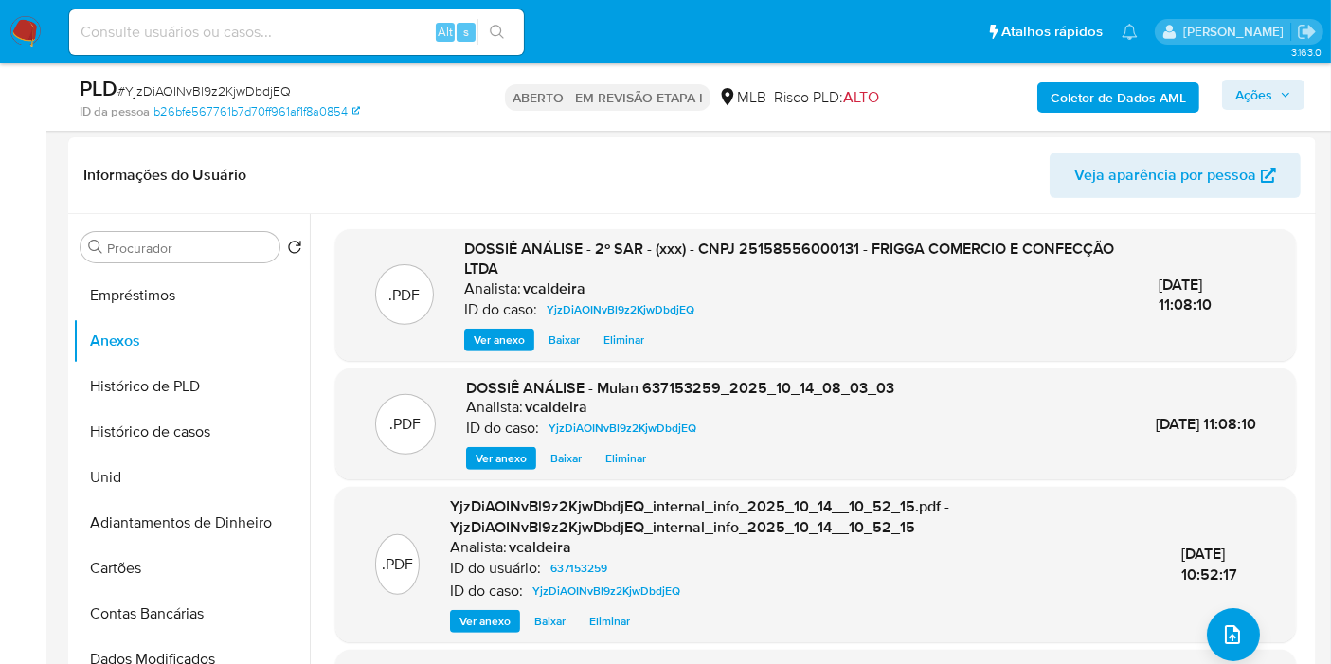
click at [1271, 99] on font "Ações" at bounding box center [1253, 95] width 37 height 30
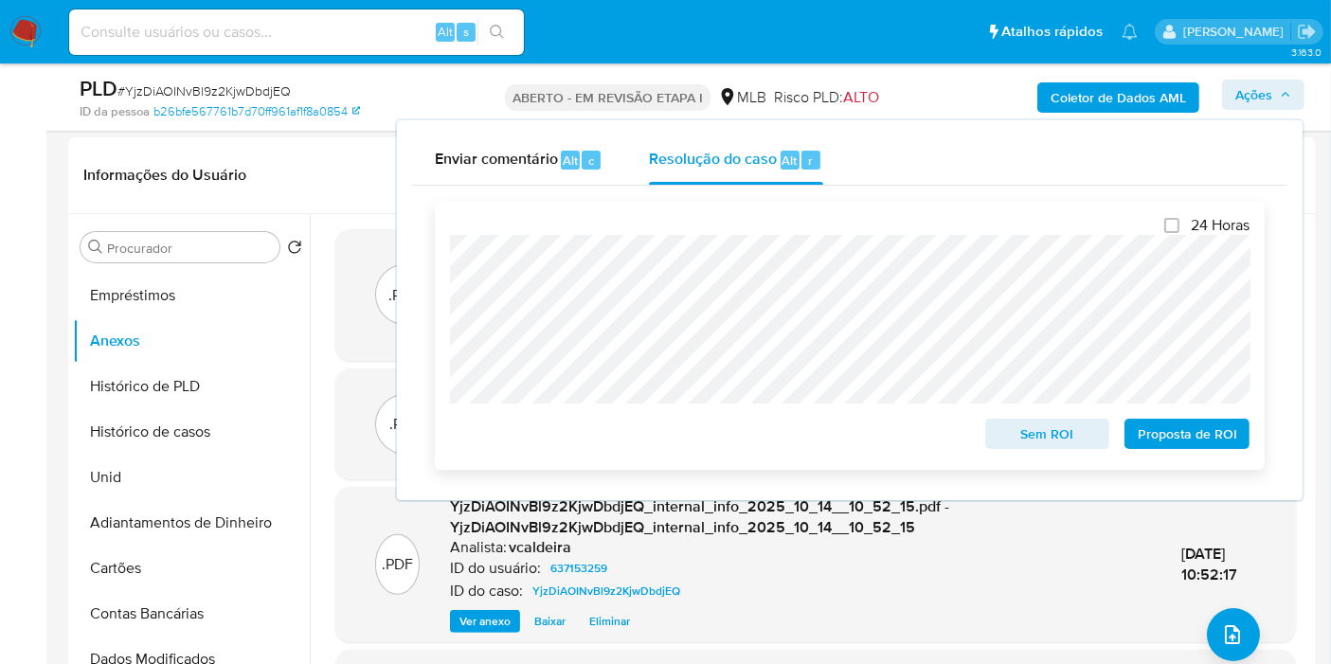
click at [1170, 439] on font "Proposta de ROI" at bounding box center [1187, 434] width 99 height 30
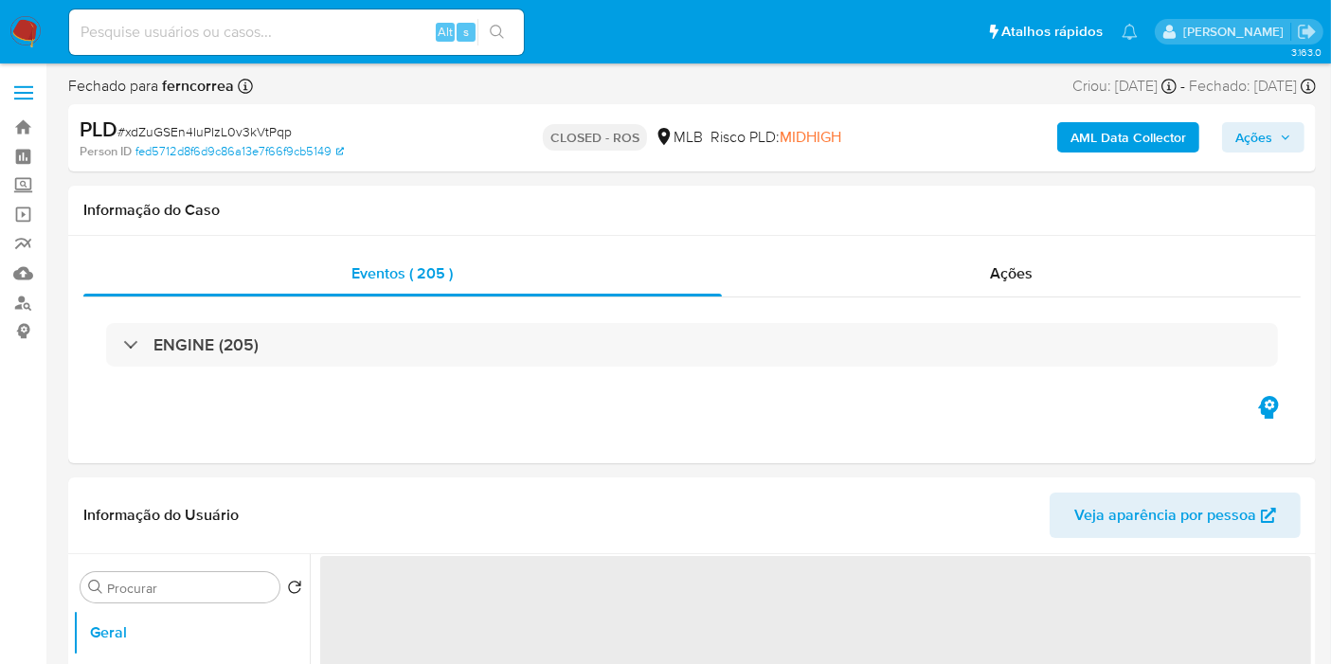
select select "10"
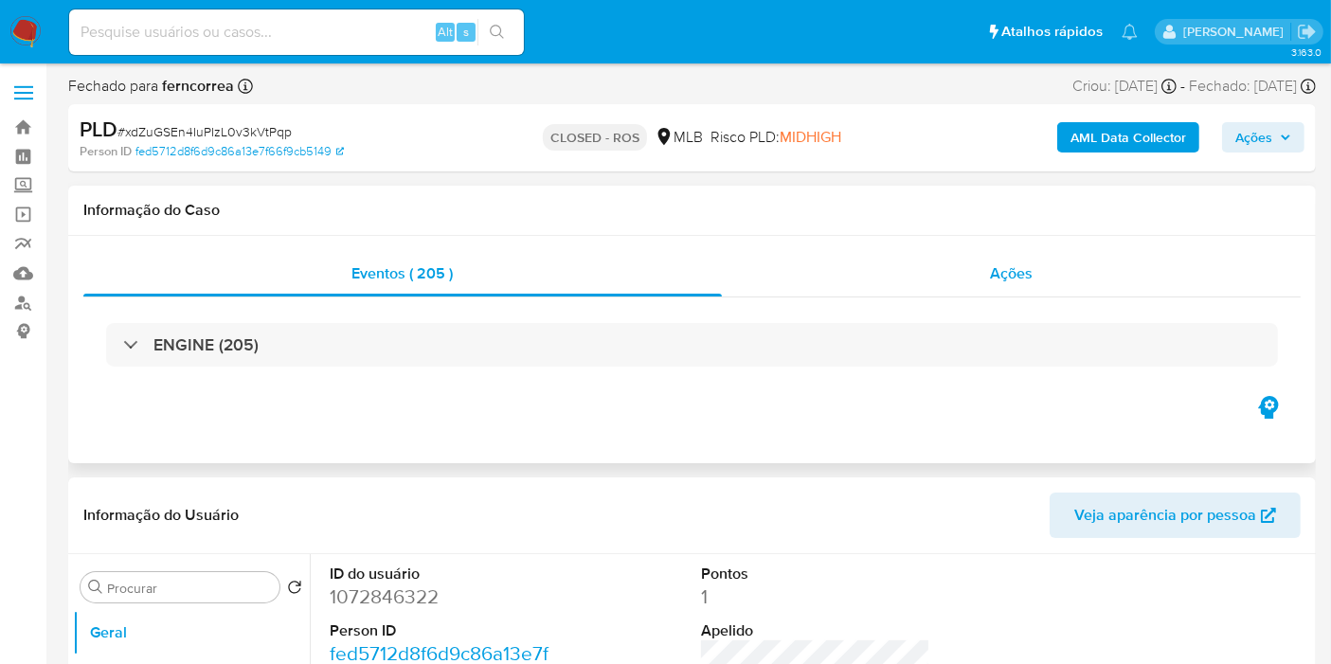
click at [1029, 292] on div "Ações" at bounding box center [1012, 273] width 580 height 45
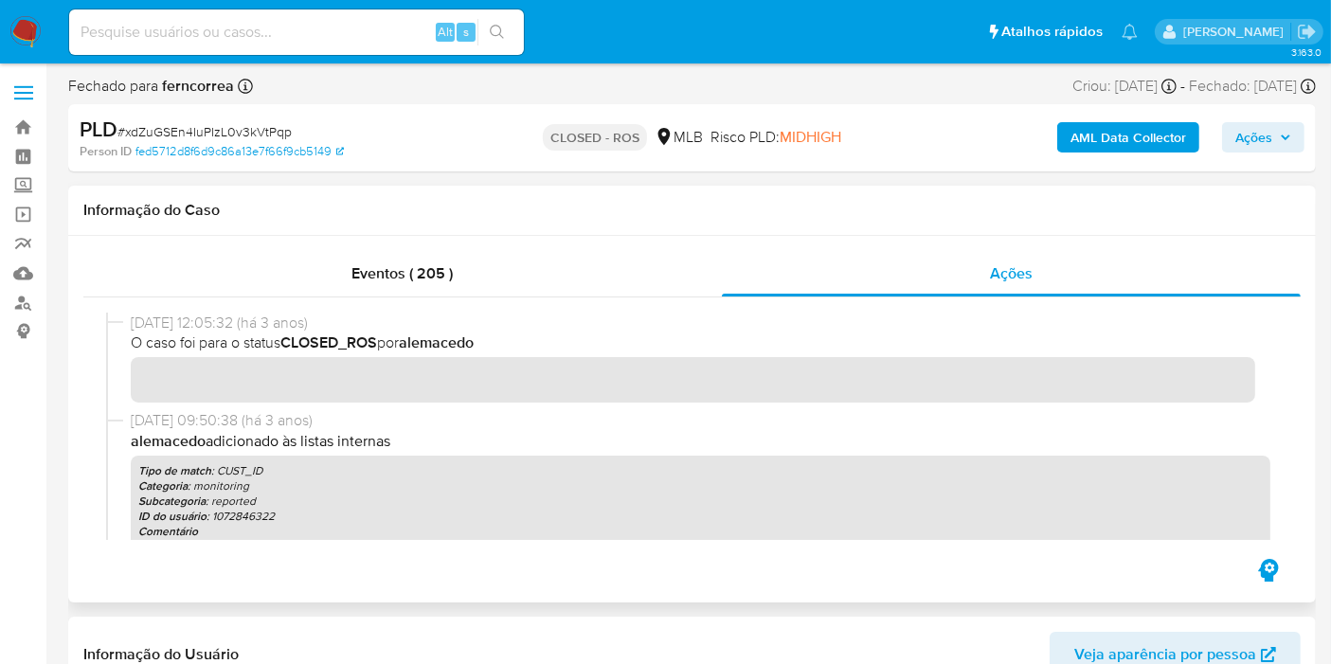
drag, startPoint x: 210, startPoint y: 325, endPoint x: 130, endPoint y: 325, distance: 80.5
click at [131, 325] on span "25/07/2022 12:05:32 (há 3 anos)" at bounding box center [700, 323] width 1139 height 21
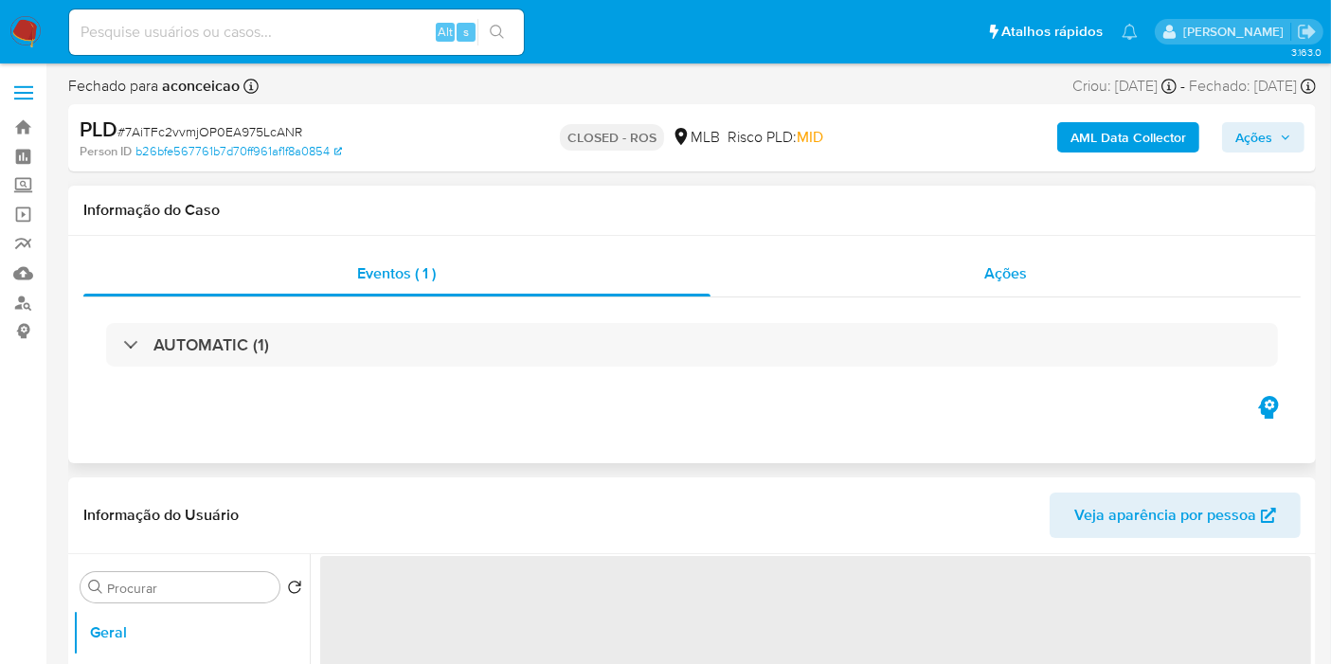
click at [979, 273] on div "Ações" at bounding box center [1005, 273] width 591 height 45
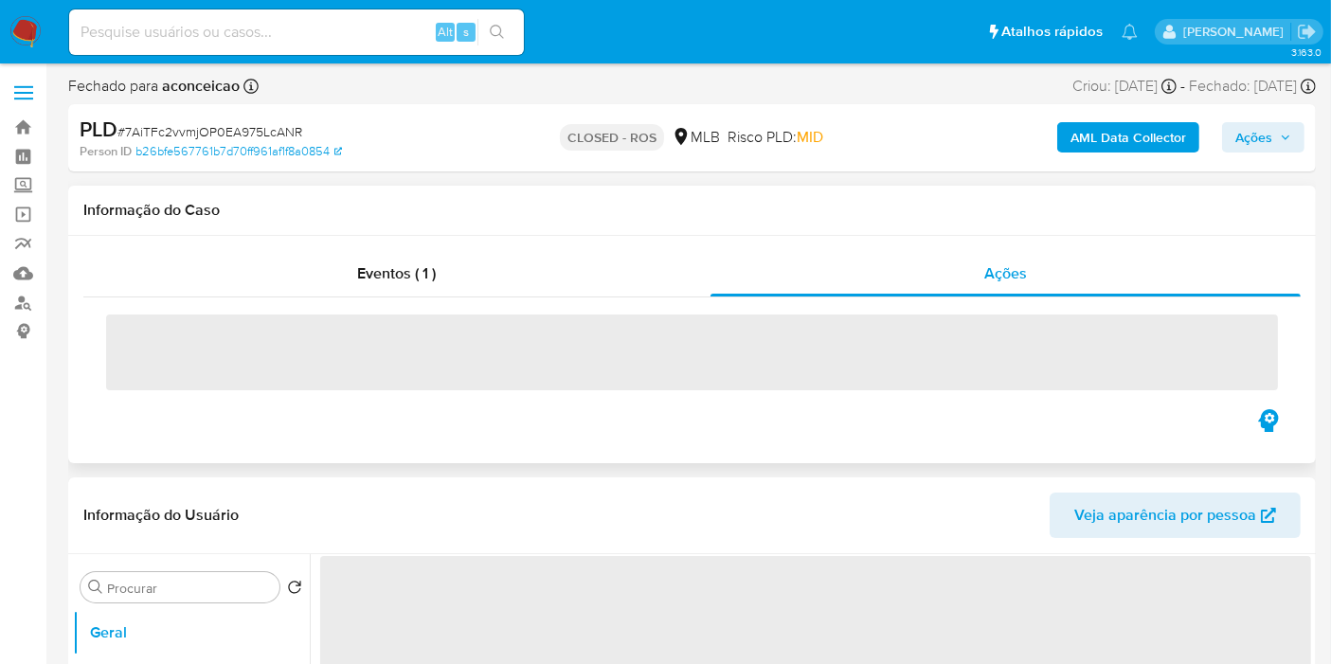
select select "10"
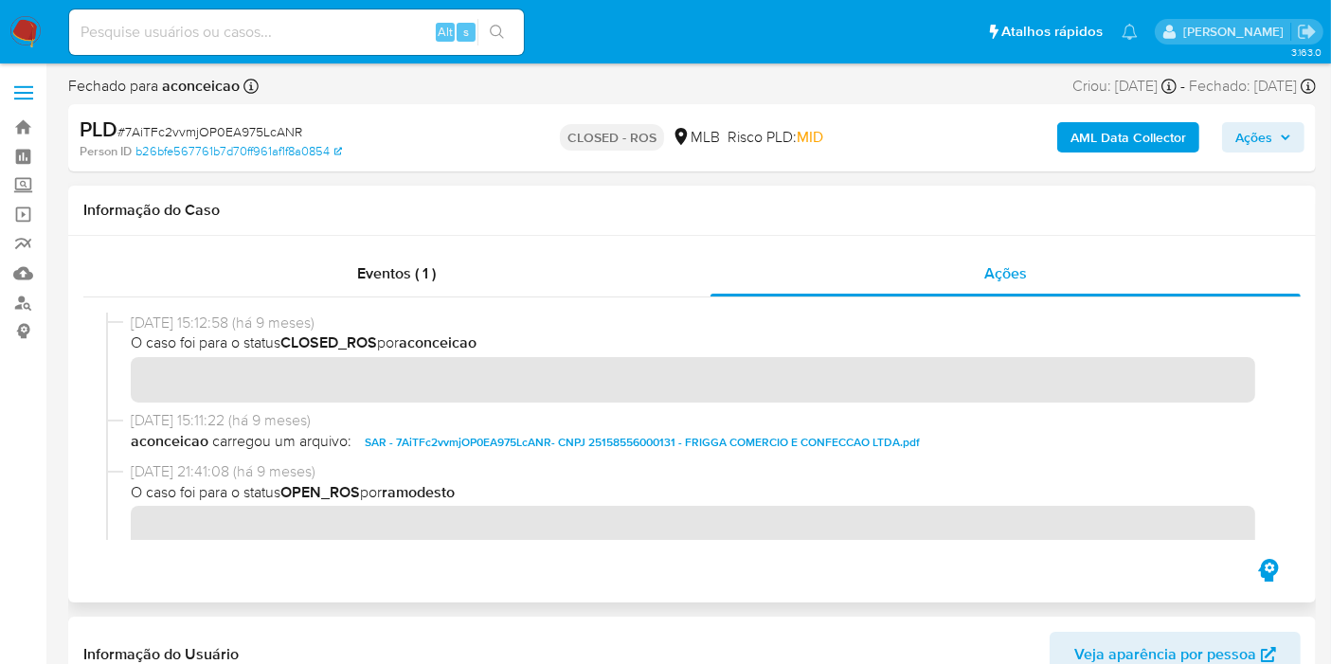
drag, startPoint x: 205, startPoint y: 326, endPoint x: 106, endPoint y: 320, distance: 98.7
click at [106, 320] on div "10/01/2025 15:12:58 (há 9 meses) O caso foi para o status CLOSED_ROS por aconce…" at bounding box center [692, 362] width 1172 height 98
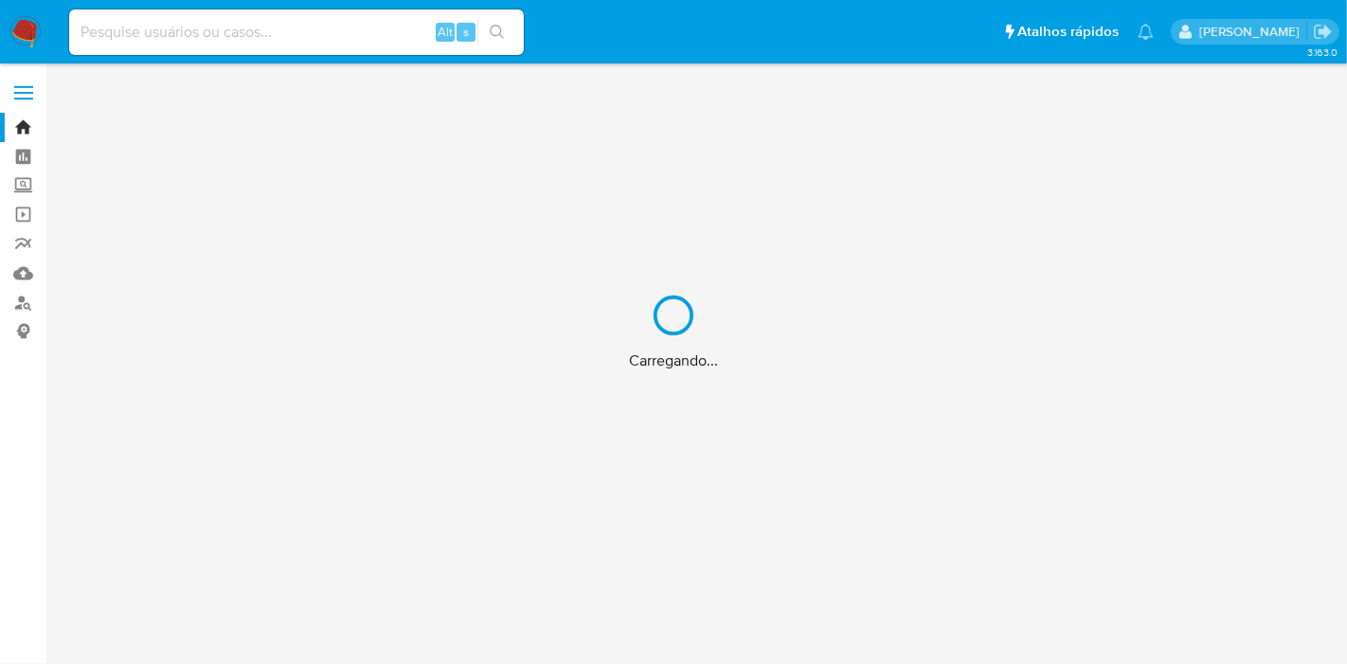
click at [299, 45] on div "Carregando..." at bounding box center [673, 332] width 1347 height 664
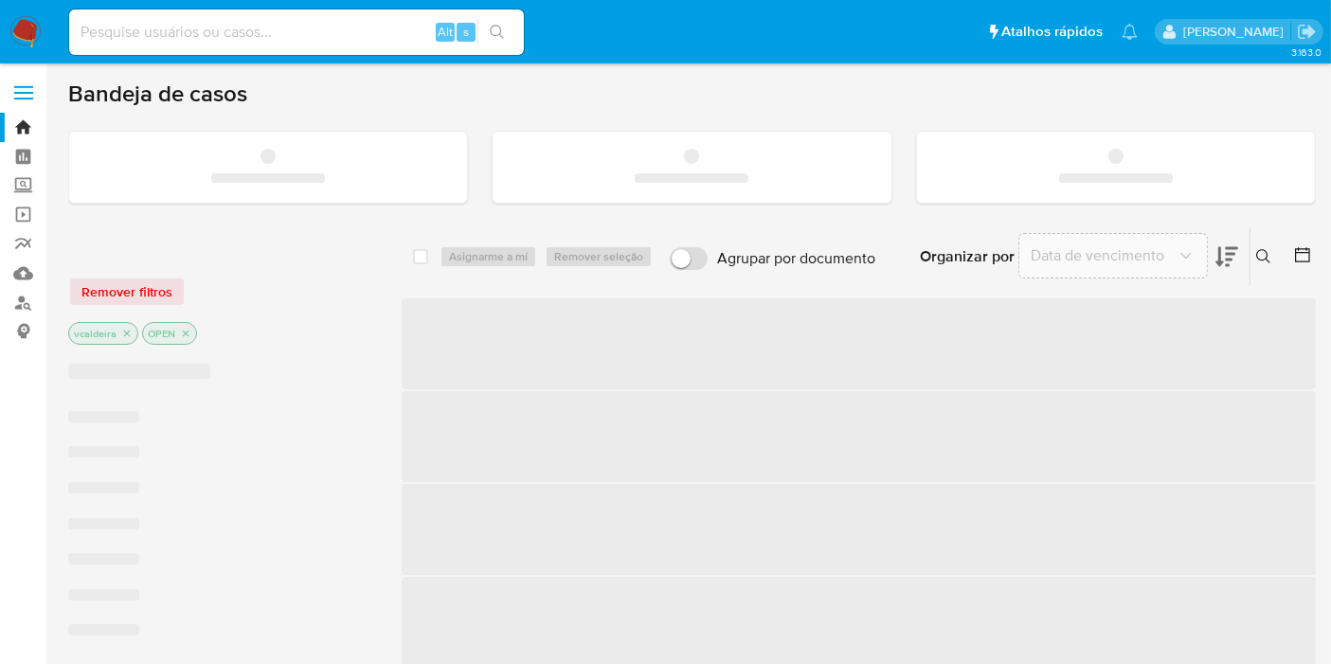
click at [290, 28] on input at bounding box center [296, 32] width 455 height 25
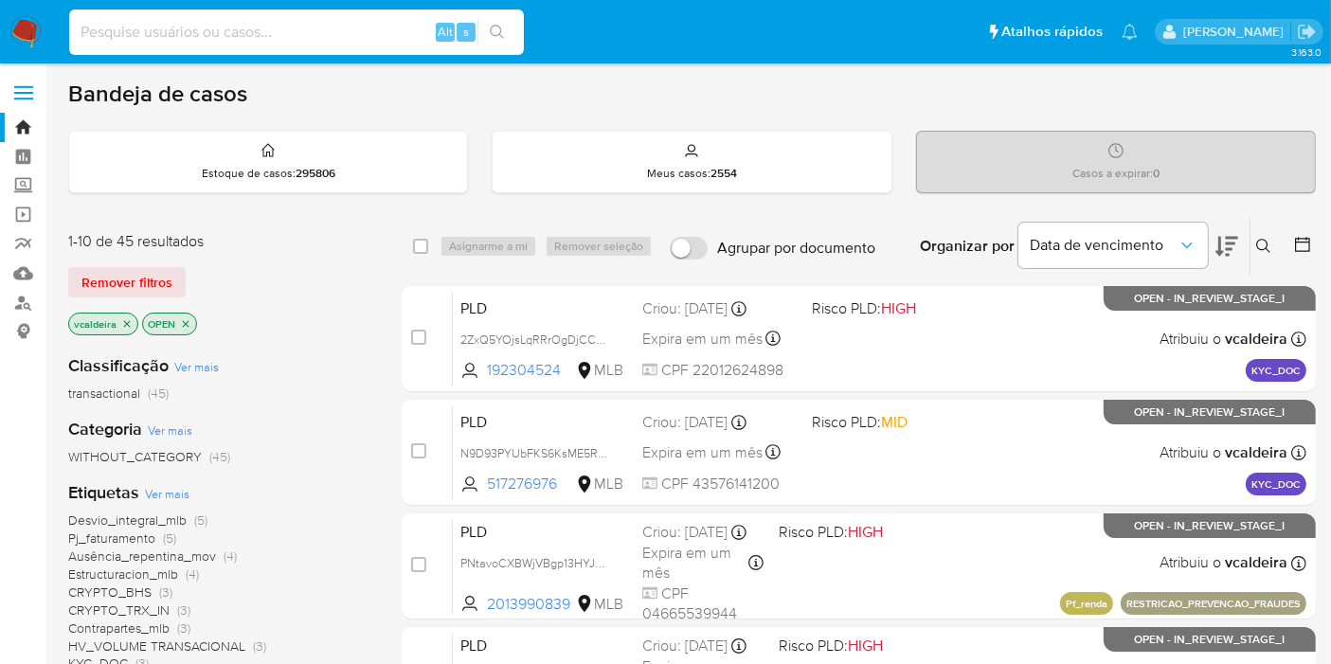
paste input "d0P6HfUArdBq6dbnpucXVwLK"
type input "d0P6HfUArdBq6dbnpucXVwLK"
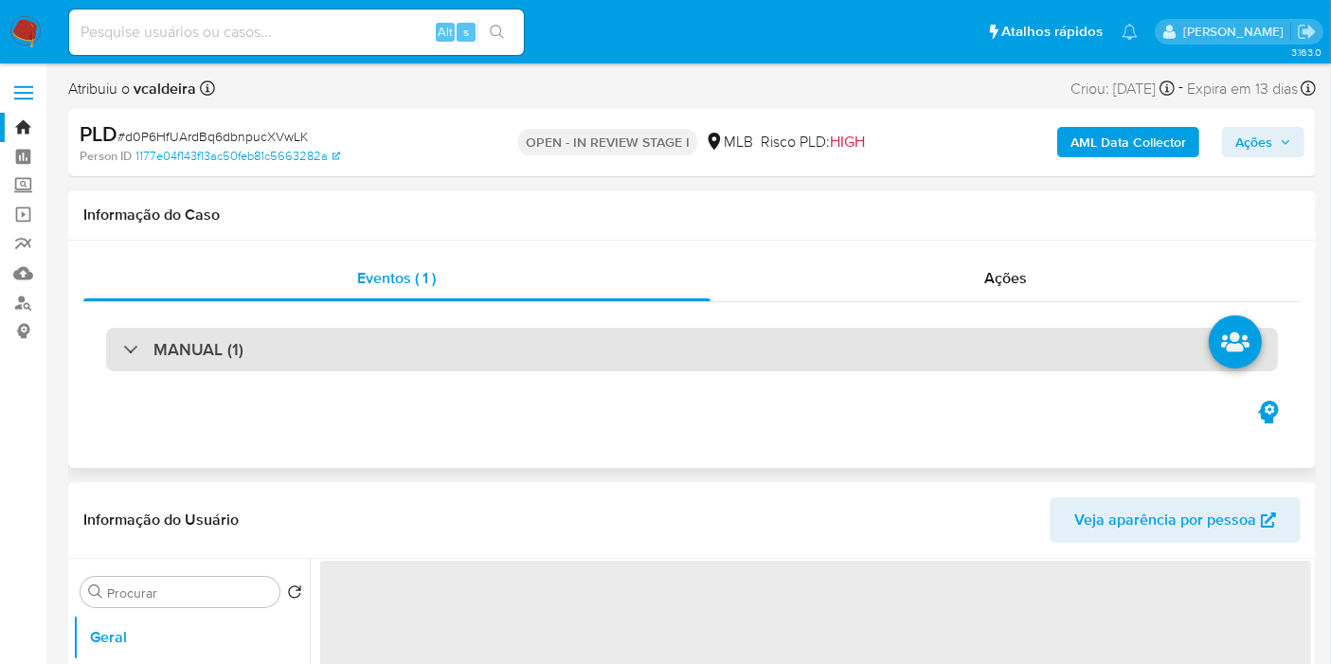
select select "10"
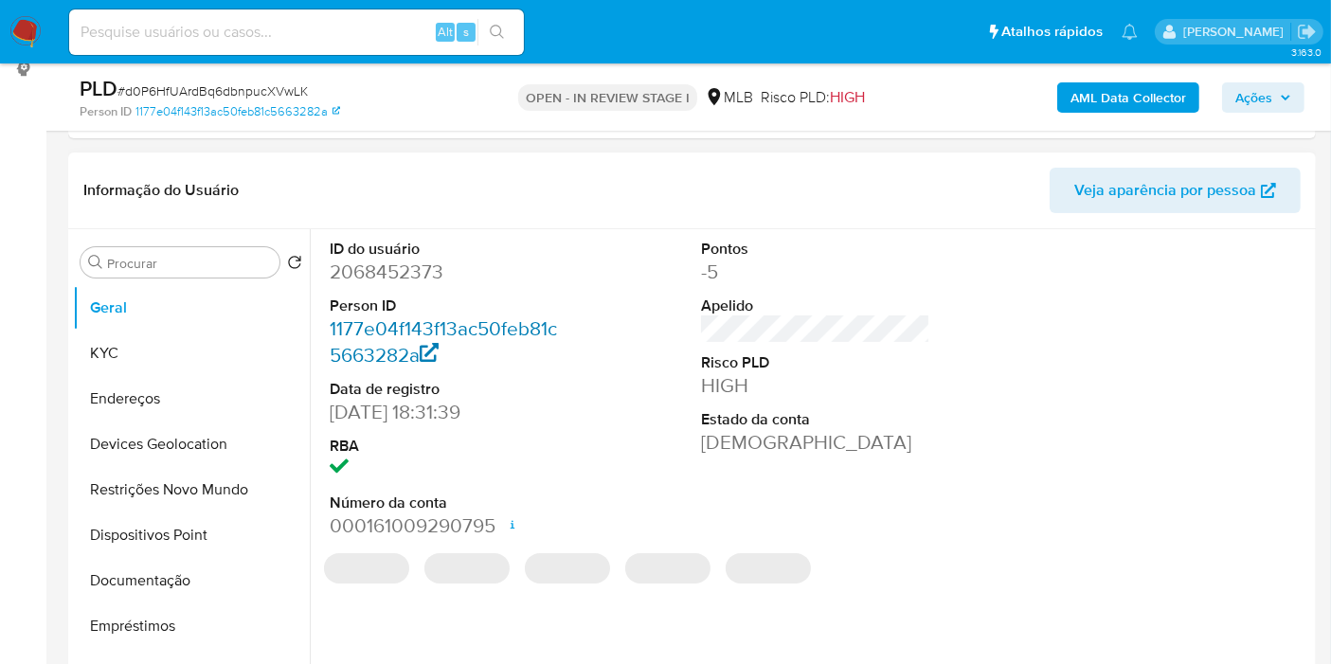
scroll to position [315, 0]
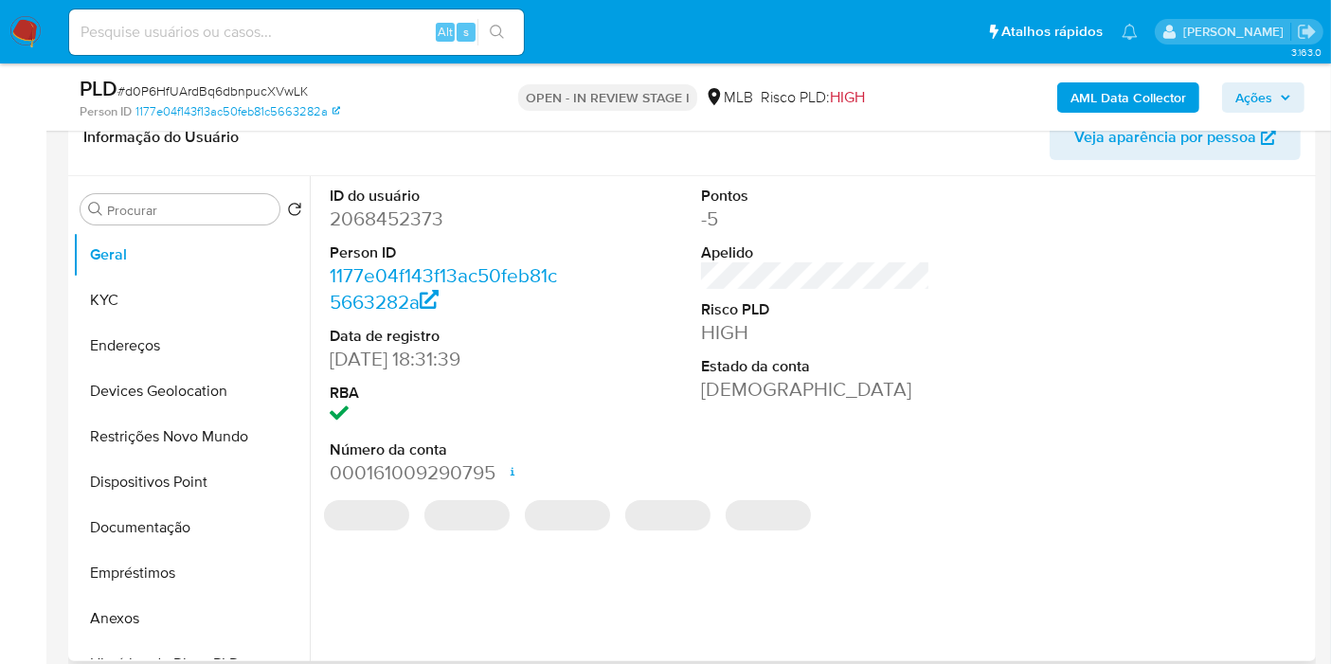
click at [354, 211] on dd "2068452373" at bounding box center [444, 219] width 229 height 27
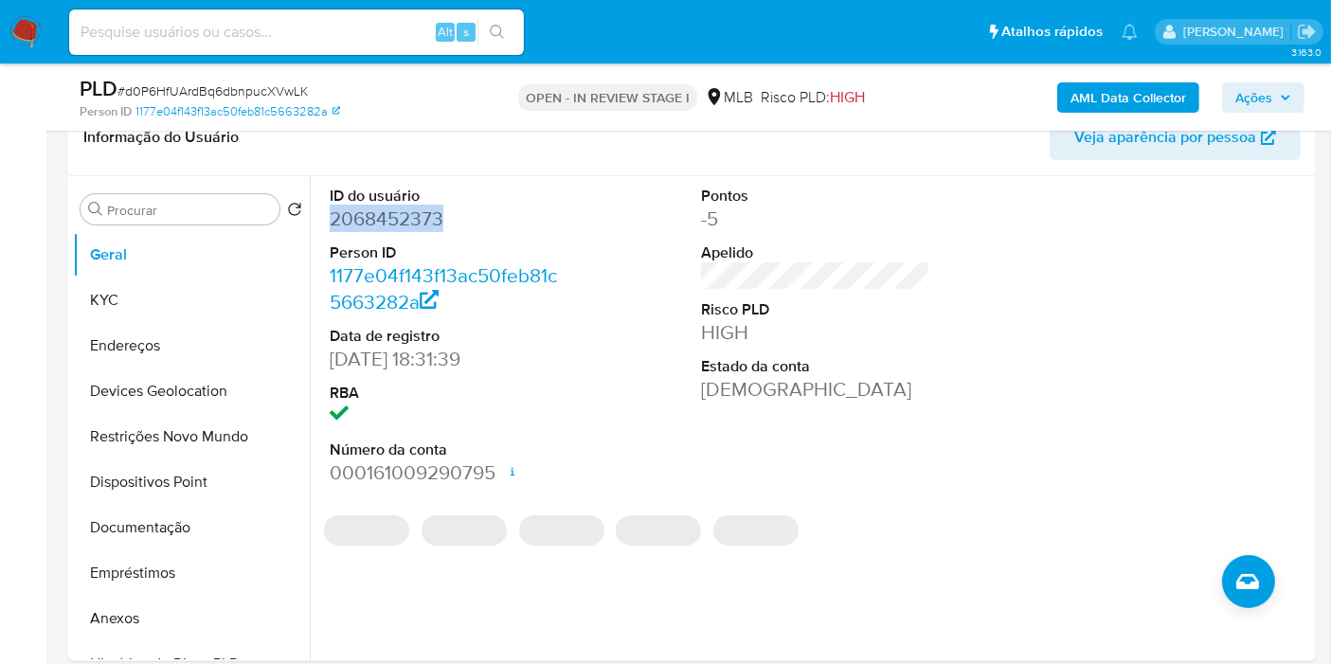
copy dd "2068452373"
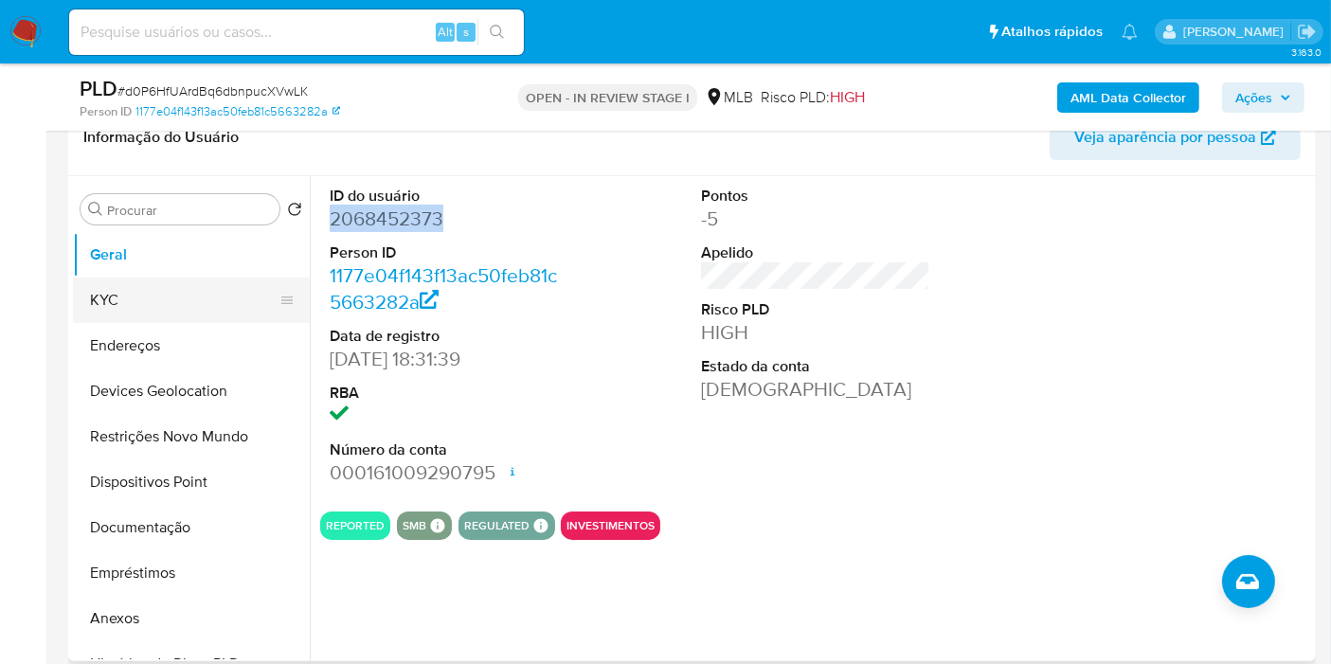
click at [179, 293] on button "KYC" at bounding box center [184, 300] width 222 height 45
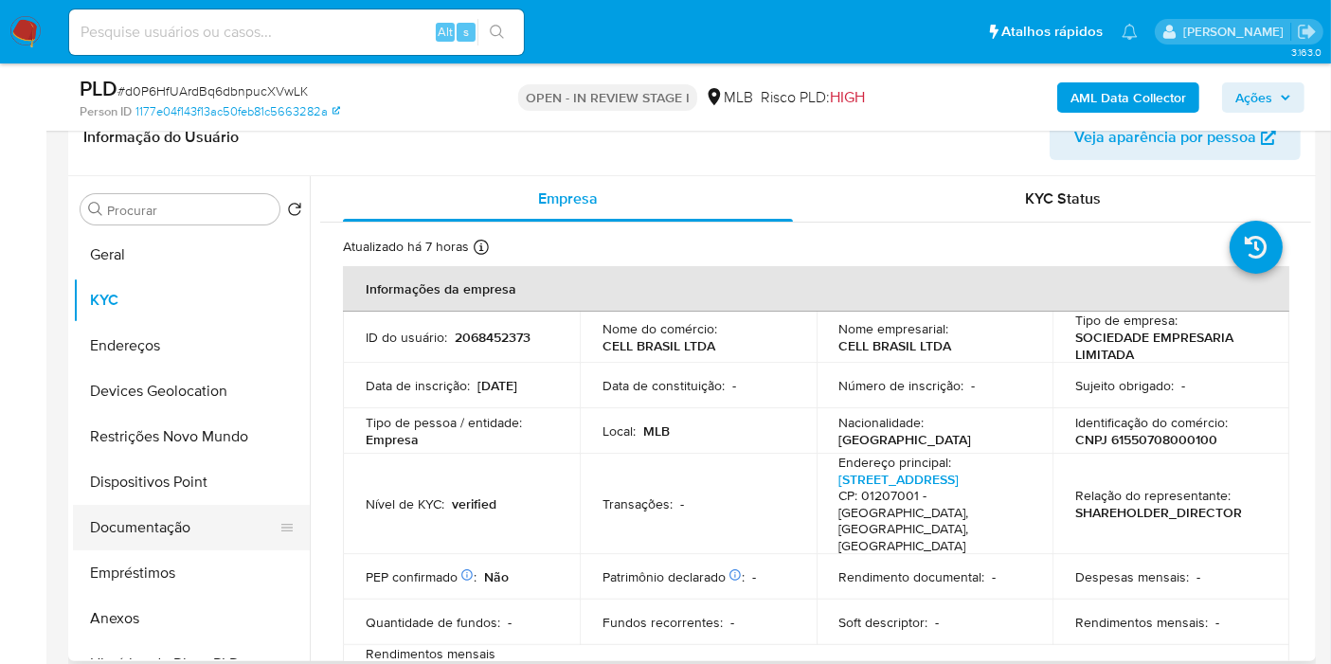
click at [126, 541] on button "Documentação" at bounding box center [184, 527] width 222 height 45
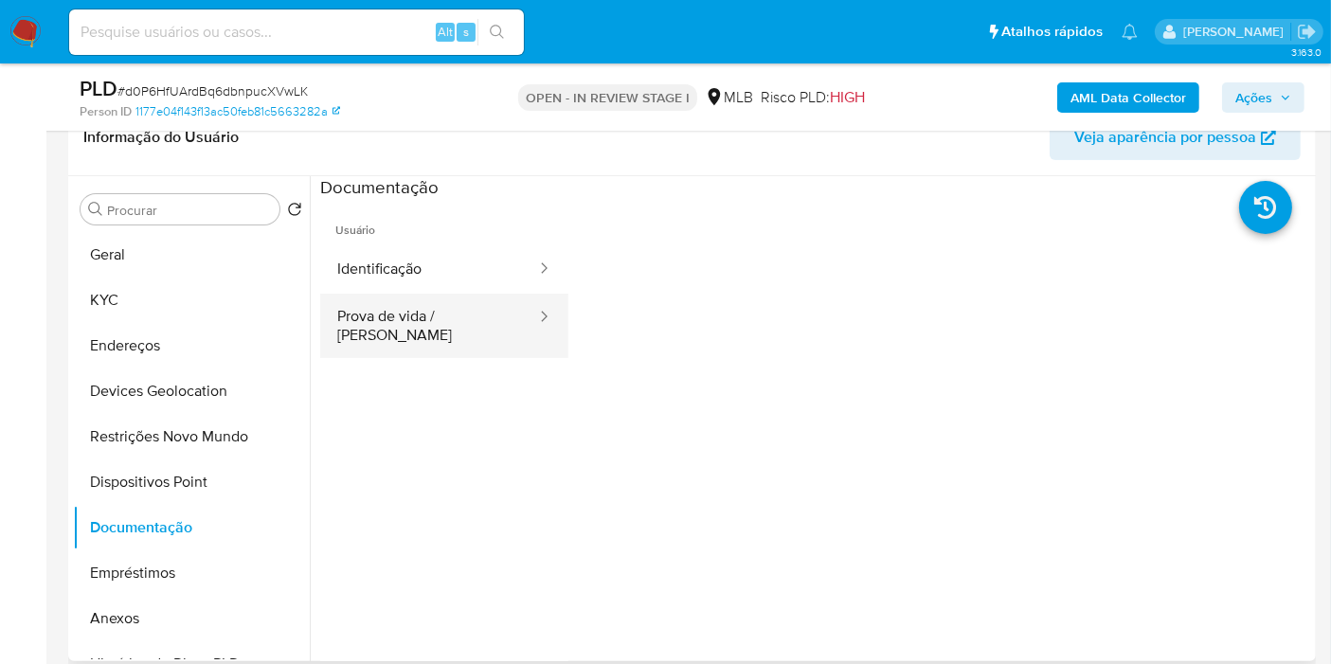
click at [397, 328] on button "Prova de vida / Selfie" at bounding box center [429, 326] width 218 height 64
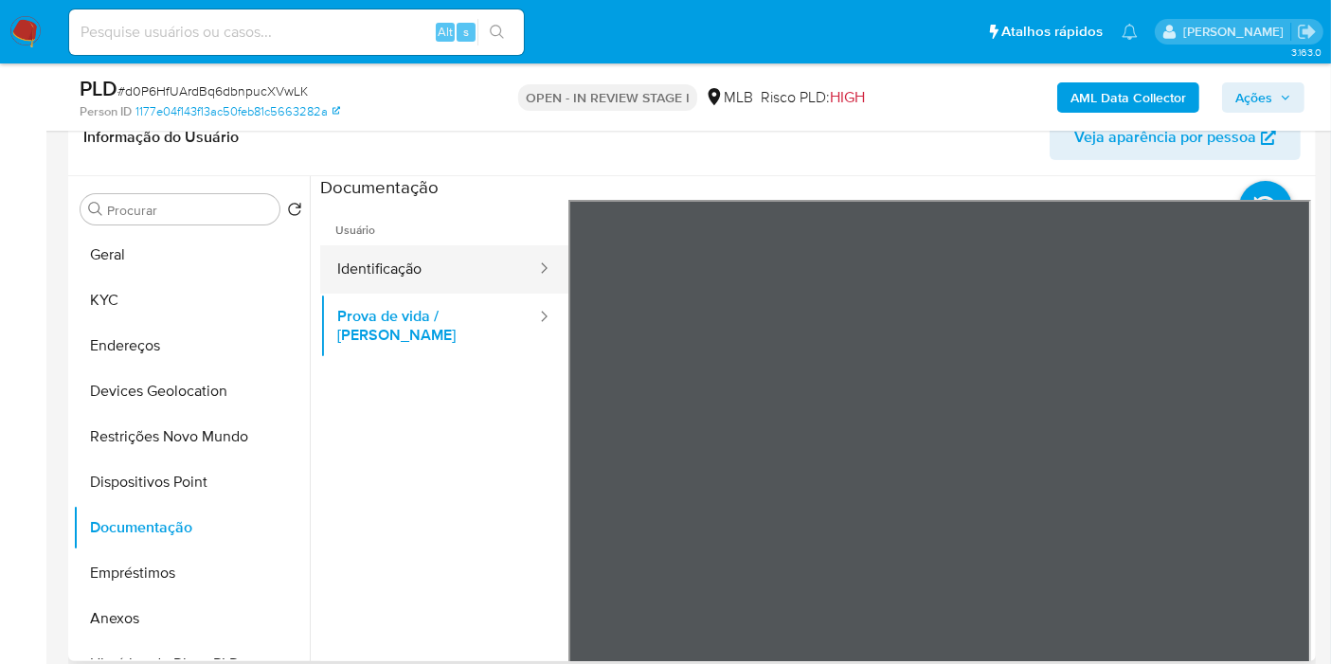
click at [422, 279] on button "Identificação" at bounding box center [429, 269] width 218 height 48
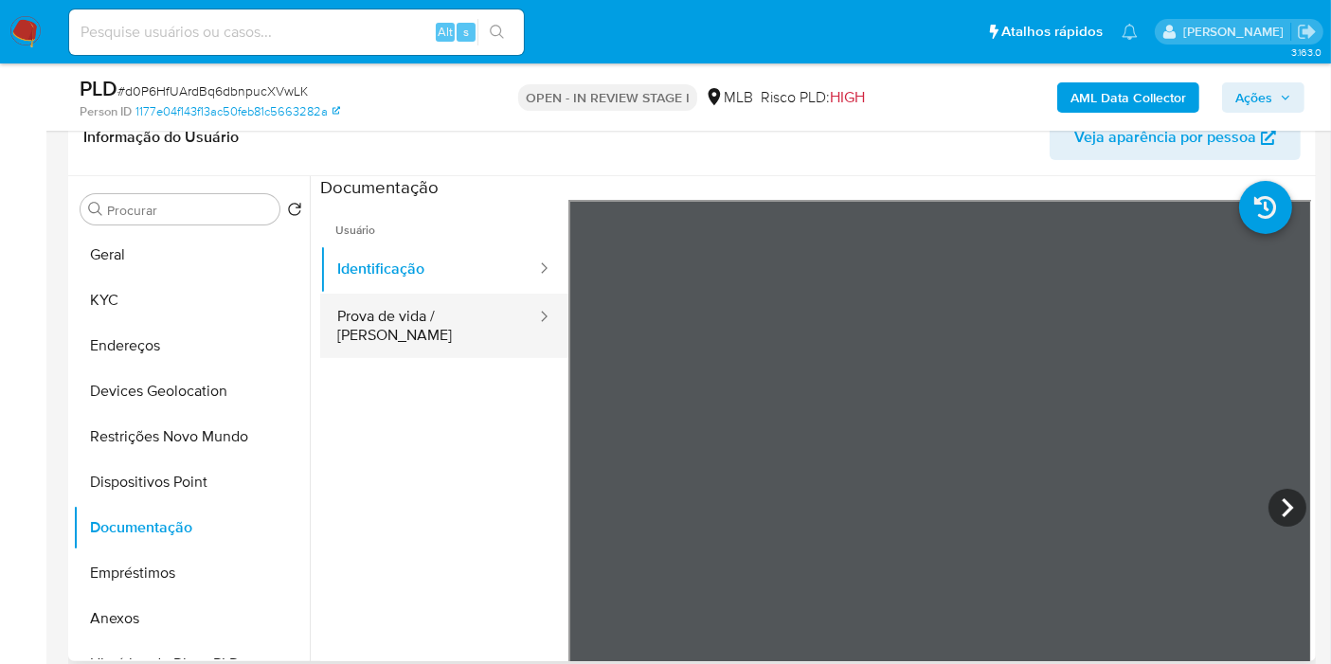
click at [446, 323] on button "Prova de vida / Selfie" at bounding box center [429, 326] width 218 height 64
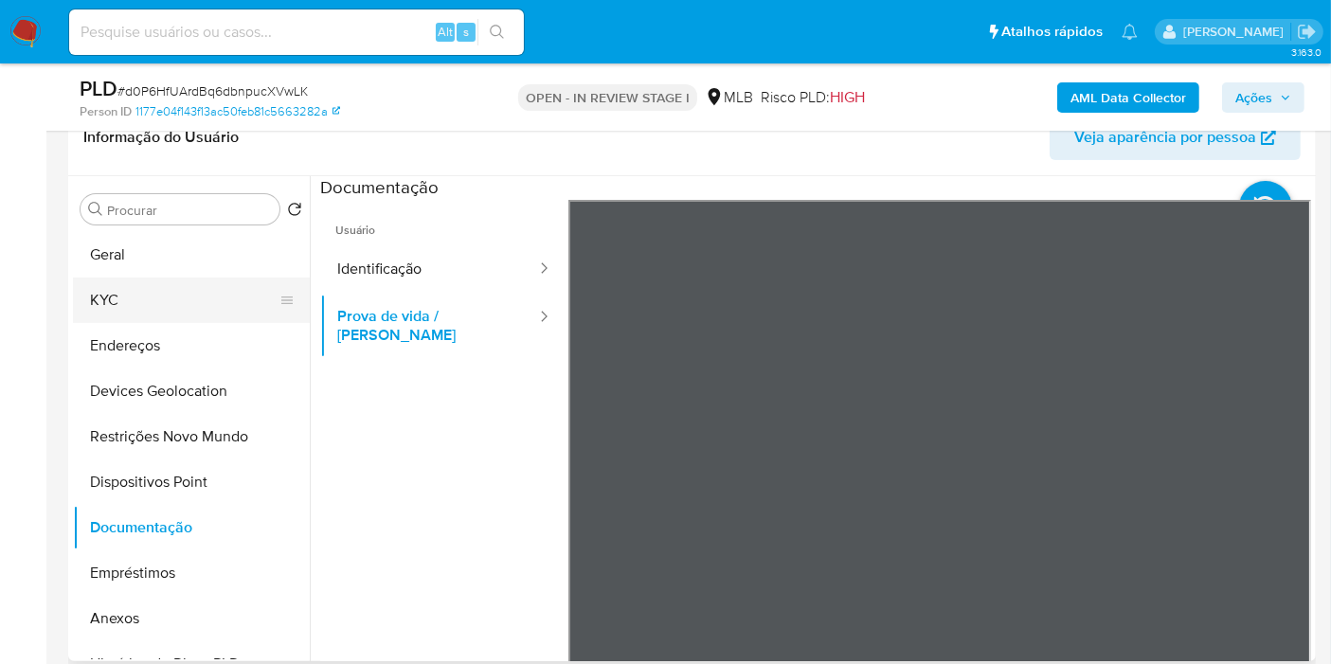
click at [107, 291] on button "KYC" at bounding box center [184, 300] width 222 height 45
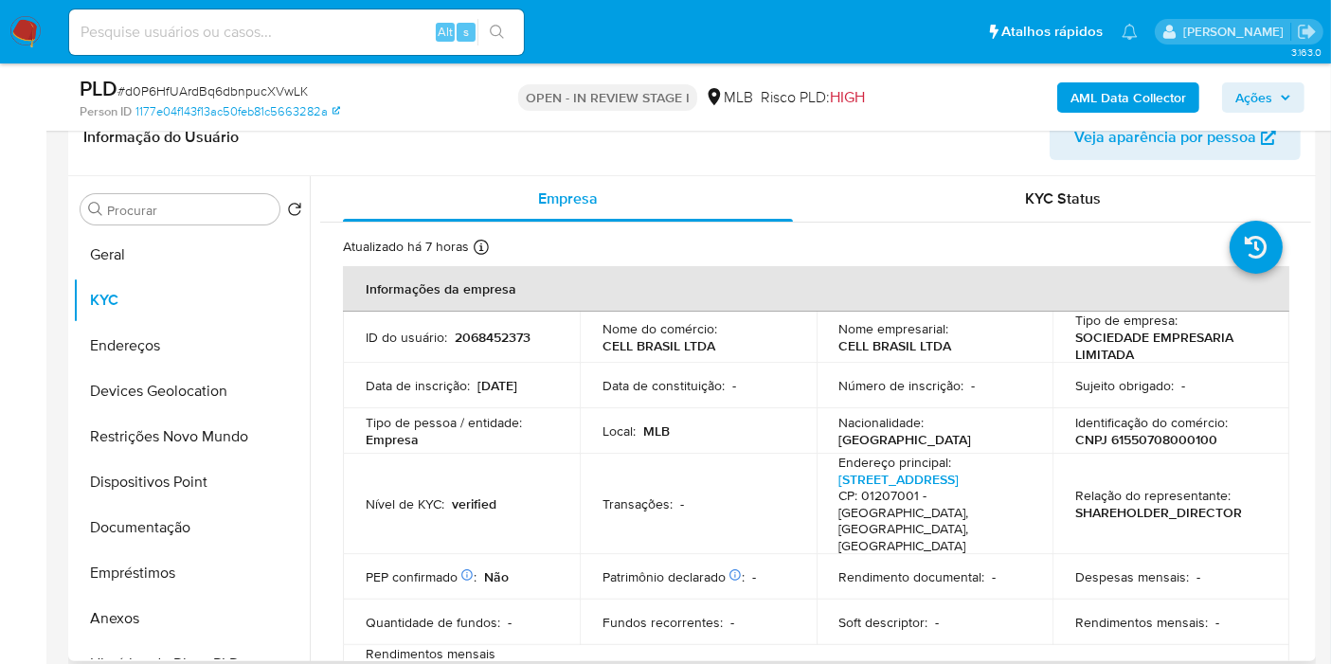
click at [481, 346] on td "ID do usuário : 2068452373" at bounding box center [461, 337] width 237 height 51
click at [483, 345] on p "2068452373" at bounding box center [493, 337] width 76 height 17
click at [481, 342] on p "2068452373" at bounding box center [493, 337] width 76 height 17
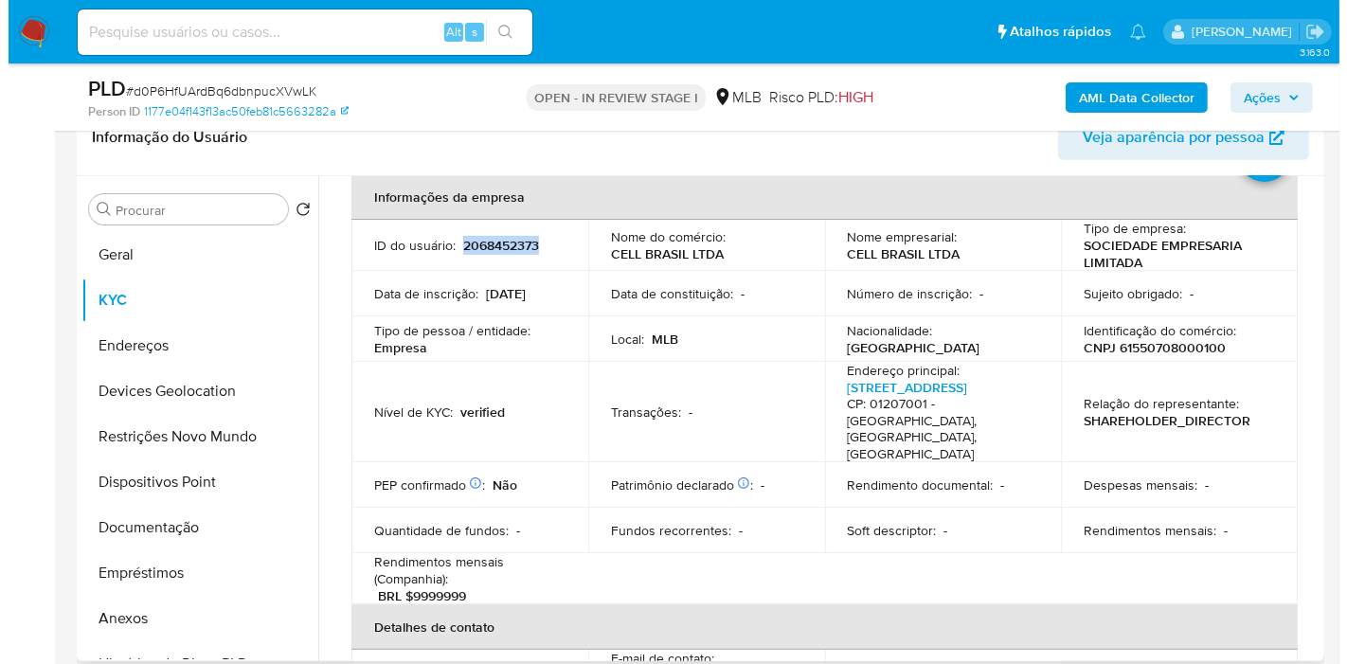
scroll to position [210, 0]
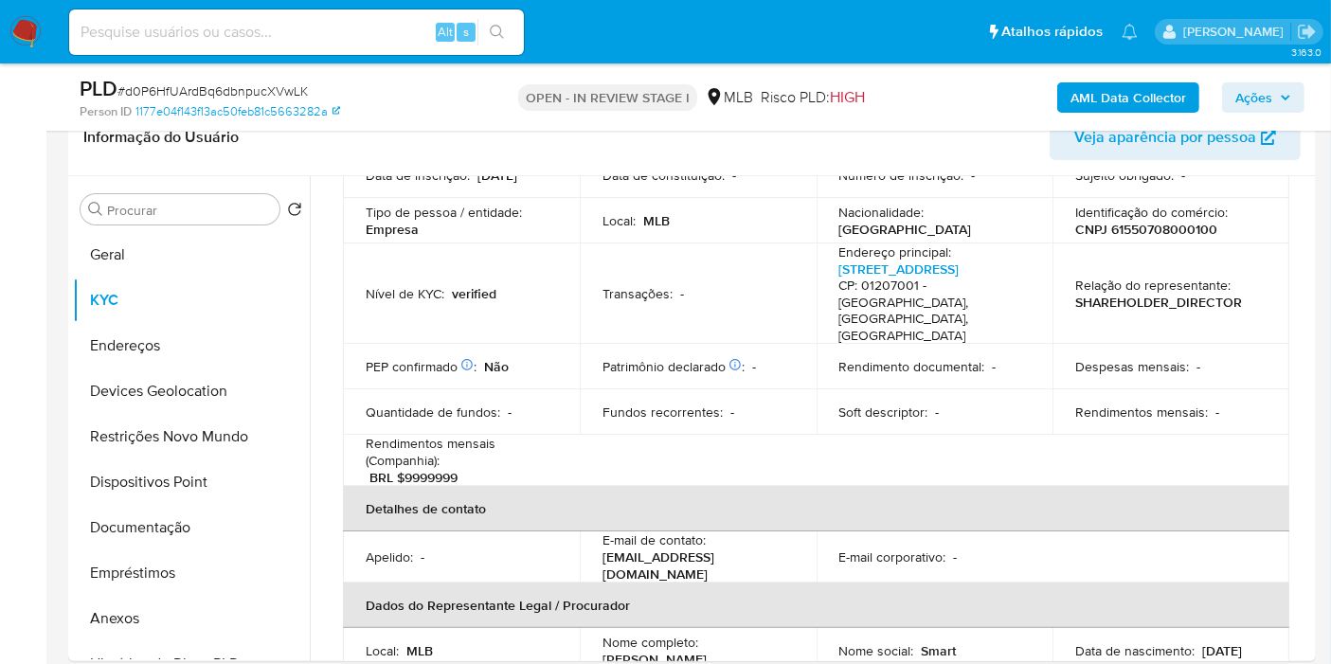
click at [1122, 90] on b "AML Data Collector" at bounding box center [1128, 97] width 116 height 30
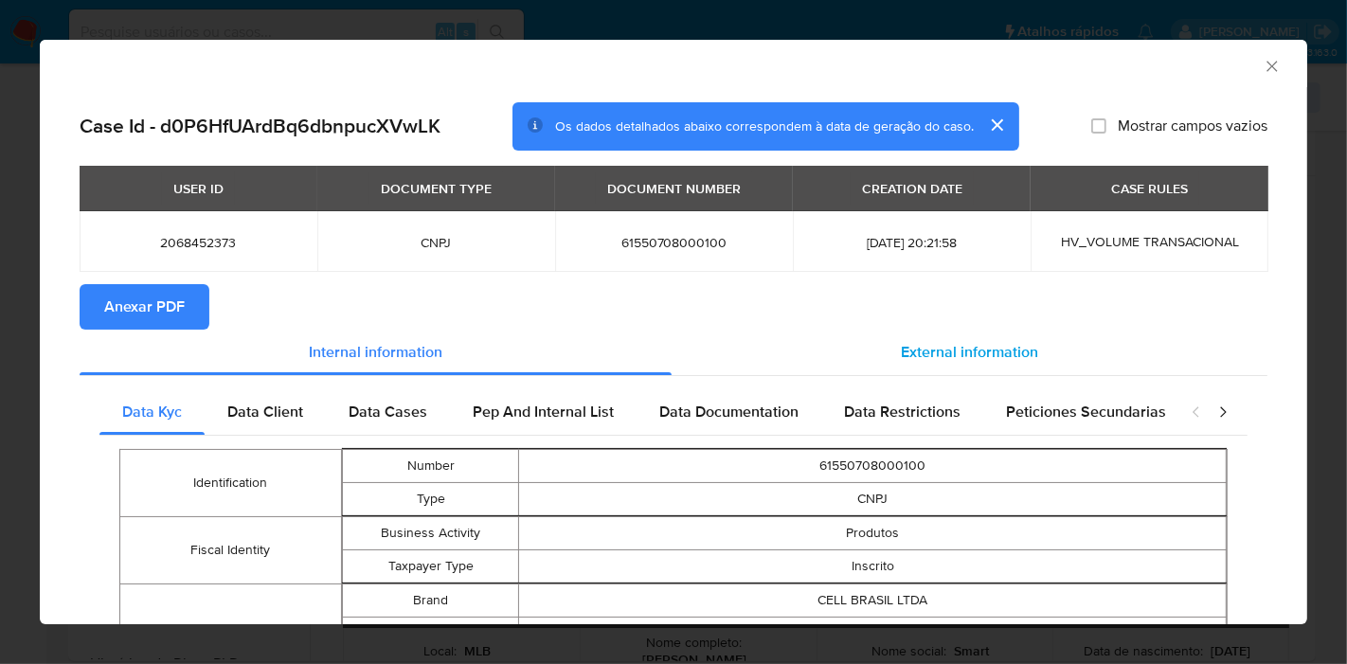
click at [968, 341] on span "External information" at bounding box center [969, 352] width 137 height 22
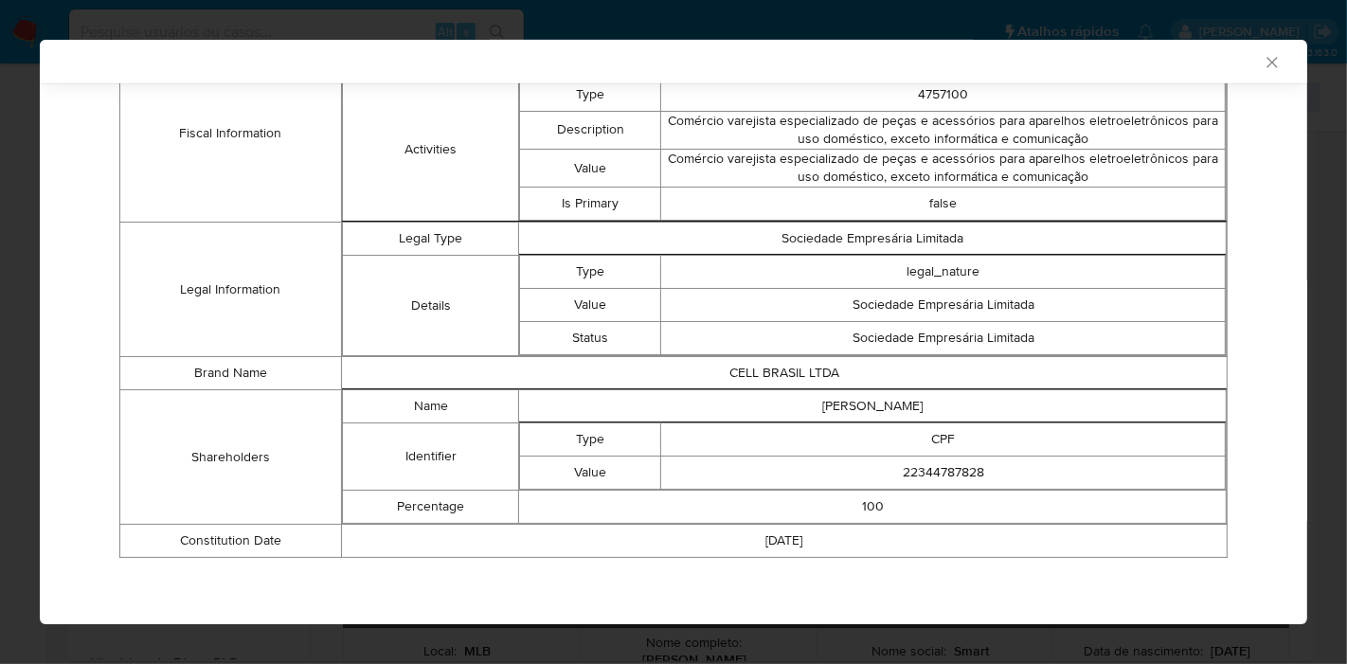
scroll to position [274, 0]
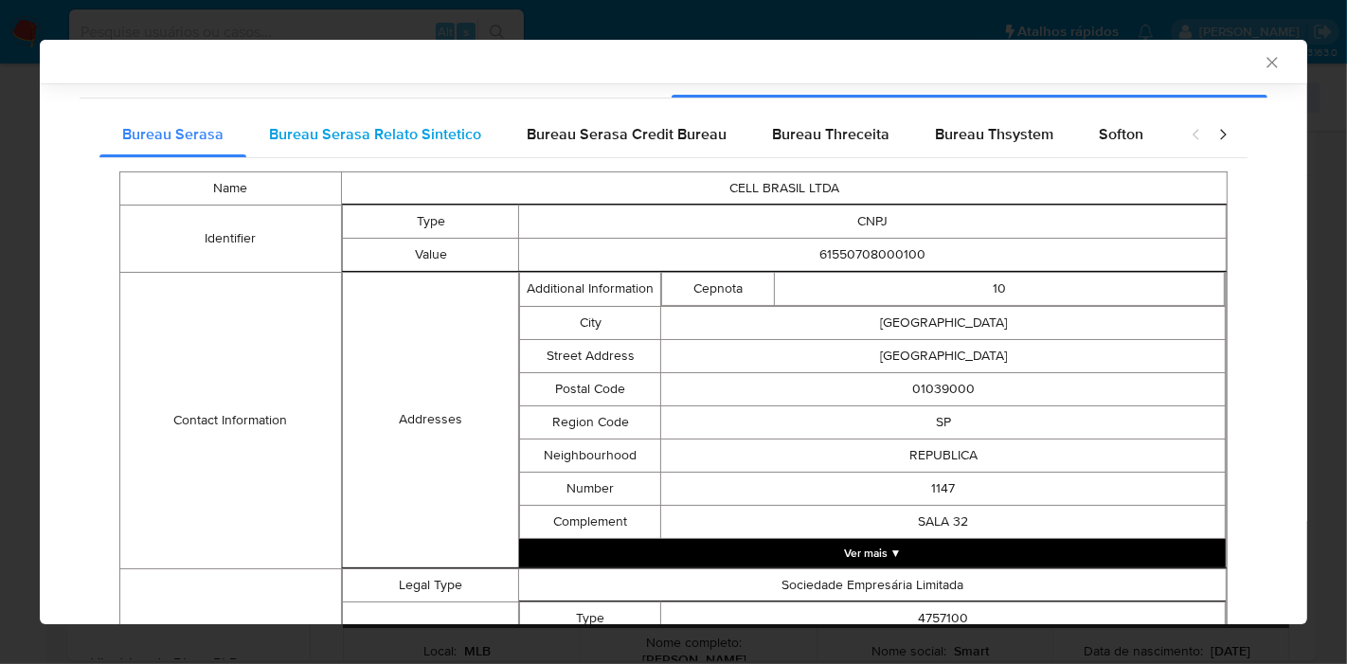
click at [368, 143] on div "Bureau Serasa Relato Sintetico" at bounding box center [375, 134] width 258 height 45
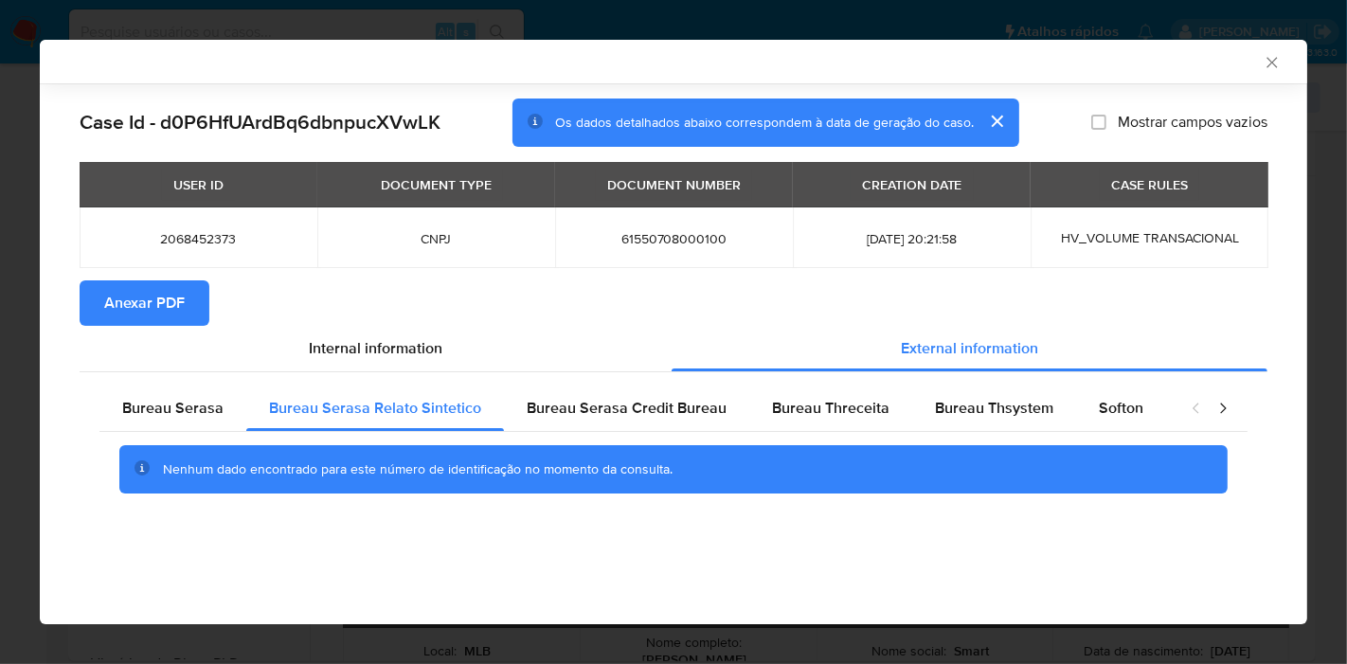
scroll to position [0, 0]
click at [178, 412] on span "Bureau Serasa" at bounding box center [172, 408] width 101 height 22
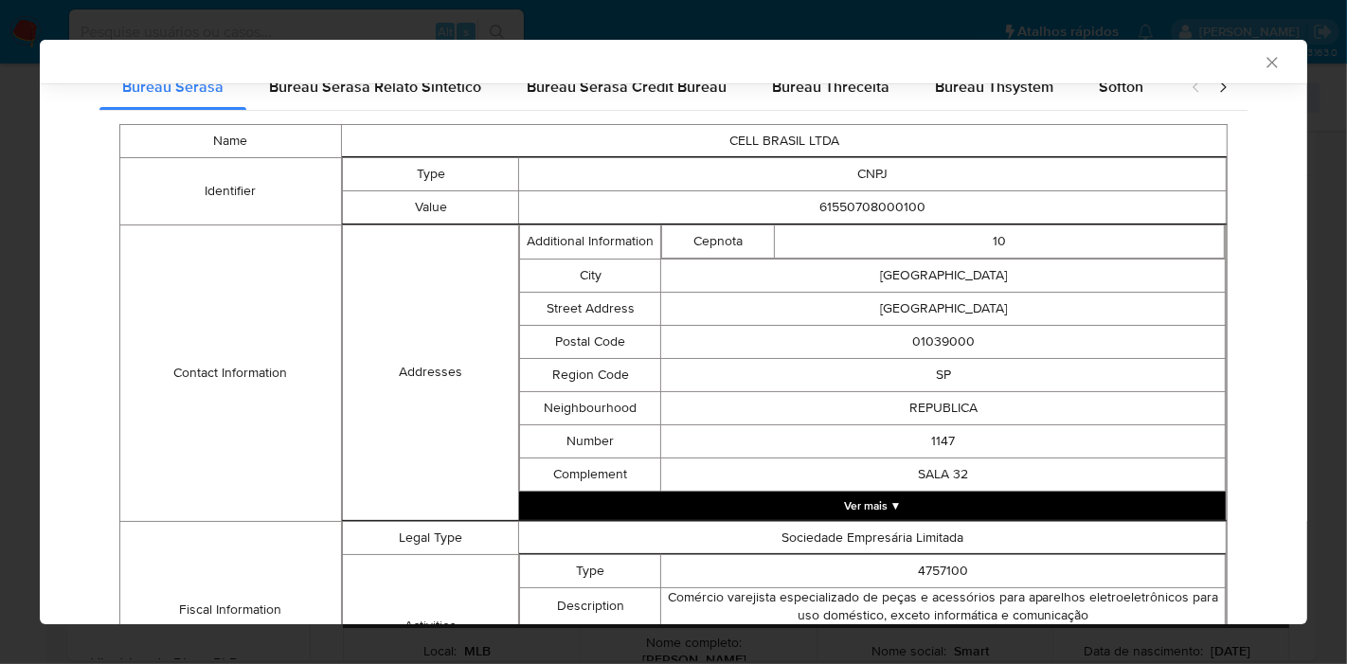
scroll to position [274, 0]
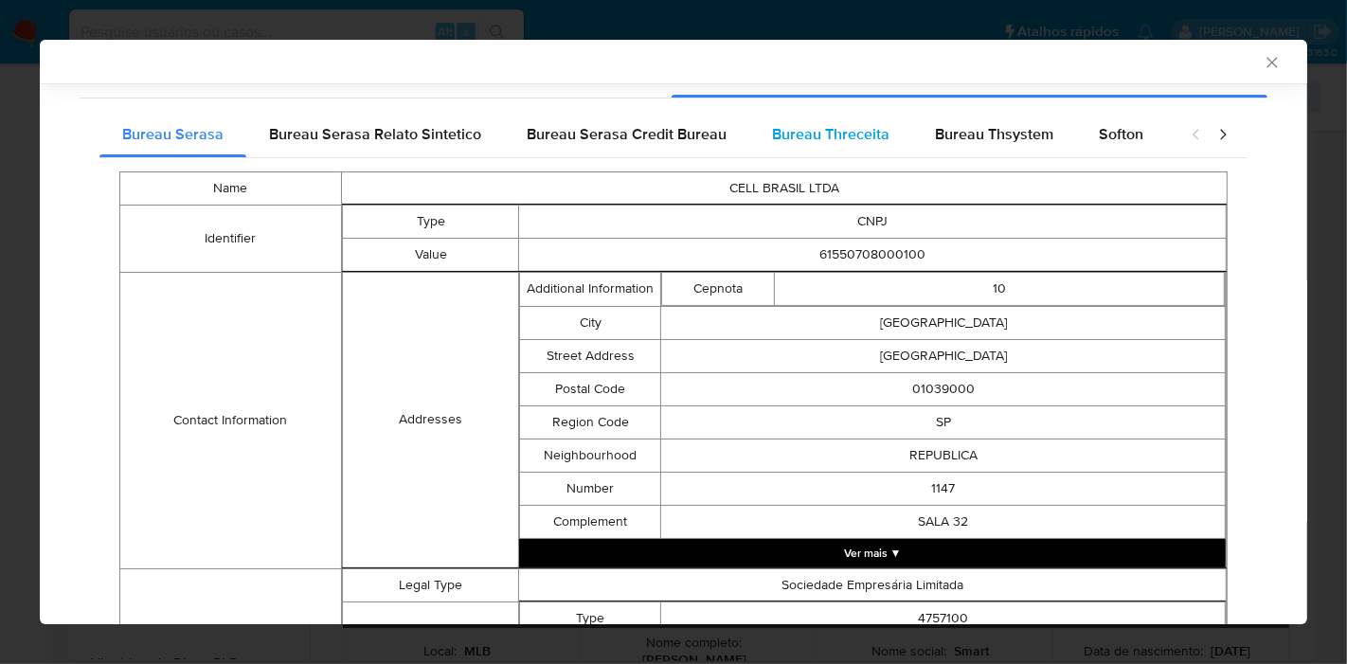
click at [780, 114] on div "Bureau Threceita" at bounding box center [830, 134] width 163 height 45
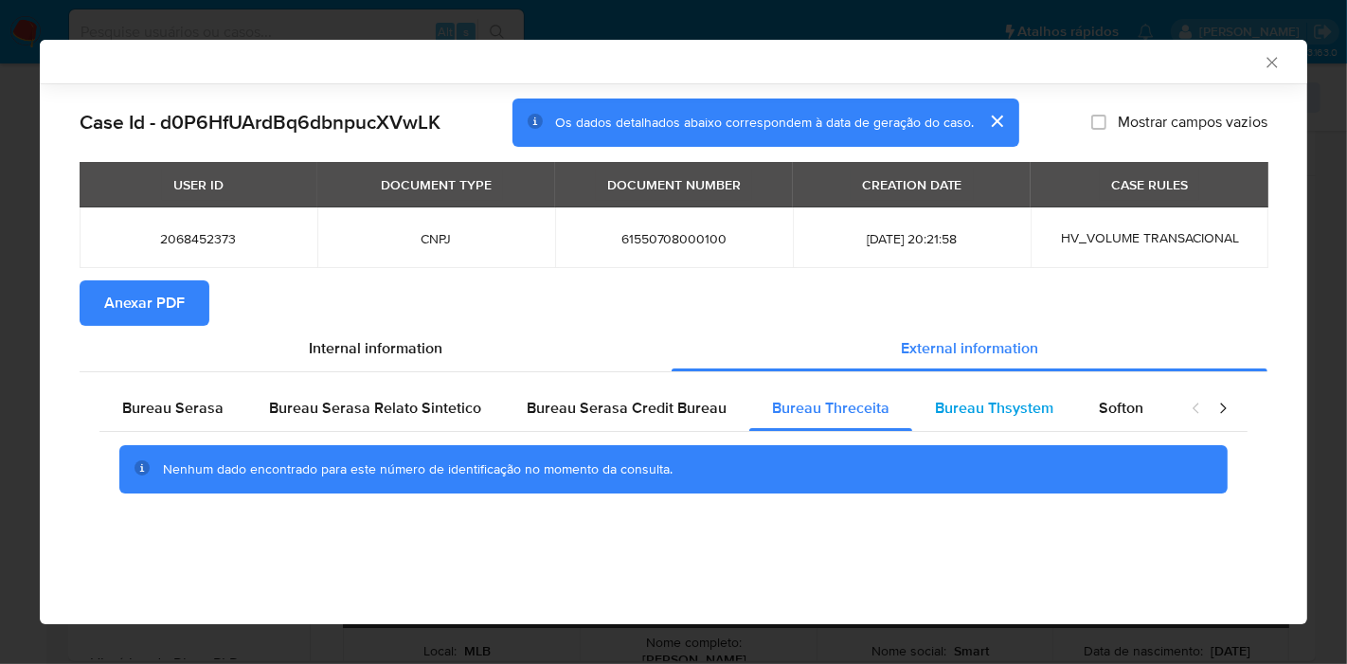
click at [984, 415] on span "Bureau Thsystem" at bounding box center [994, 408] width 118 height 22
click at [1106, 422] on div "Softon" at bounding box center [1121, 408] width 90 height 45
click at [1232, 407] on div "closure-recommendation-modal" at bounding box center [1210, 408] width 76 height 45
click at [1224, 411] on icon "closure-recommendation-modal" at bounding box center [1222, 408] width 19 height 19
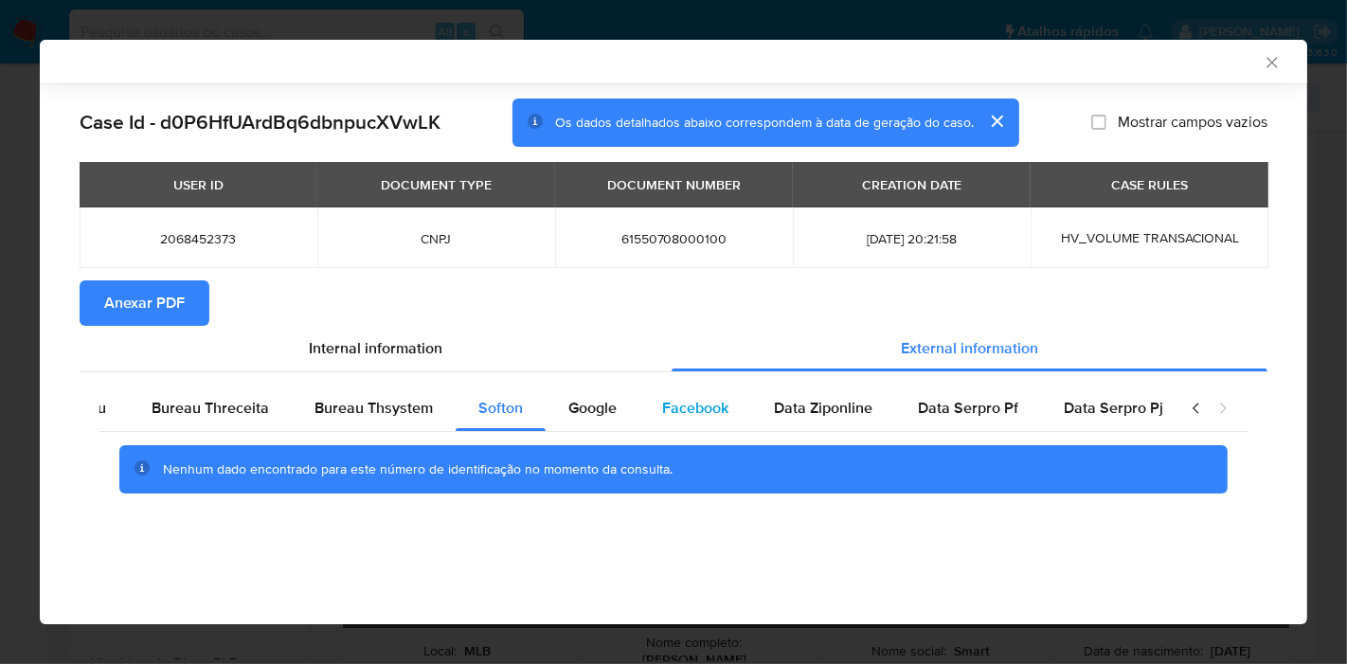
click at [712, 410] on span "Facebook" at bounding box center [695, 408] width 66 height 22
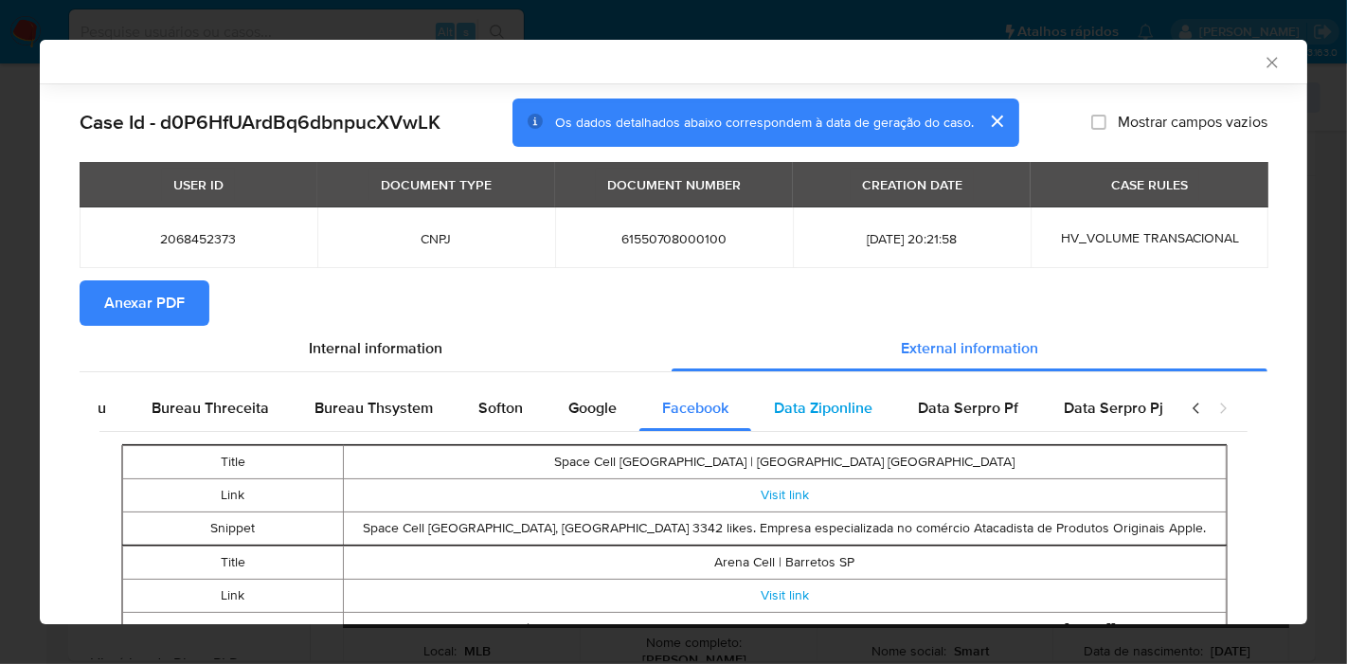
scroll to position [0, 637]
click at [780, 409] on span "Data Ziponline" at bounding box center [809, 408] width 99 height 22
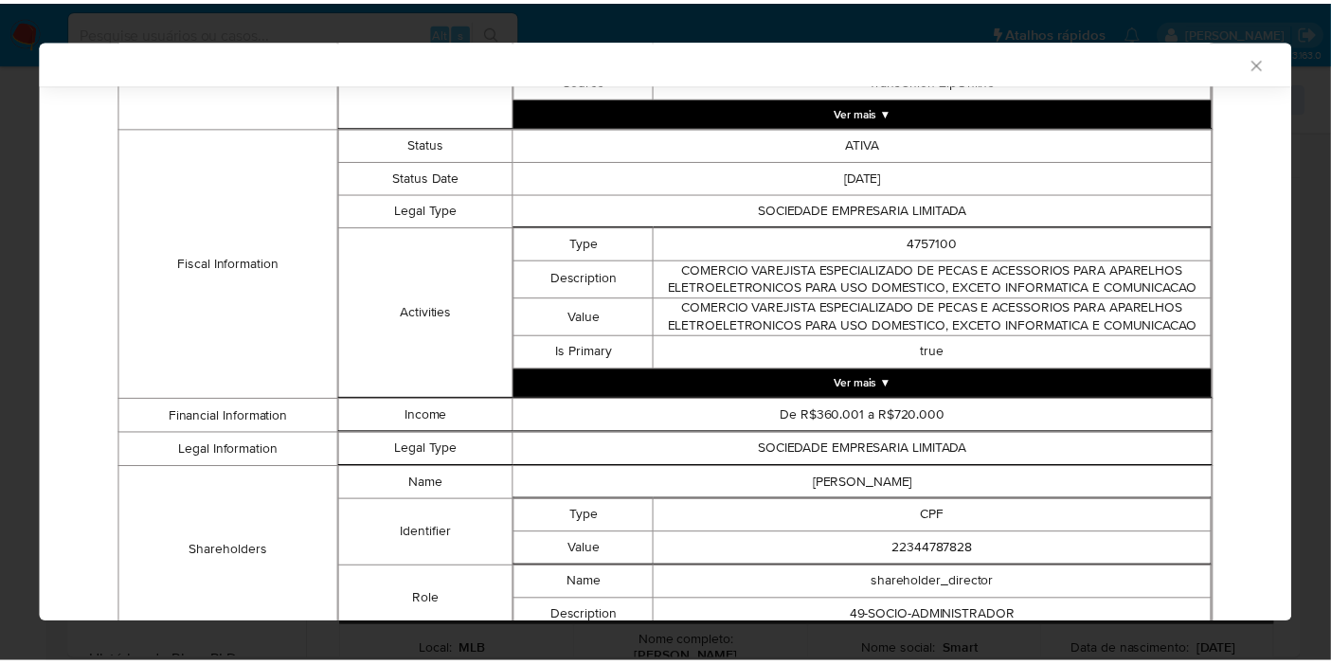
scroll to position [1059, 0]
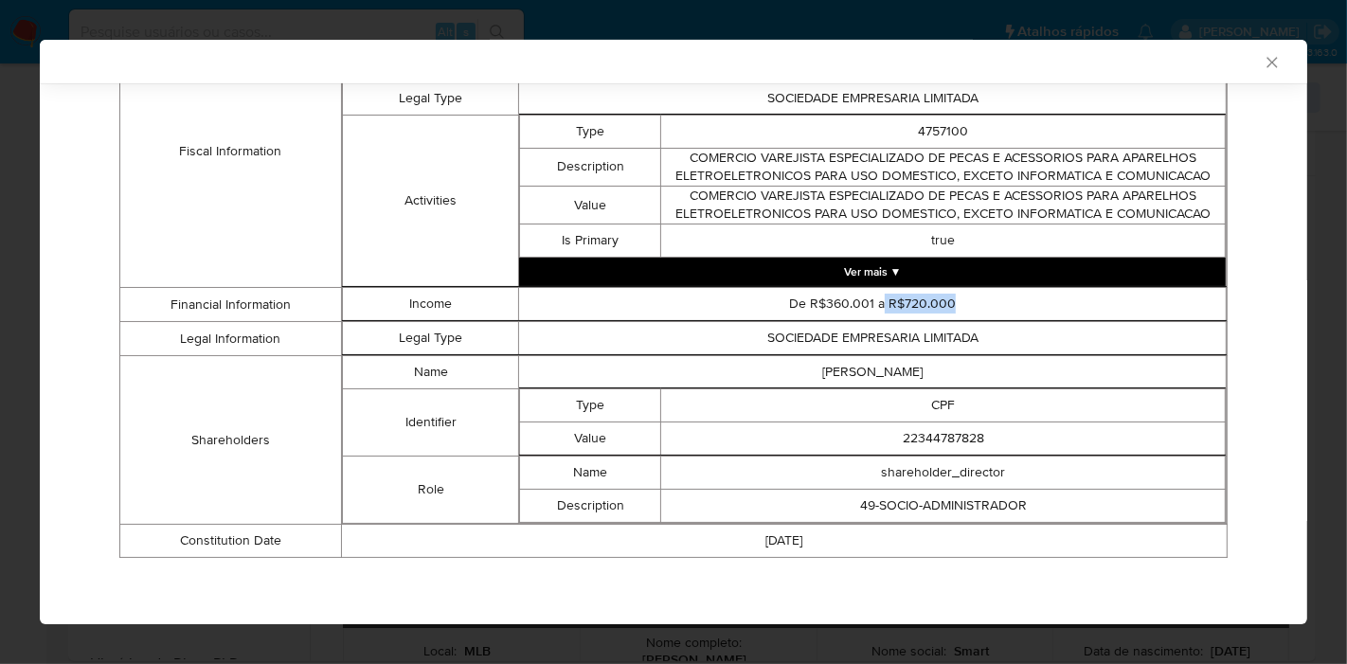
drag, startPoint x: 920, startPoint y: 294, endPoint x: 873, endPoint y: 301, distance: 47.0
click at [873, 301] on td "De R$360.001 a R$720.000" at bounding box center [873, 304] width 708 height 33
copy td "R$720.000"
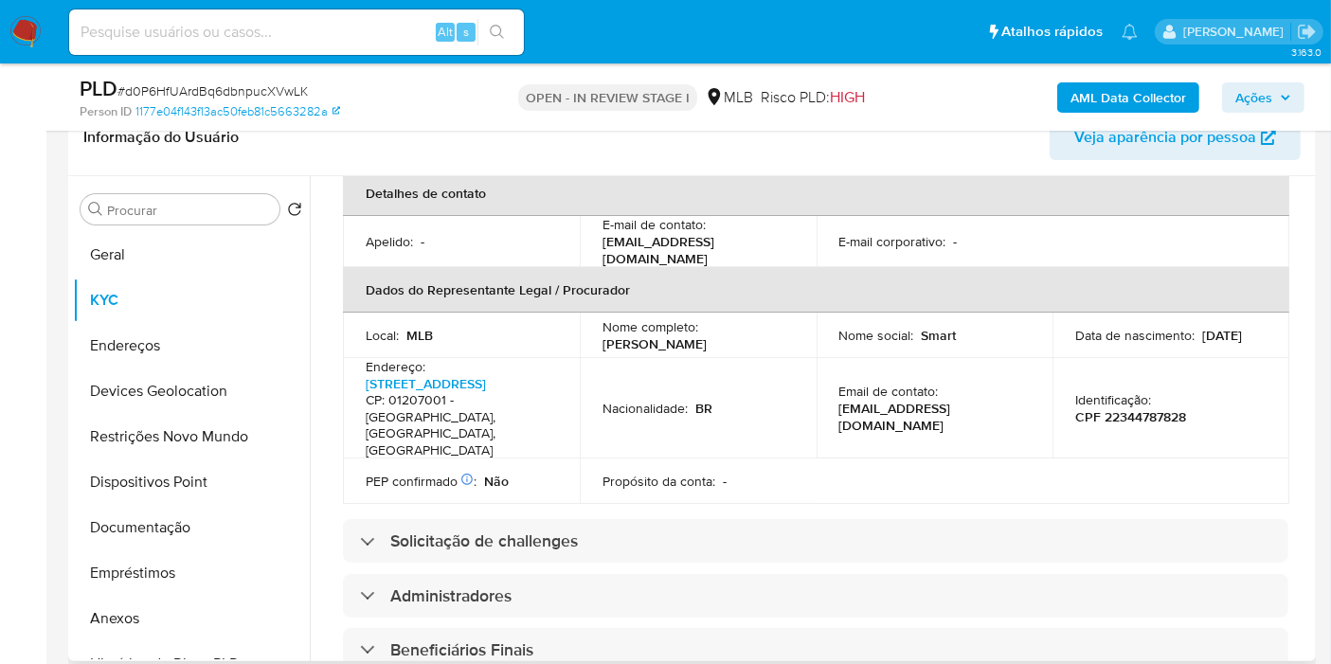
scroll to position [736, 0]
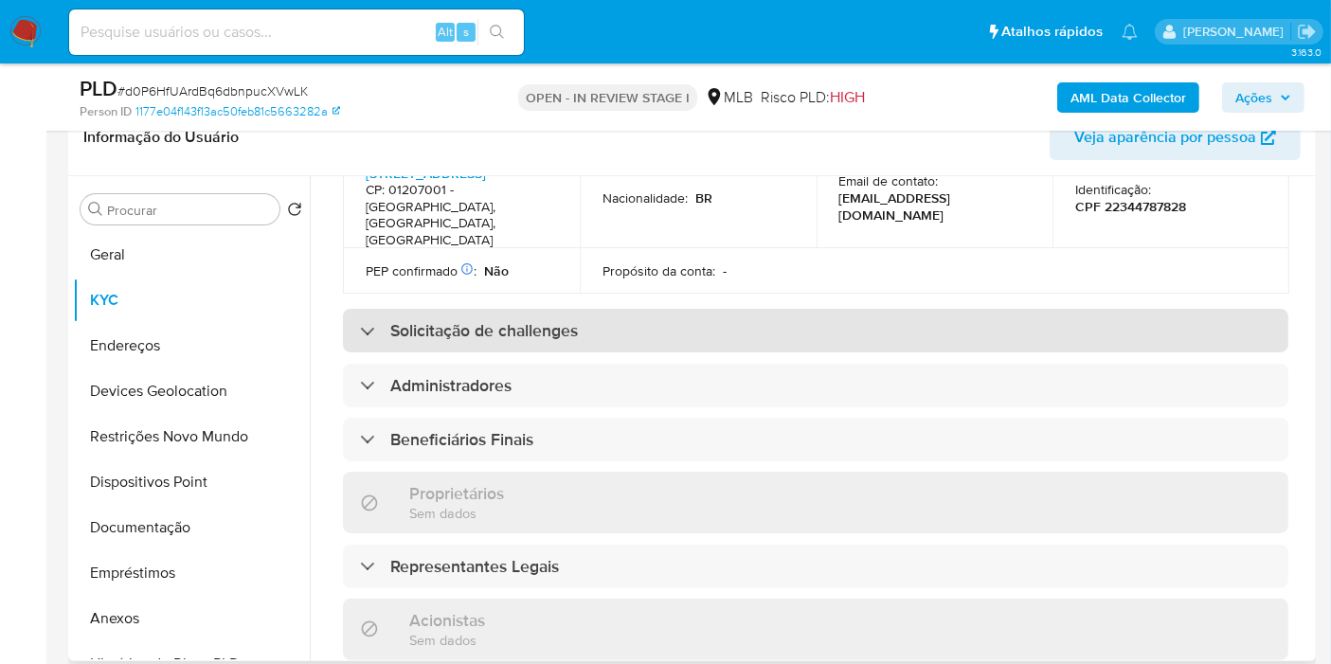
click at [455, 312] on div "Solicitação de challenges" at bounding box center [815, 331] width 945 height 44
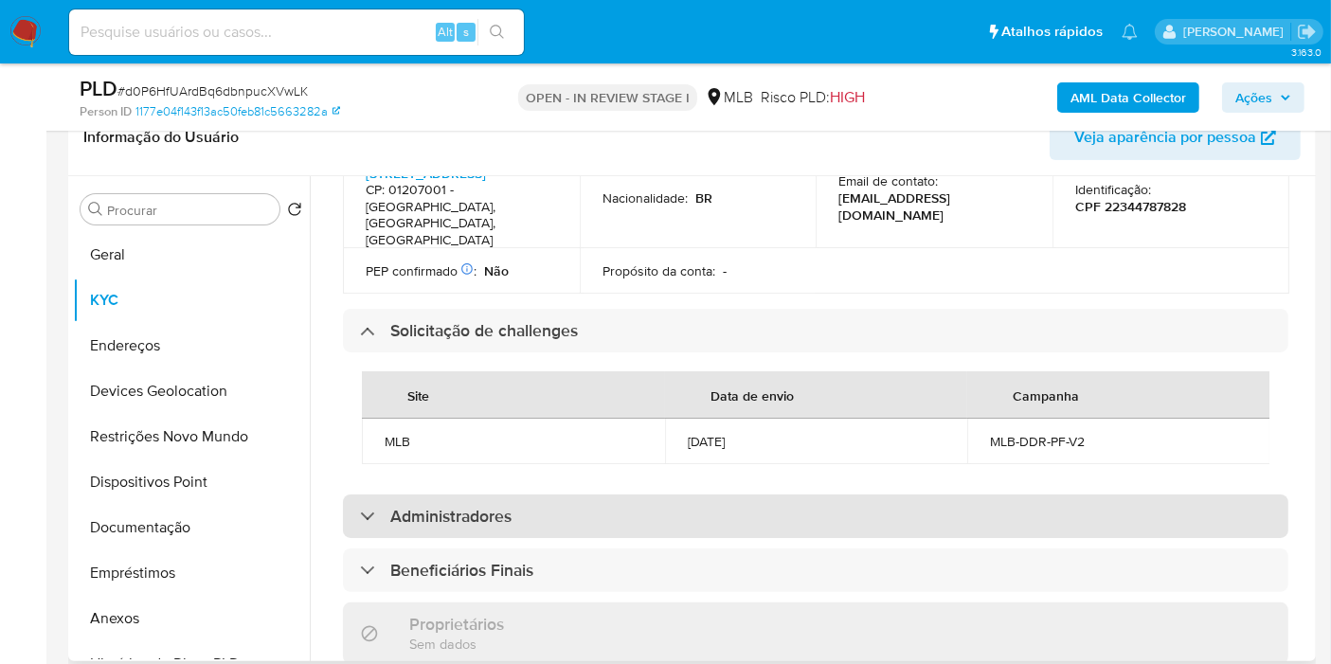
drag, startPoint x: 441, startPoint y: 518, endPoint x: 436, endPoint y: 502, distance: 17.1
click at [440, 518] on div "Administradores" at bounding box center [815, 516] width 945 height 44
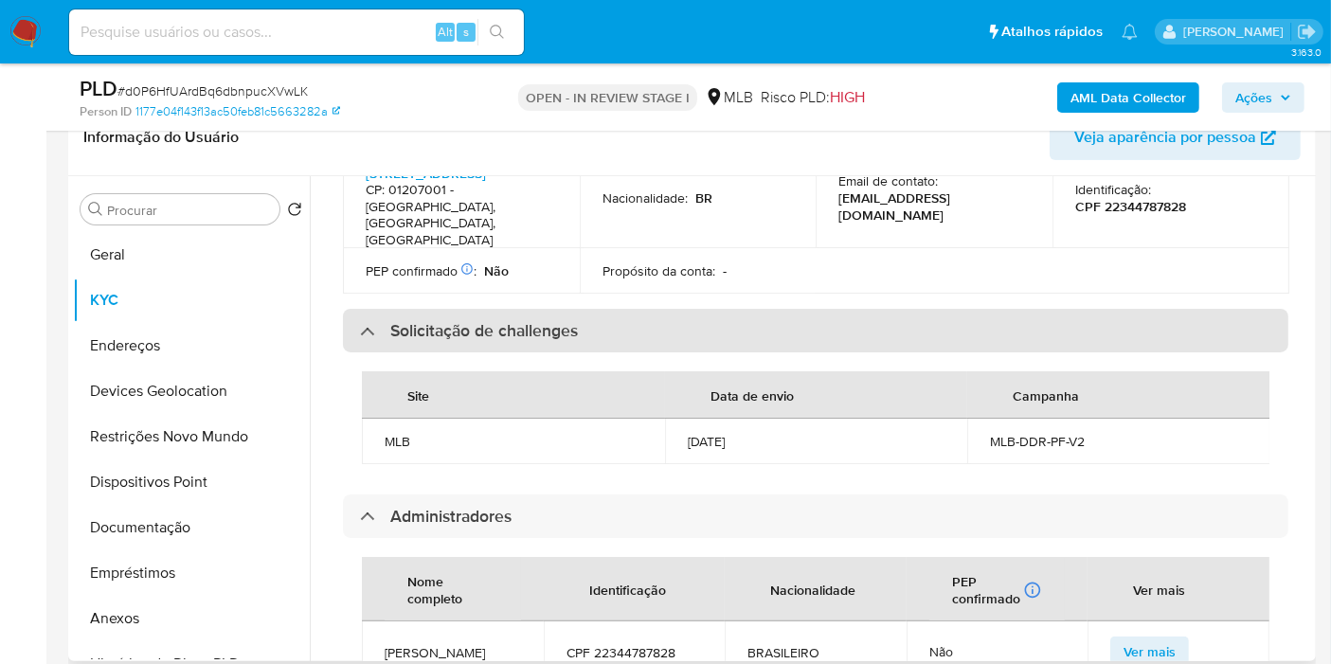
scroll to position [947, 0]
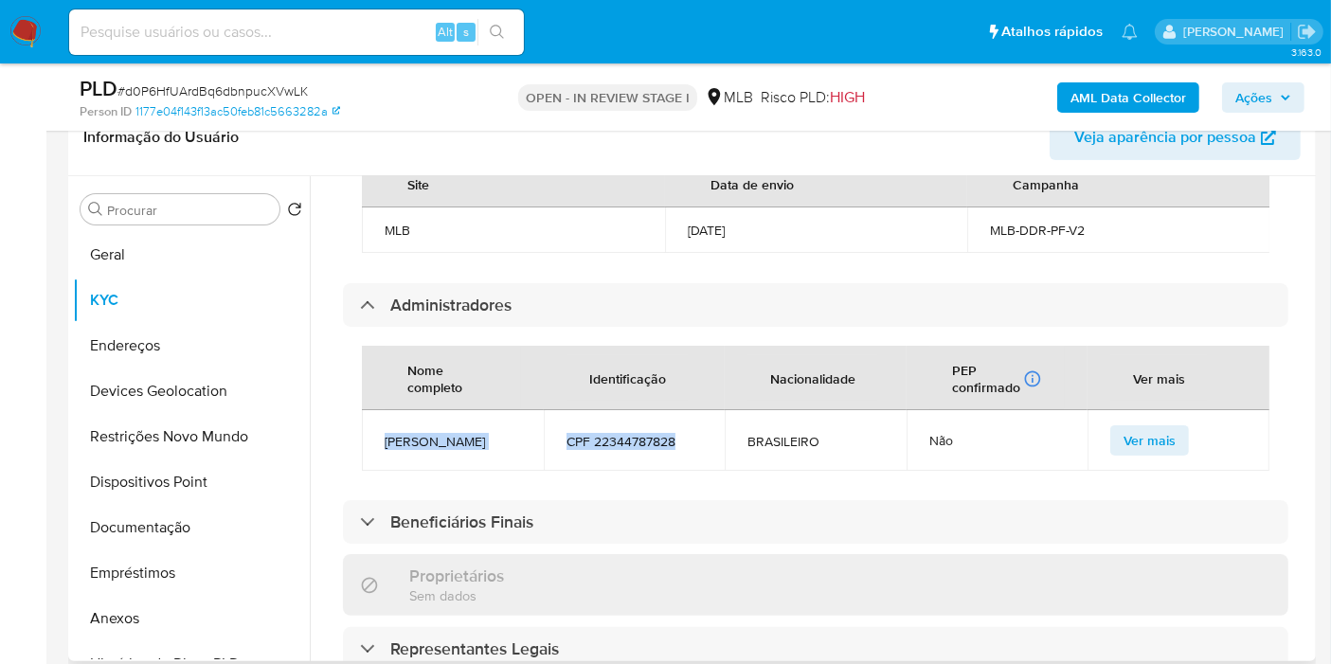
drag, startPoint x: 674, startPoint y: 433, endPoint x: 385, endPoint y: 425, distance: 289.9
click at [385, 425] on tr "FRANCISCO CLAUDENIS FREITAS SILVA CPF 22344787828 BRASILEIRO Não Ver mais" at bounding box center [815, 440] width 907 height 61
copy tr "FRANCISCO CLAUDENIS FREITAS SILVA CPF 22344787828"
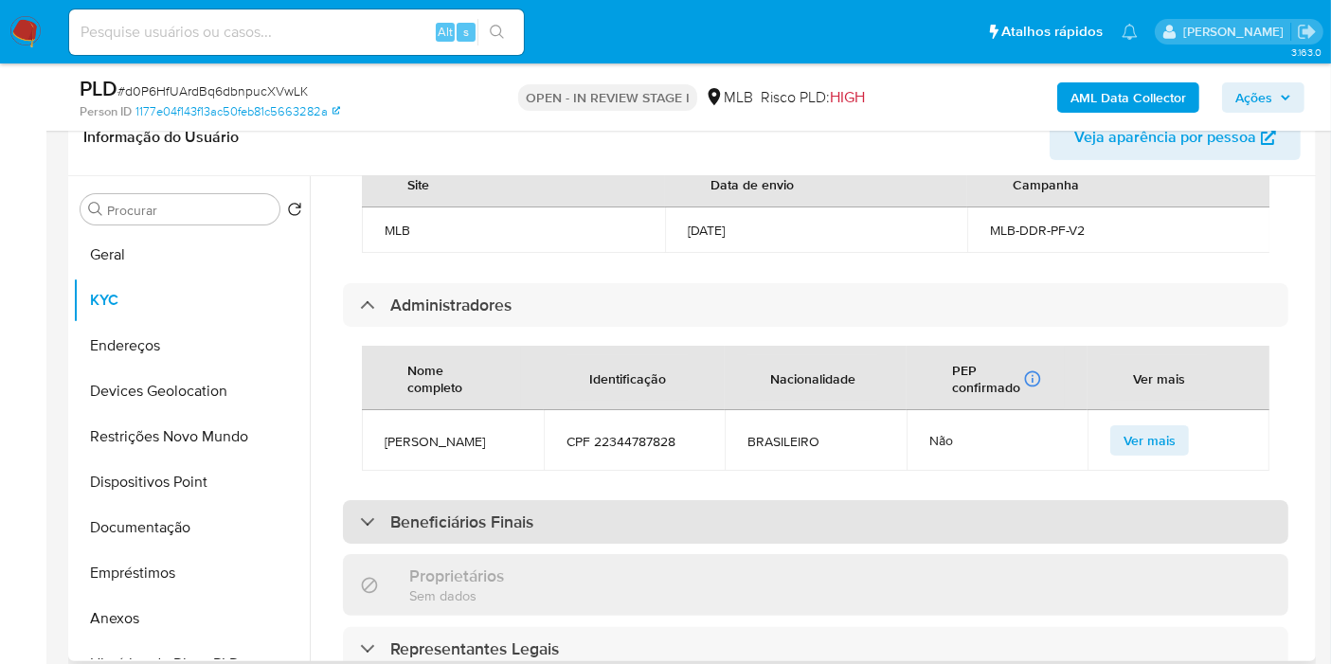
click at [443, 532] on h3 "Beneficiários Finais" at bounding box center [461, 521] width 143 height 21
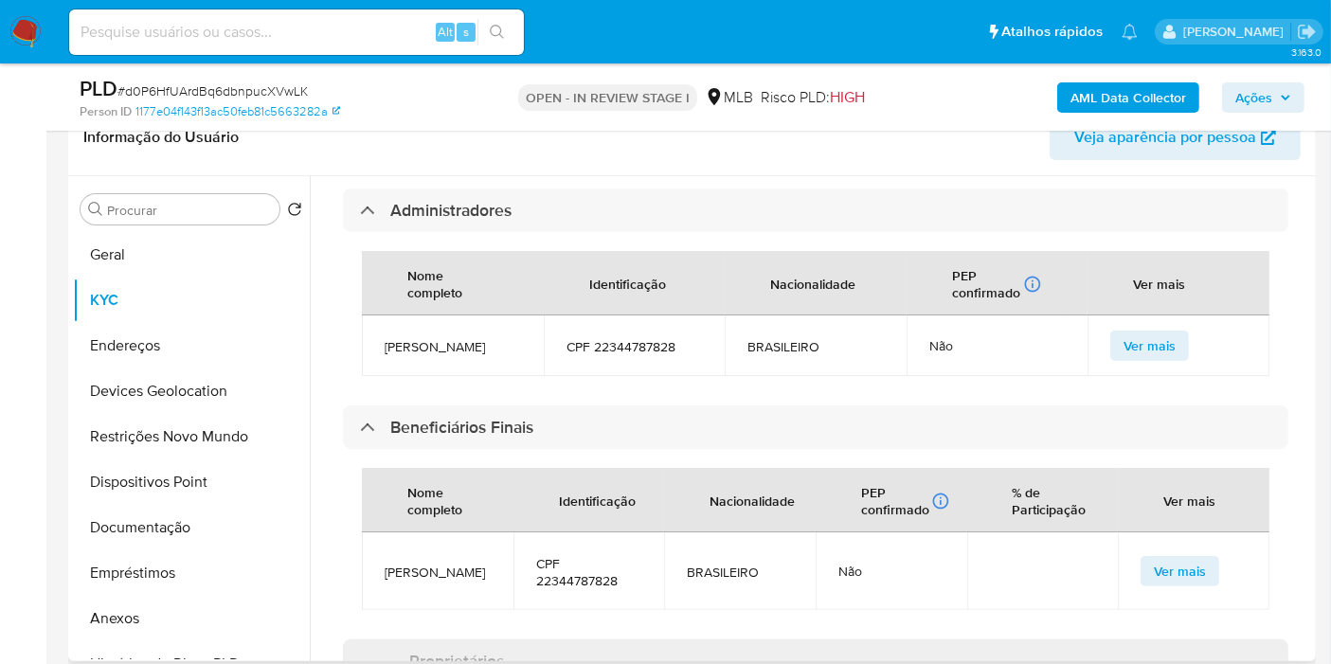
scroll to position [1263, 0]
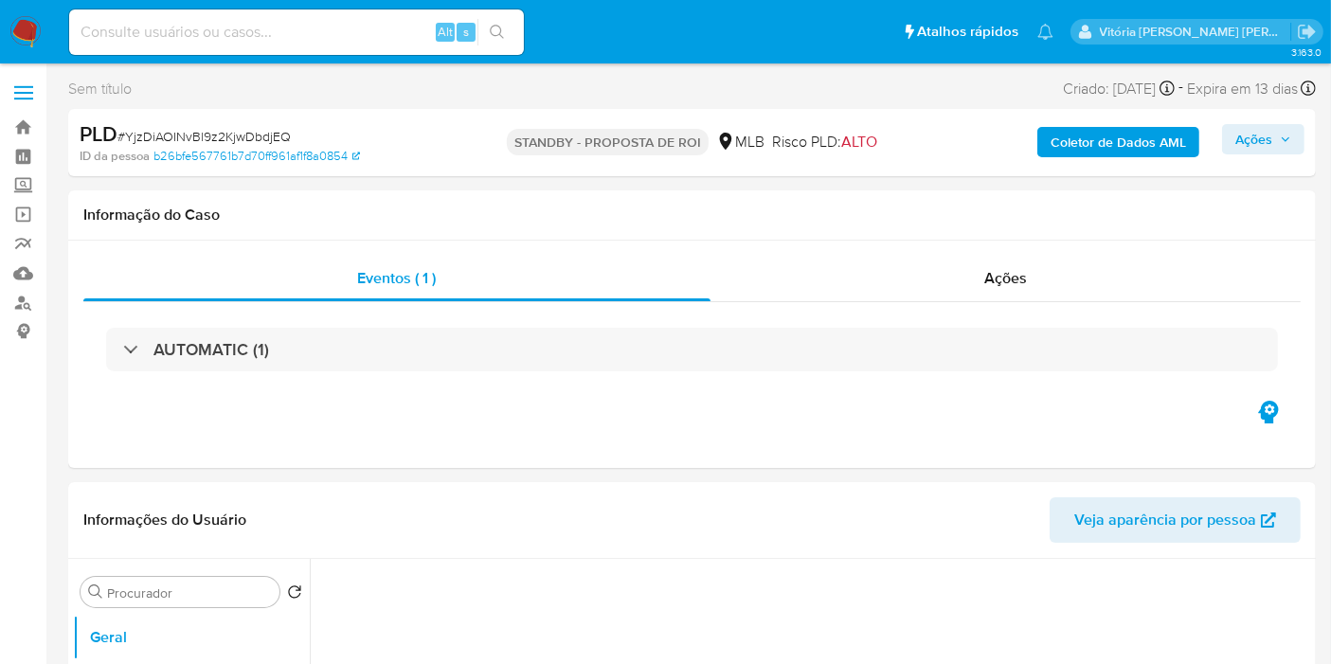
select select "10"
